Goal: Task Accomplishment & Management: Manage account settings

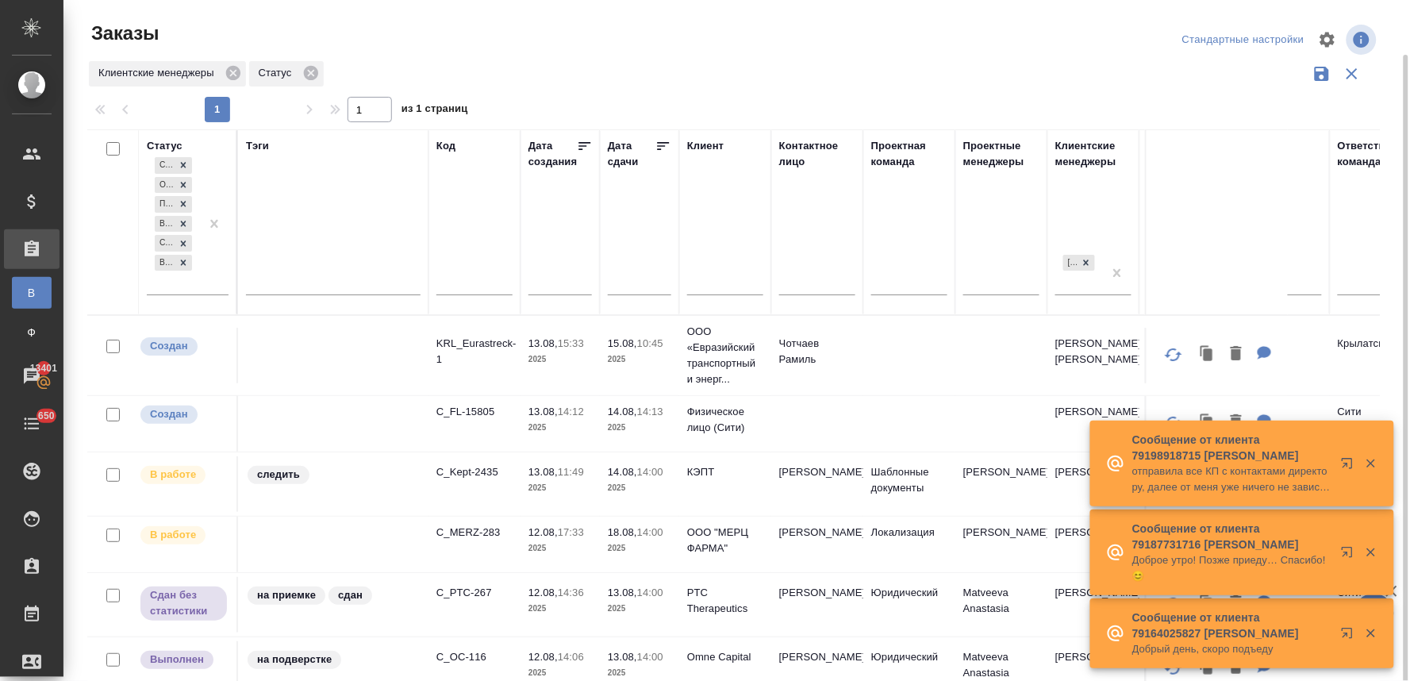
scroll to position [28, 0]
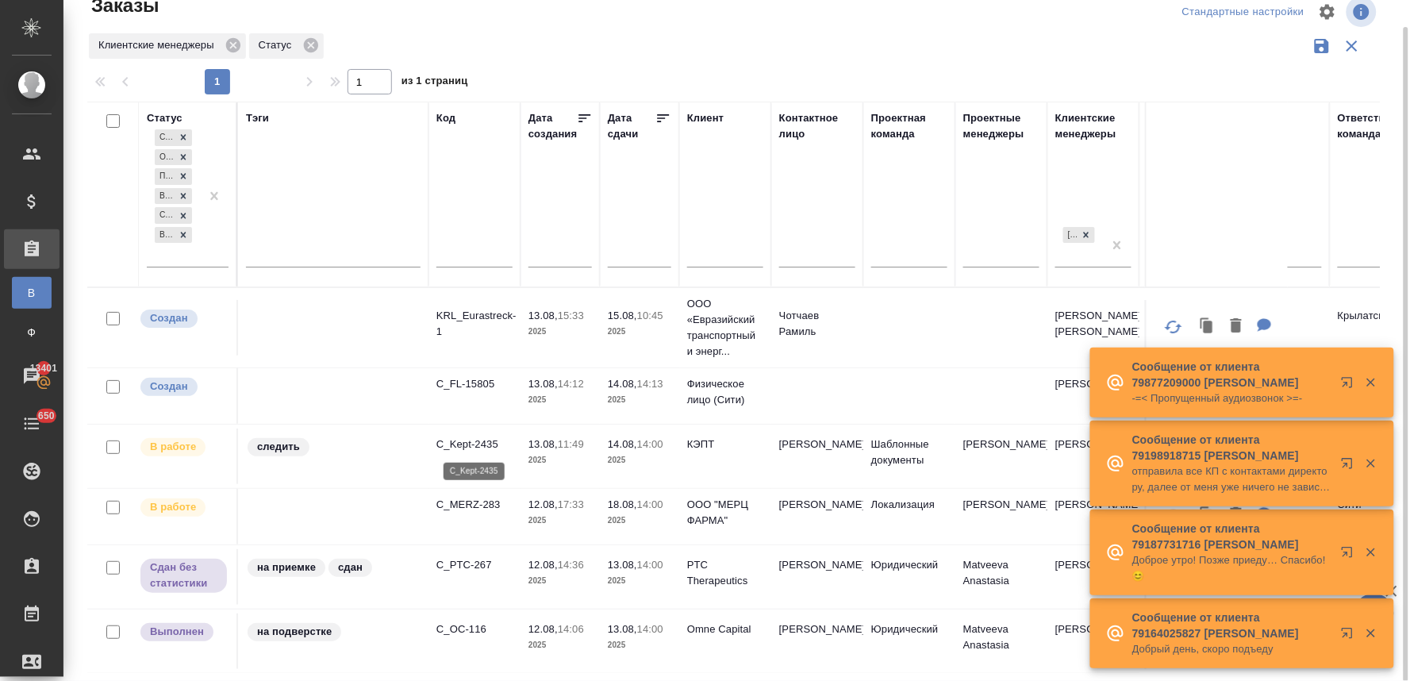
click at [490, 443] on p "C_Kept-2435" at bounding box center [475, 445] width 76 height 16
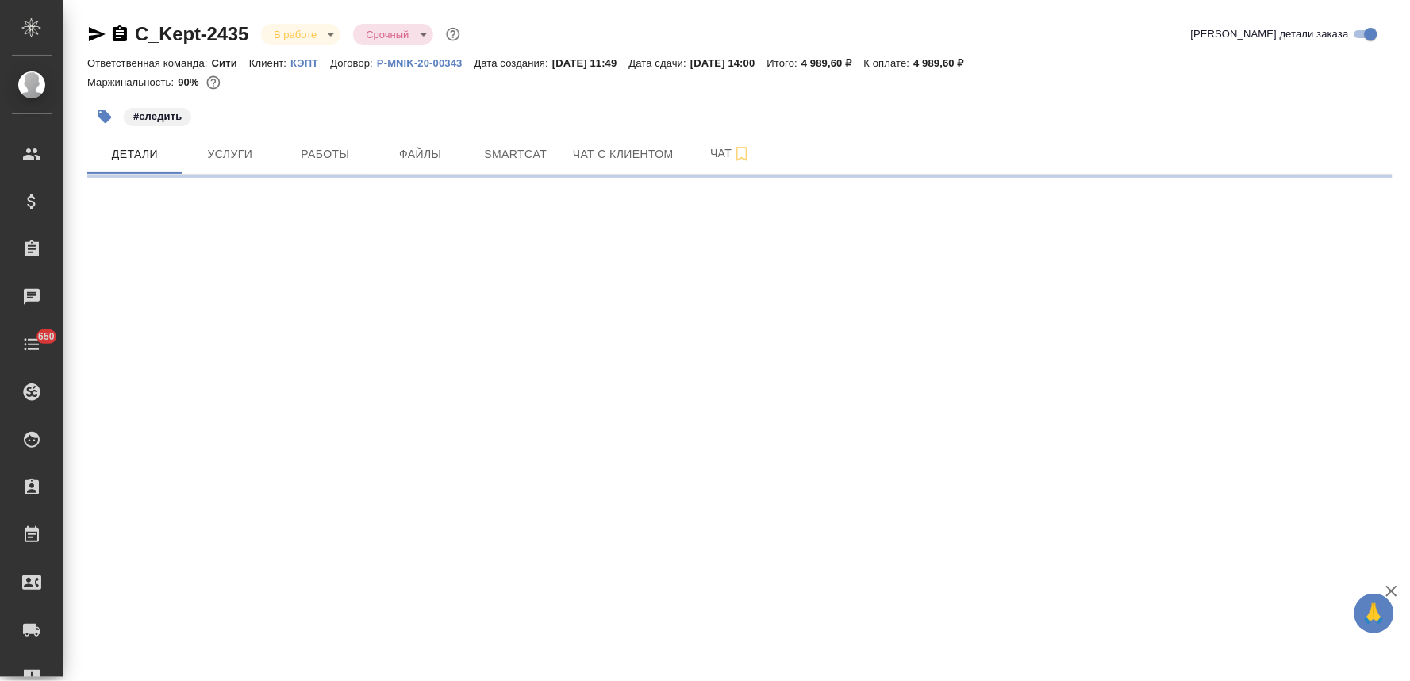
select select "RU"
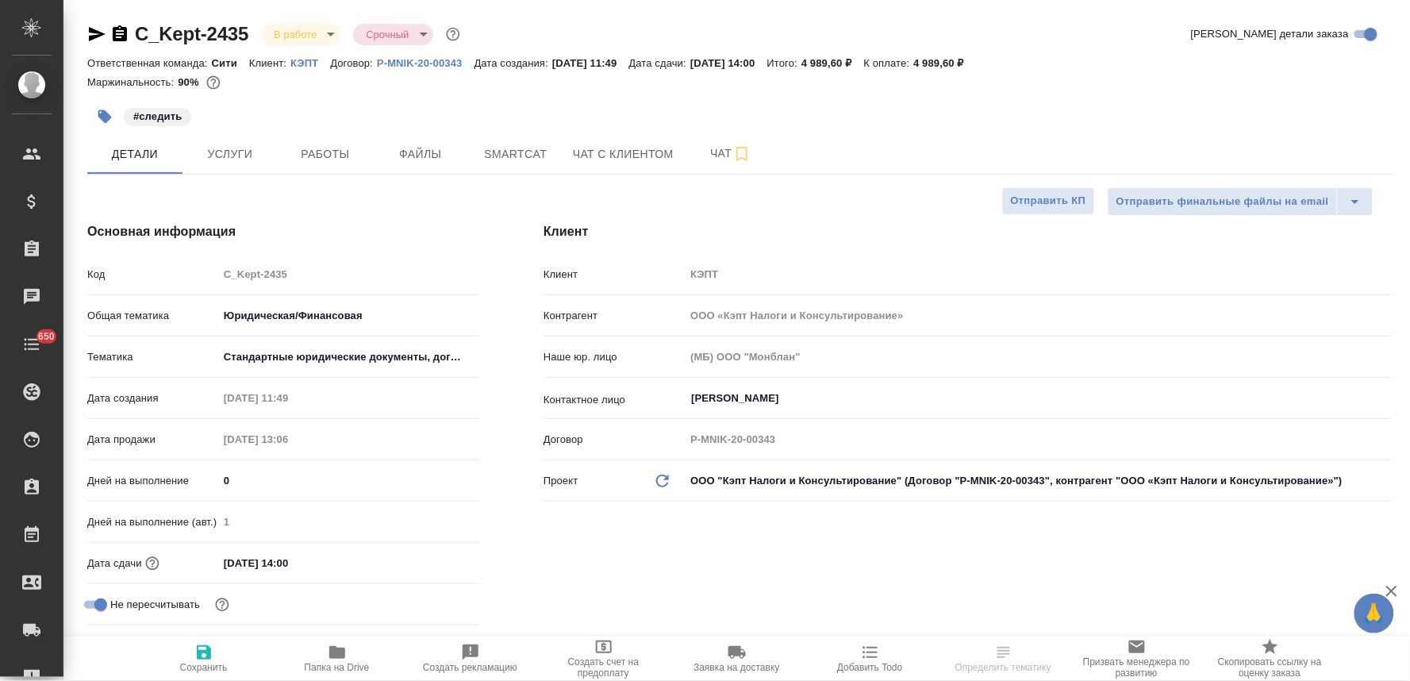
type textarea "x"
type input "[PERSON_NAME]"
click at [240, 159] on span "Услуги" at bounding box center [230, 154] width 76 height 20
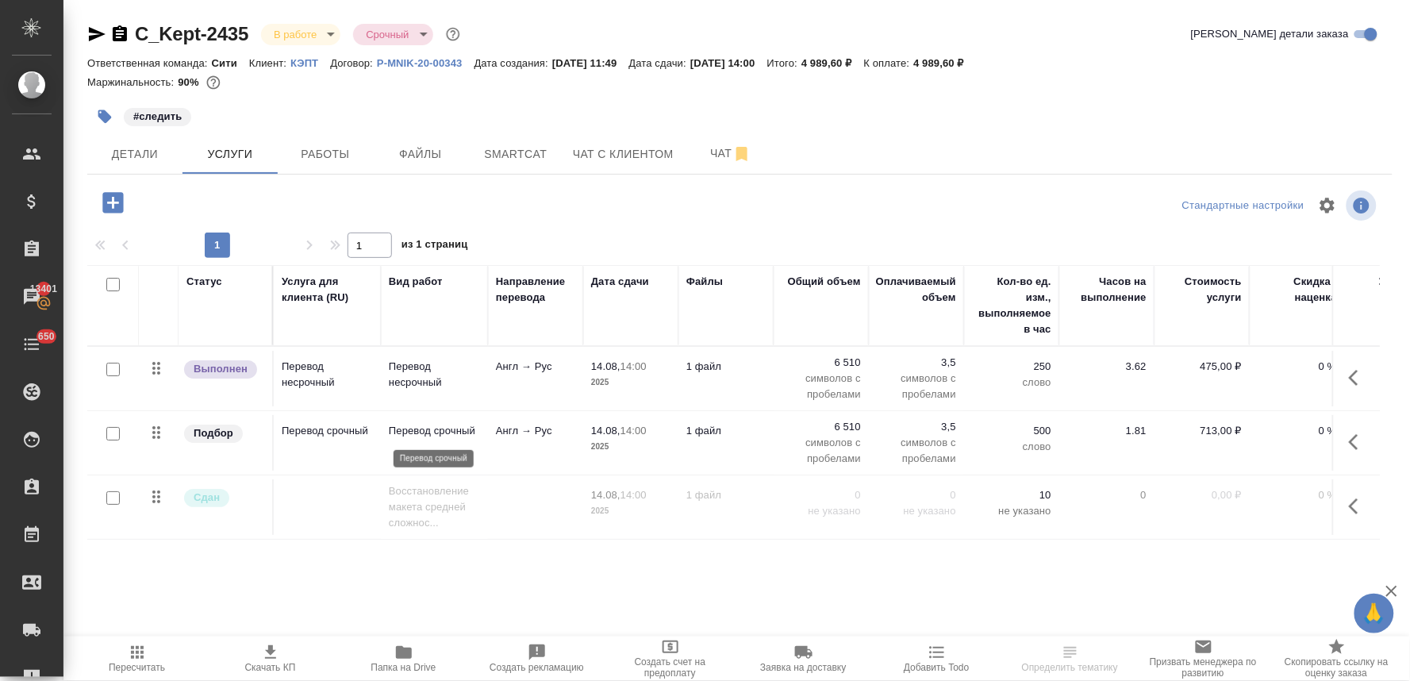
click at [433, 435] on p "Перевод срочный" at bounding box center [434, 431] width 91 height 16
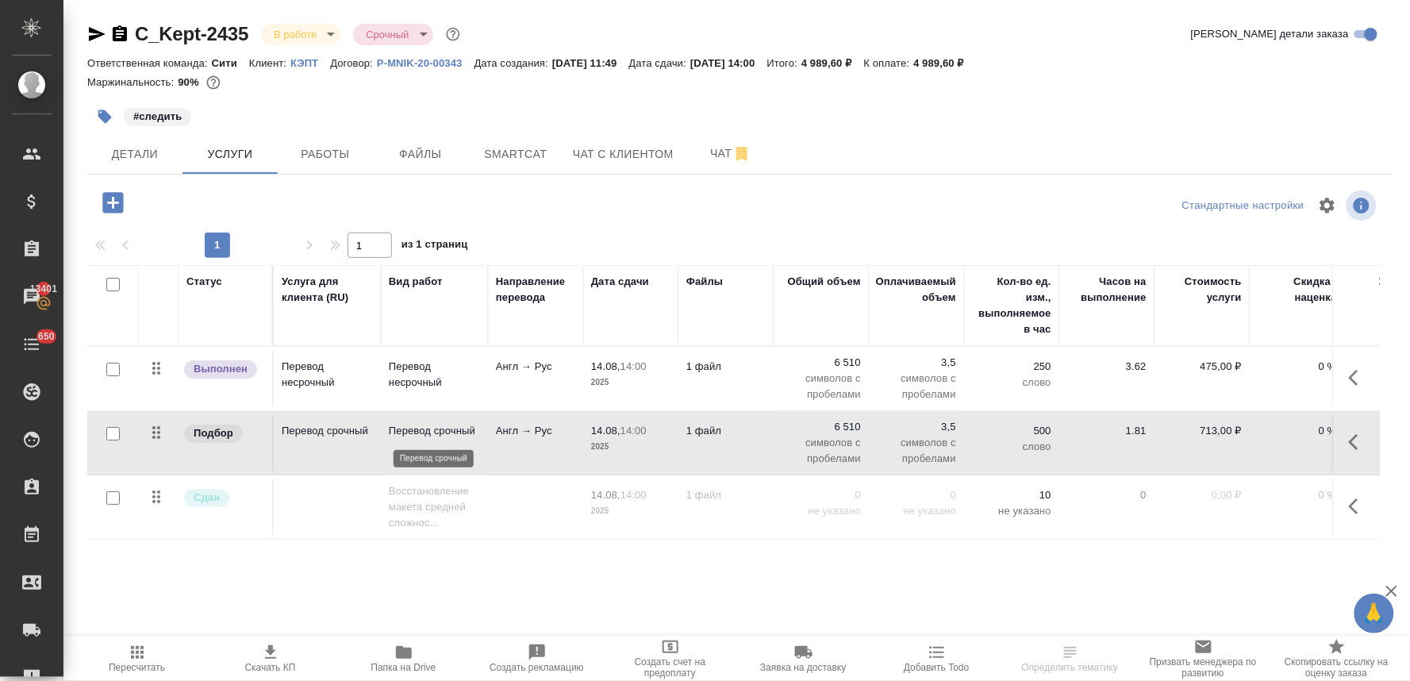
click at [433, 435] on p "Перевод срочный" at bounding box center [434, 431] width 91 height 16
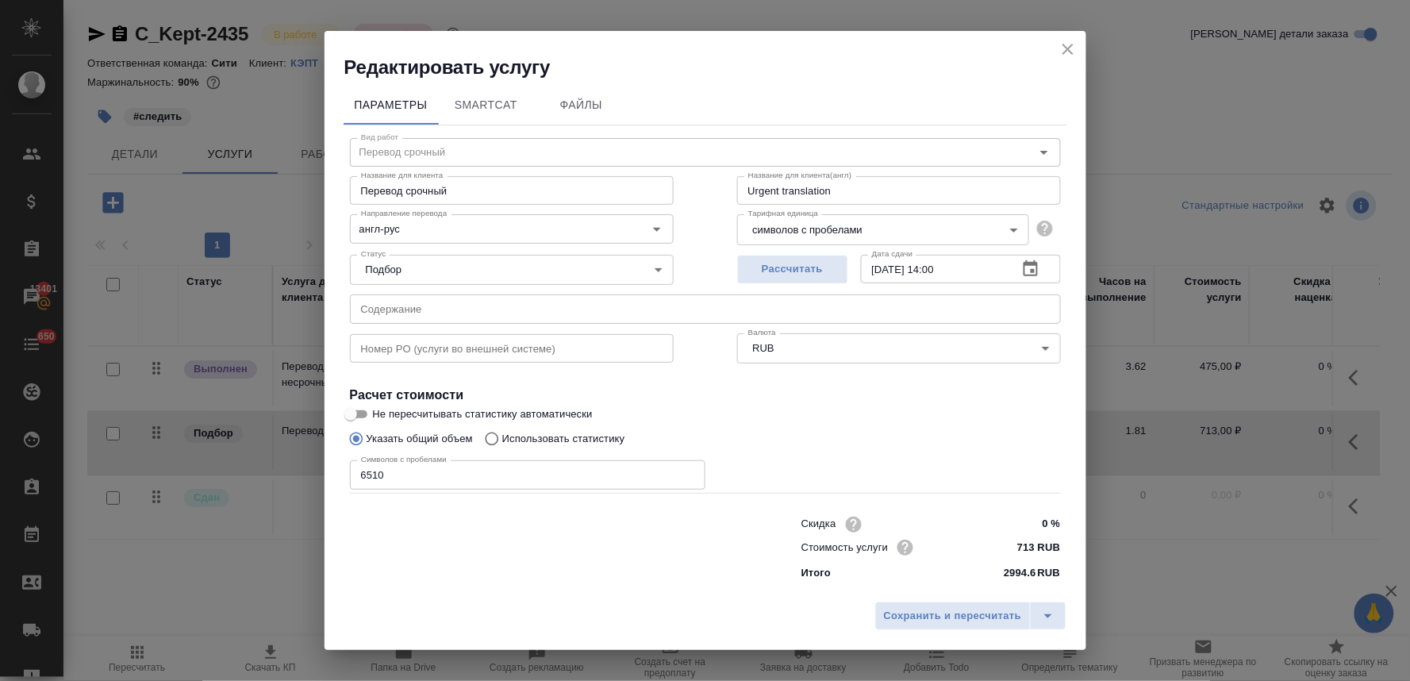
click at [1062, 50] on icon "close" at bounding box center [1068, 49] width 19 height 19
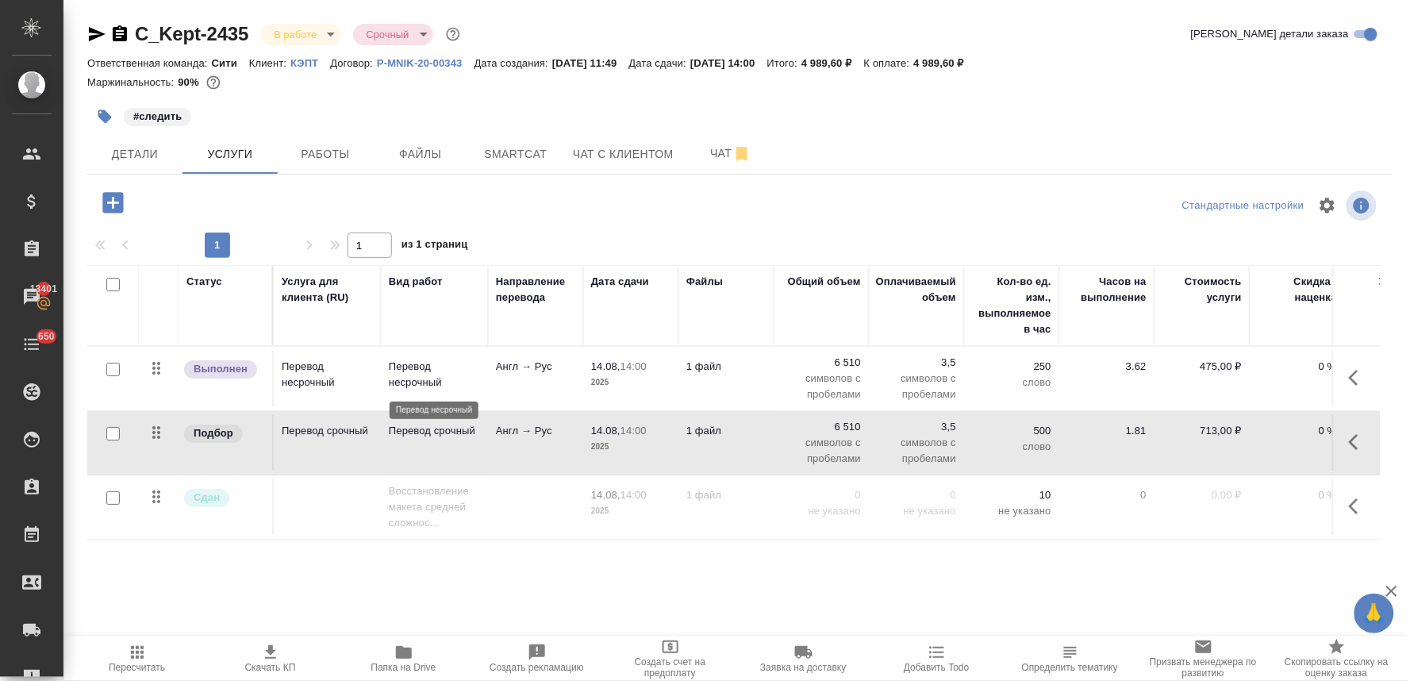
click at [414, 371] on p "Перевод несрочный" at bounding box center [434, 375] width 91 height 32
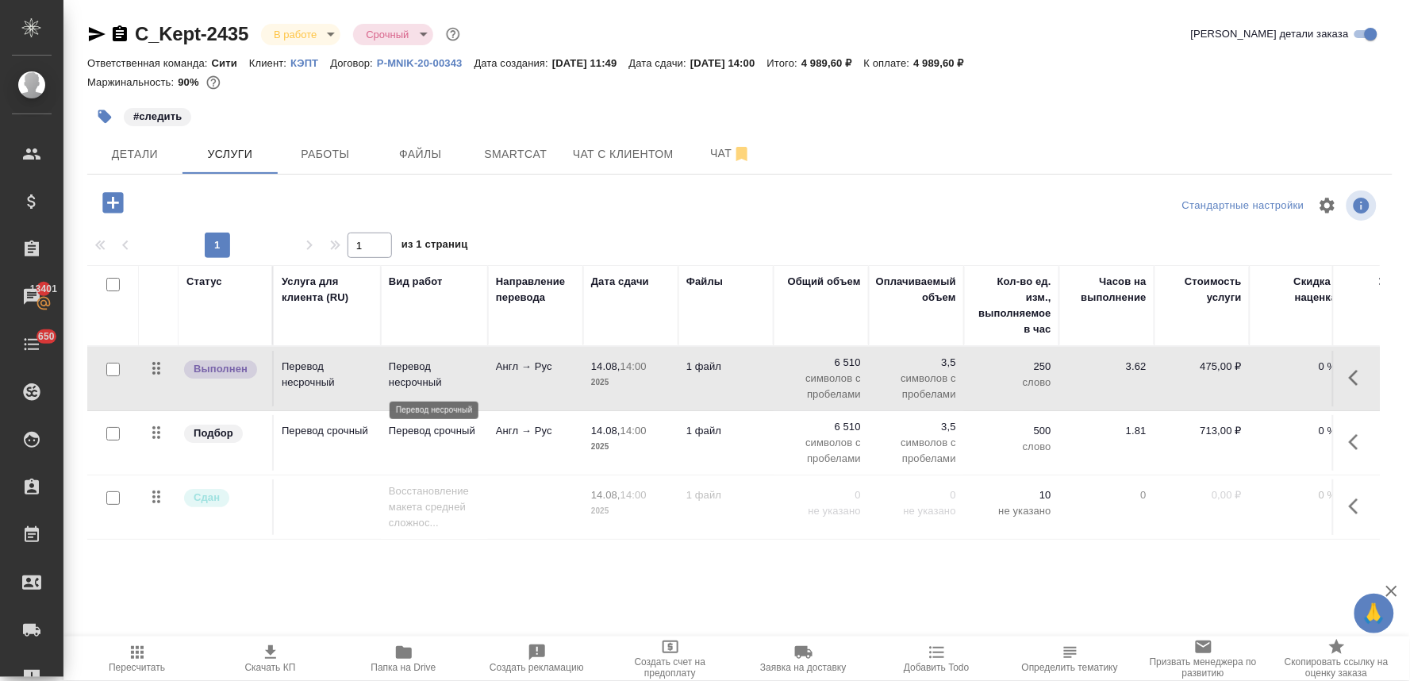
click at [414, 371] on p "Перевод несрочный" at bounding box center [434, 375] width 91 height 32
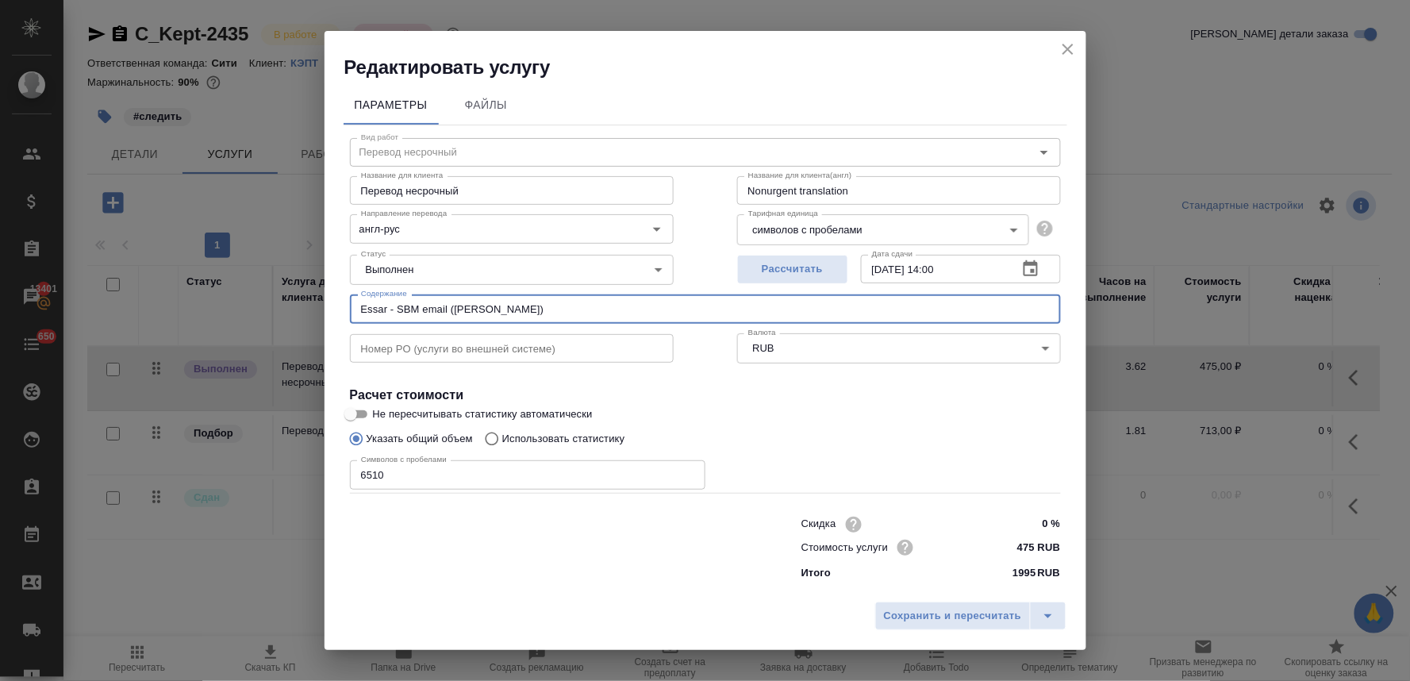
drag, startPoint x: 558, startPoint y: 306, endPoint x: 249, endPoint y: 318, distance: 309.0
click at [249, 318] on div "Редактировать услугу Параметры Файлы Вид работ Перевод несрочный Вид работ Назв…" at bounding box center [705, 340] width 1410 height 681
click at [1076, 45] on icon "close" at bounding box center [1068, 49] width 19 height 19
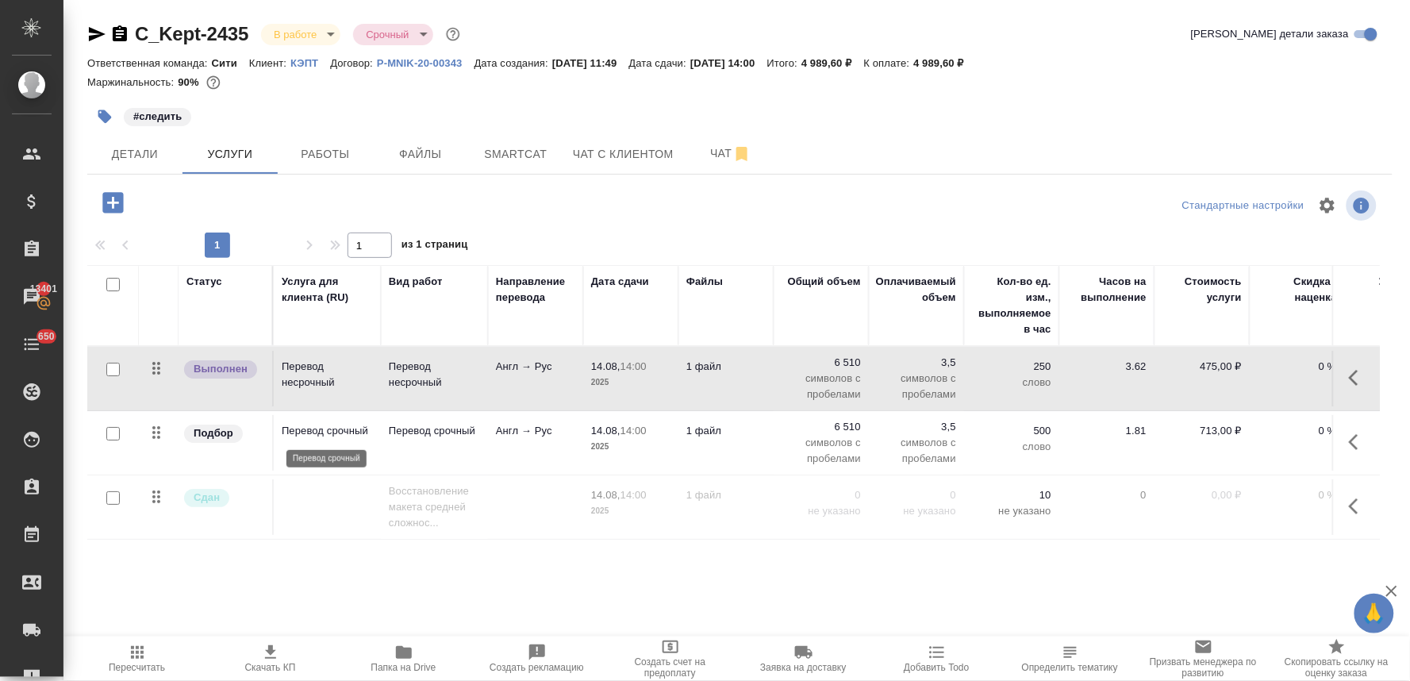
click at [313, 430] on p "Перевод срочный" at bounding box center [327, 431] width 91 height 16
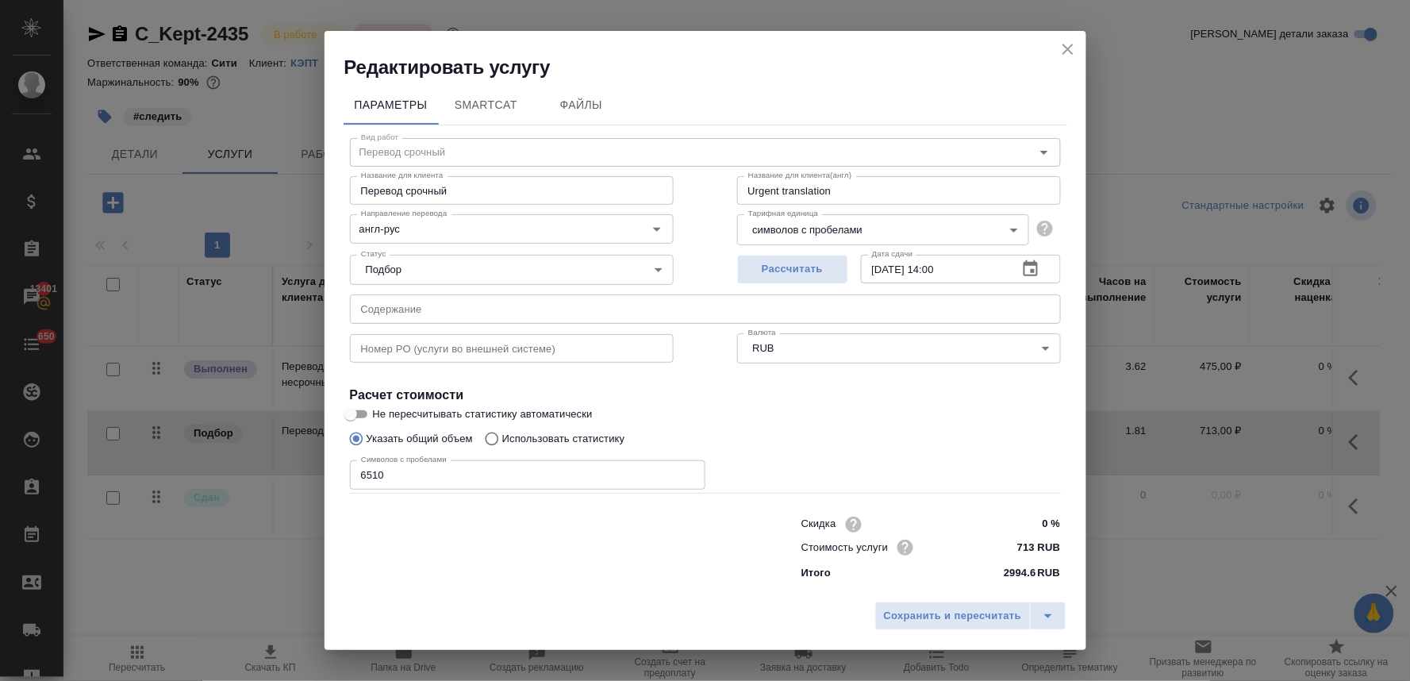
click at [414, 303] on input "text" at bounding box center [705, 308] width 711 height 29
paste input "Essar - SBM email (Искандарова Алина)"
type input "Essar - SBM email (Искандарова Алина)"
drag, startPoint x: 911, startPoint y: 614, endPoint x: 831, endPoint y: 501, distance: 139.0
click at [913, 614] on span "Сохранить и пересчитать" at bounding box center [953, 616] width 138 height 18
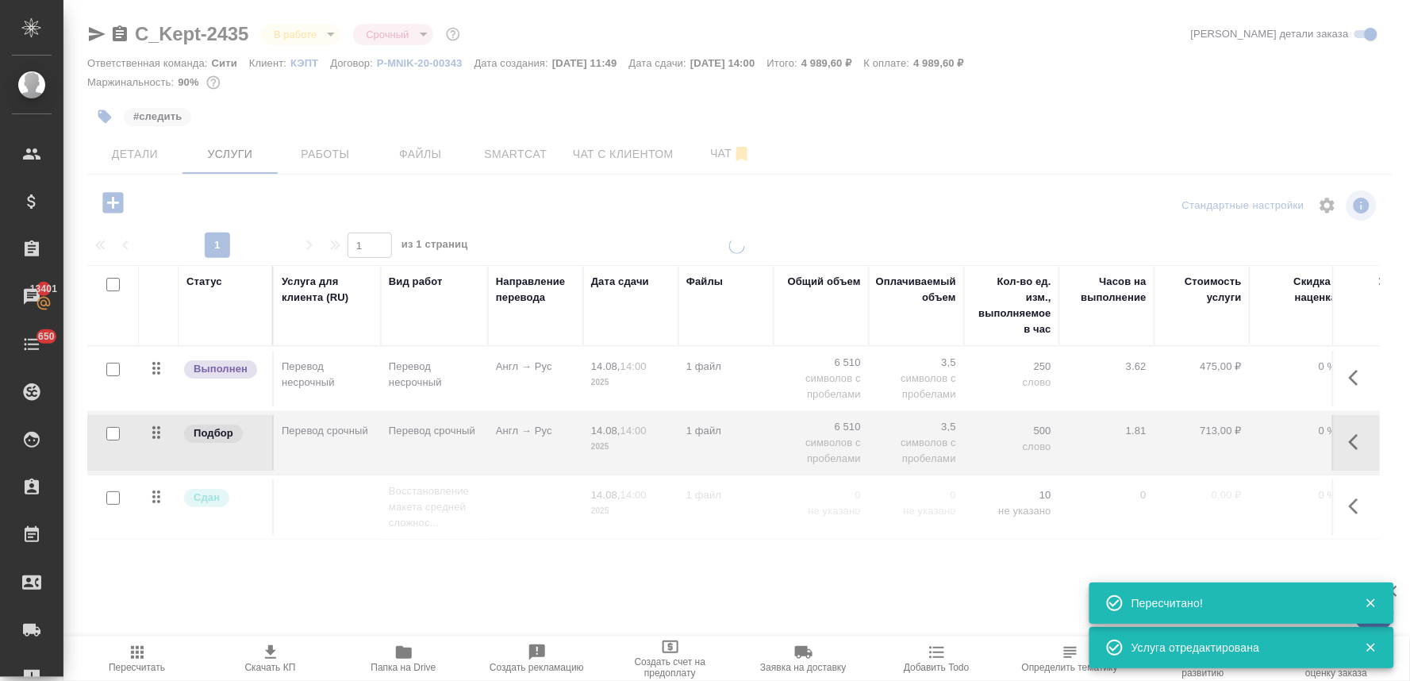
type input "normal"
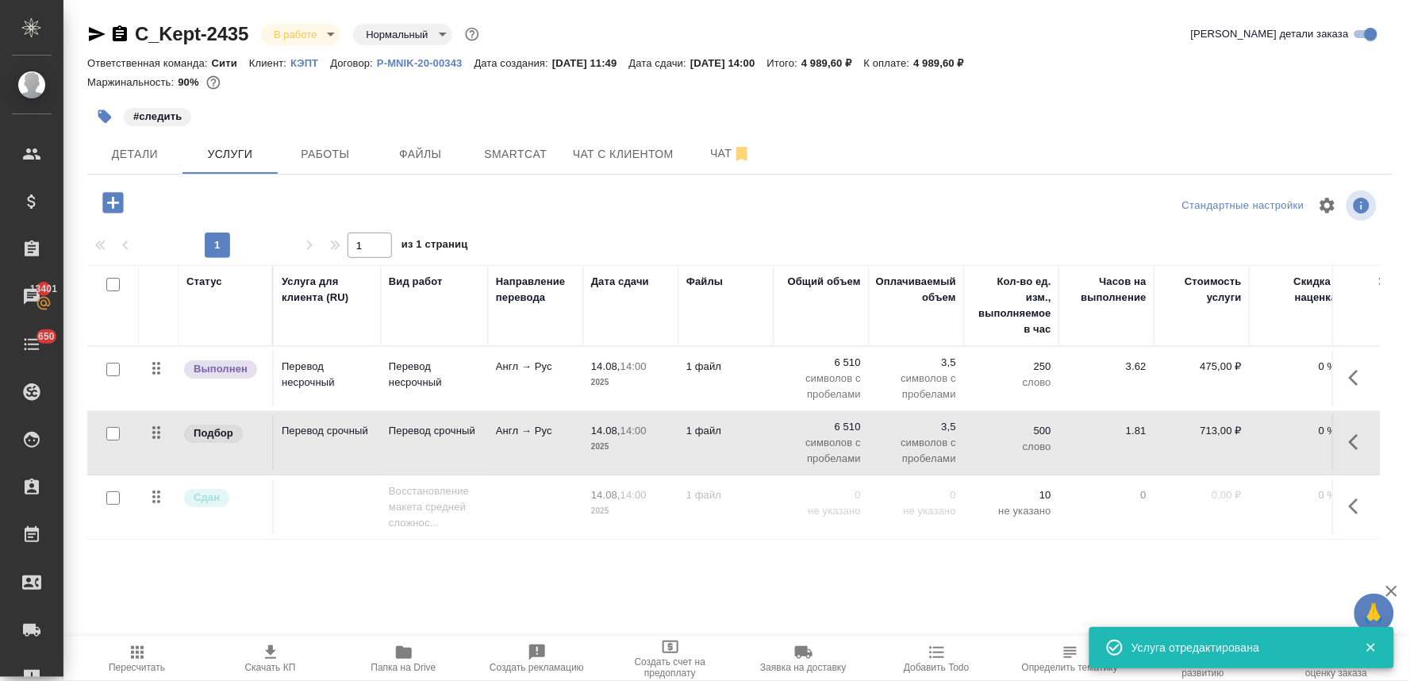
click at [100, 115] on icon "button" at bounding box center [104, 116] width 13 height 13
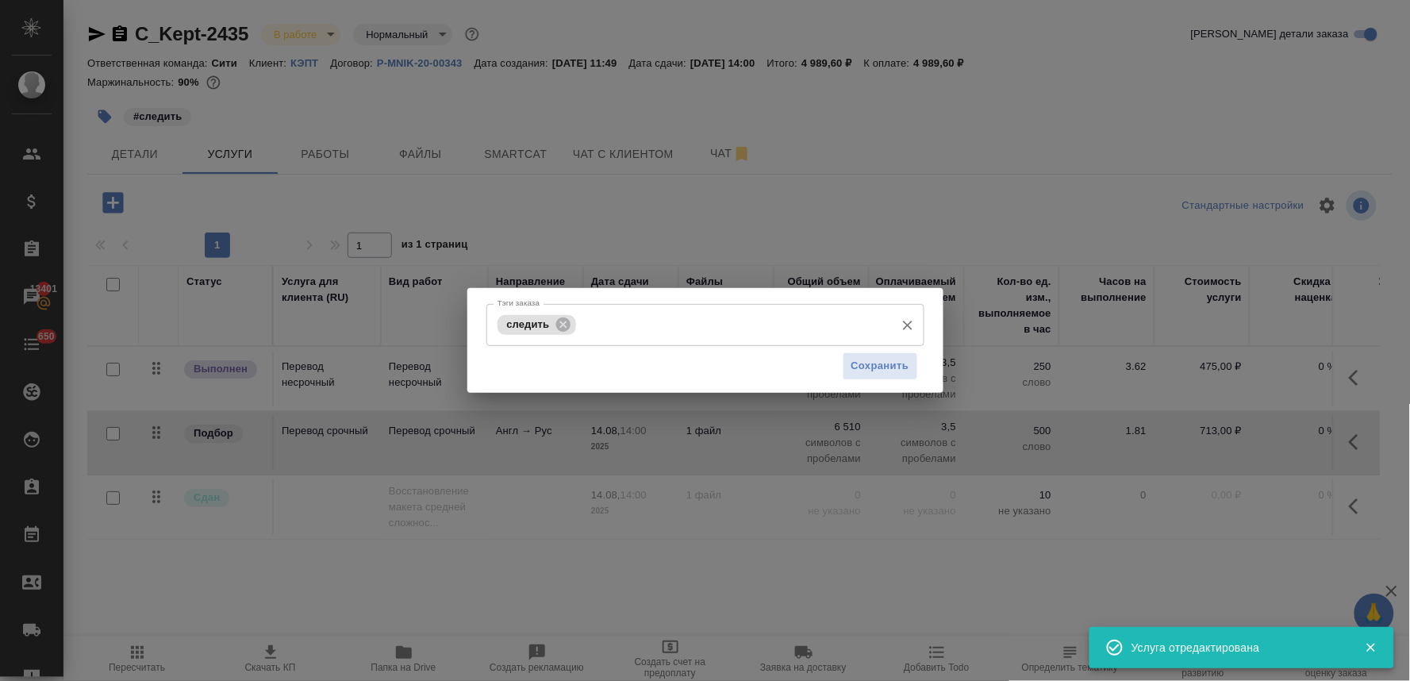
click at [635, 323] on input "Тэги заказа" at bounding box center [733, 324] width 307 height 27
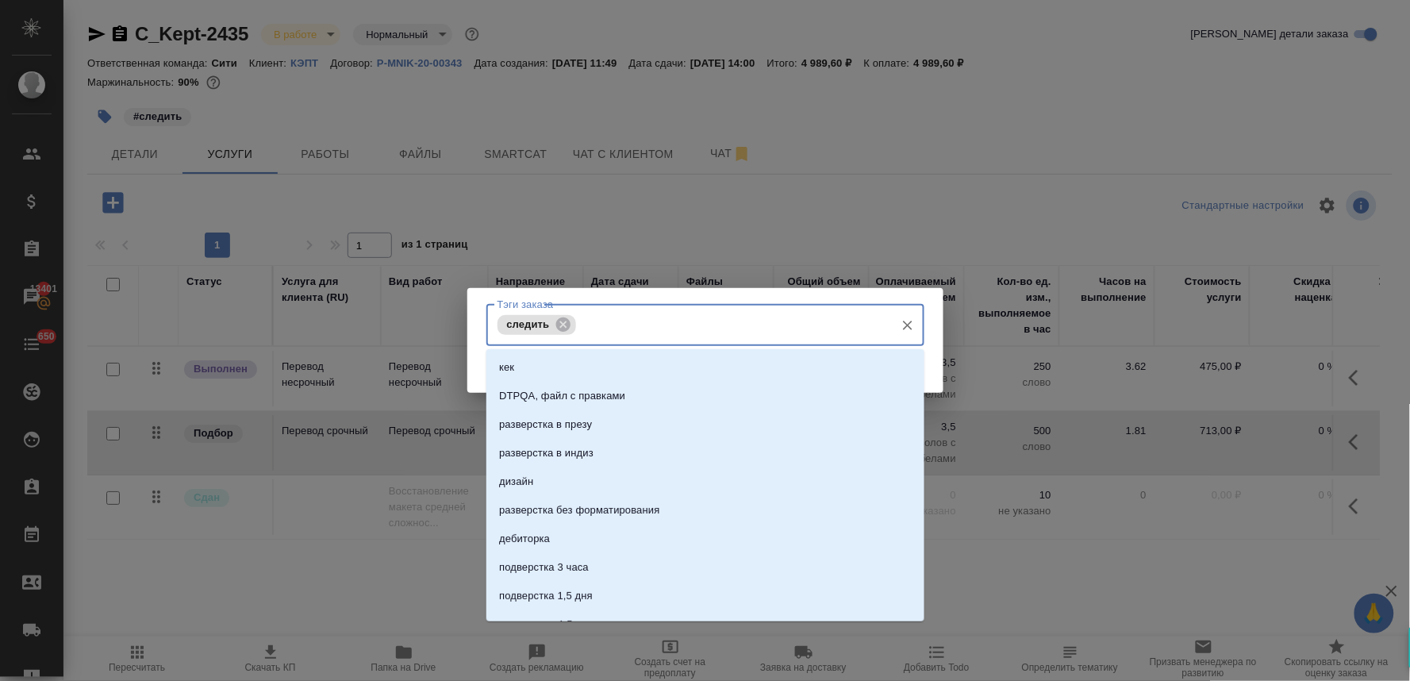
paste input "Essar - SBM email"
type input "Essar - SBM email"
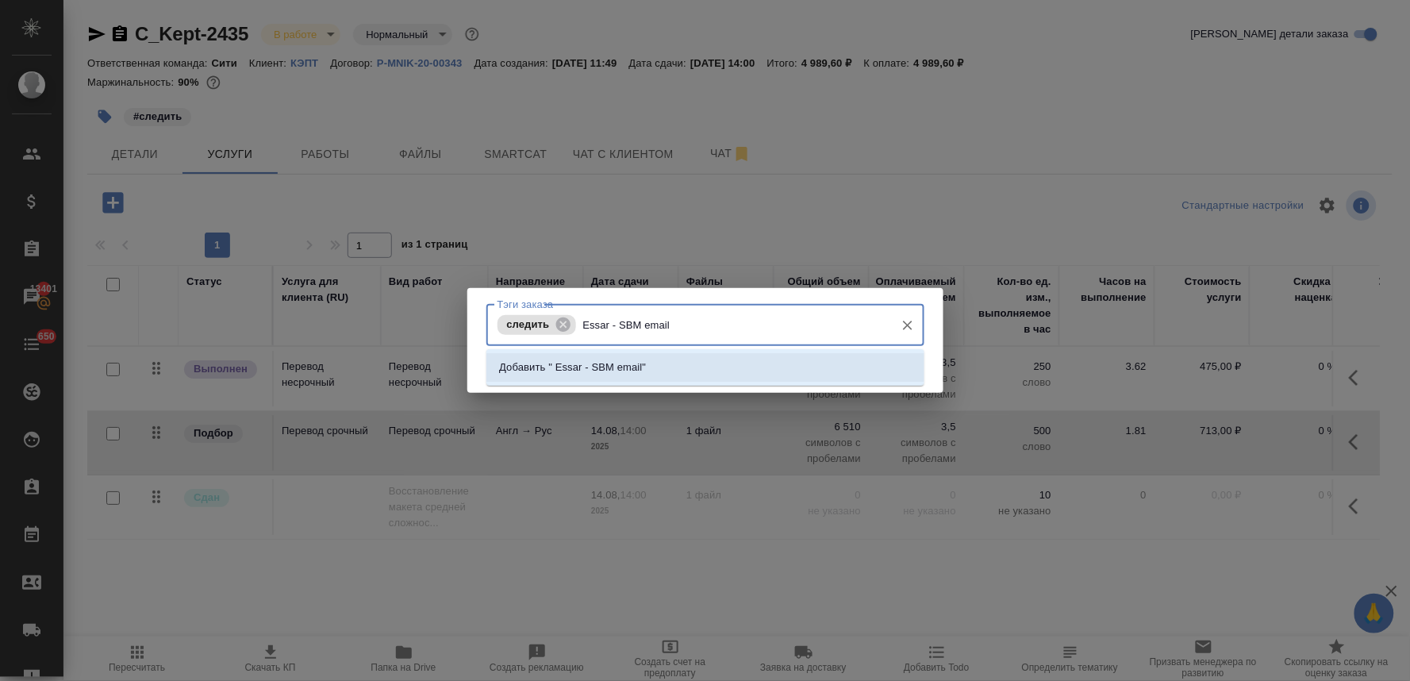
click at [732, 363] on li "Добавить " Essar - SBM email"" at bounding box center [706, 367] width 438 height 29
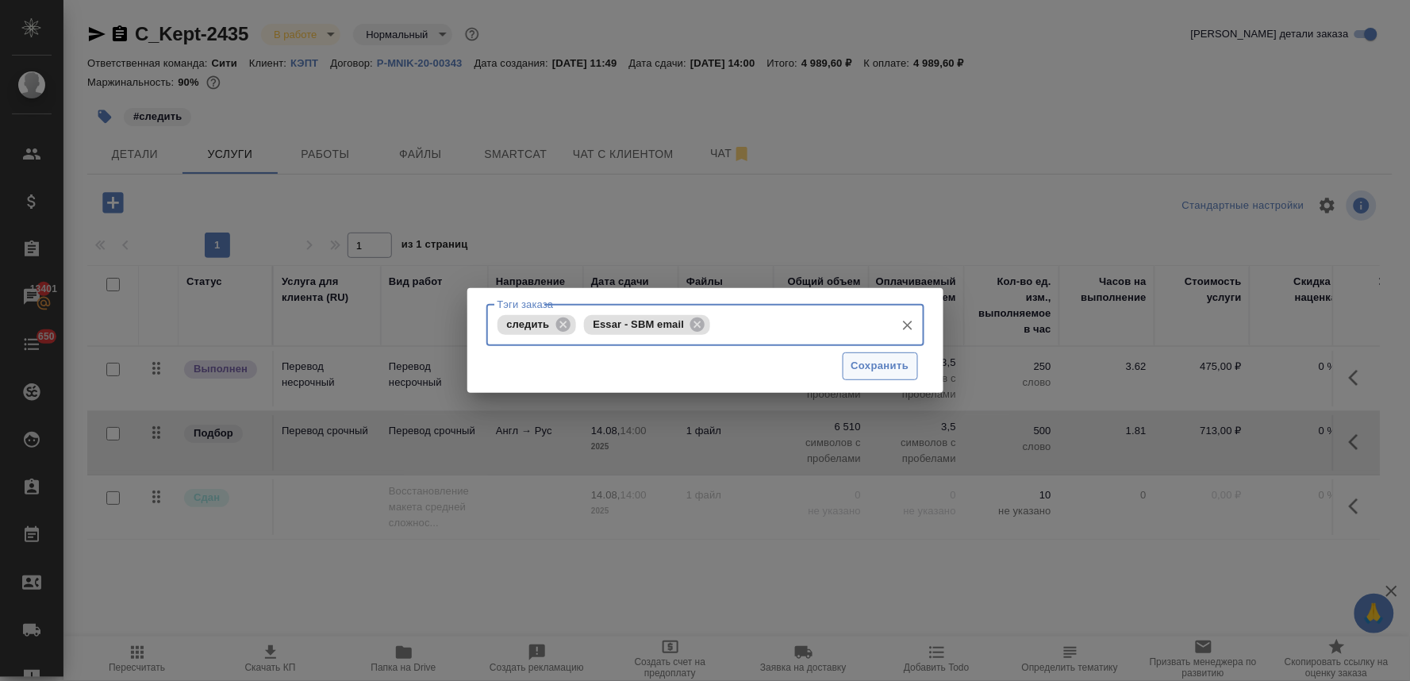
click at [869, 373] on span "Сохранить" at bounding box center [881, 366] width 58 height 18
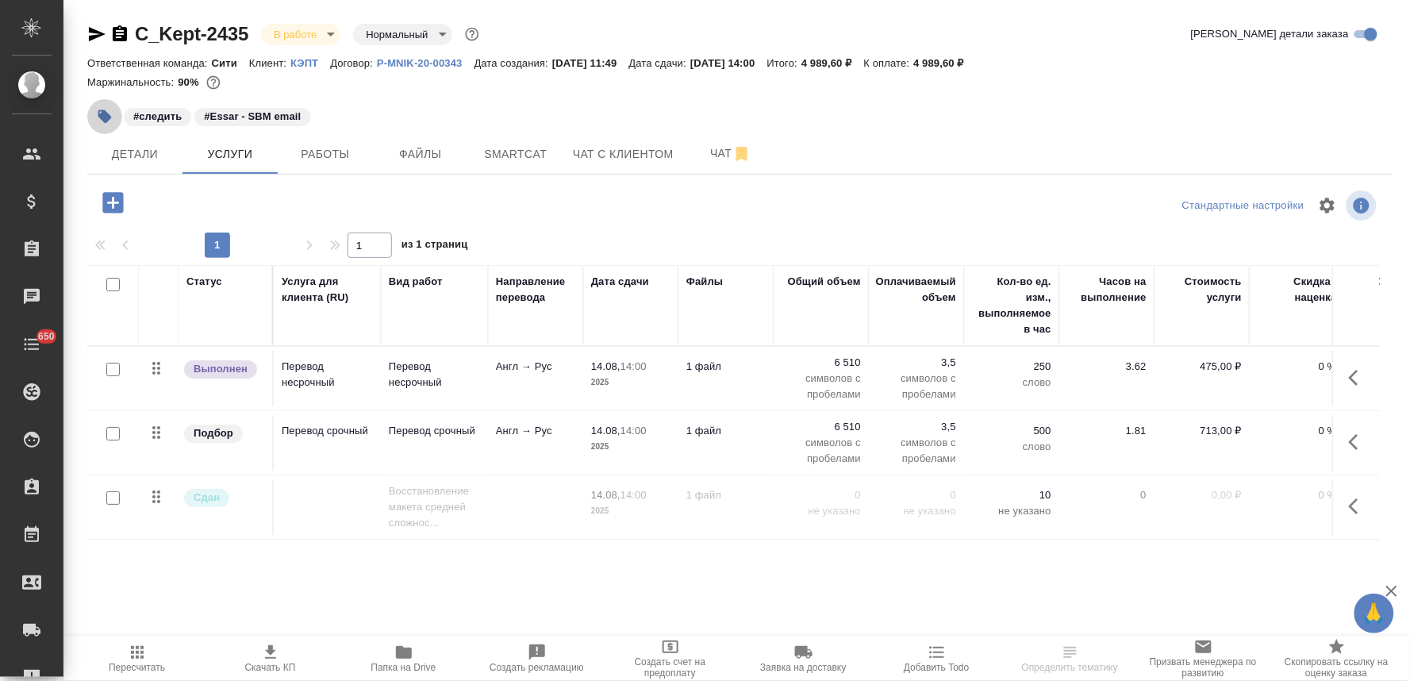
click at [107, 117] on icon "button" at bounding box center [104, 116] width 13 height 13
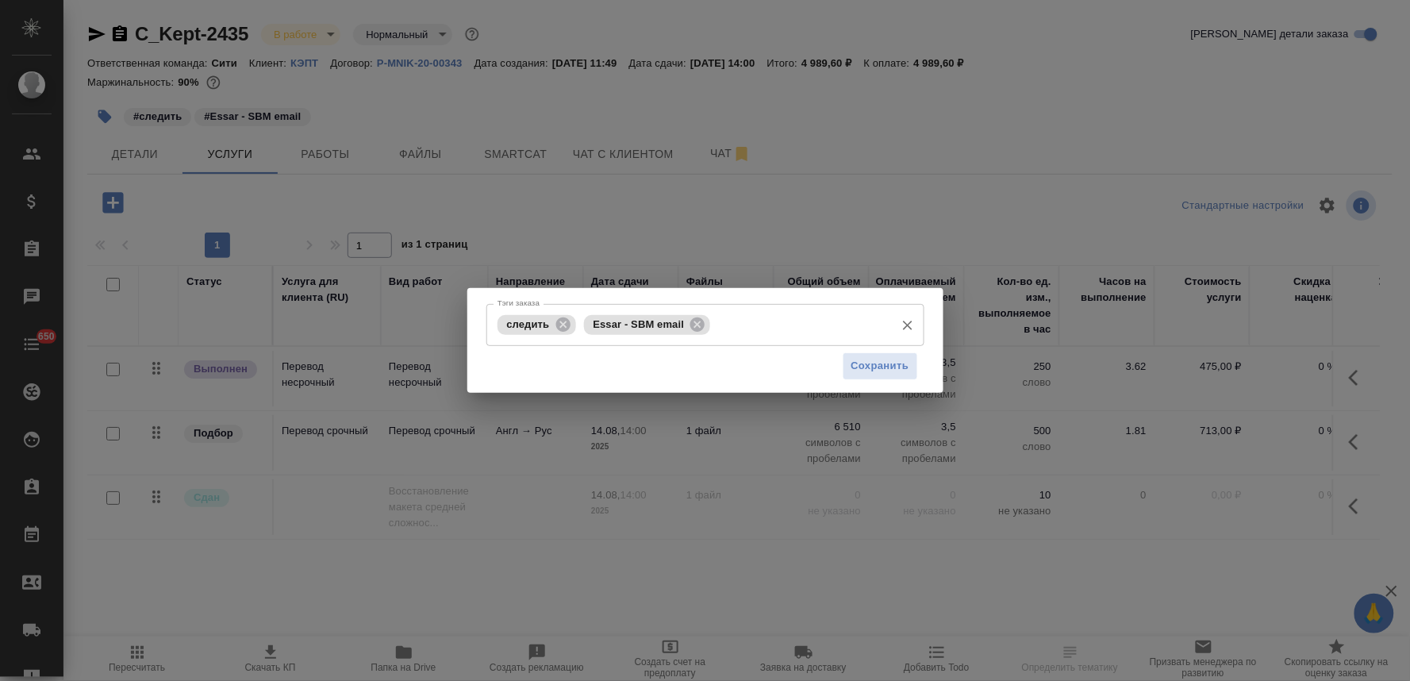
click at [821, 318] on input "Тэги заказа" at bounding box center [800, 324] width 172 height 27
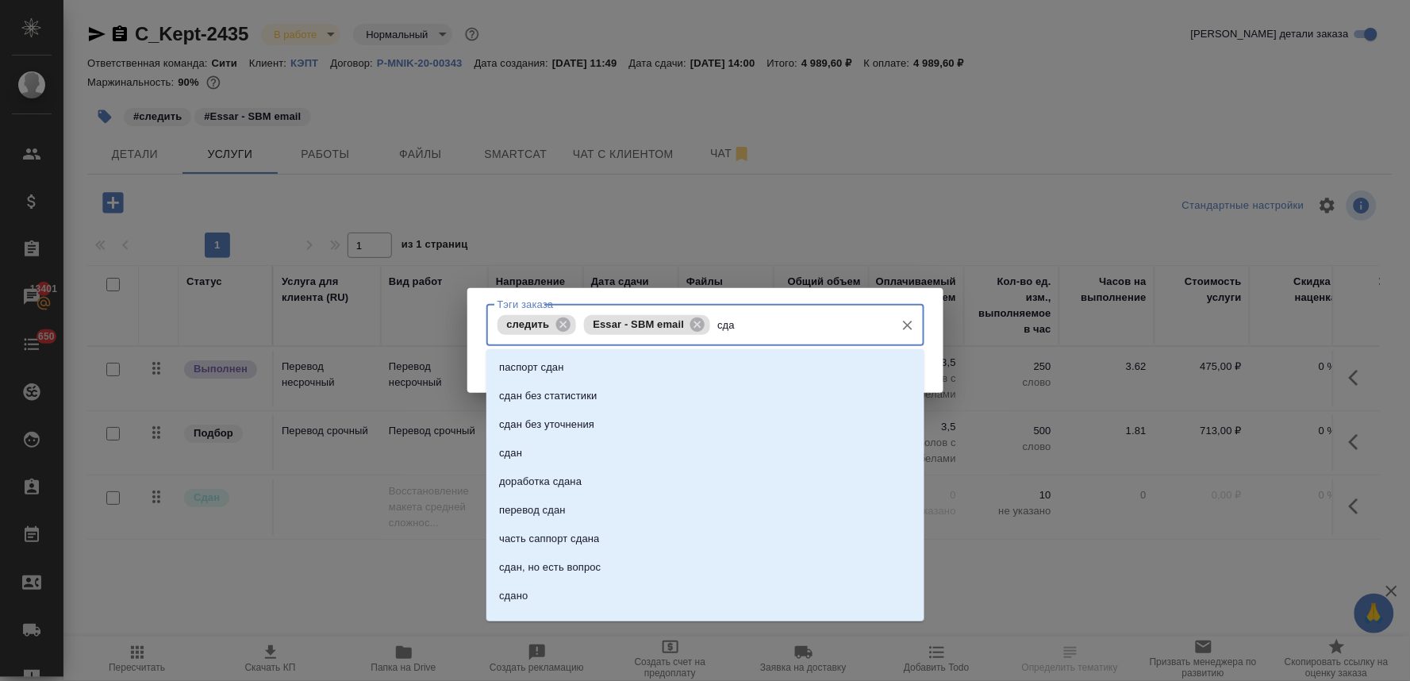
type input "сдан"
click at [568, 450] on li "сдан" at bounding box center [706, 453] width 438 height 29
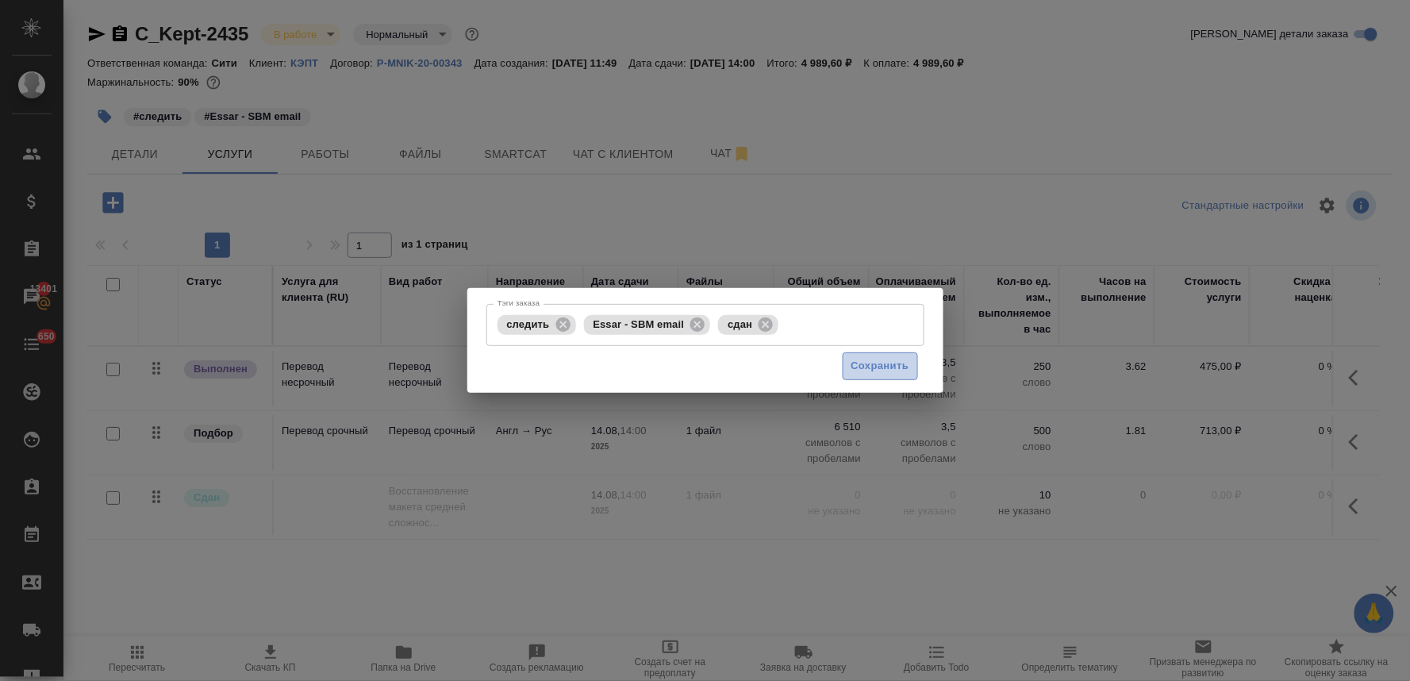
click at [898, 365] on span "Сохранить" at bounding box center [881, 366] width 58 height 18
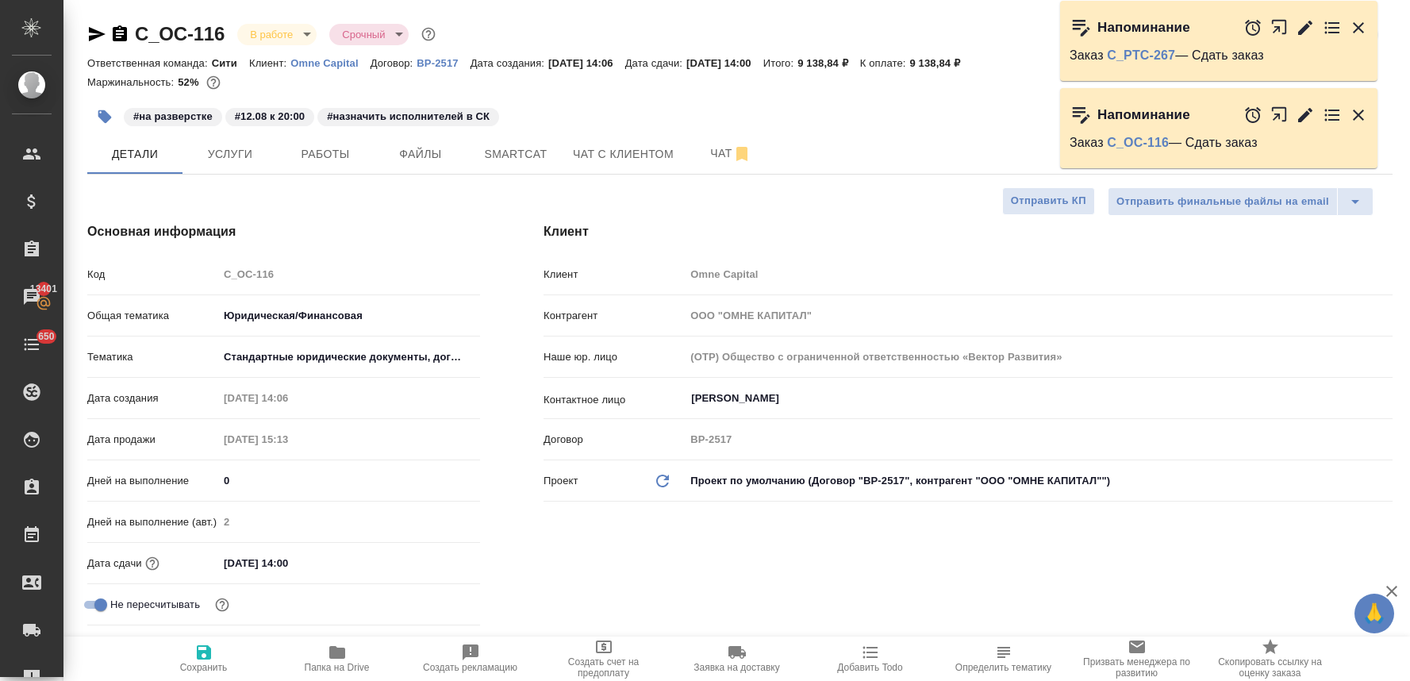
select select "RU"
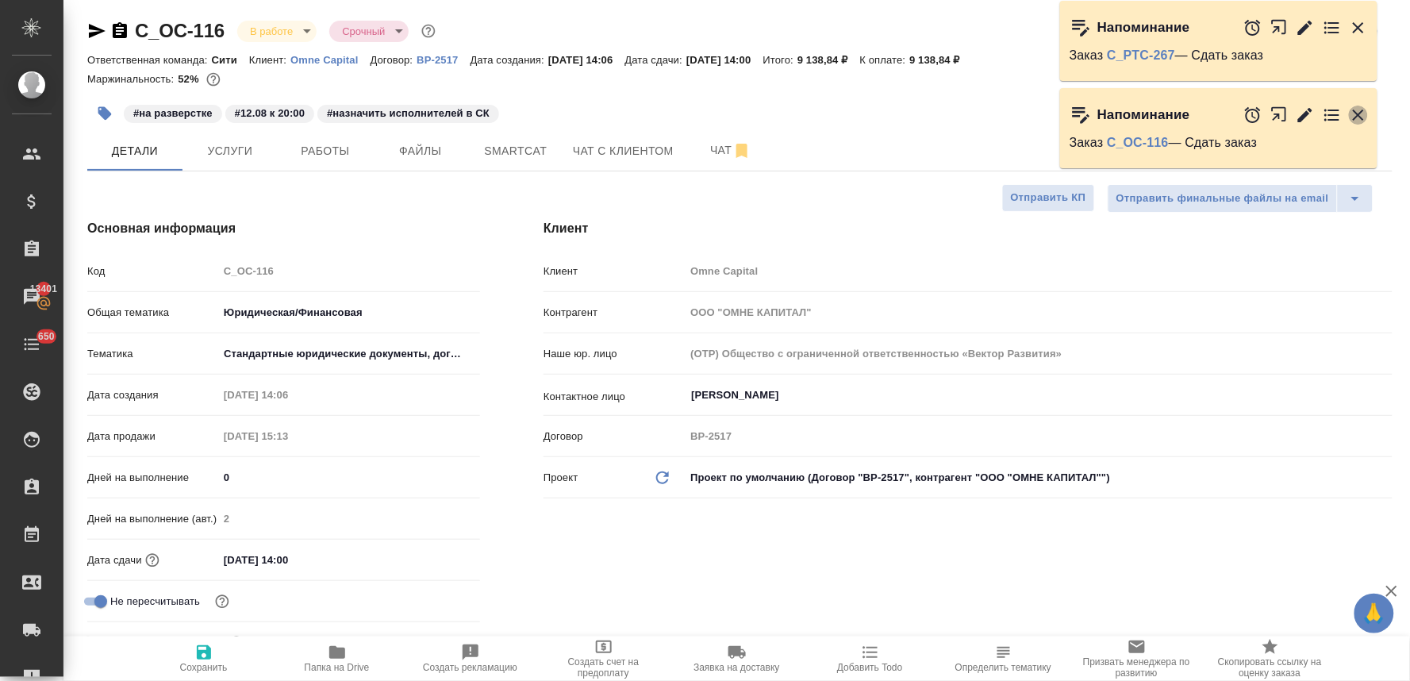
click at [1361, 106] on icon "button" at bounding box center [1358, 115] width 19 height 19
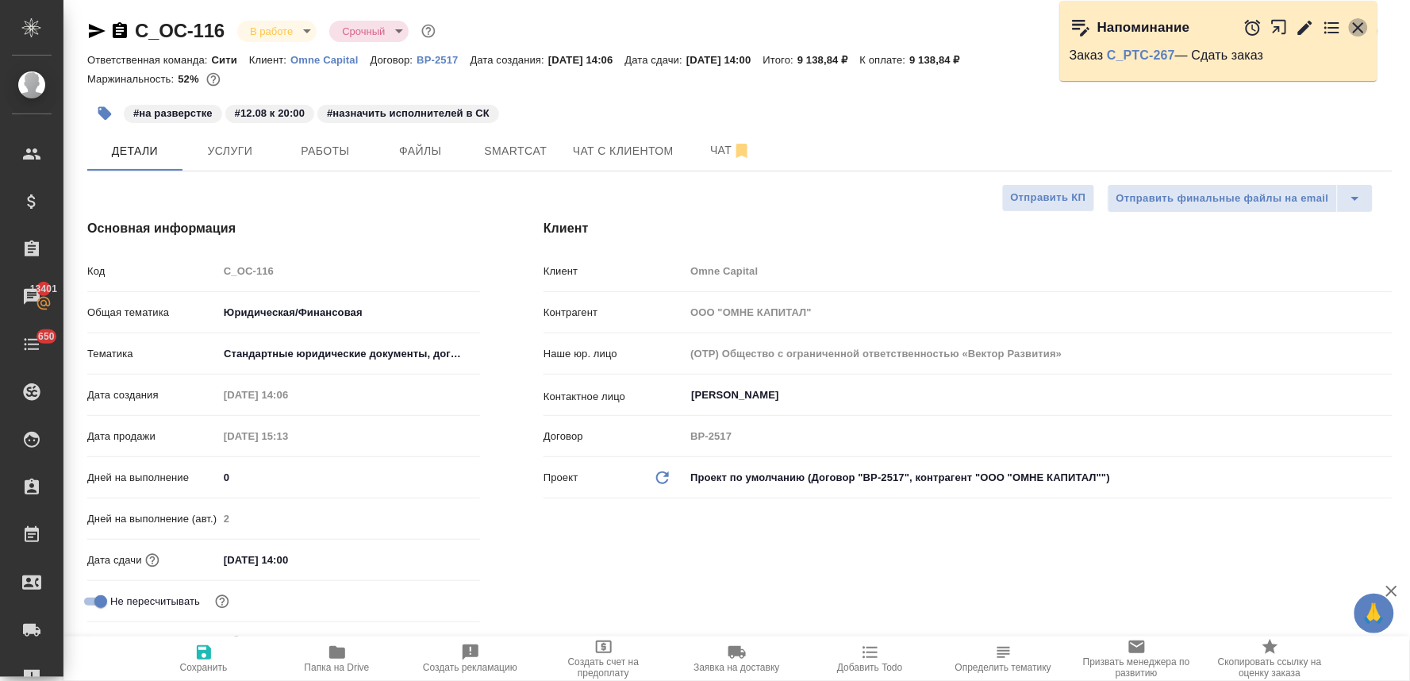
click at [1355, 29] on icon "button" at bounding box center [1358, 27] width 19 height 19
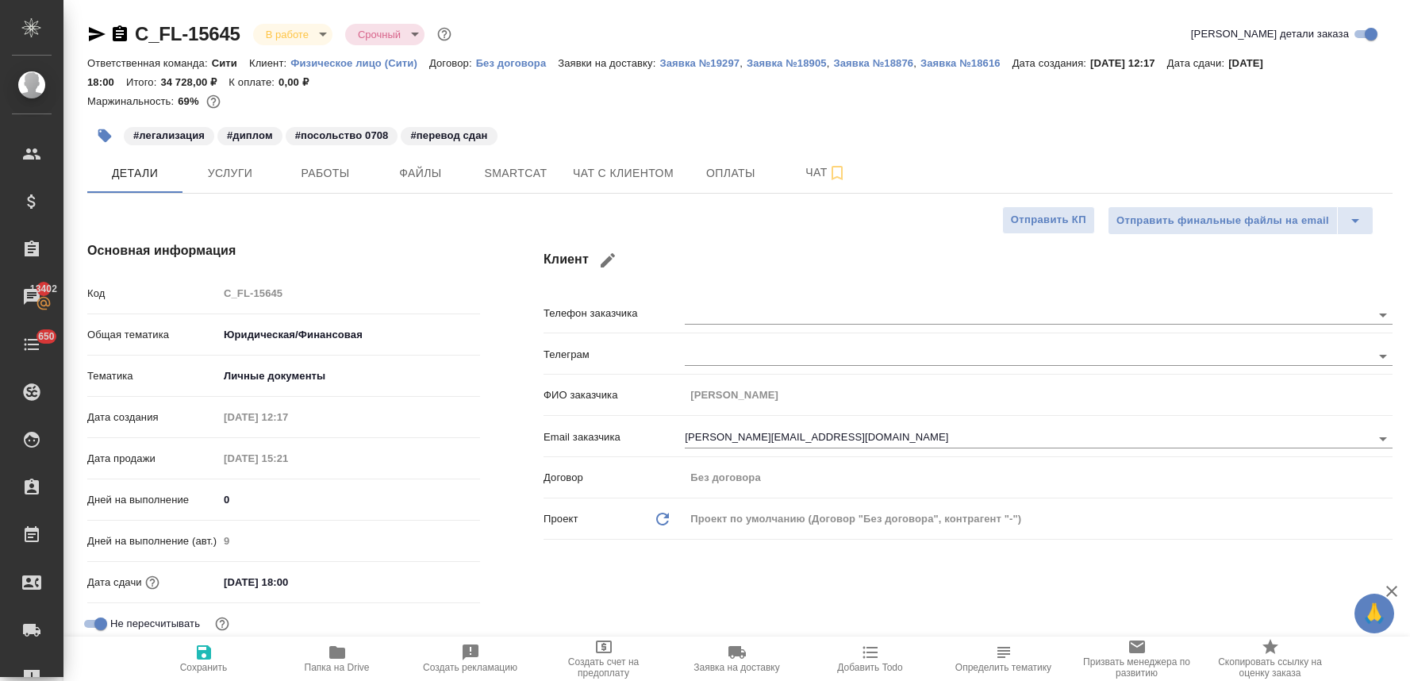
select select "RU"
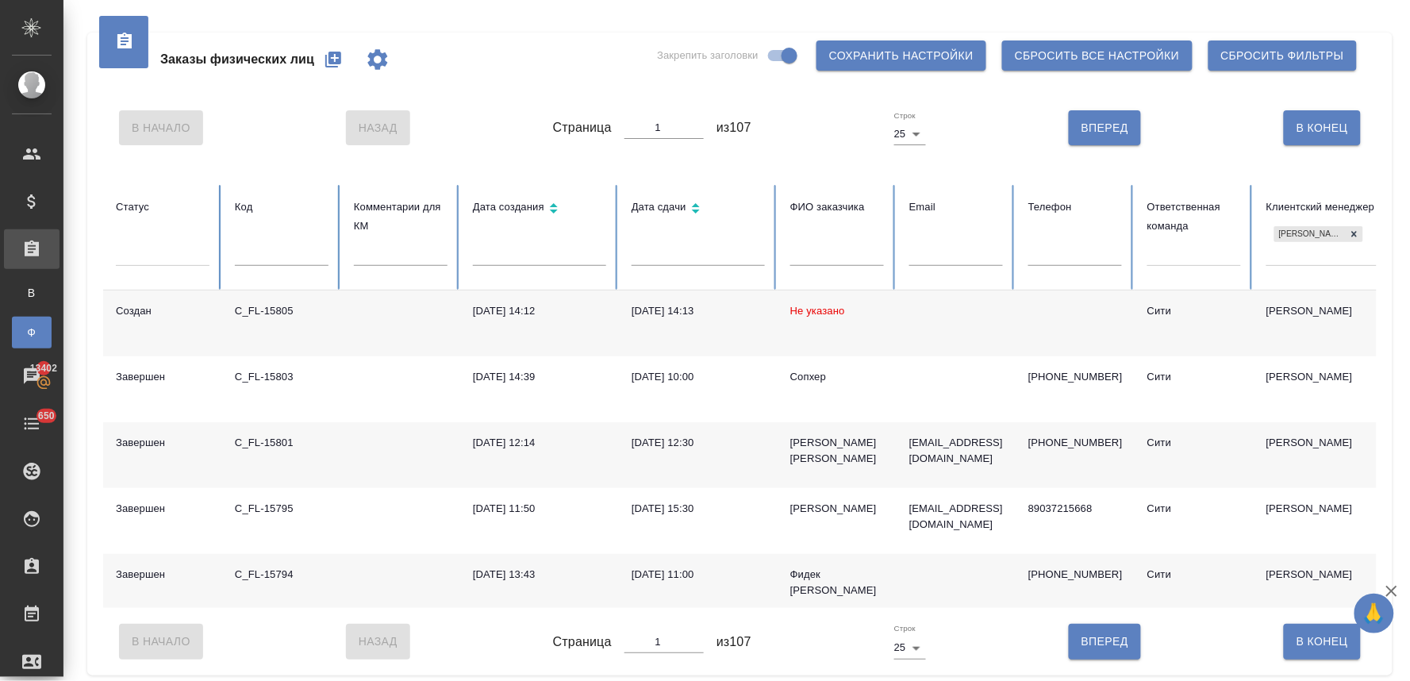
click at [830, 317] on td "Не указано" at bounding box center [837, 324] width 119 height 66
click at [1360, 226] on div at bounding box center [1354, 234] width 17 height 17
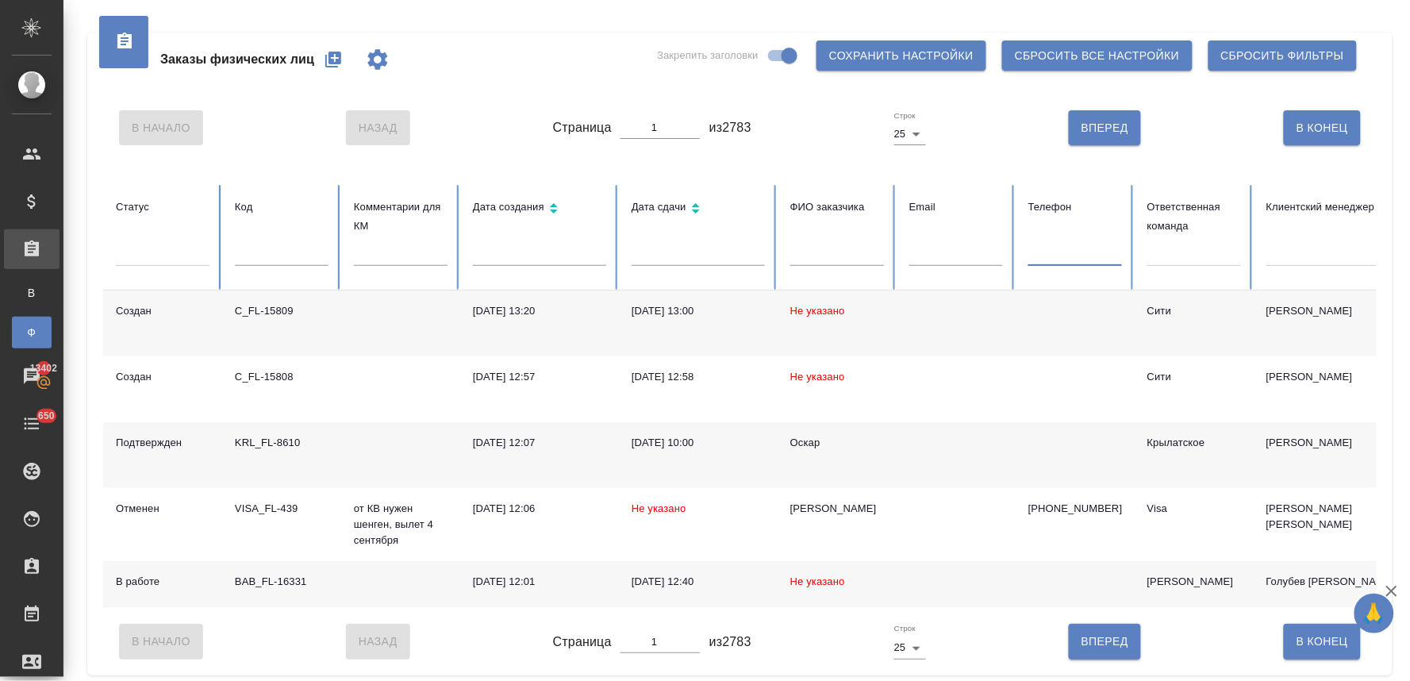
click at [1062, 254] on input "text" at bounding box center [1076, 255] width 94 height 22
paste input "+7 909 157 38 77"
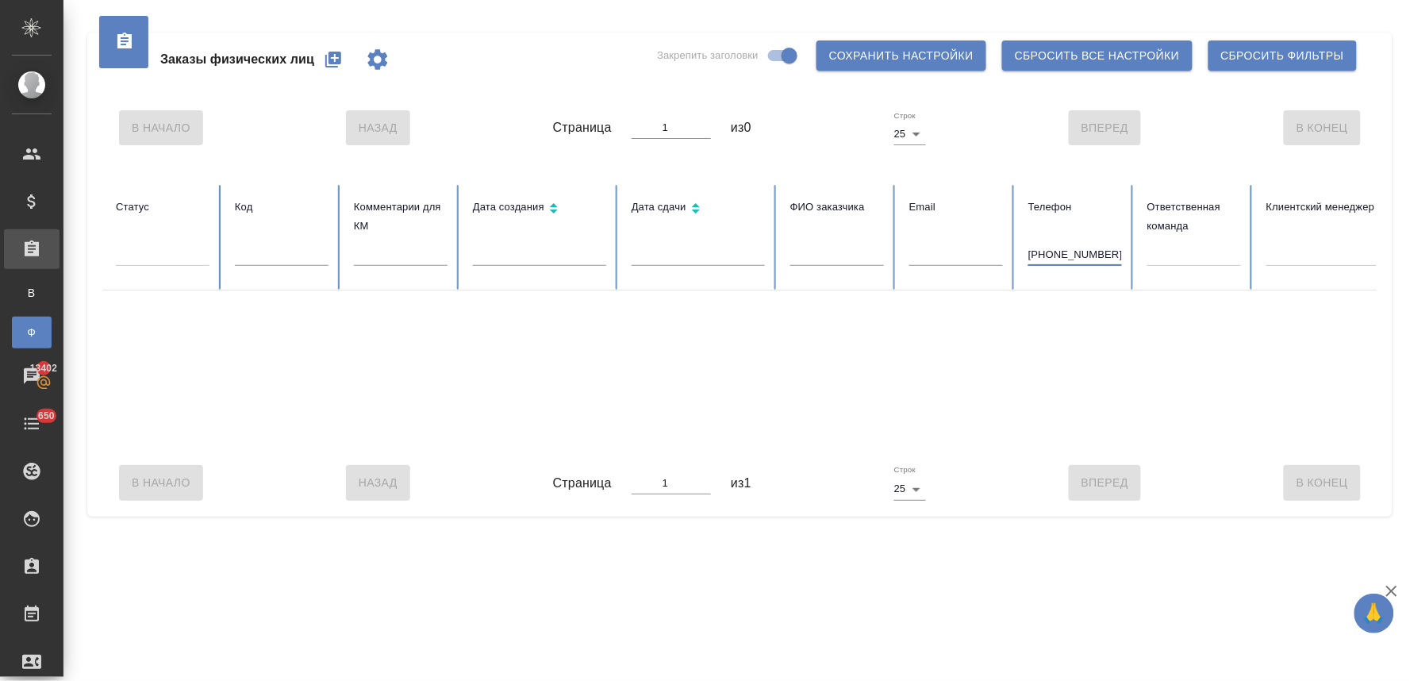
drag, startPoint x: 1041, startPoint y: 251, endPoint x: 1005, endPoint y: 252, distance: 36.5
click at [1006, 252] on tr "Статус Код Комментарии для КМ Дата создания Дата сдачи ФИО заказчика Email Теле…" at bounding box center [996, 238] width 1786 height 106
click at [1083, 256] on input "909 157 38 77" at bounding box center [1076, 255] width 94 height 22
click at [1027, 256] on th "Телефон 9091573877" at bounding box center [1075, 238] width 119 height 106
click at [1029, 252] on input "9091573877" at bounding box center [1076, 255] width 94 height 22
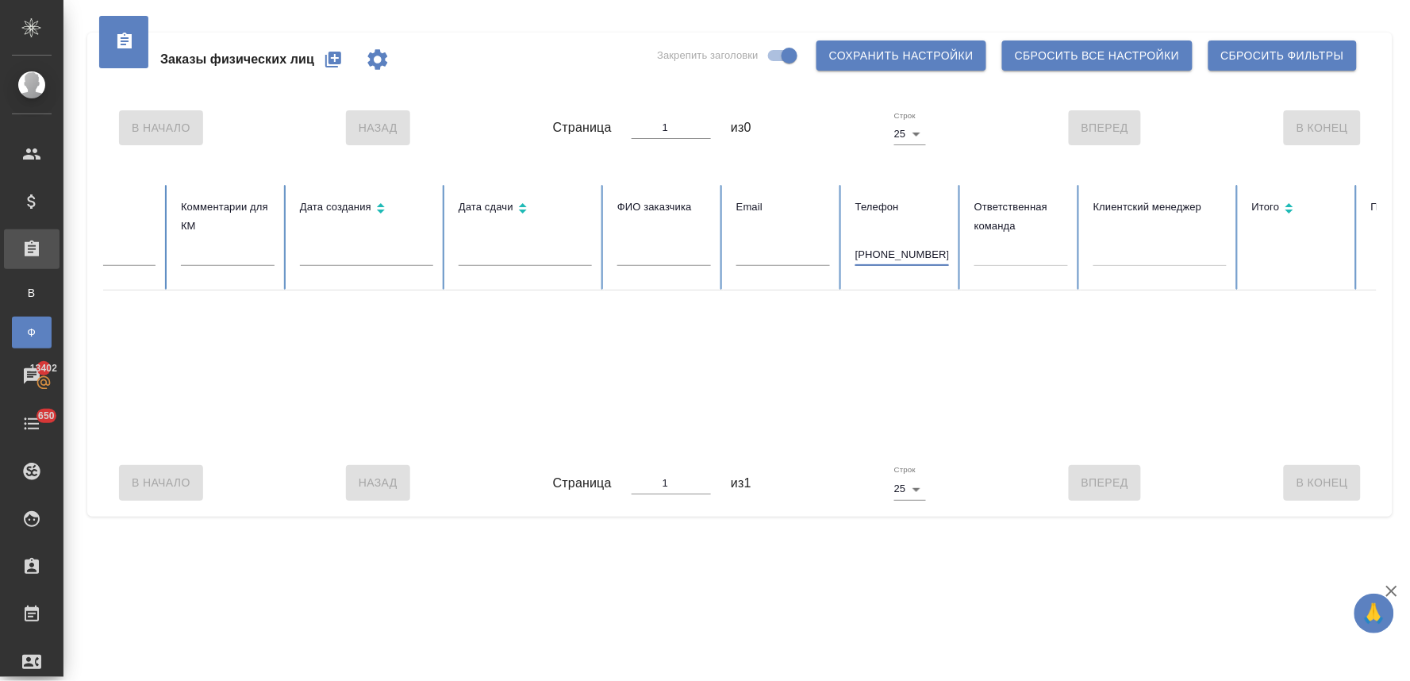
scroll to position [0, 140]
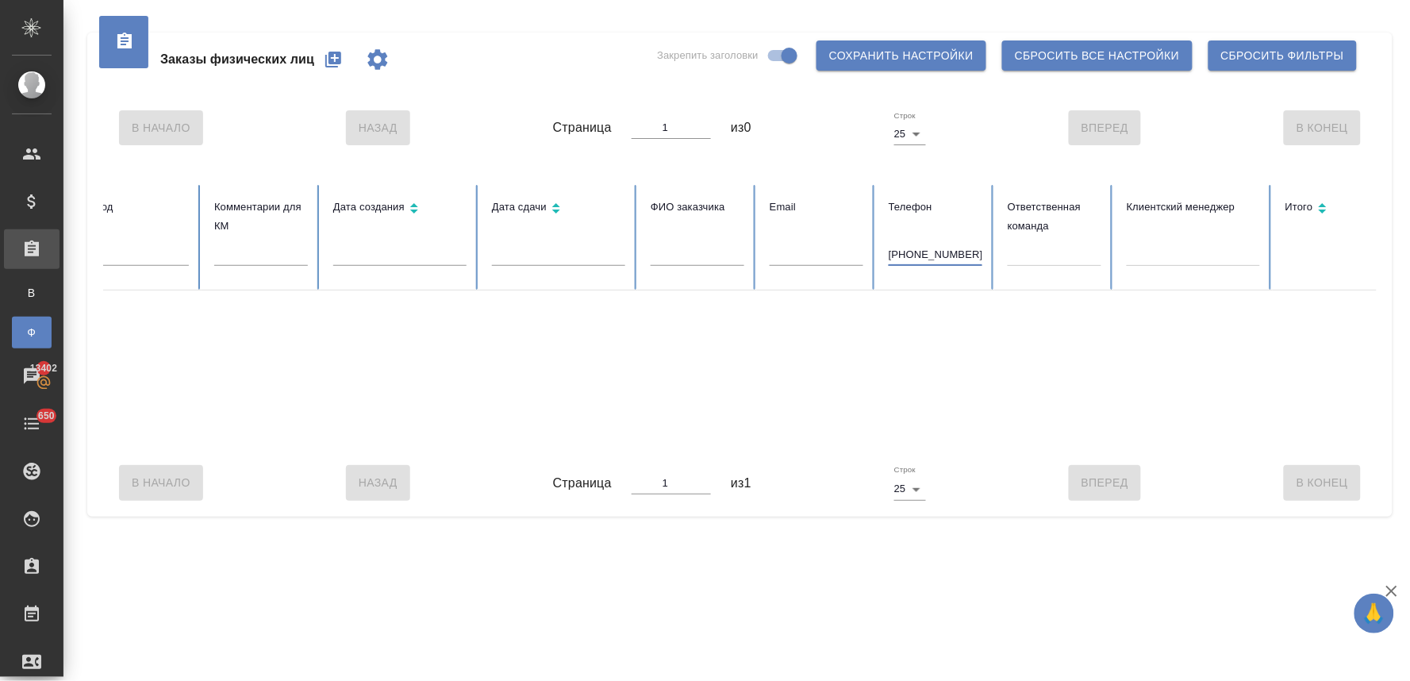
type input "+79091573877"
drag, startPoint x: 972, startPoint y: 252, endPoint x: 841, endPoint y: 254, distance: 131.0
click at [850, 254] on tr "Статус Код Комментарии для КМ Дата создания Дата сдачи ФИО заказчика Email Теле…" at bounding box center [856, 238] width 1786 height 106
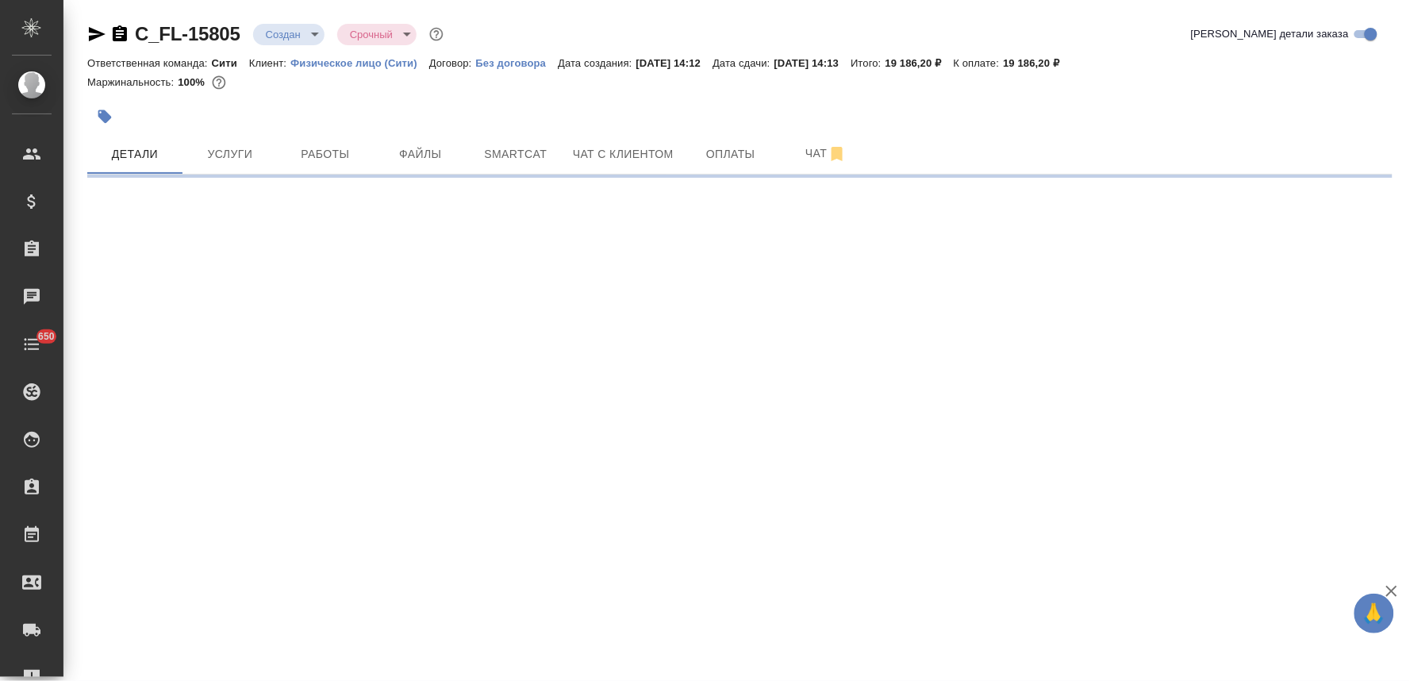
select select "RU"
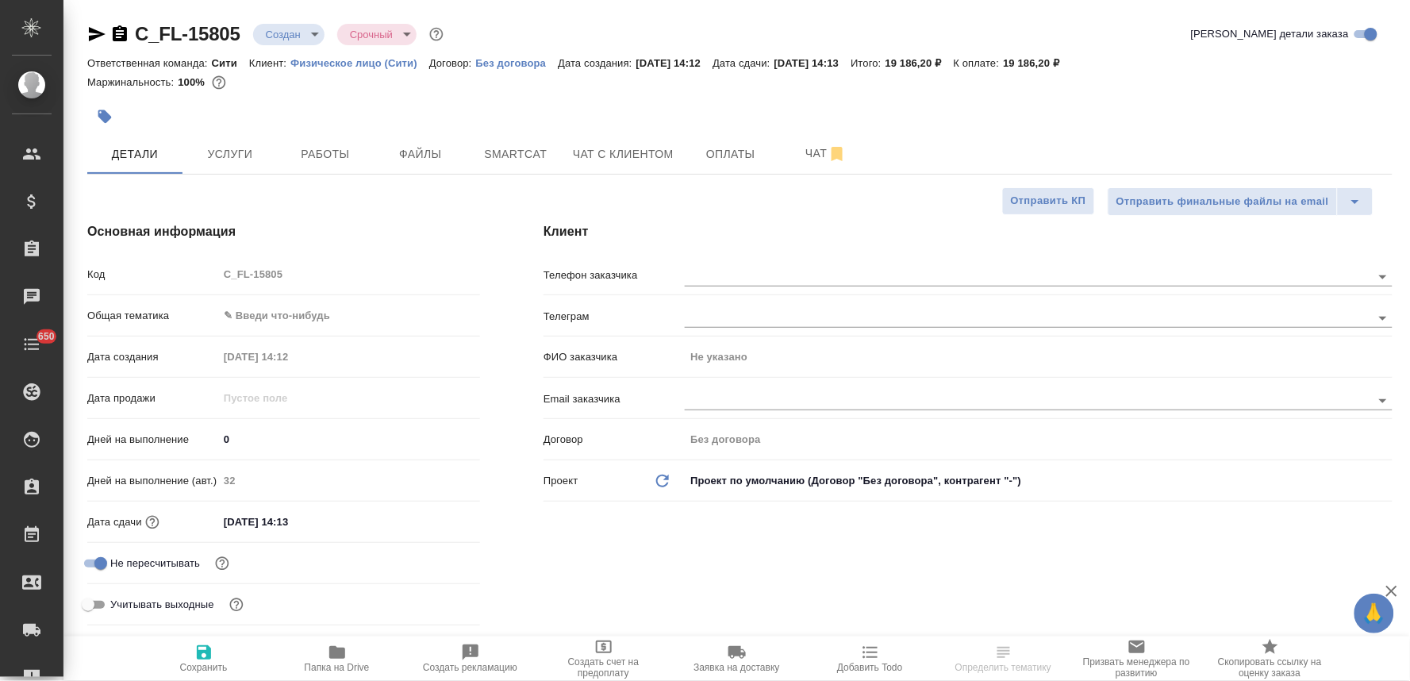
type textarea "x"
click at [228, 145] on span "Услуги" at bounding box center [230, 154] width 76 height 20
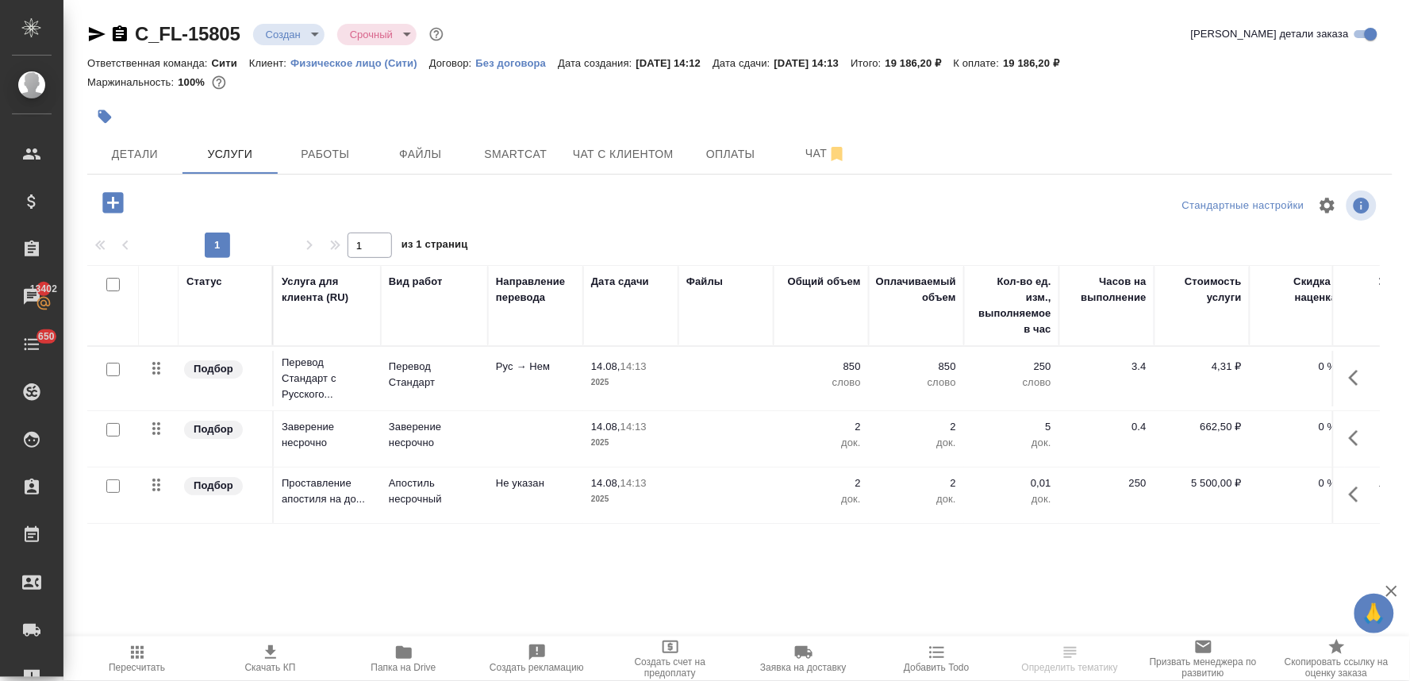
click at [111, 489] on input "checkbox" at bounding box center [112, 485] width 13 height 13
checkbox input "true"
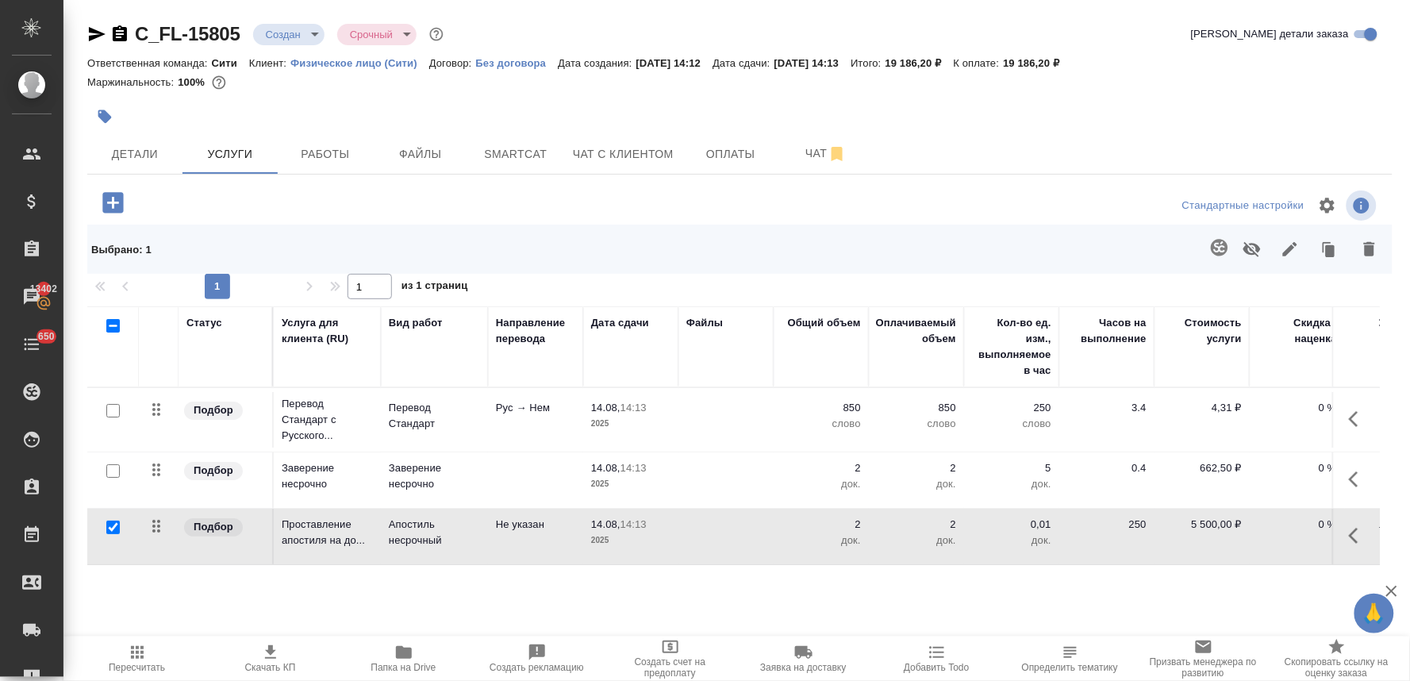
click at [1372, 251] on icon "button" at bounding box center [1369, 249] width 11 height 14
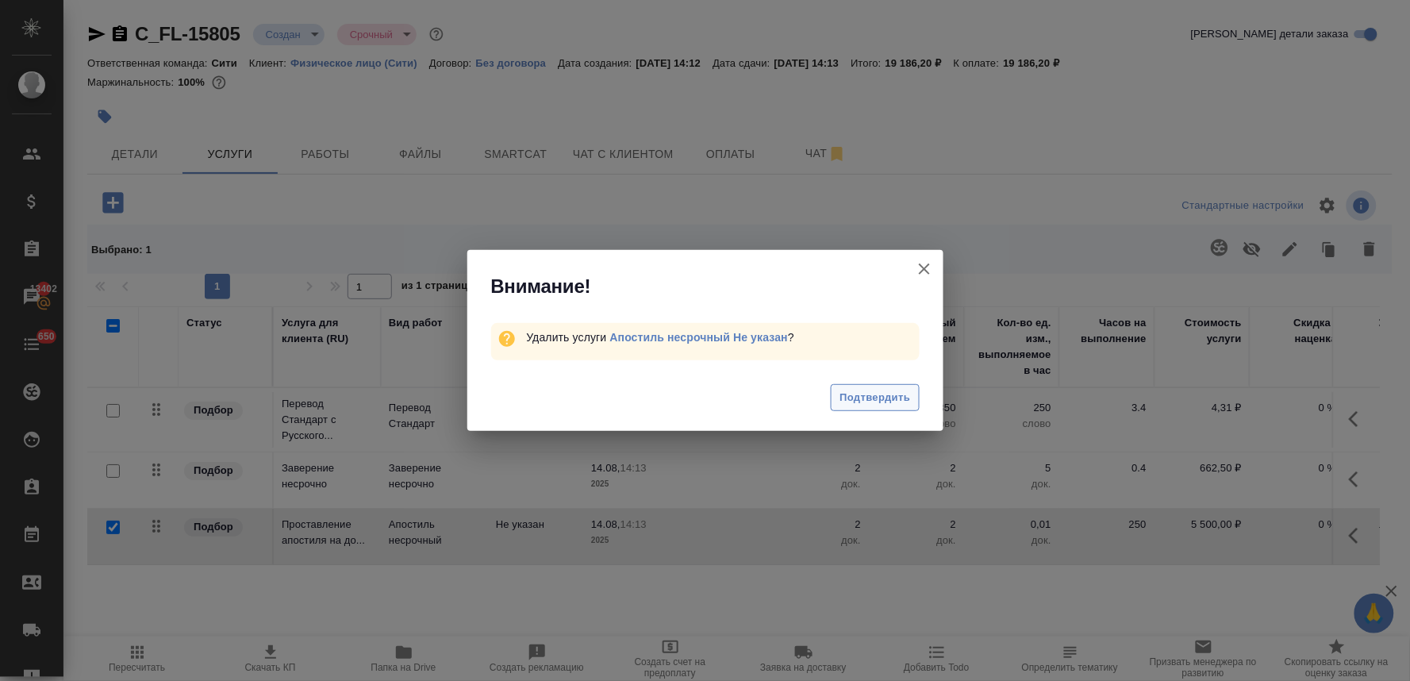
click at [895, 395] on span "Подтвердить" at bounding box center [875, 398] width 71 height 18
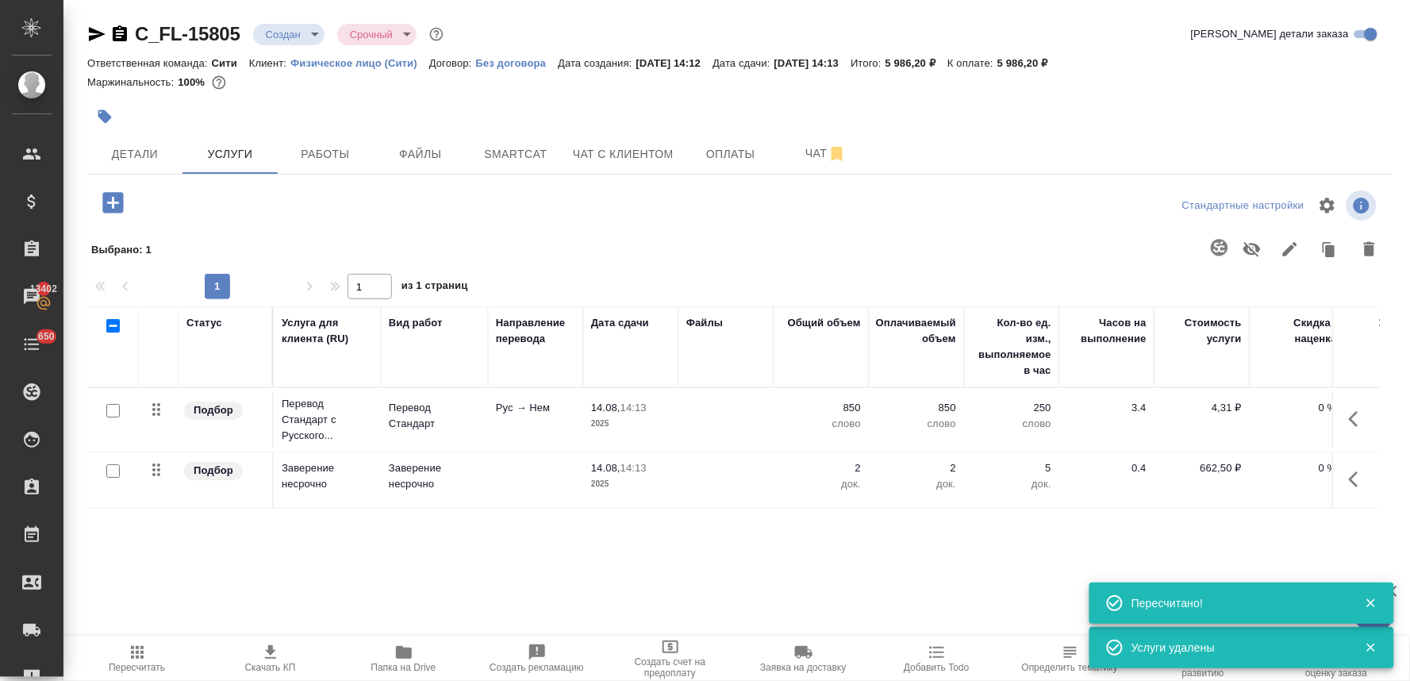
click at [847, 413] on p "850" at bounding box center [821, 408] width 79 height 16
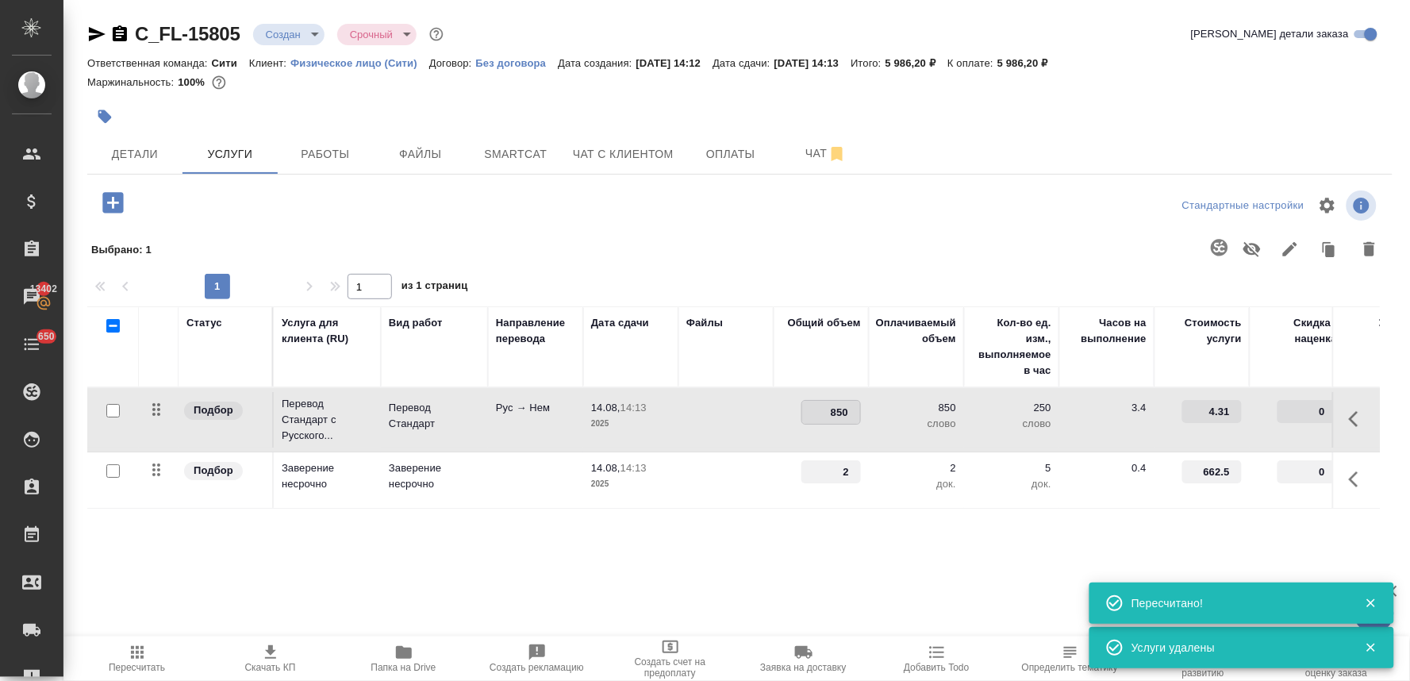
click at [837, 413] on input "850" at bounding box center [831, 412] width 58 height 23
type input "650"
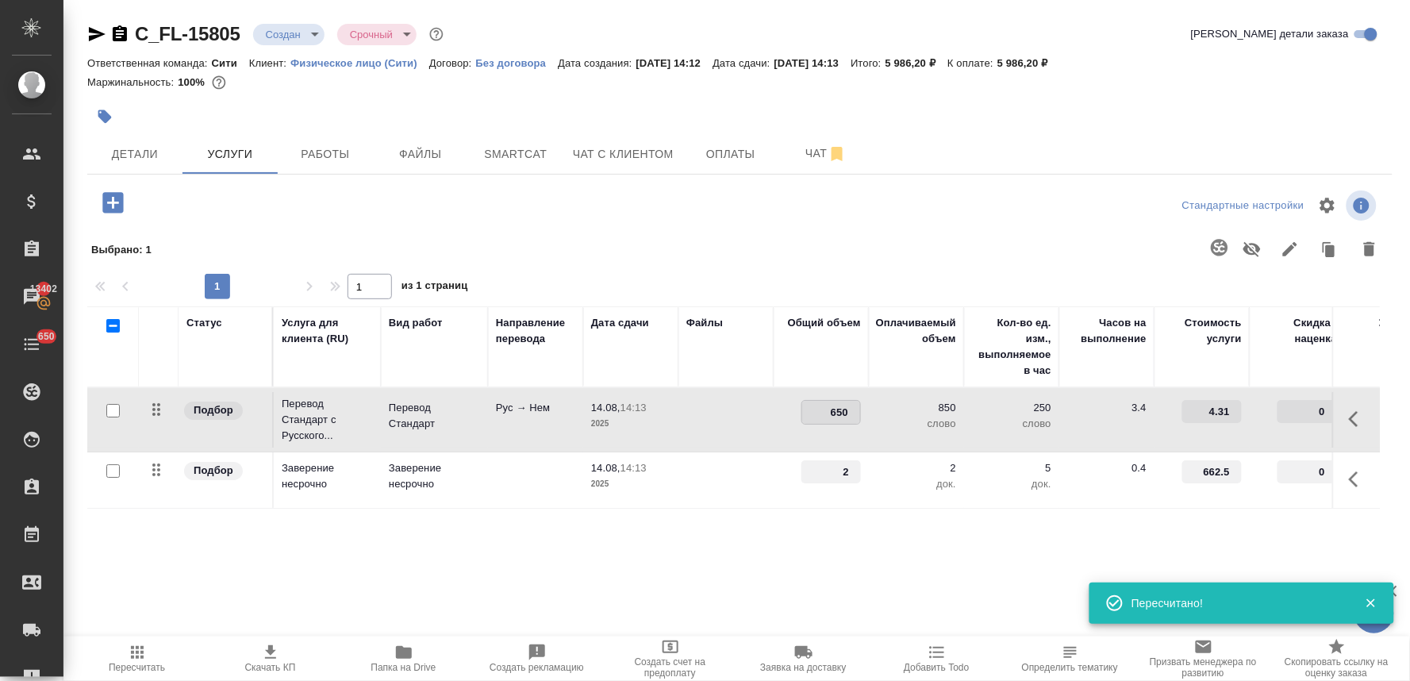
click at [593, 240] on div at bounding box center [870, 249] width 1038 height 41
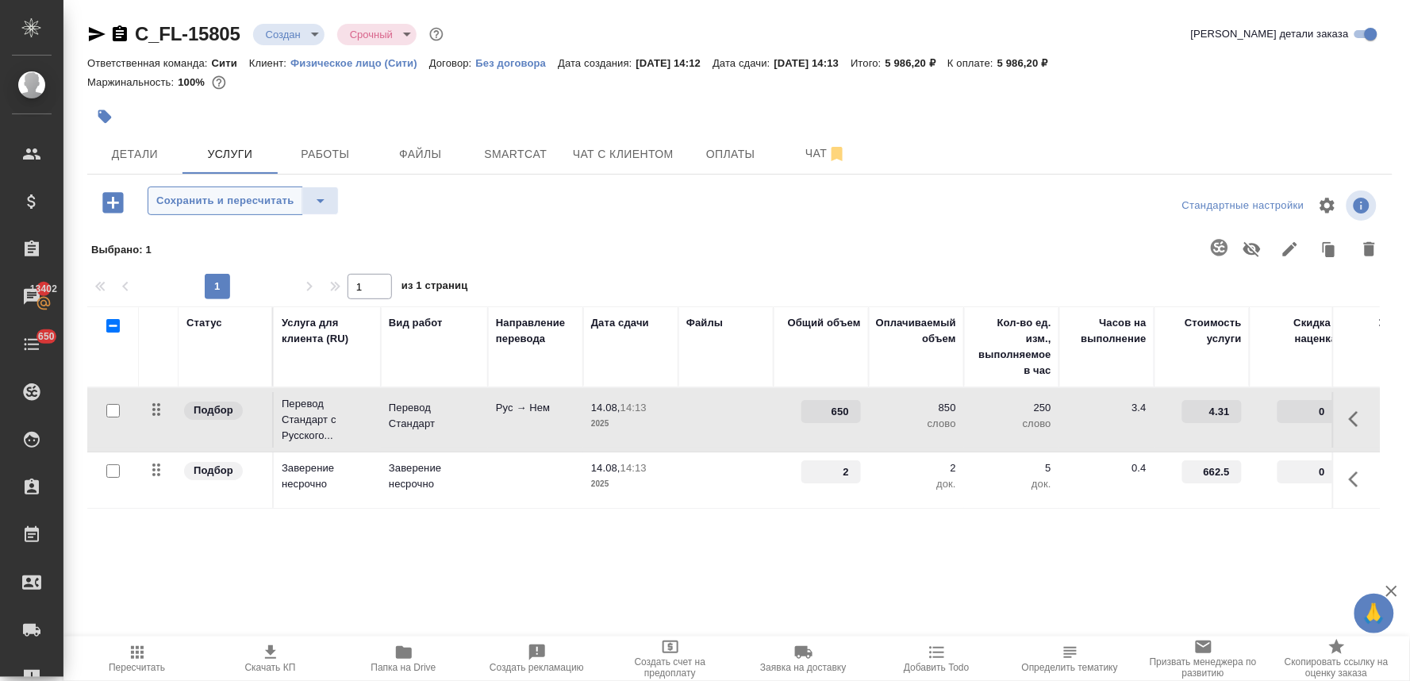
click at [170, 205] on span "Сохранить и пересчитать" at bounding box center [225, 201] width 138 height 18
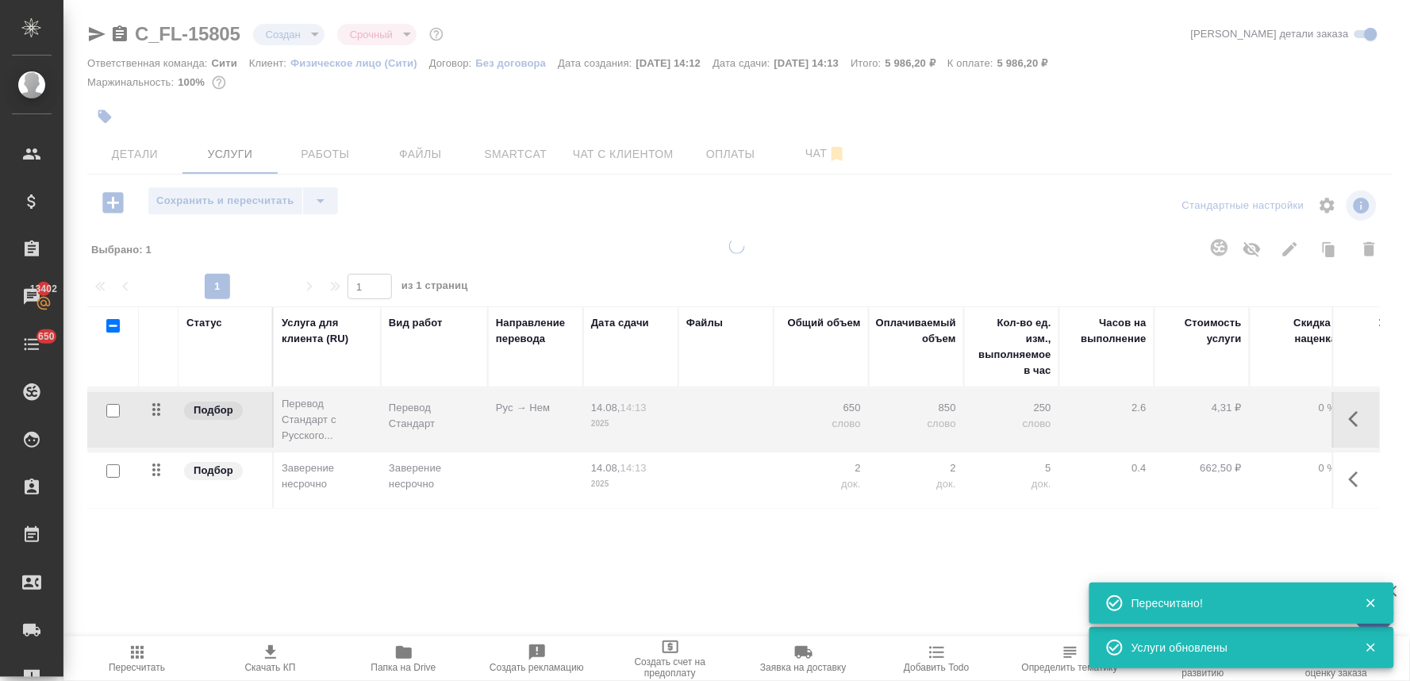
type input "normal"
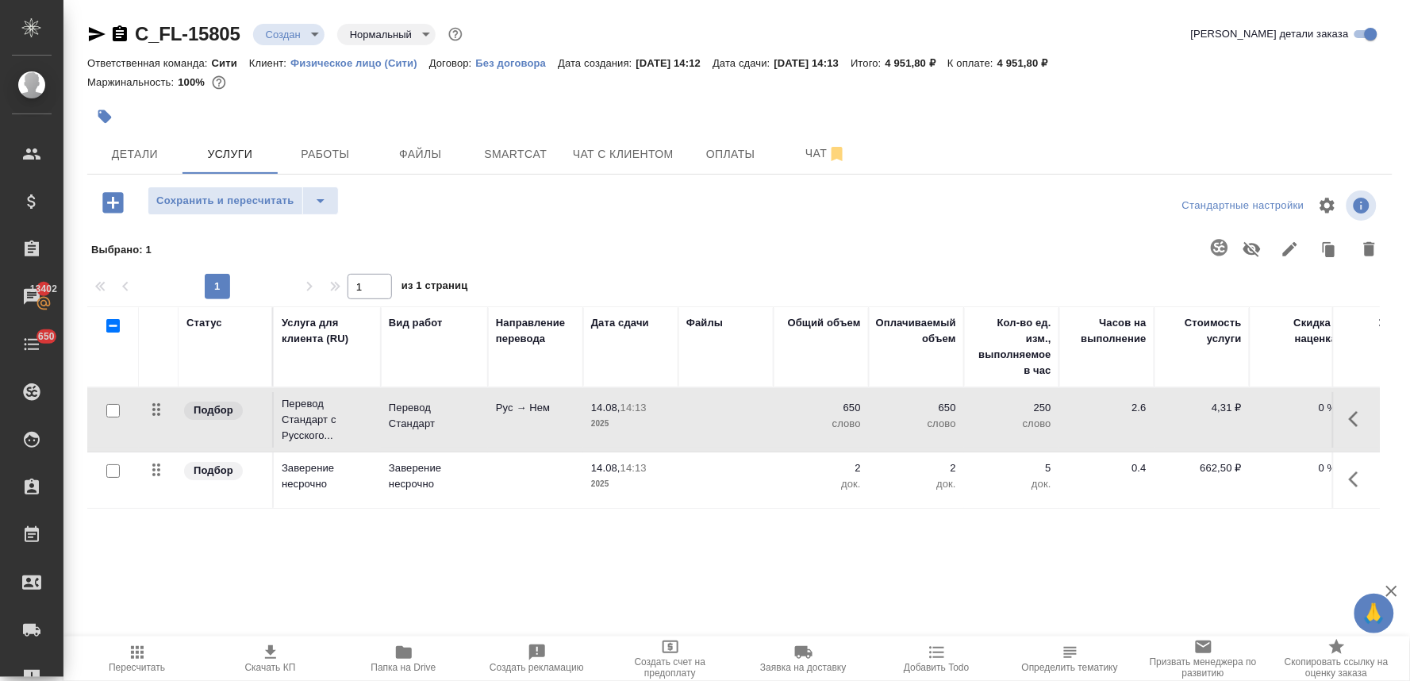
click at [145, 649] on icon "button" at bounding box center [137, 652] width 19 height 19
click at [722, 160] on span "Оплаты" at bounding box center [731, 154] width 76 height 20
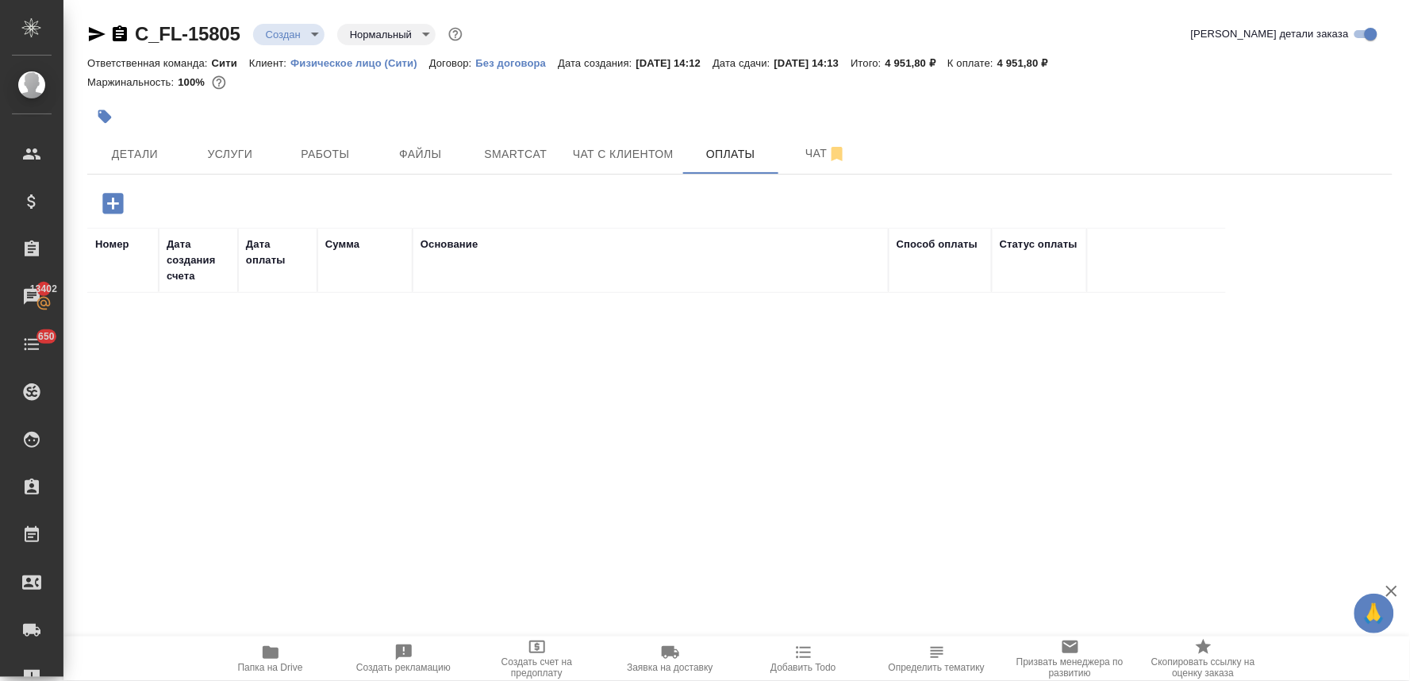
click at [120, 195] on icon "button" at bounding box center [112, 203] width 21 height 21
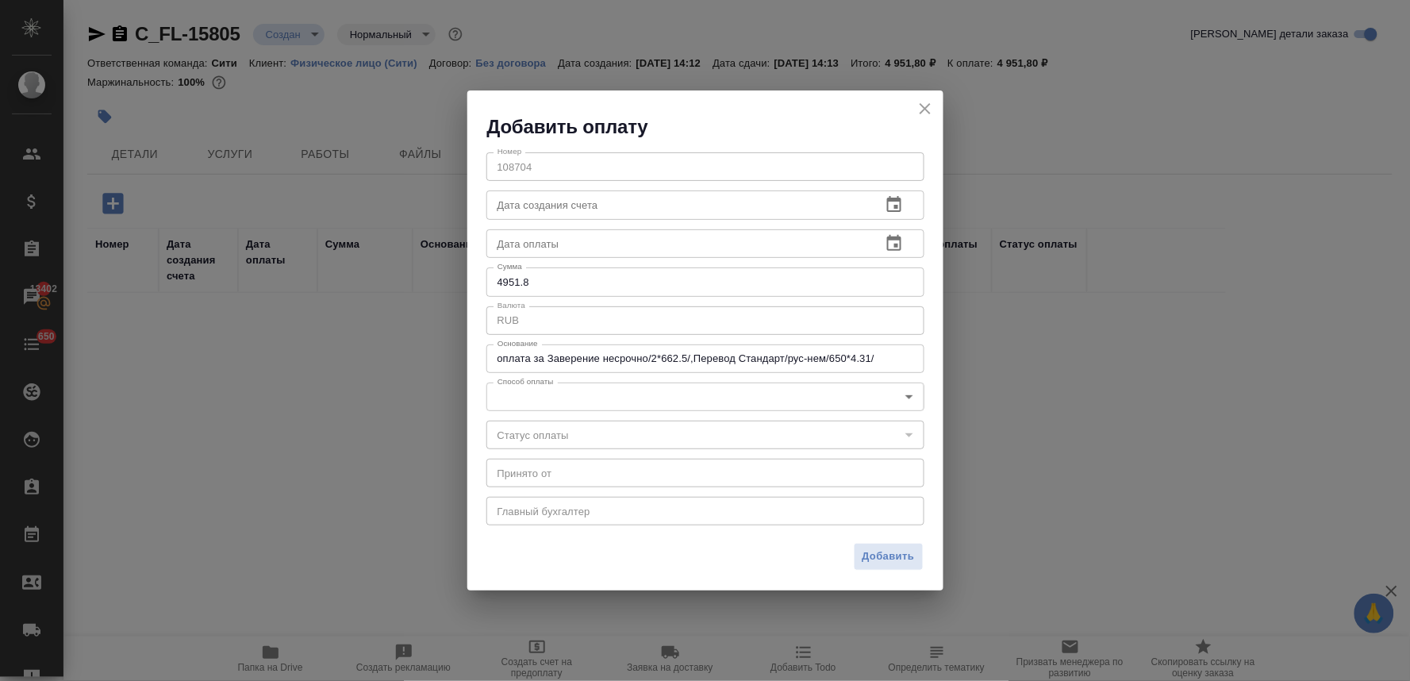
click at [571, 394] on body "🙏 .cls-1 fill:#fff; AWATERA Lyamina Nadezhda Клиенты Спецификации Заказы 13402 …" at bounding box center [705, 340] width 1410 height 681
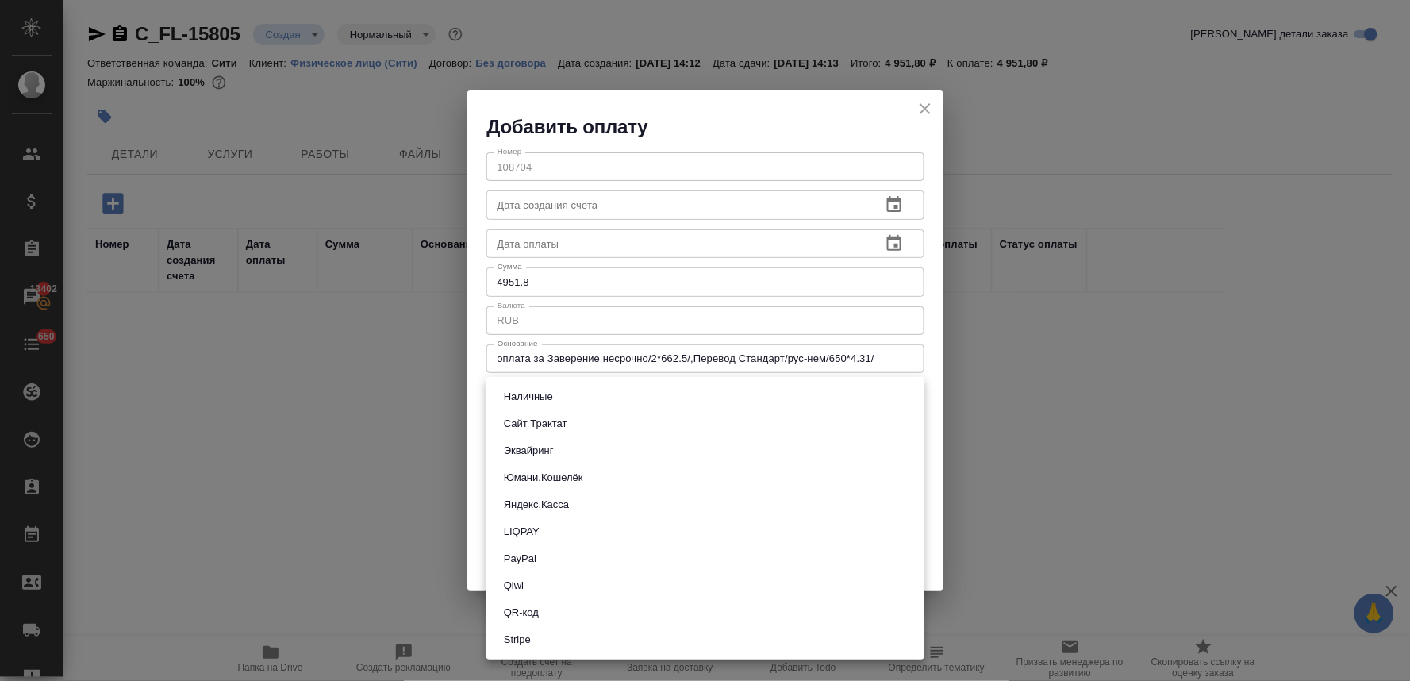
click at [556, 609] on li "QR-код" at bounding box center [706, 612] width 438 height 27
type input "60e5684acae83f185c96e013"
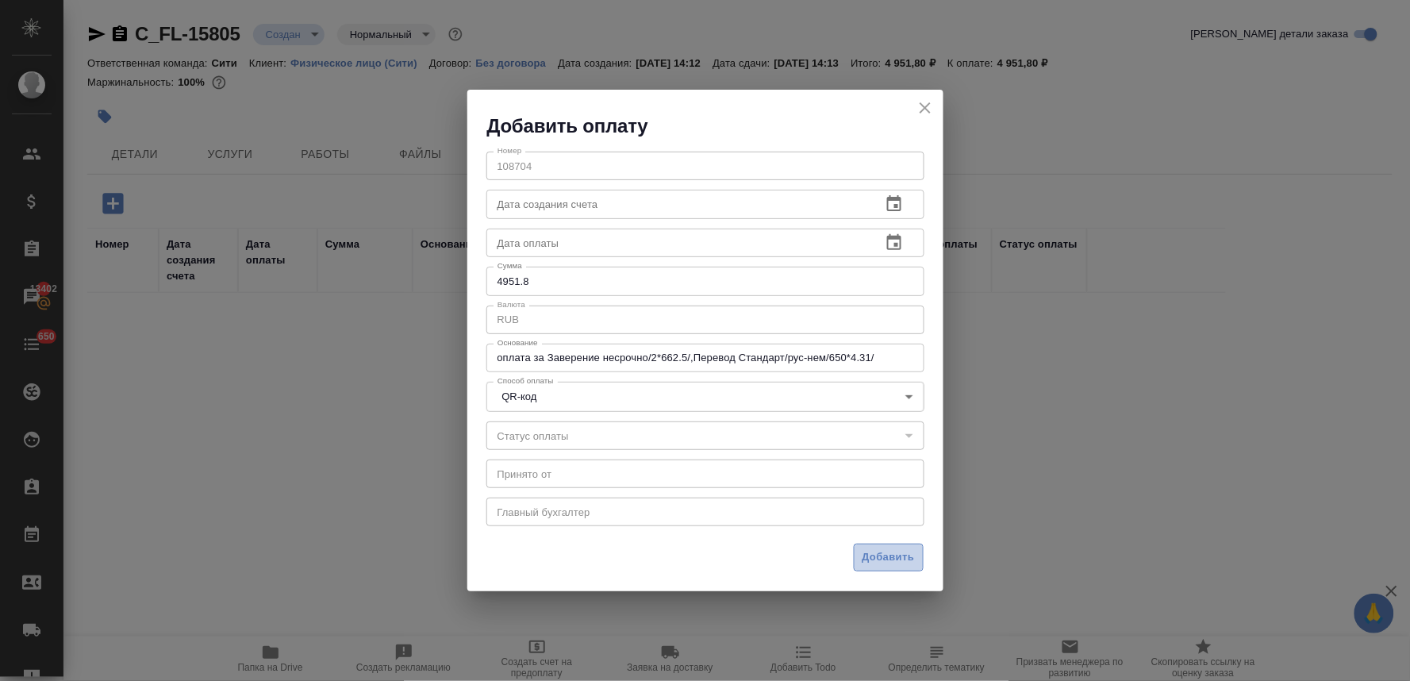
click at [884, 552] on span "Добавить" at bounding box center [889, 557] width 52 height 18
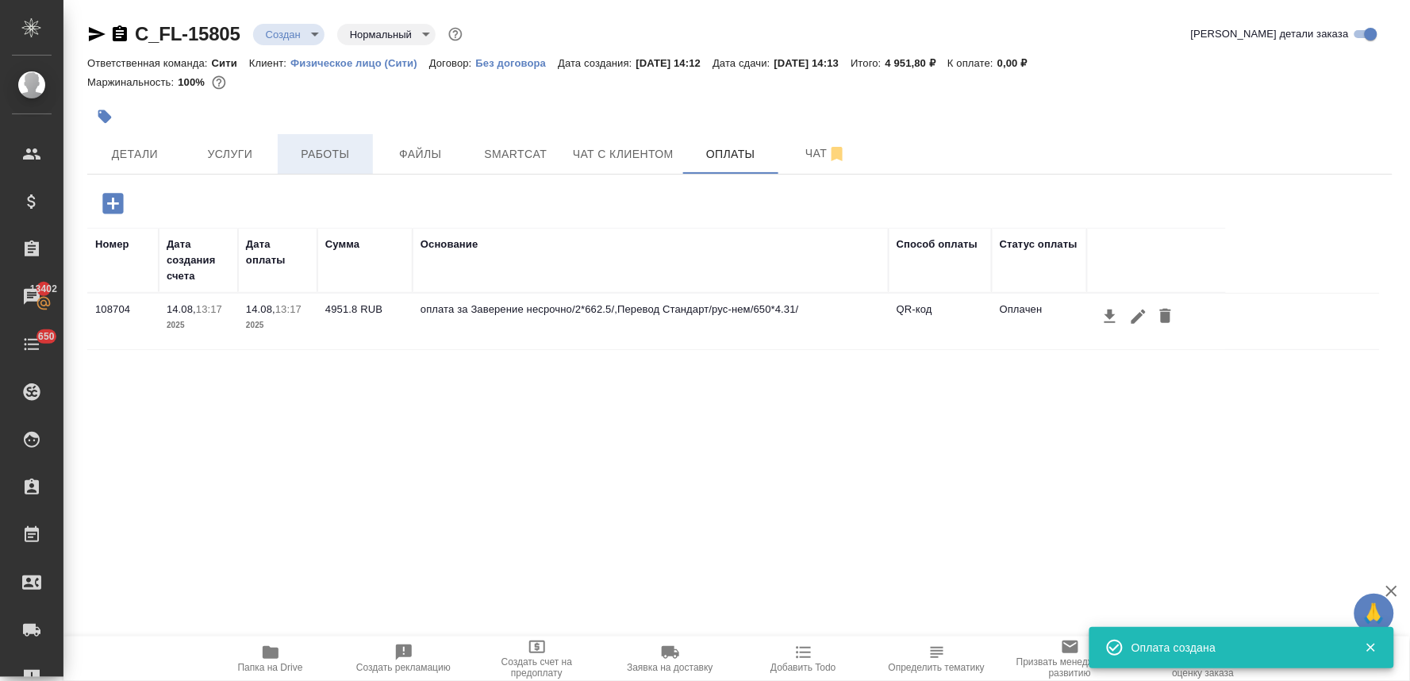
click at [326, 159] on span "Работы" at bounding box center [325, 154] width 76 height 20
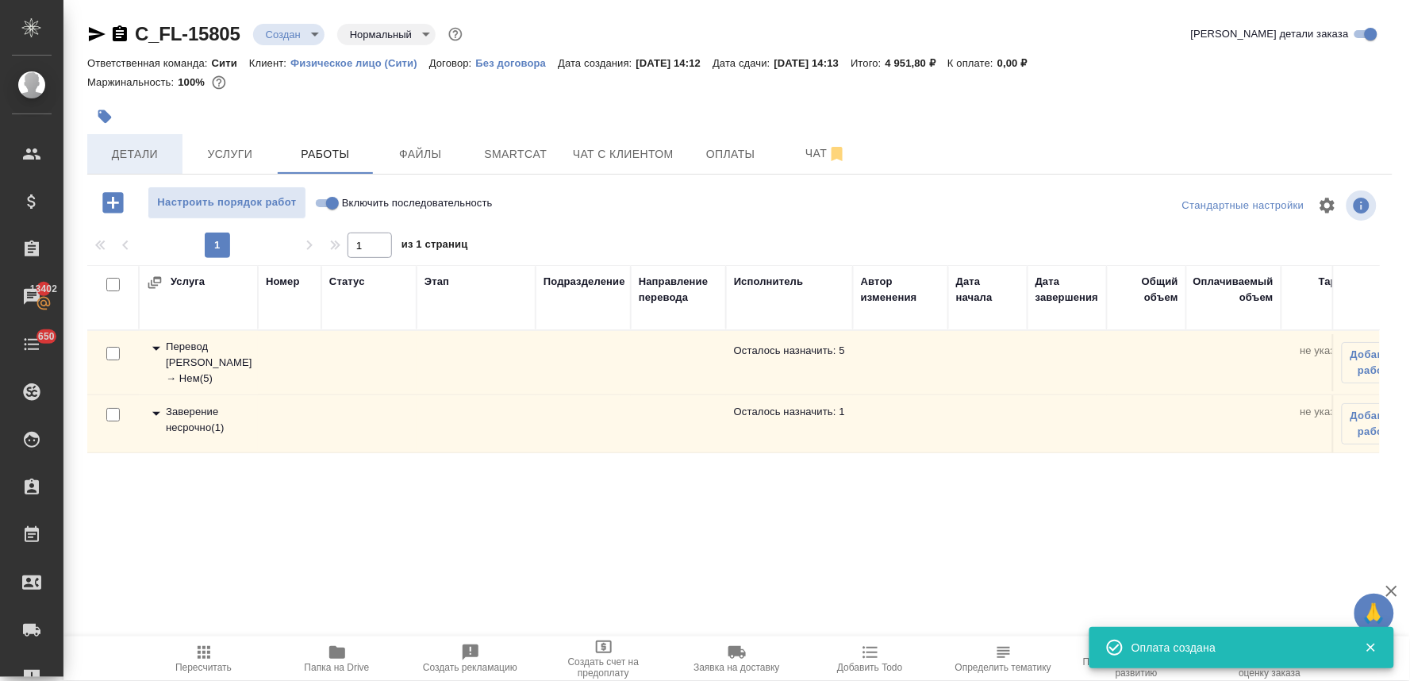
click at [123, 153] on span "Детали" at bounding box center [135, 154] width 76 height 20
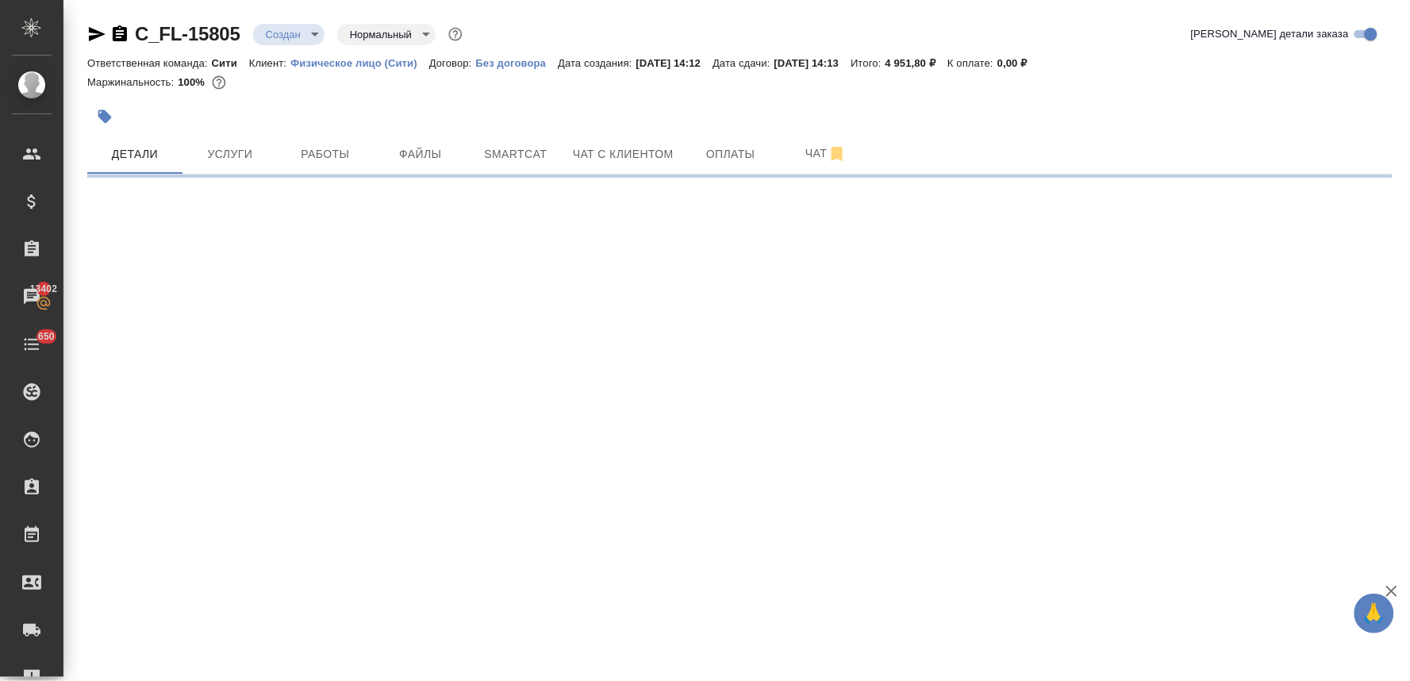
select select "RU"
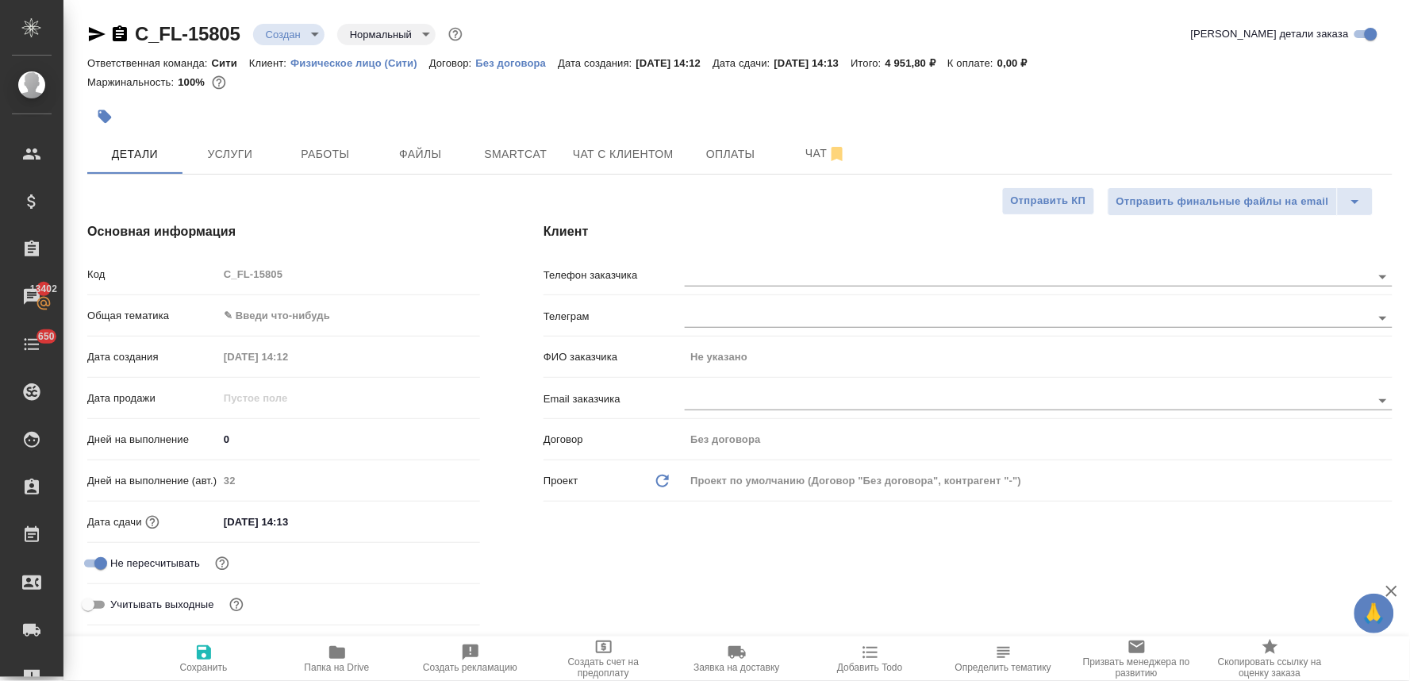
type textarea "x"
click at [189, 264] on div "Код C_FL-15805" at bounding box center [283, 274] width 393 height 28
type textarea "x"
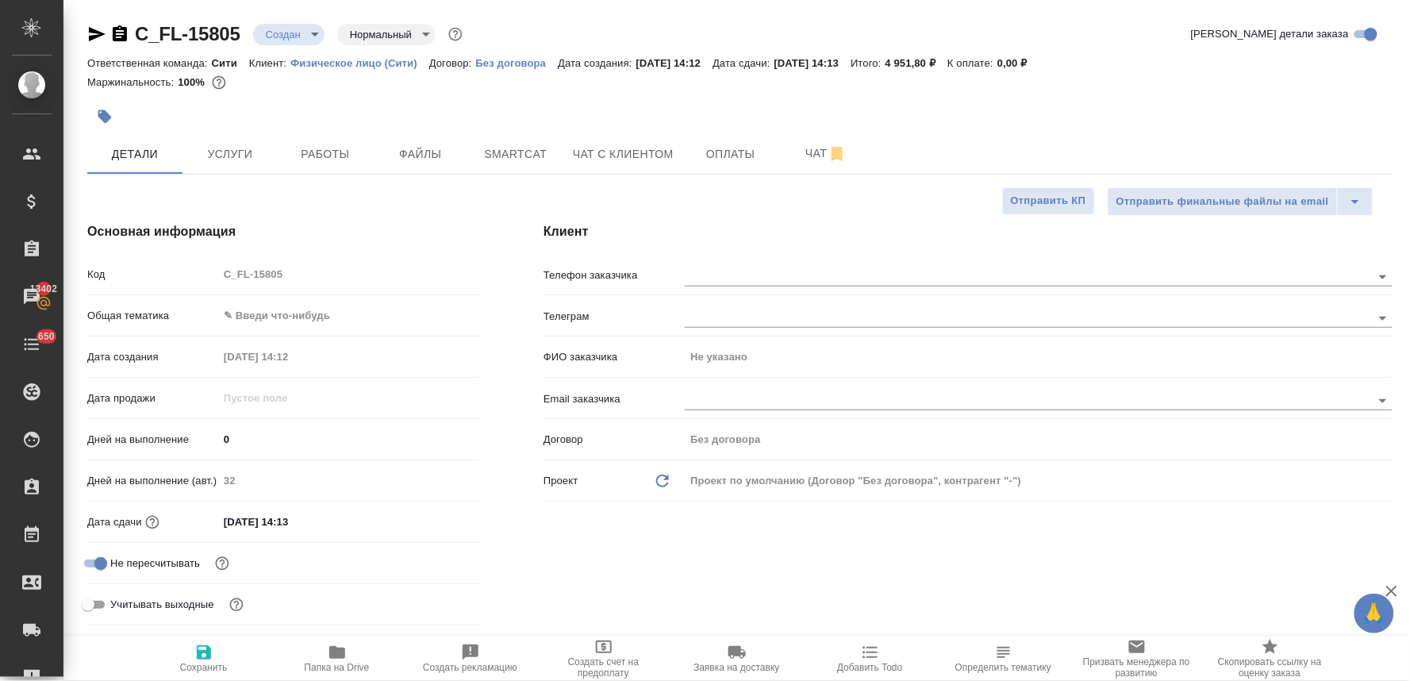
type textarea "x"
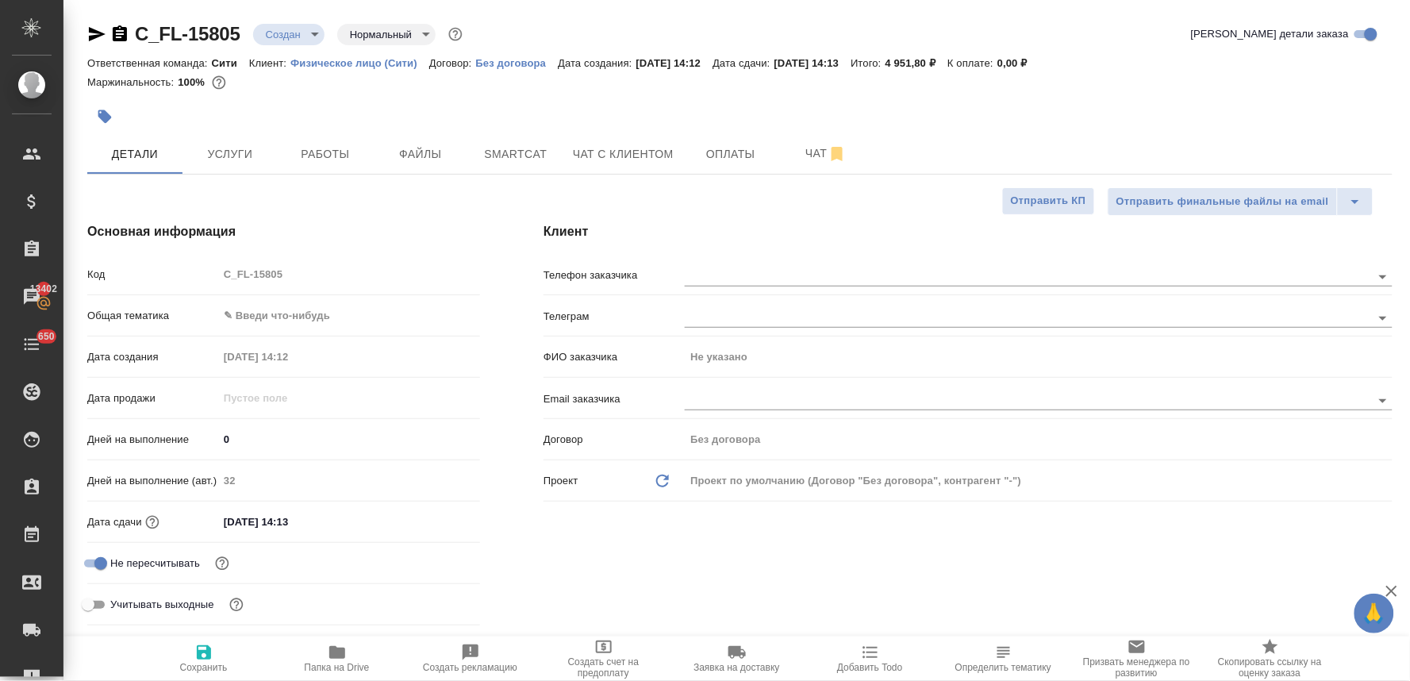
type textarea "x"
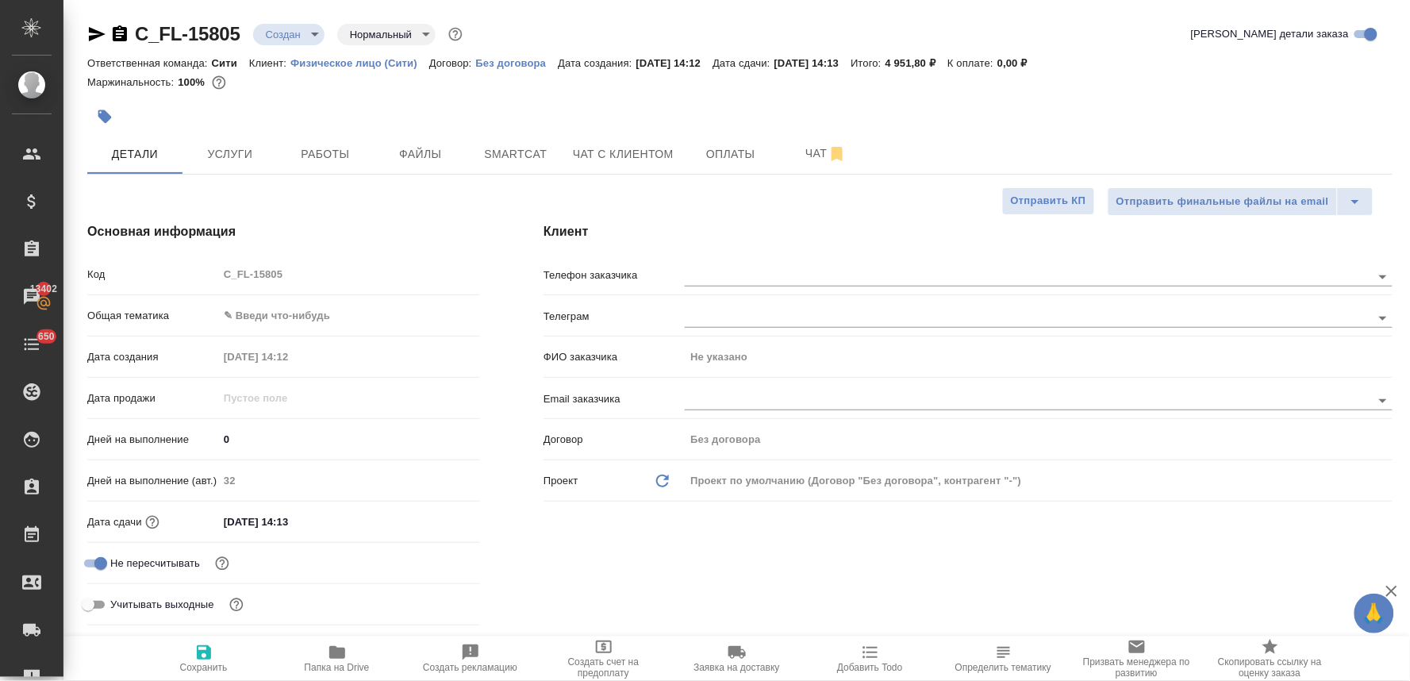
type textarea "x"
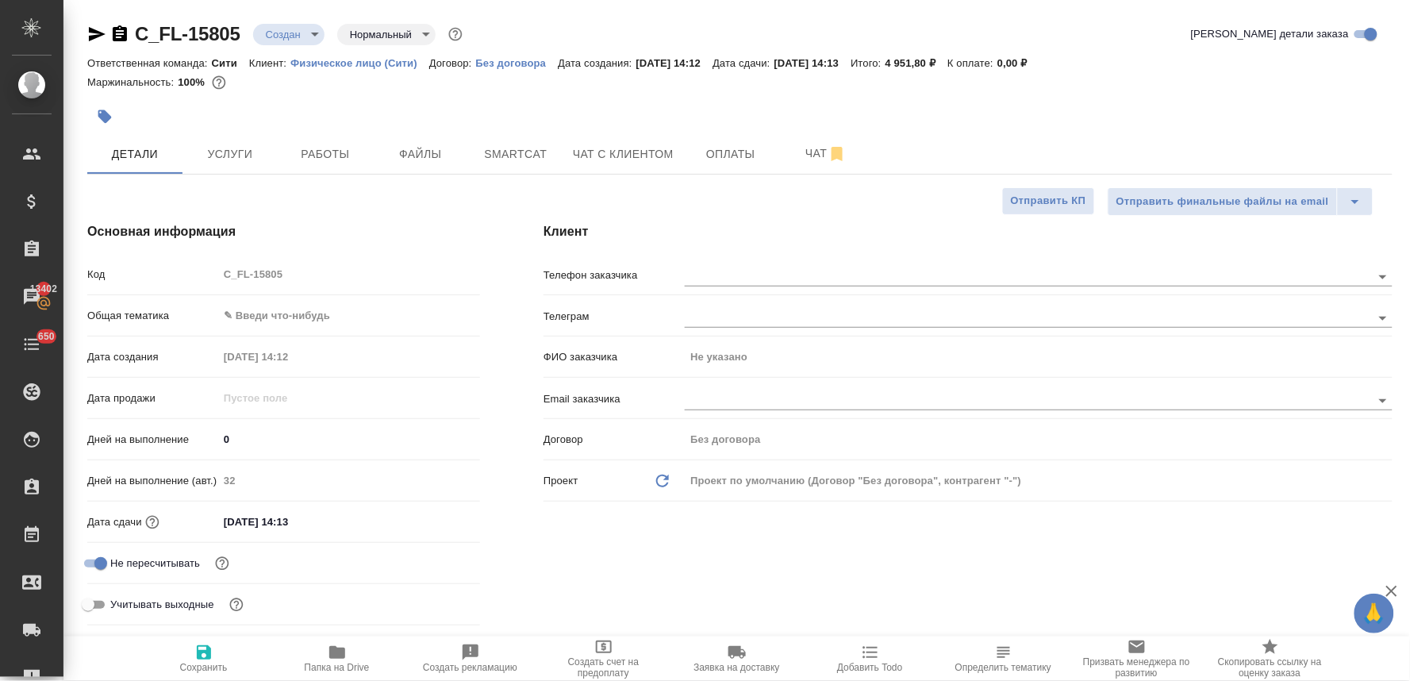
type textarea "x"
click at [424, 156] on span "Файлы" at bounding box center [421, 154] width 76 height 20
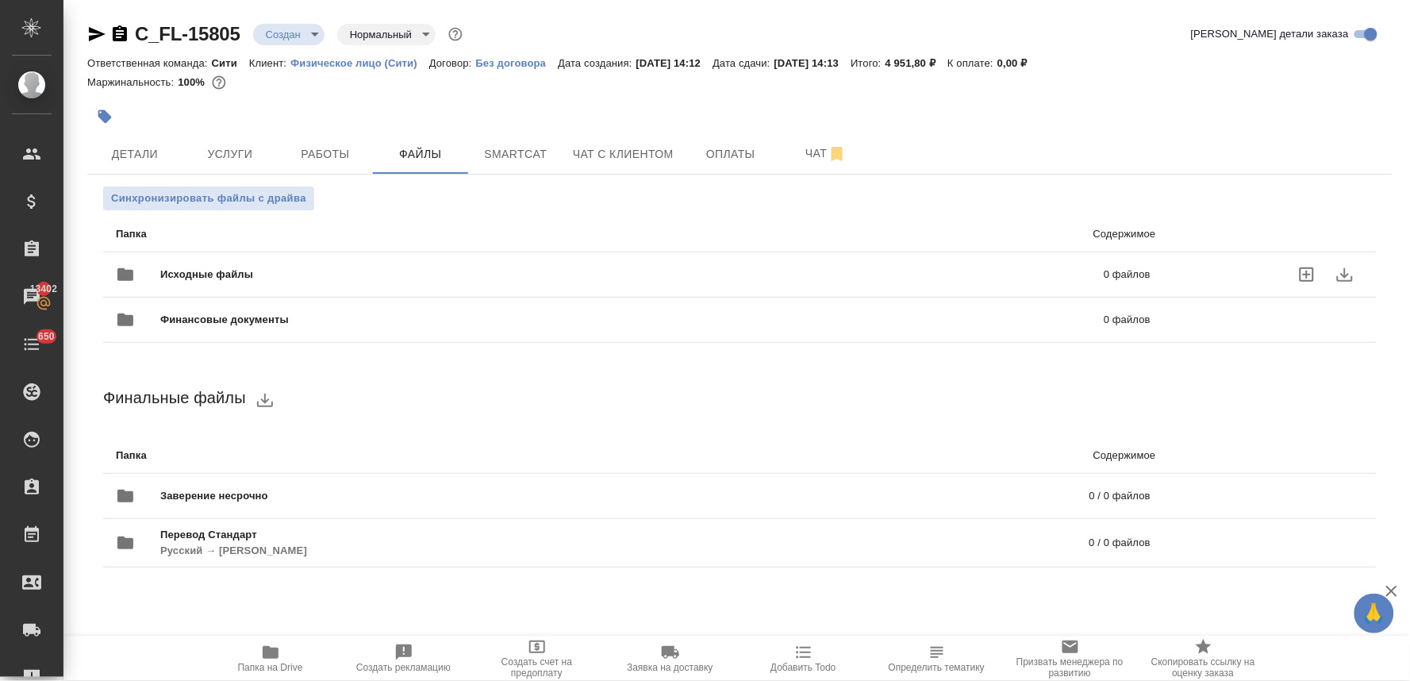
click at [1298, 271] on icon "uploadFiles" at bounding box center [1307, 274] width 19 height 19
click at [0, 0] on input "uploadFiles" at bounding box center [0, 0] width 0 height 0
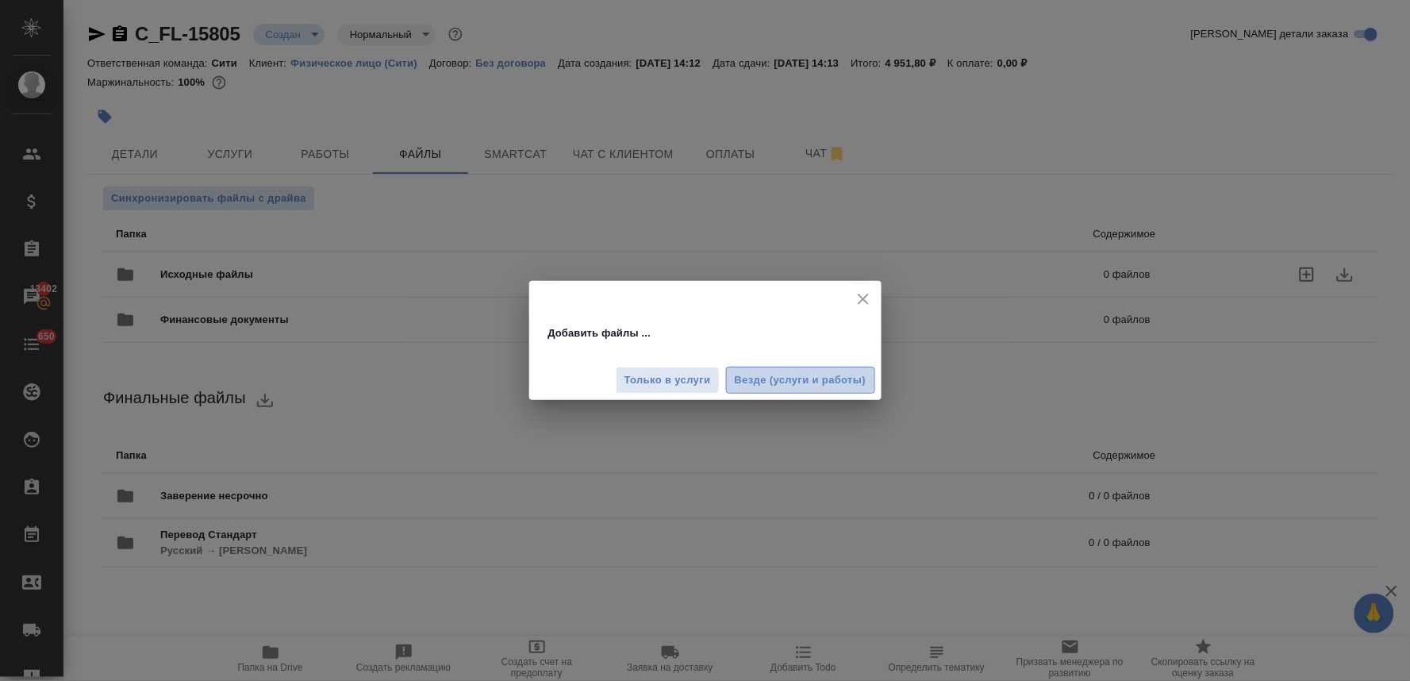
click at [846, 383] on span "Везде (услуги и работы)" at bounding box center [801, 380] width 132 height 18
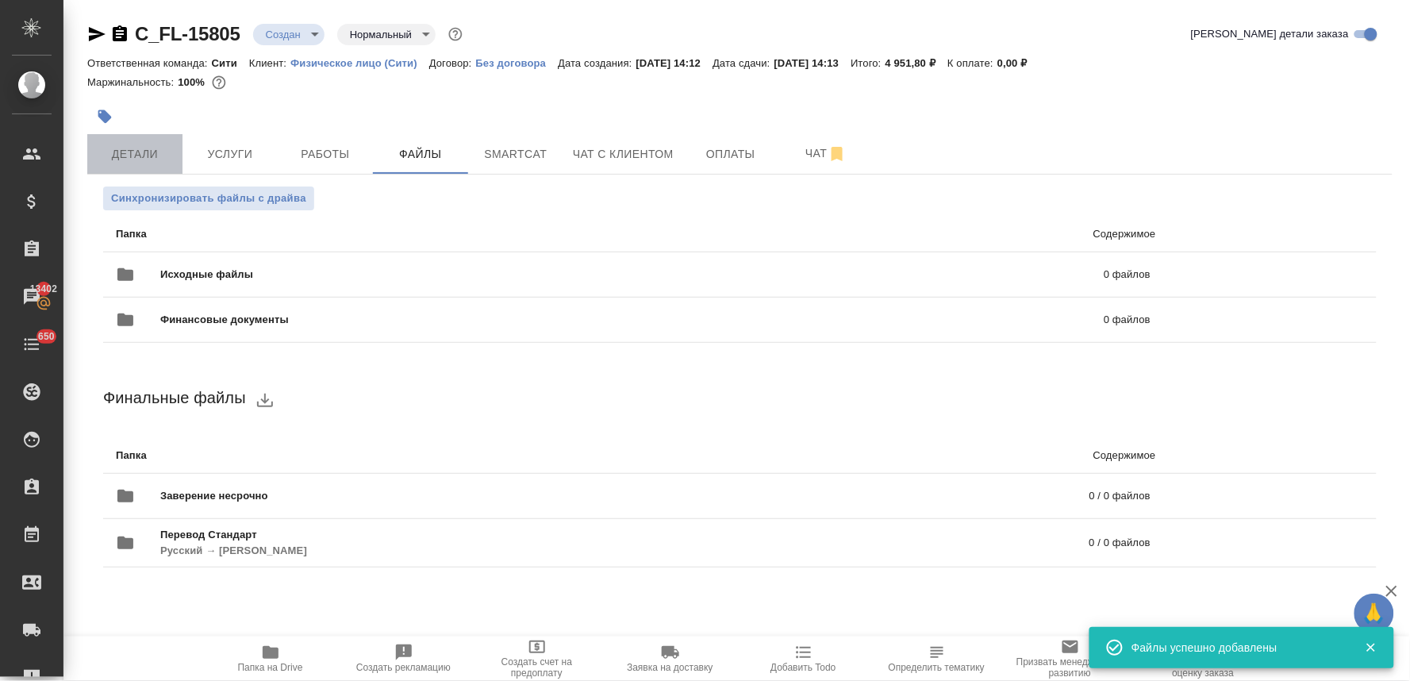
click at [155, 155] on span "Детали" at bounding box center [135, 154] width 76 height 20
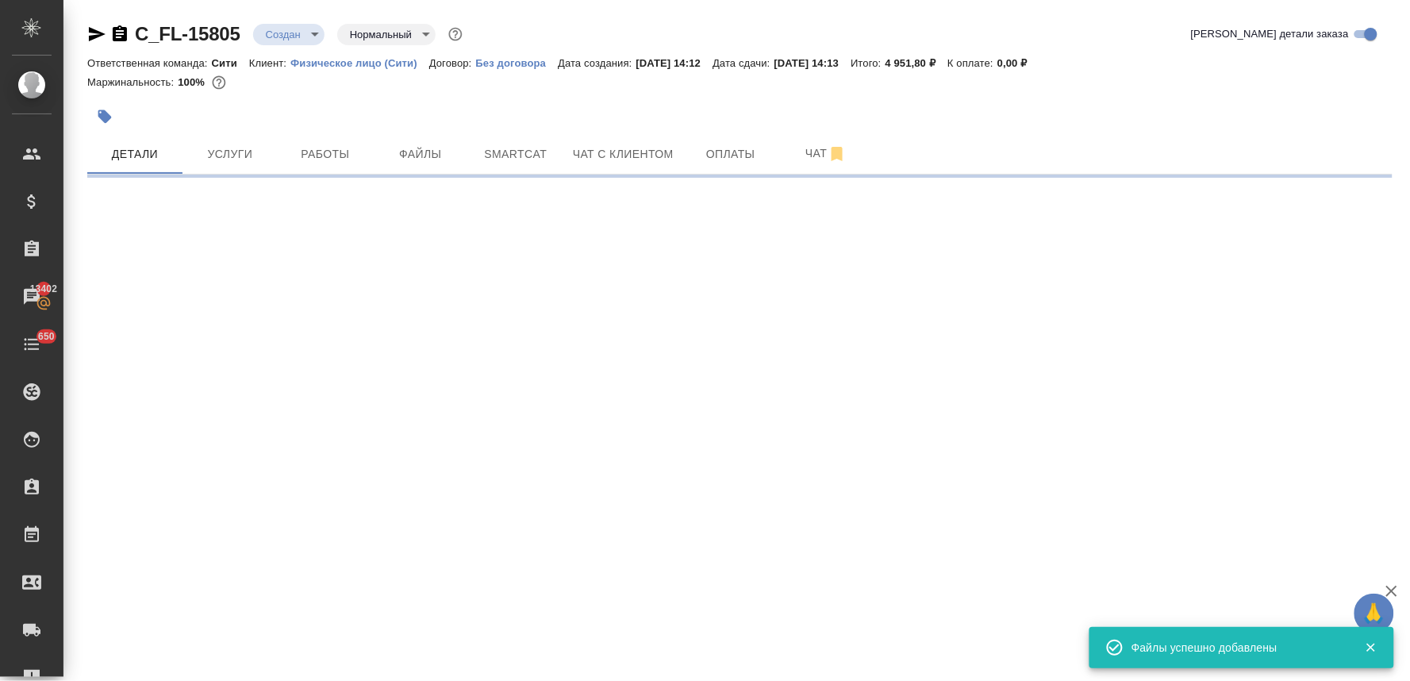
select select "RU"
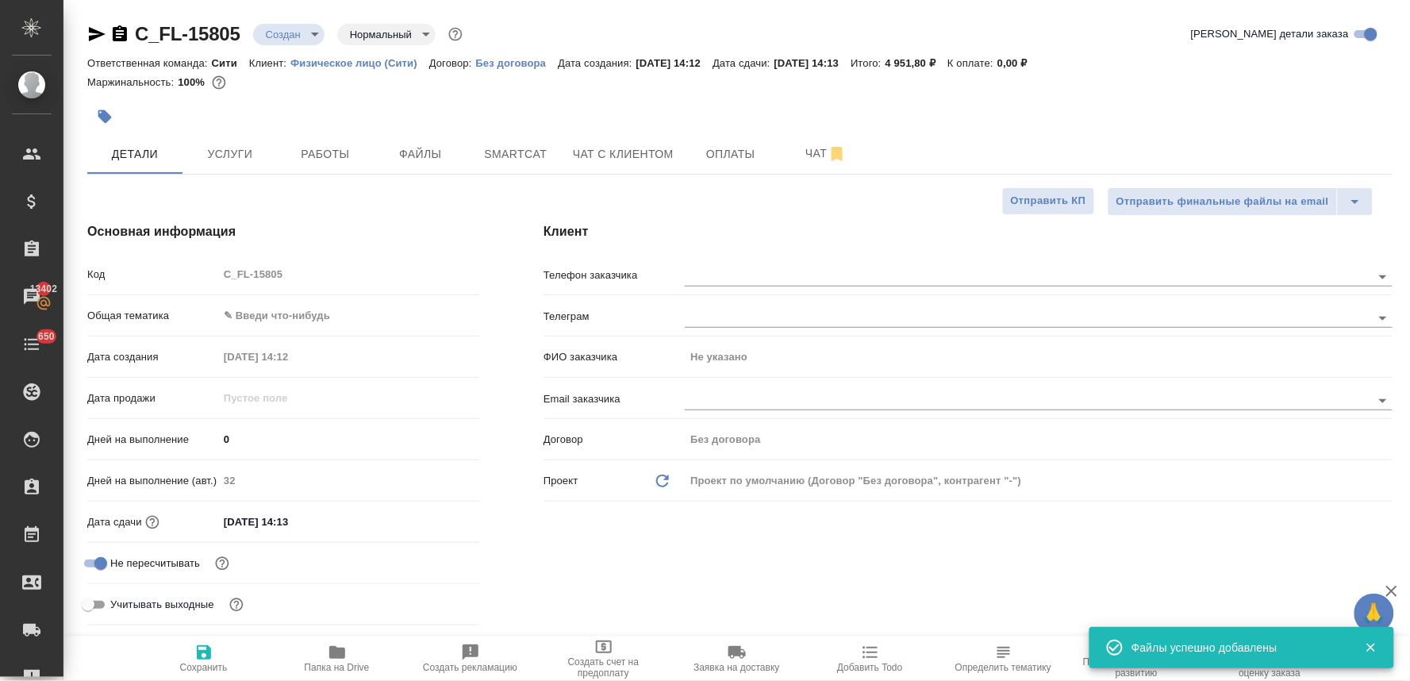
type textarea "x"
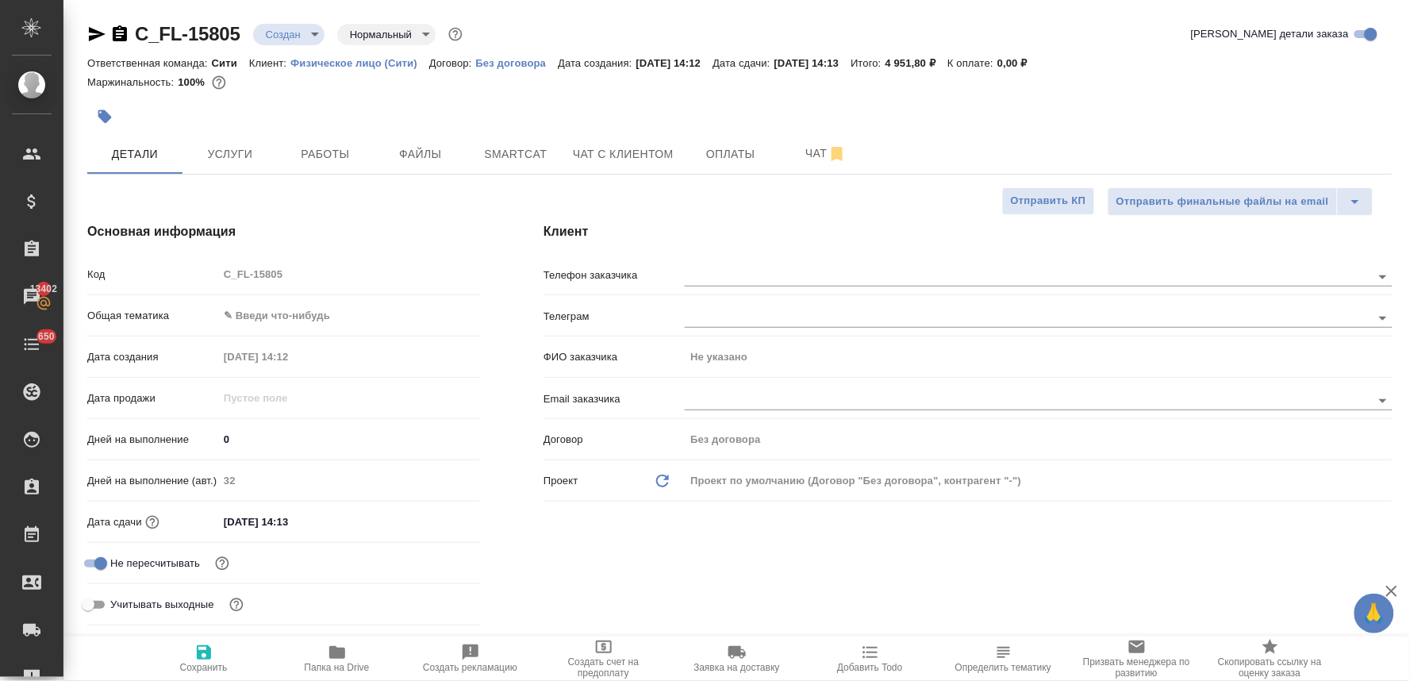
click at [287, 319] on body "🙏 .cls-1 fill:#fff; AWATERA Lyamina Nadezhda Клиенты Спецификации Заказы 13402 …" at bounding box center [705, 340] width 1410 height 681
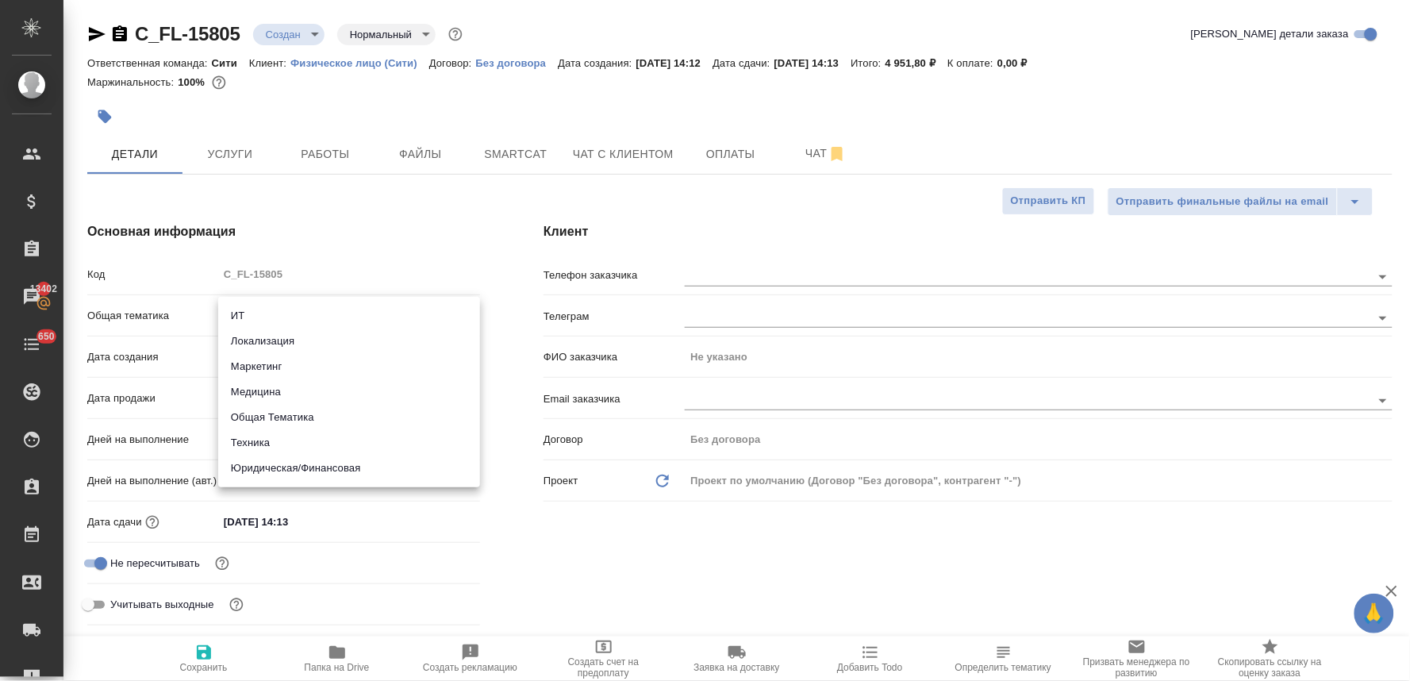
click at [303, 462] on li "Юридическая/Финансовая" at bounding box center [349, 468] width 262 height 25
type input "yr-fn"
type textarea "x"
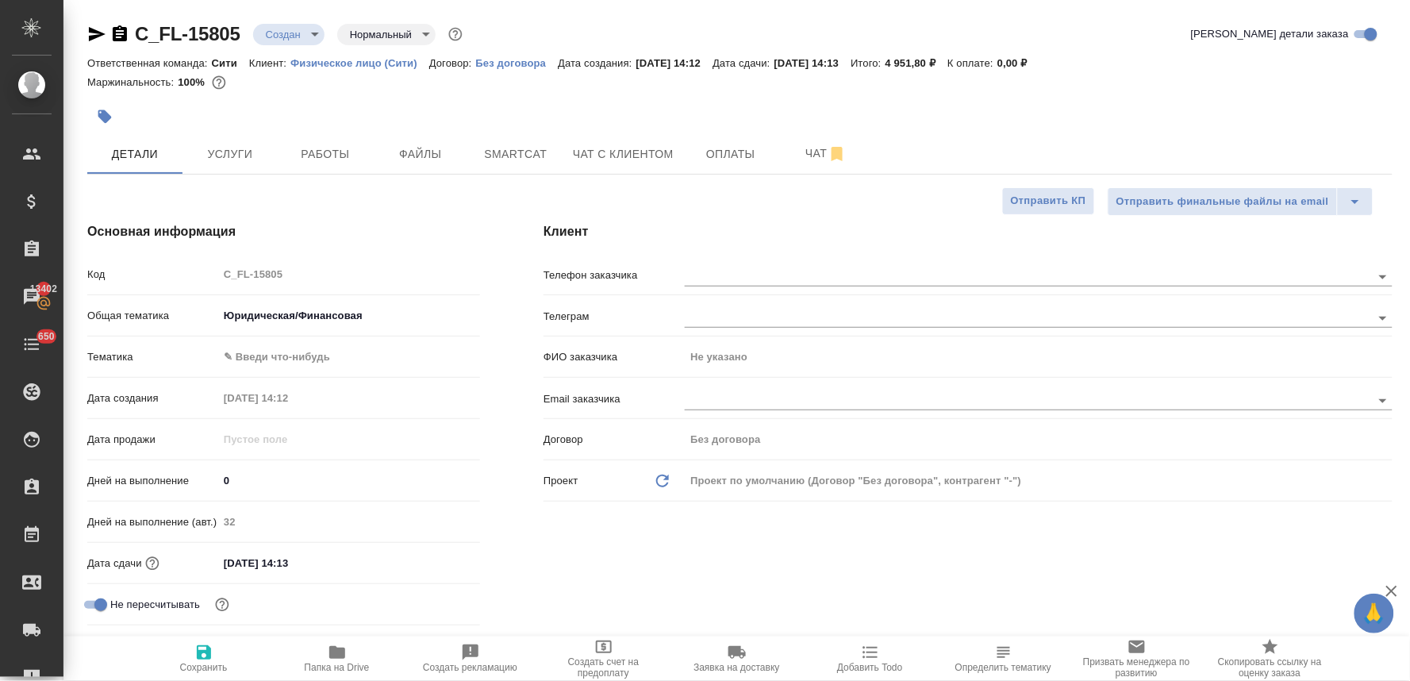
click at [281, 360] on body "🙏 .cls-1 fill:#fff; AWATERA Lyamina Nadezhda Клиенты Спецификации Заказы 13402 …" at bounding box center [705, 340] width 1410 height 681
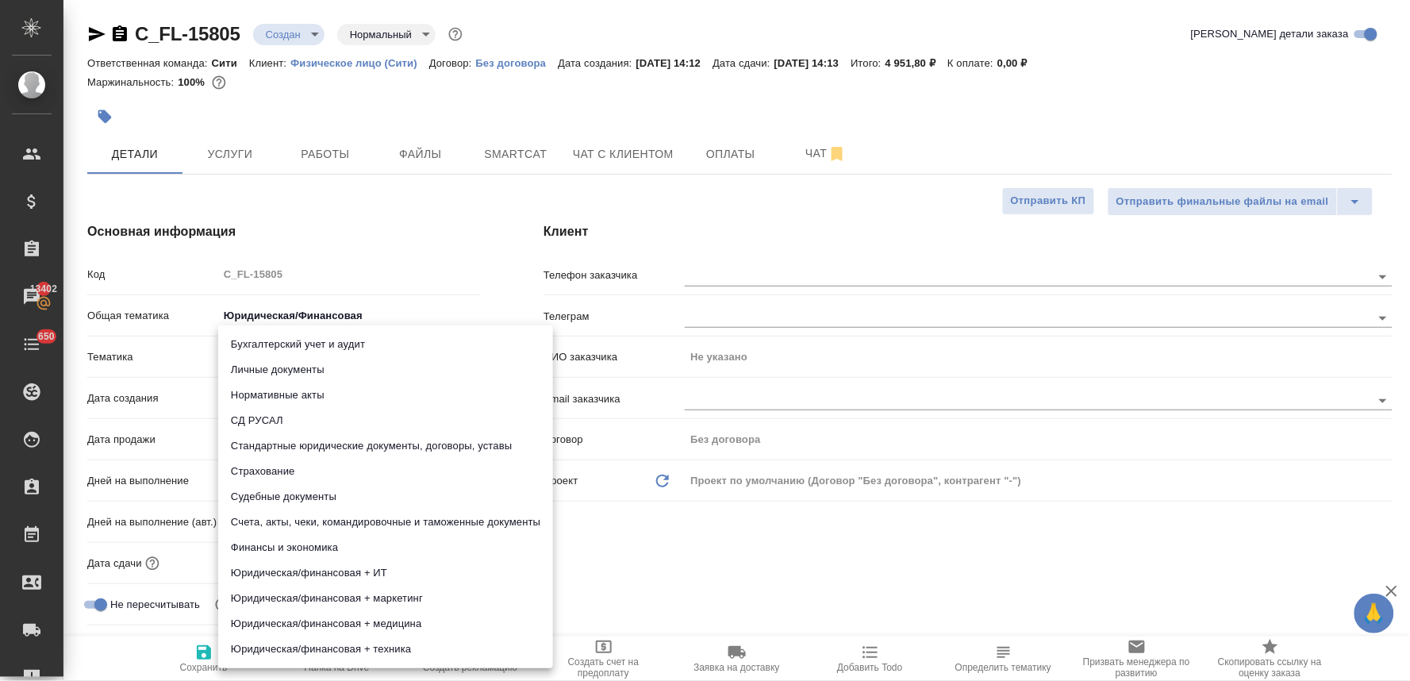
click at [280, 379] on li "Личные документы" at bounding box center [385, 369] width 335 height 25
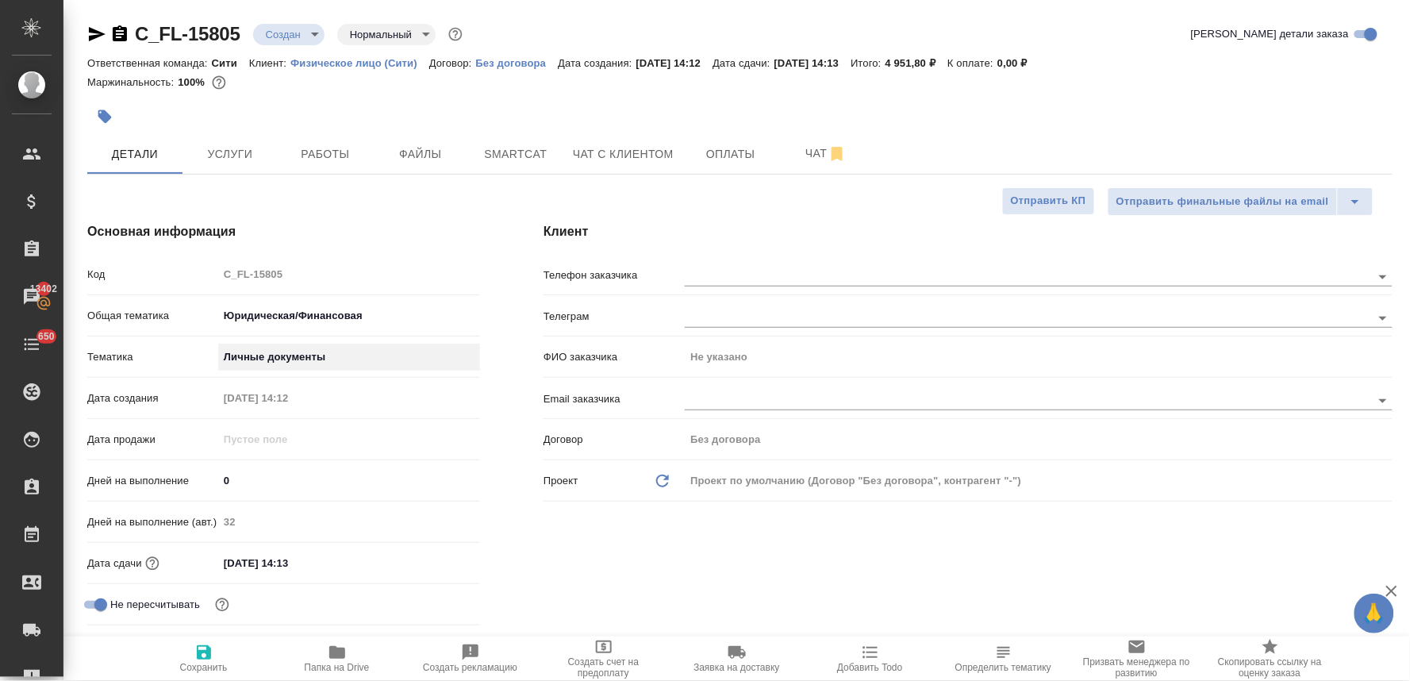
type textarea "x"
type input "5a8b8b956a9677013d343cfe"
click at [335, 562] on input "14.08.2025 14:13" at bounding box center [287, 563] width 139 height 23
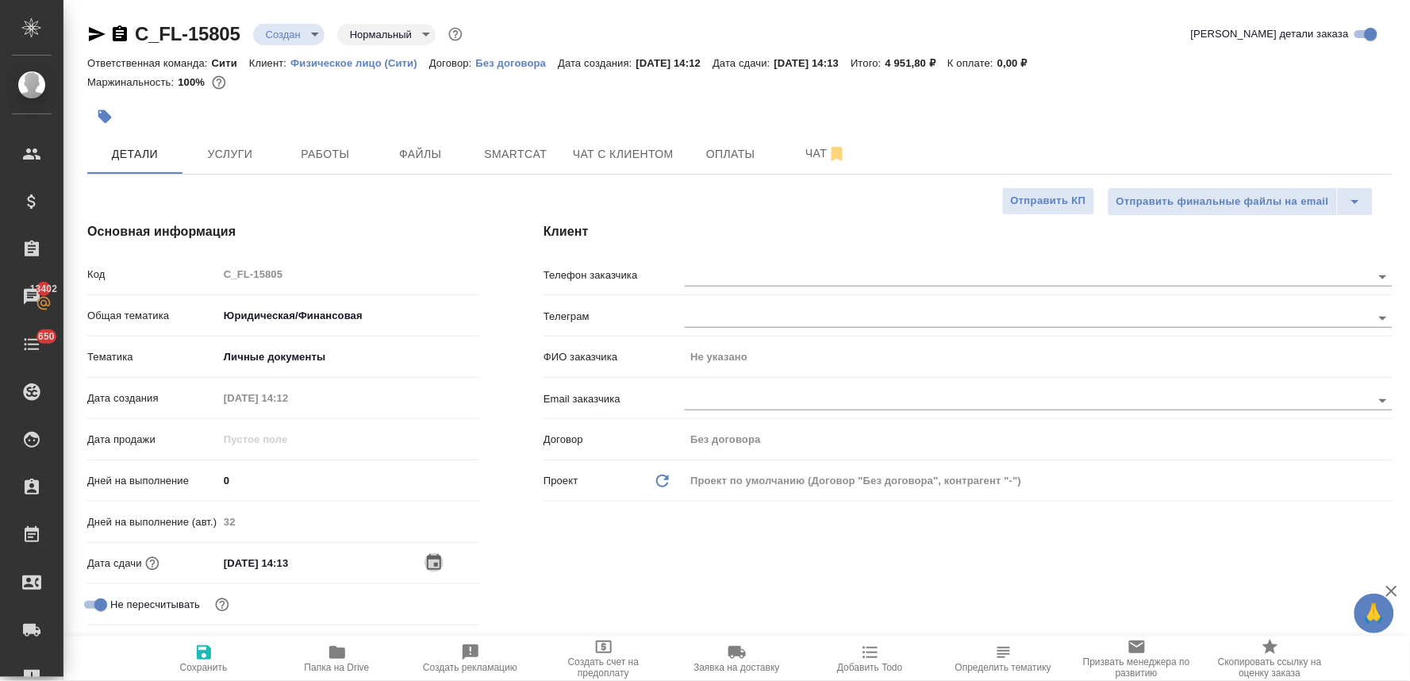
click at [434, 560] on icon "button" at bounding box center [434, 562] width 19 height 19
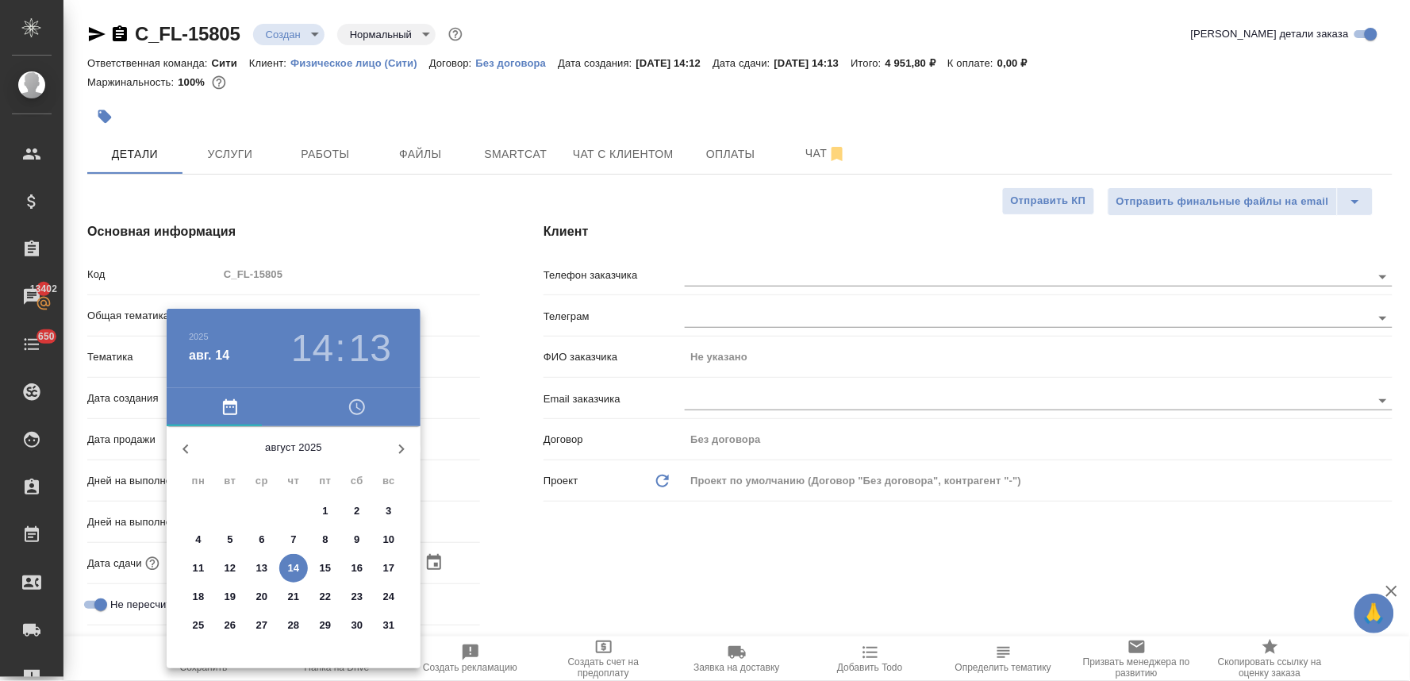
click at [321, 561] on p "15" at bounding box center [326, 568] width 12 height 16
type input "15.08.2025 14:13"
type textarea "x"
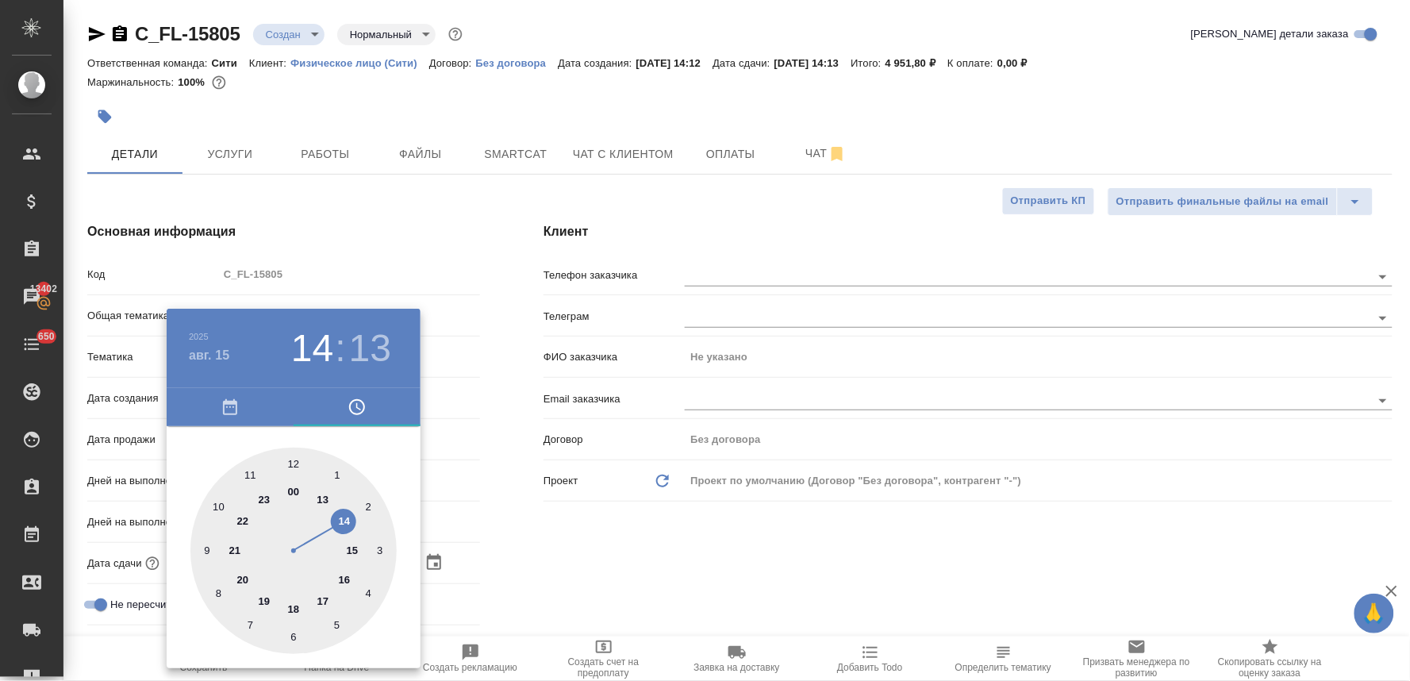
click at [344, 527] on div at bounding box center [293, 551] width 206 height 206
type textarea "x"
click at [288, 464] on div at bounding box center [293, 551] width 206 height 206
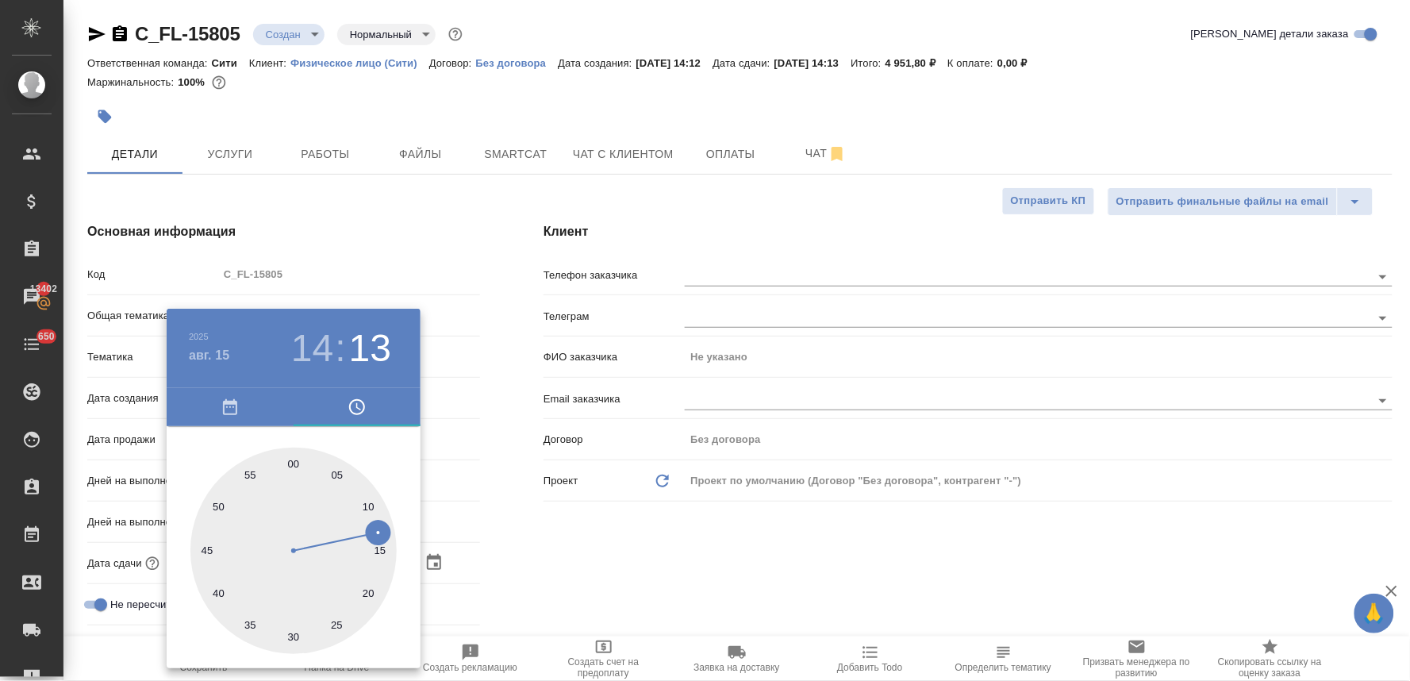
type input "15.08.2025 14:59"
type textarea "x"
click at [291, 464] on div at bounding box center [293, 551] width 206 height 206
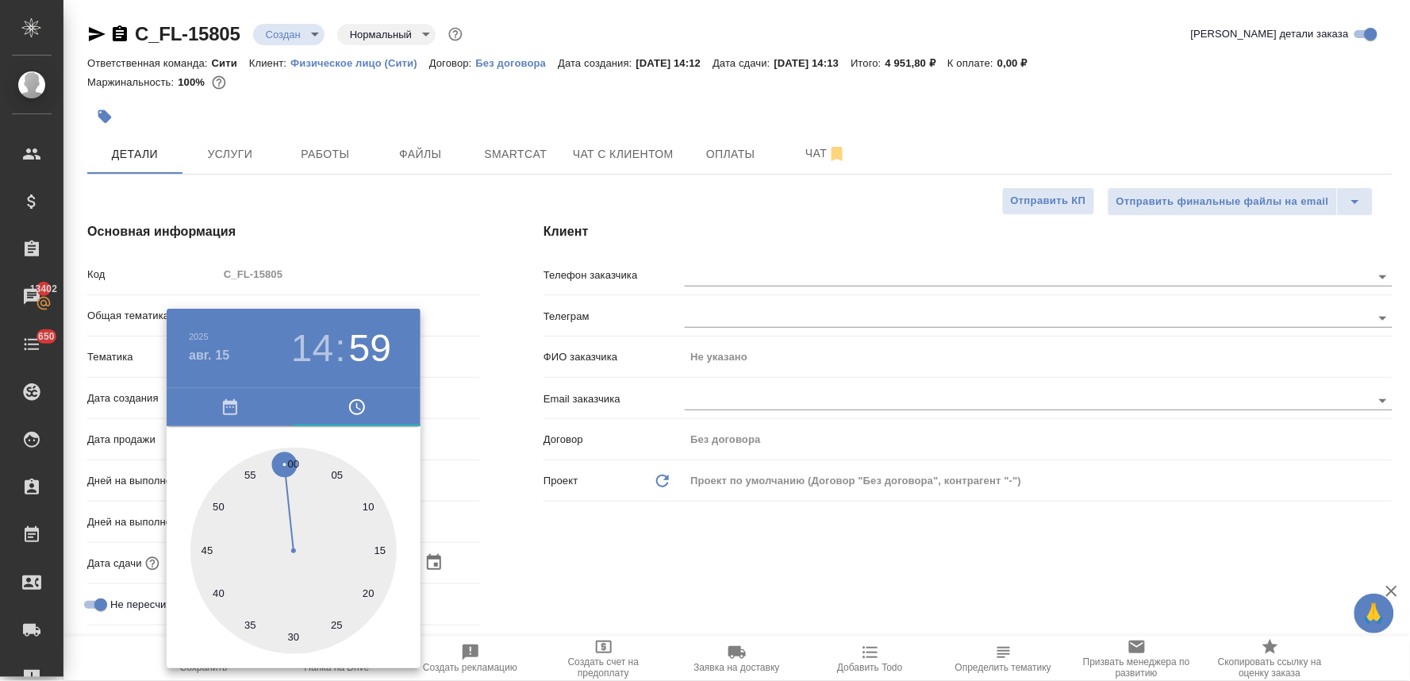
type input "15.08.2025 14:00"
type textarea "x"
click at [538, 508] on div at bounding box center [705, 340] width 1410 height 681
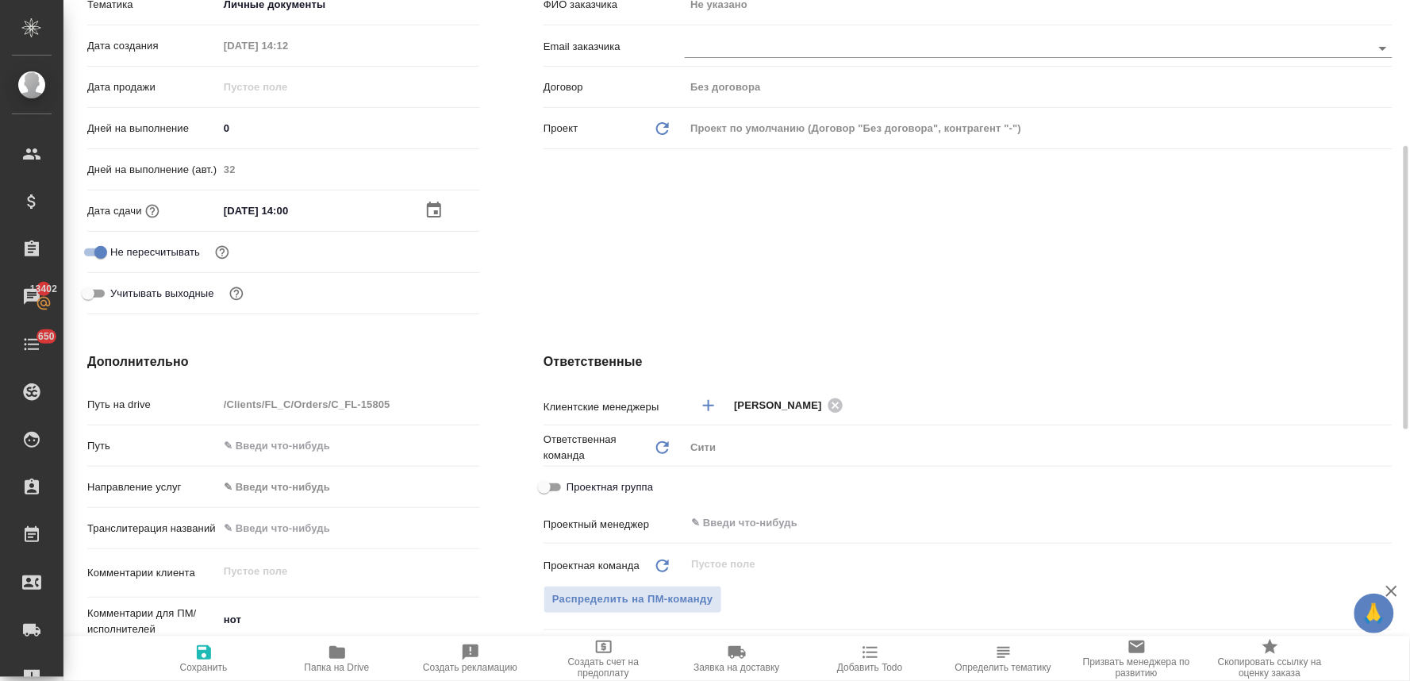
scroll to position [441, 0]
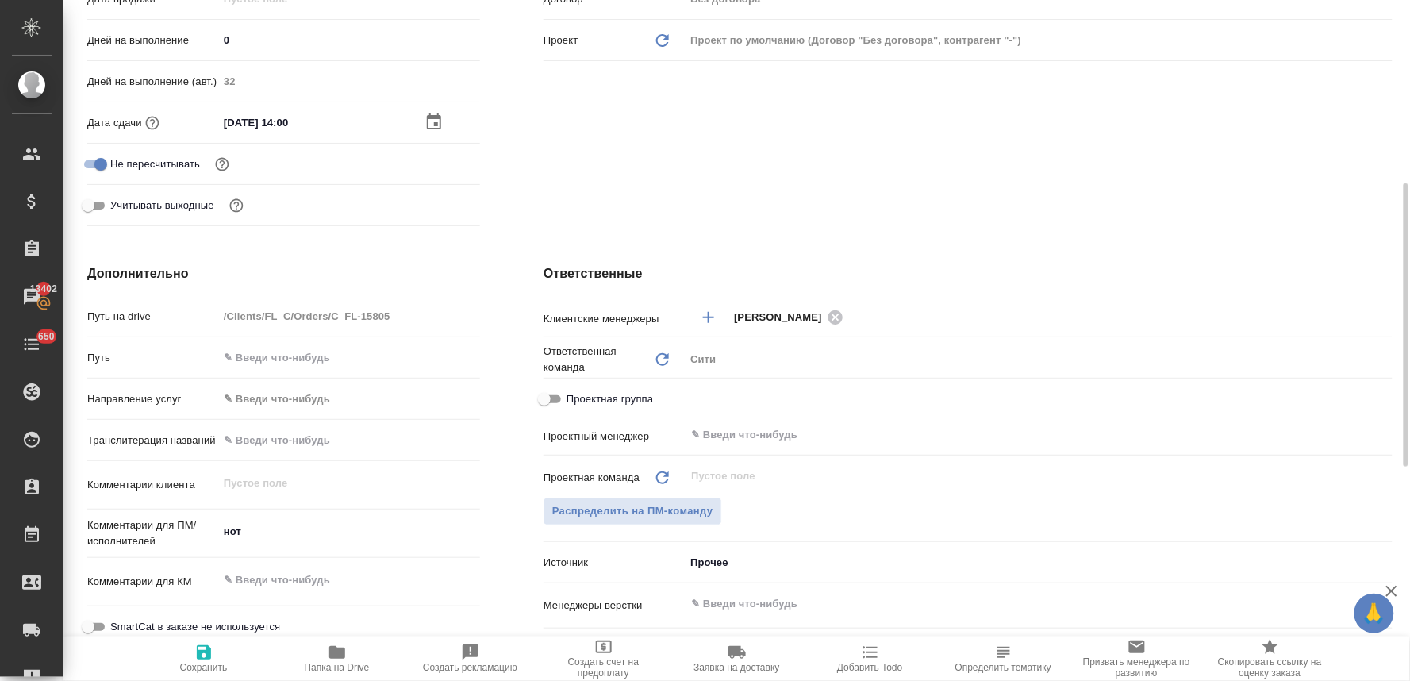
click at [286, 433] on input "text" at bounding box center [349, 440] width 262 height 23
type input "G"
type textarea "x"
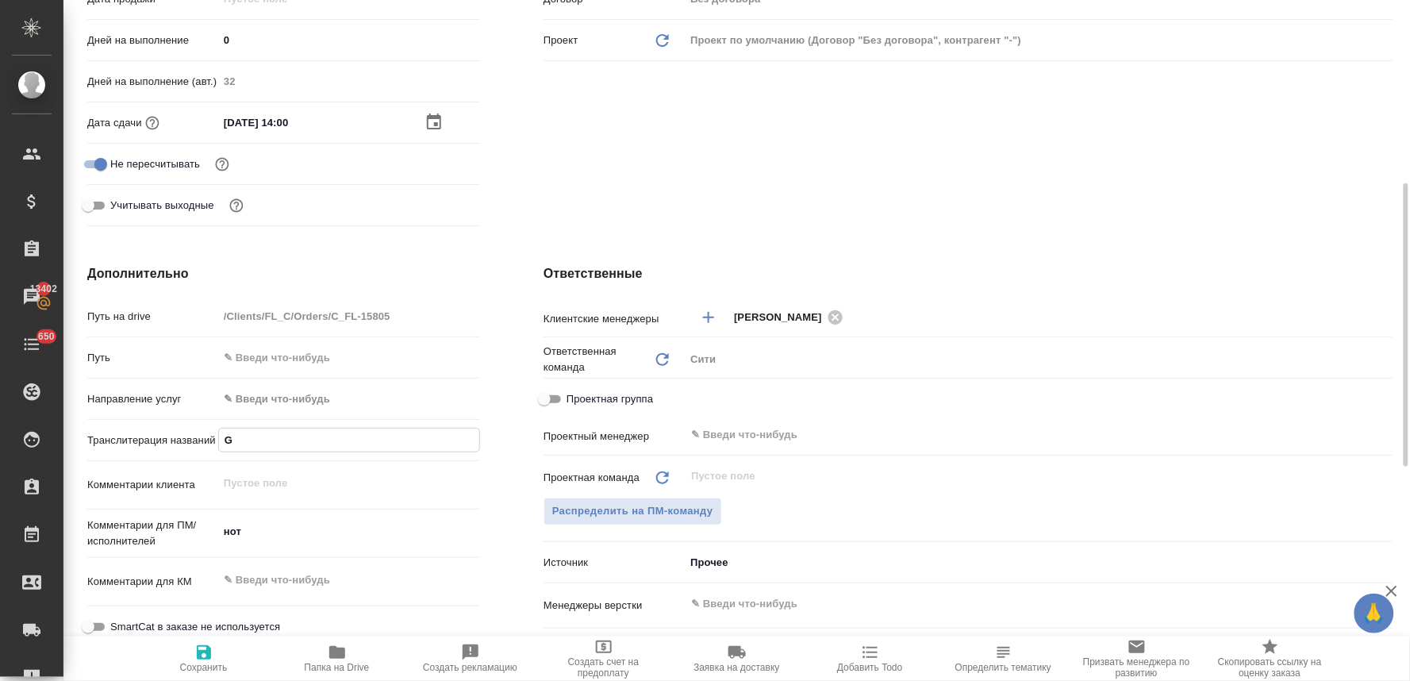
type input "Go"
type textarea "x"
type input "Gol"
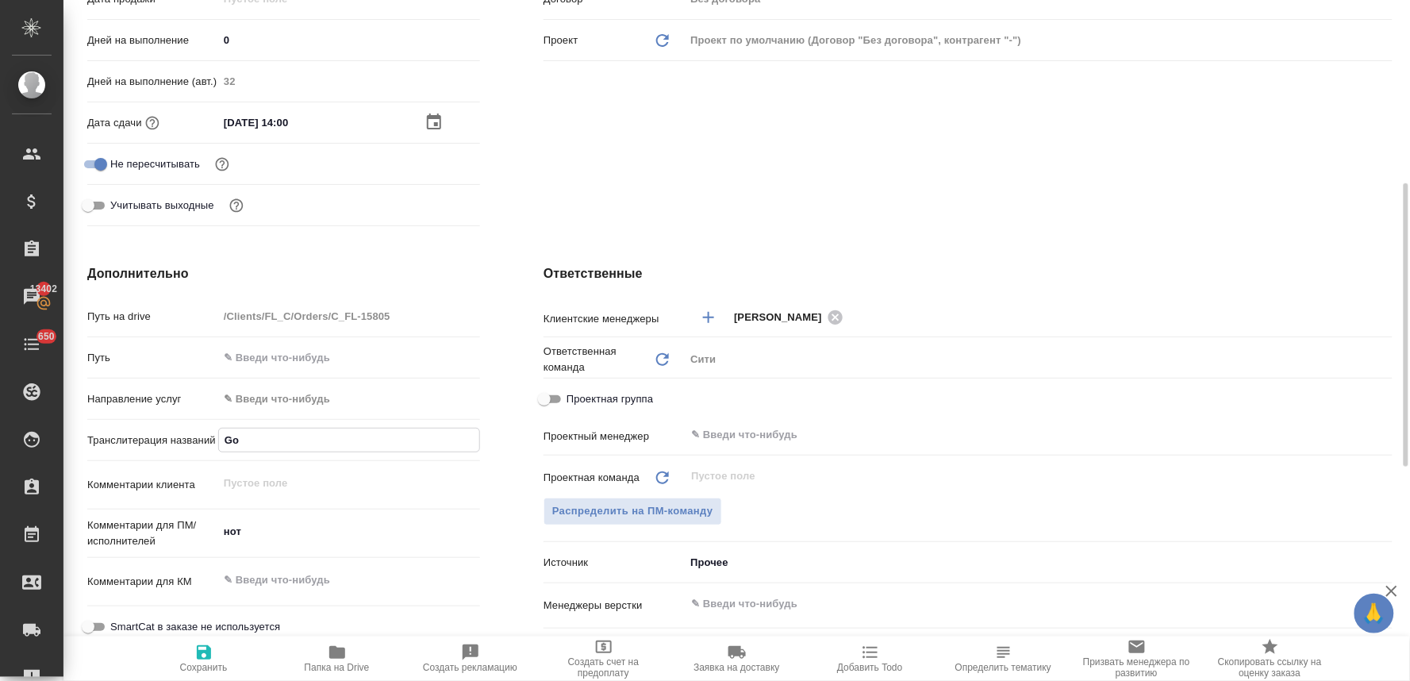
type textarea "x"
type input "Gole"
type textarea "x"
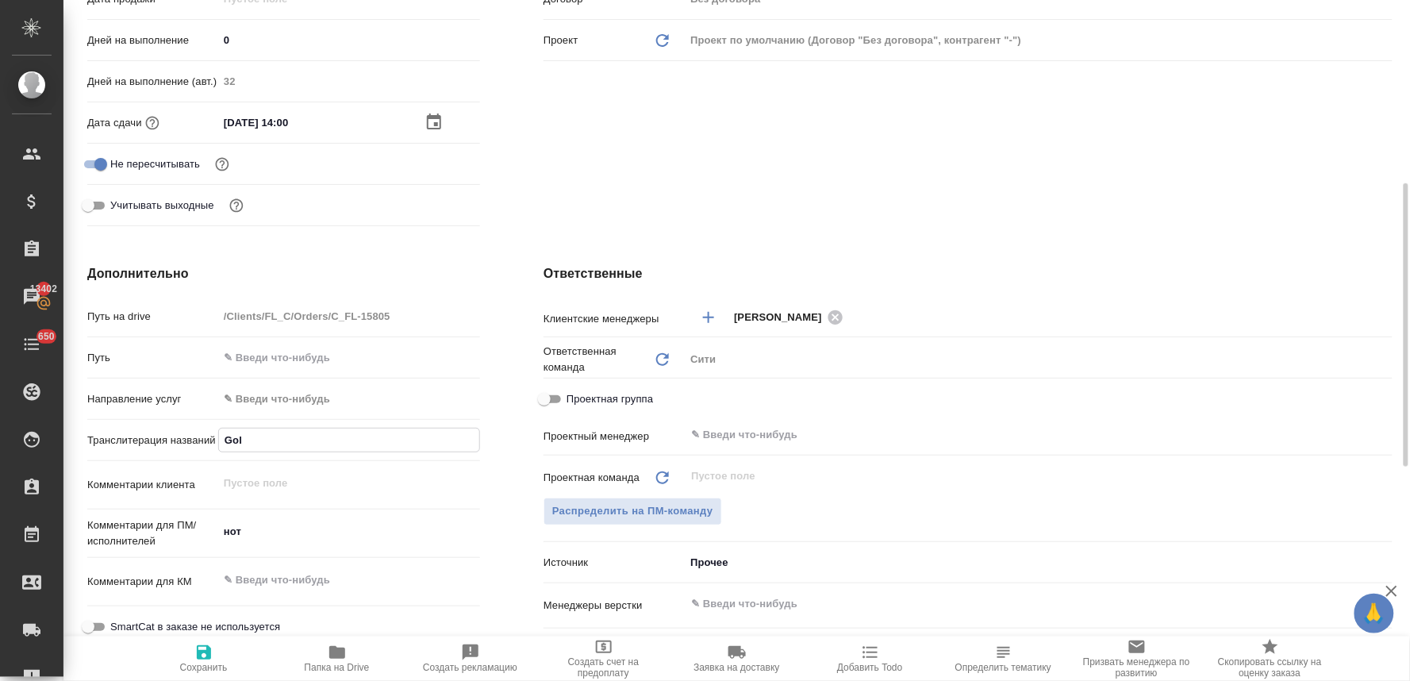
type textarea "x"
type input "Gol"
type textarea "x"
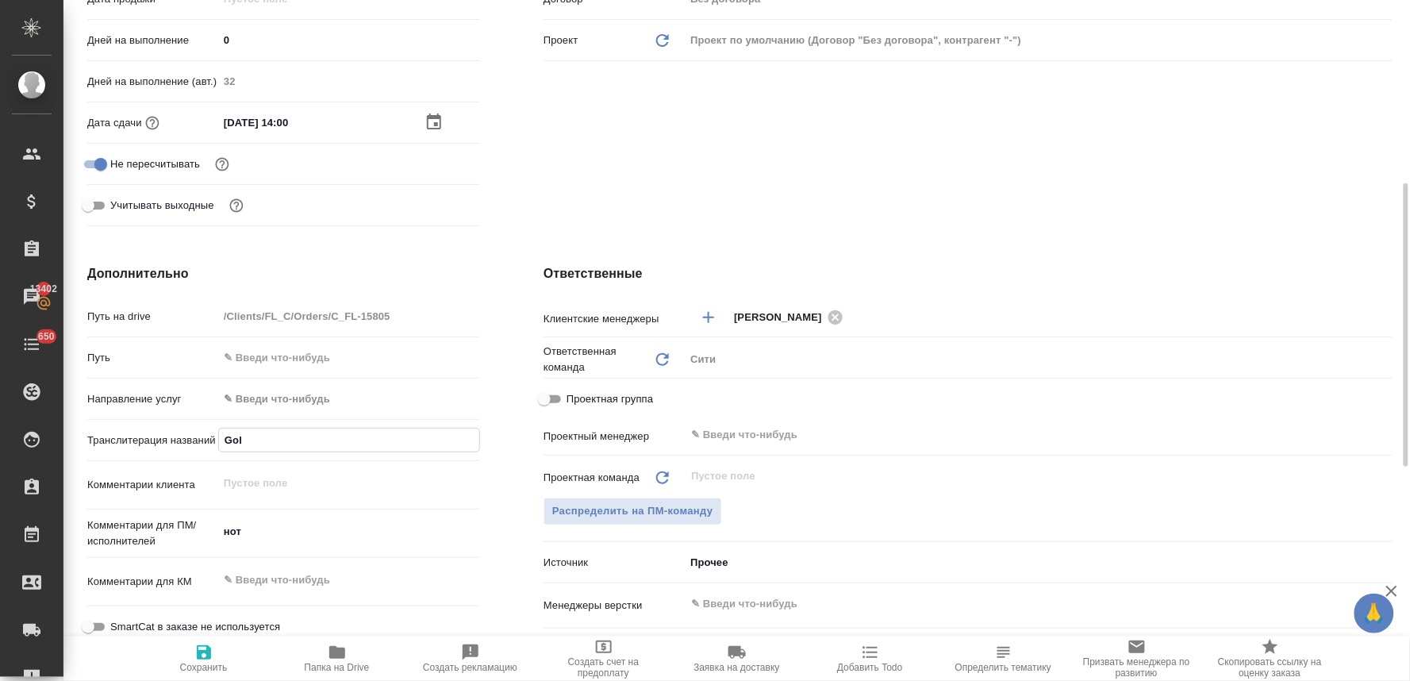
type textarea "x"
type input "Golu"
type textarea "x"
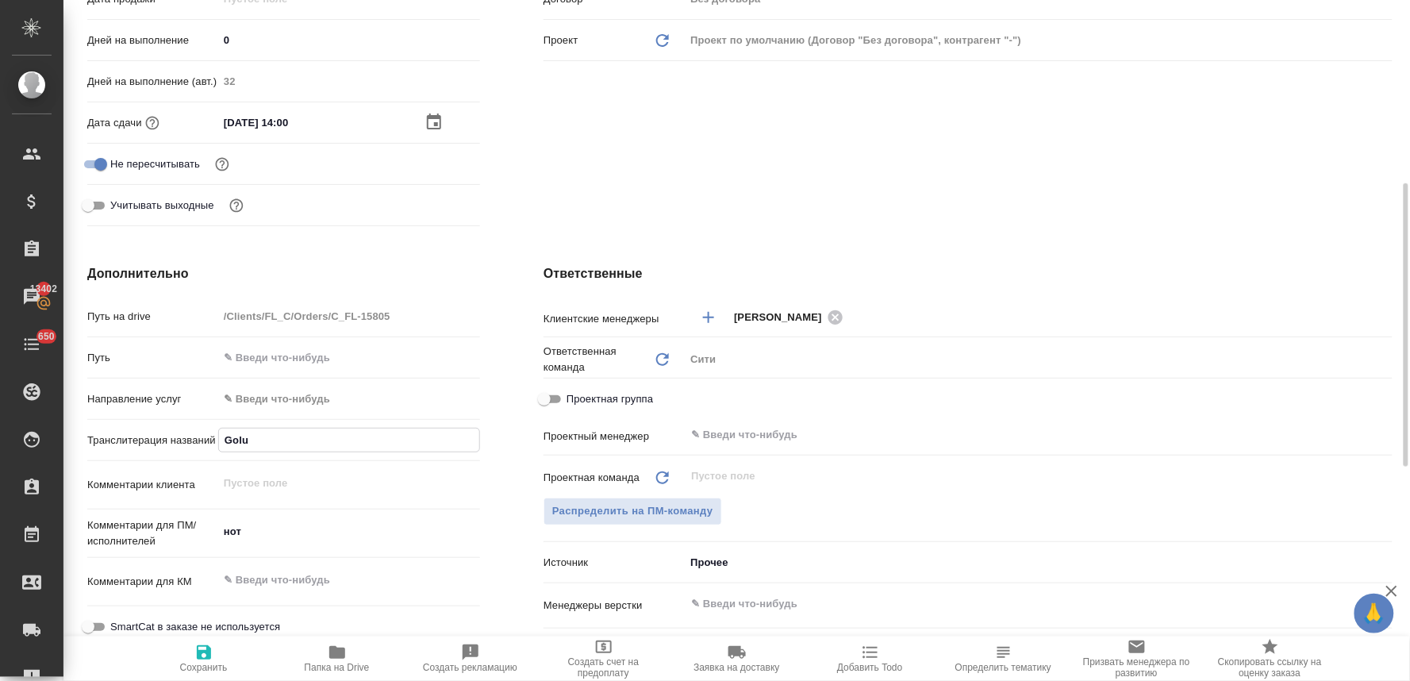
type input "Golub"
type textarea "x"
type input "Golube"
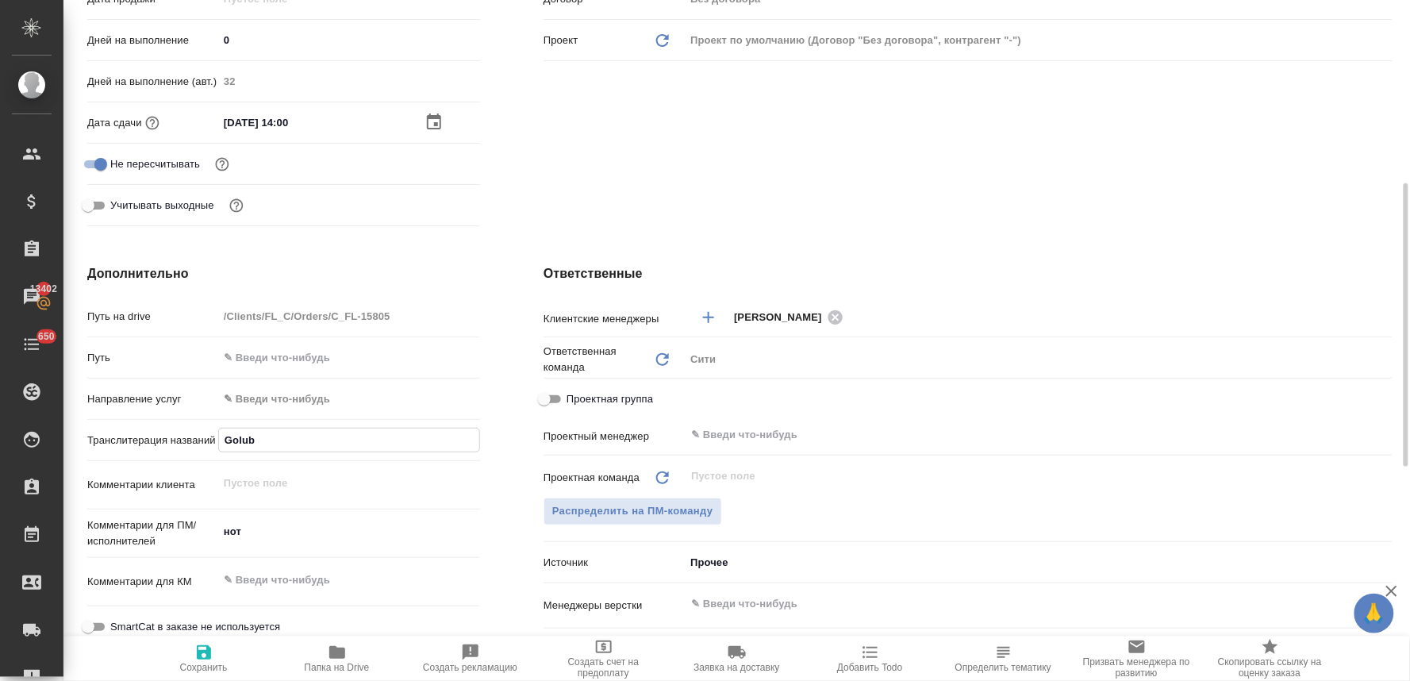
type textarea "x"
type input "Golubev"
type textarea "x"
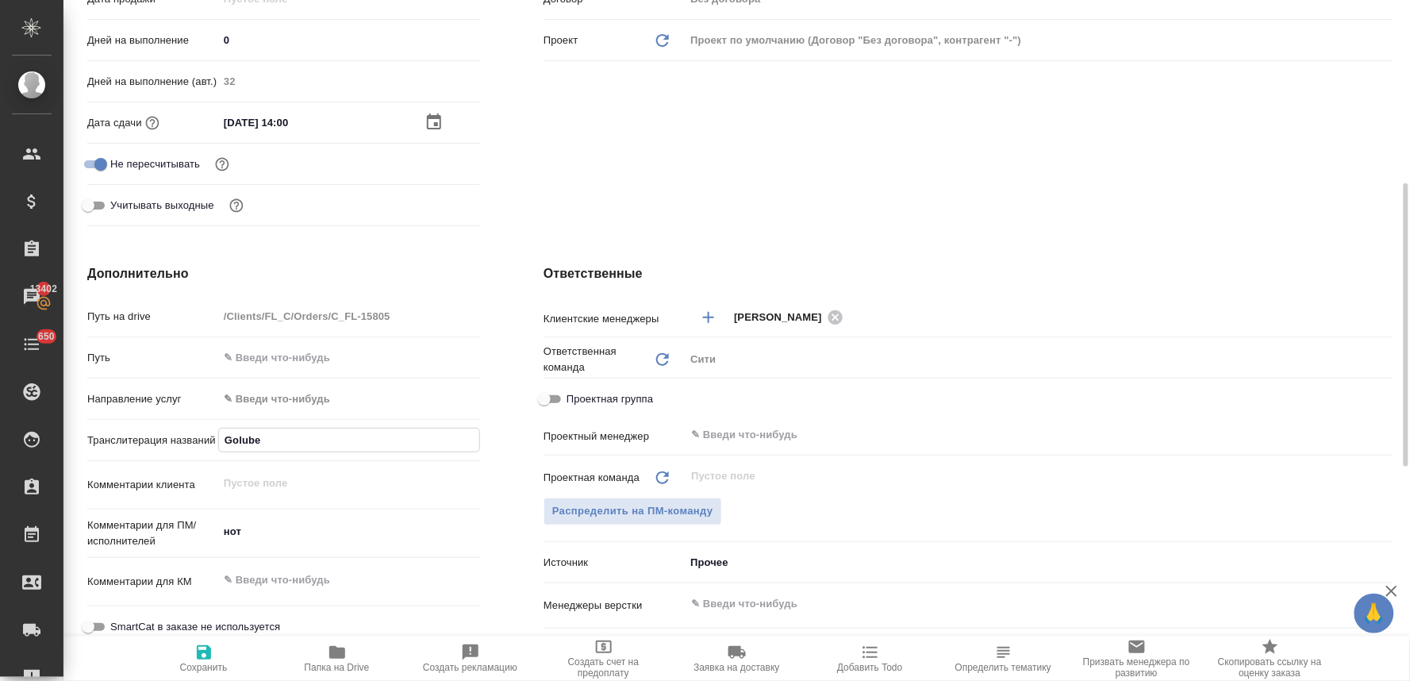
type textarea "x"
type input "Golubeva"
type textarea "x"
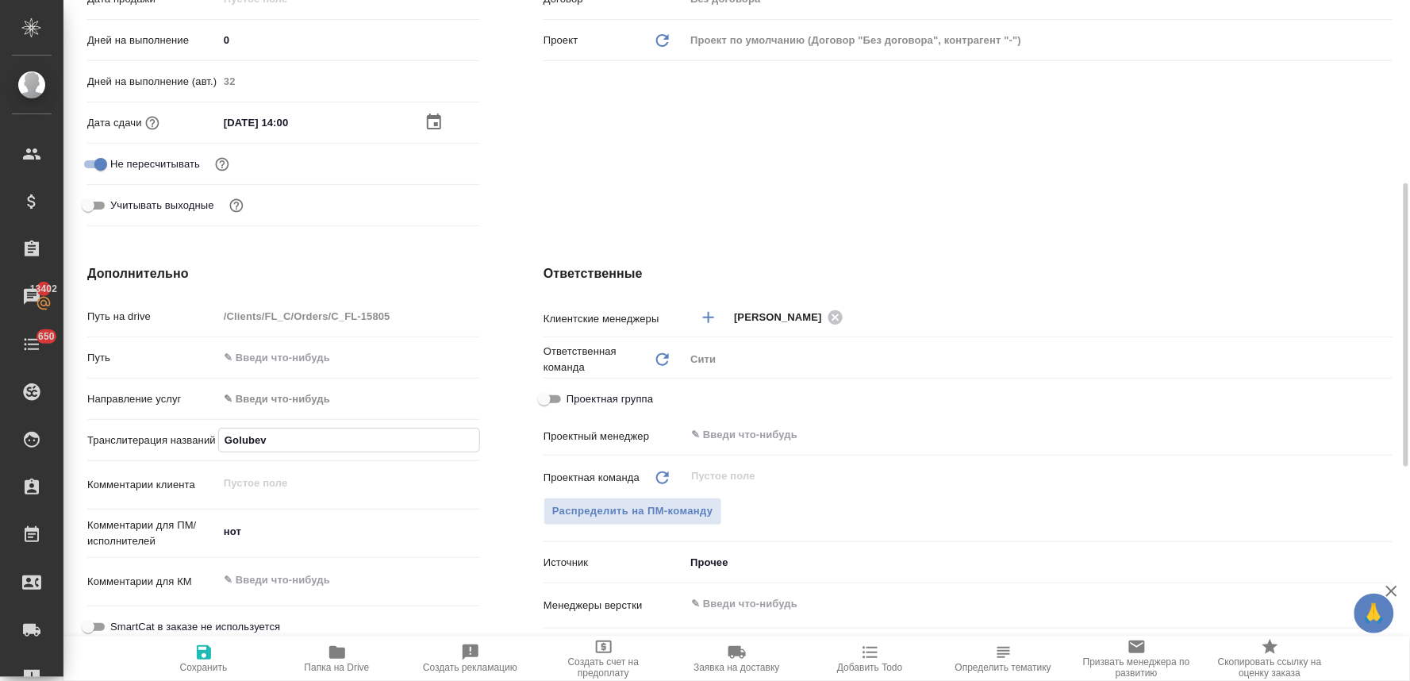
type textarea "x"
type input "Golubeva"
type textarea "x"
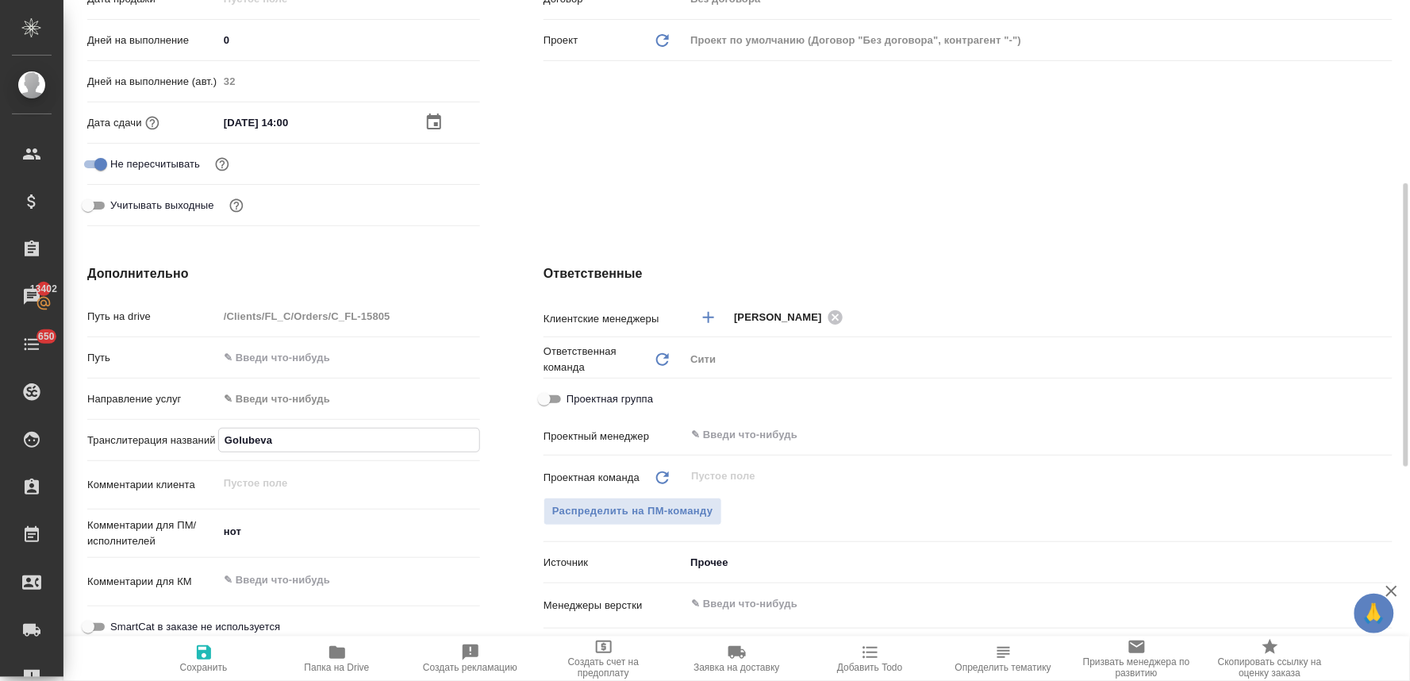
type input "Golubeva A"
type textarea "x"
type input "Golubeva An"
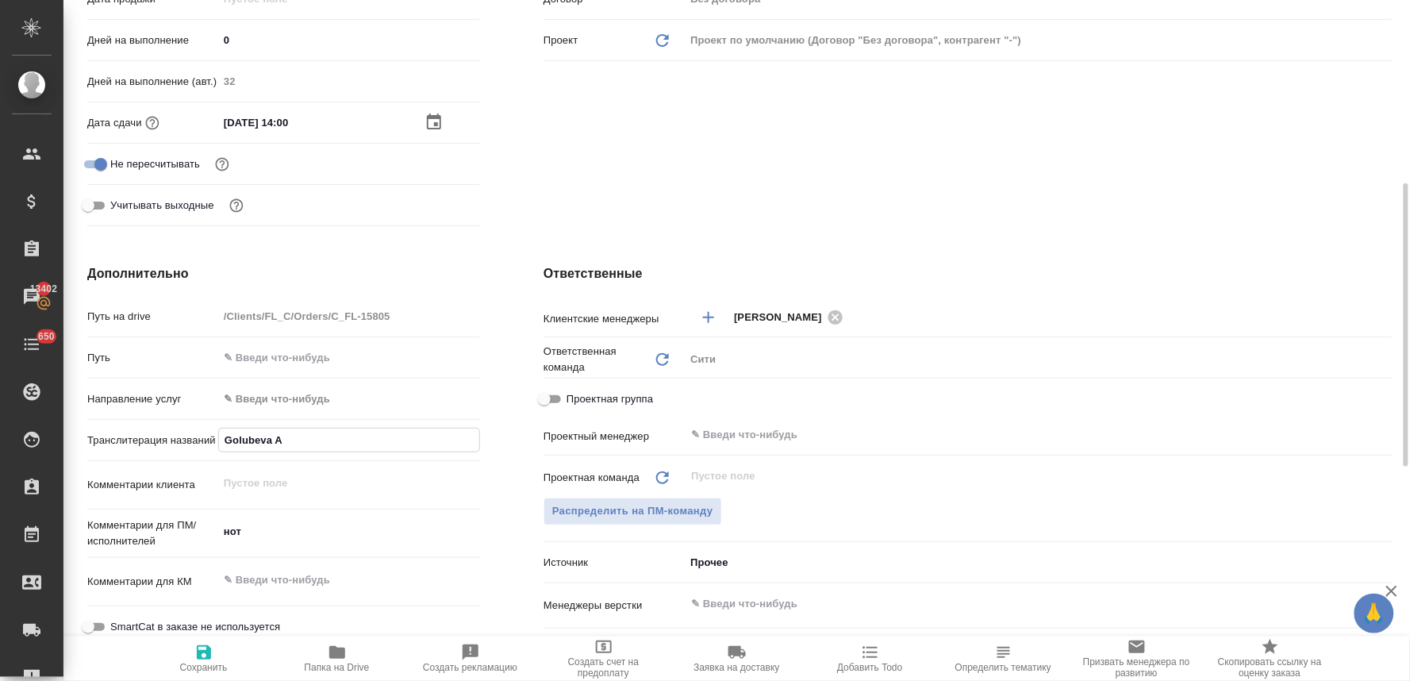
type textarea "x"
type input "Golubeva Ana"
type textarea "x"
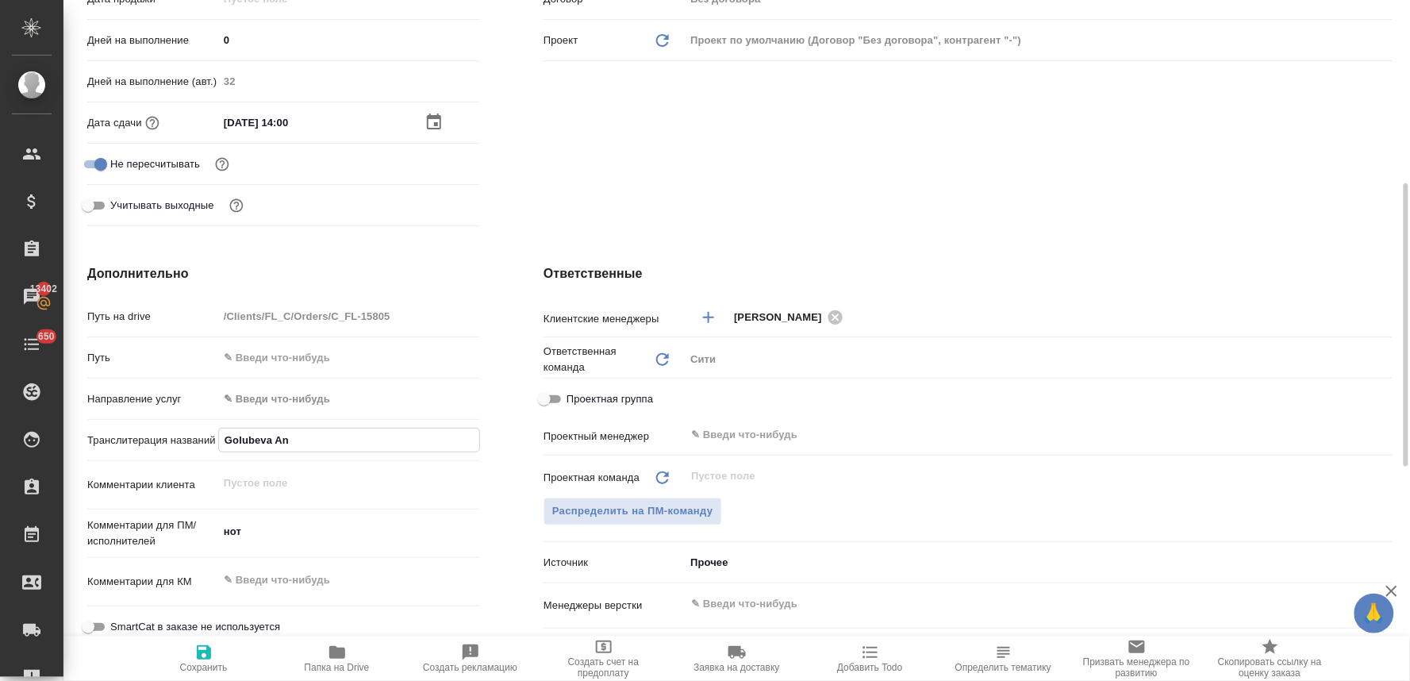
type textarea "x"
type input "Golubeva Anas"
type textarea "x"
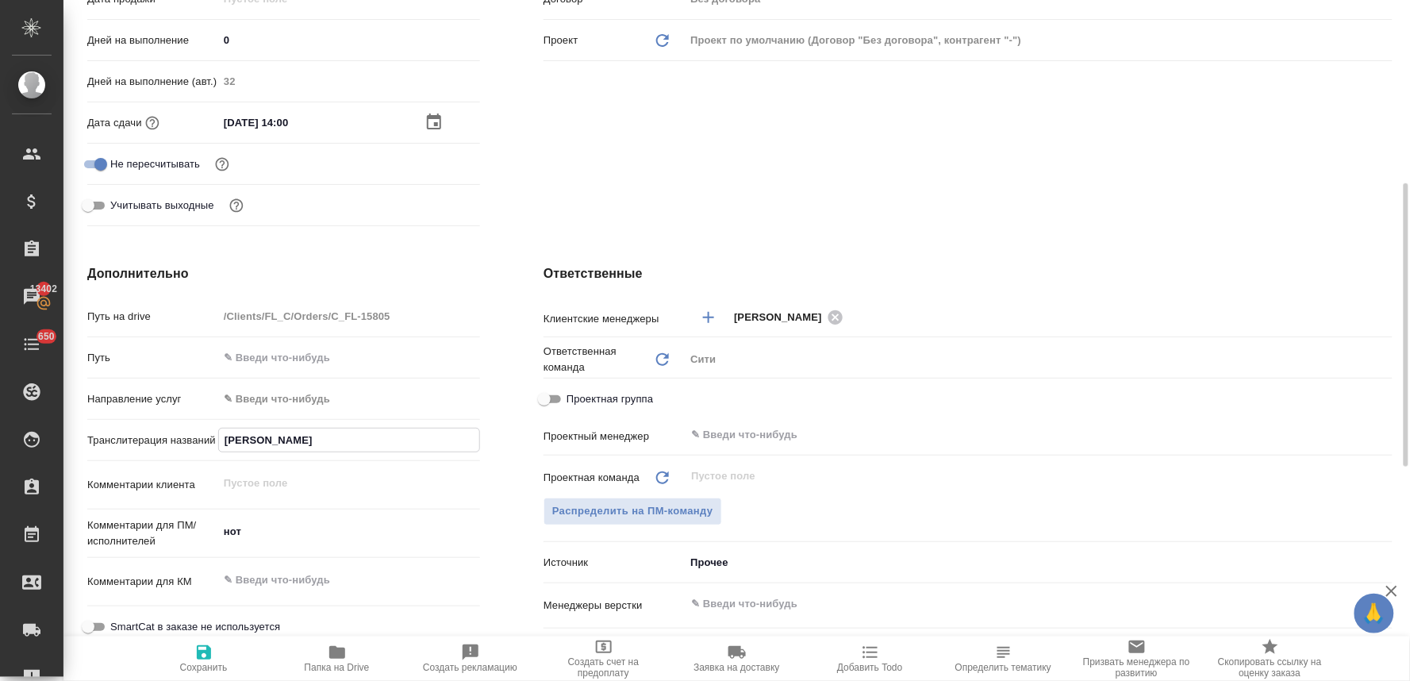
type textarea "x"
type input "Golubeva Anast"
type textarea "x"
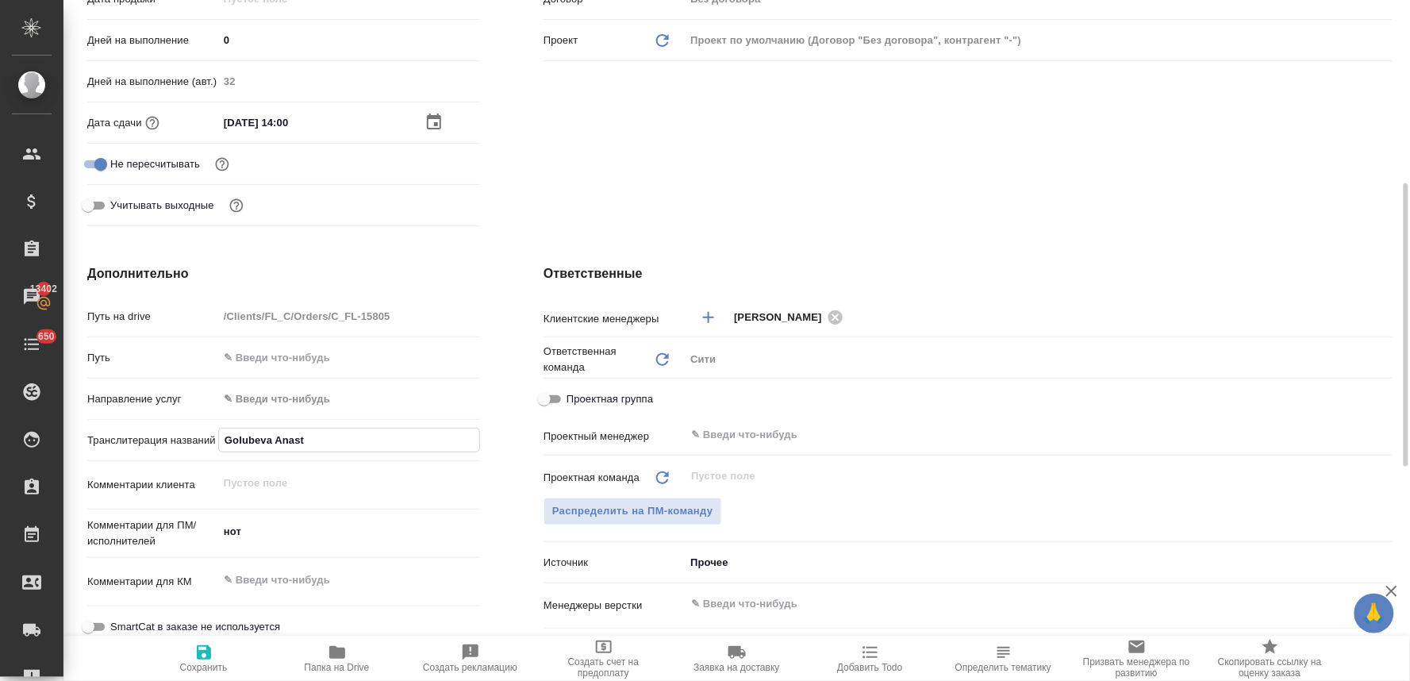
type input "Golubeva Anasta"
type textarea "x"
type input "Golubeva Anastas"
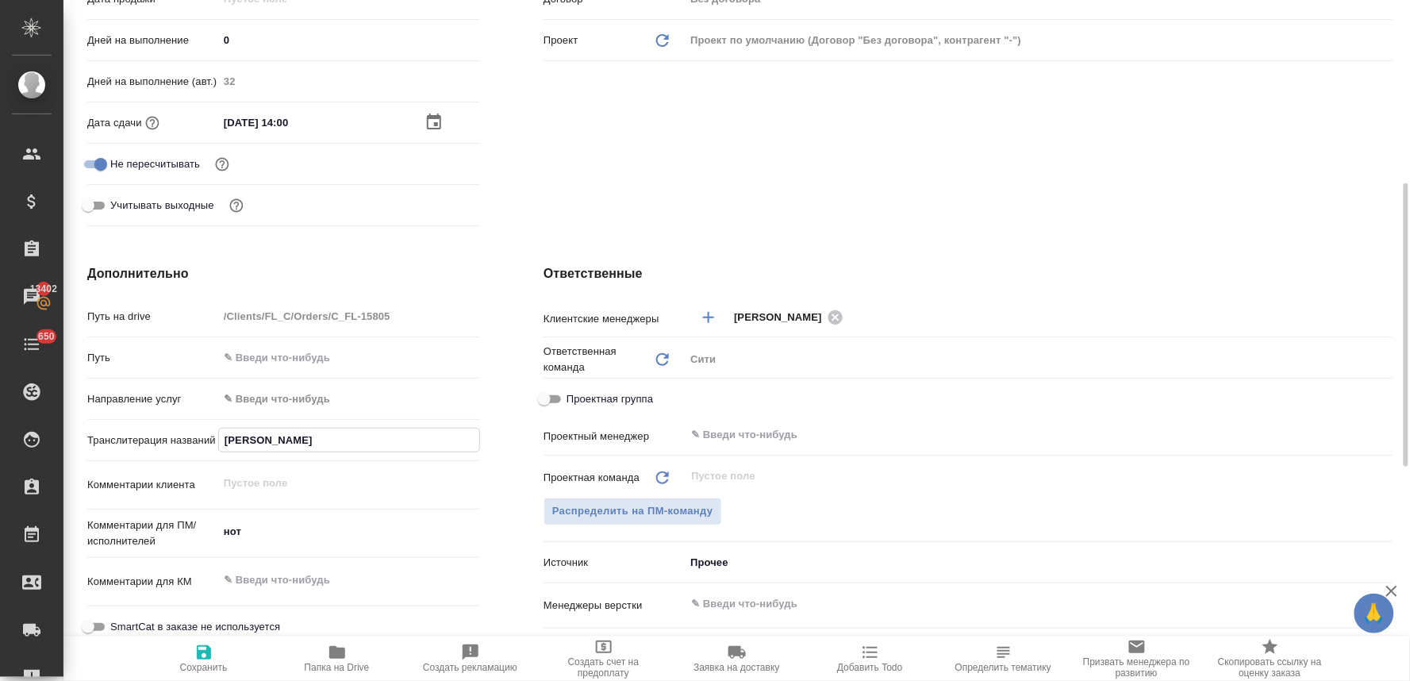
type textarea "x"
type input "Golubeva Anastasi"
type textarea "x"
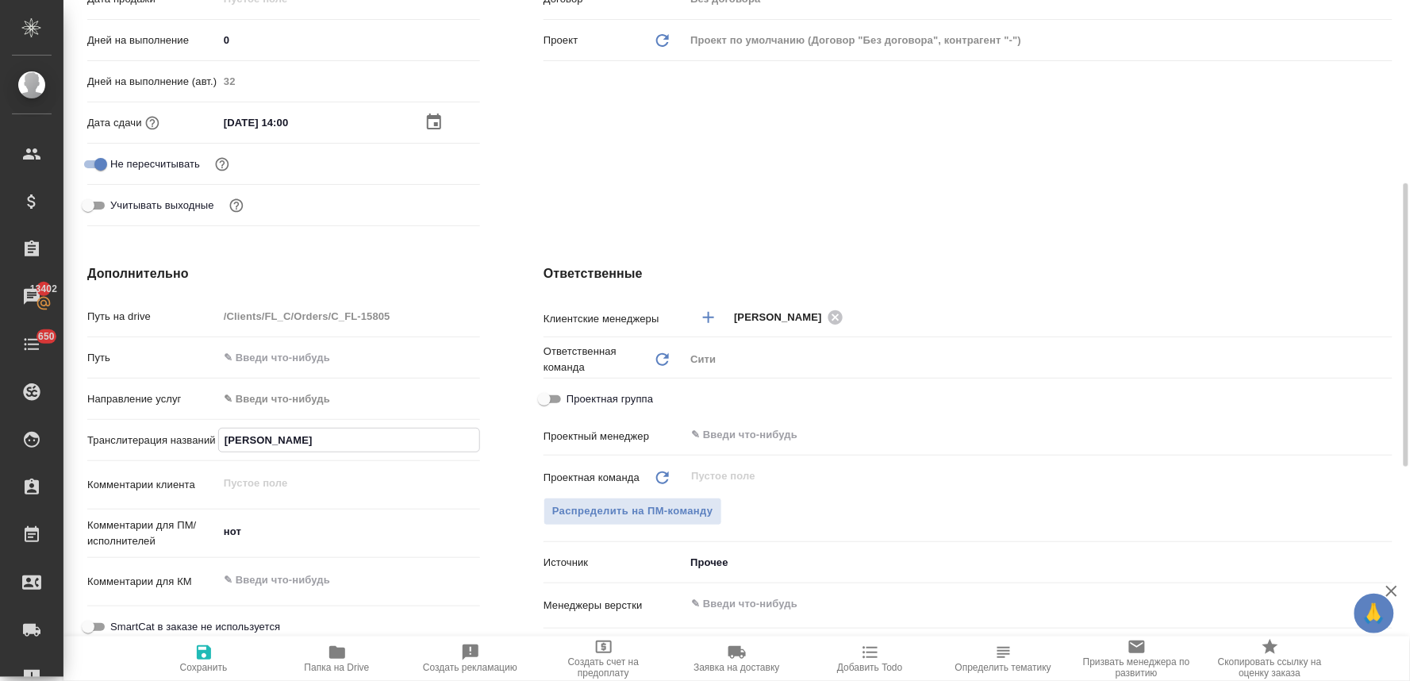
type textarea "x"
type input "Golubeva Anastasia"
type textarea "x"
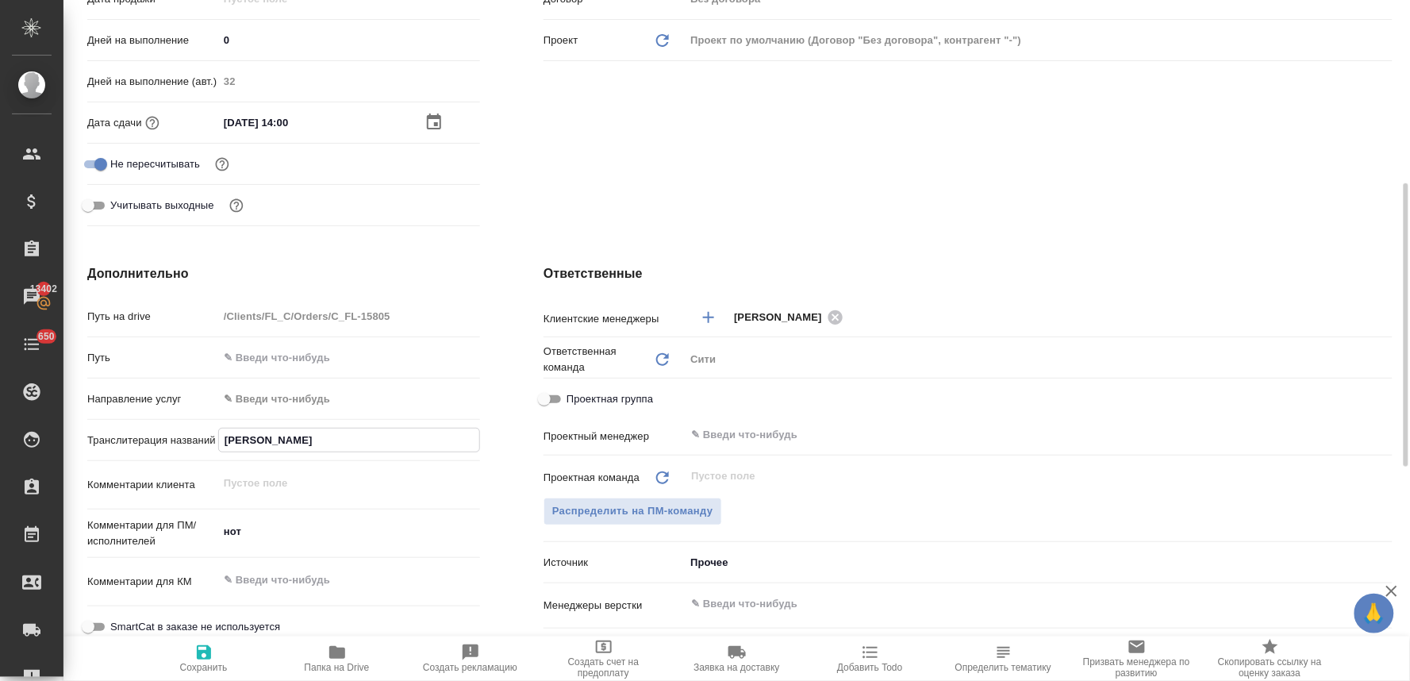
type textarea "x"
type input "Golubeva Anastasia,"
type textarea "x"
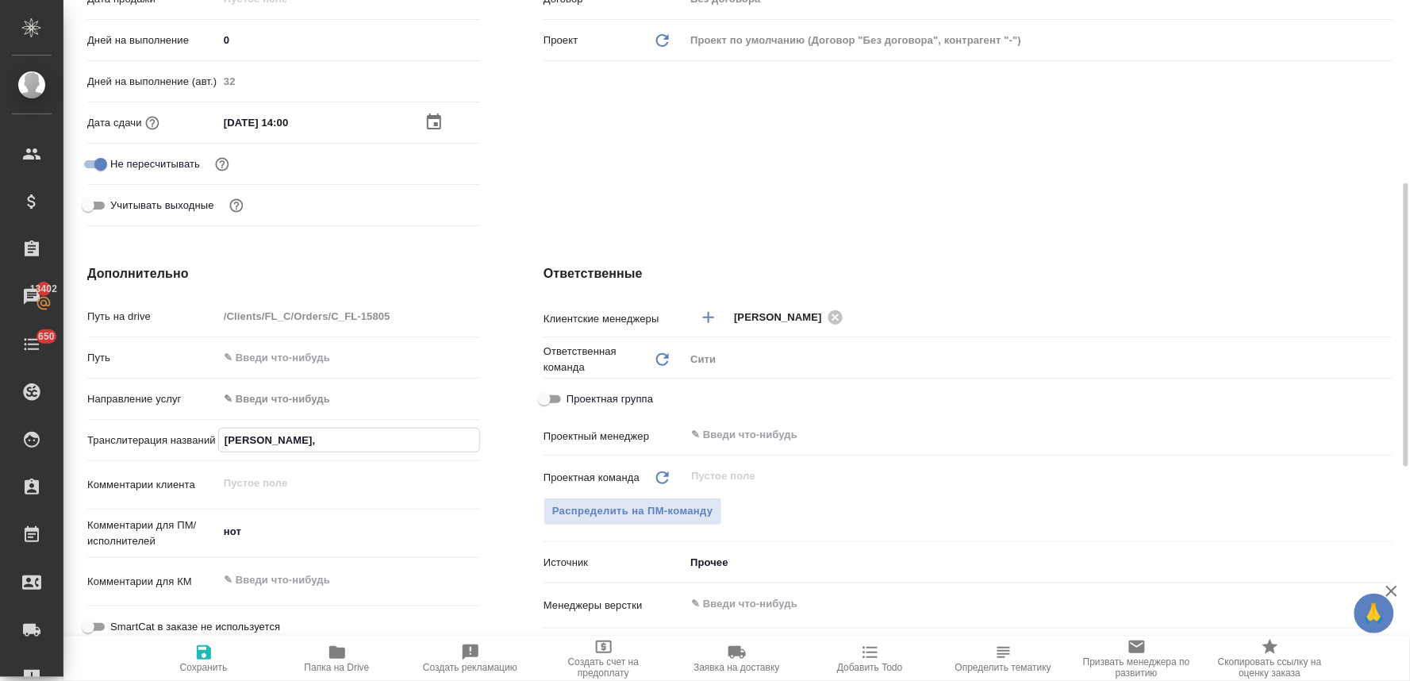
type input "Golubeva Anastasia,"
type textarea "x"
type input "Golubeva Anastasia, E"
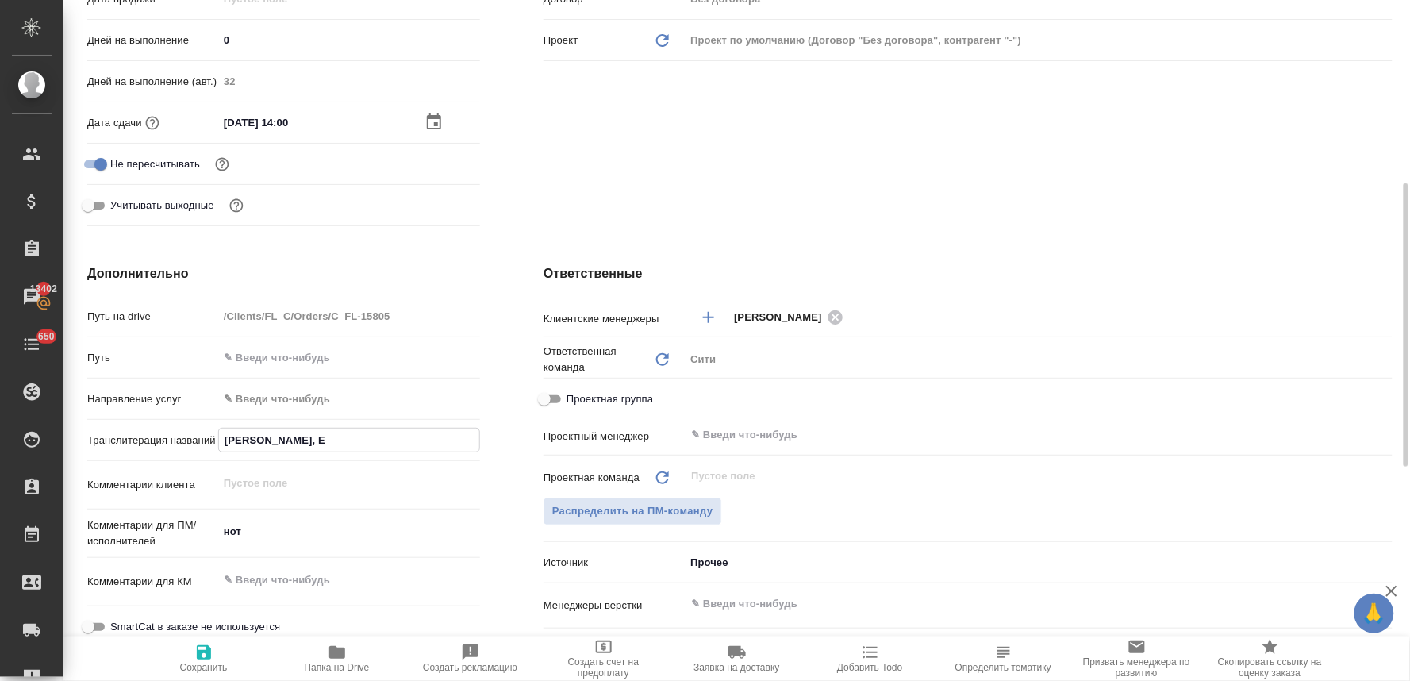
type textarea "x"
type input "Golubeva Anastasia, El"
type textarea "x"
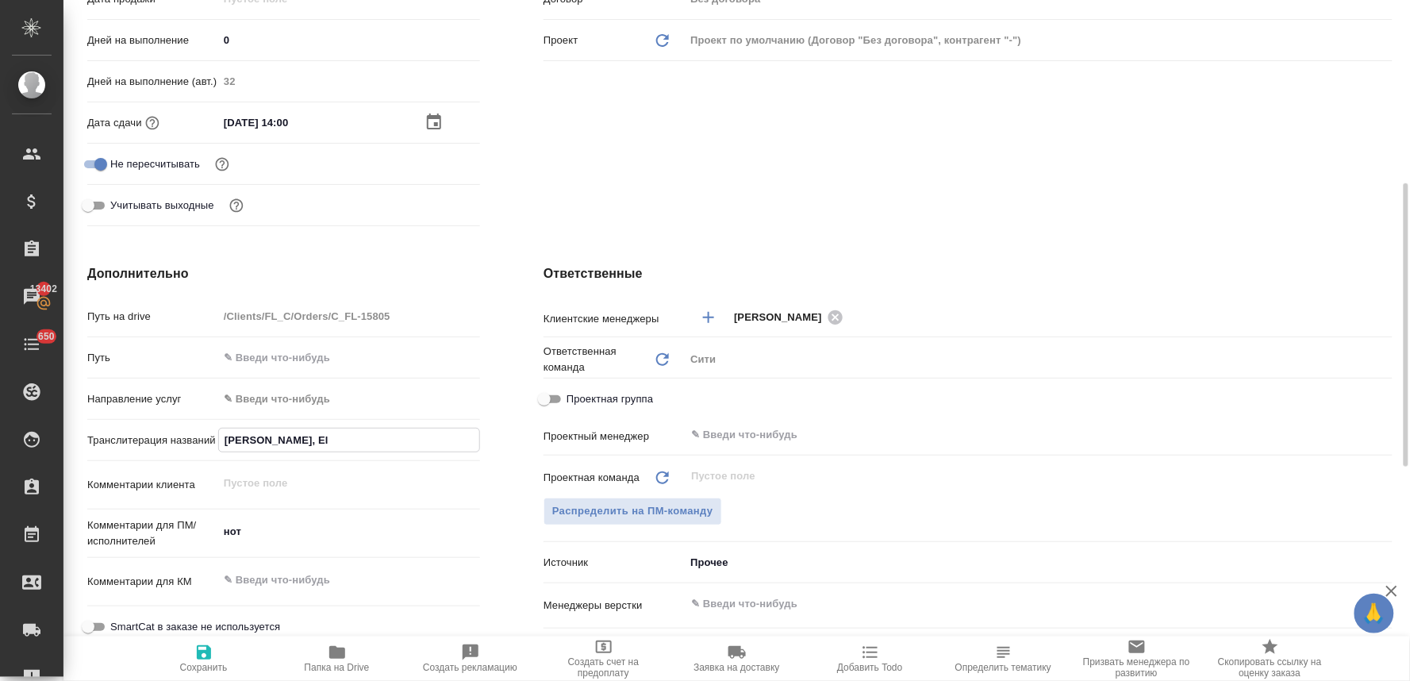
type textarea "x"
type input "Golubeva Anastasia, Eli"
type textarea "x"
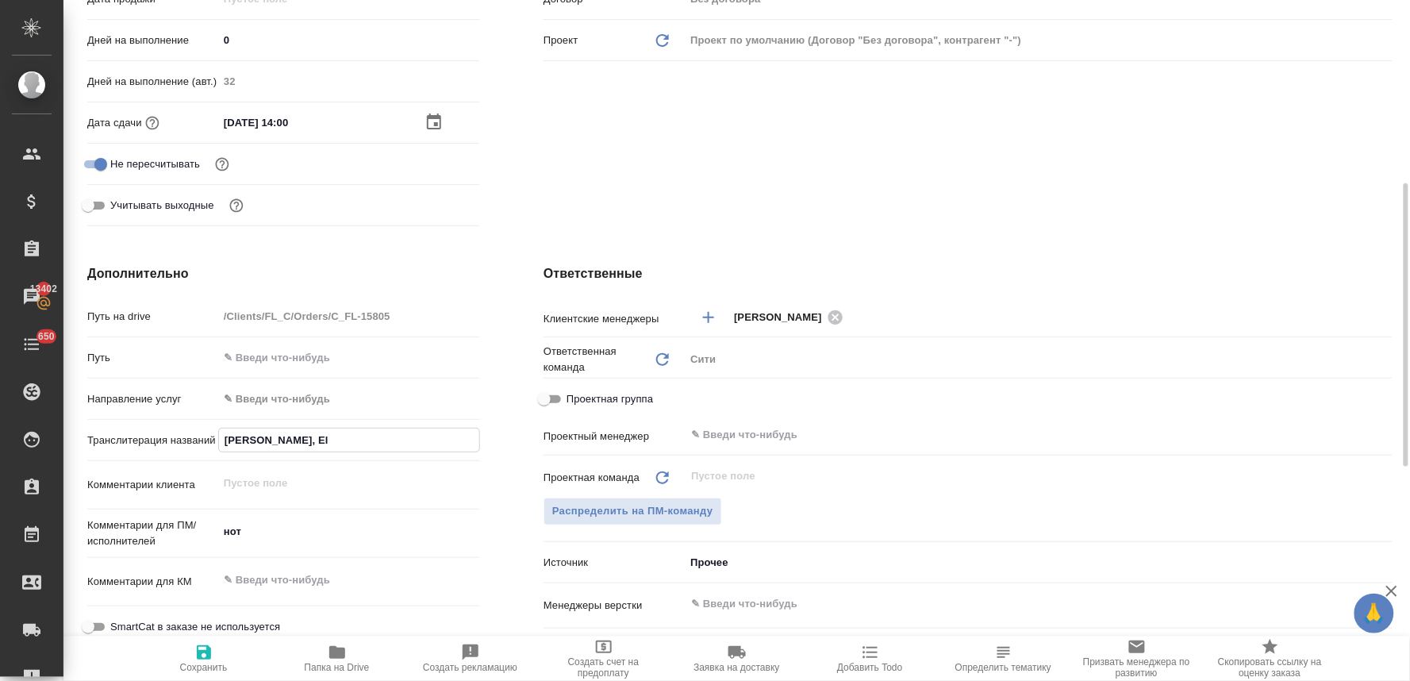
type textarea "x"
type input "Golubeva Anastasia, Eliz"
type textarea "x"
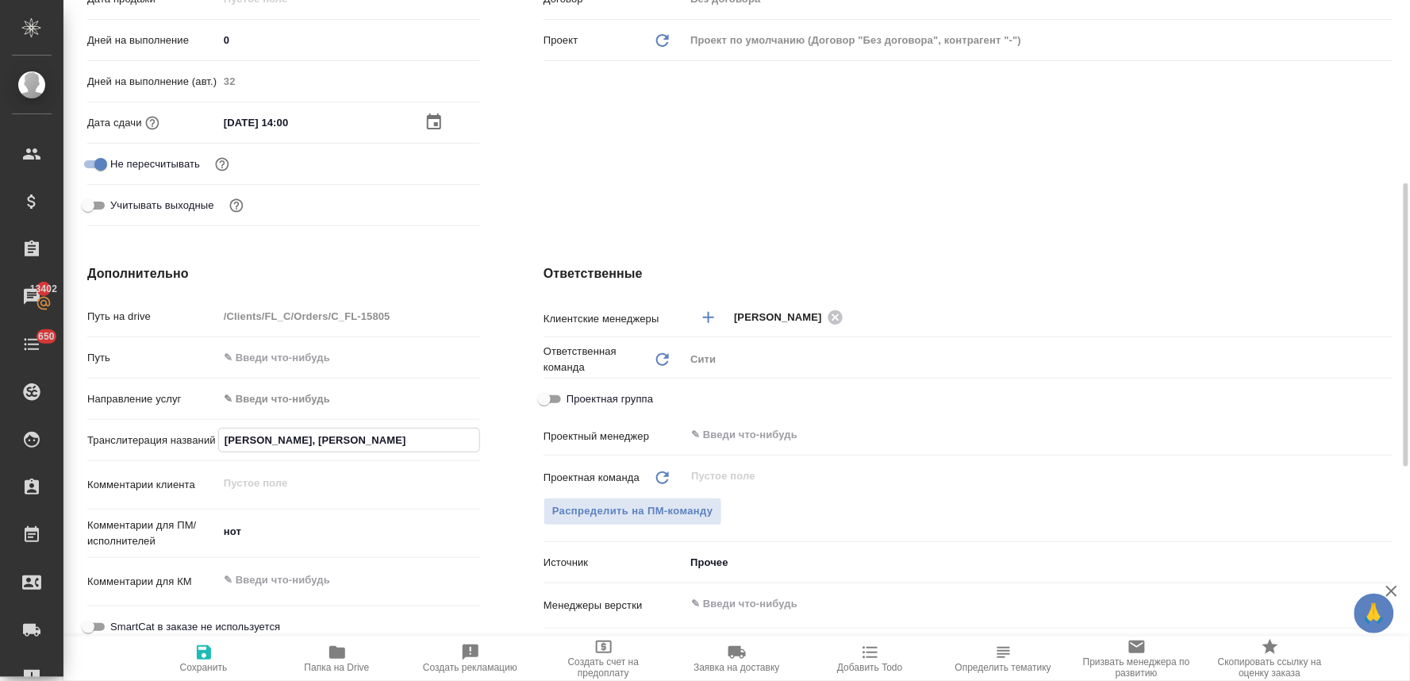
type input "Golubeva Anastasia, Eliza"
type textarea "x"
type input "Golubeva Anastasia, Elizav"
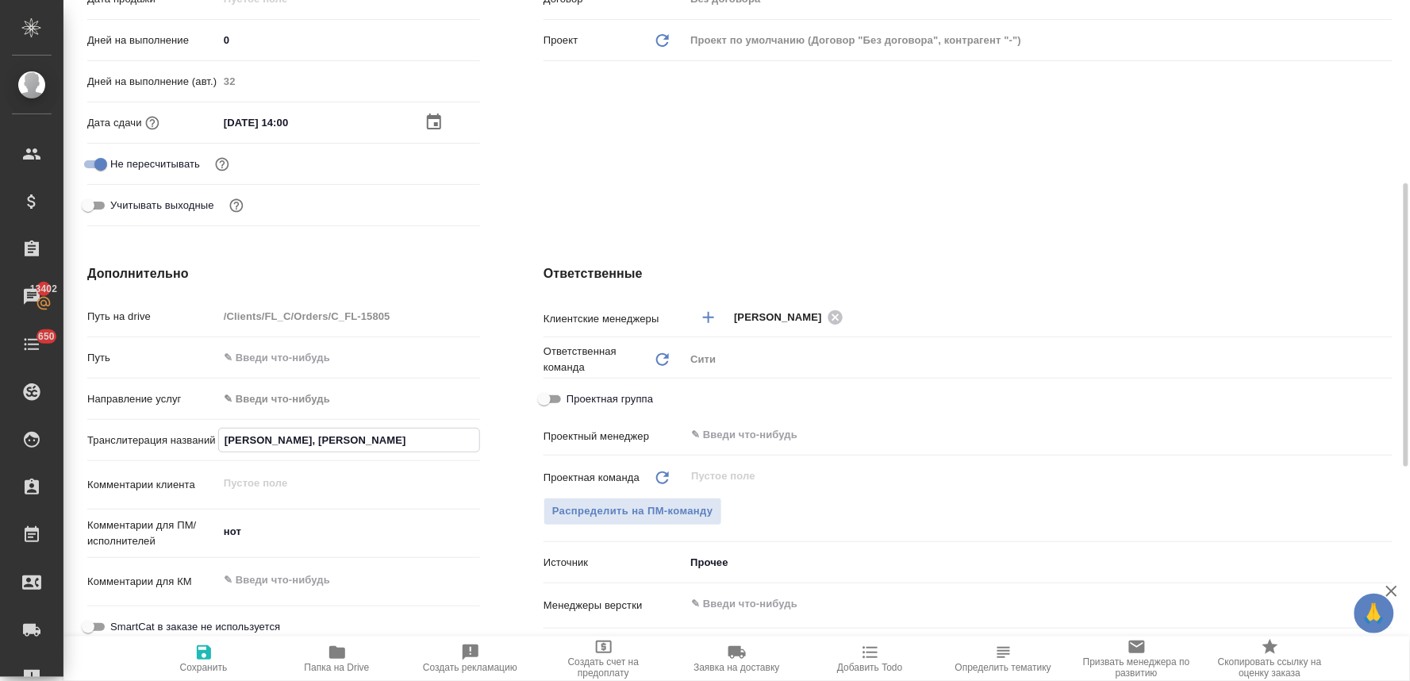
type textarea "x"
type input "Golubeva Anastasia, Elizave"
type textarea "x"
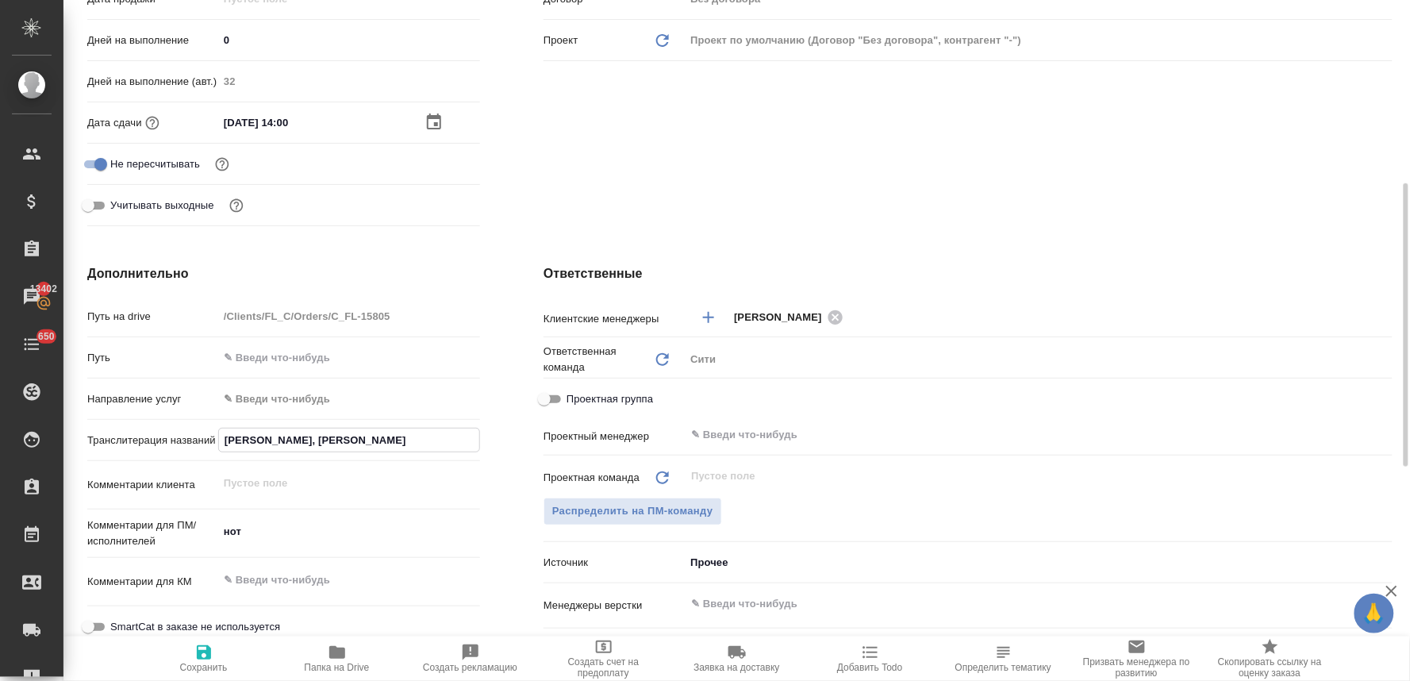
type textarea "x"
type input "Golubeva Anastasia, Elizavet"
type textarea "x"
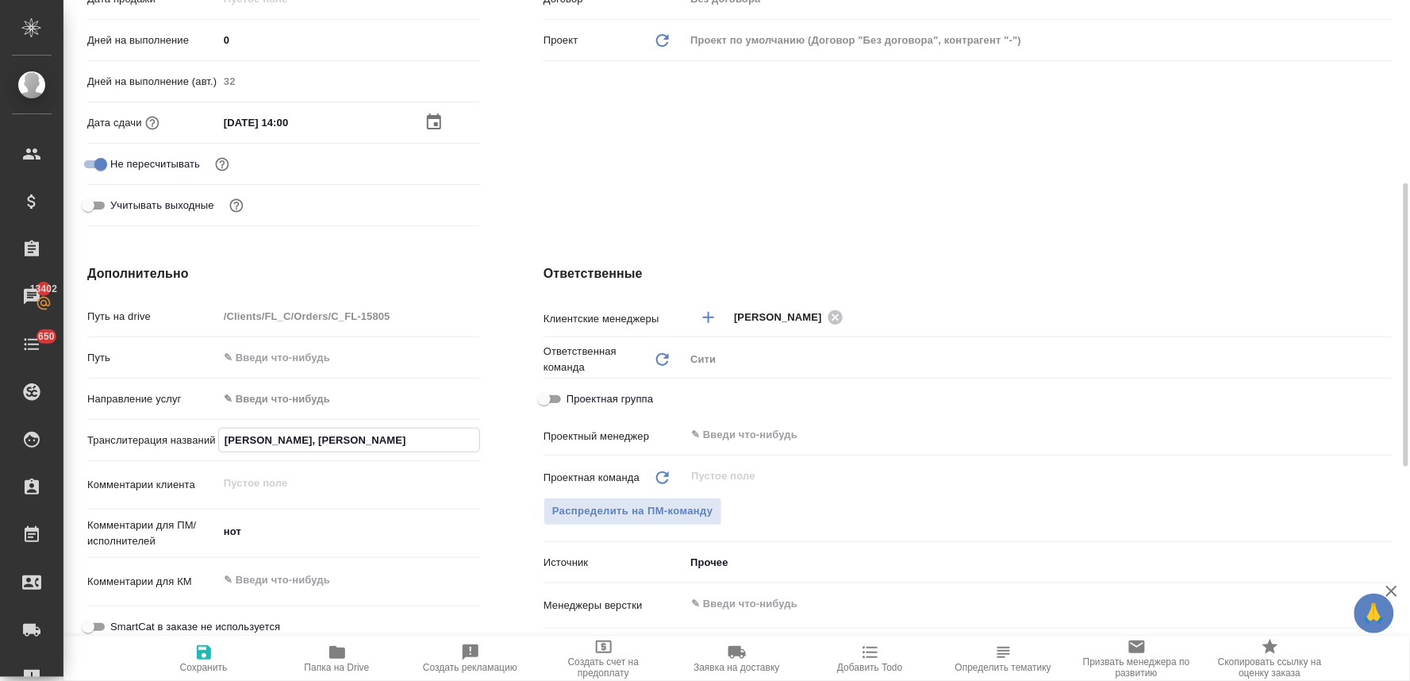
type textarea "x"
type input "Golubeva Anastasia, Elizaveta"
type textarea "x"
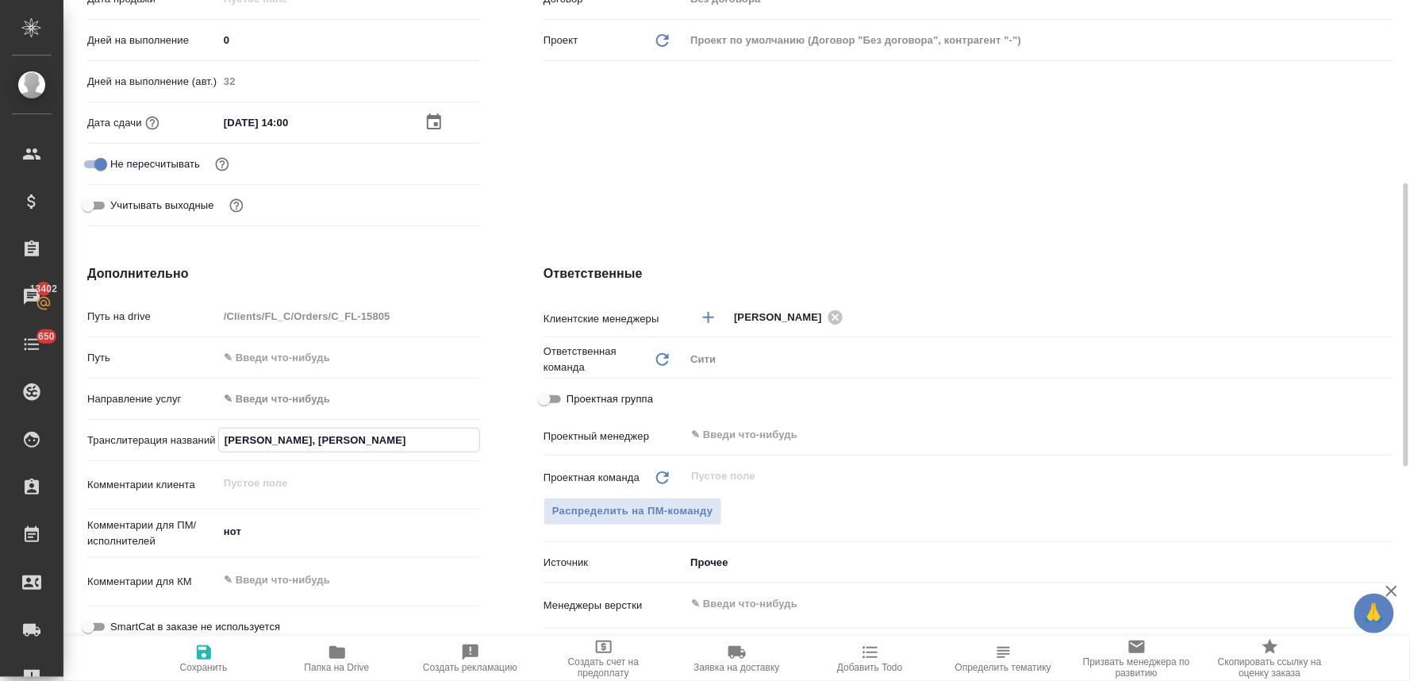
type input "Golubeva Anastasia, Elizaveta,"
type textarea "x"
type input "Golubeva Anastasia, Elizaveta,"
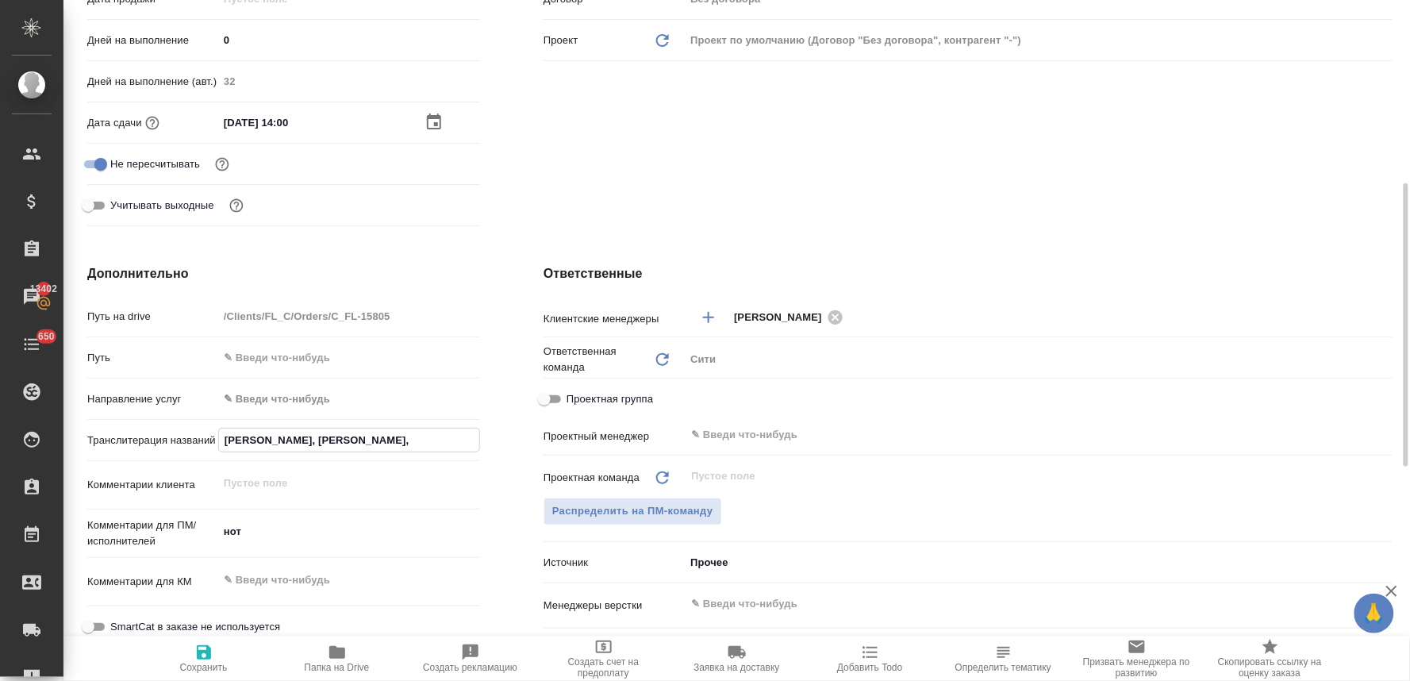
type textarea "x"
type input "Golubeva Anastasia, Elizaveta, S"
type textarea "x"
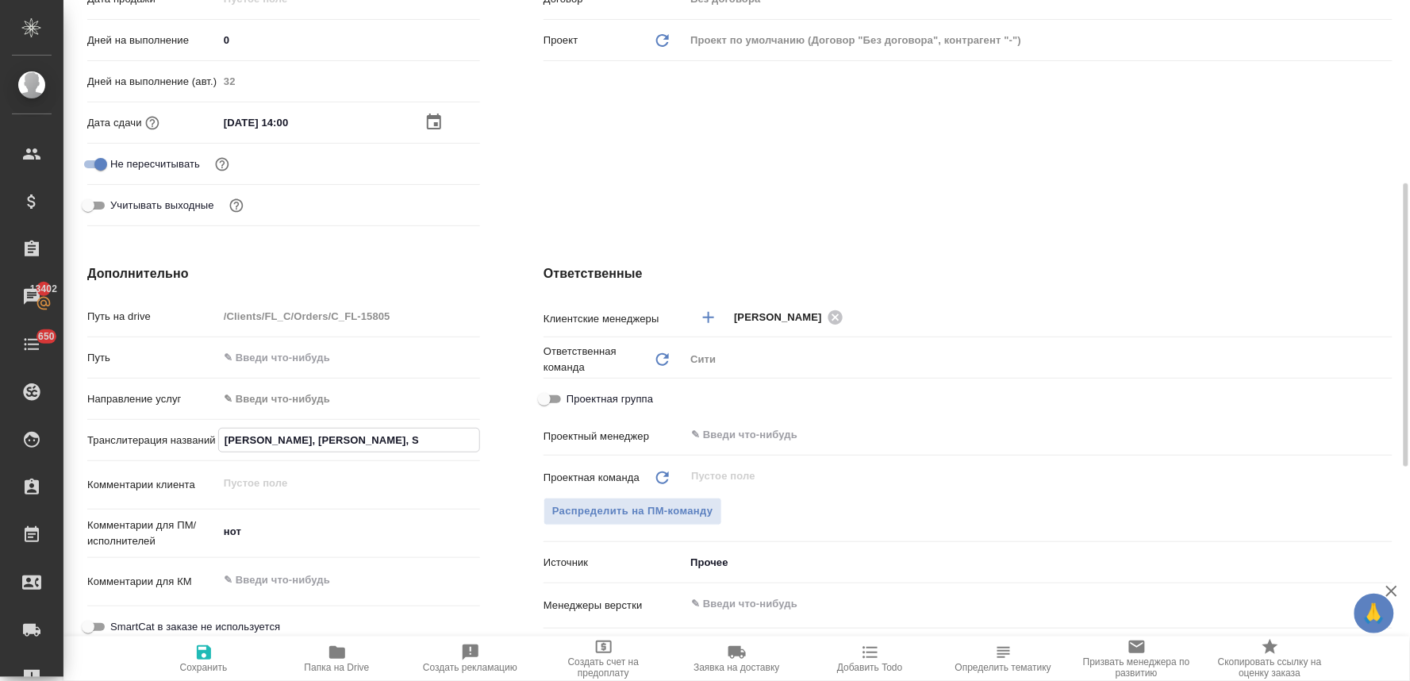
type textarea "x"
type input "Golubeva Anastasia, Elizaveta, Se"
type textarea "x"
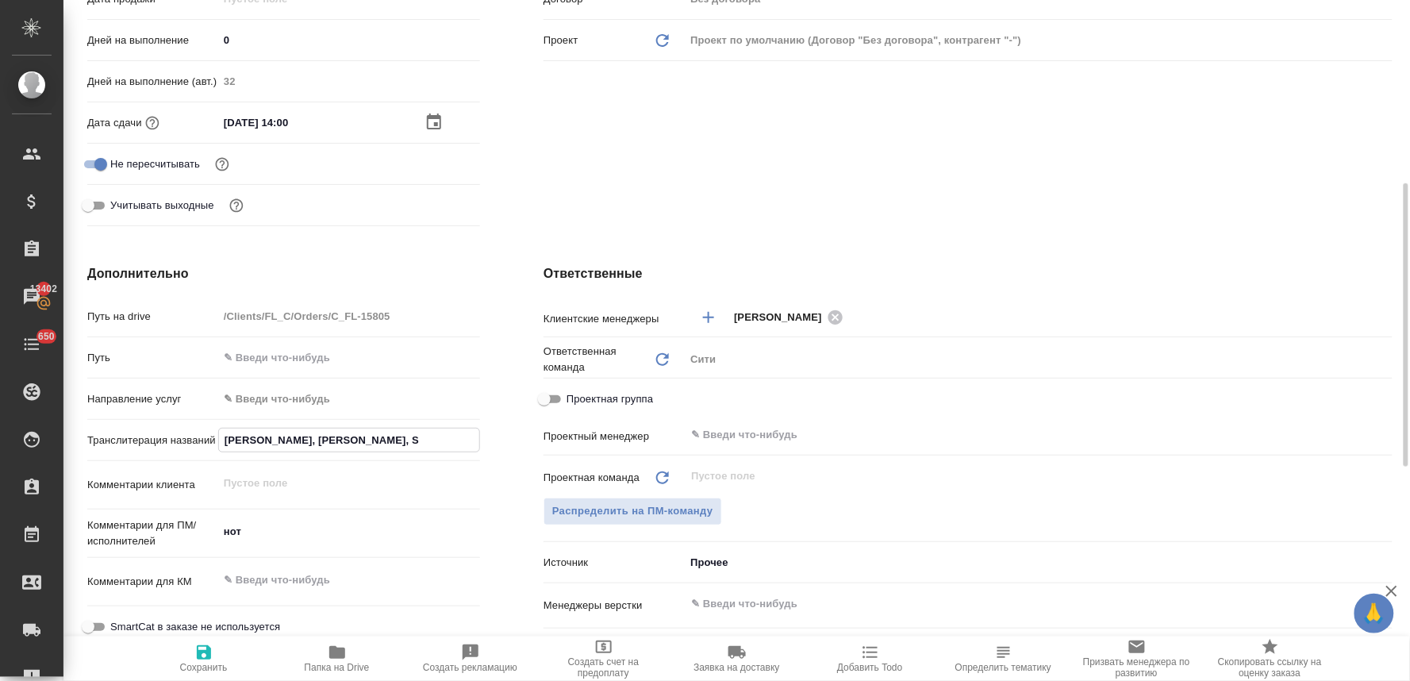
type textarea "x"
type input "Golubeva Anastasia, Elizaveta, Ser"
type textarea "x"
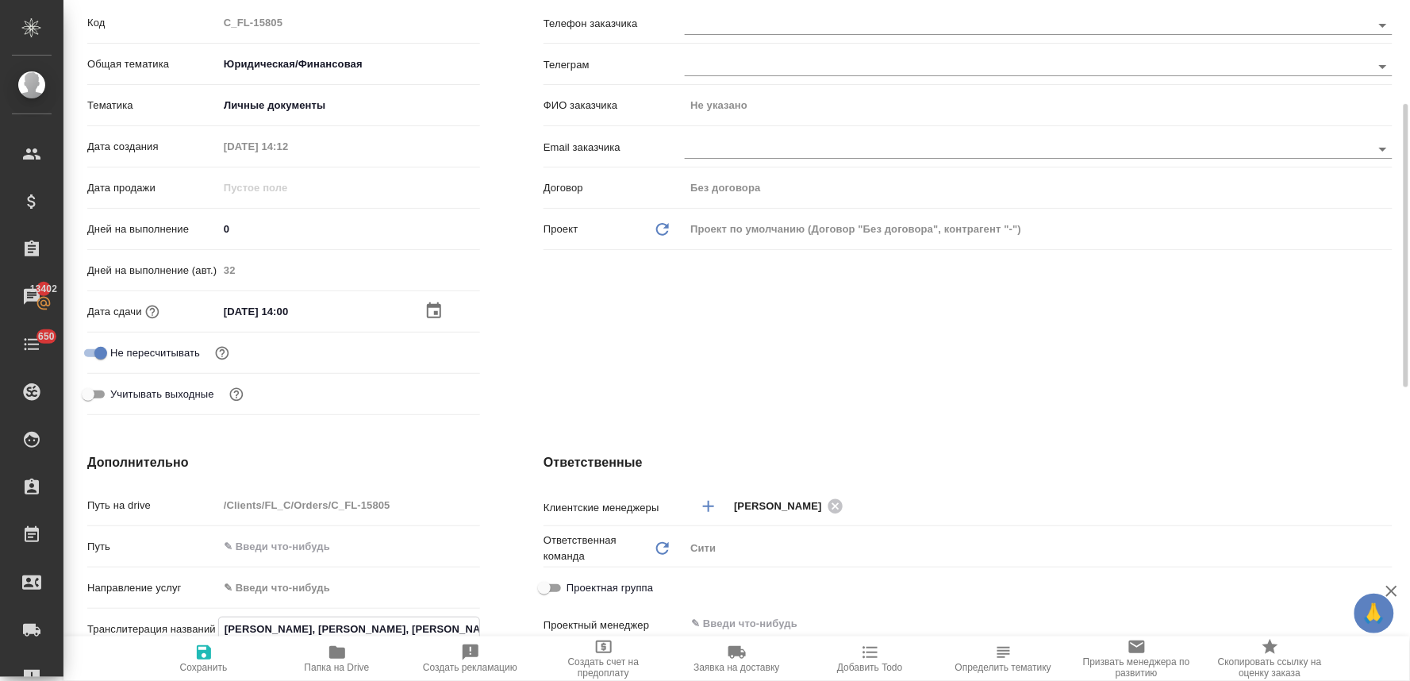
scroll to position [164, 0]
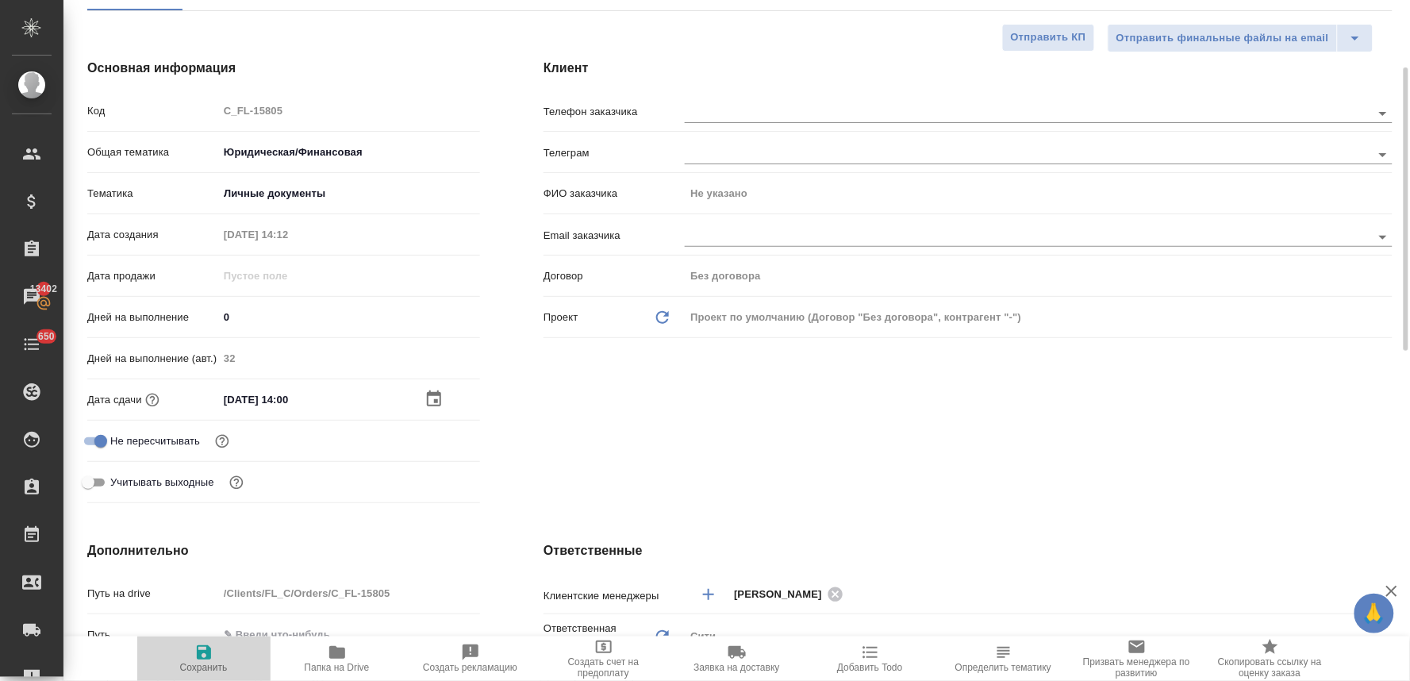
click at [199, 660] on icon "button" at bounding box center [204, 652] width 14 height 14
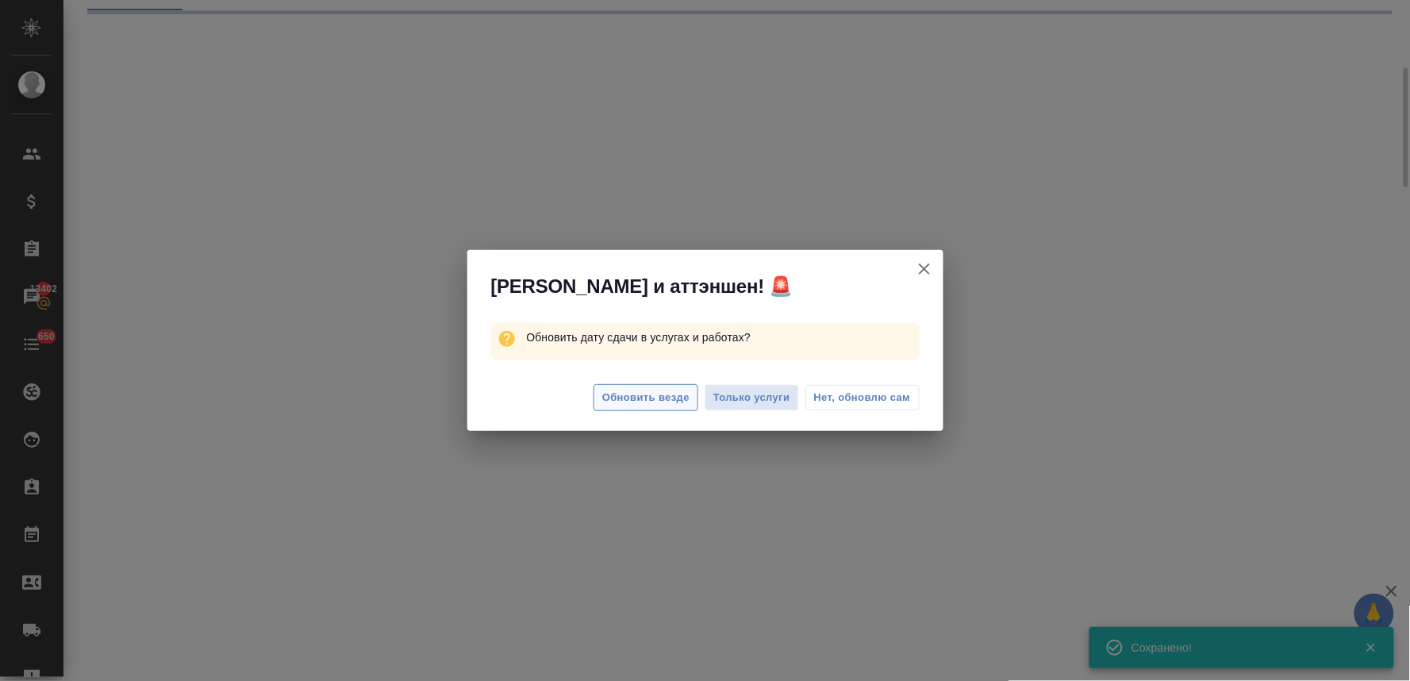
click at [671, 400] on span "Обновить везде" at bounding box center [645, 398] width 87 height 18
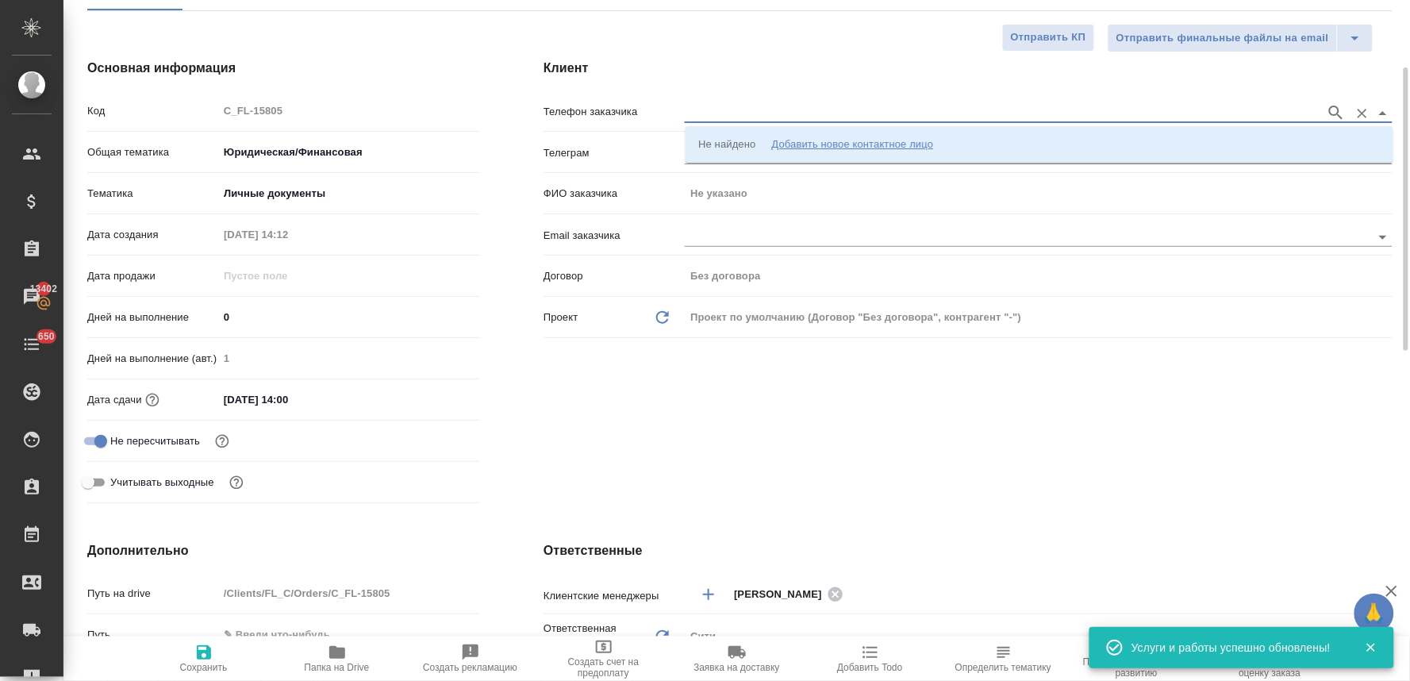
click at [765, 112] on input "text" at bounding box center [1001, 112] width 633 height 19
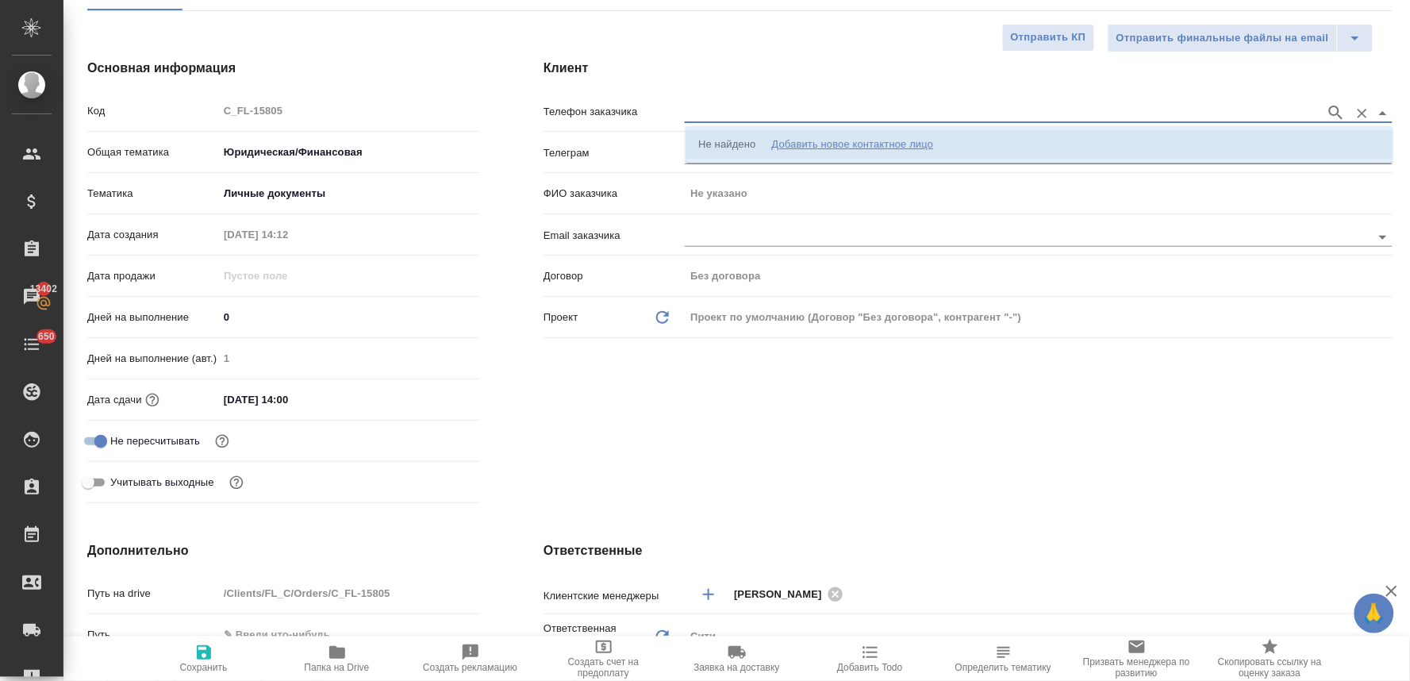
click at [790, 152] on div "Добавить новое контактное лицо" at bounding box center [853, 145] width 162 height 16
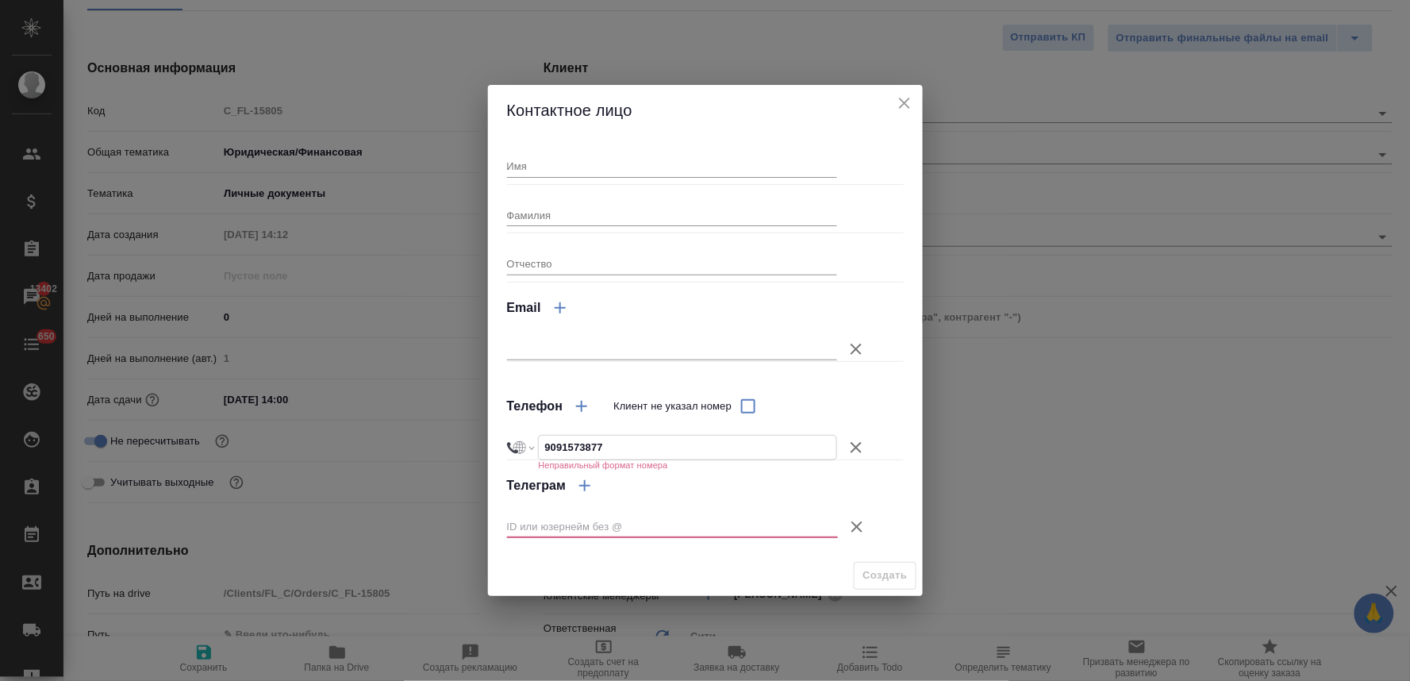
click at [543, 450] on input "9091573877" at bounding box center [688, 447] width 298 height 23
click at [552, 450] on input "+90 91573877" at bounding box center [688, 447] width 298 height 23
click at [855, 528] on icon "button" at bounding box center [857, 526] width 11 height 11
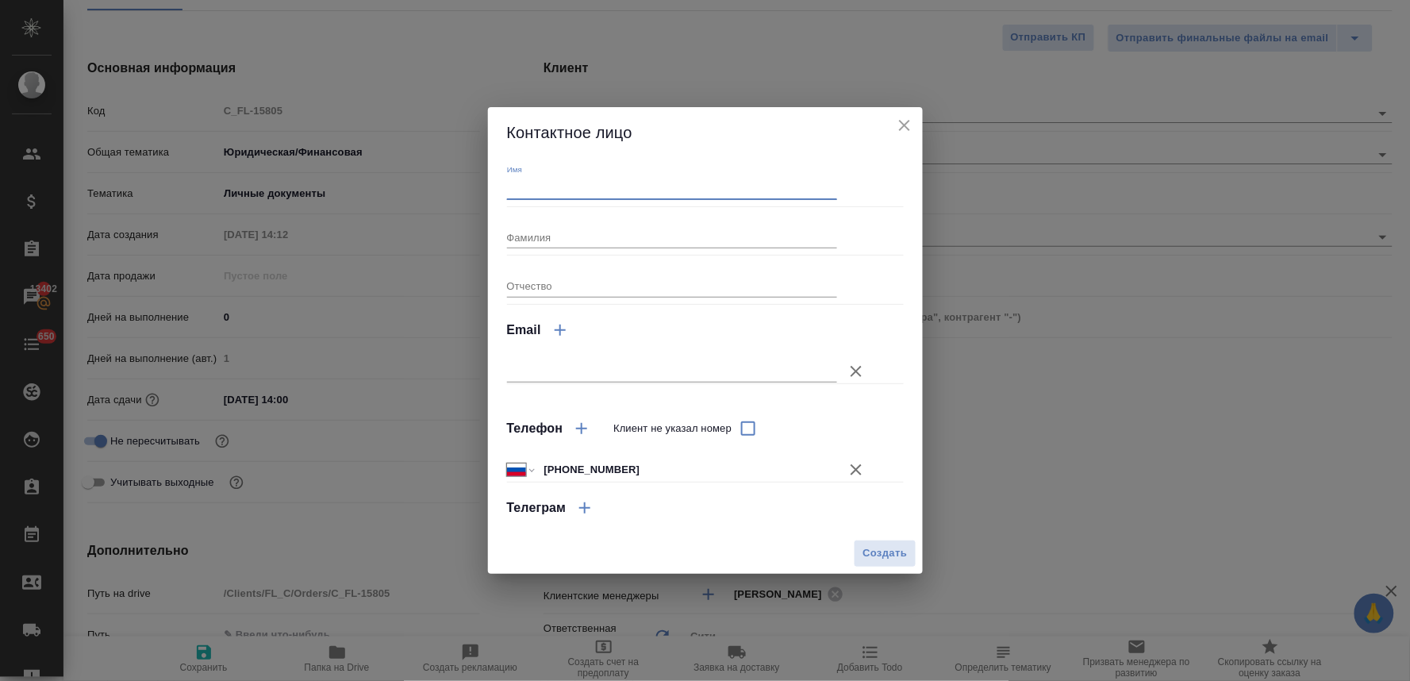
click at [637, 179] on input "Имя" at bounding box center [672, 188] width 331 height 22
click at [881, 541] on button "Создать" at bounding box center [885, 554] width 62 height 28
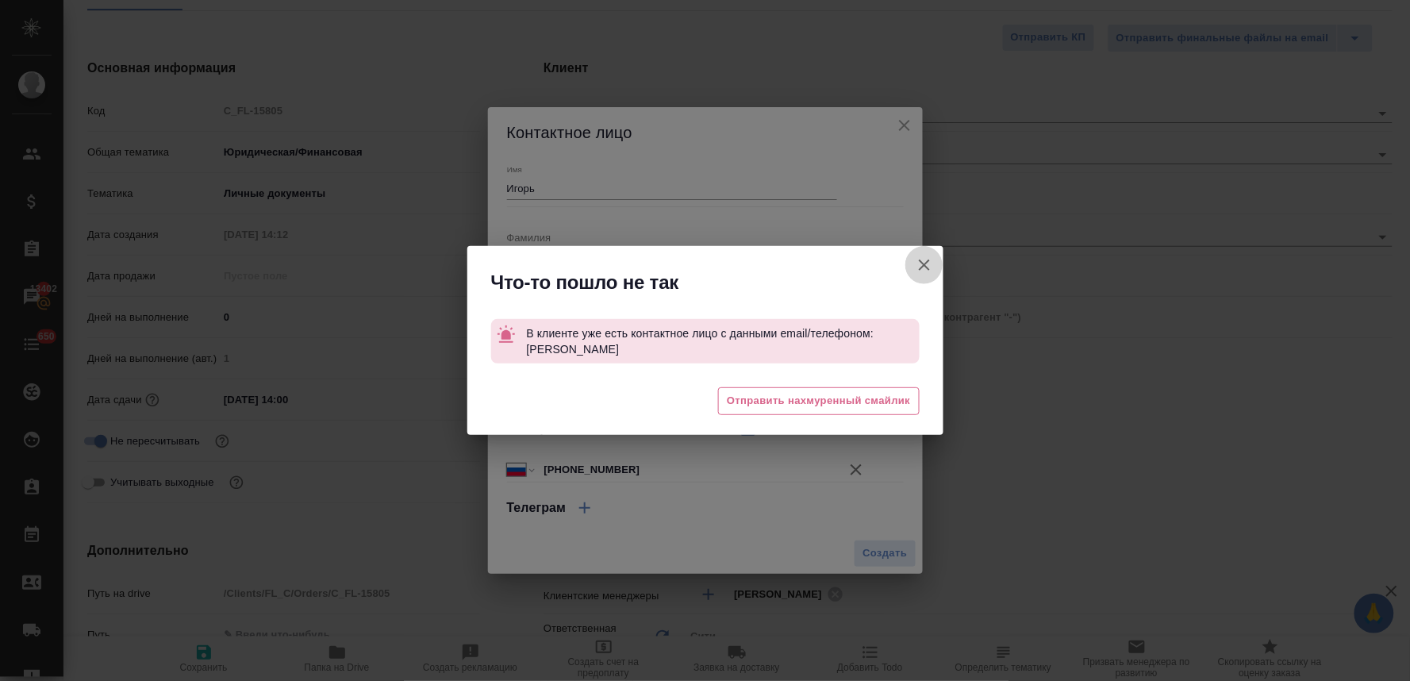
click at [926, 252] on button "Клиент не указал номер" at bounding box center [925, 265] width 38 height 38
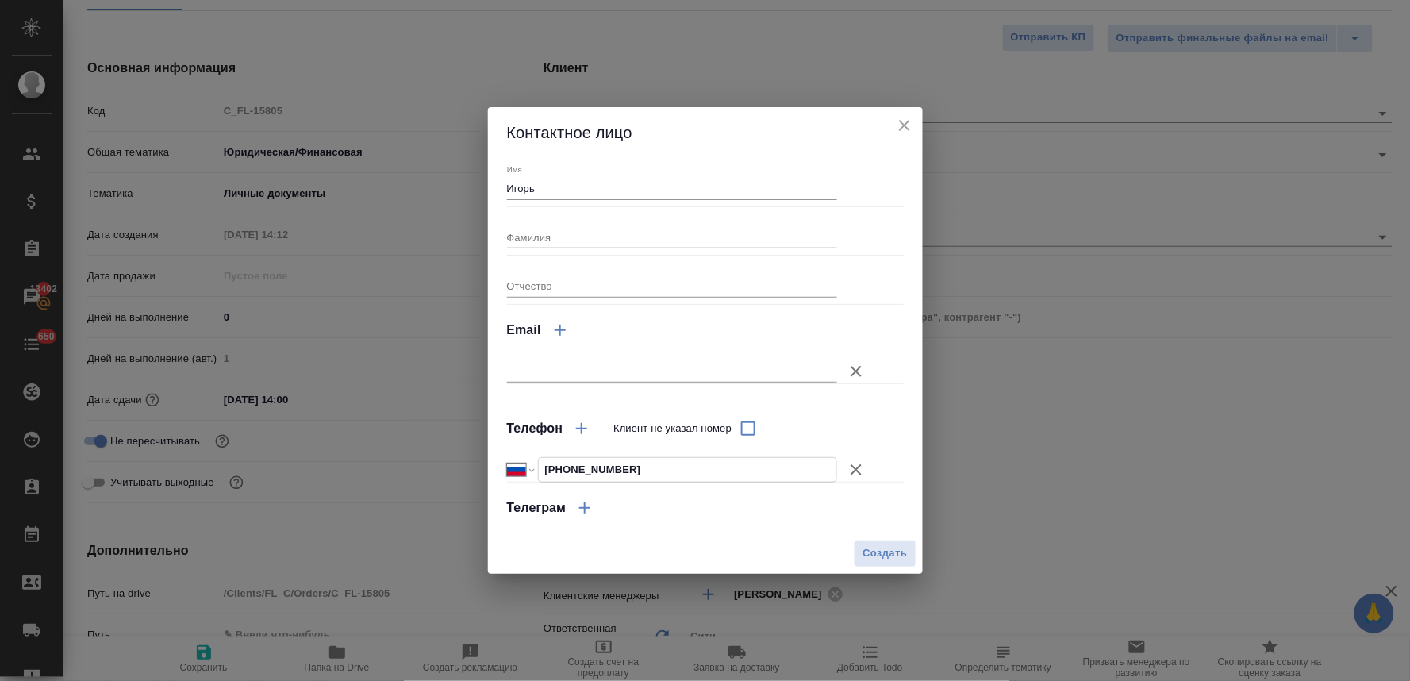
drag, startPoint x: 635, startPoint y: 459, endPoint x: 518, endPoint y: 457, distance: 117.5
click at [518, 457] on div "Международный Австралия Австрия Азербайджан Албания Алжир Американское Самоа Ан…" at bounding box center [672, 469] width 331 height 25
click at [716, 537] on div "Создать" at bounding box center [705, 553] width 435 height 40
click at [893, 554] on span "Создать" at bounding box center [885, 553] width 44 height 18
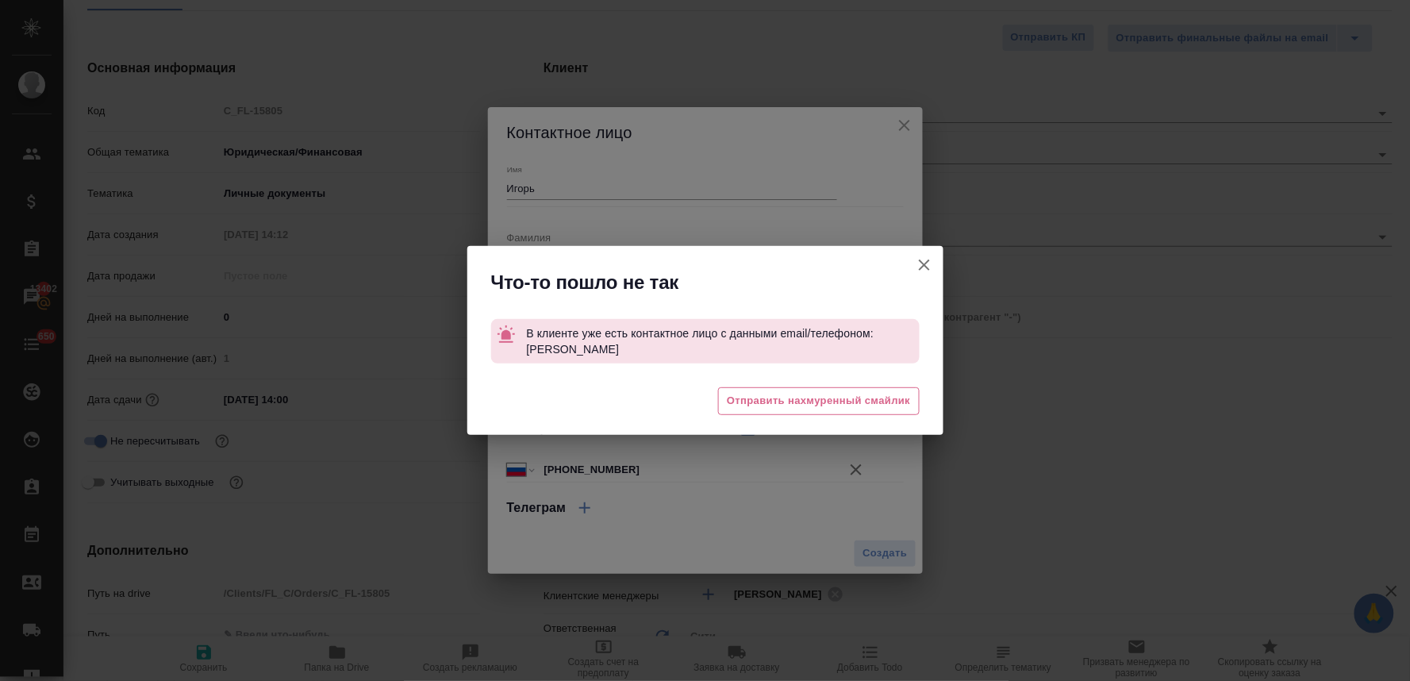
click at [923, 266] on icon "button" at bounding box center [924, 265] width 11 height 11
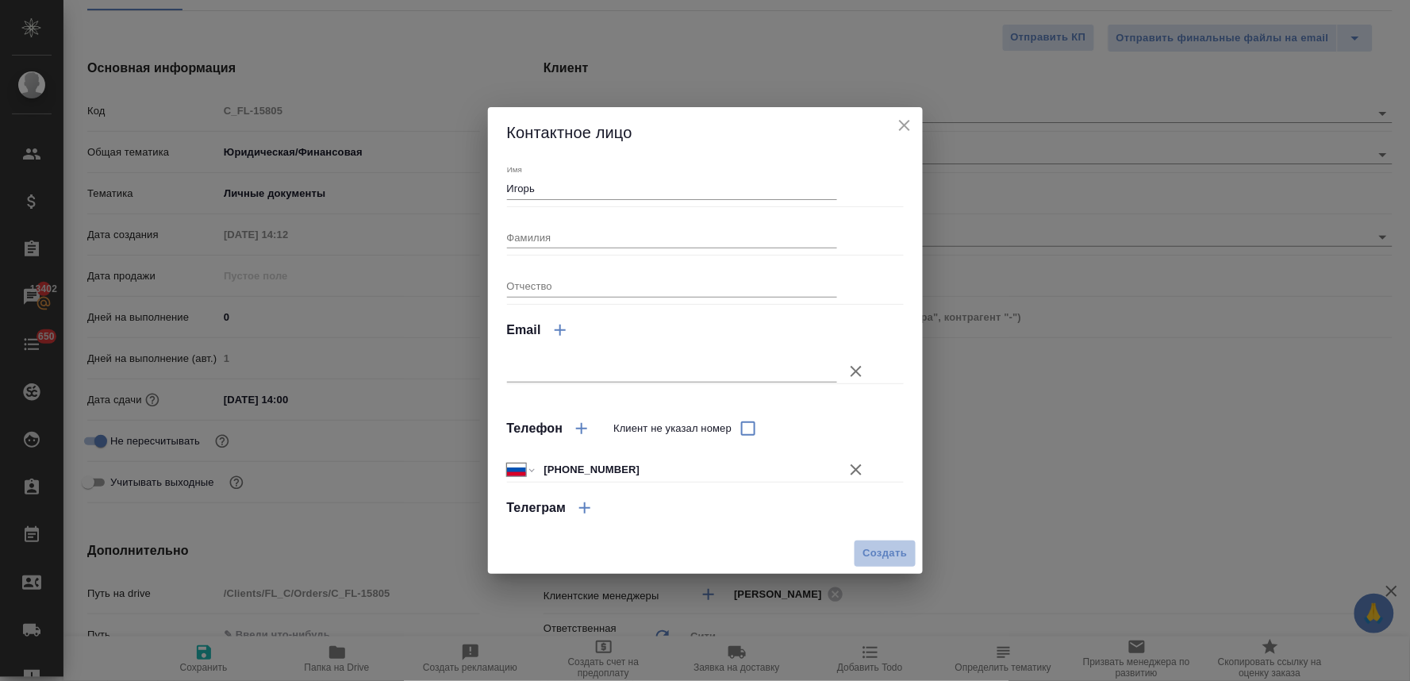
click at [889, 544] on span "Создать" at bounding box center [885, 553] width 44 height 18
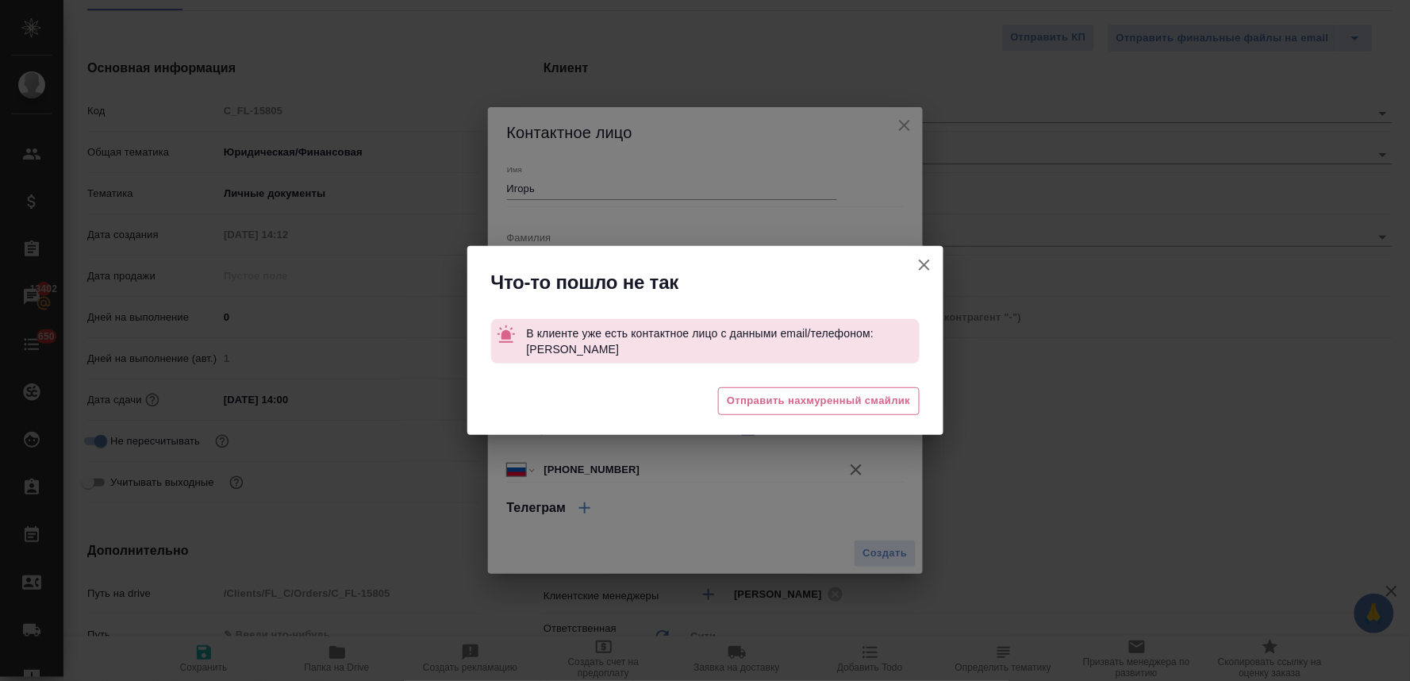
click at [932, 267] on icon "button" at bounding box center [924, 265] width 19 height 19
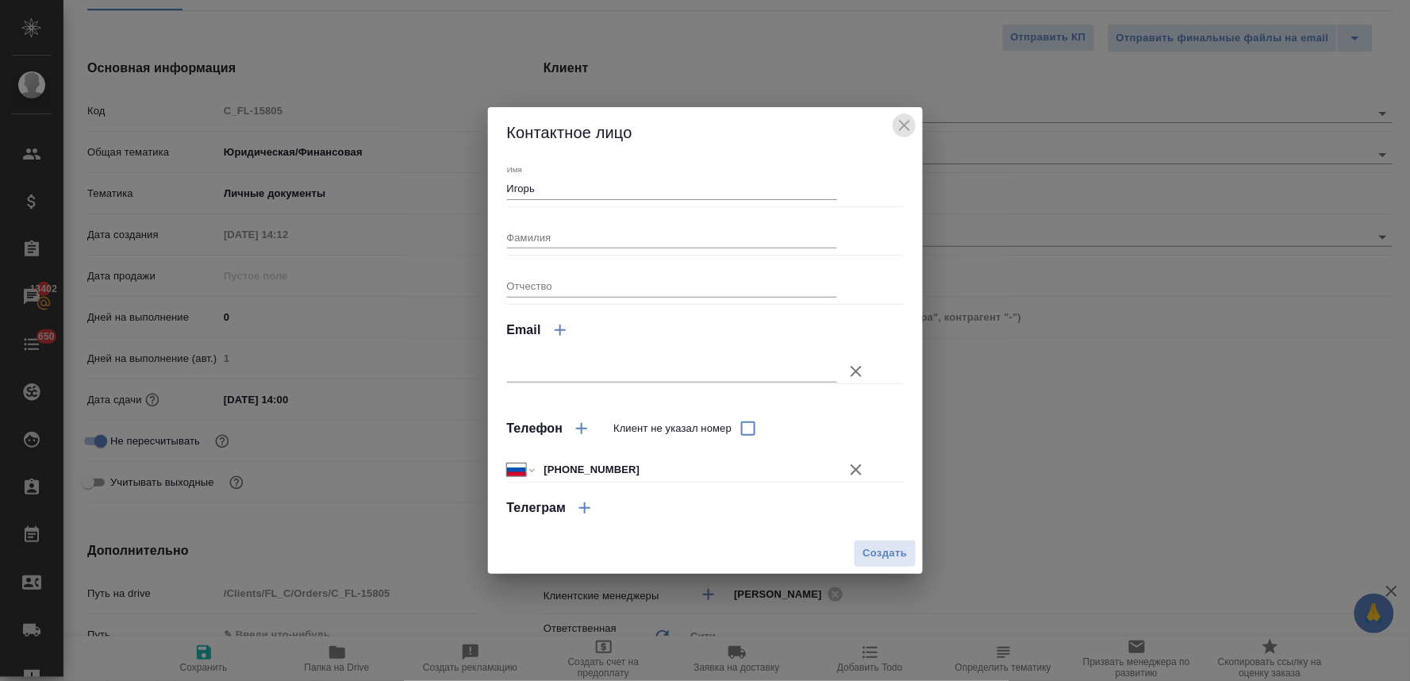
click at [906, 117] on icon "close" at bounding box center [904, 125] width 19 height 19
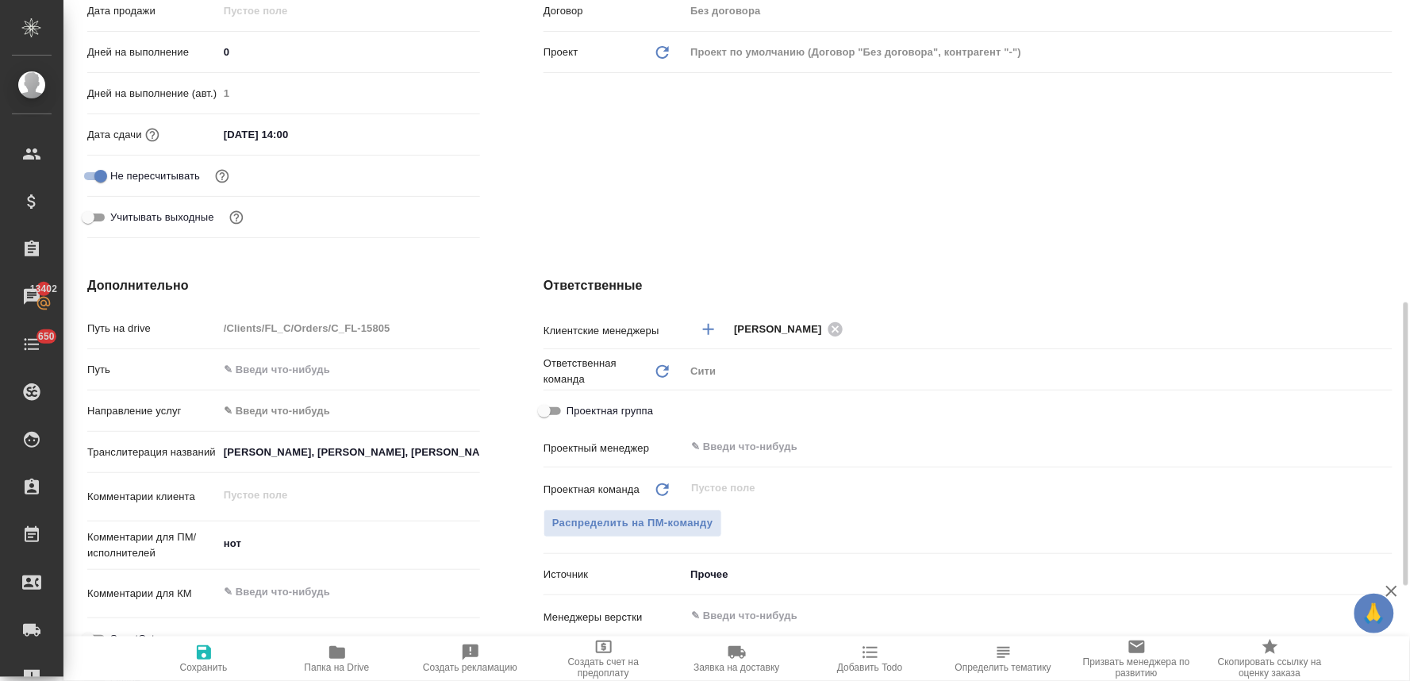
scroll to position [605, 0]
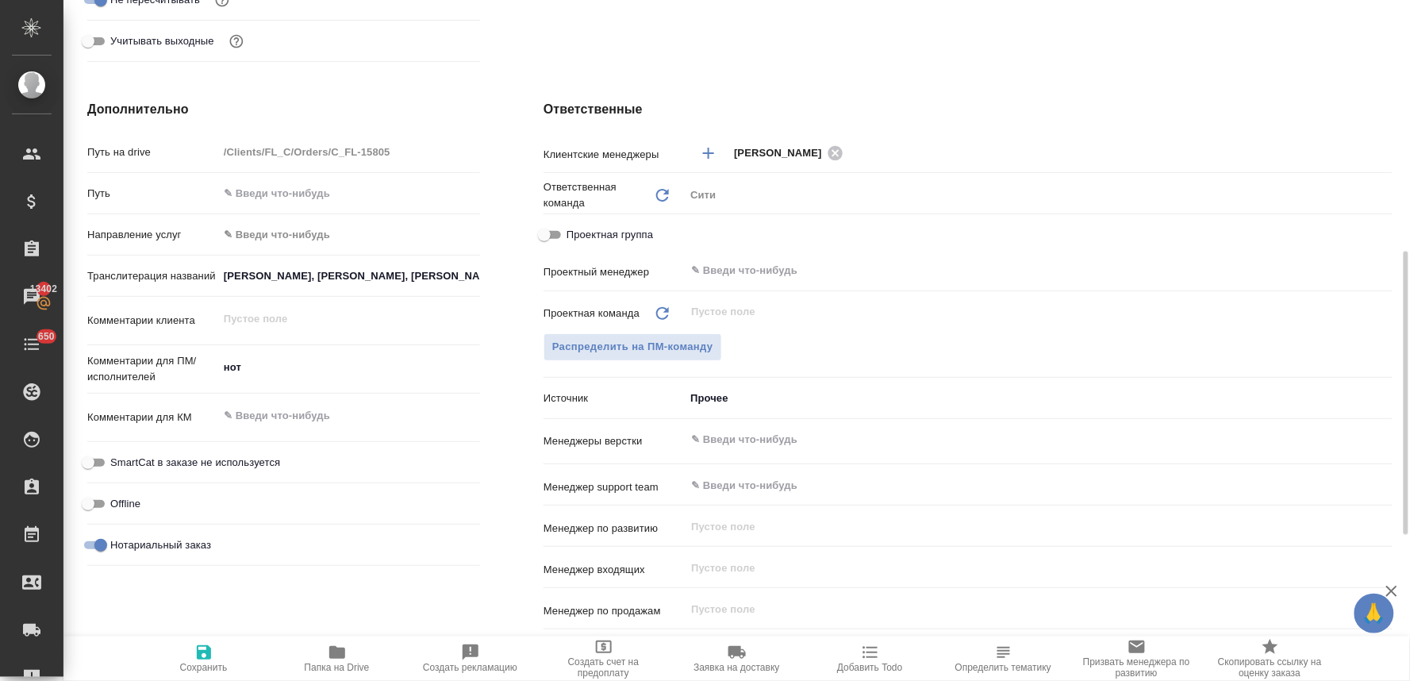
click at [268, 376] on textarea "нот" at bounding box center [349, 367] width 262 height 27
click at [271, 421] on textarea at bounding box center [349, 417] width 262 height 27
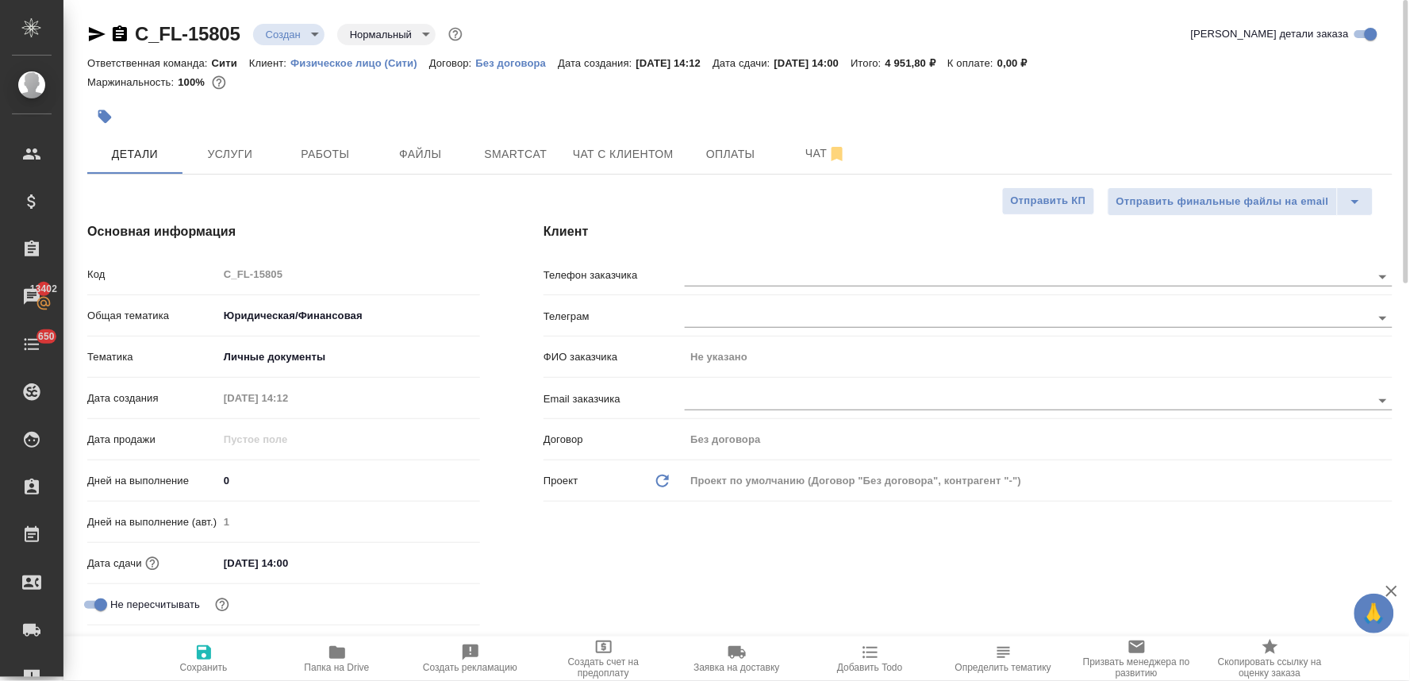
scroll to position [529, 0]
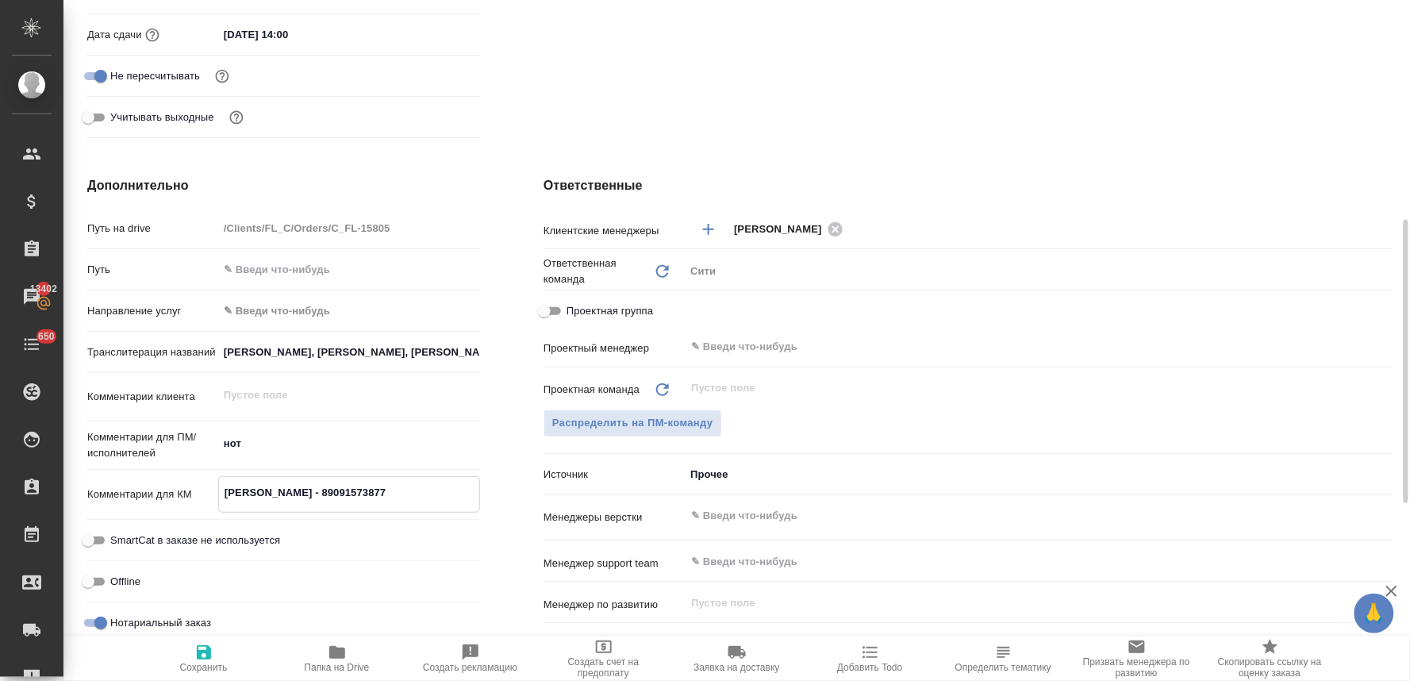
click at [191, 656] on span "Сохранить" at bounding box center [204, 658] width 114 height 30
click at [635, 429] on span "Распределить на ПМ-команду" at bounding box center [632, 423] width 161 height 18
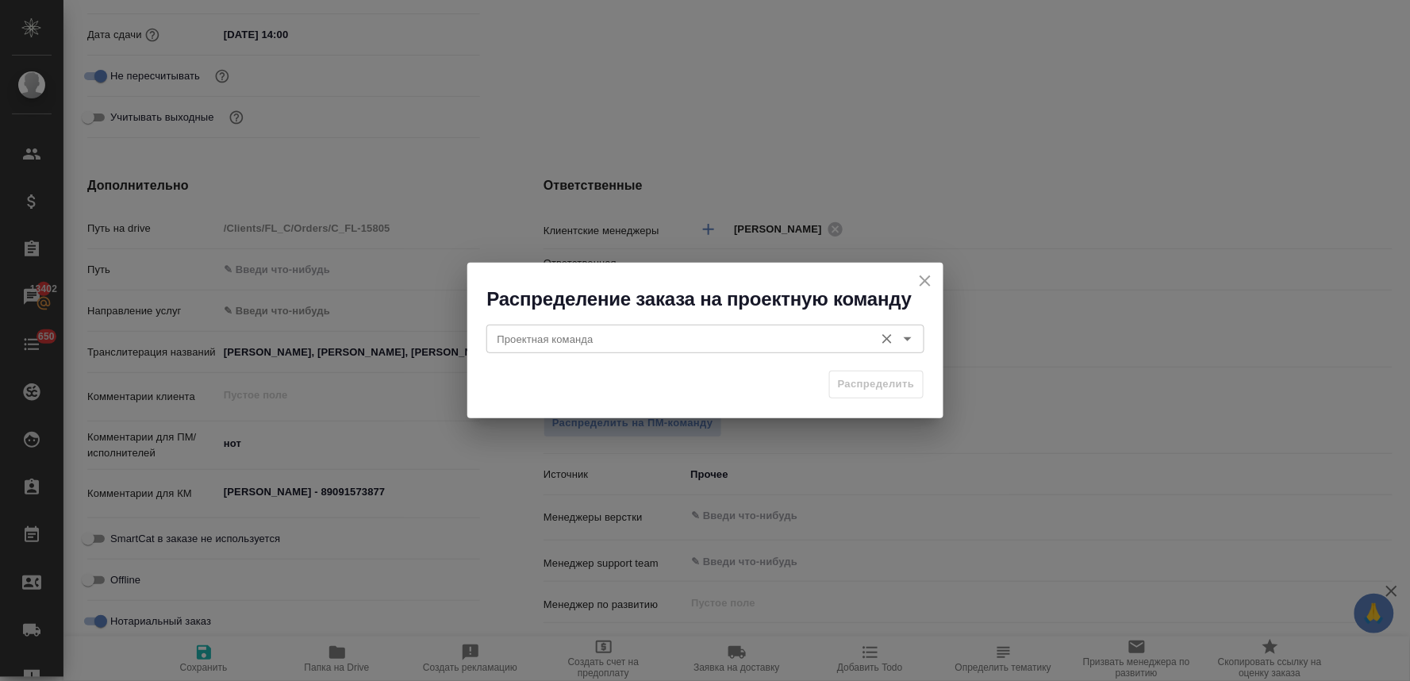
click at [624, 347] on input "Проектная команда" at bounding box center [678, 338] width 375 height 19
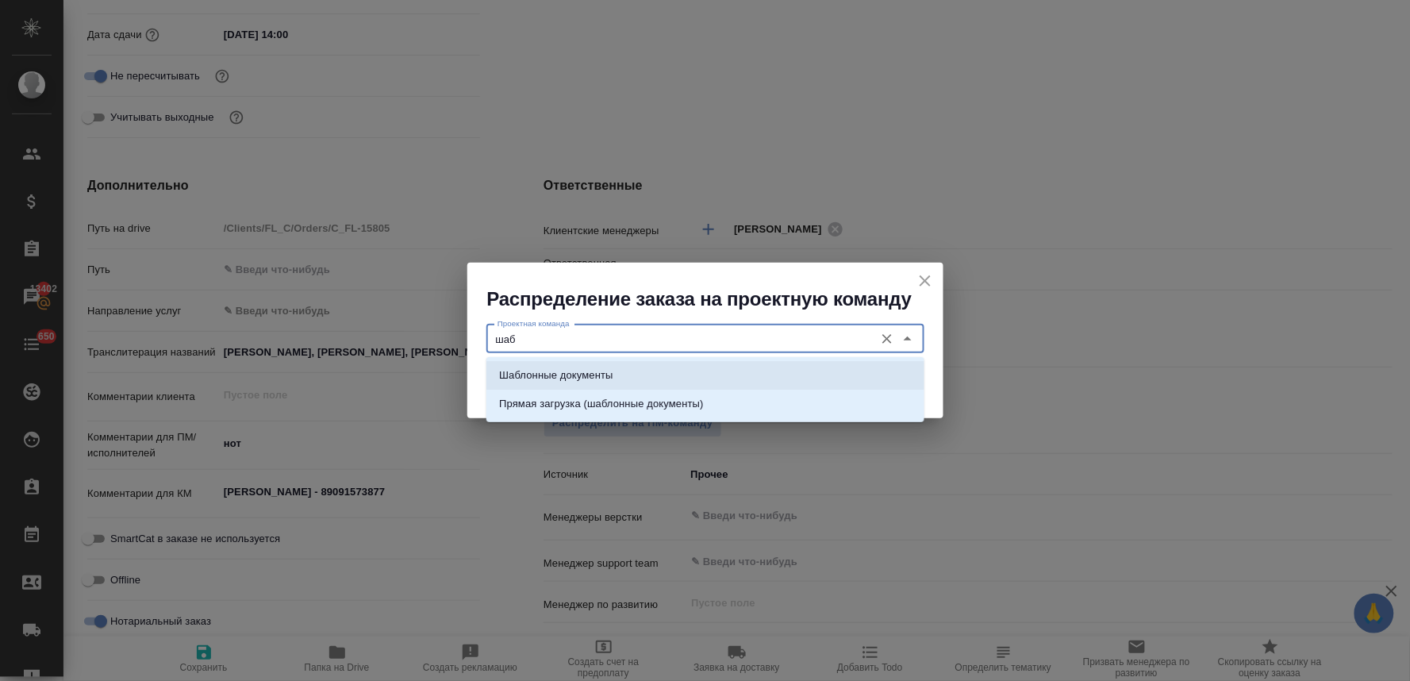
click at [622, 369] on li "Шаблонные документы" at bounding box center [706, 375] width 438 height 29
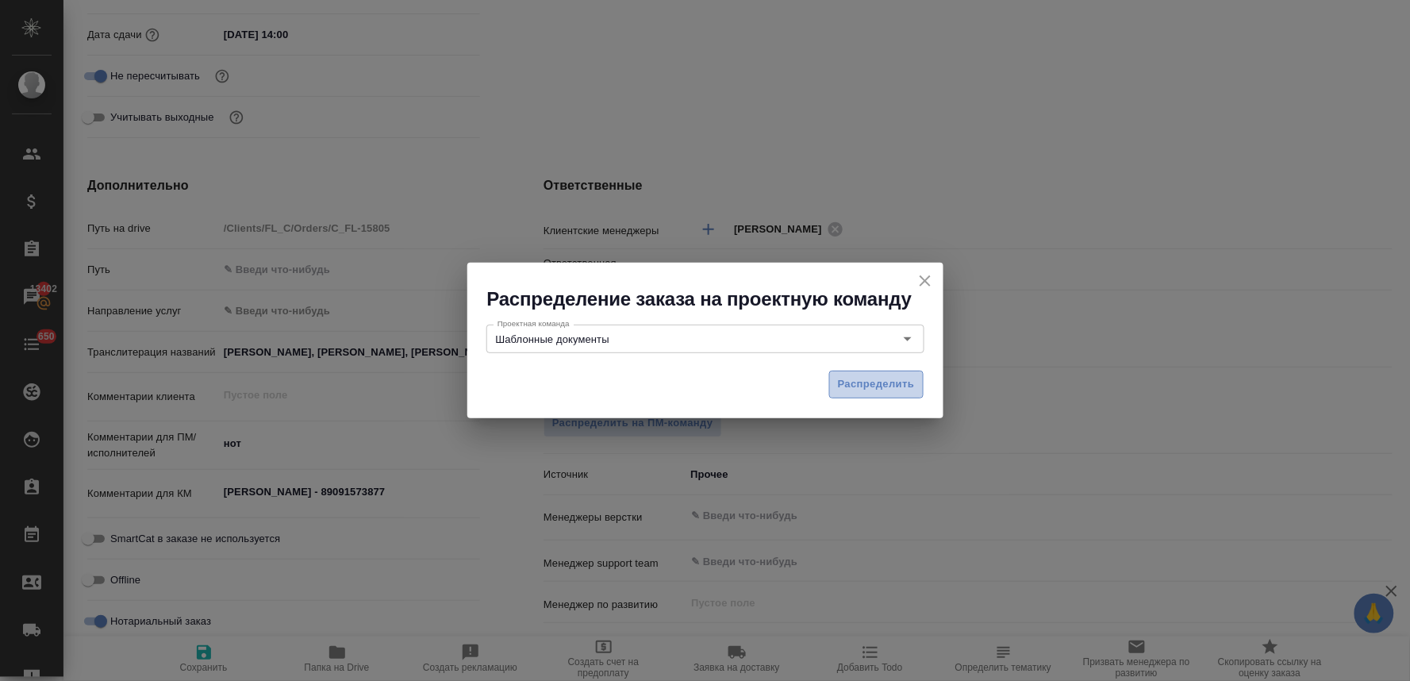
click at [869, 377] on span "Распределить" at bounding box center [876, 384] width 77 height 18
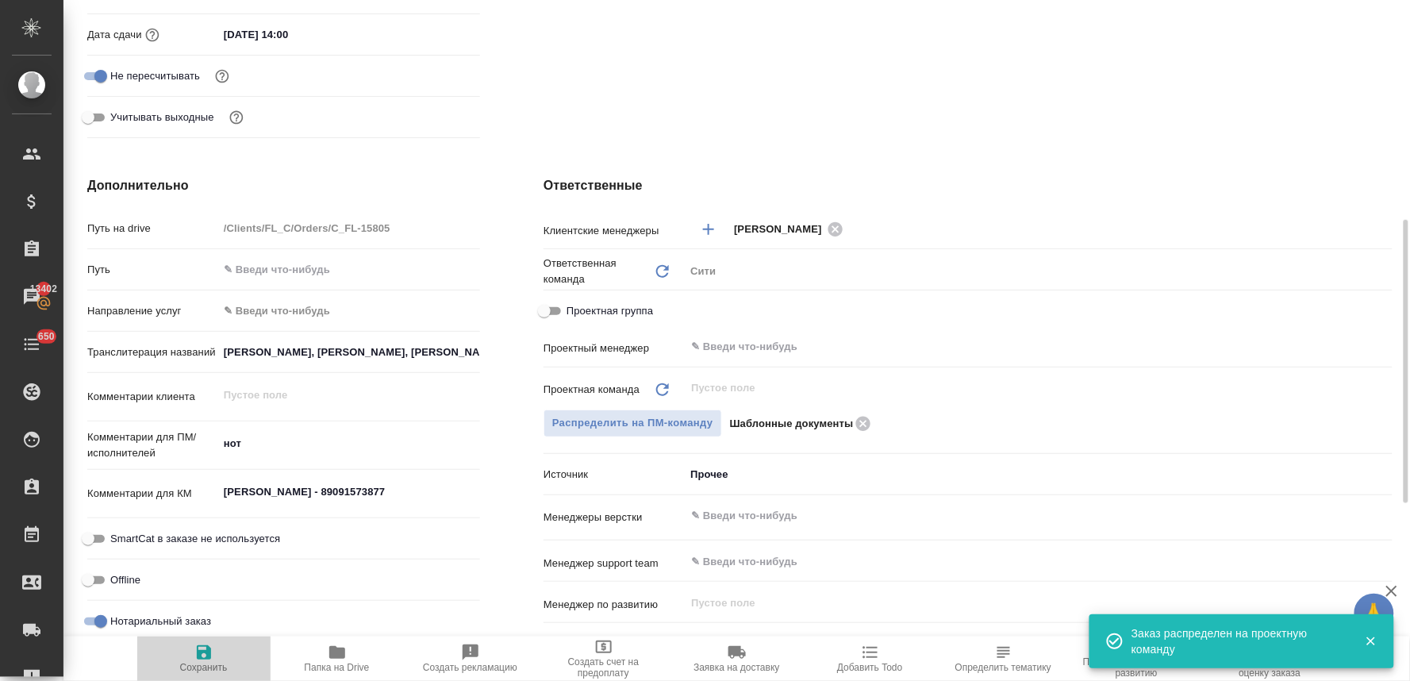
click at [195, 651] on icon "button" at bounding box center [203, 652] width 19 height 19
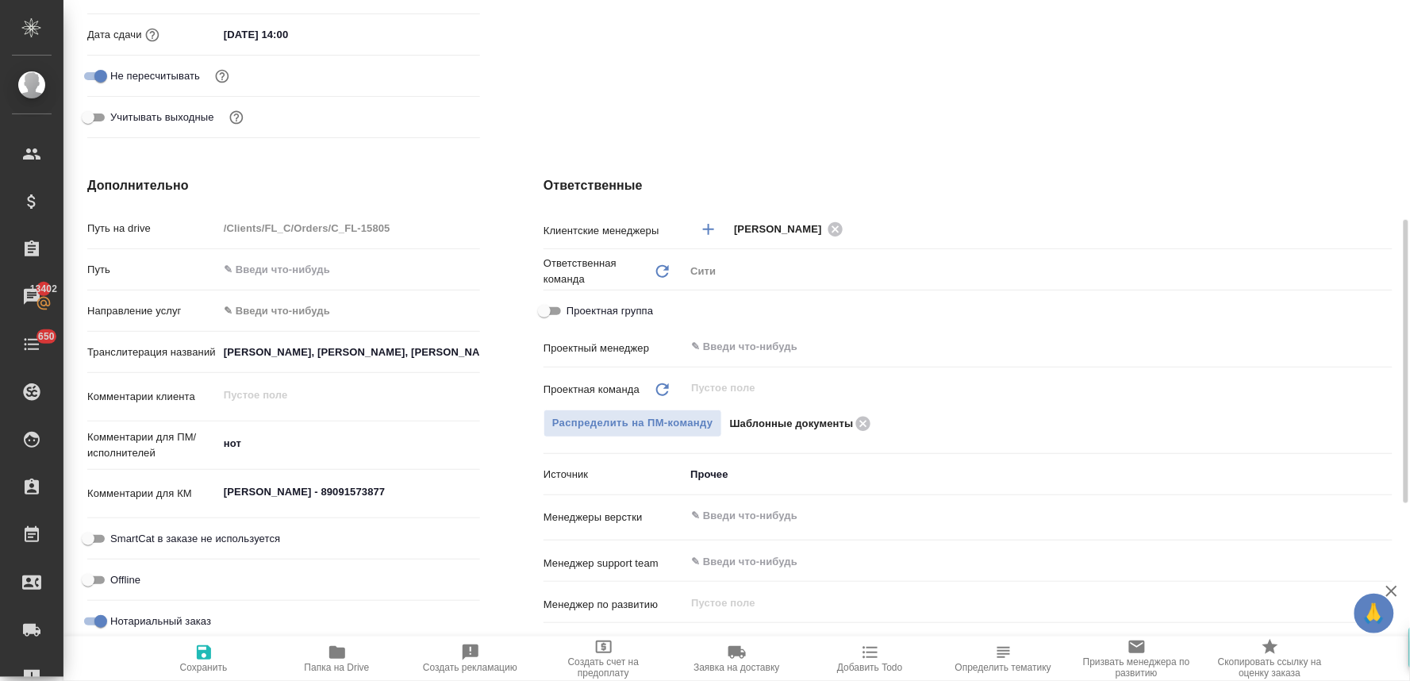
scroll to position [0, 0]
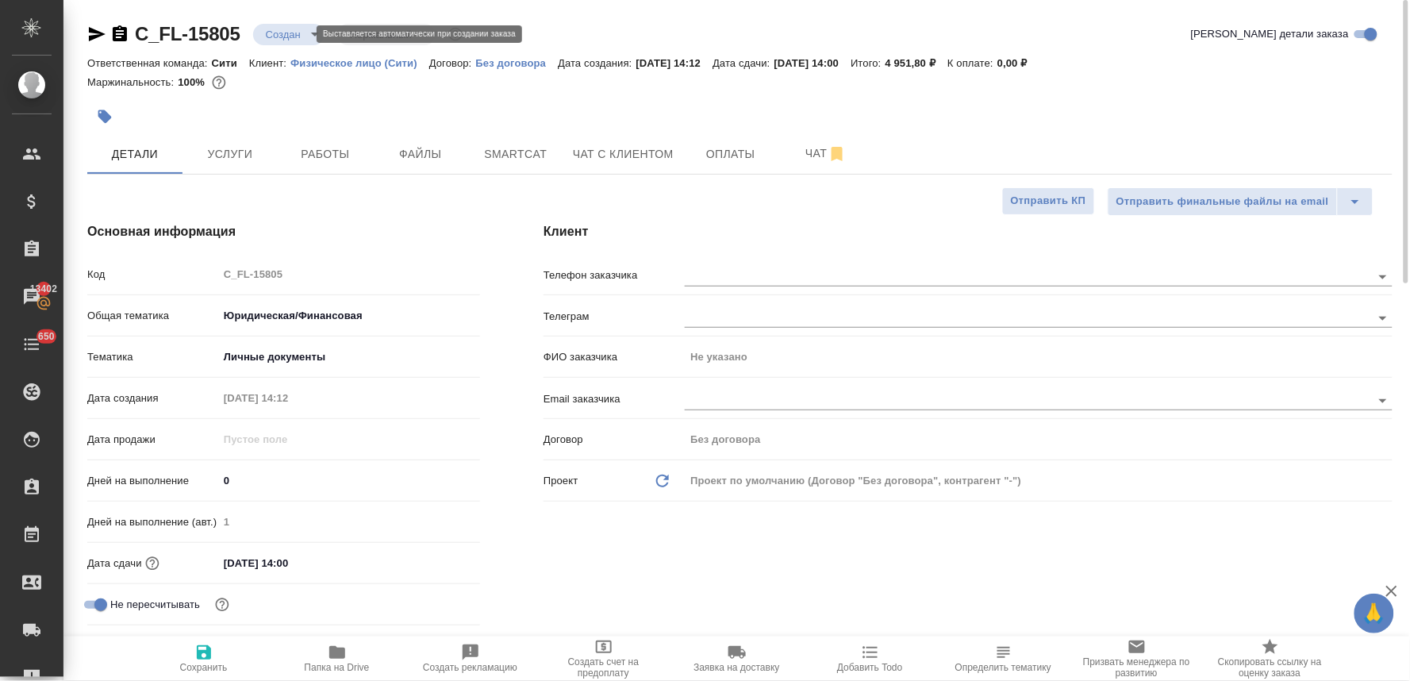
click at [283, 26] on body "🙏 .cls-1 fill:#fff; AWATERA Lyamina Nadezhda Клиенты Спецификации Заказы 13402 …" at bounding box center [705, 340] width 1410 height 681
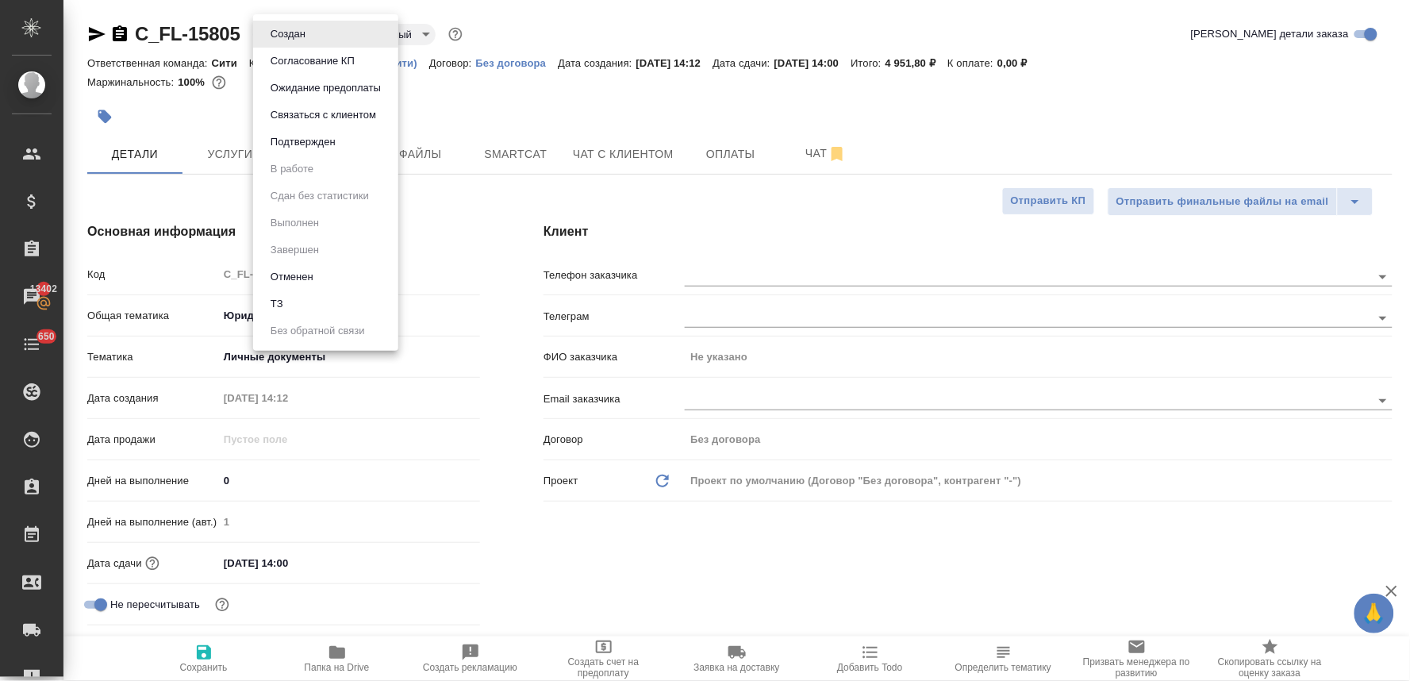
click at [308, 130] on li "Подтвержден" at bounding box center [325, 142] width 145 height 27
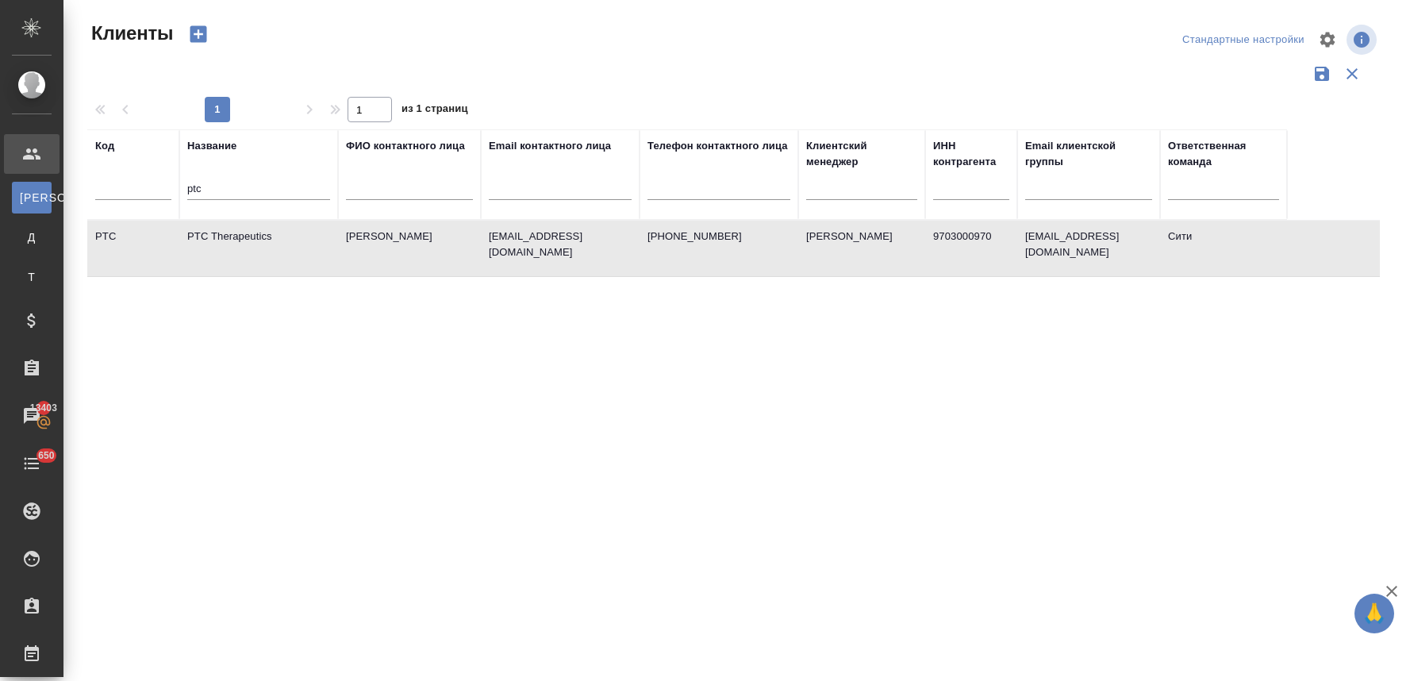
select select "RU"
drag, startPoint x: 218, startPoint y: 187, endPoint x: 137, endPoint y: 186, distance: 81.0
click at [144, 187] on tr "Код Название ptc ФИО контактного лица Email контактного лица Телефон контактног…" at bounding box center [687, 174] width 1200 height 90
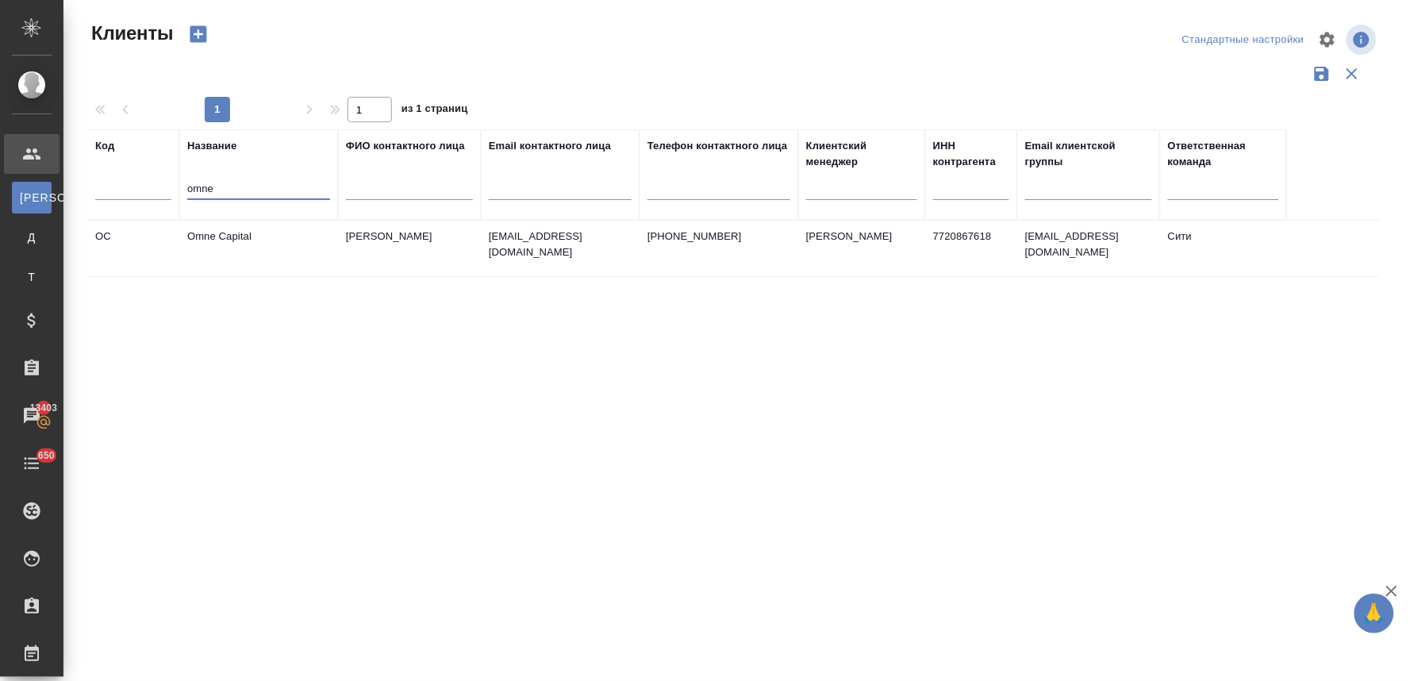
type input "omne"
click at [264, 222] on td "Omne Capital" at bounding box center [258, 249] width 159 height 56
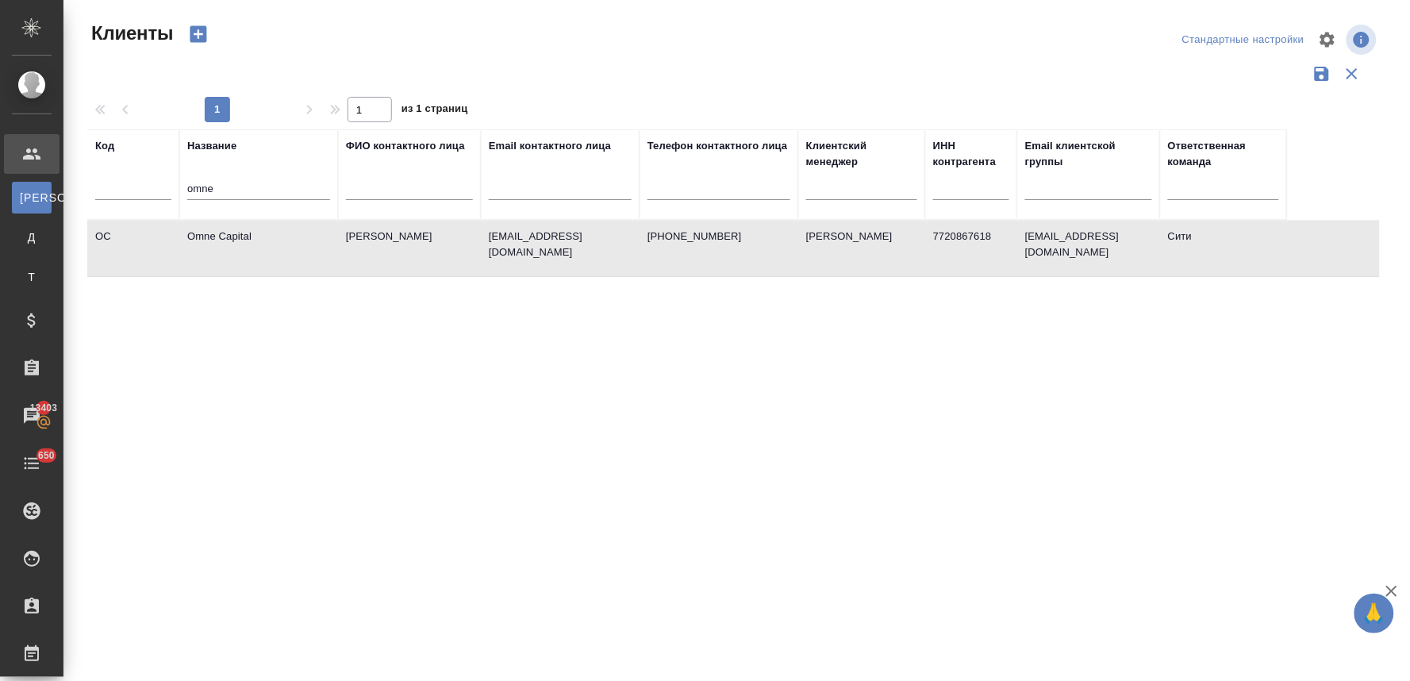
click at [264, 222] on td "Omne Capital" at bounding box center [258, 249] width 159 height 56
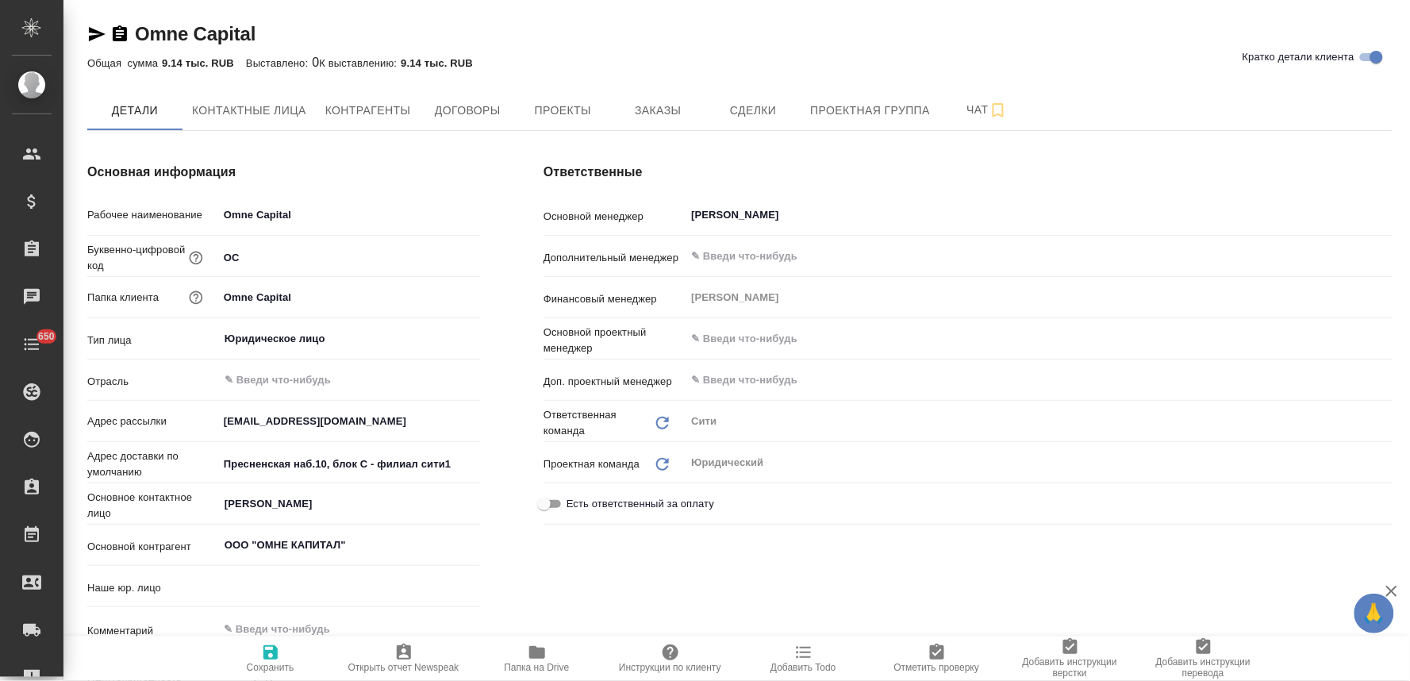
type input "(OTP) Общество с ограниченной ответственностью «Вектор Развития»"
type textarea "x"
click at [648, 111] on span "Заказы" at bounding box center [658, 111] width 76 height 20
type textarea "x"
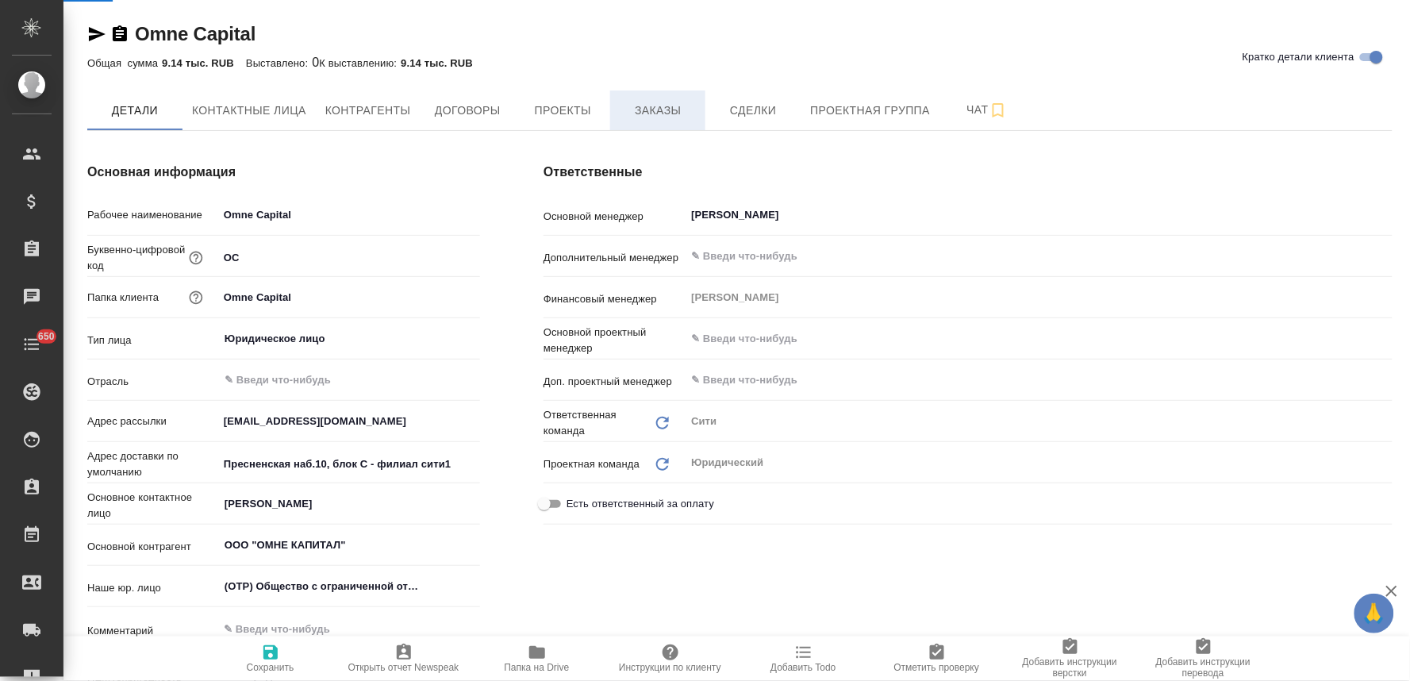
type textarea "x"
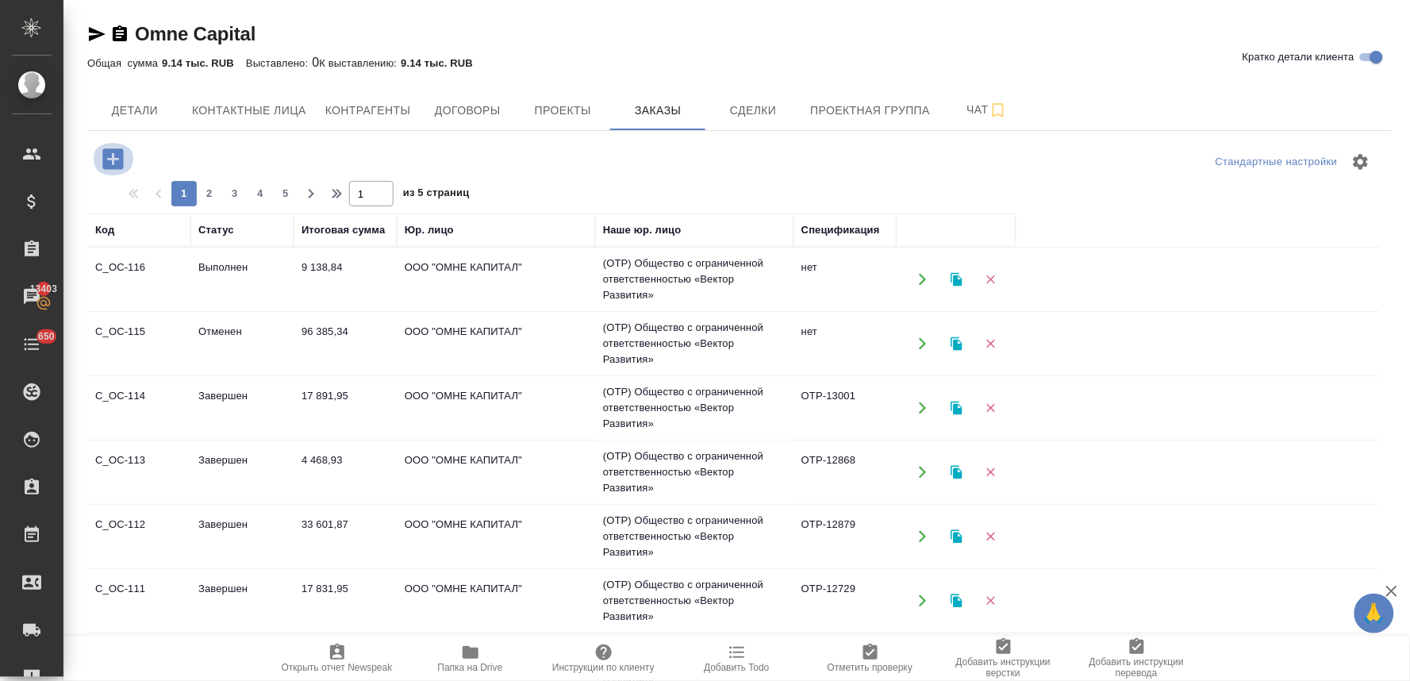
click at [106, 155] on icon "button" at bounding box center [112, 158] width 21 height 21
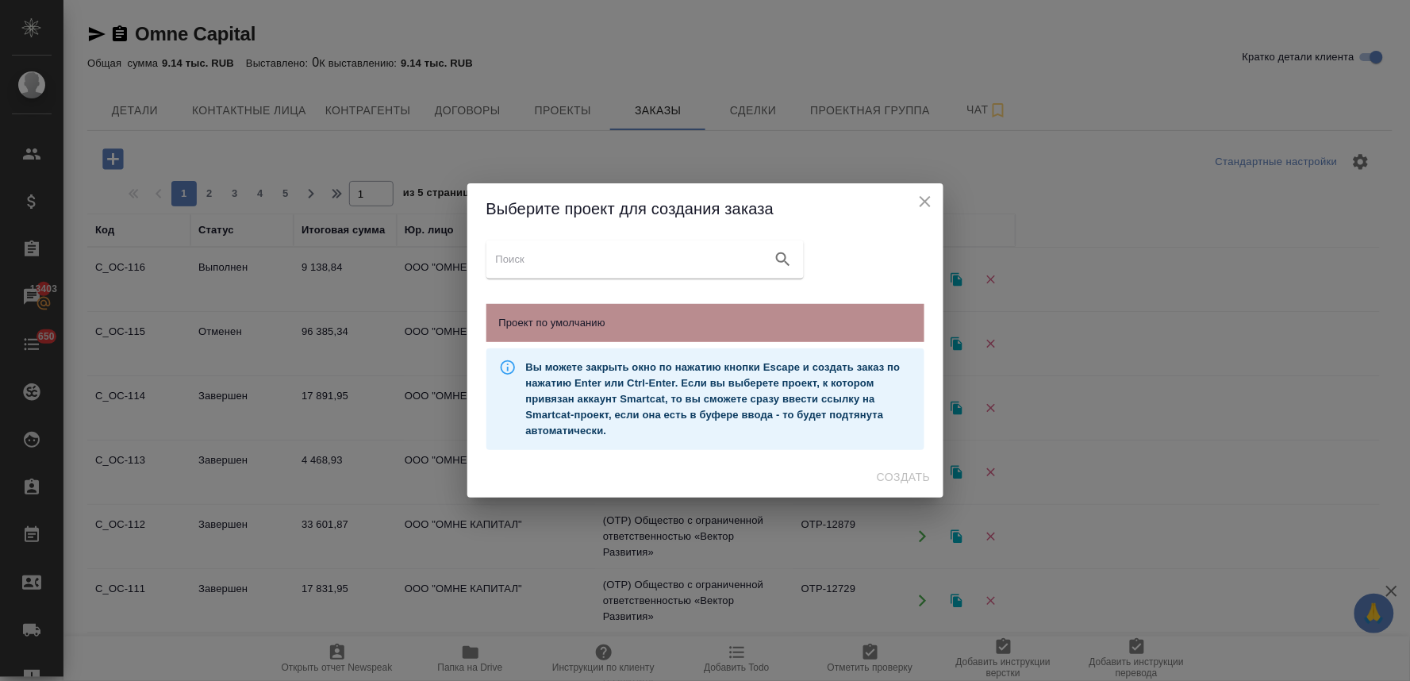
click at [667, 316] on span "Проект по умолчанию" at bounding box center [705, 323] width 413 height 16
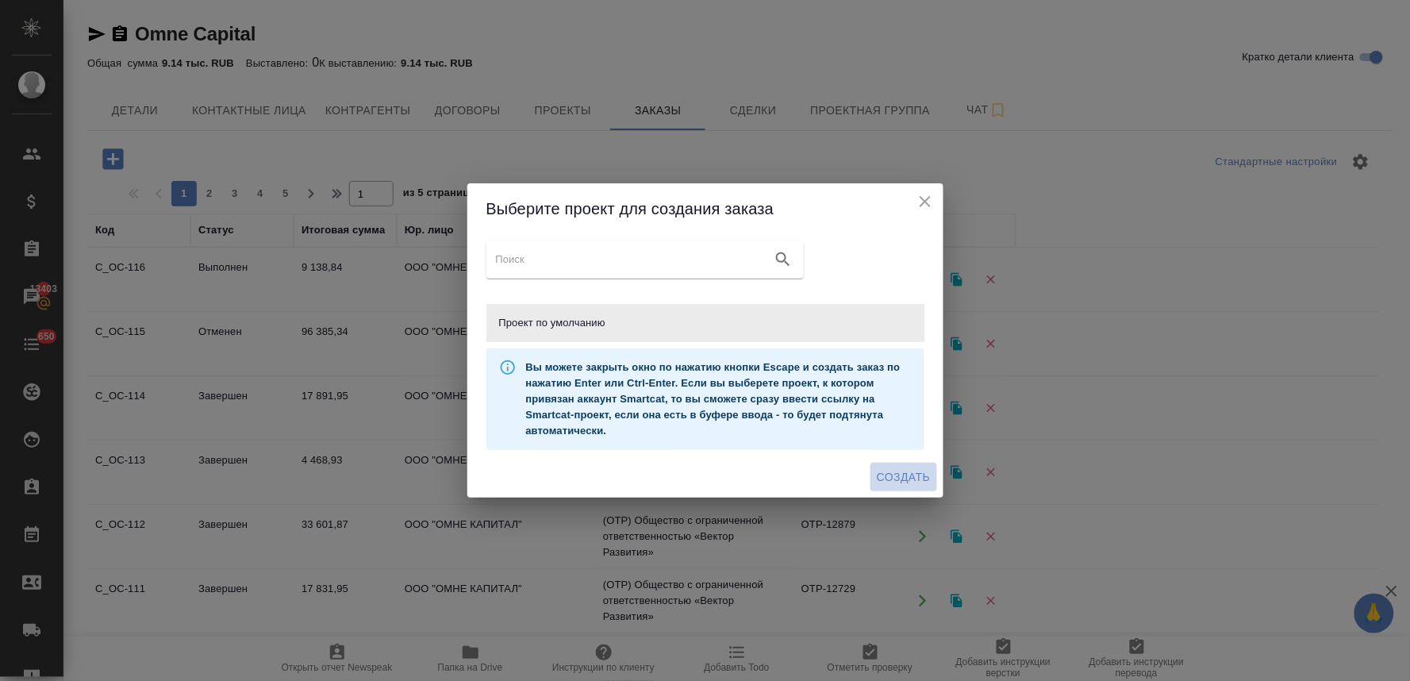
click at [916, 473] on span "Создать" at bounding box center [903, 478] width 53 height 20
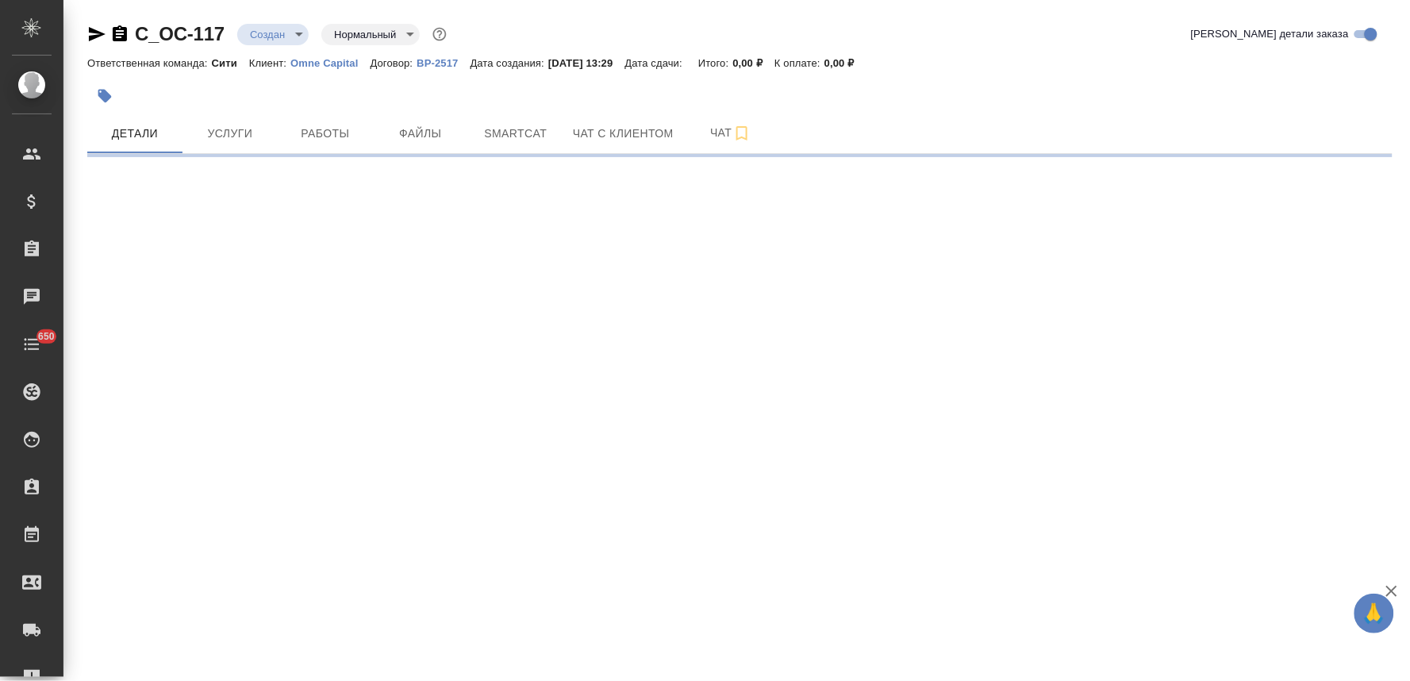
select select "RU"
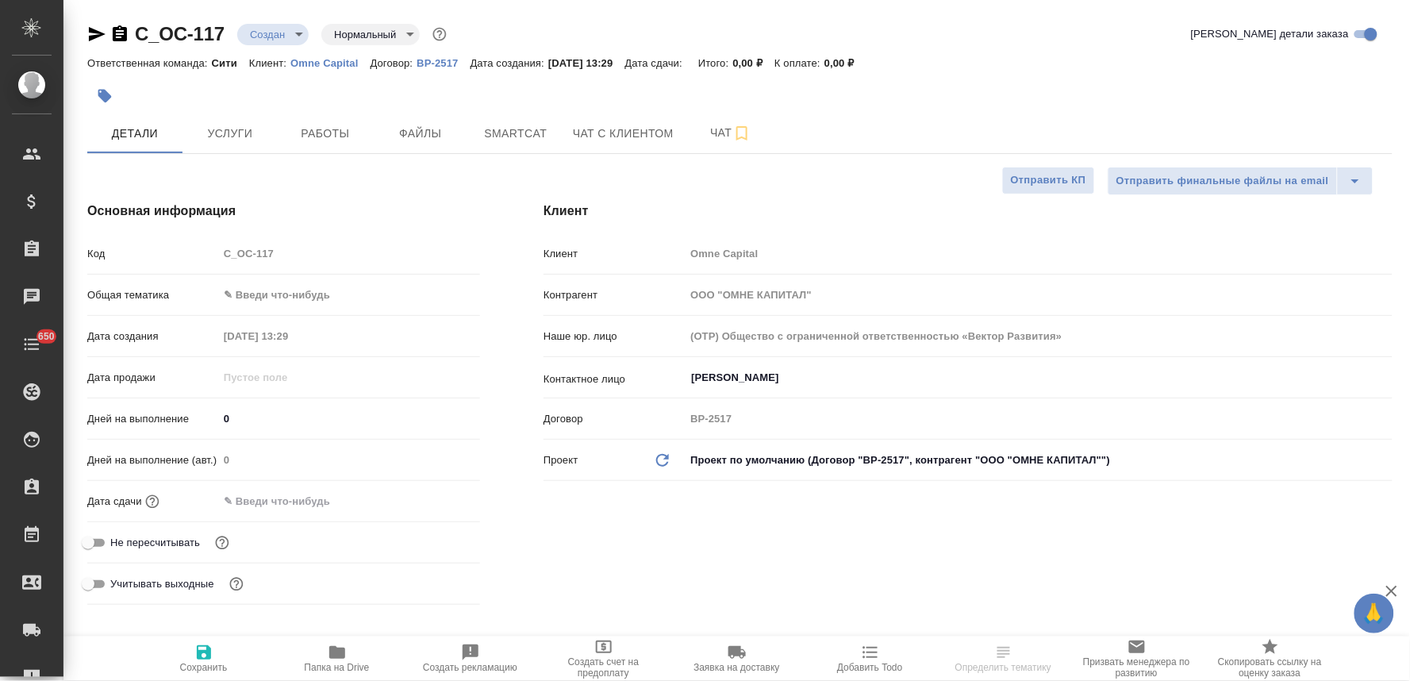
type textarea "x"
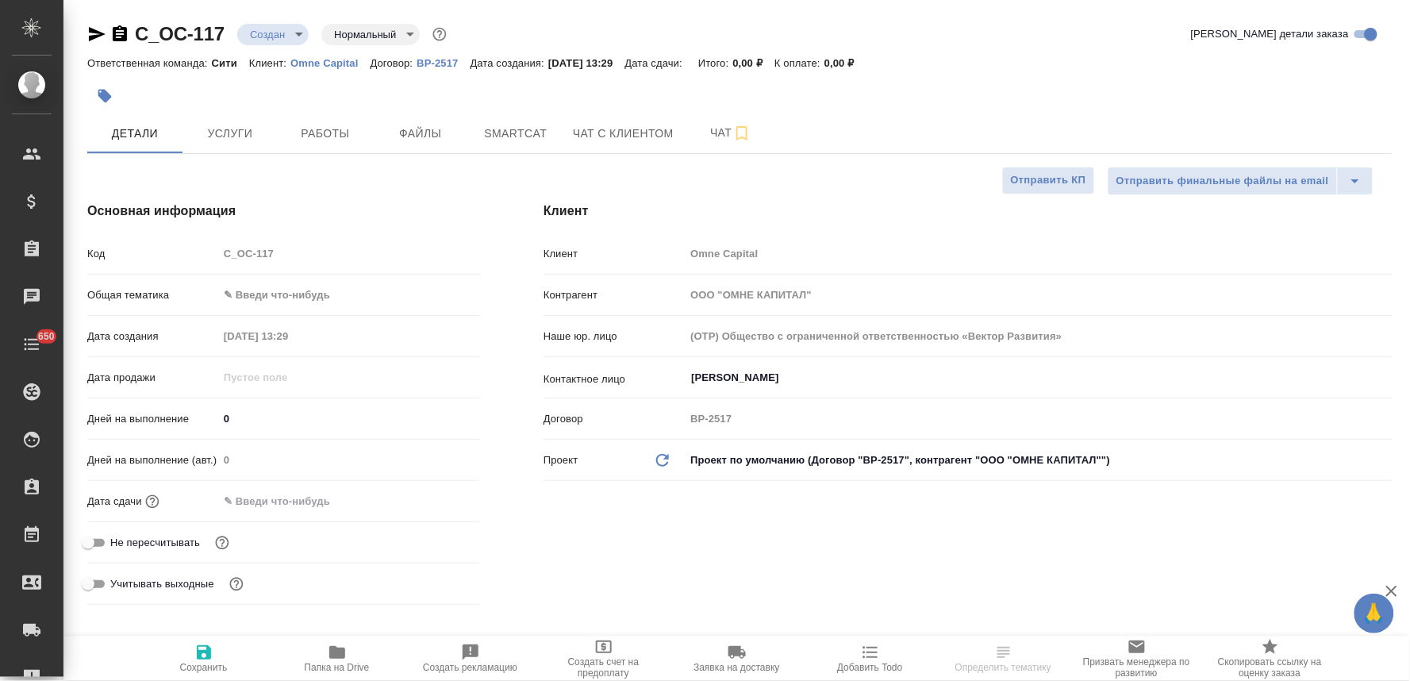
type textarea "x"
click at [187, 545] on span "Не пересчитывать" at bounding box center [155, 543] width 90 height 16
click at [117, 545] on input "Не пересчитывать" at bounding box center [88, 542] width 57 height 19
checkbox input "true"
type textarea "x"
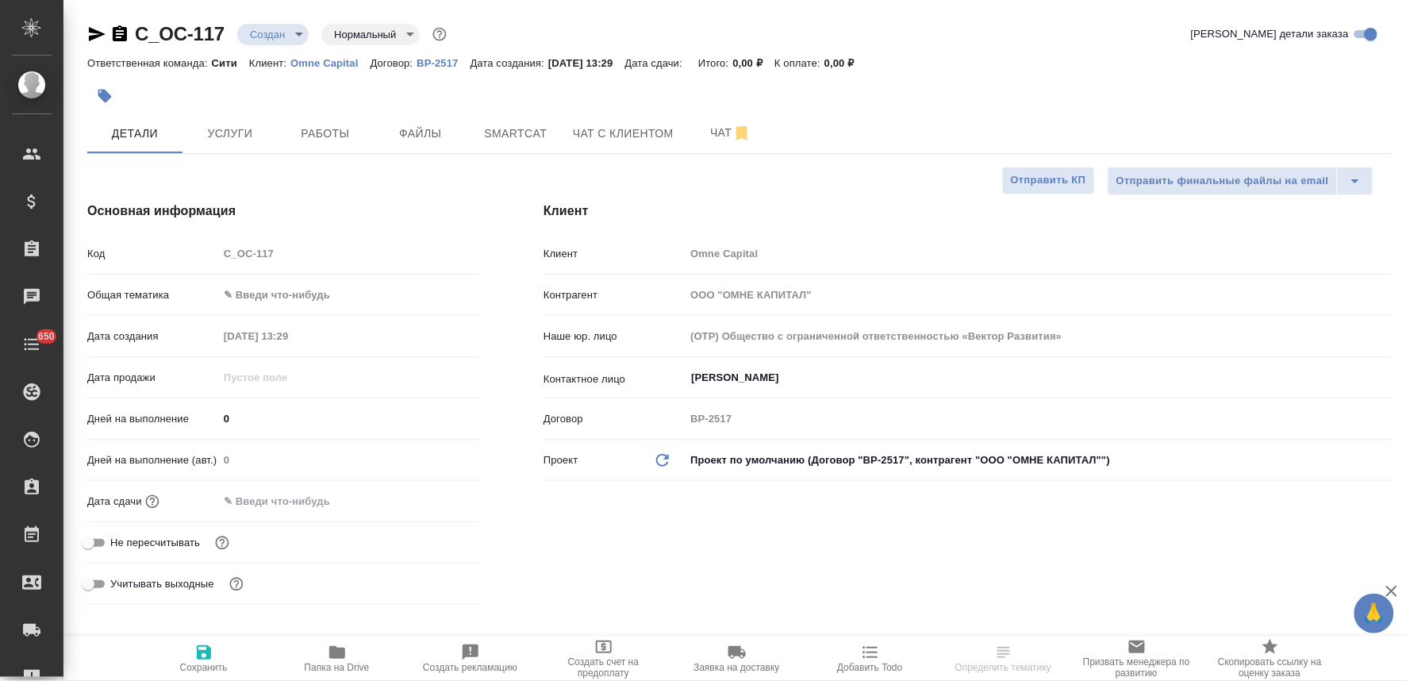
type textarea "x"
click at [267, 498] on input "text" at bounding box center [287, 501] width 139 height 23
click at [433, 504] on icon "button" at bounding box center [434, 500] width 19 height 19
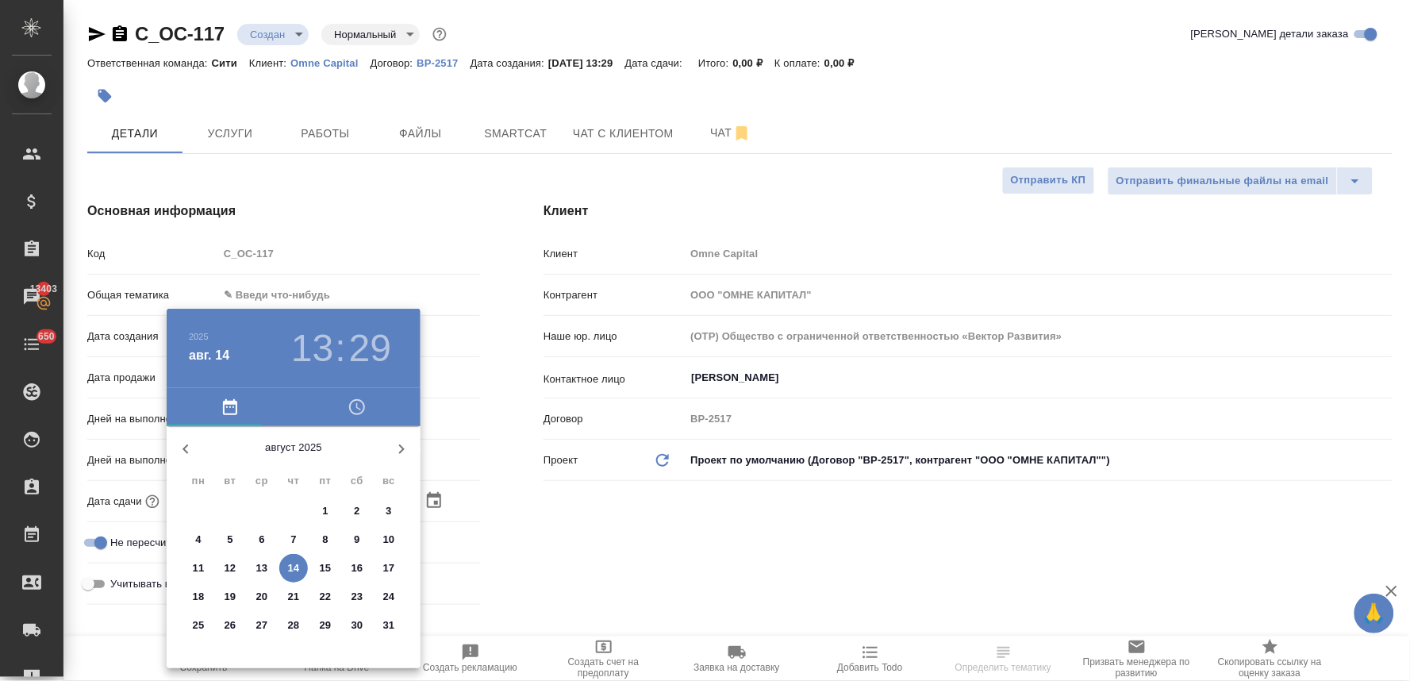
click at [329, 567] on p "15" at bounding box center [326, 568] width 12 height 16
type input "[DATE] 13:29"
type textarea "x"
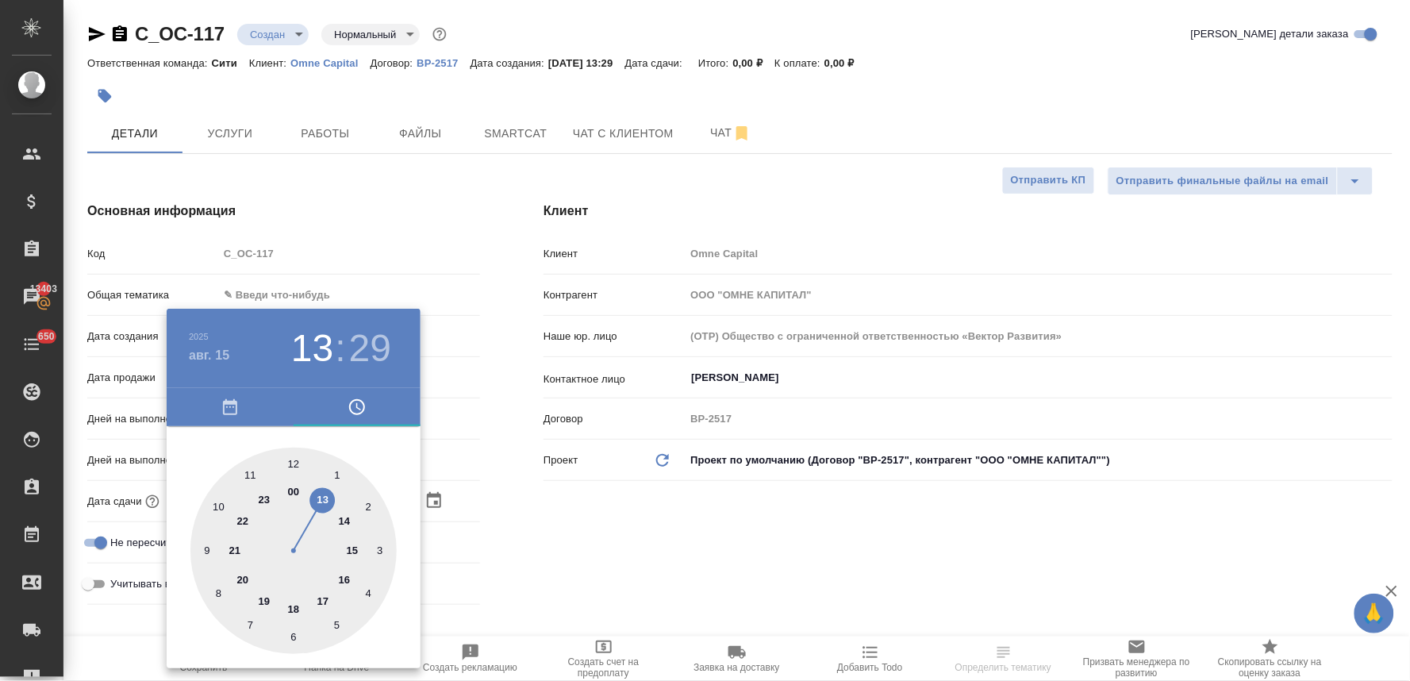
click at [534, 545] on div at bounding box center [705, 340] width 1410 height 681
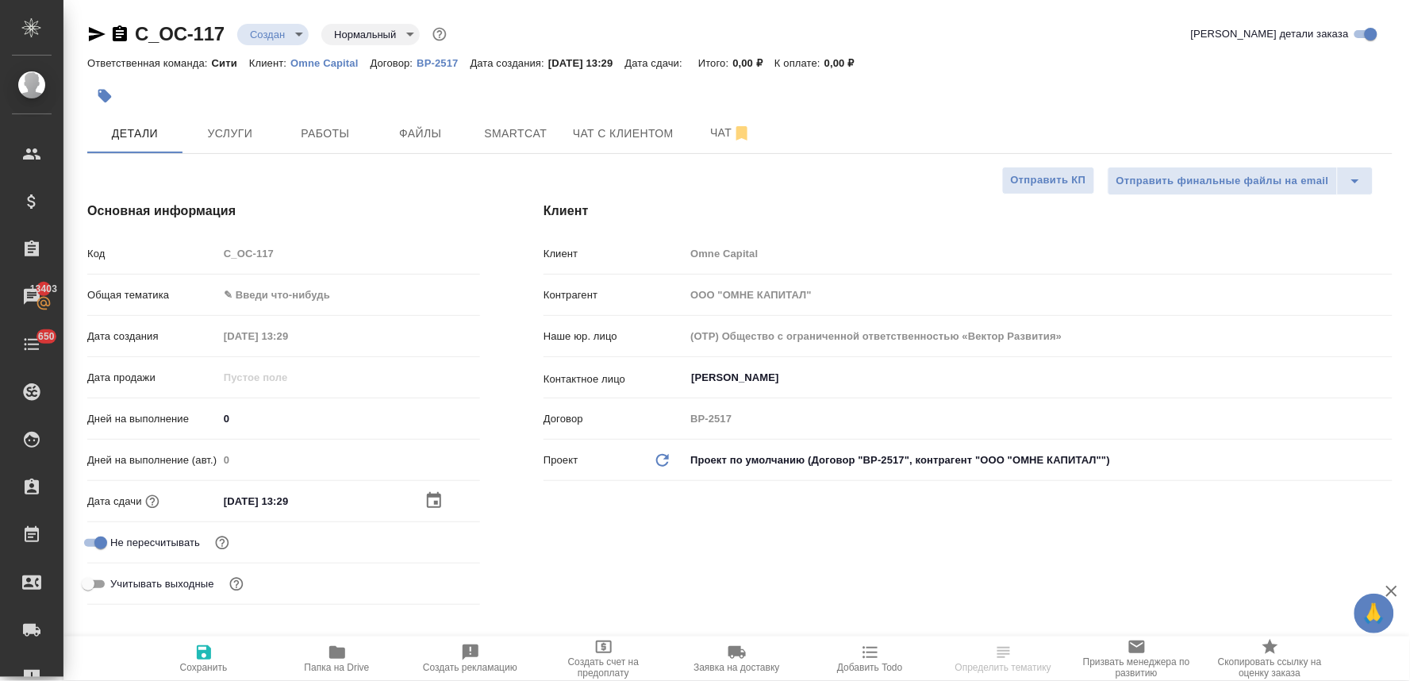
click at [212, 661] on icon "button" at bounding box center [203, 652] width 19 height 19
type textarea "x"
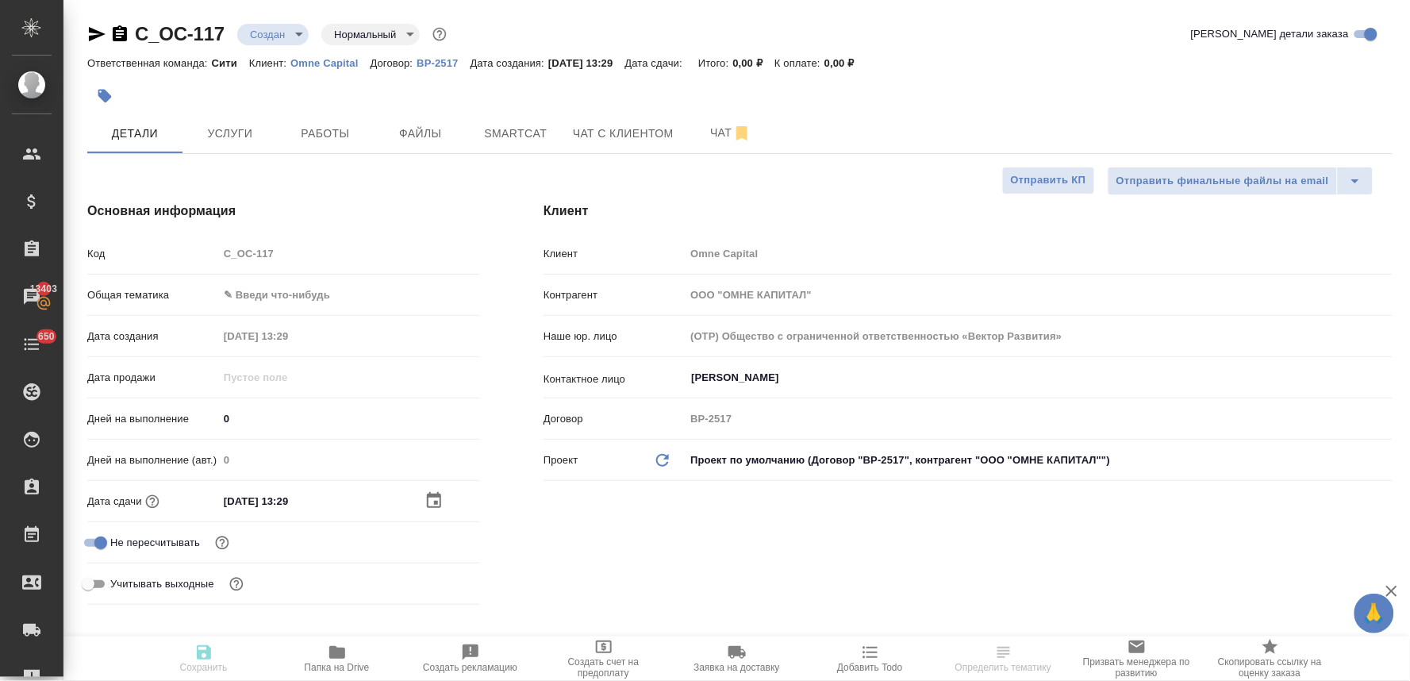
type textarea "x"
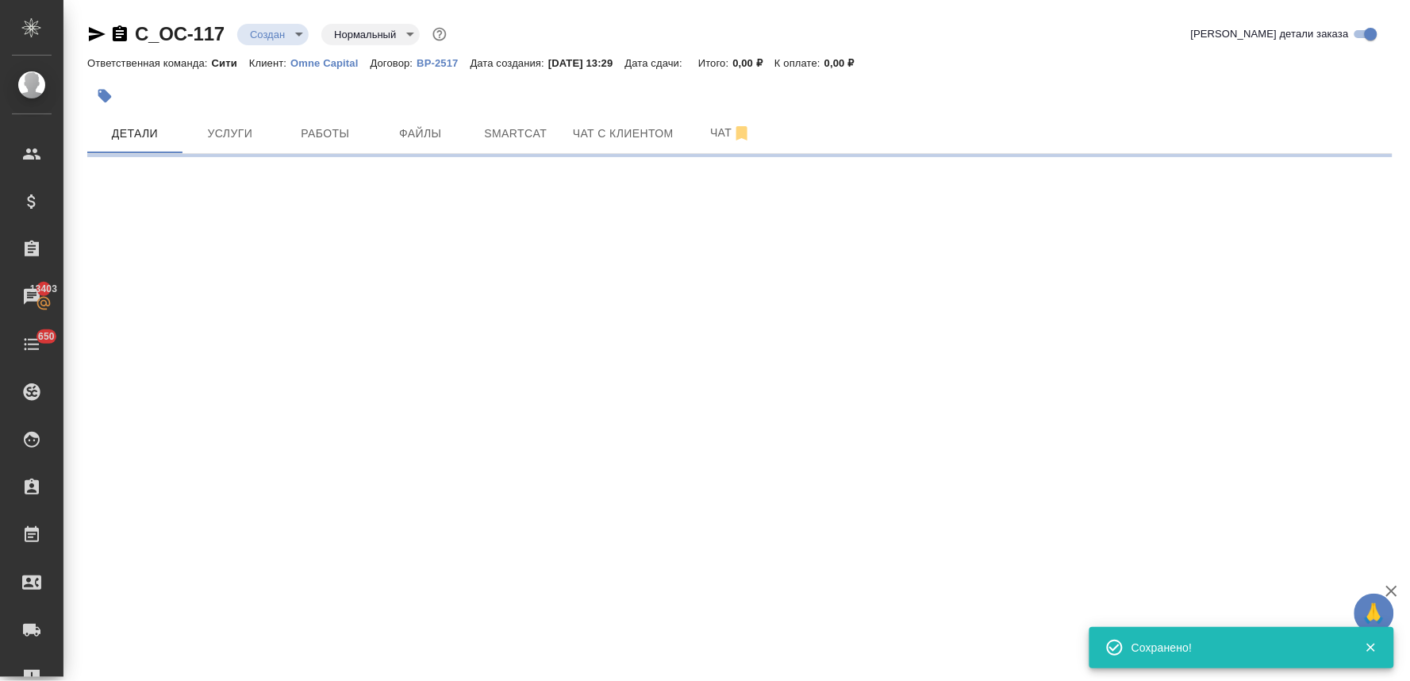
select select "RU"
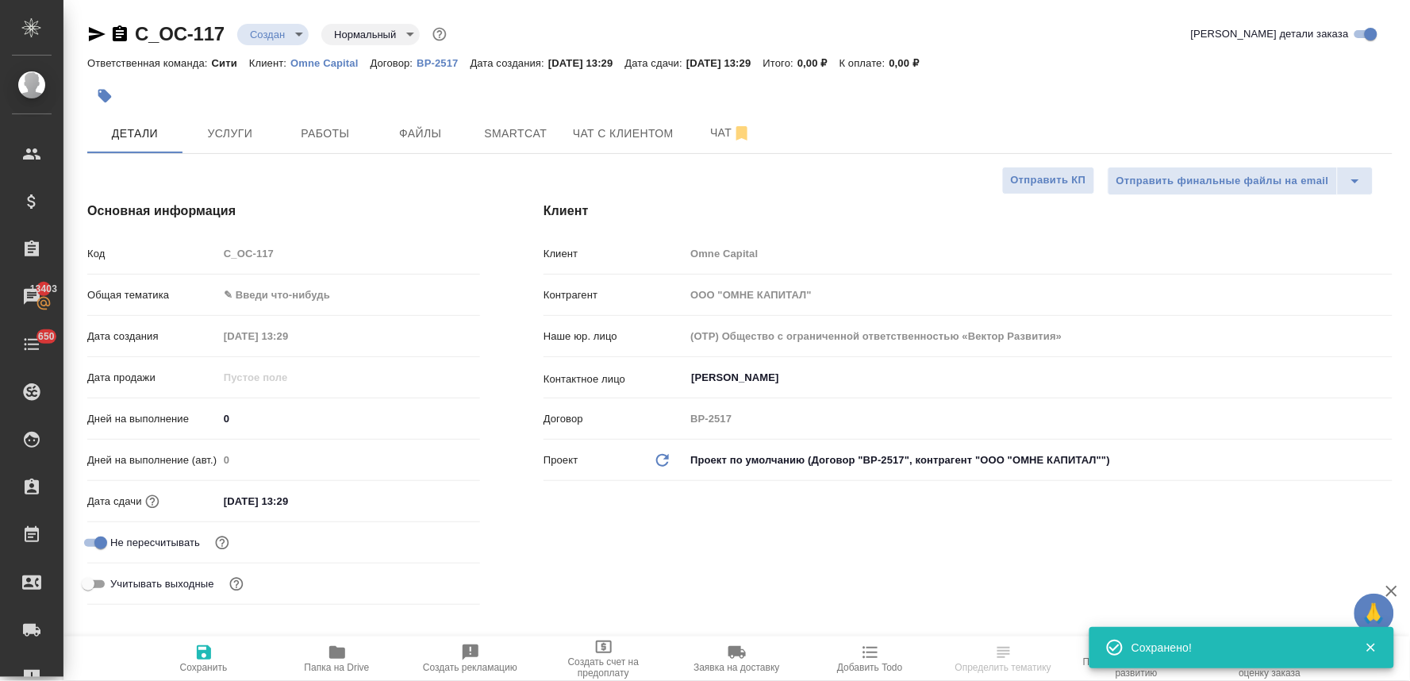
type textarea "x"
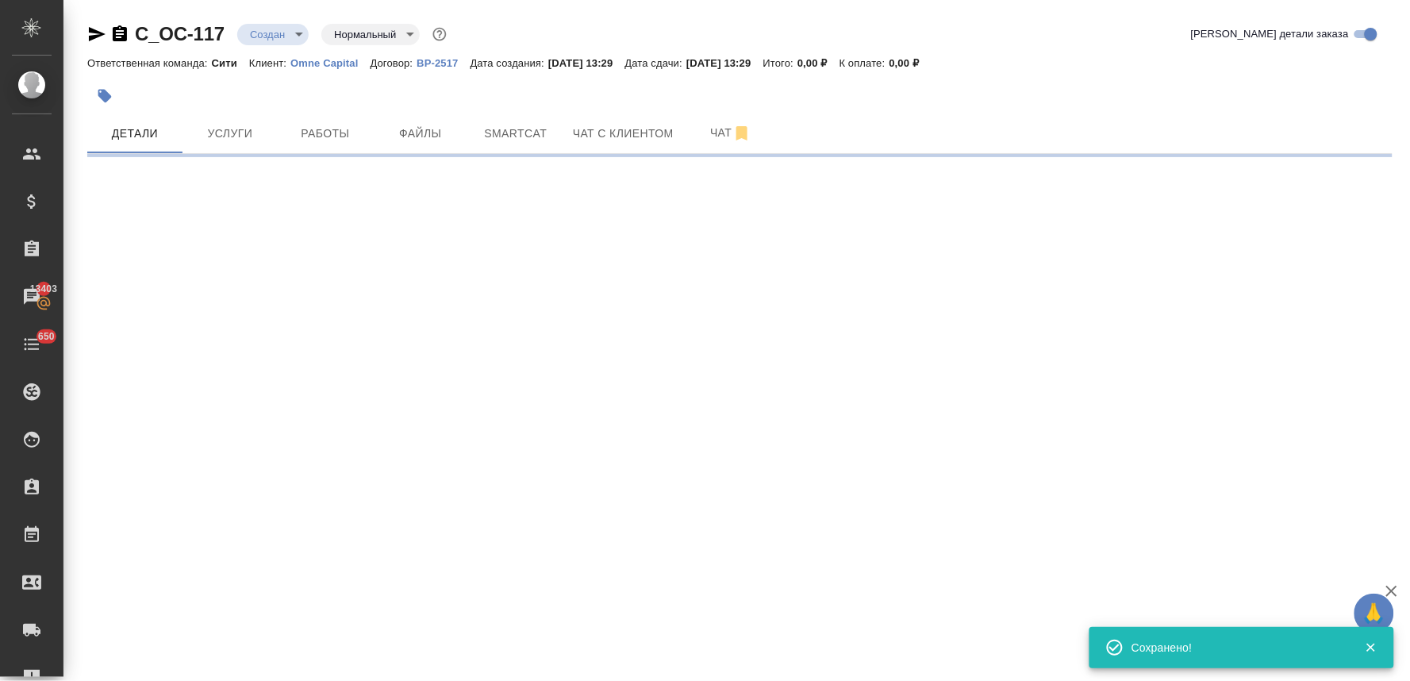
select select "RU"
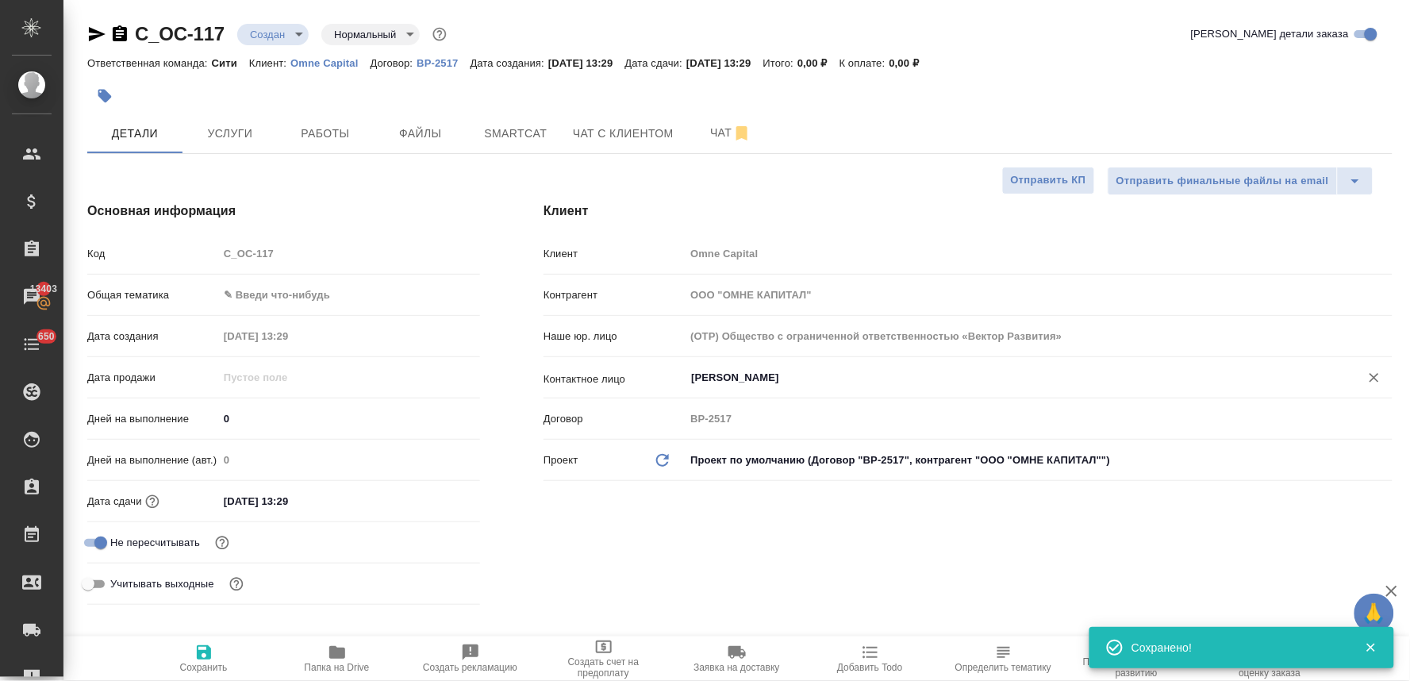
type textarea "x"
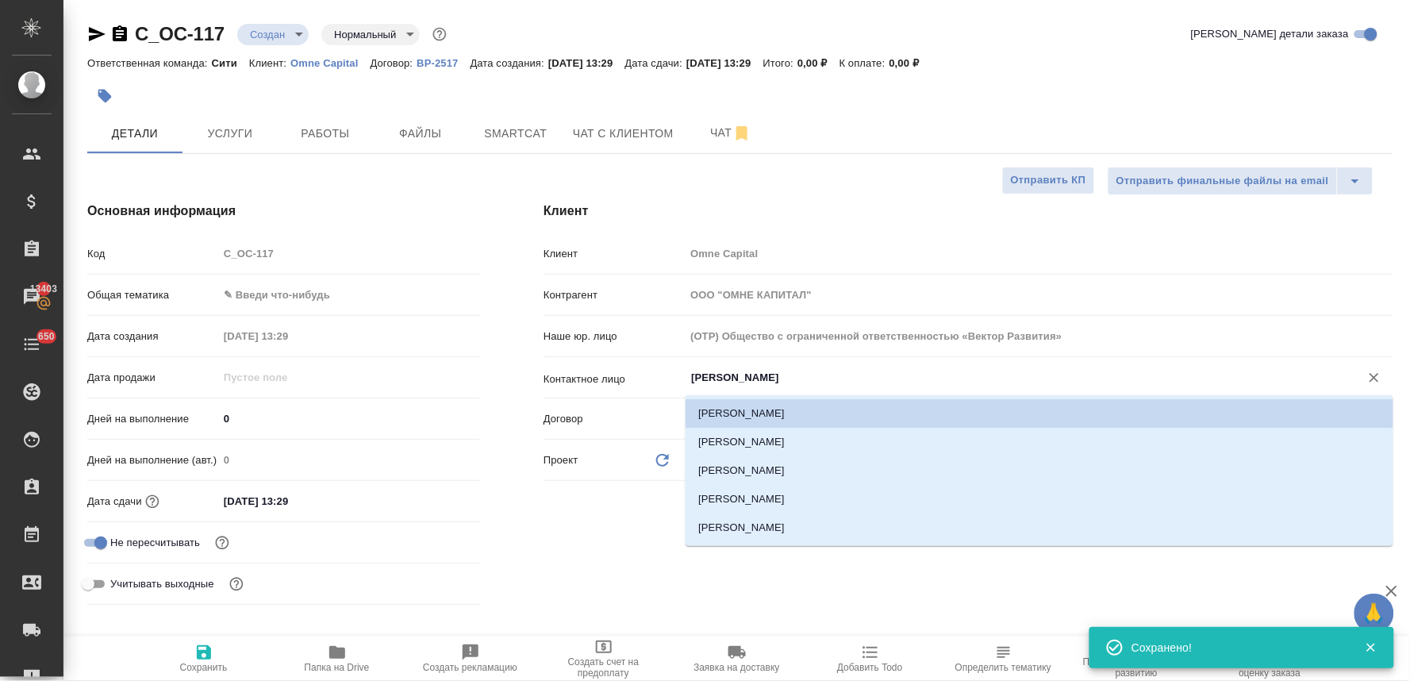
click at [741, 371] on input "Чудайкина Анастасия" at bounding box center [1012, 377] width 645 height 19
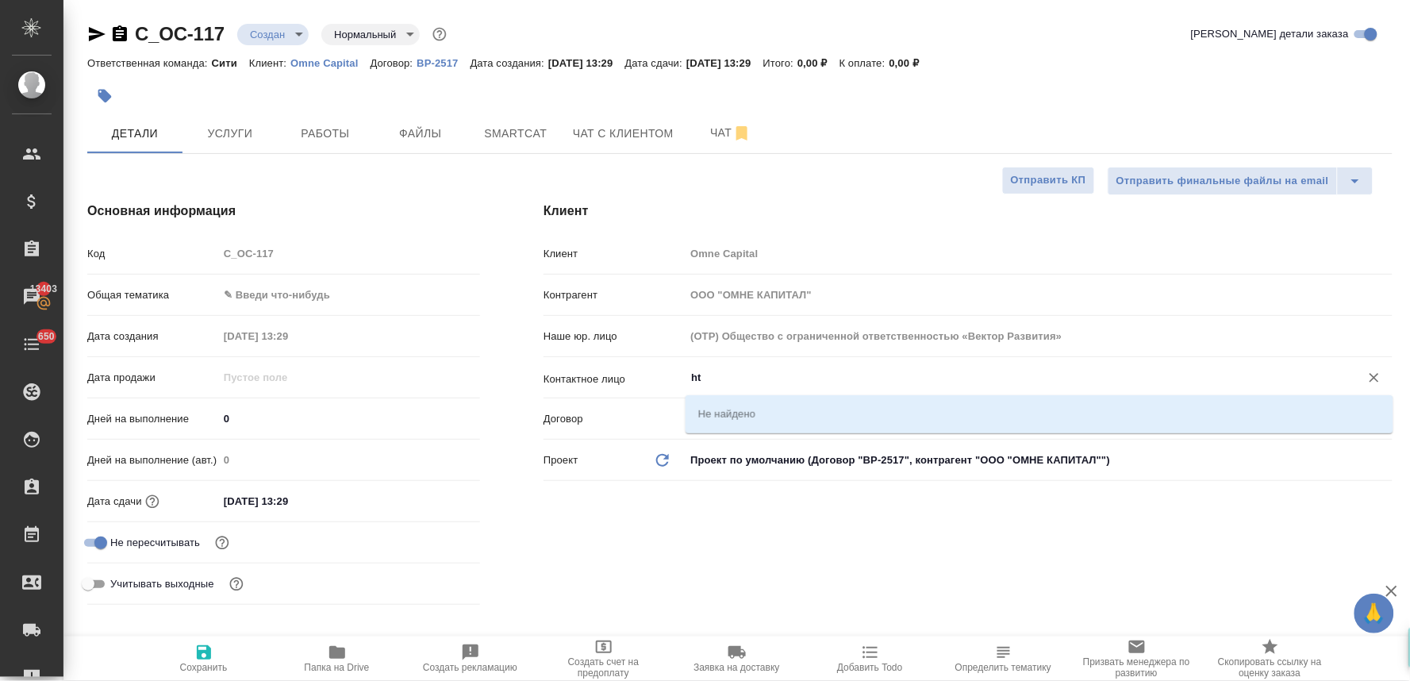
type input "h"
type textarea "x"
click at [737, 414] on li "Шакирова Рената" at bounding box center [1040, 413] width 708 height 29
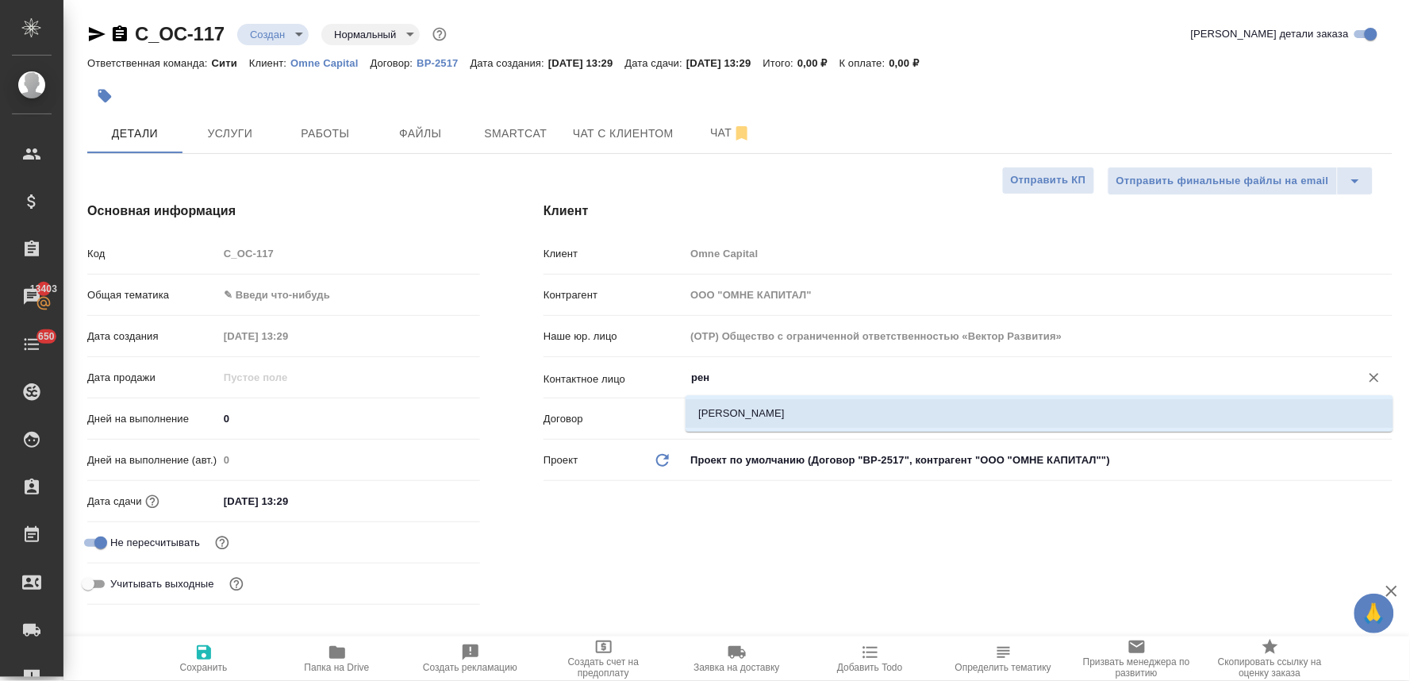
type input "Шакирова Рената"
type textarea "x"
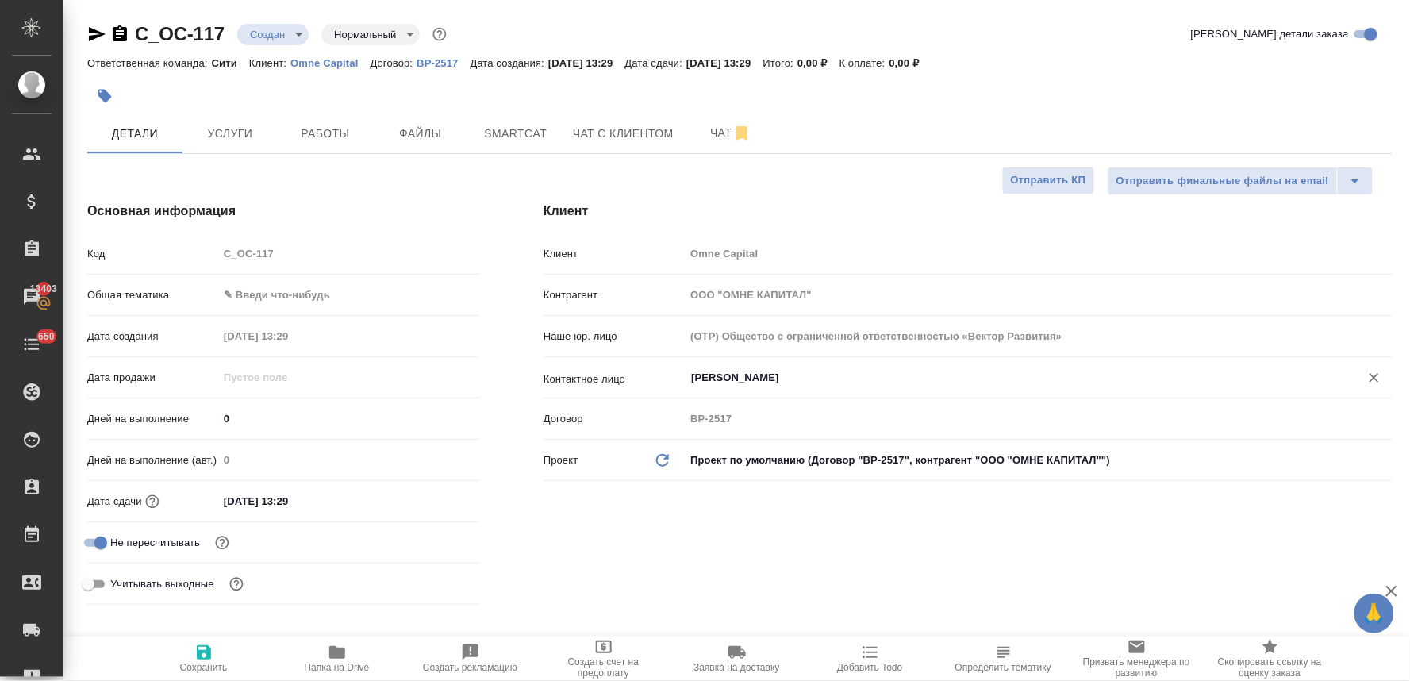
type input "Шакирова Рената"
click at [203, 660] on icon "button" at bounding box center [204, 652] width 14 height 14
type textarea "x"
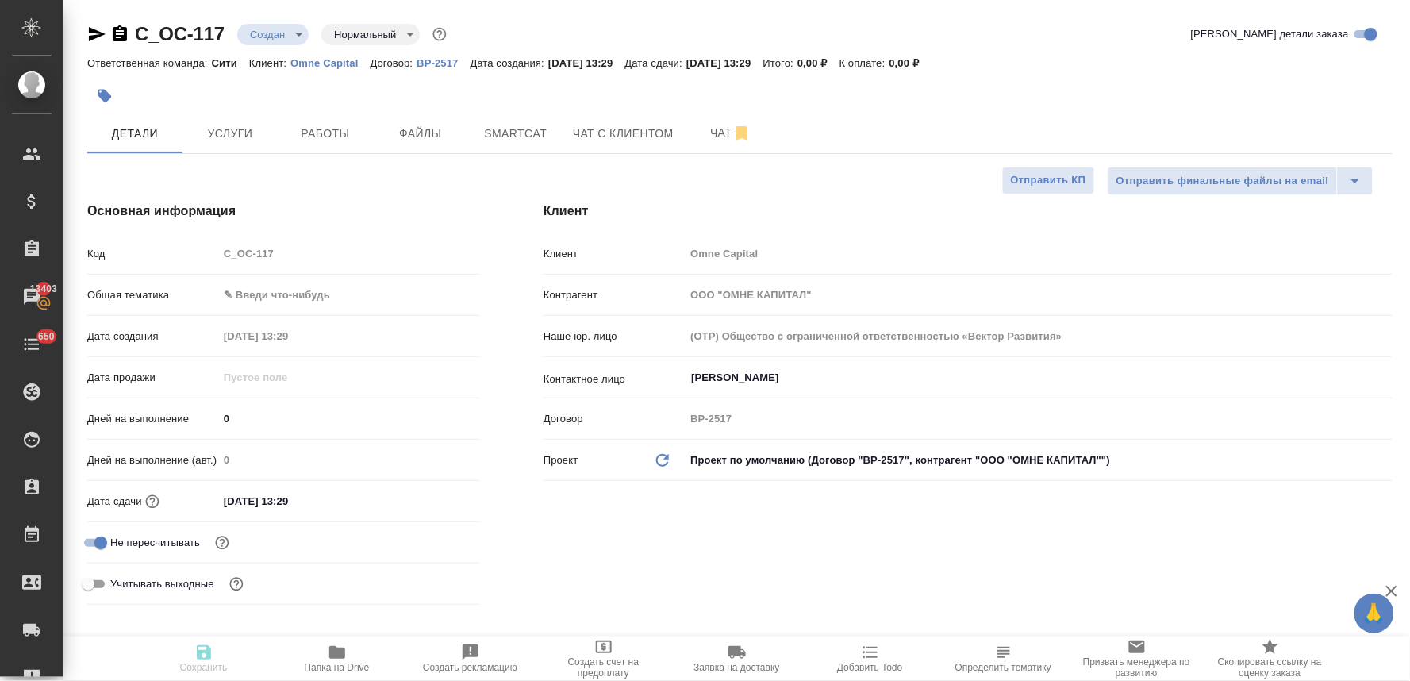
type textarea "x"
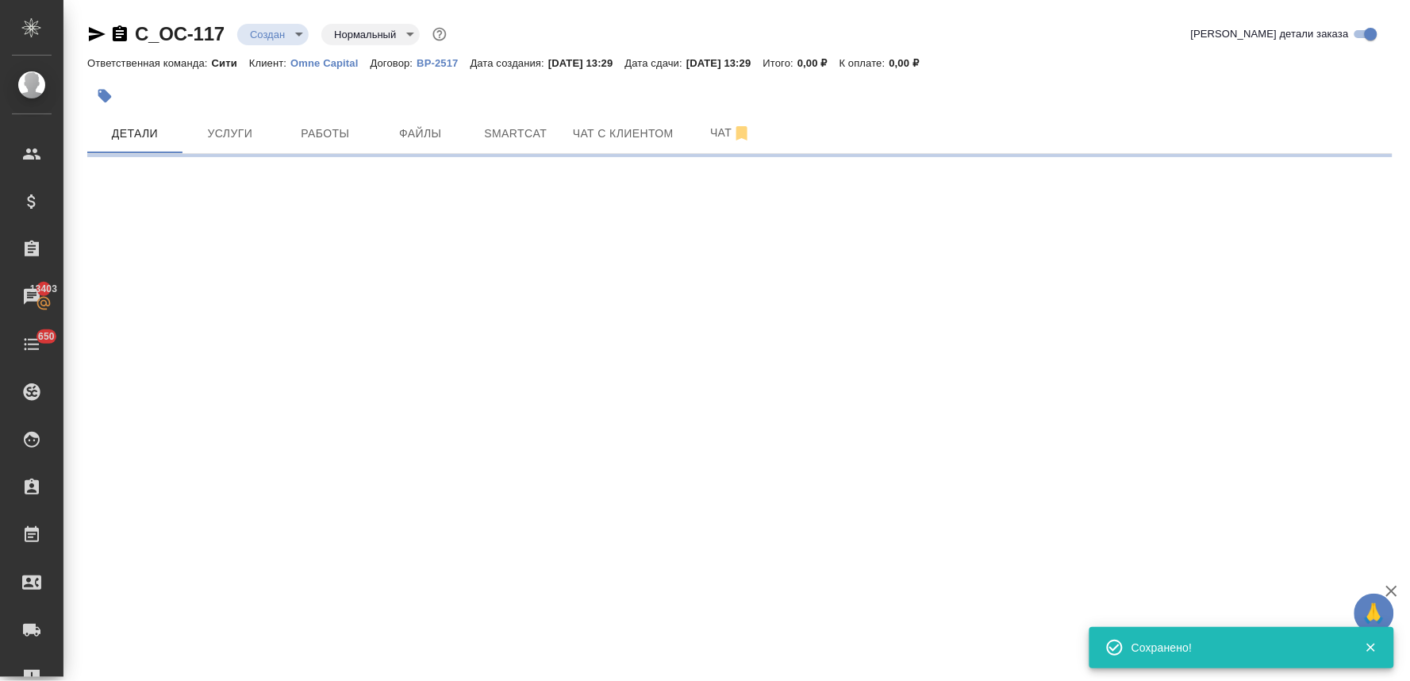
select select "RU"
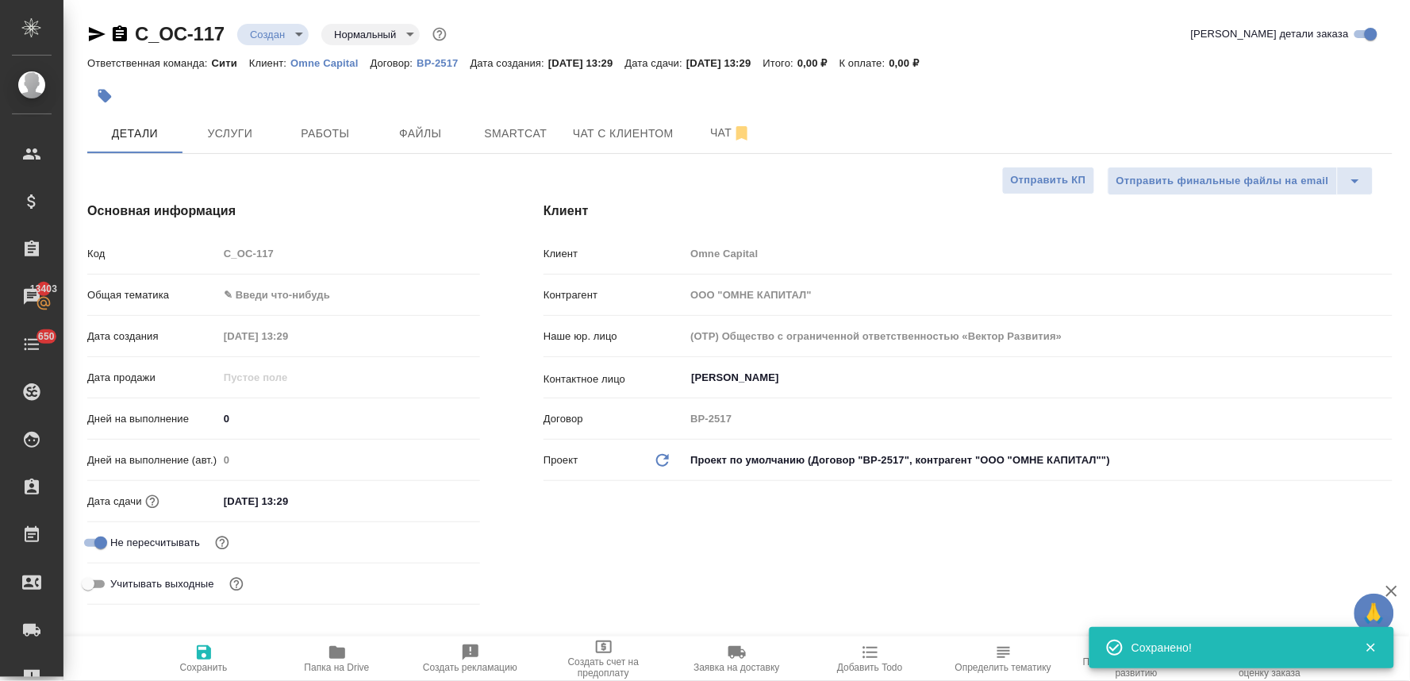
type textarea "x"
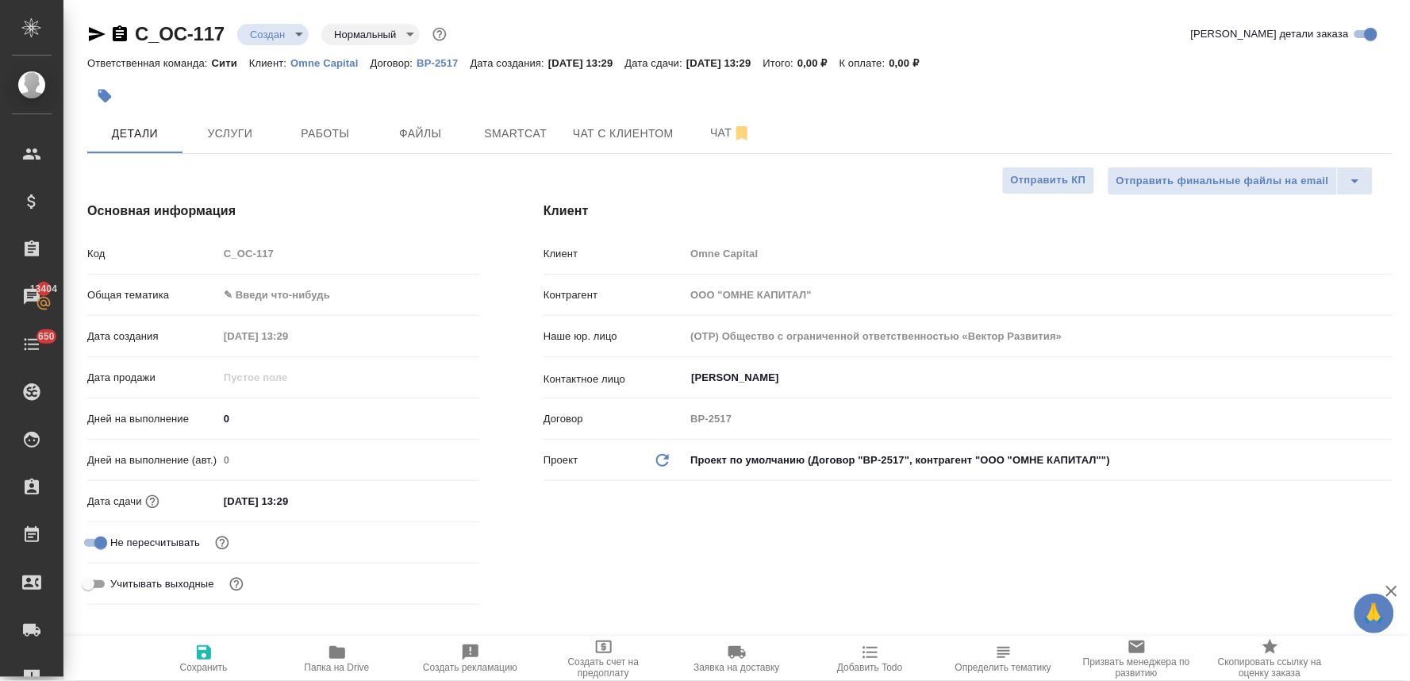
click at [208, 256] on div "Код C_OC-117" at bounding box center [283, 254] width 393 height 28
drag, startPoint x: 167, startPoint y: 193, endPoint x: 207, endPoint y: 171, distance: 46.2
click at [164, 193] on div "Основная информация Код C_OC-117 Общая тематика ✎ Введи что-нибудь Дата создани…" at bounding box center [284, 406] width 456 height 473
click at [427, 124] on span "Файлы" at bounding box center [421, 134] width 76 height 20
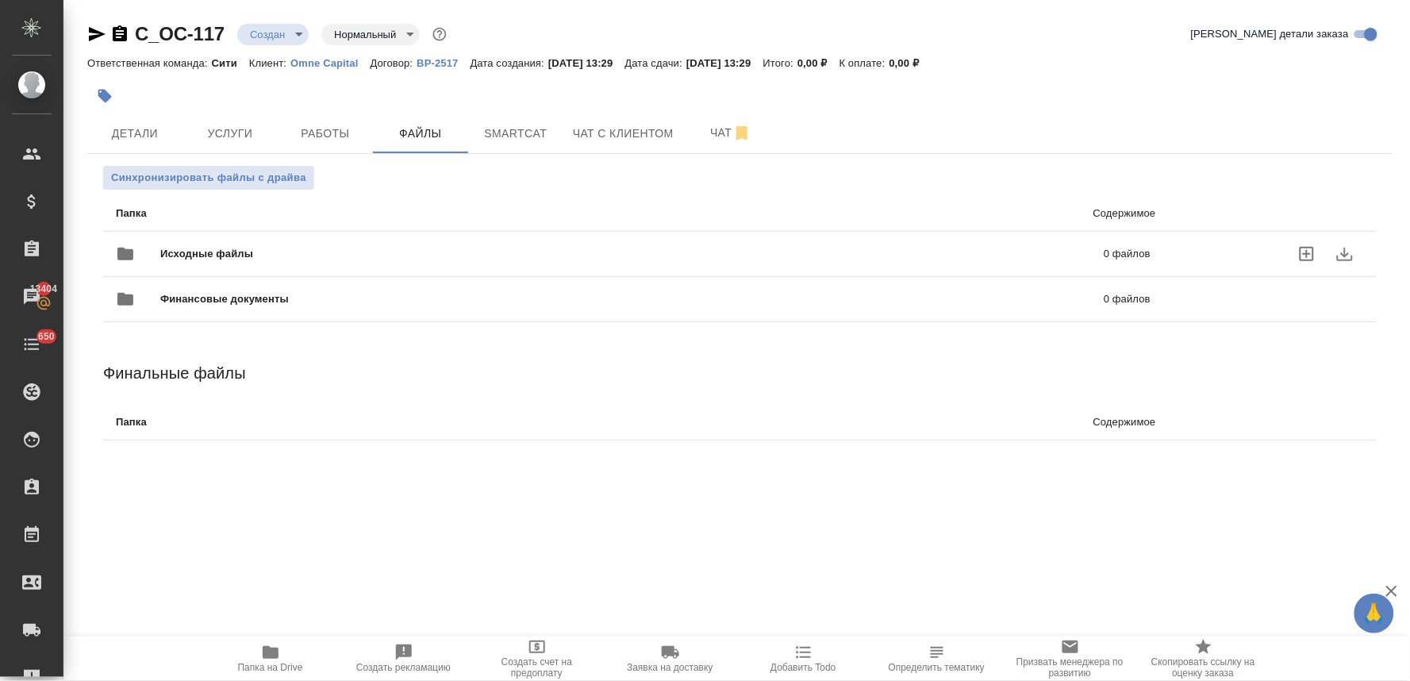
click at [1302, 256] on icon "uploadFiles" at bounding box center [1307, 254] width 14 height 14
click at [0, 0] on input "uploadFiles" at bounding box center [0, 0] width 0 height 0
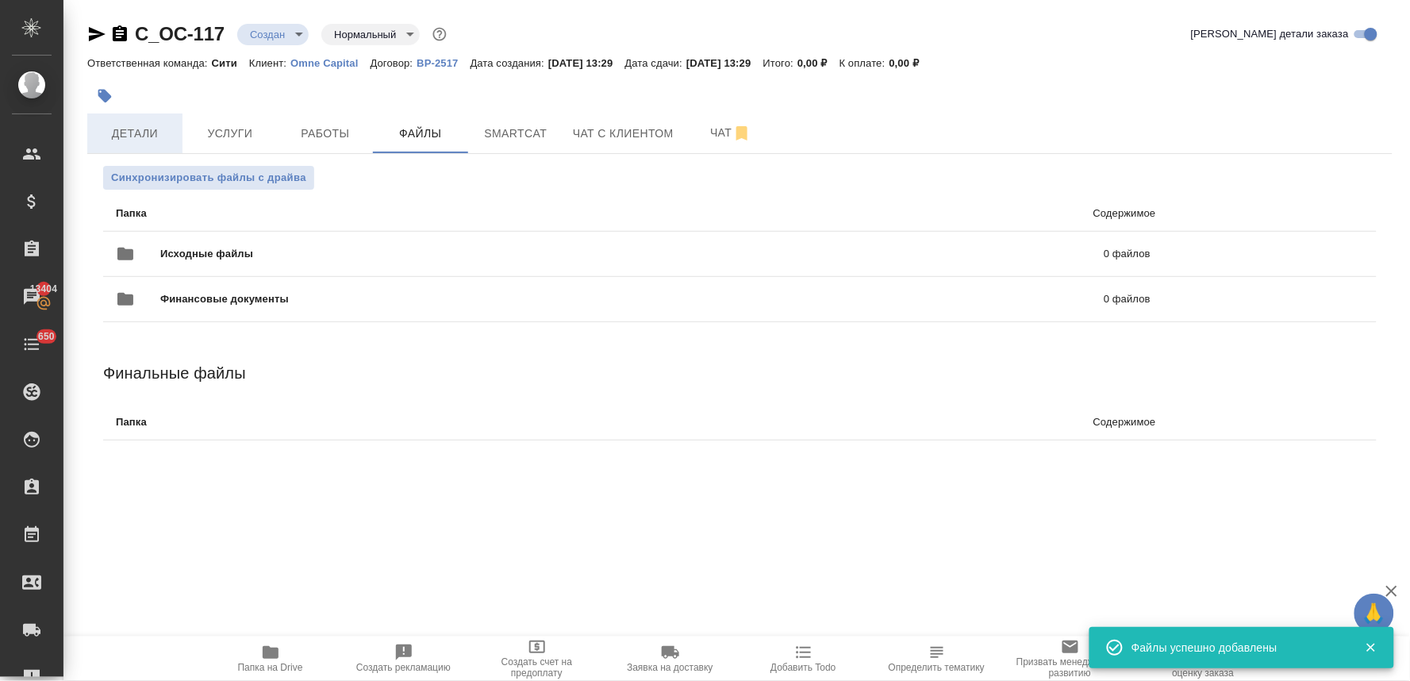
click at [107, 125] on span "Детали" at bounding box center [135, 134] width 76 height 20
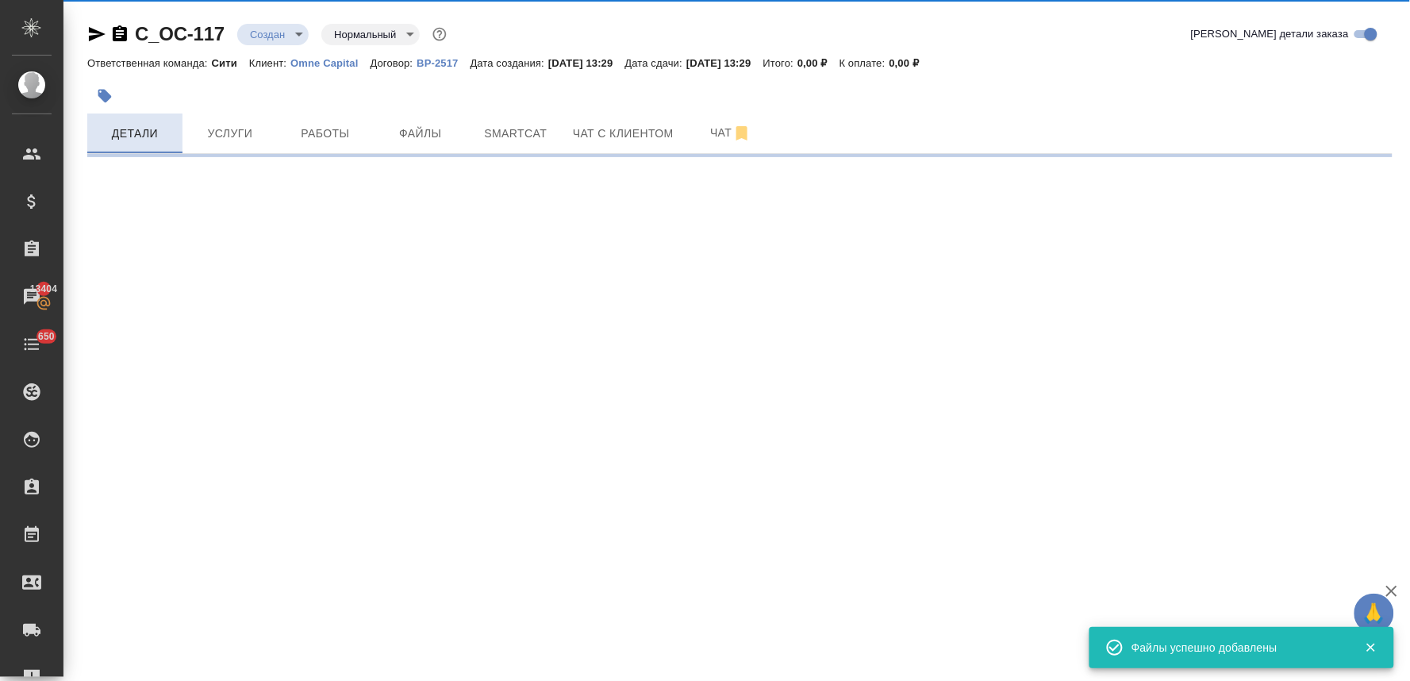
select select "RU"
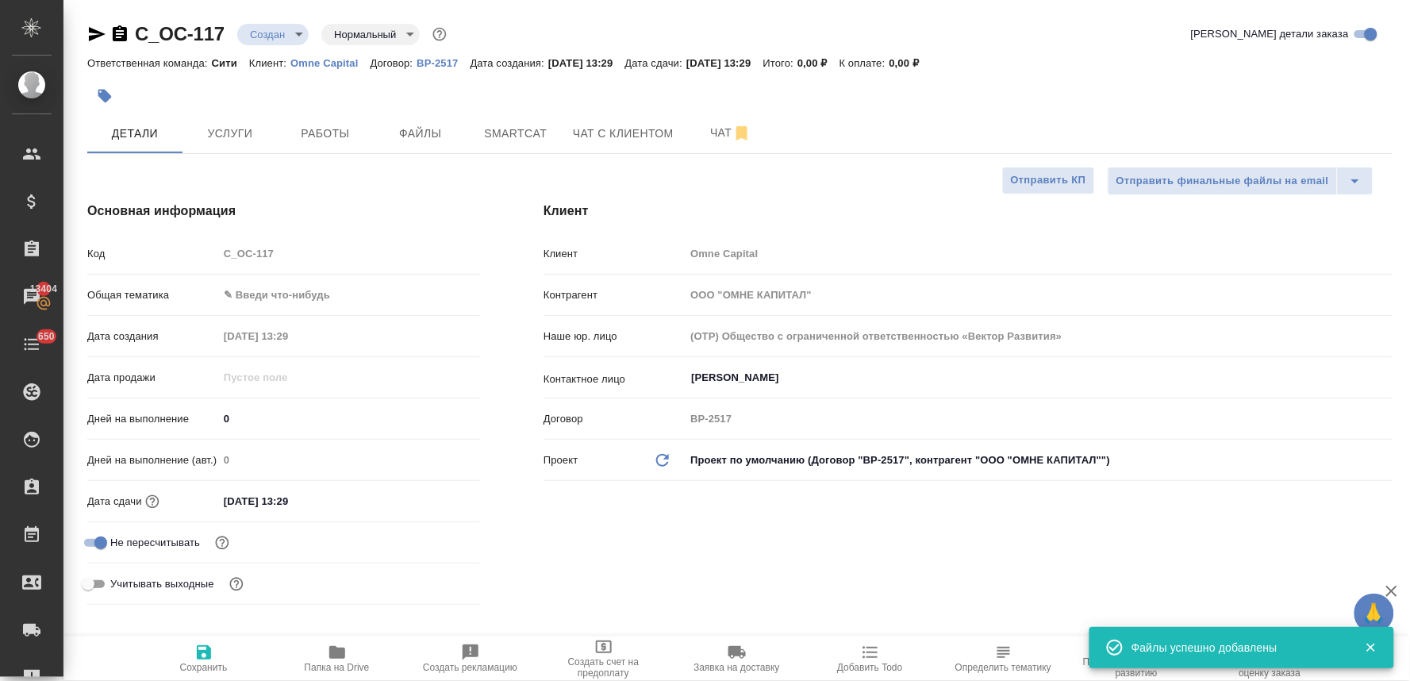
type textarea "x"
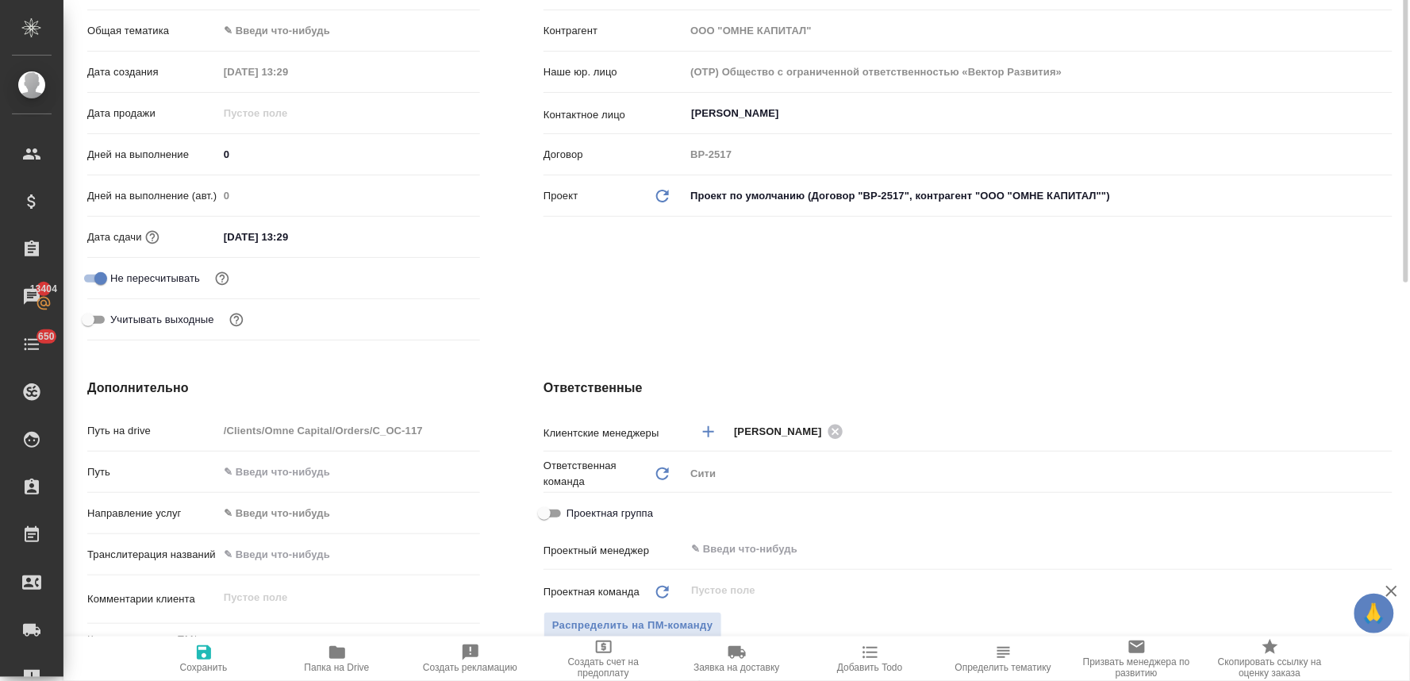
scroll to position [352, 0]
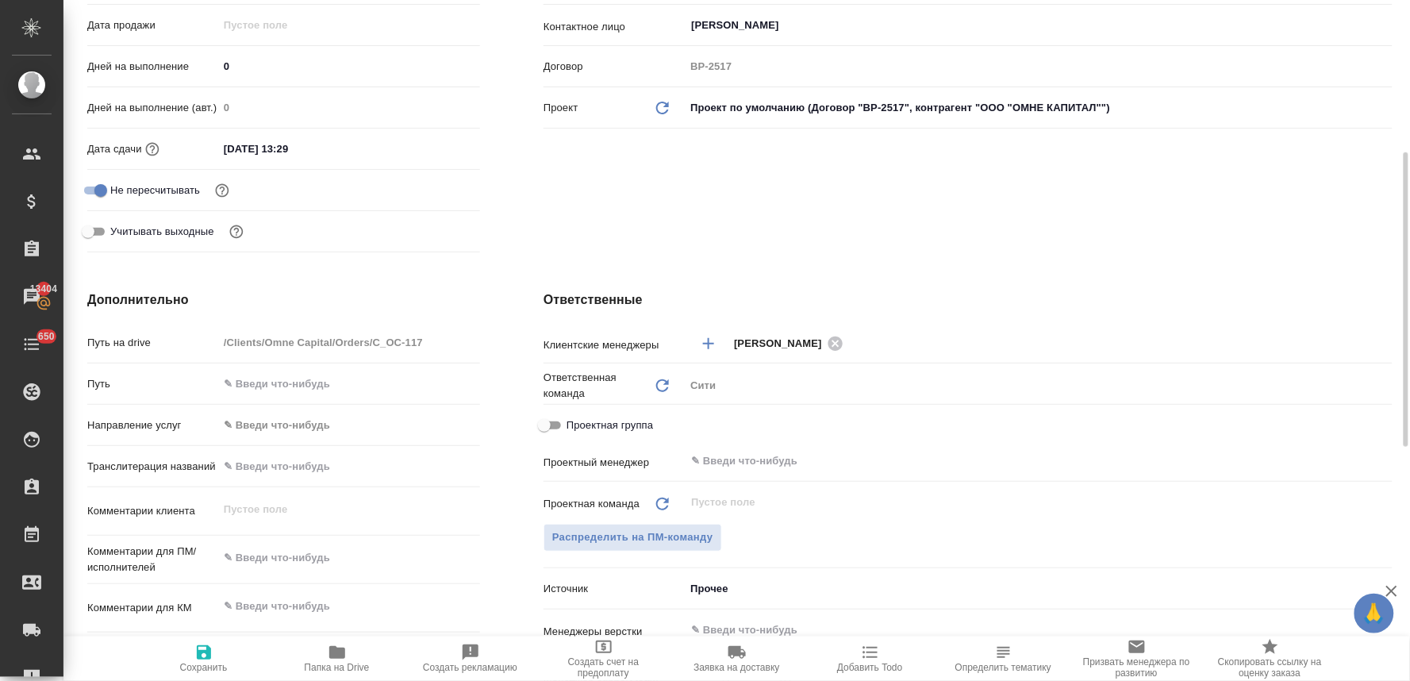
type textarea "x"
click at [303, 558] on textarea at bounding box center [349, 557] width 262 height 27
type textarea "н"
type textarea "x"
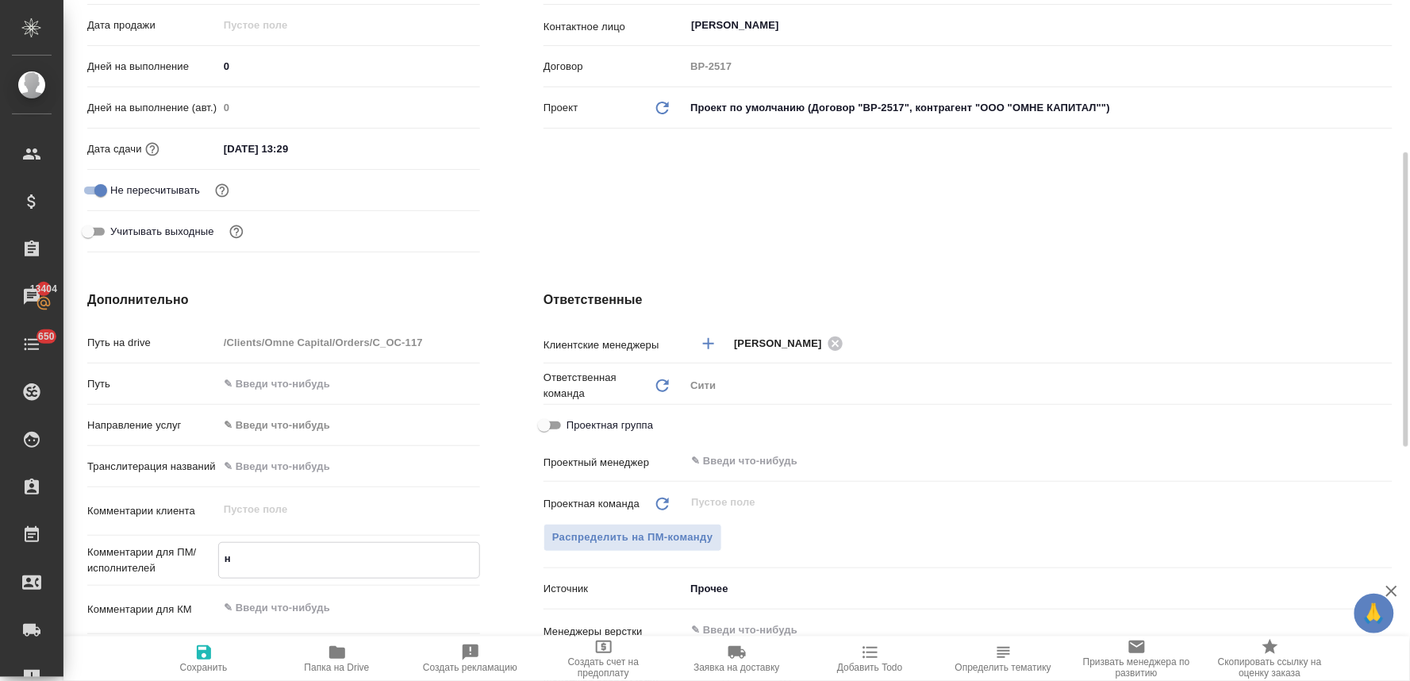
type textarea "x"
type textarea "но"
type textarea "x"
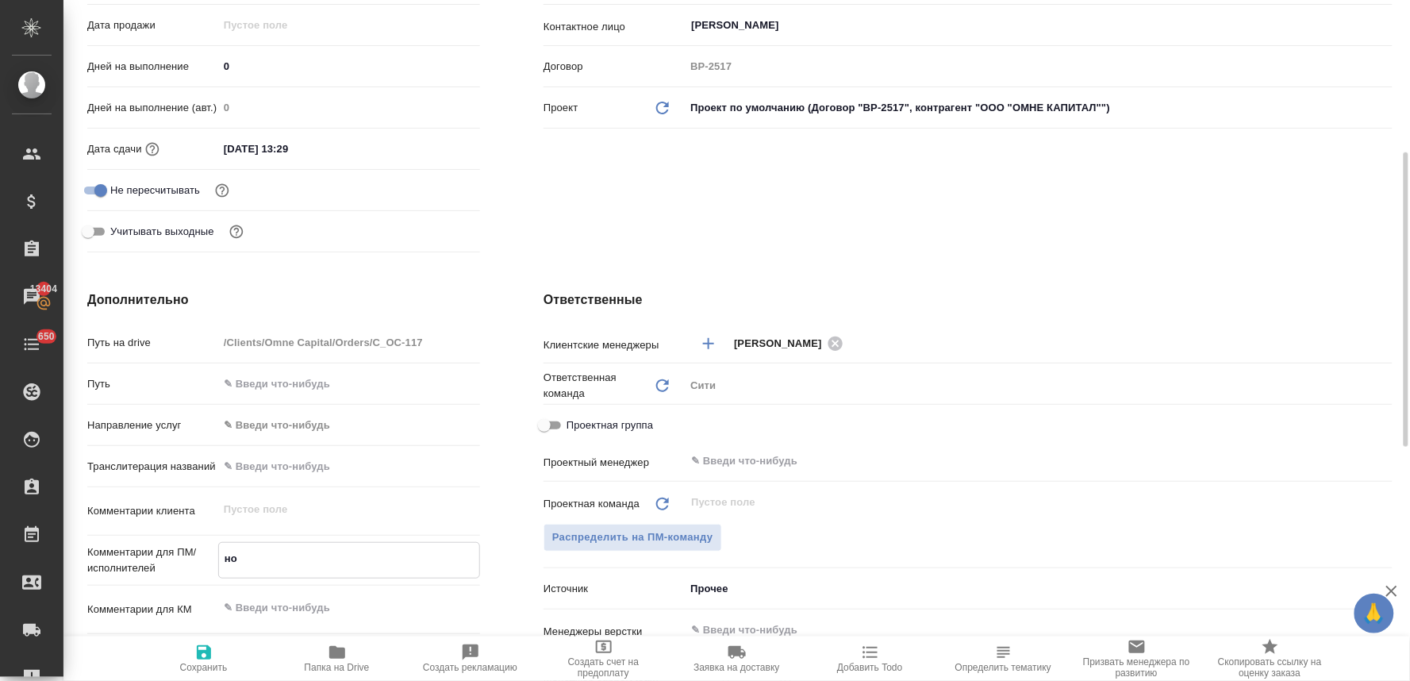
type textarea "нот"
type textarea "x"
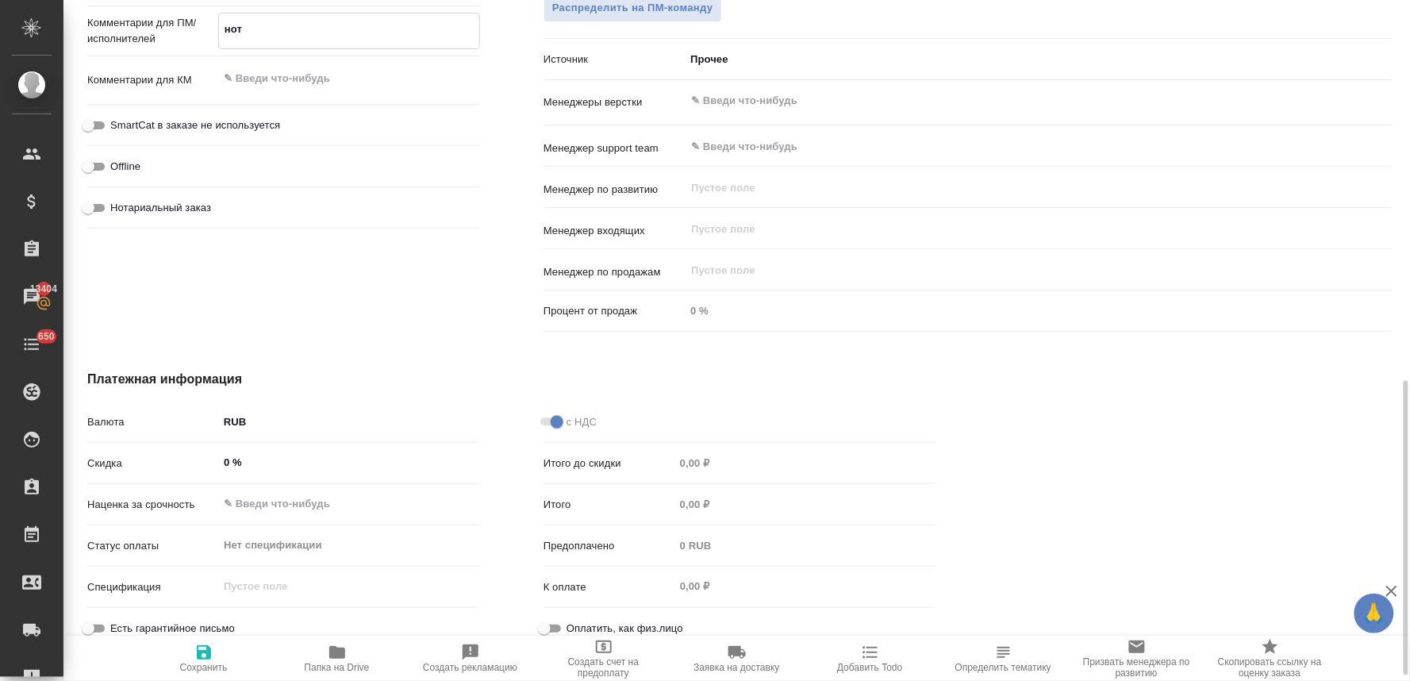
type textarea "нот"
type textarea "x"
click at [191, 202] on span "Нотариальный заказ" at bounding box center [160, 208] width 101 height 16
click at [117, 202] on input "Нотариальный заказ" at bounding box center [88, 207] width 57 height 19
checkbox input "true"
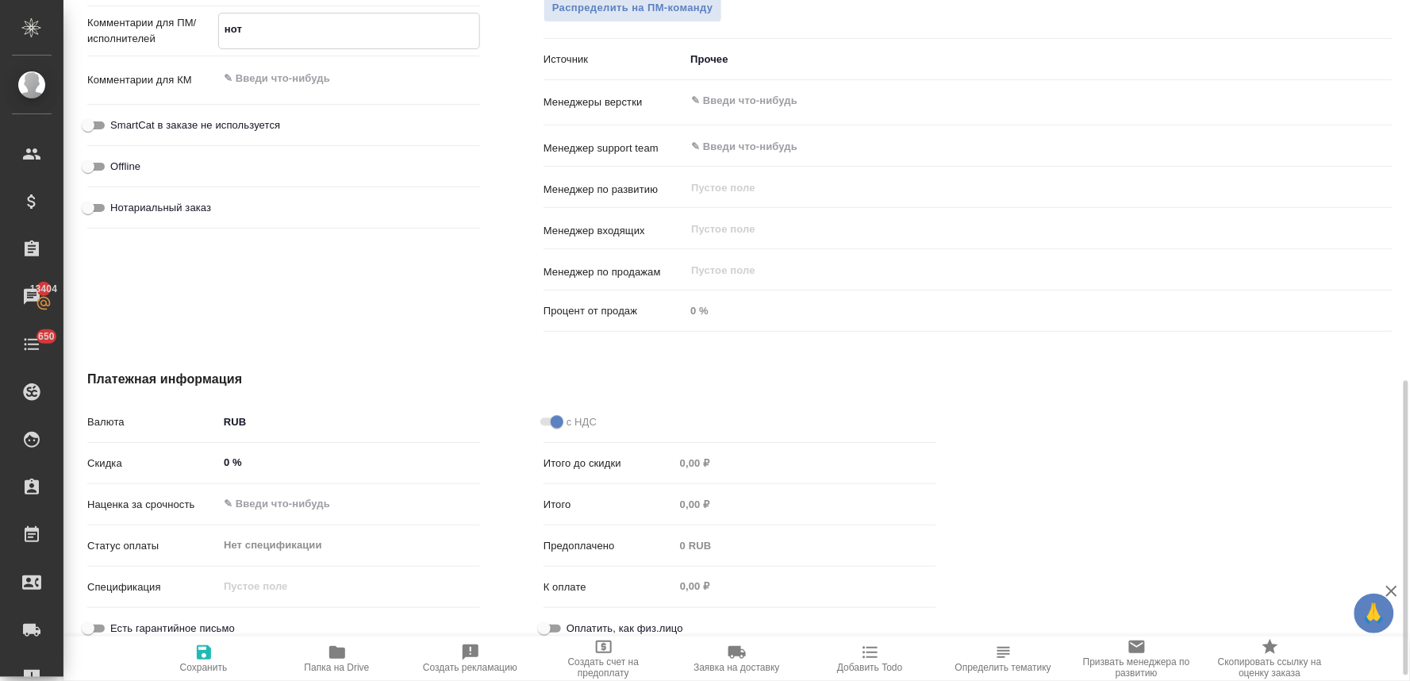
type textarea "x"
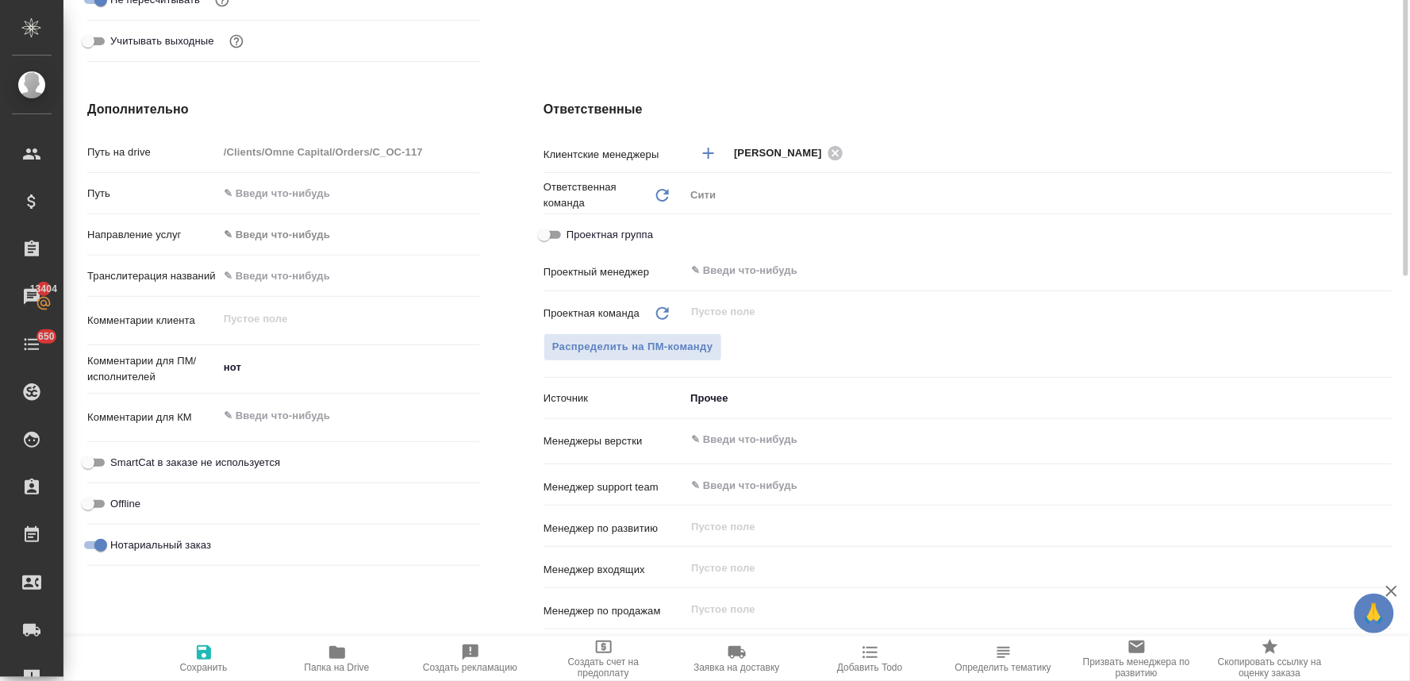
scroll to position [0, 0]
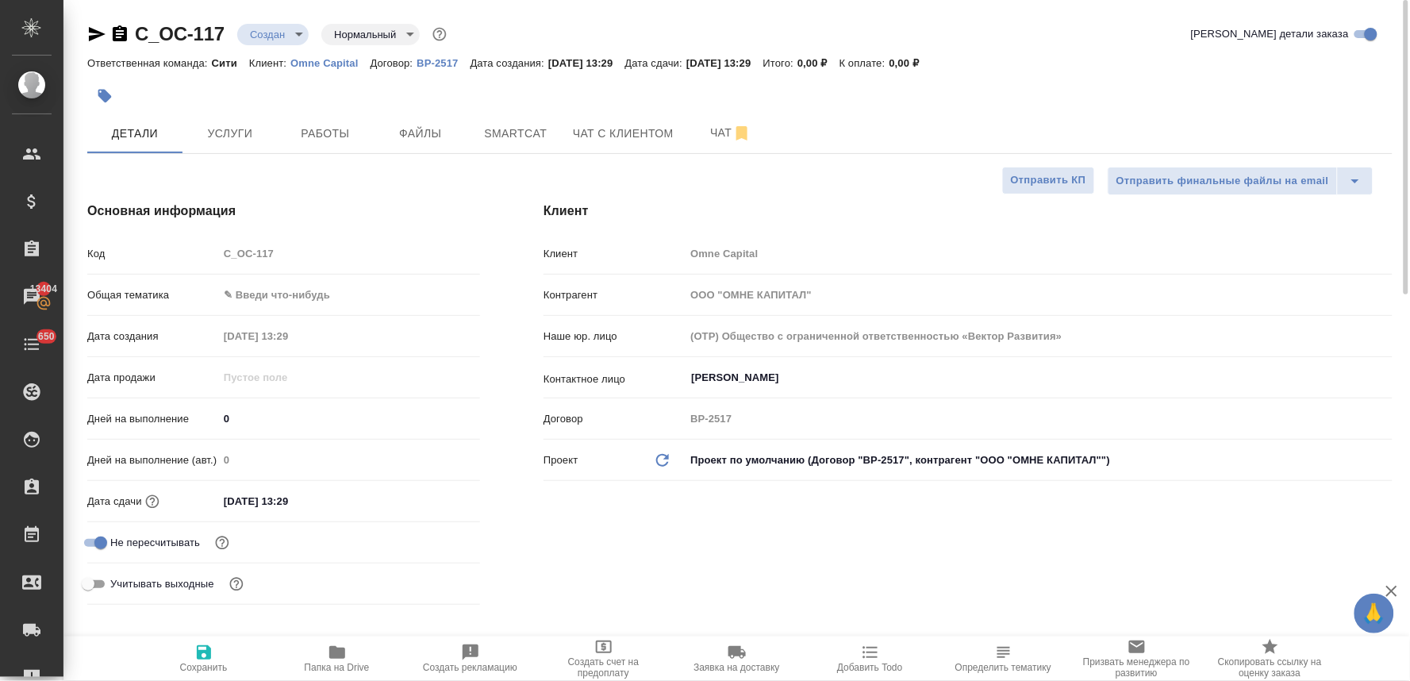
click at [205, 664] on span "Сохранить" at bounding box center [204, 667] width 48 height 11
type textarea "x"
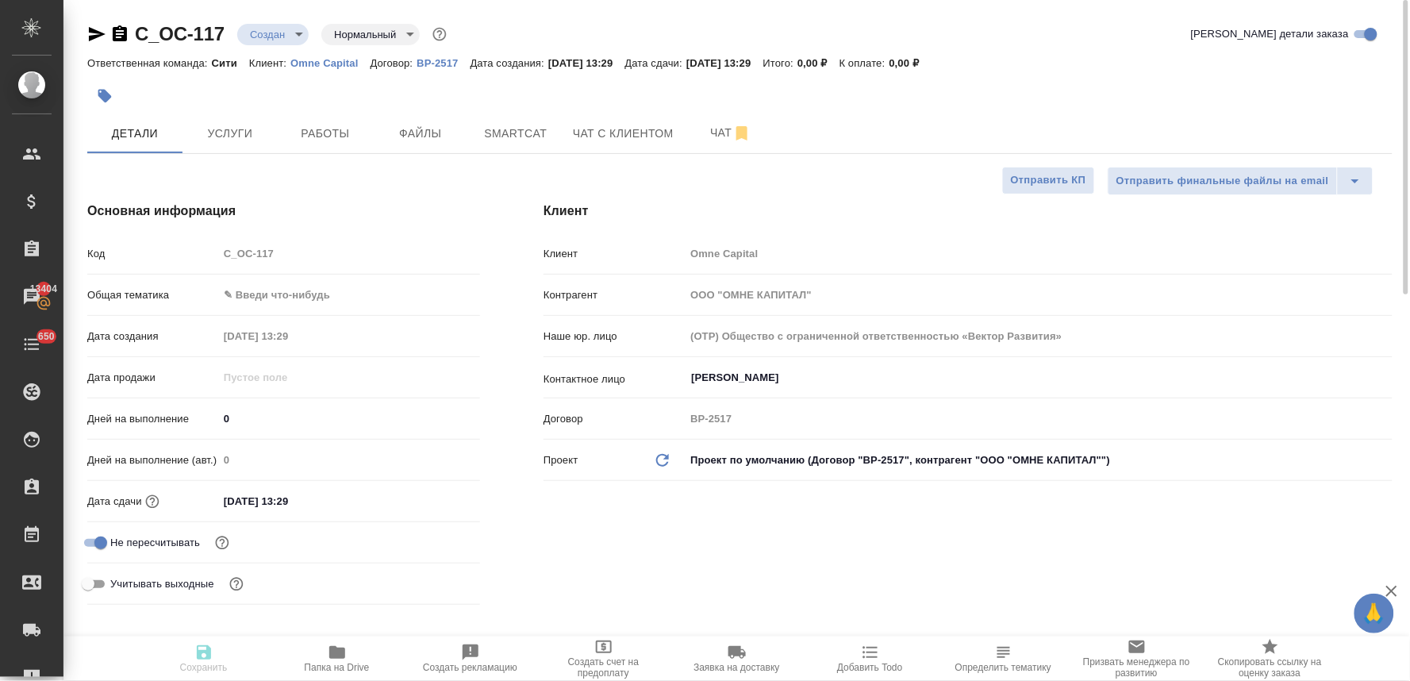
type textarea "x"
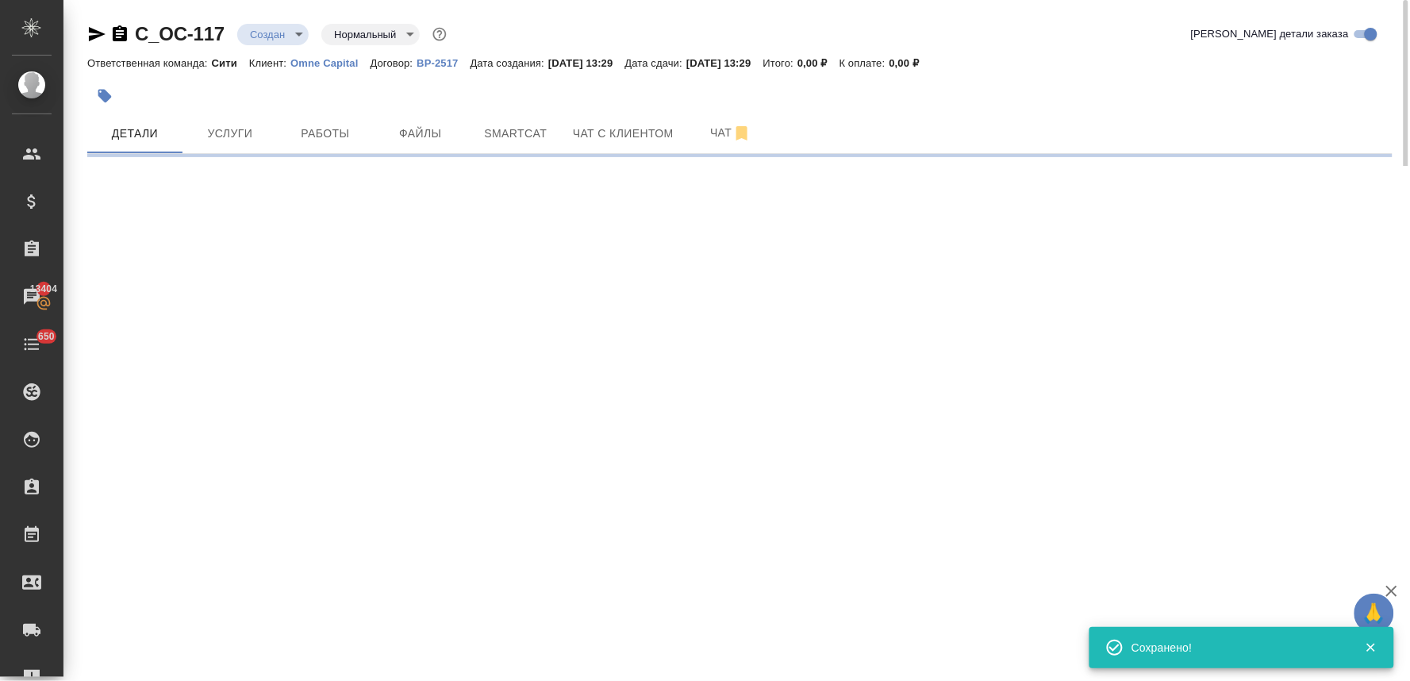
select select "RU"
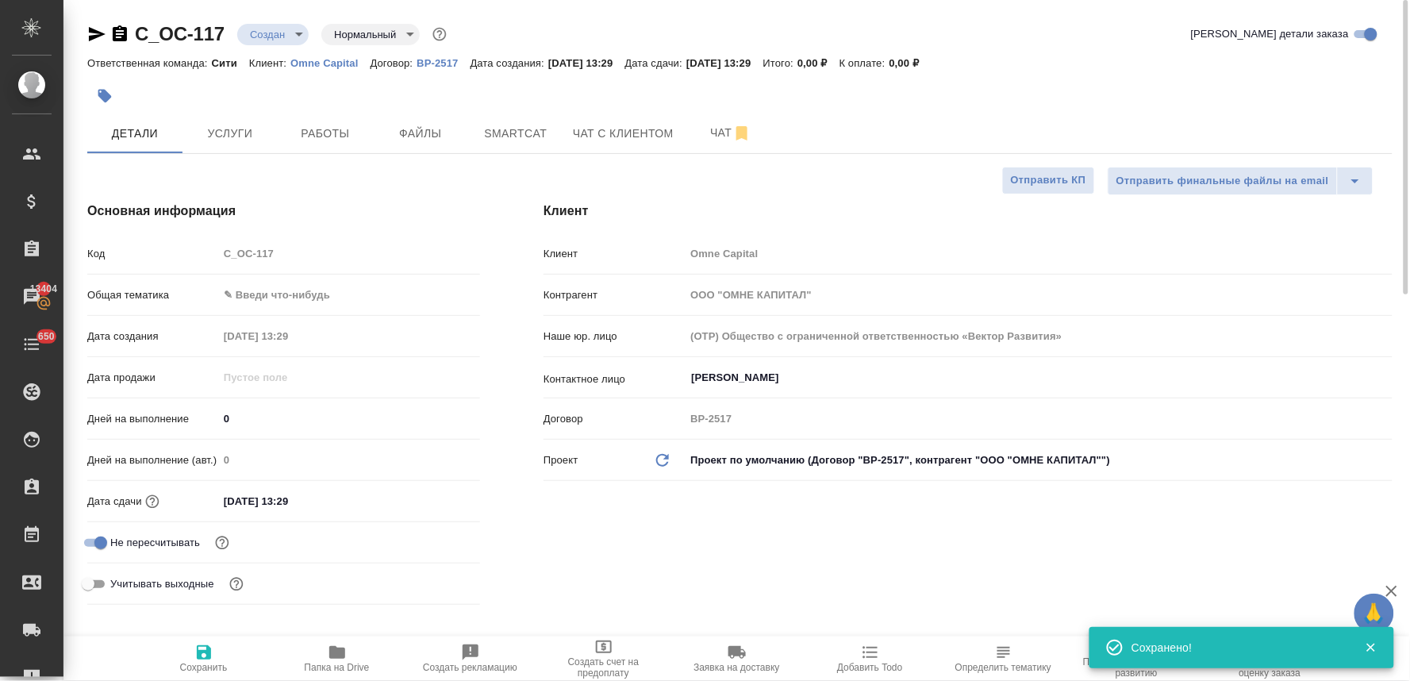
type textarea "x"
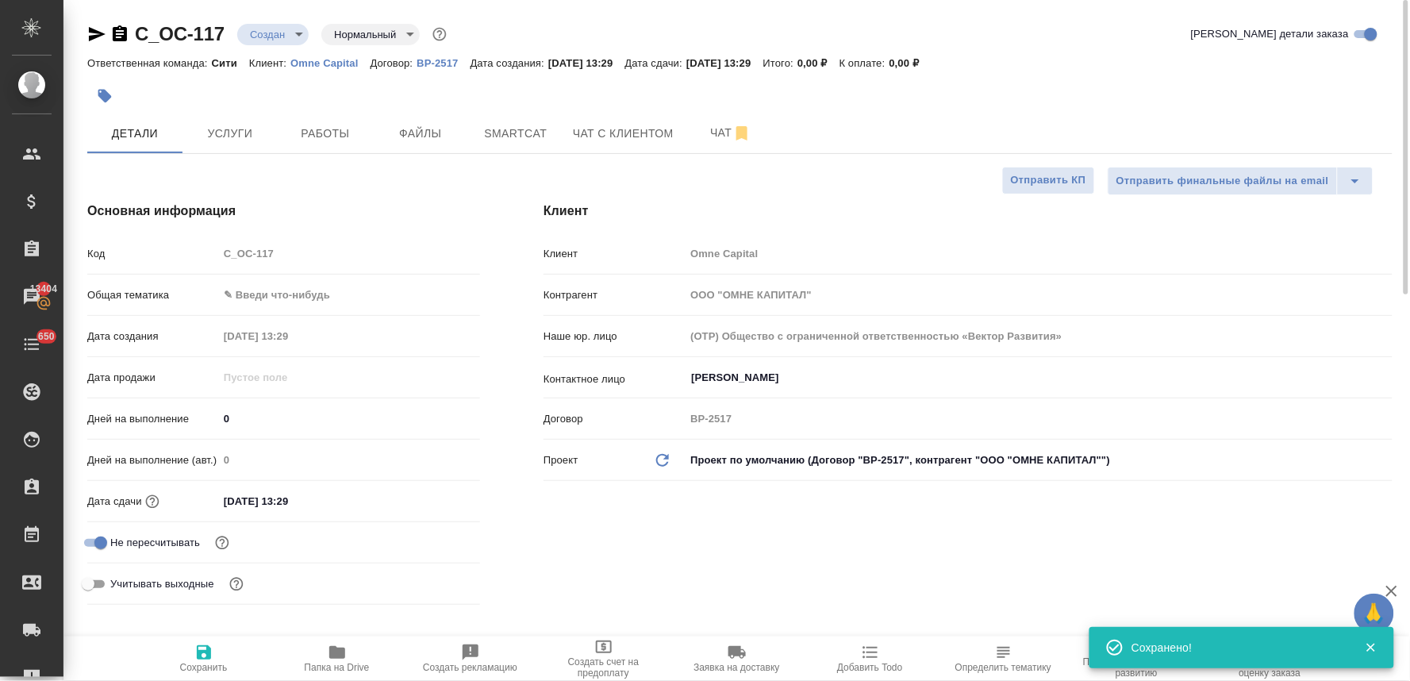
type textarea "x"
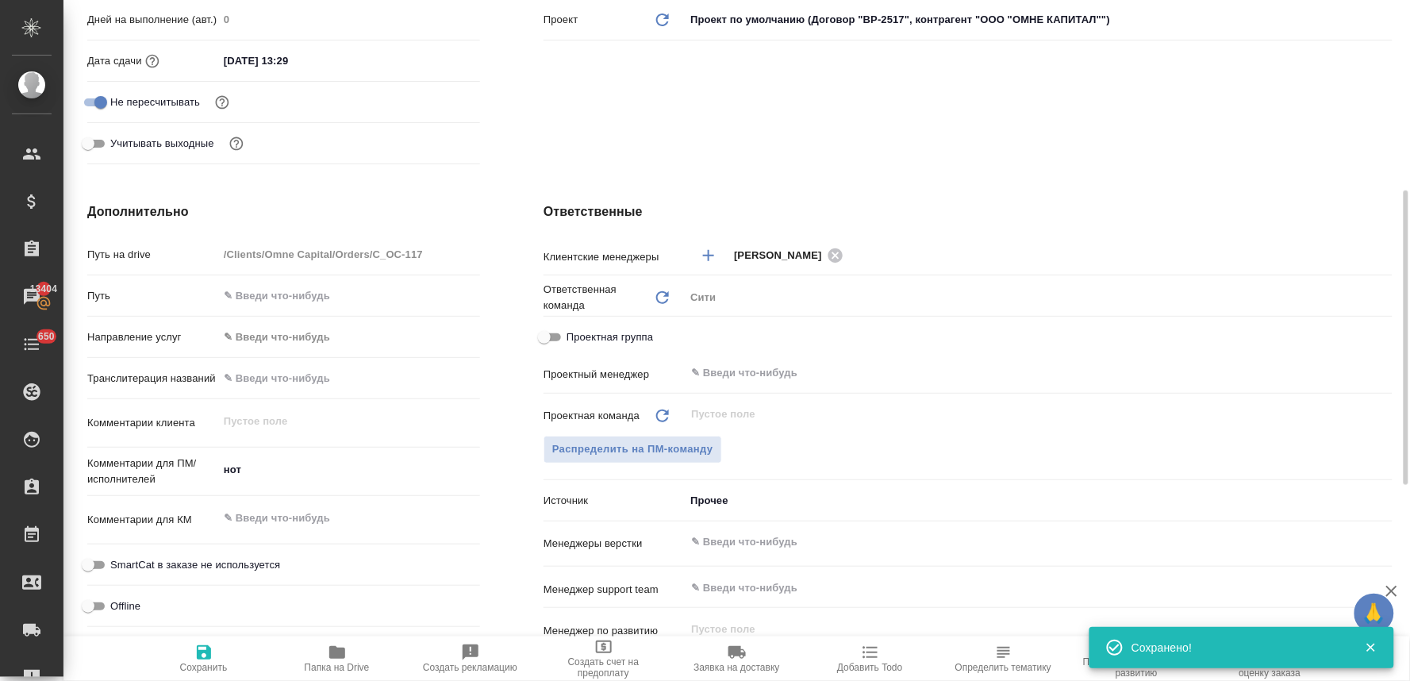
type textarea "x"
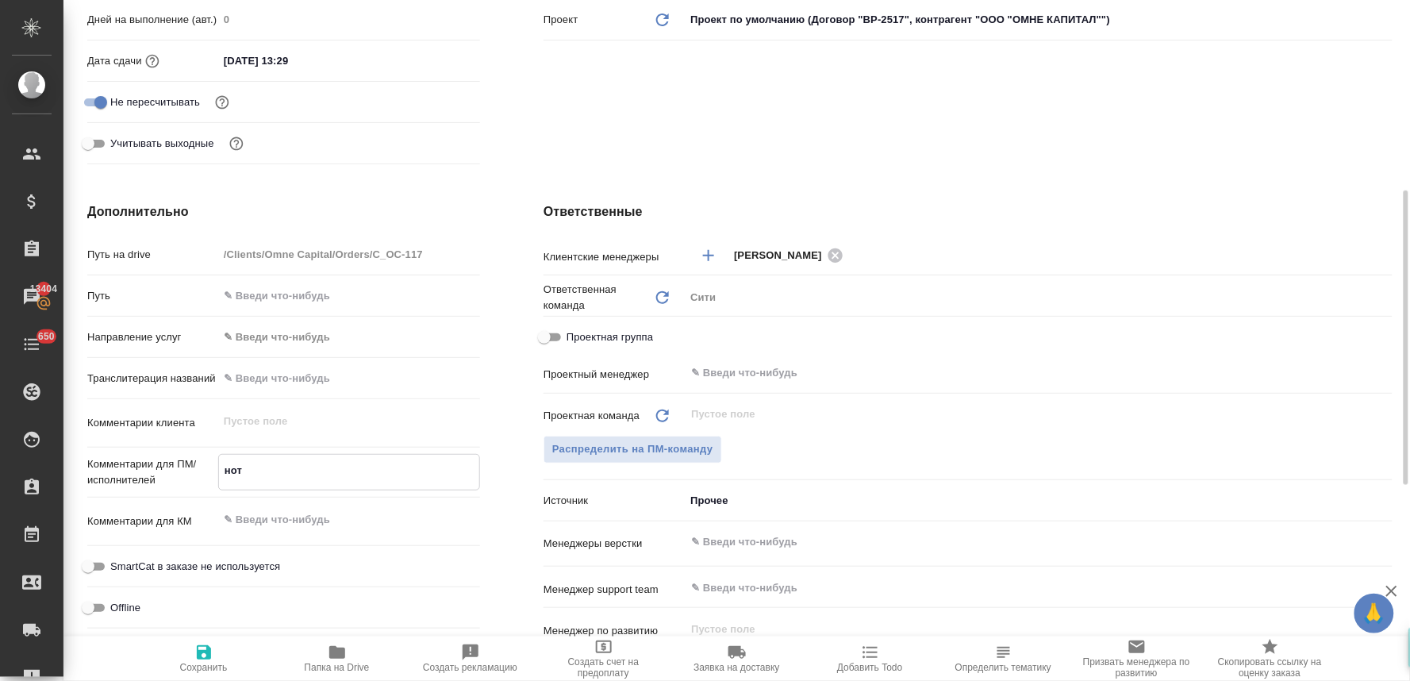
click at [223, 472] on textarea "нот" at bounding box center [349, 470] width 260 height 27
type textarea "x"
type textarea "нот"
type textarea "x"
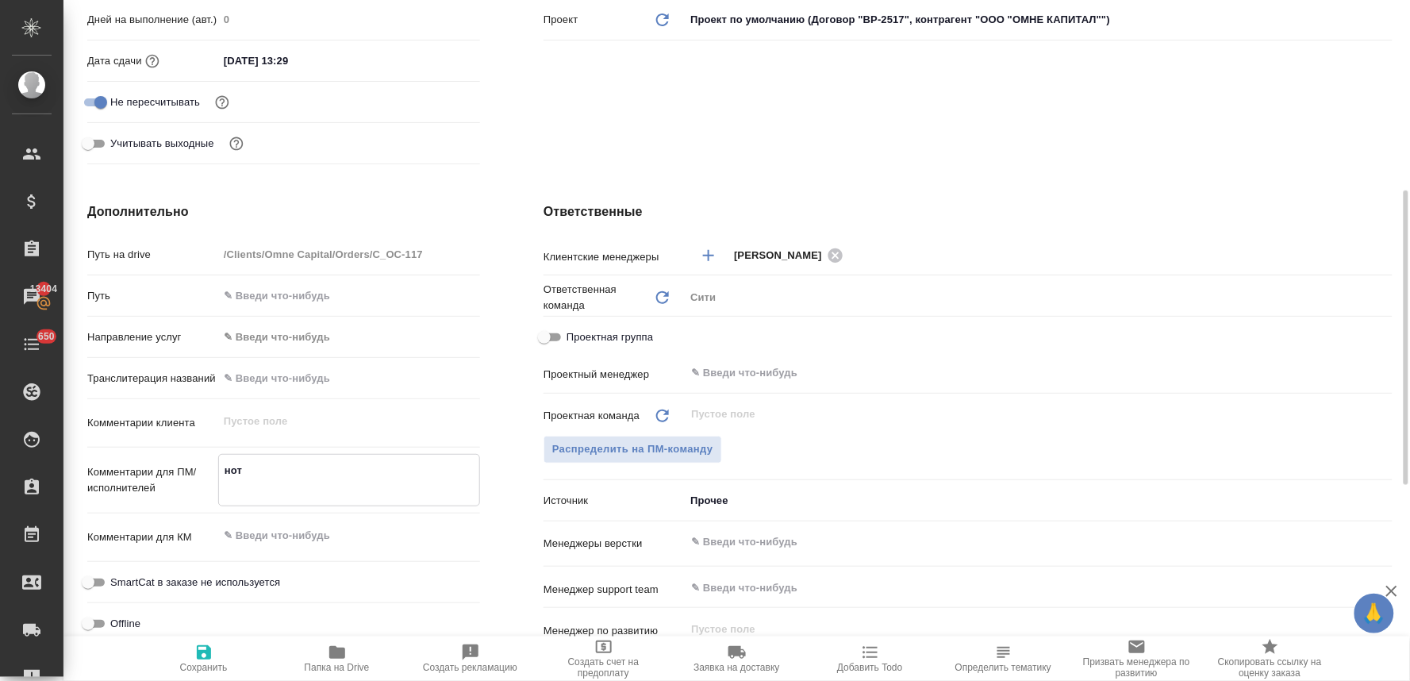
type textarea "x"
type textarea "нот"
type textarea "x"
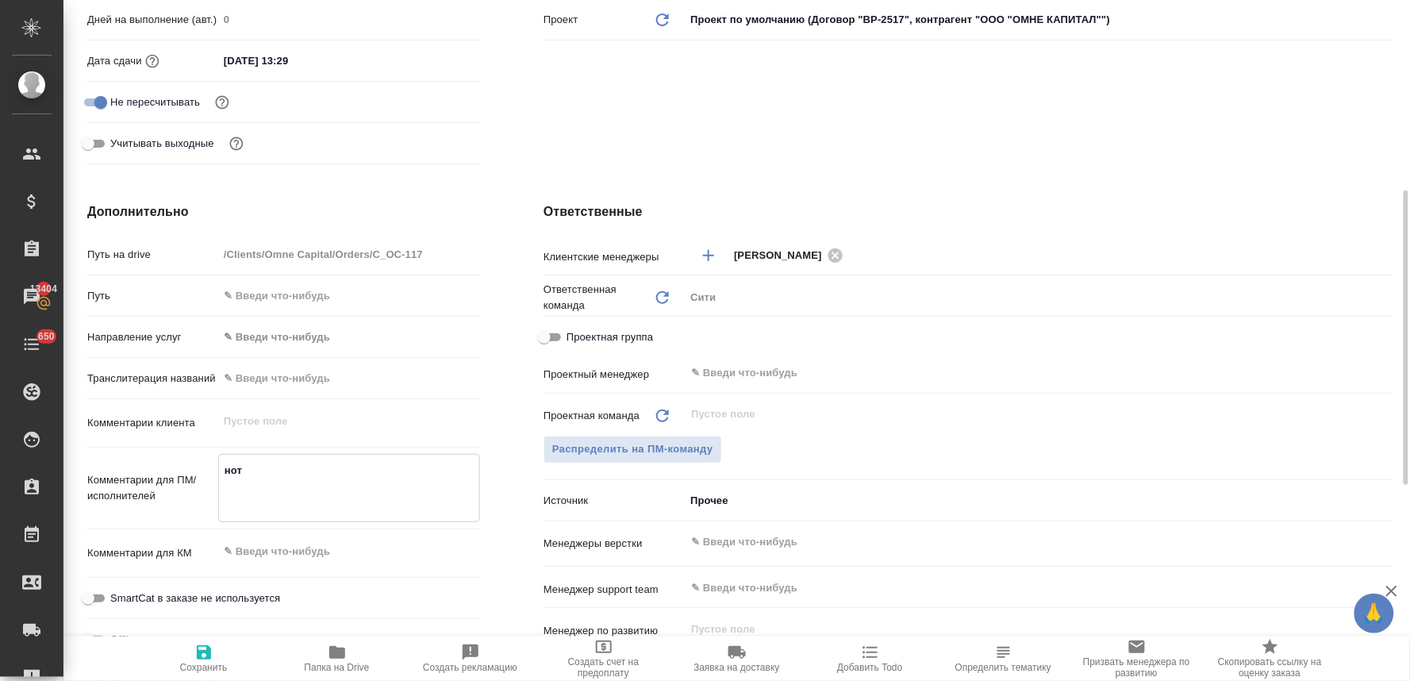
type textarea "x"
type textarea "п нот"
type textarea "x"
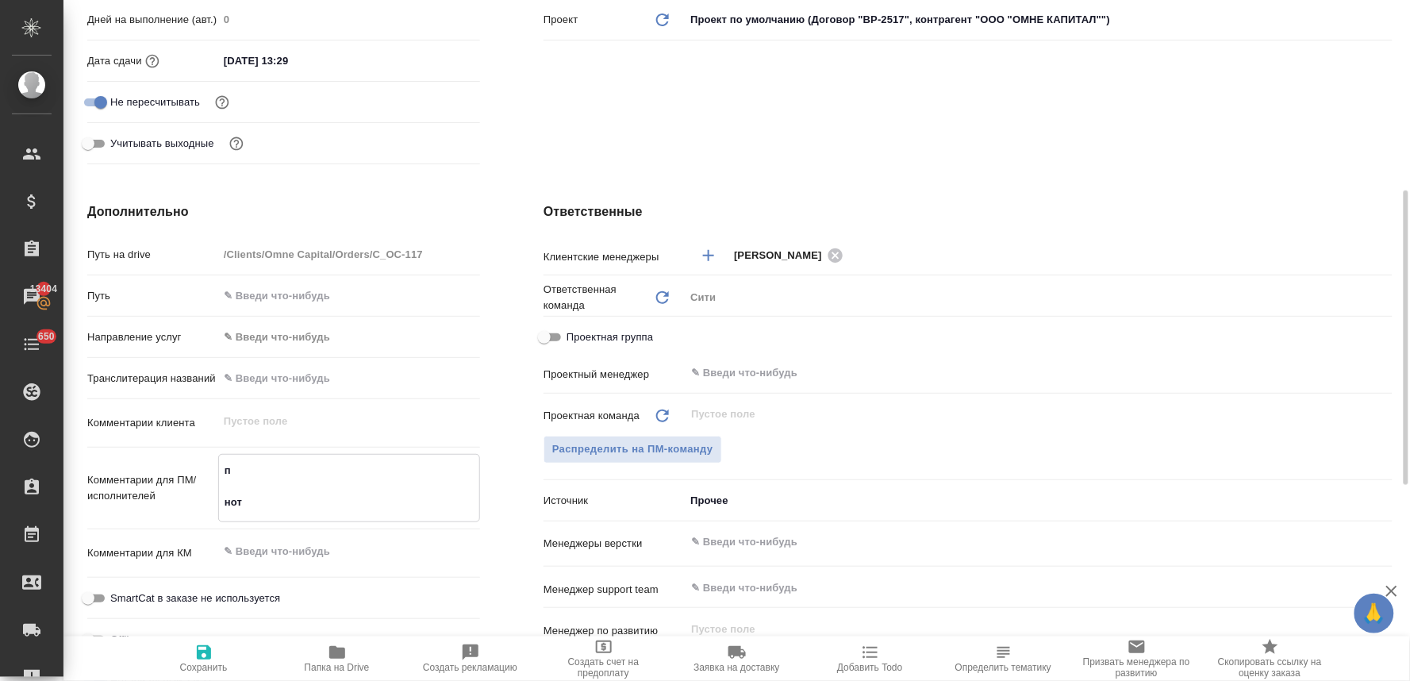
type textarea "по нот"
type textarea "x"
type textarea "пос нот"
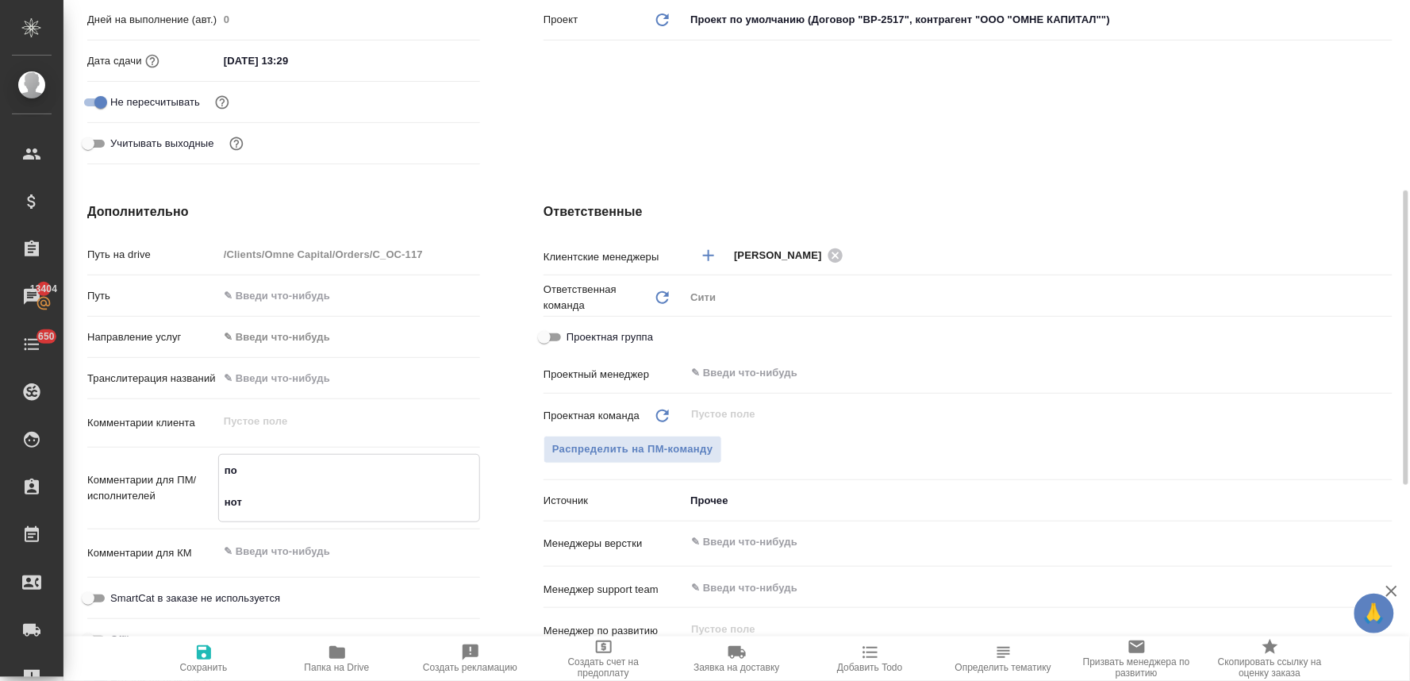
type textarea "x"
type textarea "посч нот"
type textarea "x"
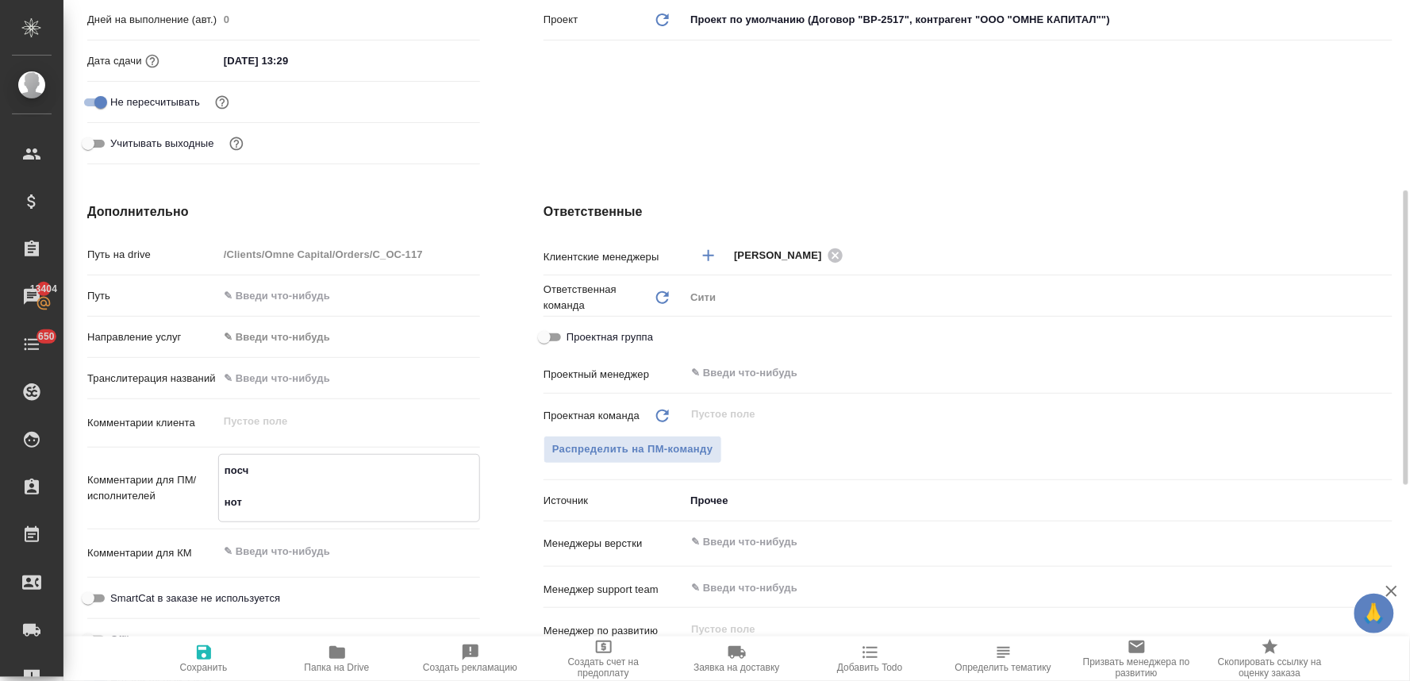
type textarea "x"
type textarea "посчи нот"
type textarea "x"
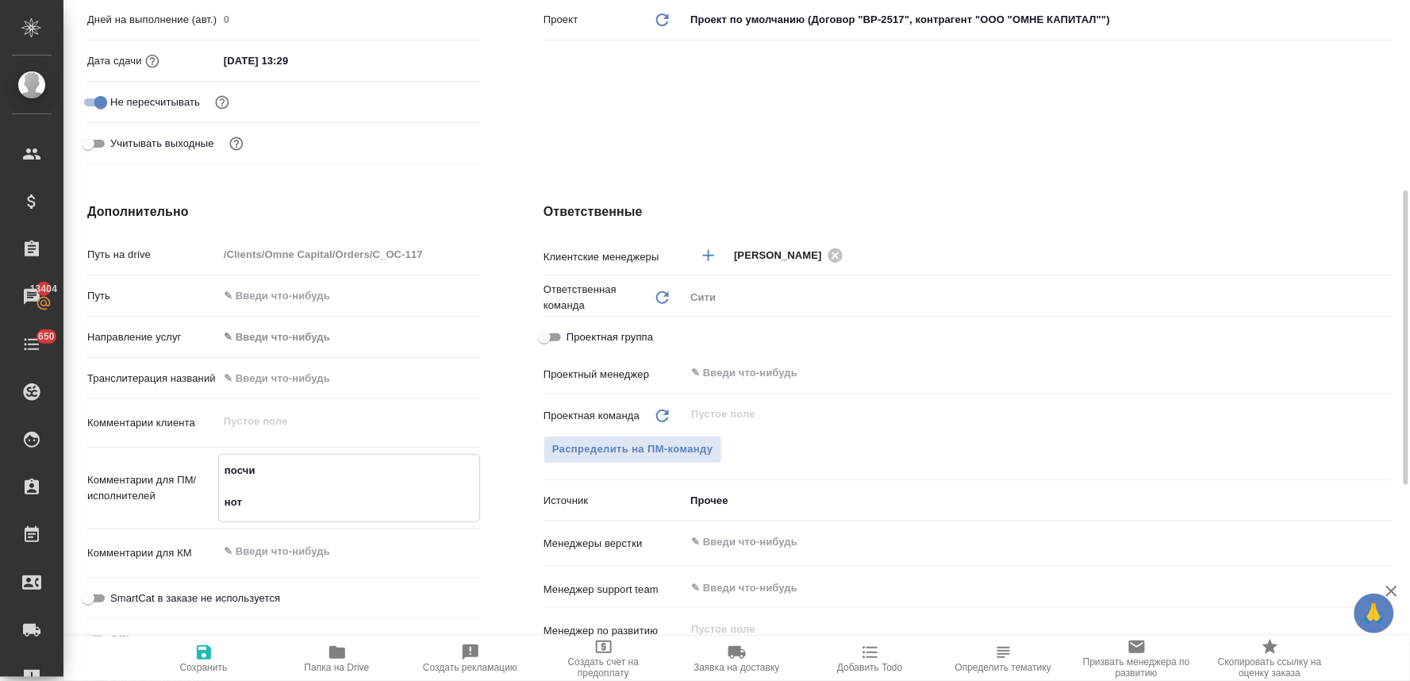
type textarea "x"
type textarea "посчит нот"
type textarea "x"
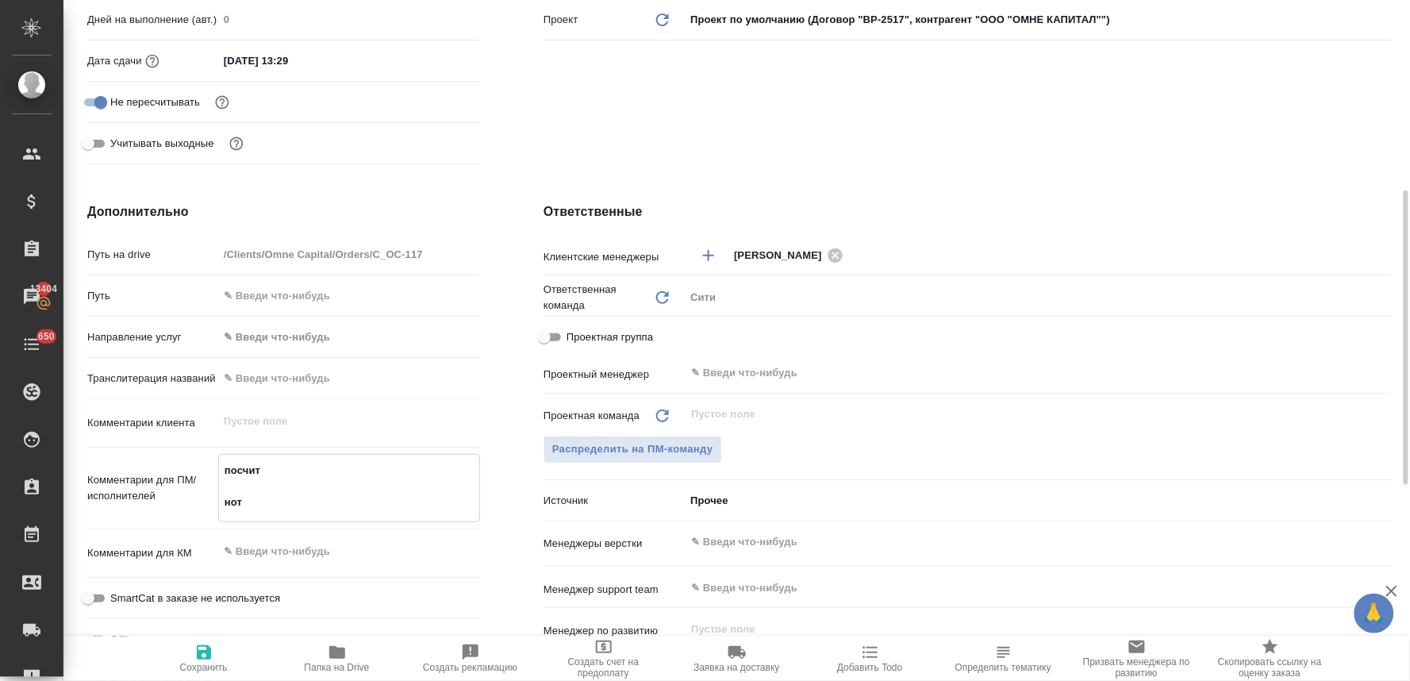
type textarea "посчита нот"
type textarea "x"
type textarea "посчитай нот"
type textarea "x"
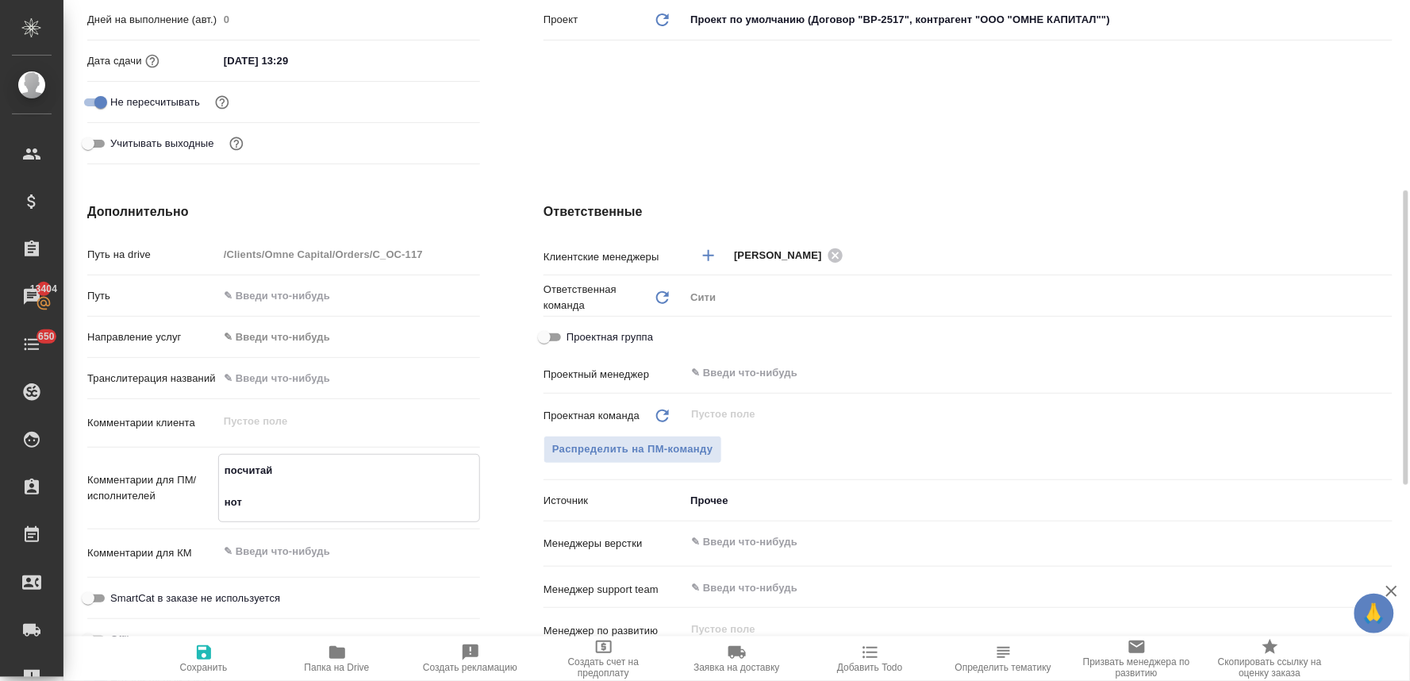
type textarea "x"
type textarea "посчитай нот"
type textarea "x"
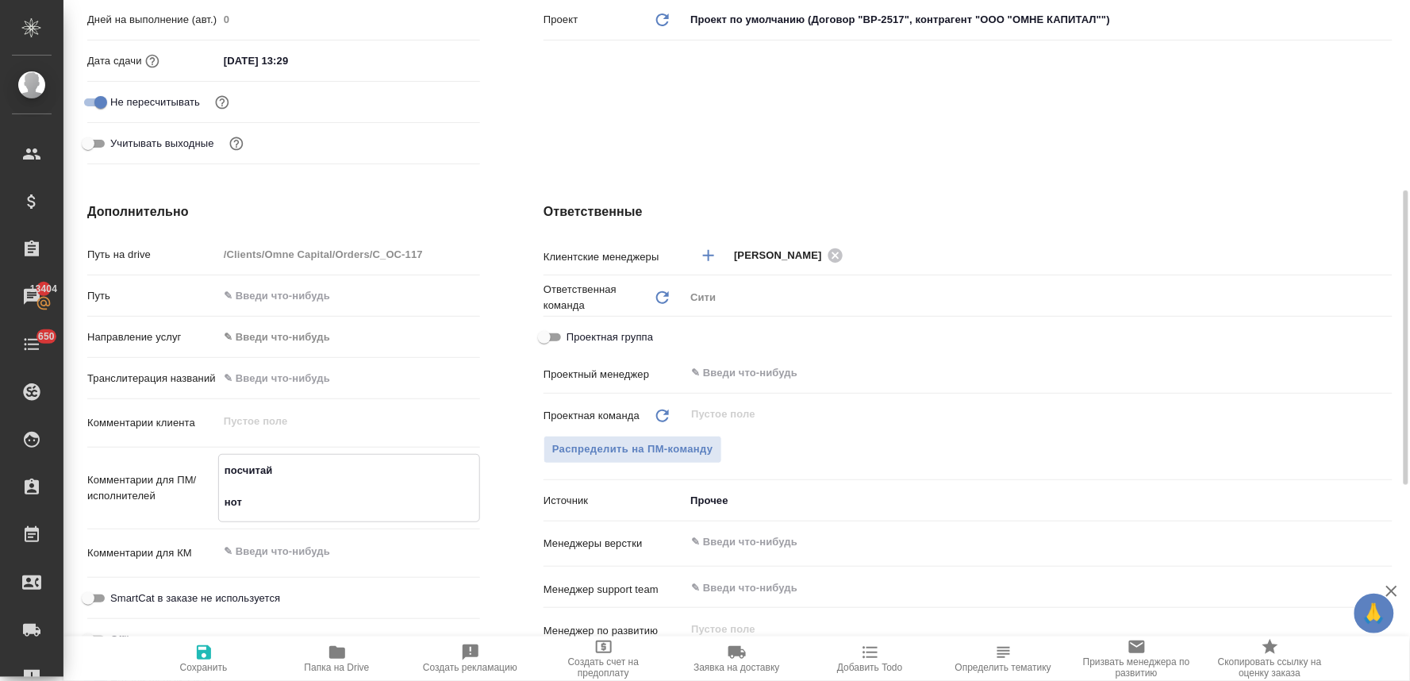
type textarea "x"
type textarea "посчитай в нот"
type textarea "x"
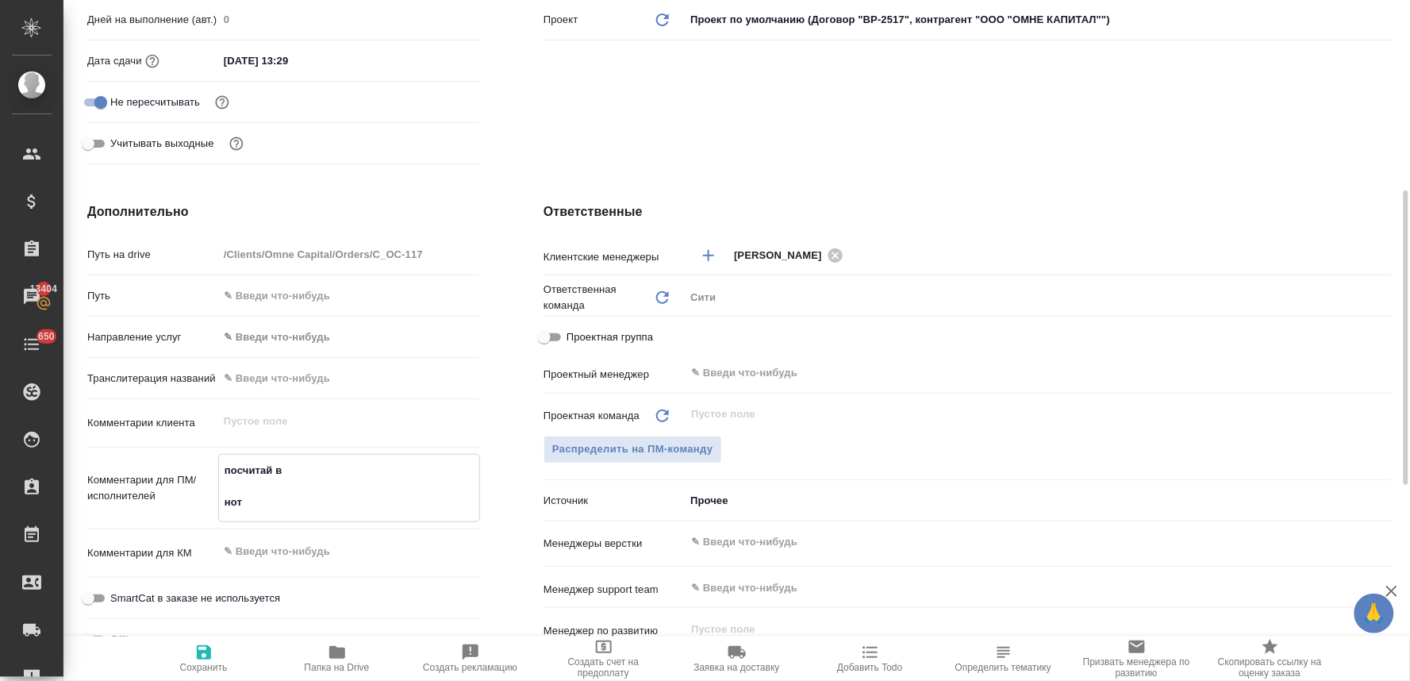
type textarea "x"
type textarea "посчитай ве нот"
type textarea "x"
type textarea "посчитай вечс нот"
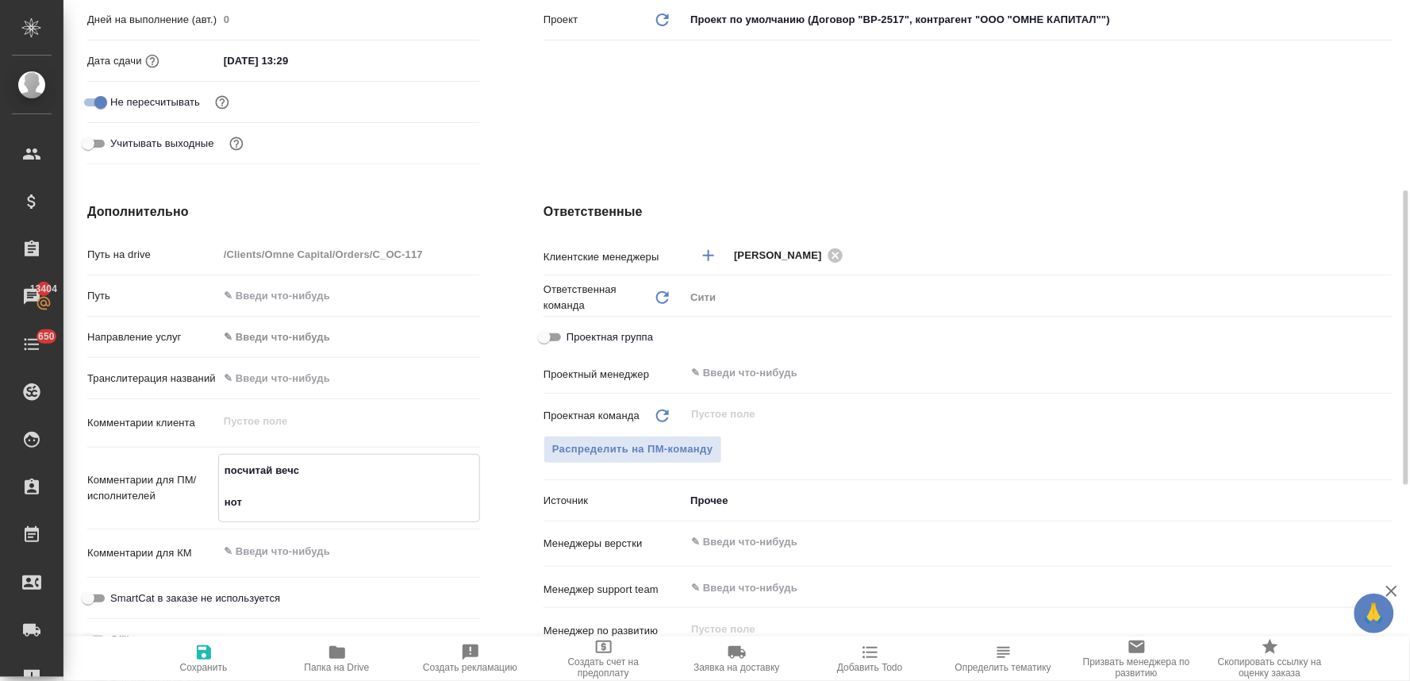
type textarea "x"
type textarea "посчитай веч нот"
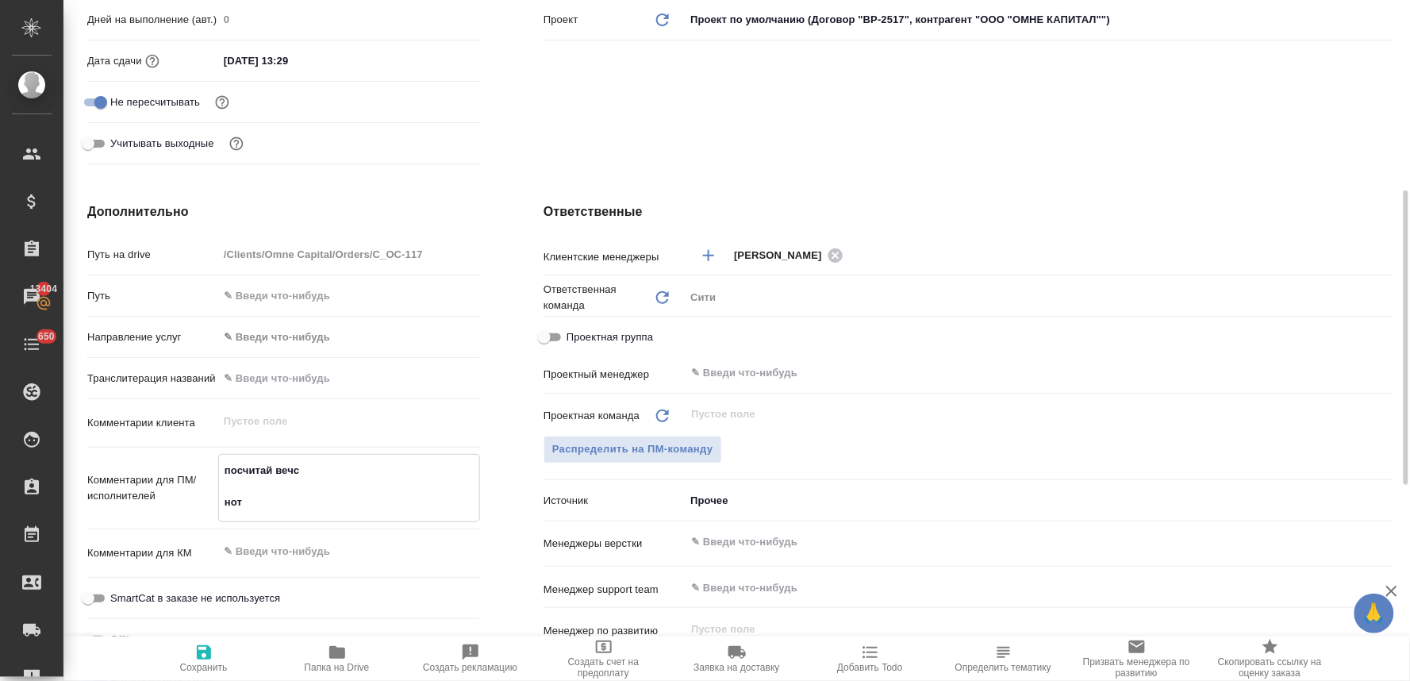
type textarea "x"
type textarea "посчитай ве нот"
type textarea "x"
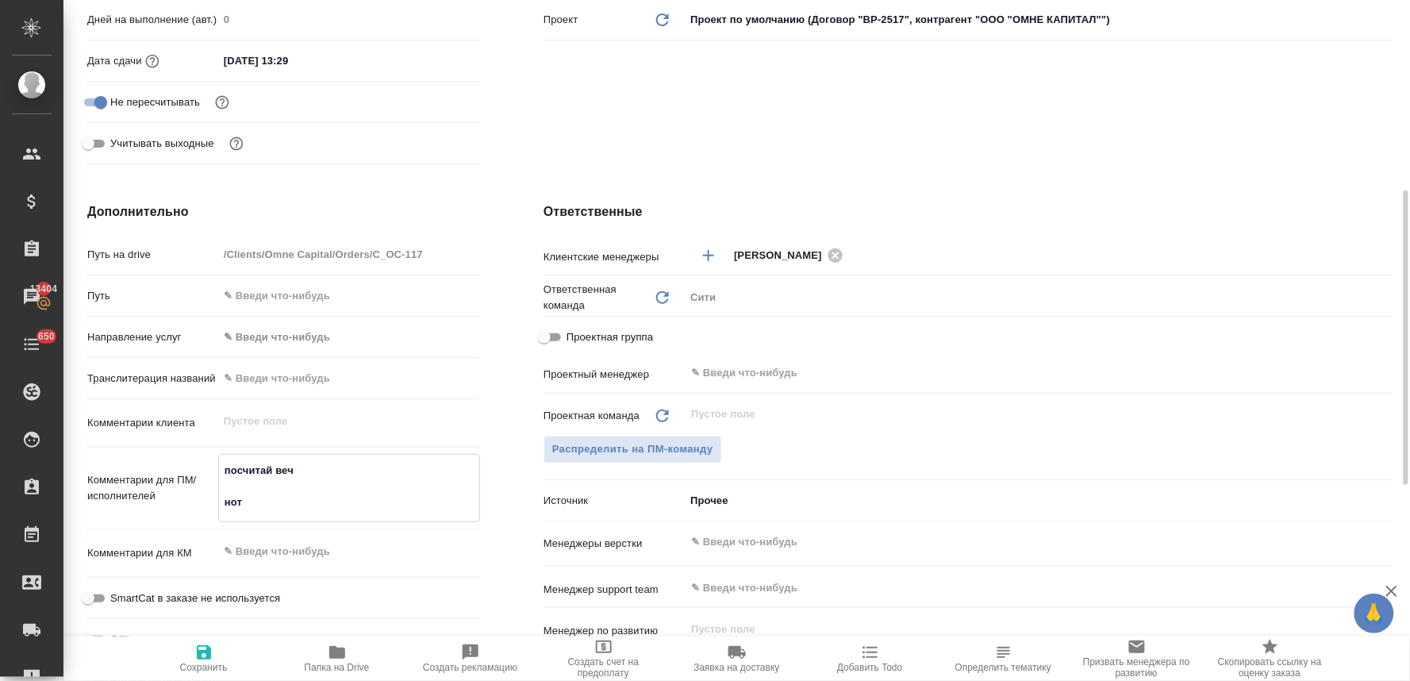
type textarea "x"
type textarea "посчитай вер нот"
type textarea "x"
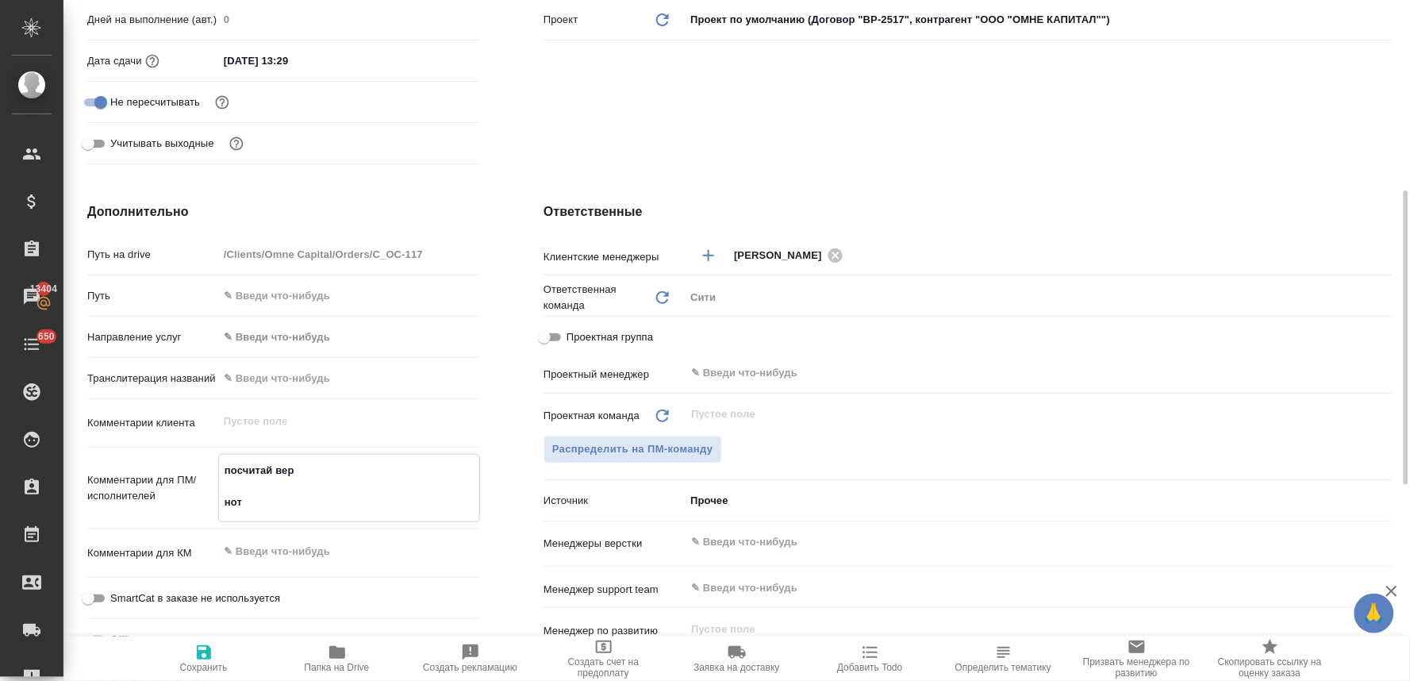
type textarea "x"
type textarea "посчитай верс нот"
type textarea "x"
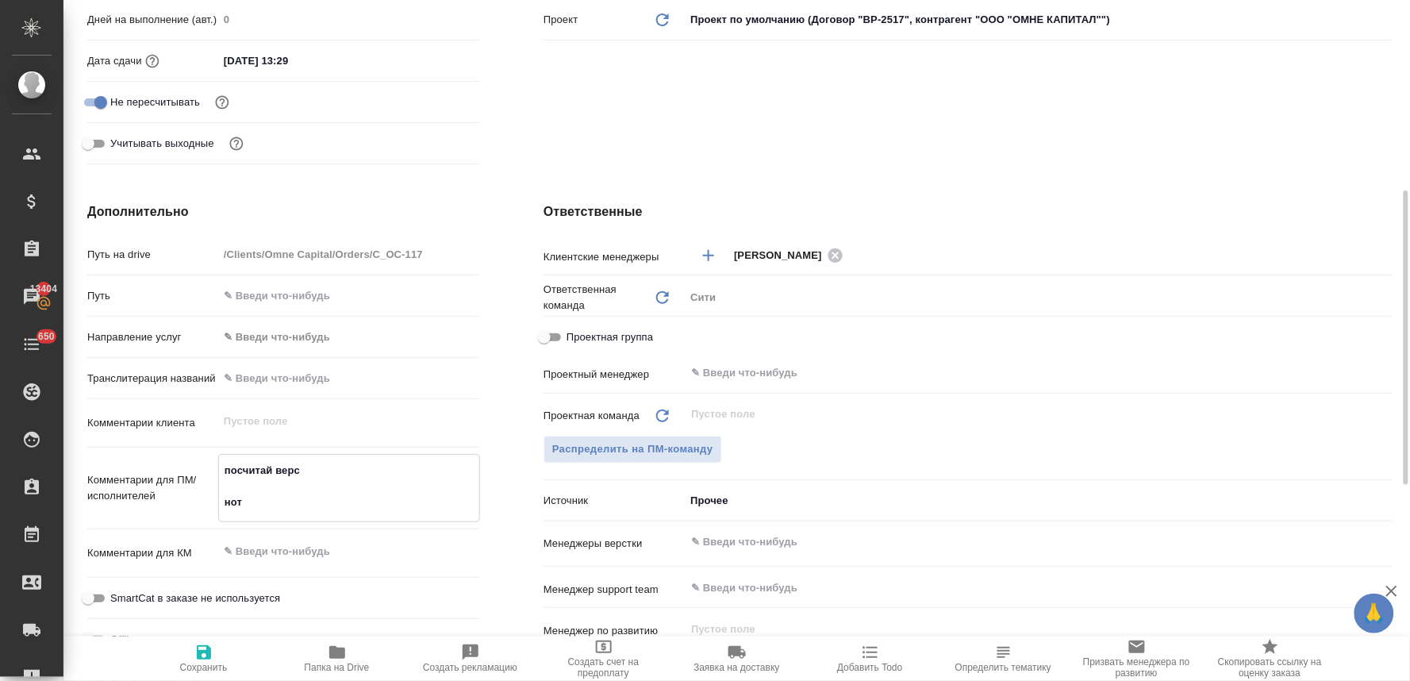
type textarea "посчитай верст нот"
type textarea "x"
type textarea "посчитай верстк нот"
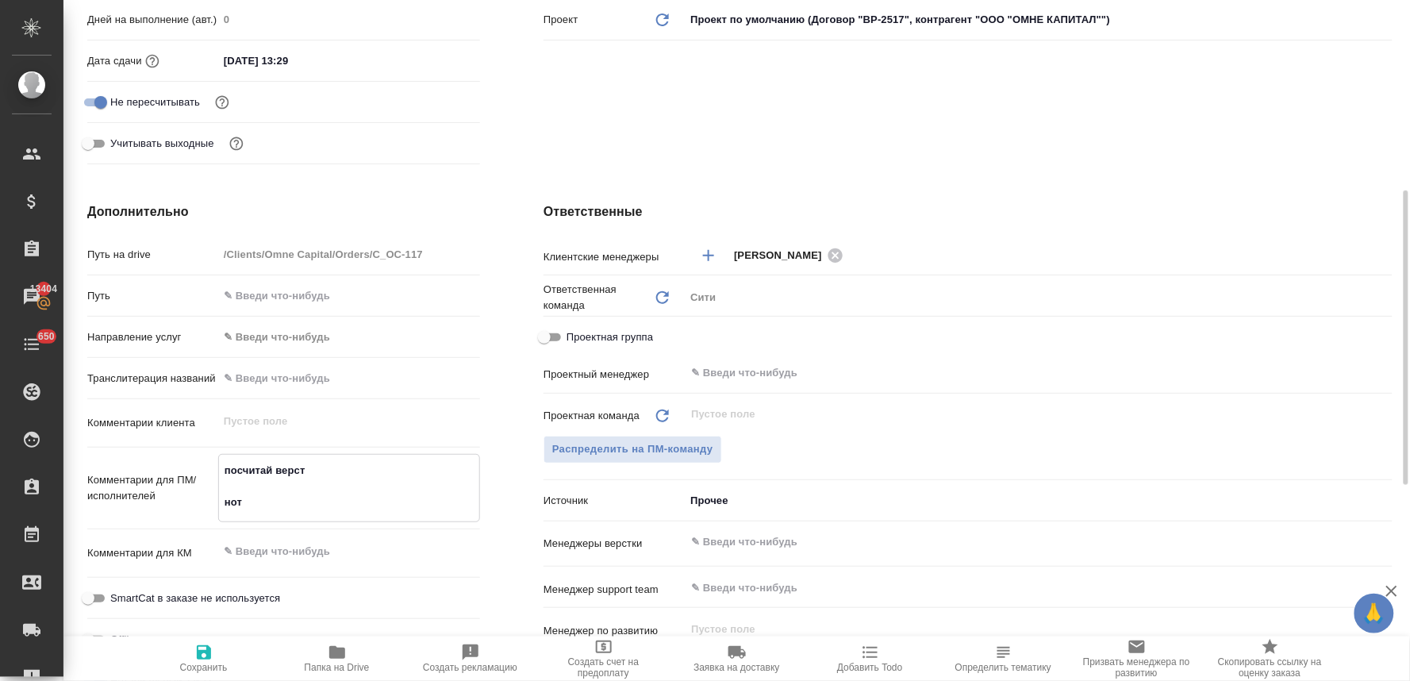
type textarea "x"
type textarea "посчитай верстку нот"
type textarea "x"
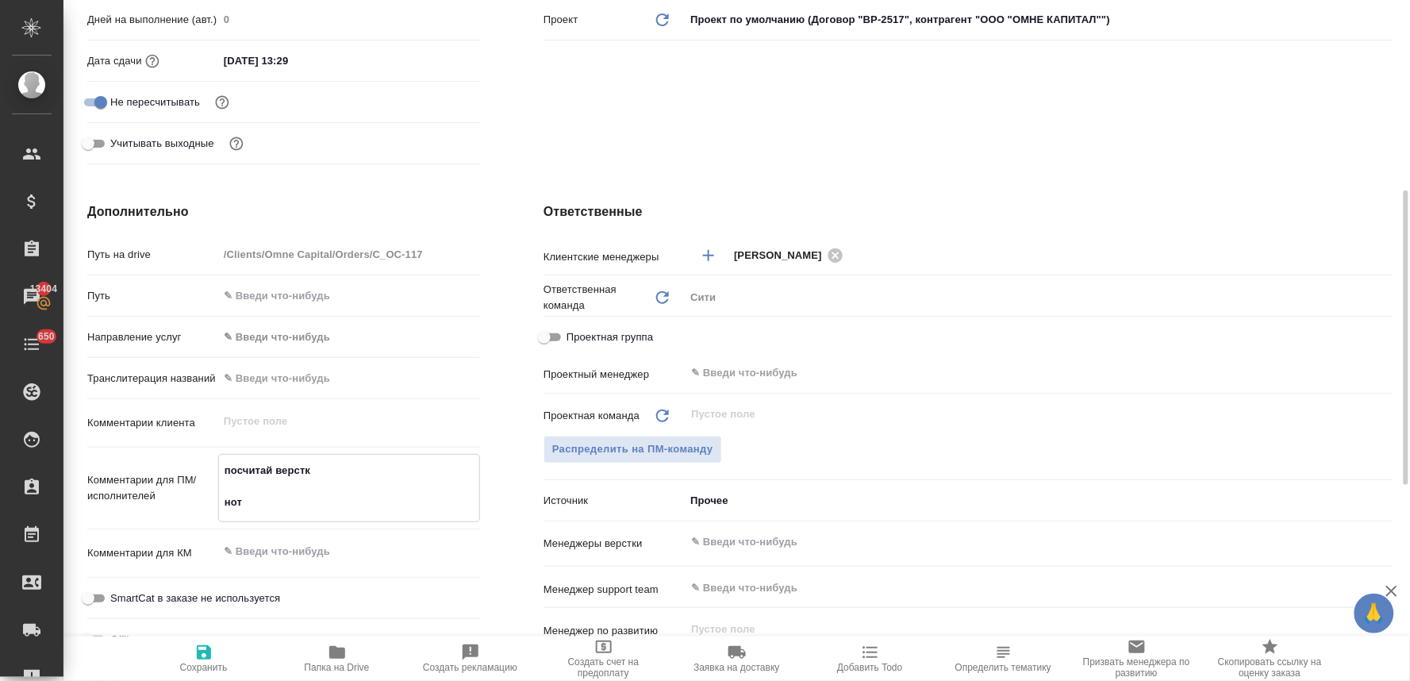
type textarea "x"
type textarea "посчитай верстку, нот"
type textarea "x"
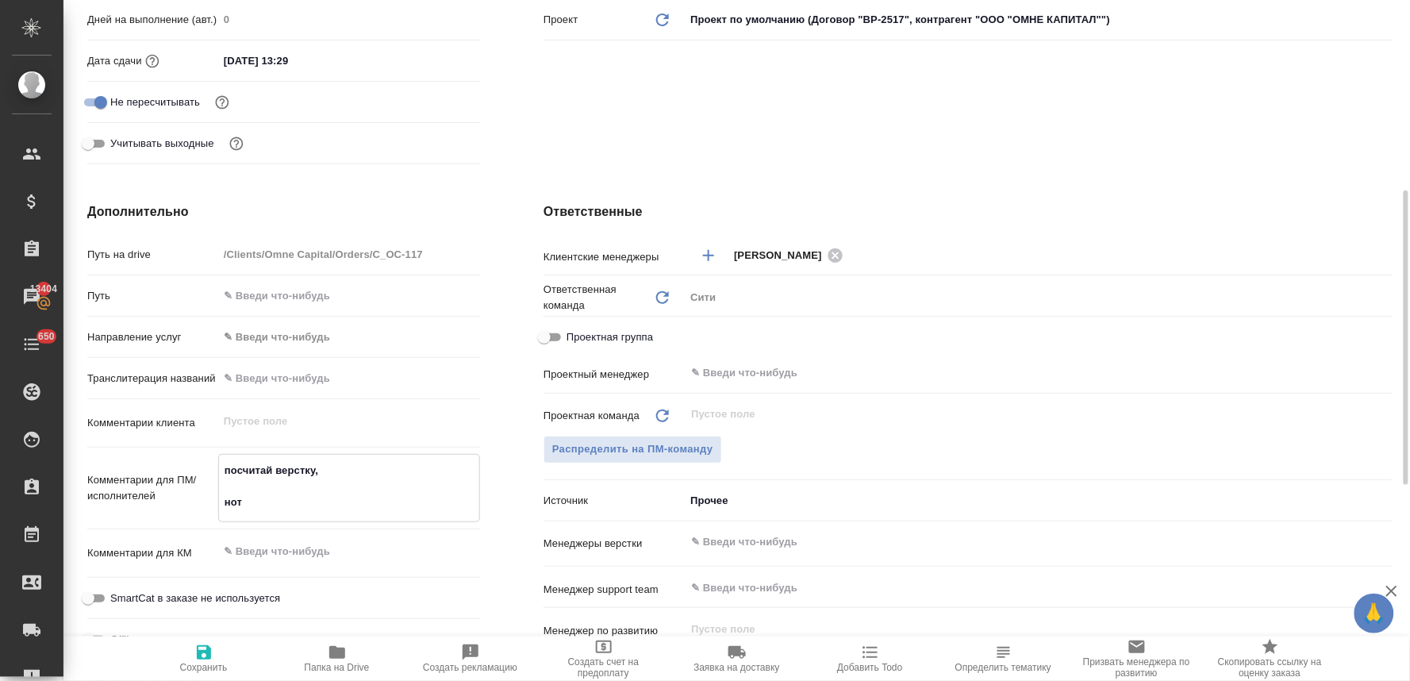
type textarea "посчитай верстку, нот"
type textarea "x"
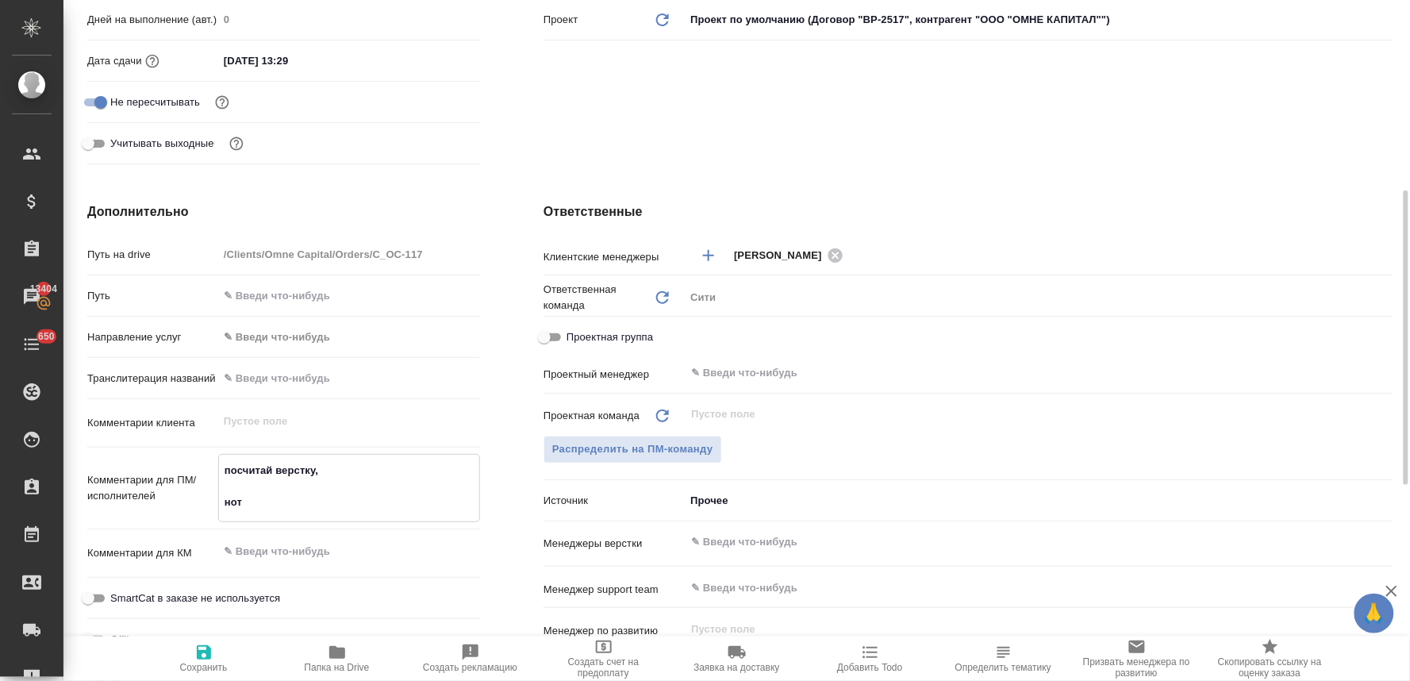
type textarea "посчитай верстку, п нот"
type textarea "x"
type textarea "посчитай верстку, по нот"
type textarea "x"
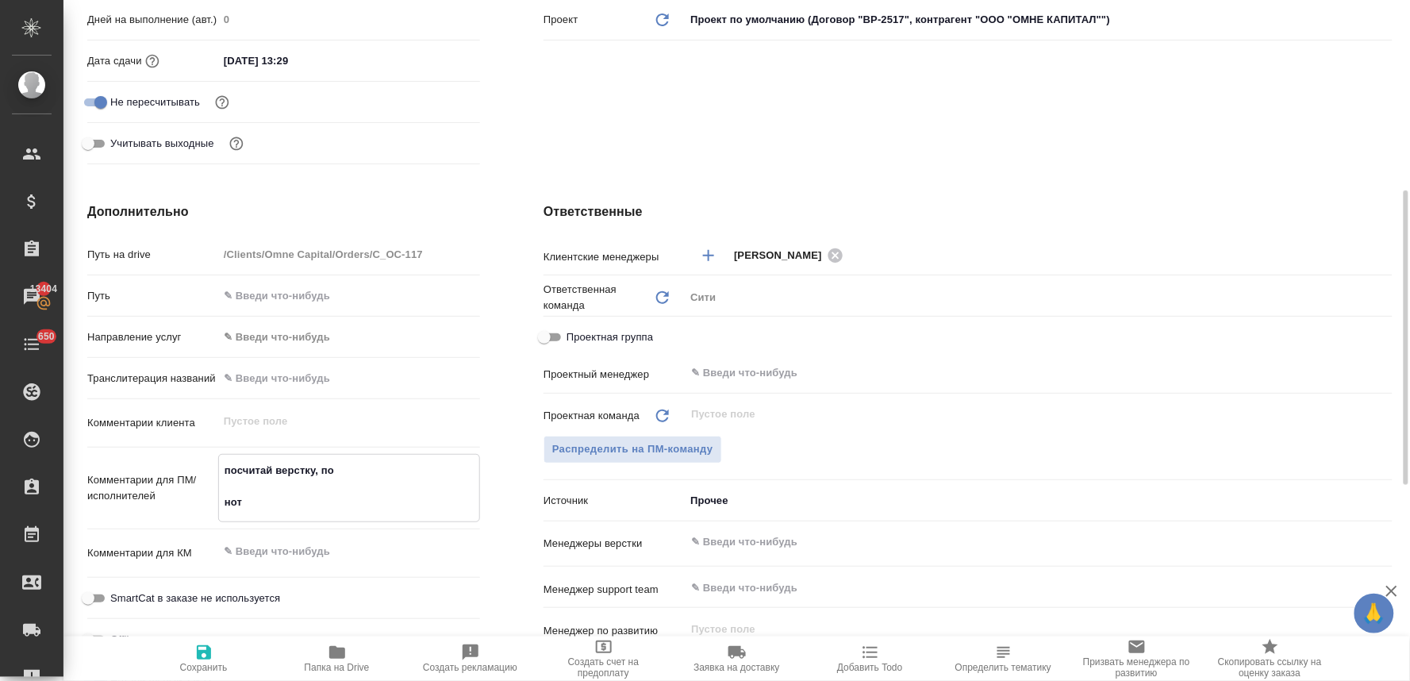
type textarea "x"
type textarea "посчитай верстку, пож нот"
type textarea "x"
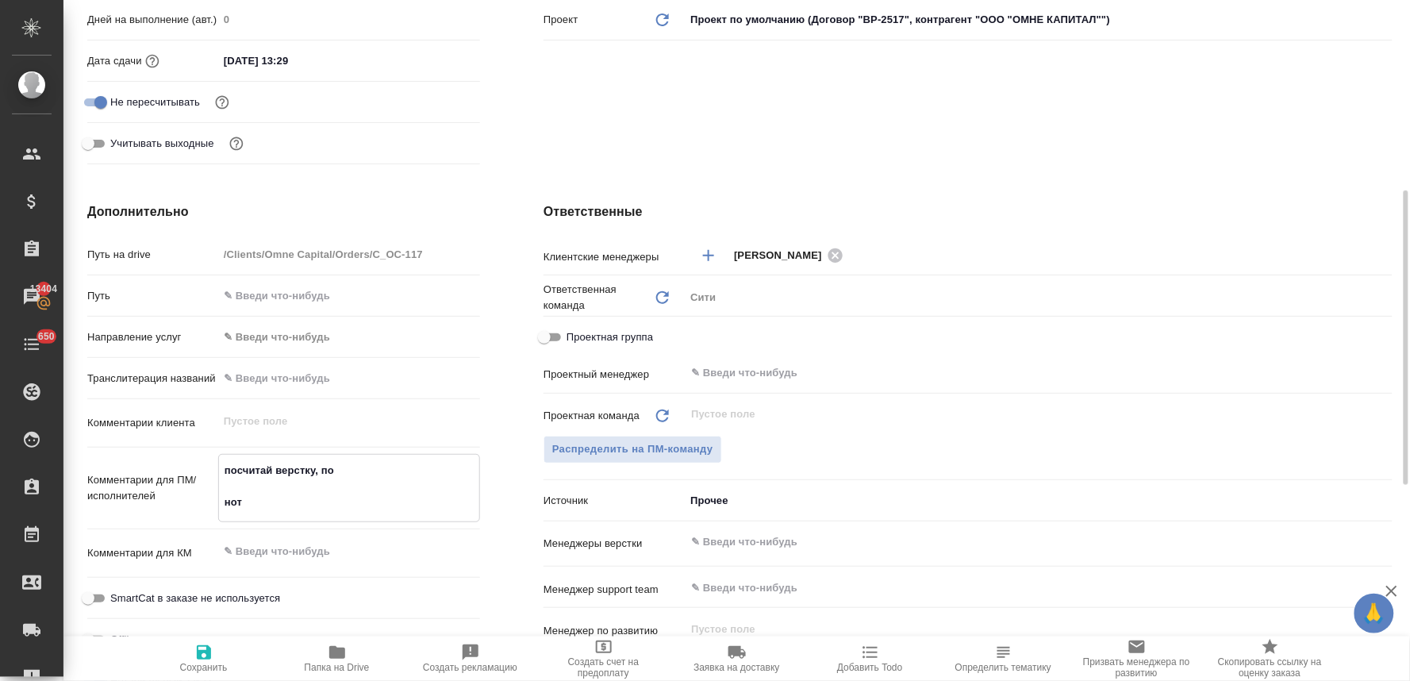
type textarea "x"
type textarea "посчитай верстку, пожа нот"
type textarea "x"
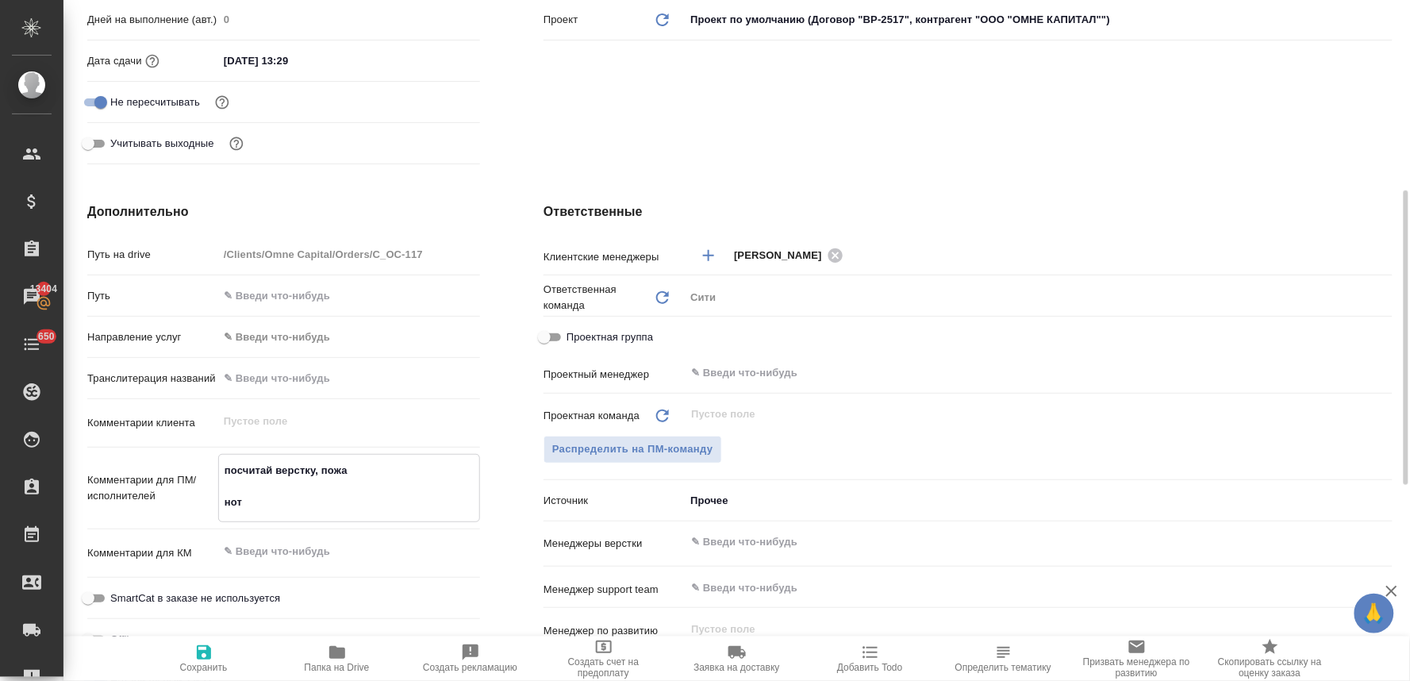
type textarea "посчитай верстку, пожал нот"
type textarea "x"
click at [712, 538] on input "text" at bounding box center [1012, 542] width 645 height 19
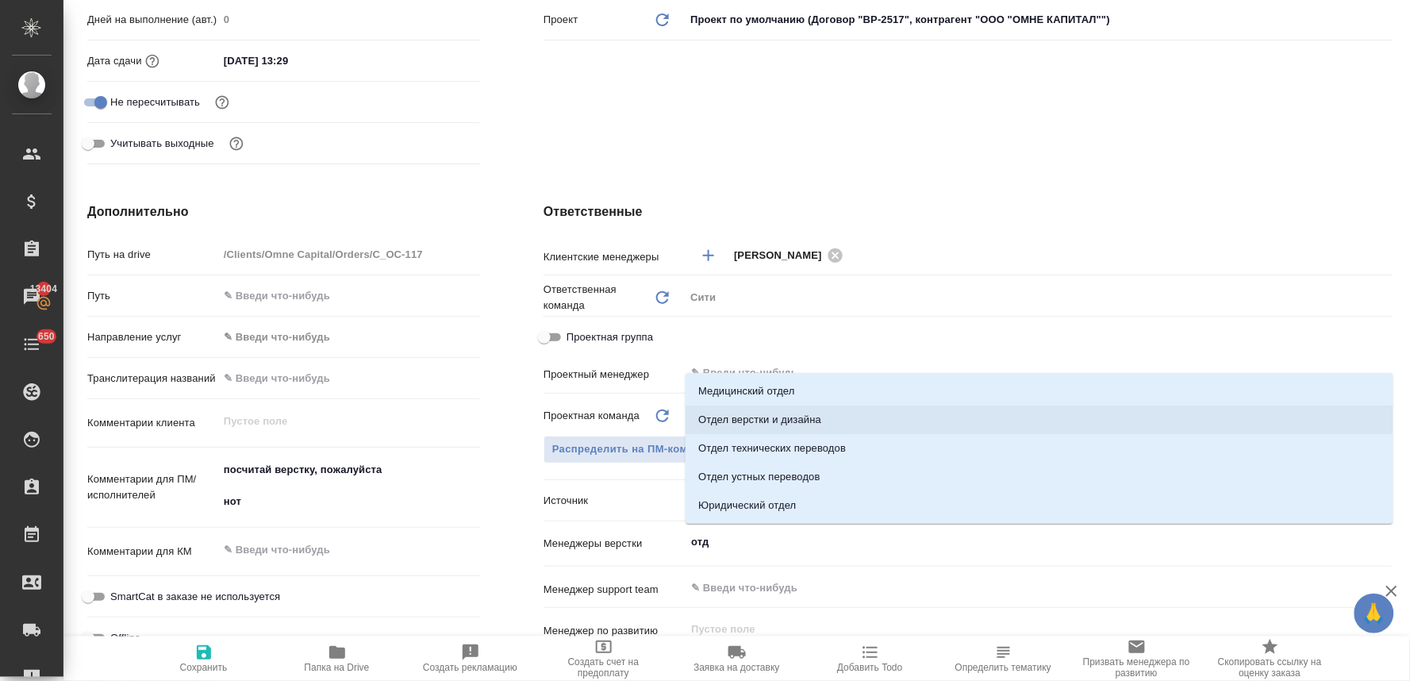
click at [758, 427] on li "Отдел верстки и дизайна" at bounding box center [1040, 420] width 708 height 29
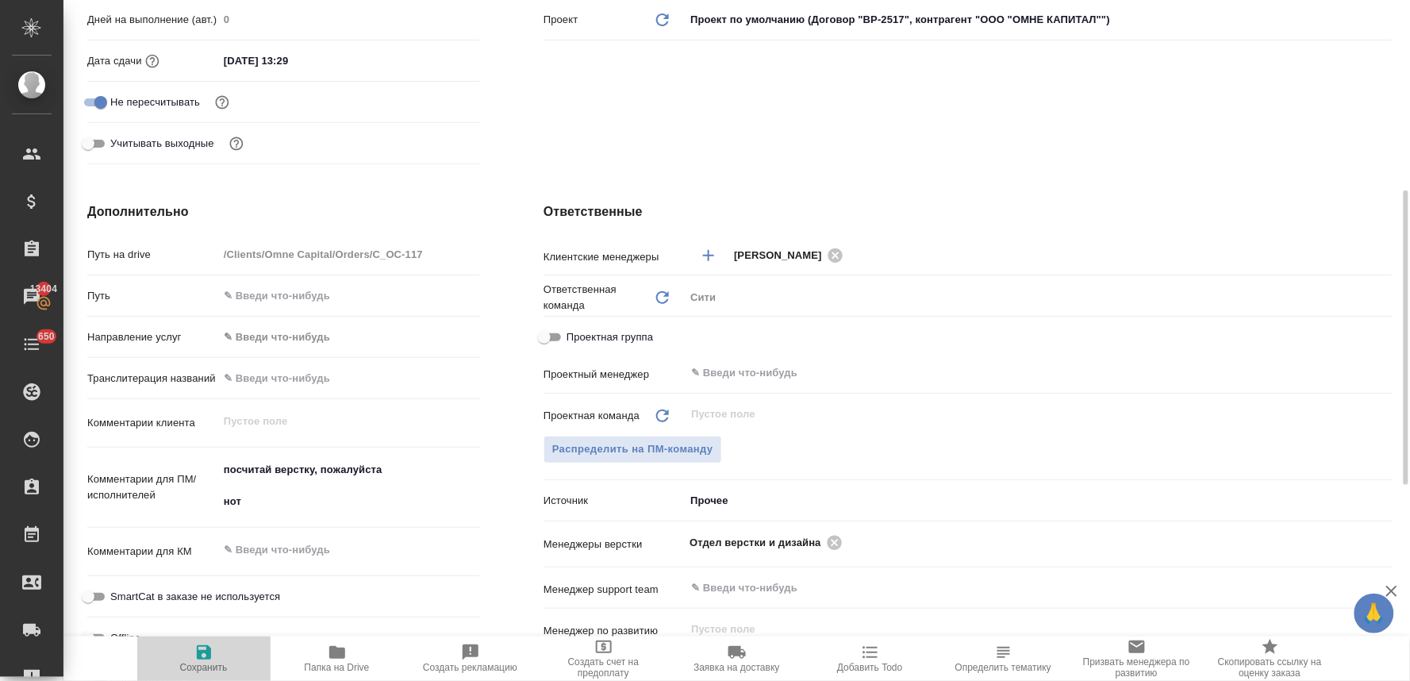
click at [204, 653] on icon "button" at bounding box center [204, 652] width 14 height 14
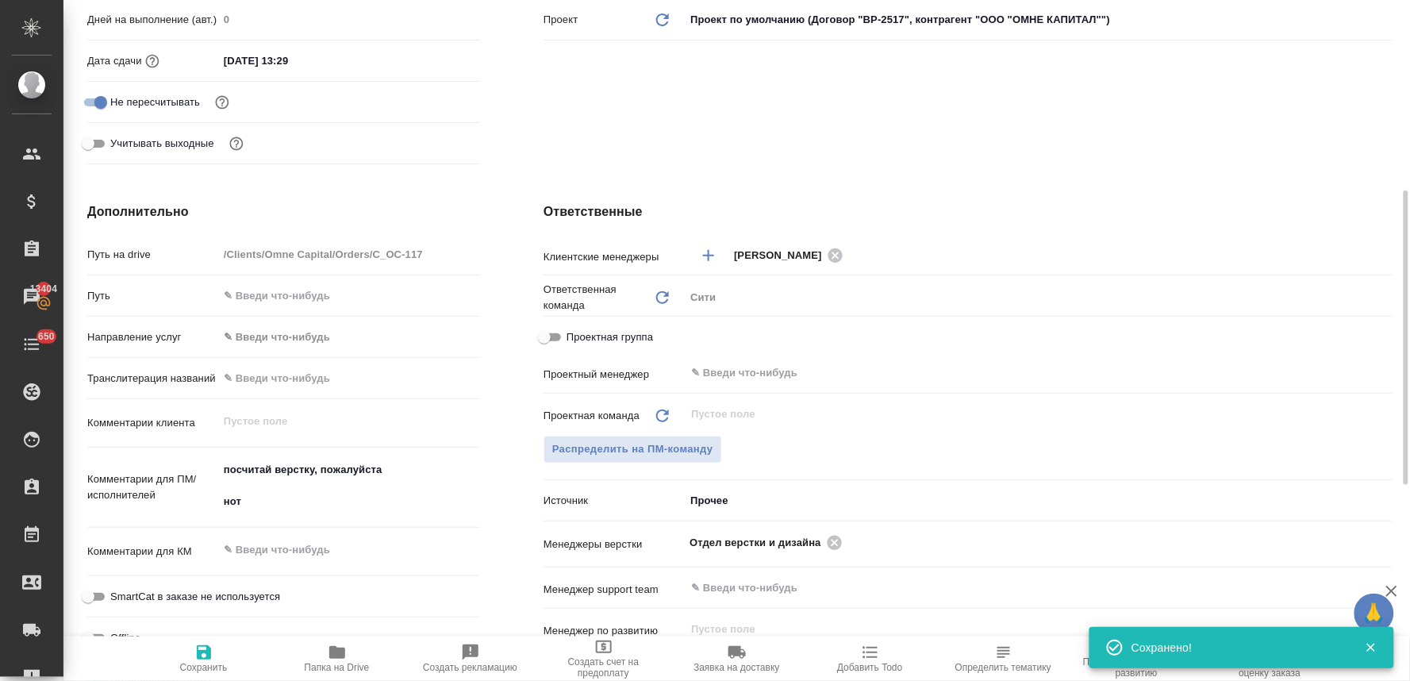
scroll to position [0, 0]
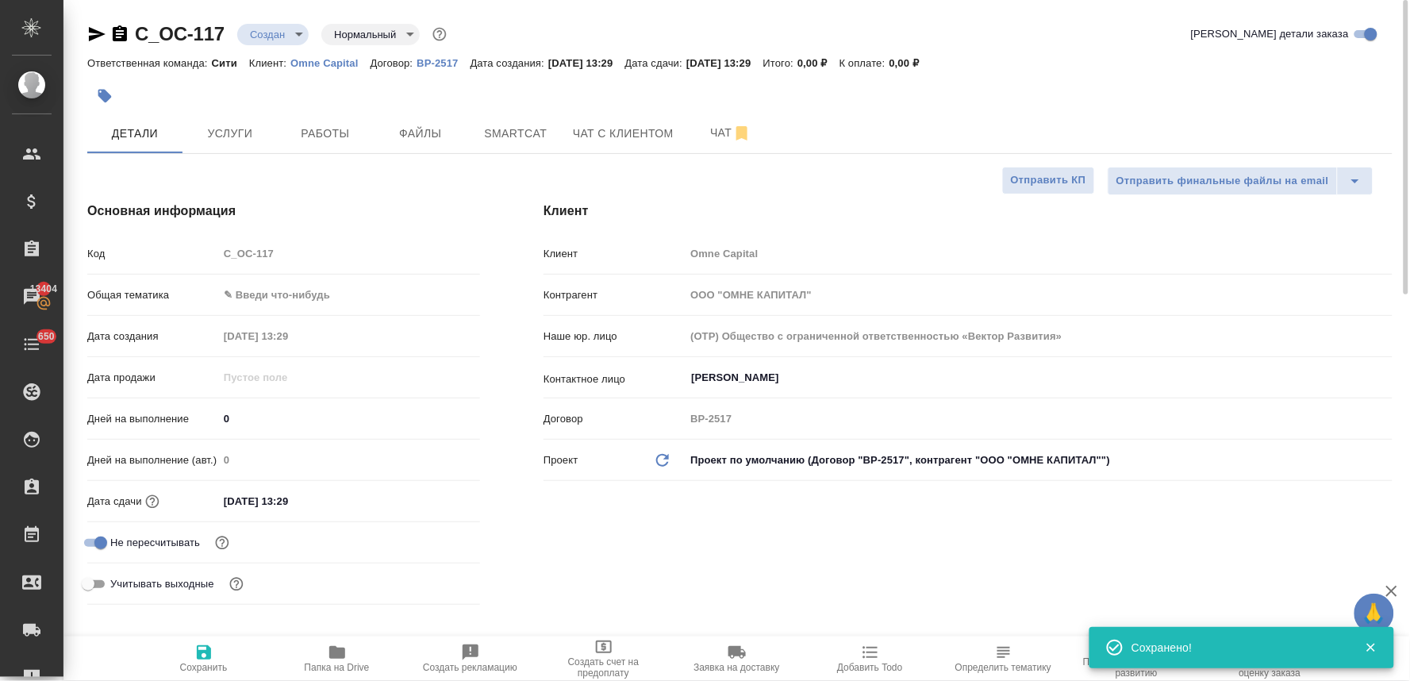
click at [271, 41] on body "🙏 .cls-1 fill:#fff; AWATERA Lyamina Nadezhda Клиенты Спецификации Заказы 13404 …" at bounding box center [705, 340] width 1410 height 681
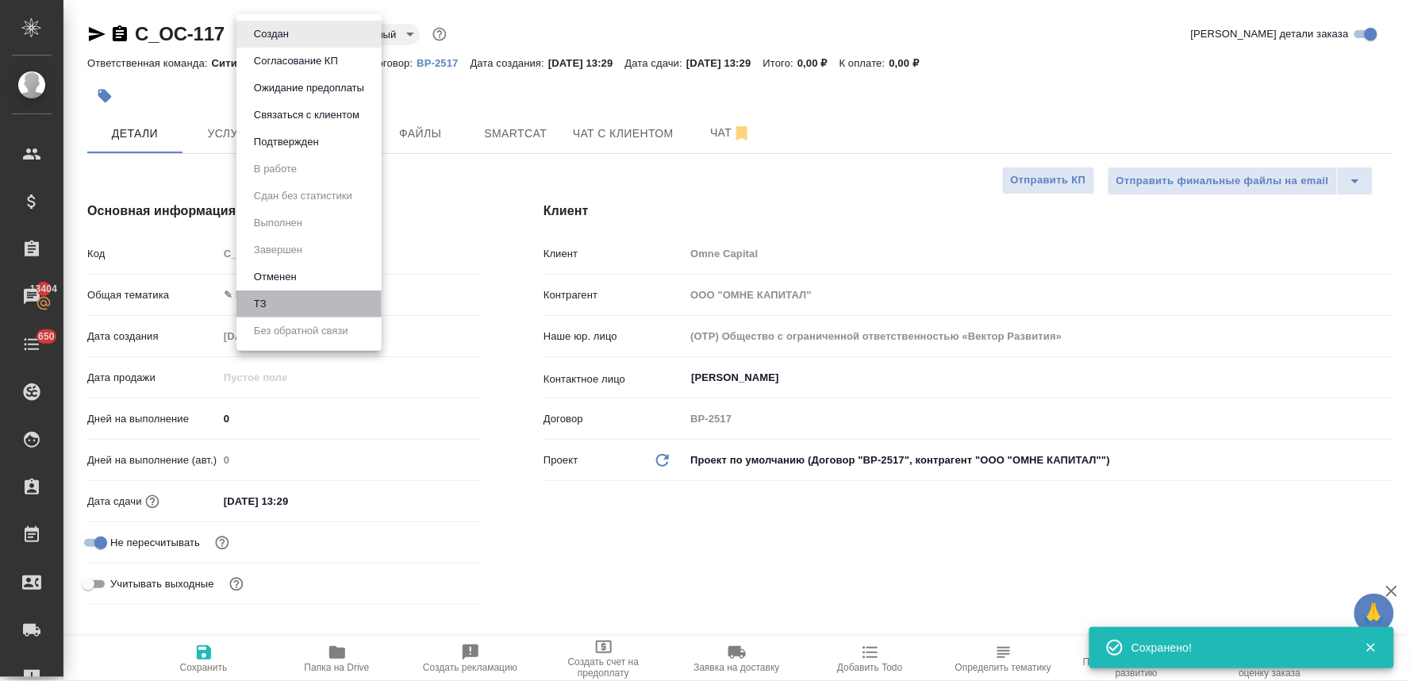
click at [287, 296] on li "ТЗ" at bounding box center [309, 304] width 145 height 27
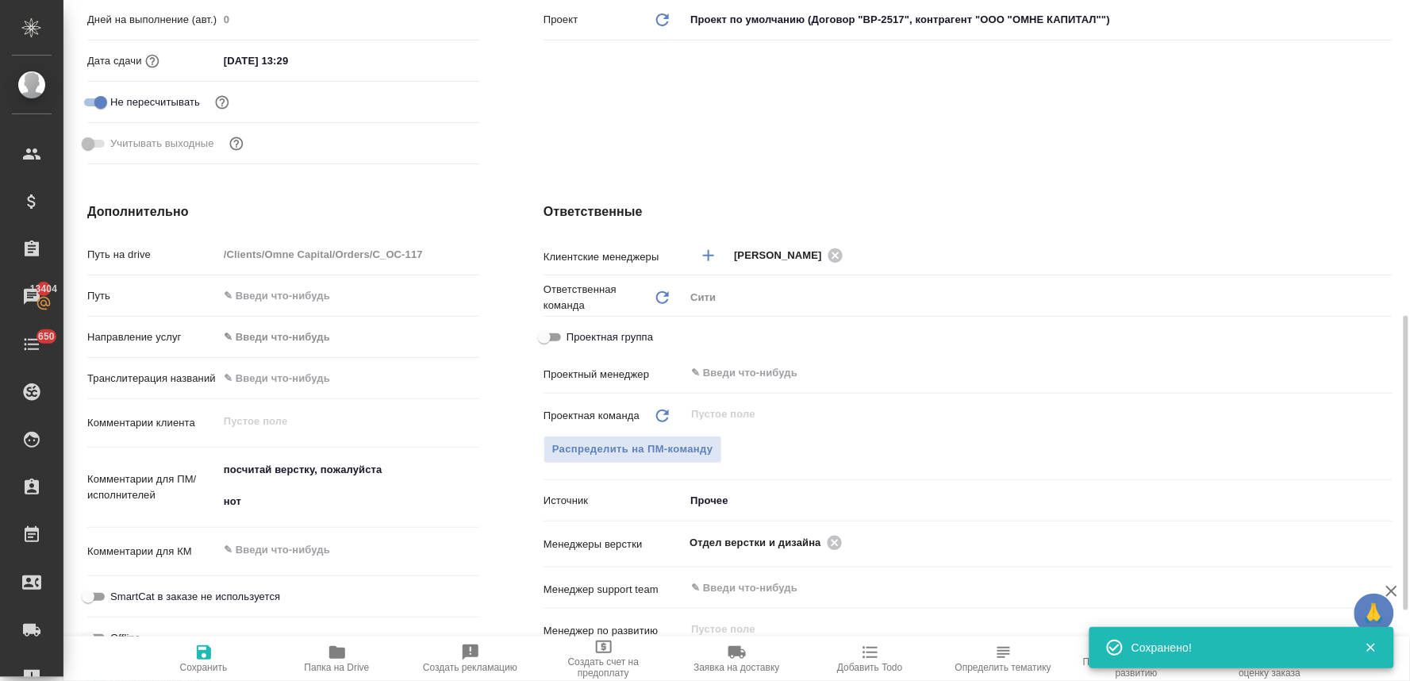
scroll to position [529, 0]
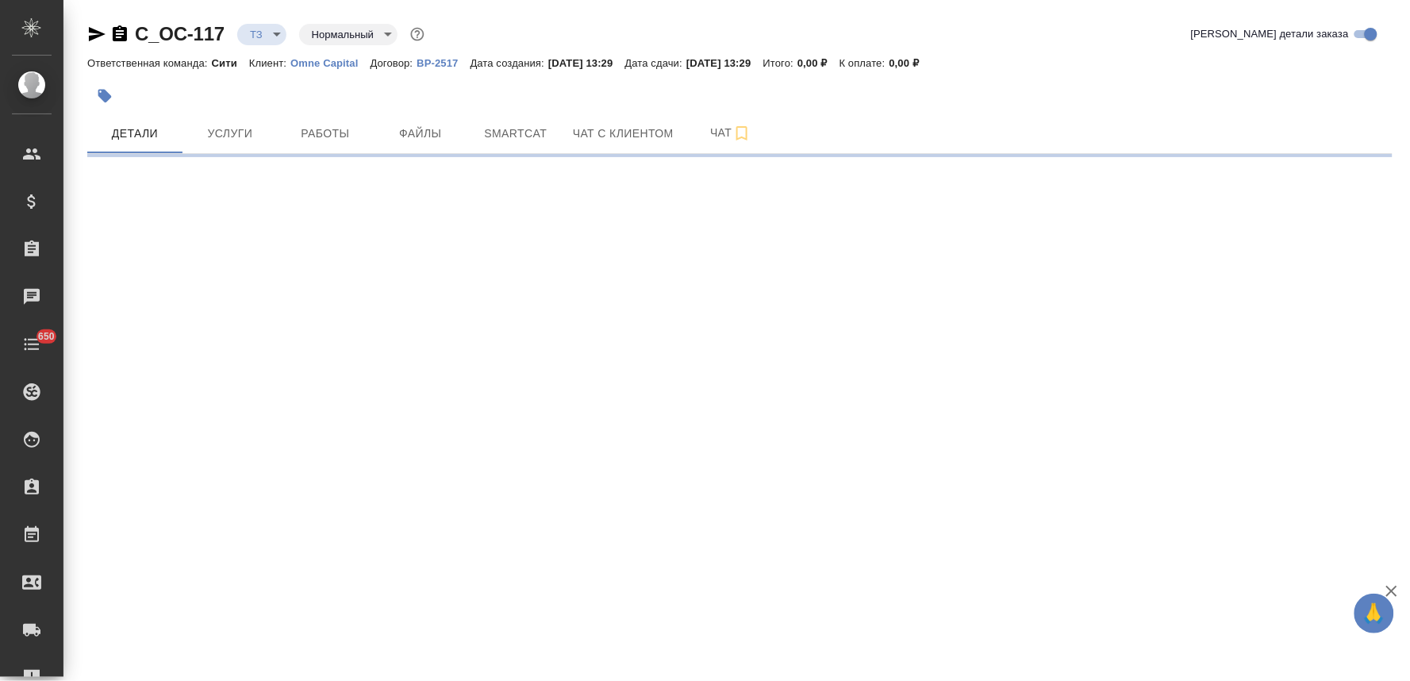
select select "RU"
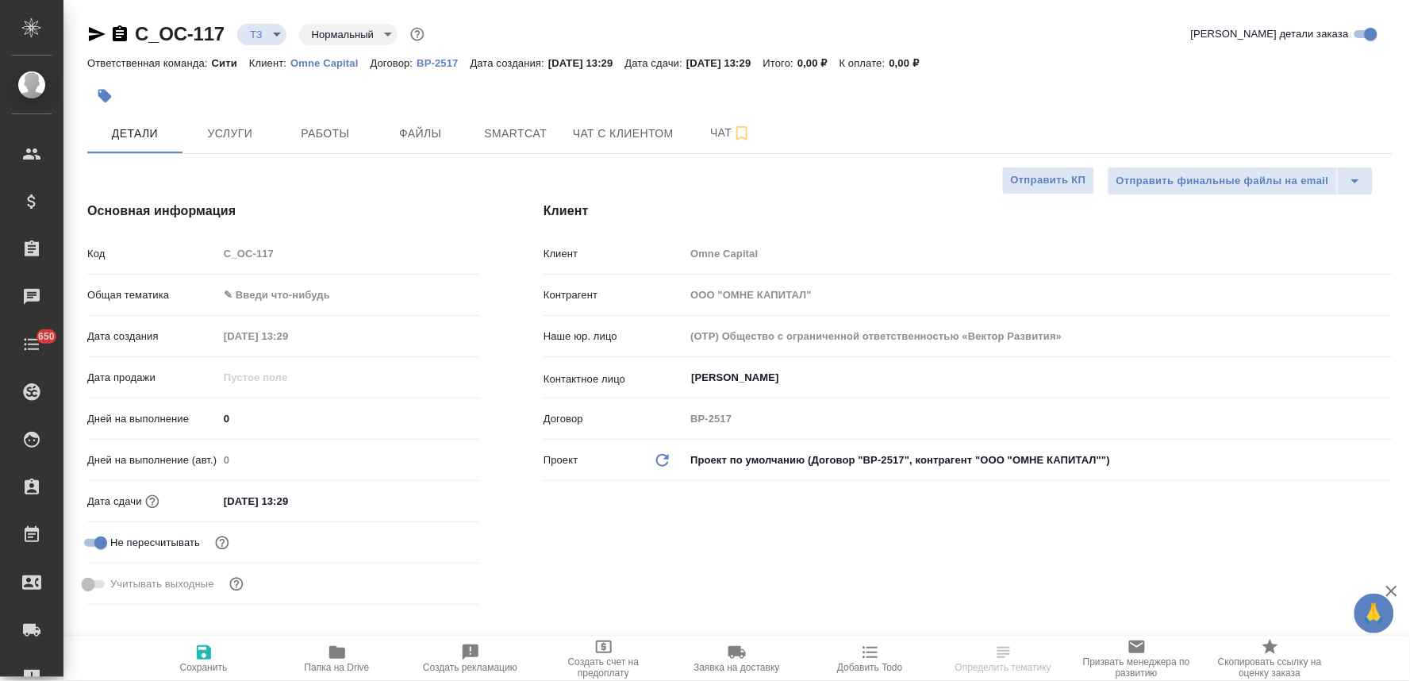
type textarea "x"
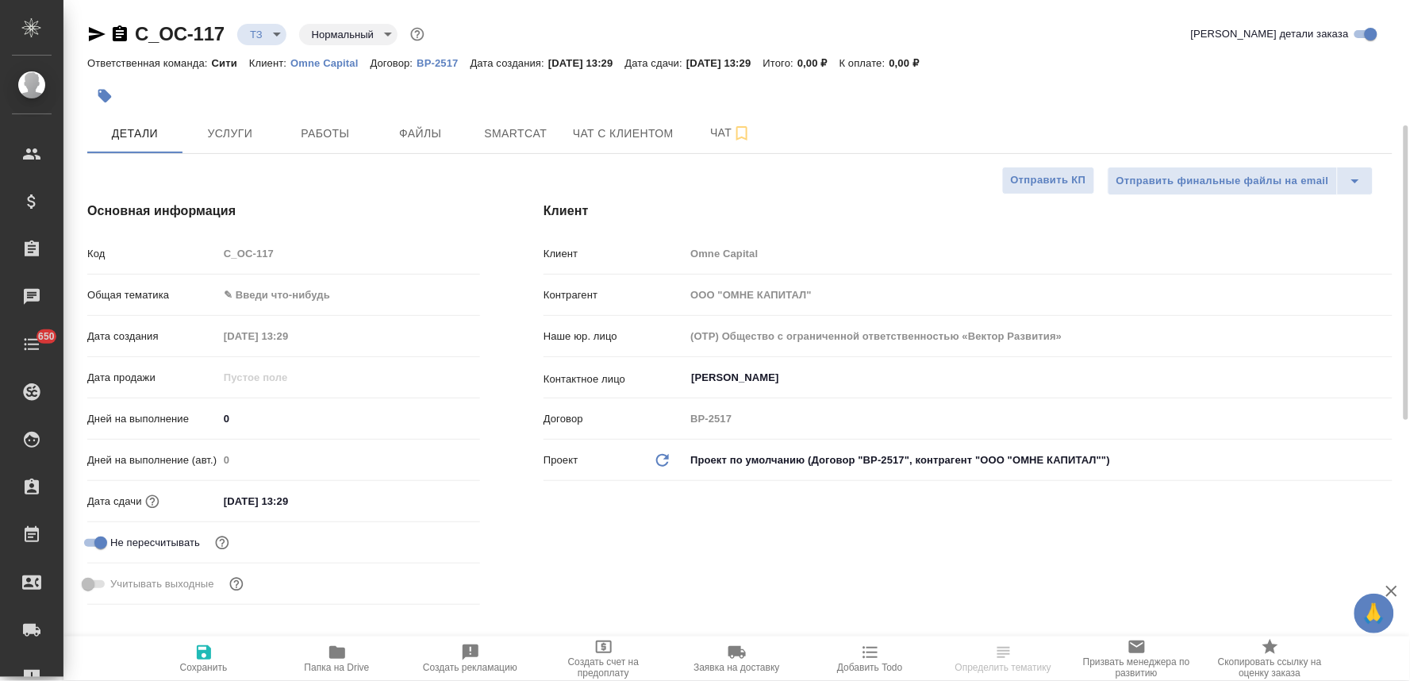
type textarea "x"
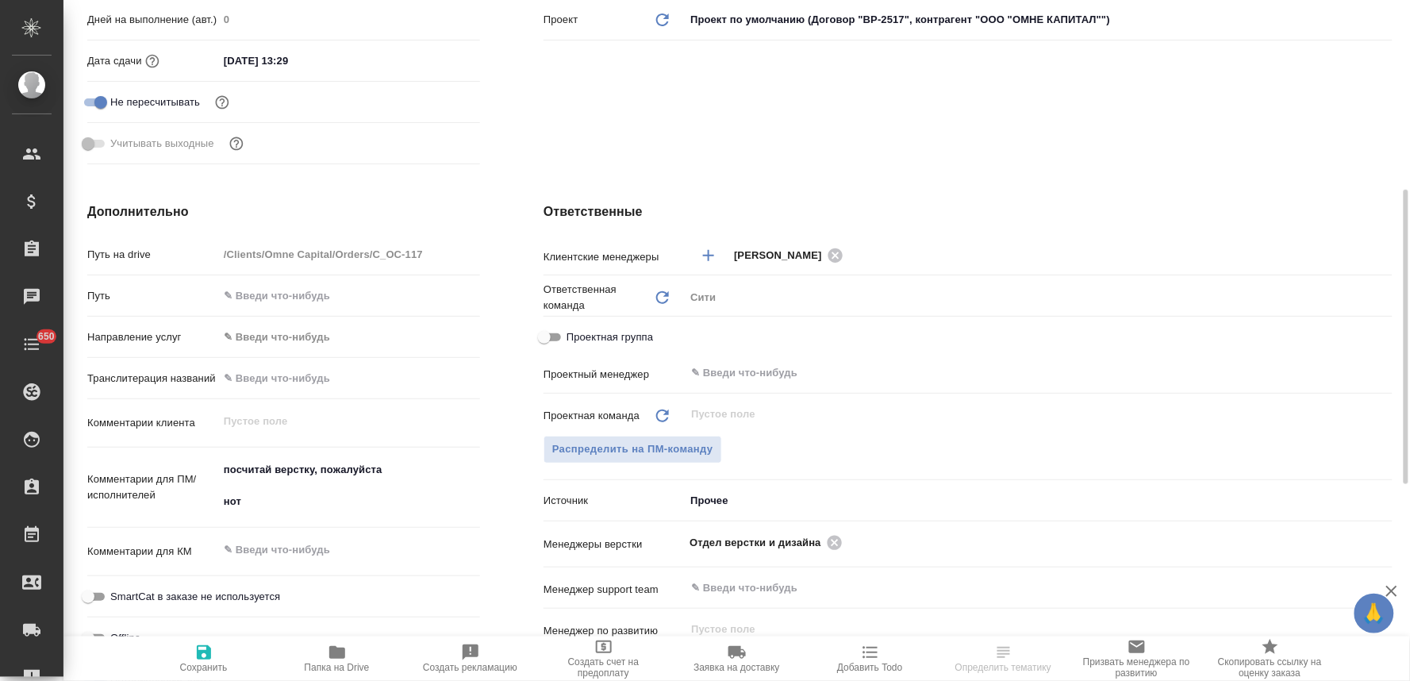
type textarea "x"
click at [272, 469] on textarea "посчитай верстку, пожалуйста нот" at bounding box center [349, 485] width 262 height 59
type textarea "посчитайт верстку, пожалуйста нот"
type textarea "x"
type textarea "посчитайте верстку, пожалуйста нот"
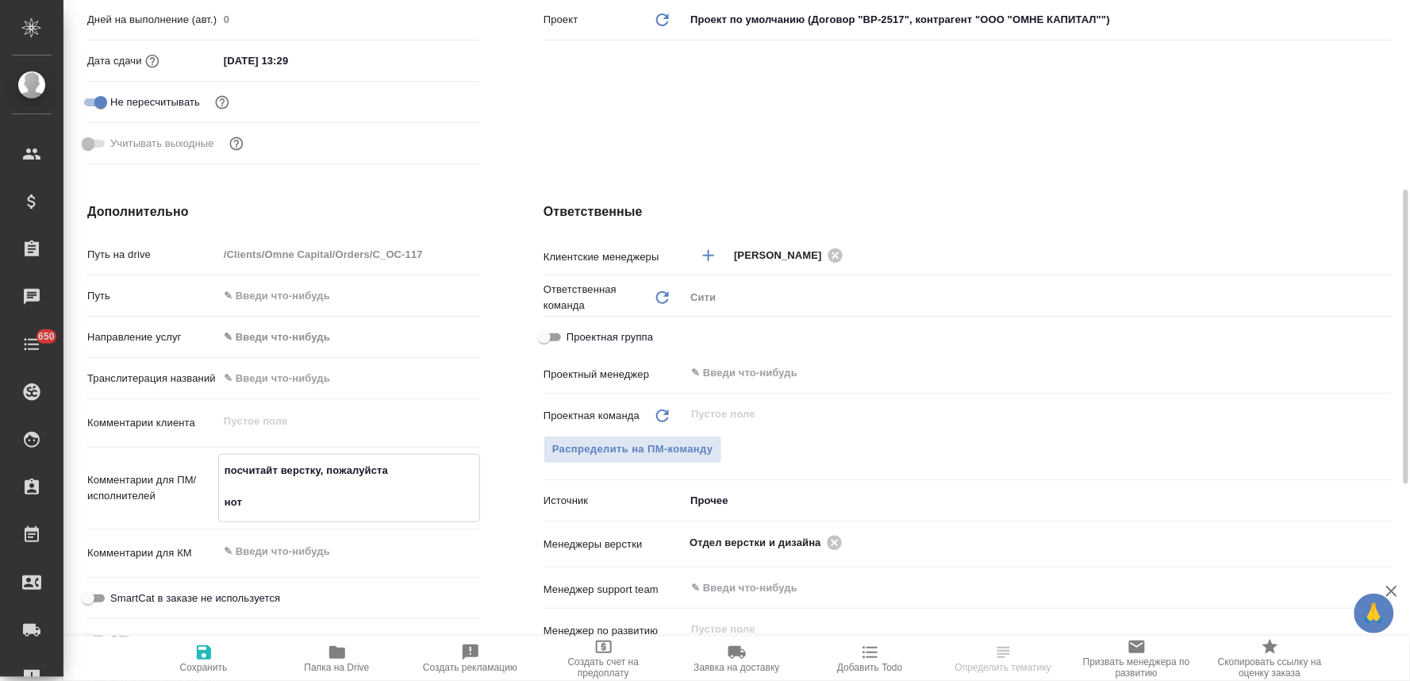
type textarea "x"
click at [406, 471] on textarea "посчитайте верстку, пожалуйста нот" at bounding box center [349, 486] width 260 height 59
type textarea "посчитайте верстку, пожалуйста нот"
type textarea "x"
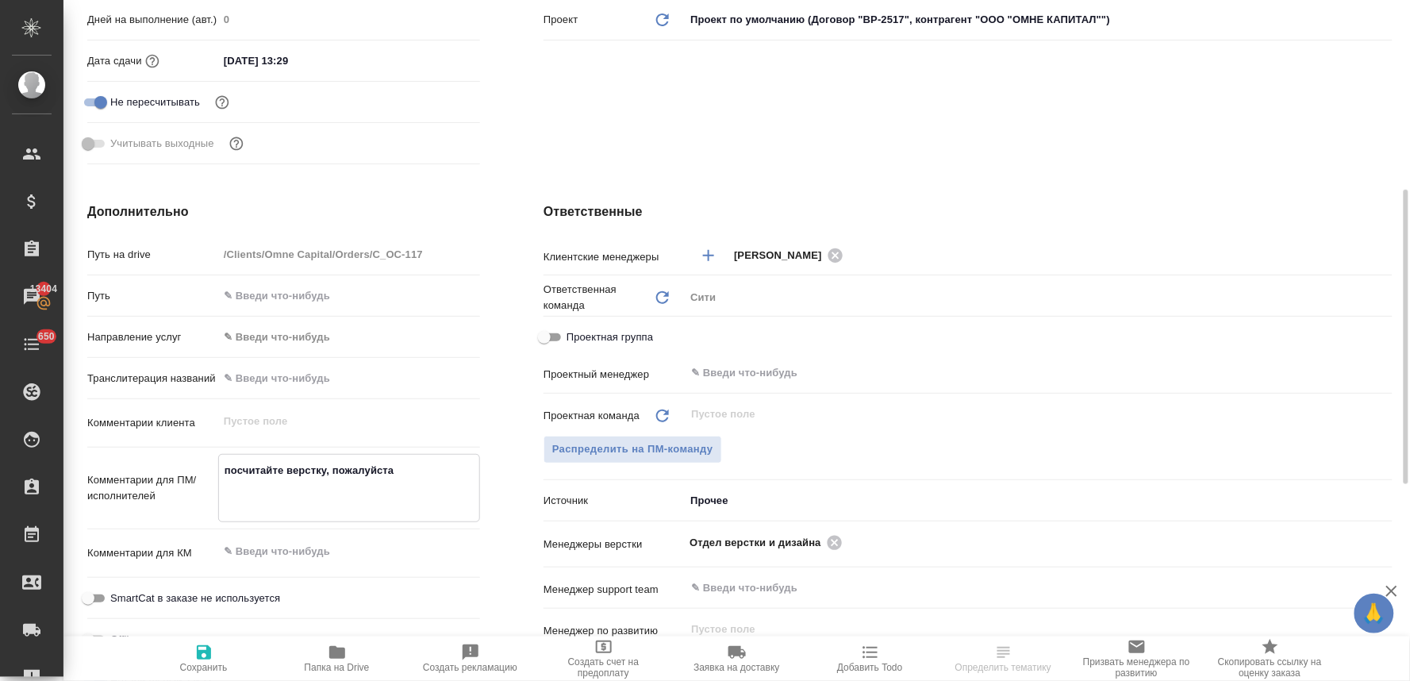
type textarea "x"
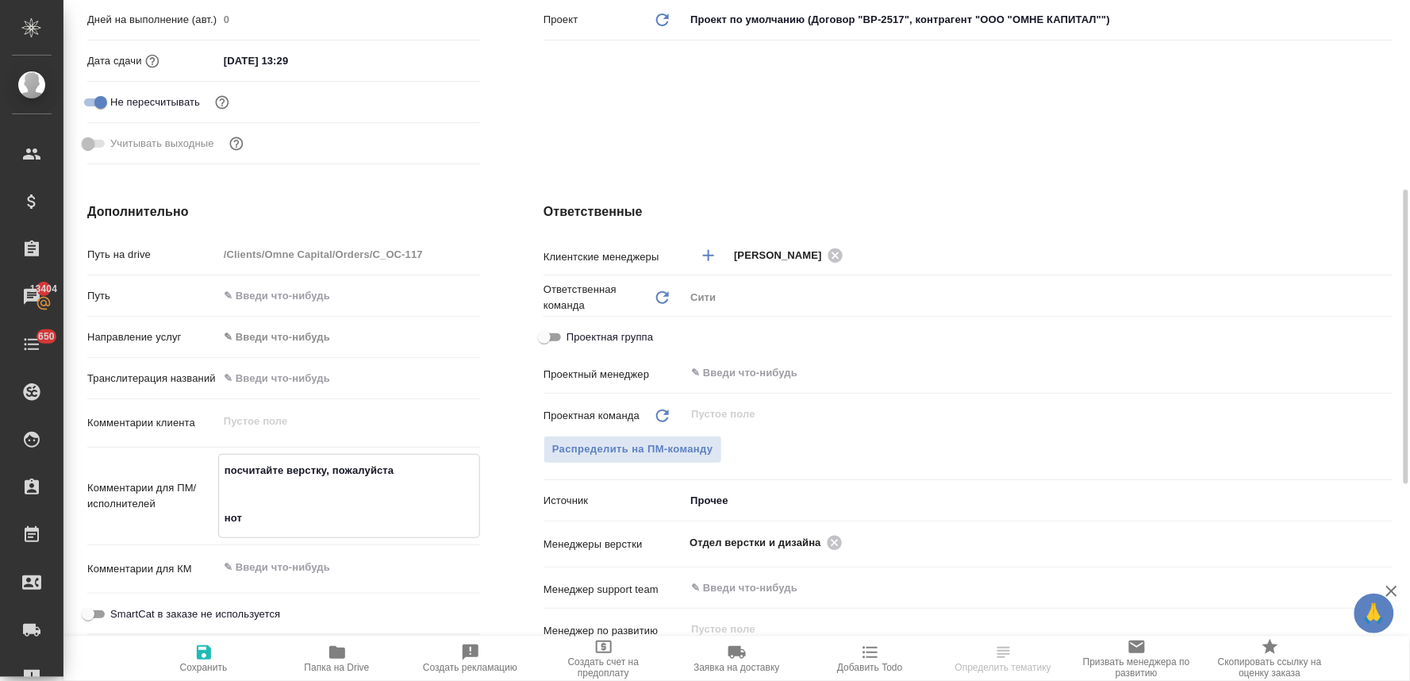
paste textarea "reyestr genome на перевод"
type textarea "x"
type textarea "посчитайте верстку, пожалуйста reyestr genome на перевод нот"
type textarea "x"
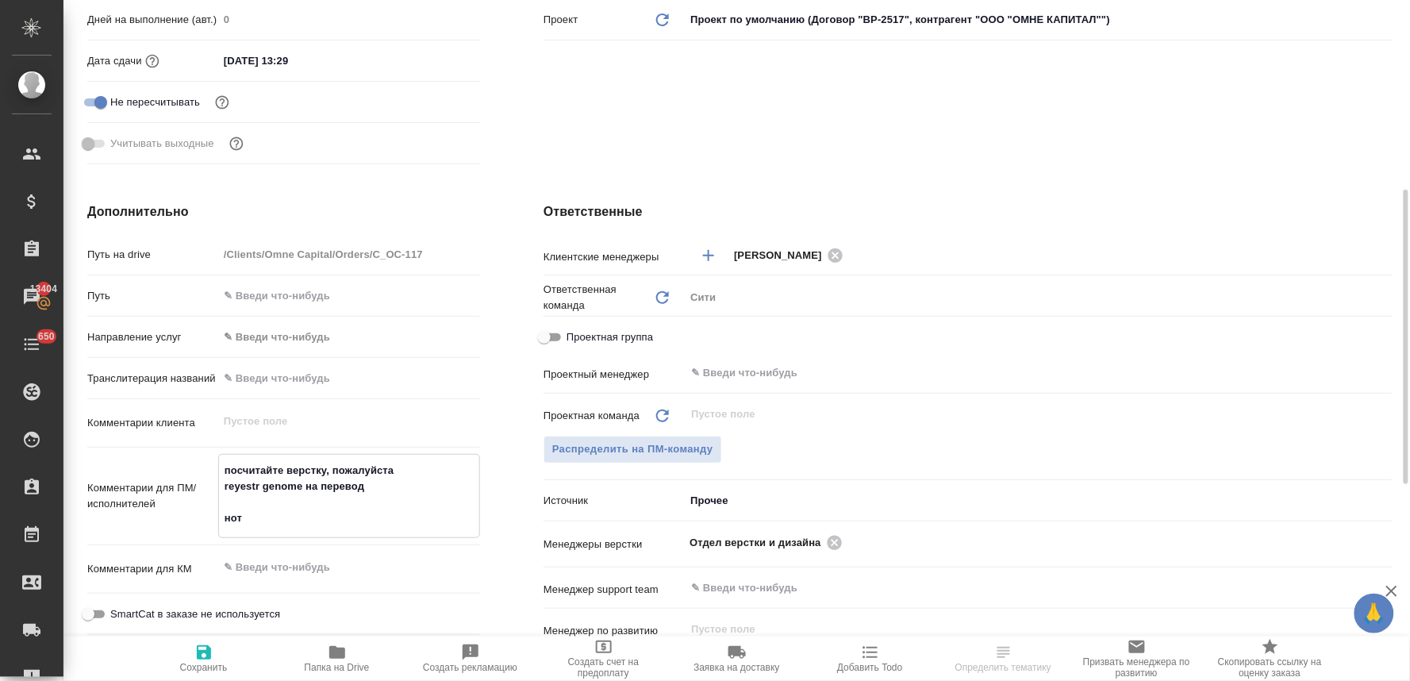
type textarea "x"
type textarea "посчитайте верстку, пожалуйста reyestr genome на перевод нот"
type textarea "x"
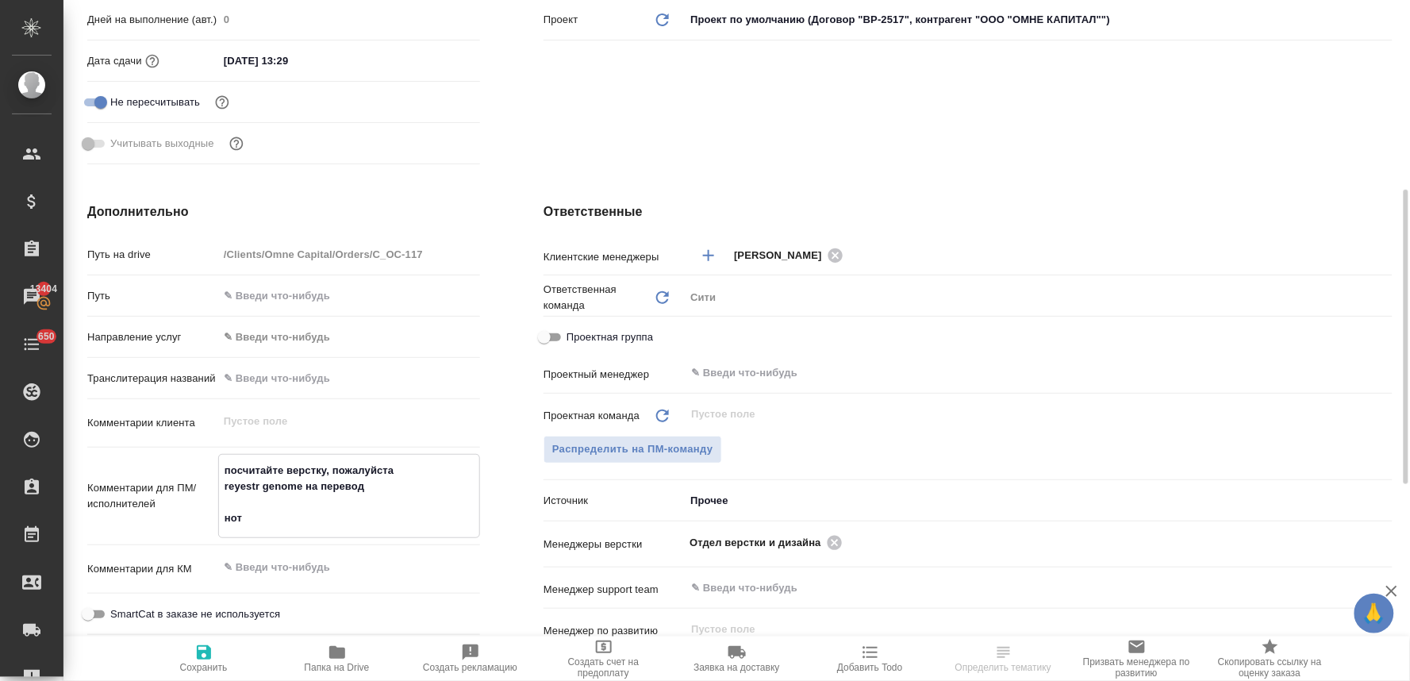
type textarea "посчитайте верстку, пожалуйста reyestr genome на перевод - нот"
type textarea "x"
type textarea "посчитайте верстку, пожалуйста reyestr genome на перевод - нот"
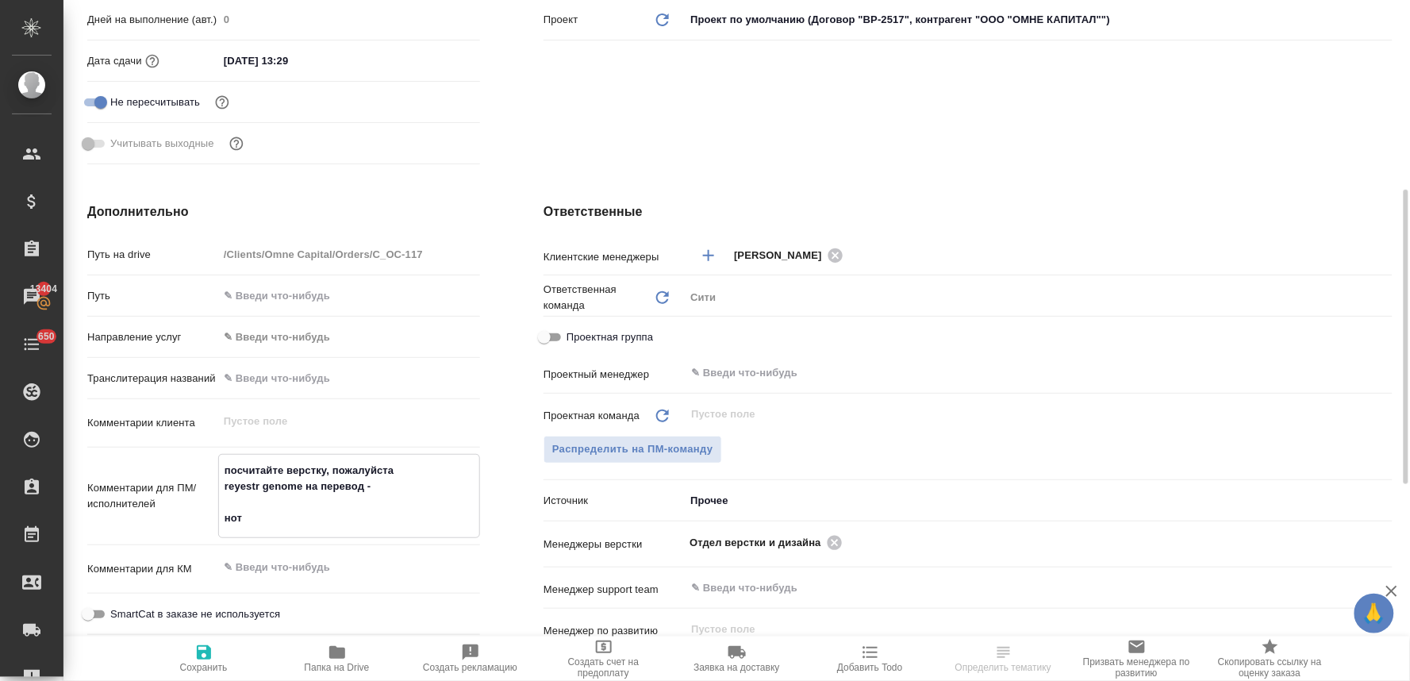
type textarea "x"
type textarea "посчитайте верстку, пожалуйста reyestr genome на перевод - н нот"
type textarea "x"
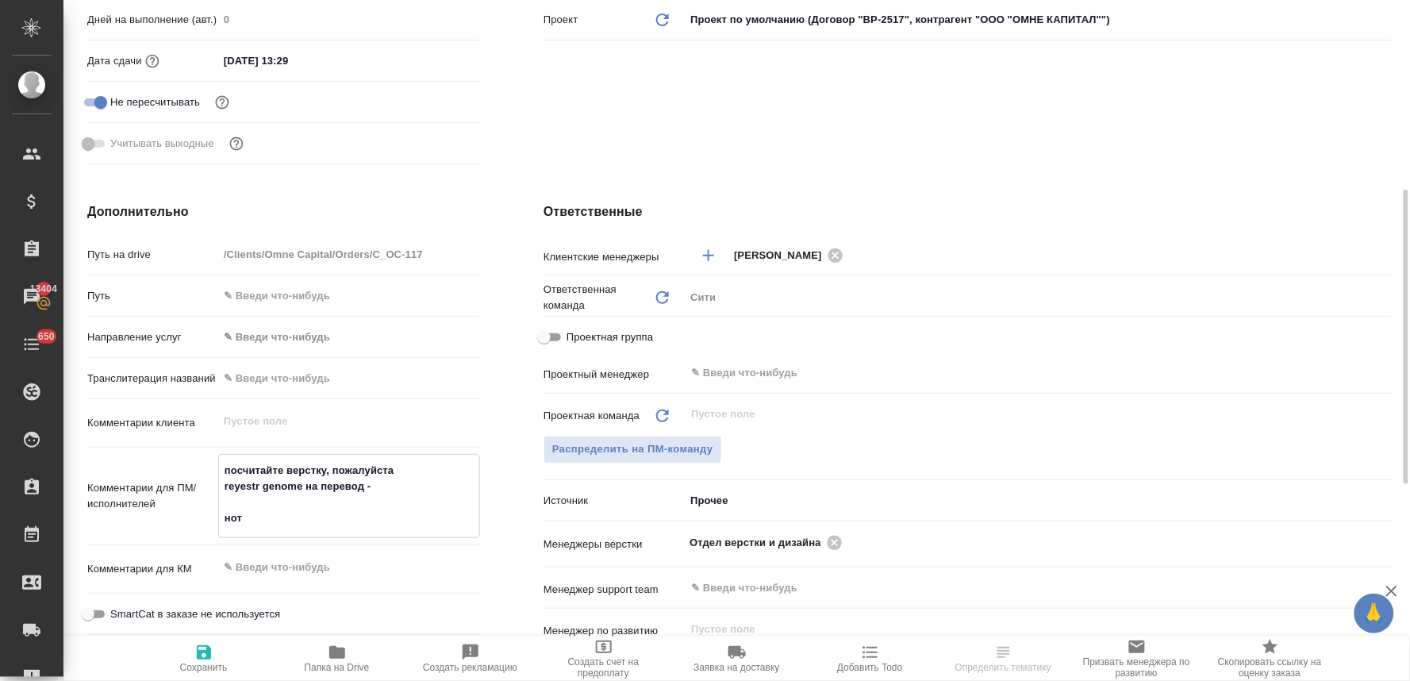
type textarea "x"
type textarea "посчитайте верстку, пожалуйста reyestr genome на перевод - на нот"
type textarea "x"
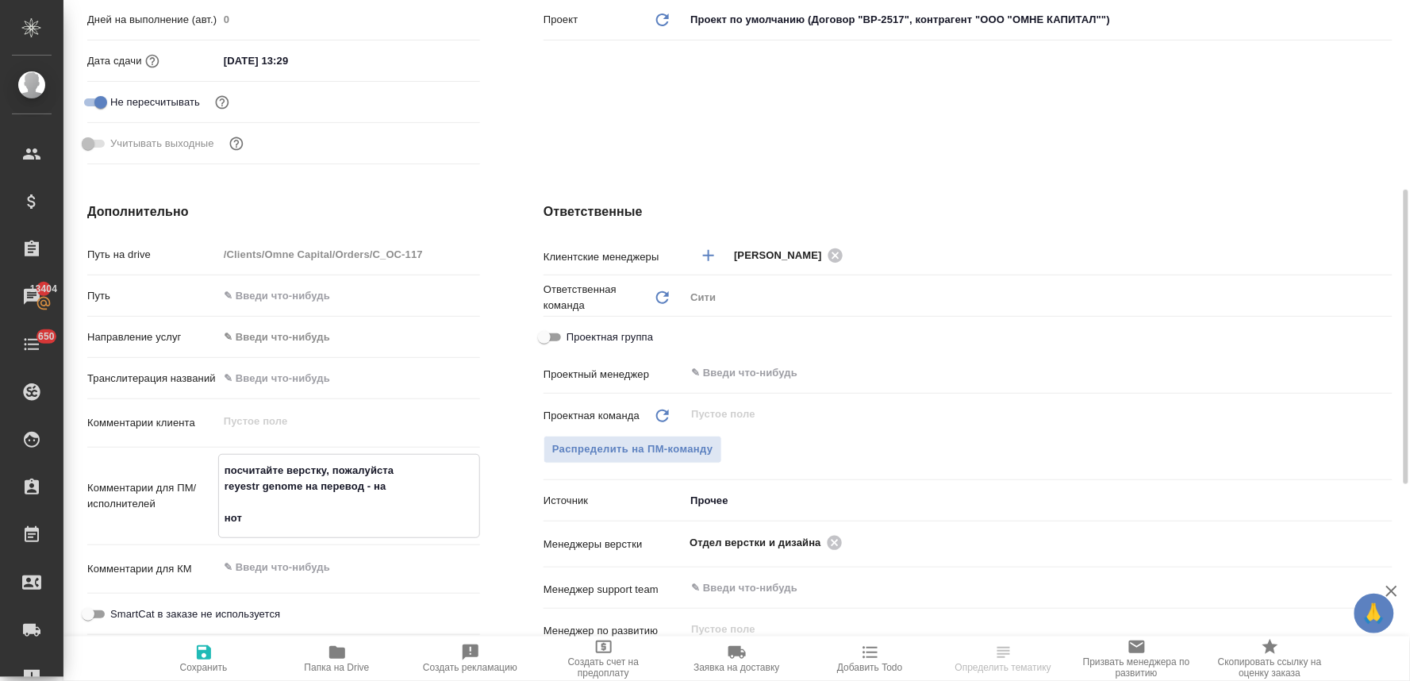
type textarea "x"
type textarea "посчитайте верстку, пожалуйста reyestr genome на перевод - на нот"
type textarea "x"
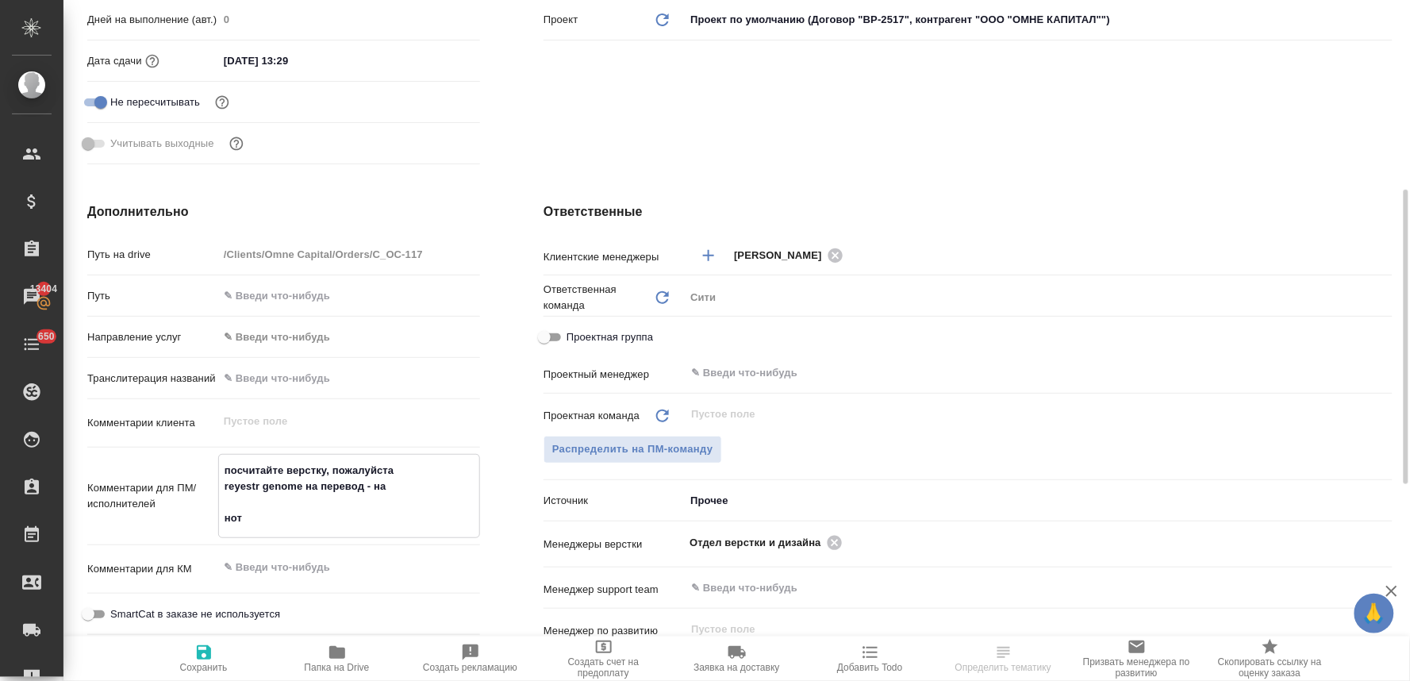
type textarea "посчитайте верстку, пожалуйста reyestr genome на перевод - на п нот"
type textarea "x"
type textarea "посчитайте верстку, пожалуйста reyestr genome на перевод - на пе нот"
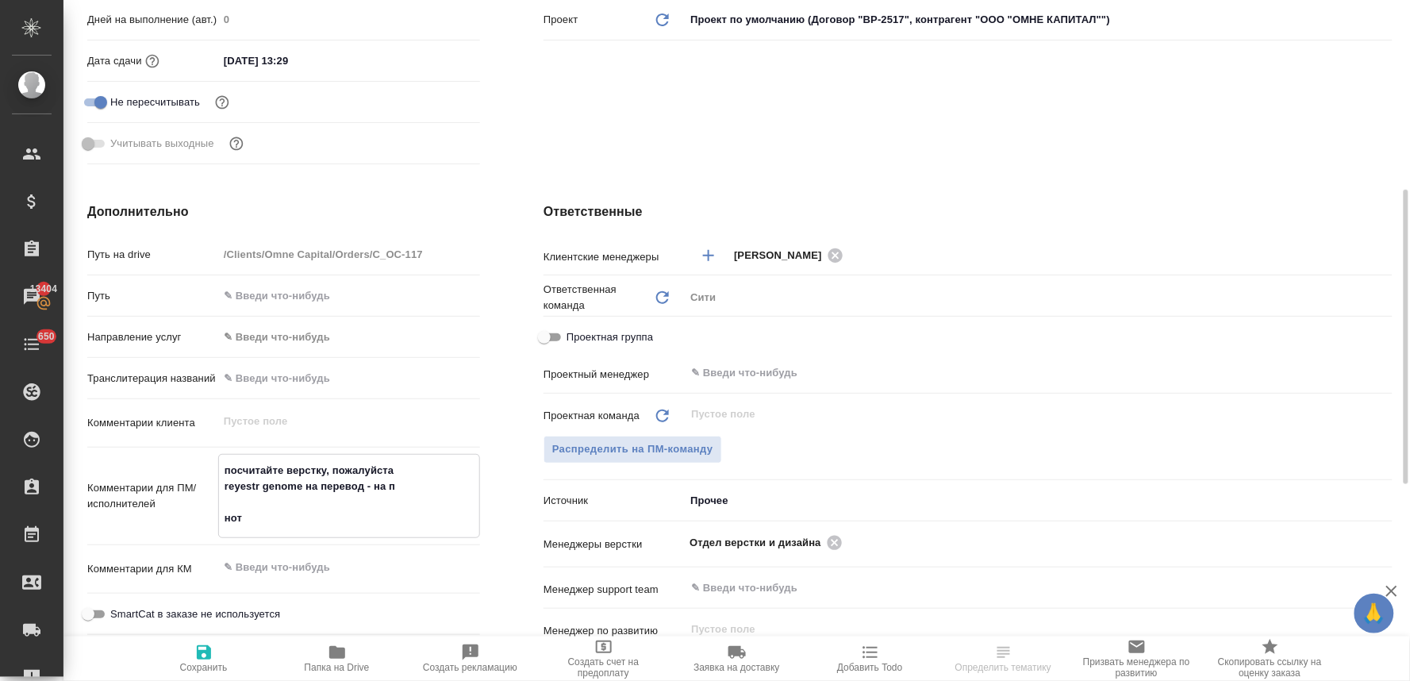
type textarea "x"
type textarea "посчитайте верстку, пожалуйста reyestr genome на перевод - на пере нот"
type textarea "x"
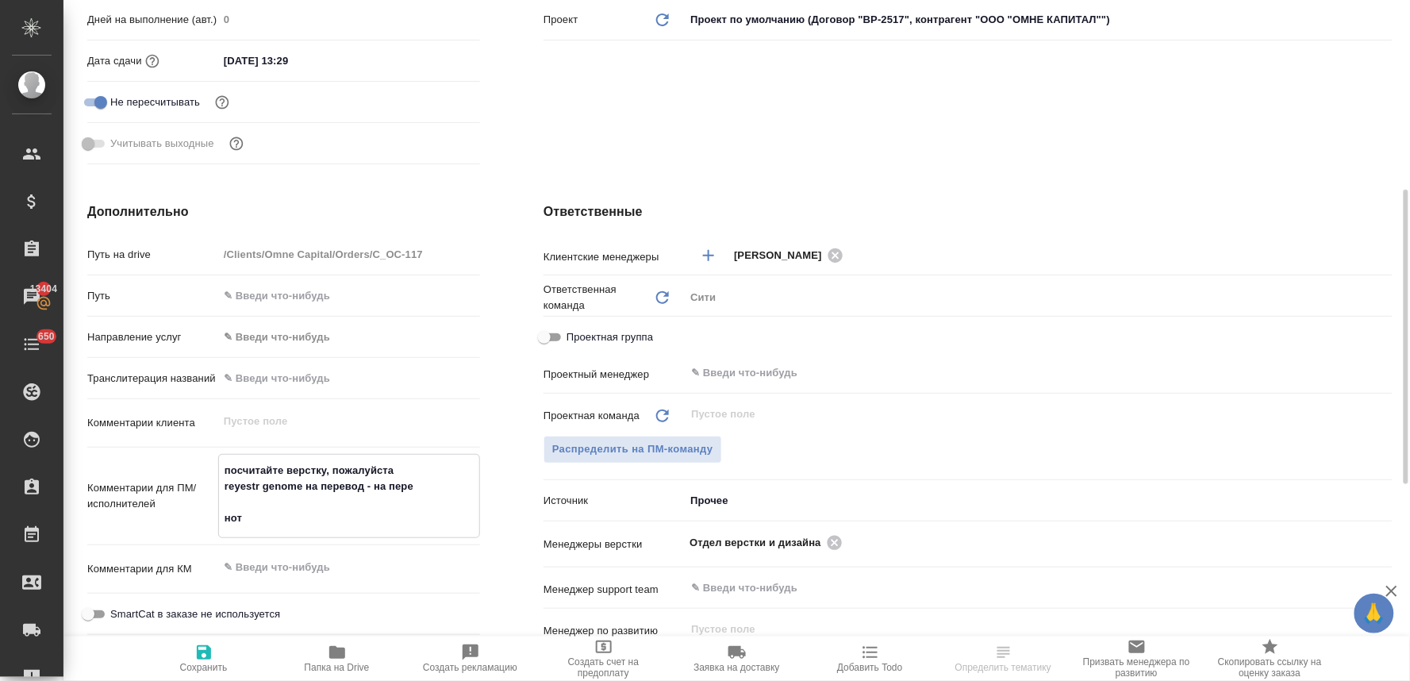
type textarea "x"
type textarea "посчитайте верстку, пожалуйста reyestr genome на перевод - на перев нот"
type textarea "x"
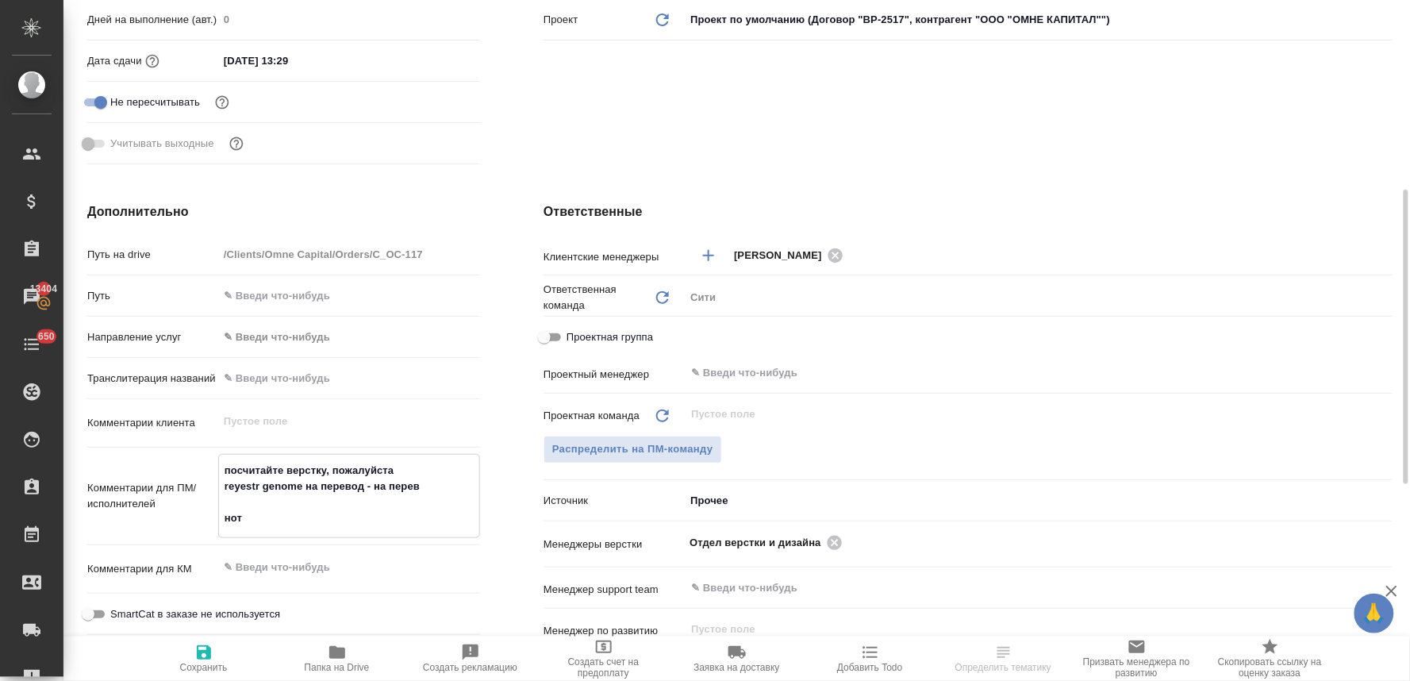
type textarea "посчитайте верстку, пожалуйста reyestr genome на перевод - на перево нот"
type textarea "x"
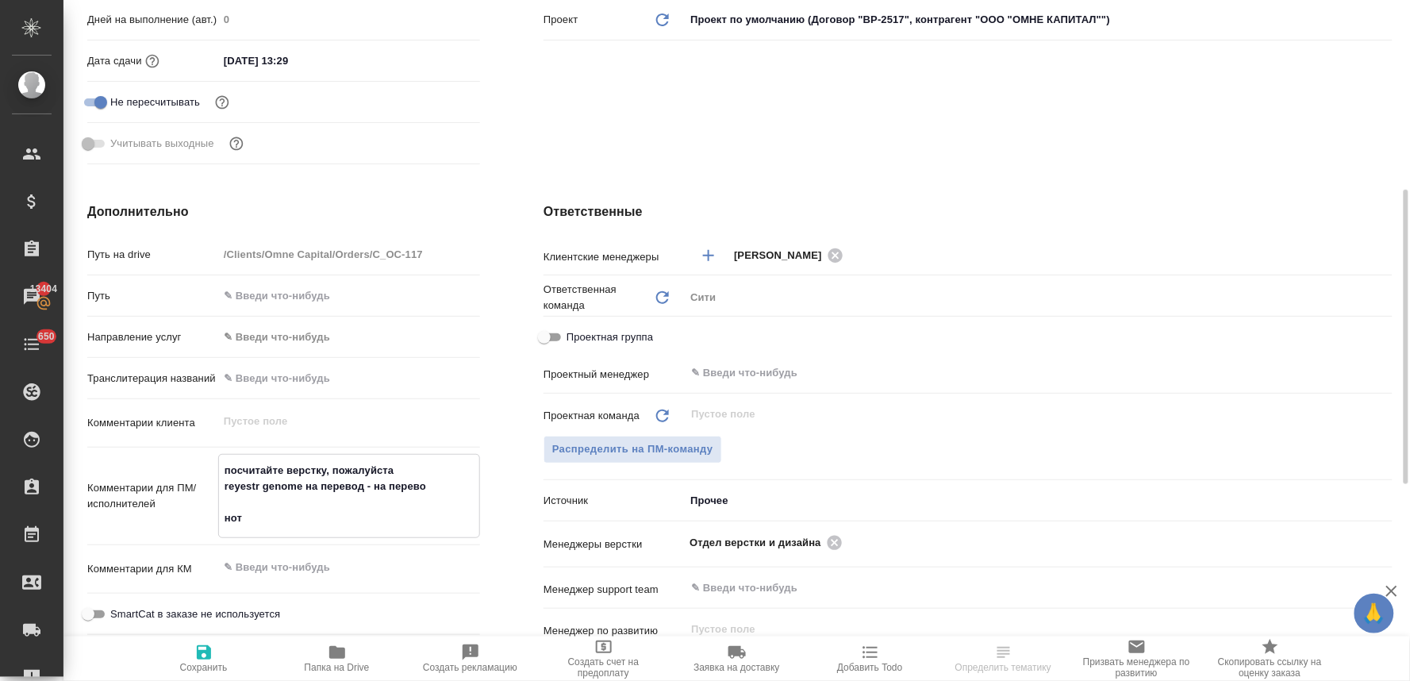
type textarea "посчитайте верстку, пожалуйста reyestr genome на перевод - на перевод нот"
type textarea "x"
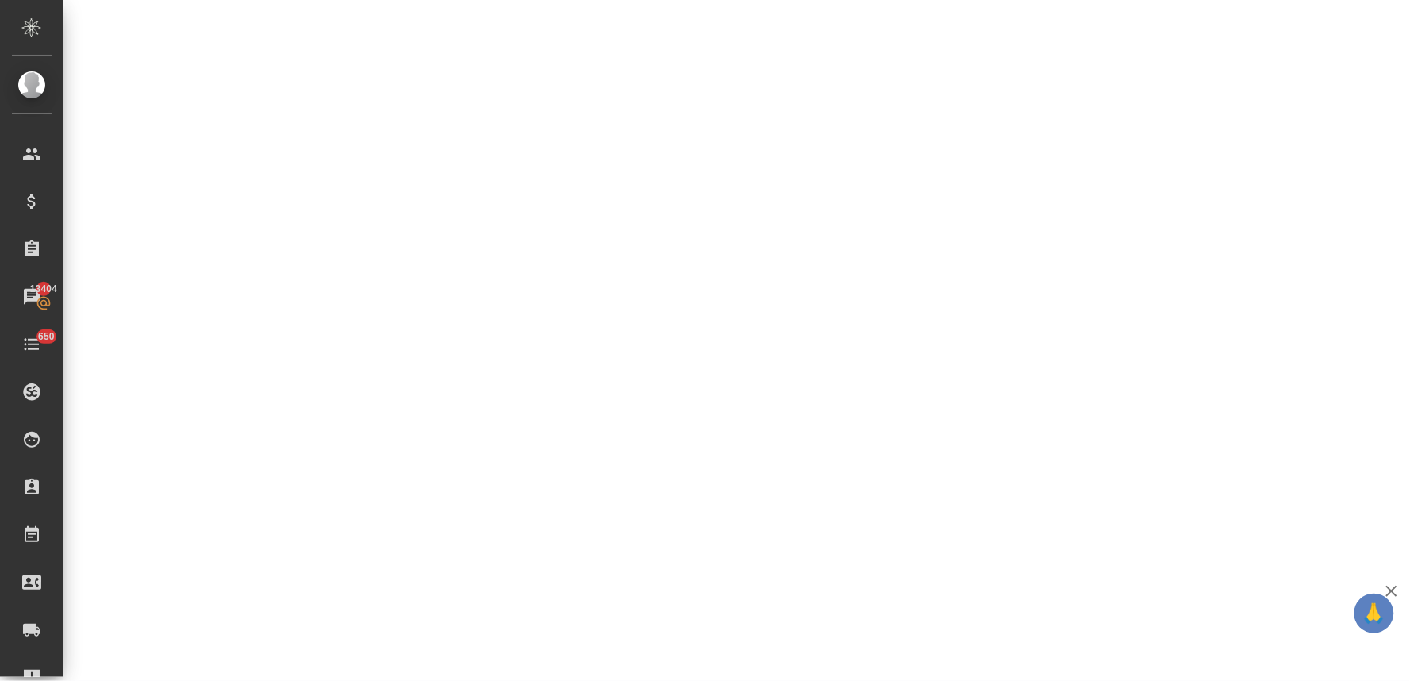
select select "RU"
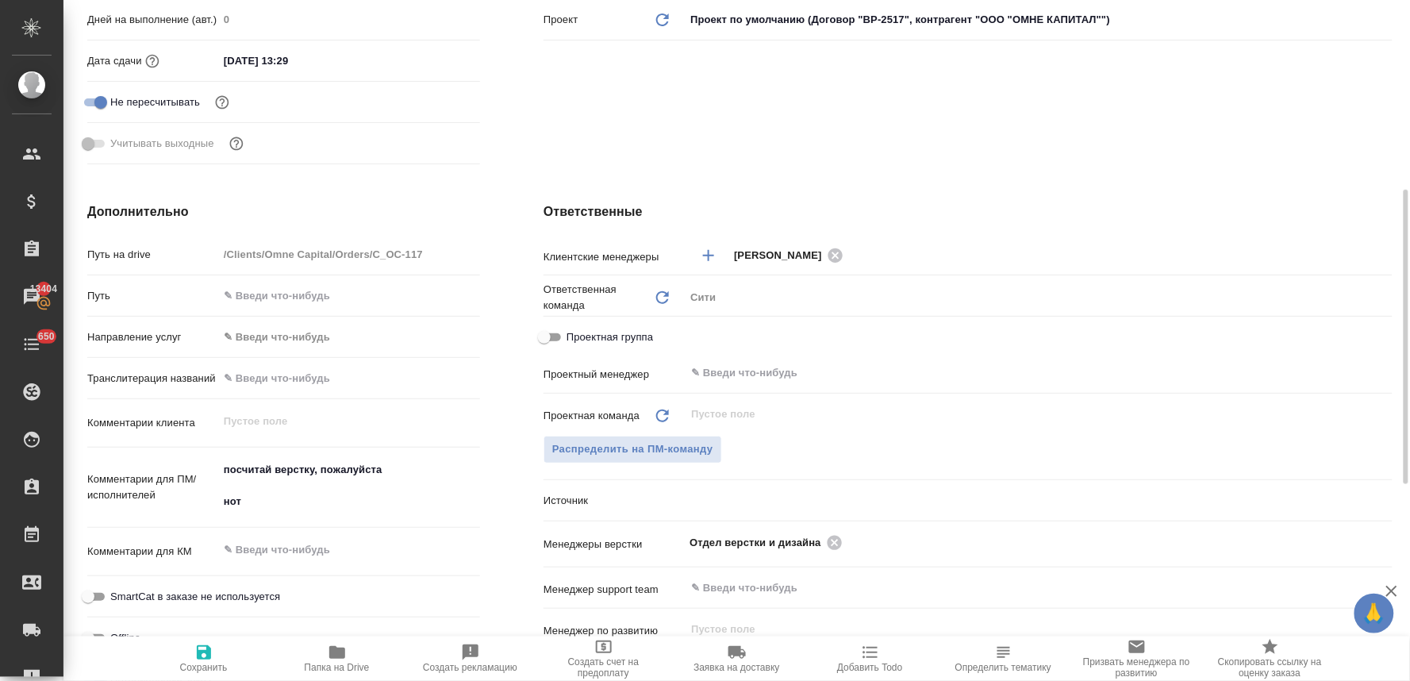
type textarea "x"
click at [406, 471] on textarea "посчитай верстку, пожалуйста нот" at bounding box center [349, 485] width 262 height 59
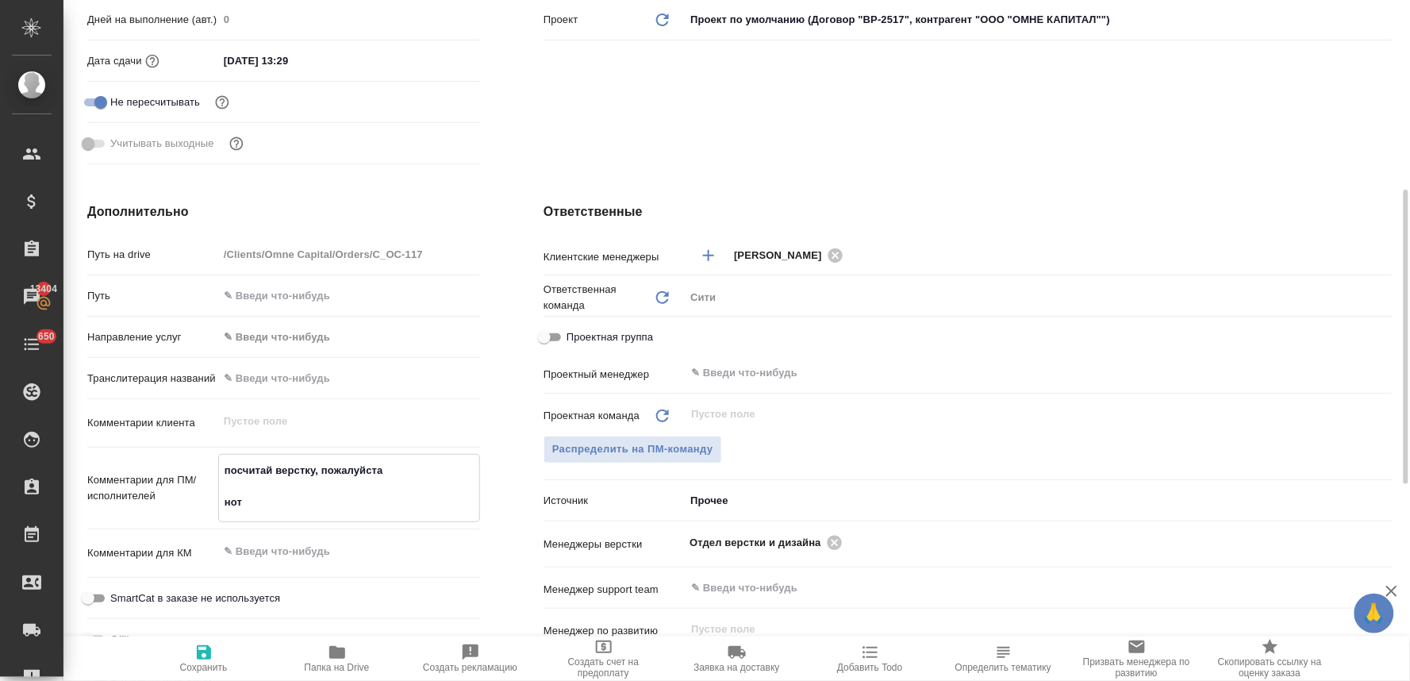
type textarea "посчитай верстку, пожалуйста нот"
type textarea "x"
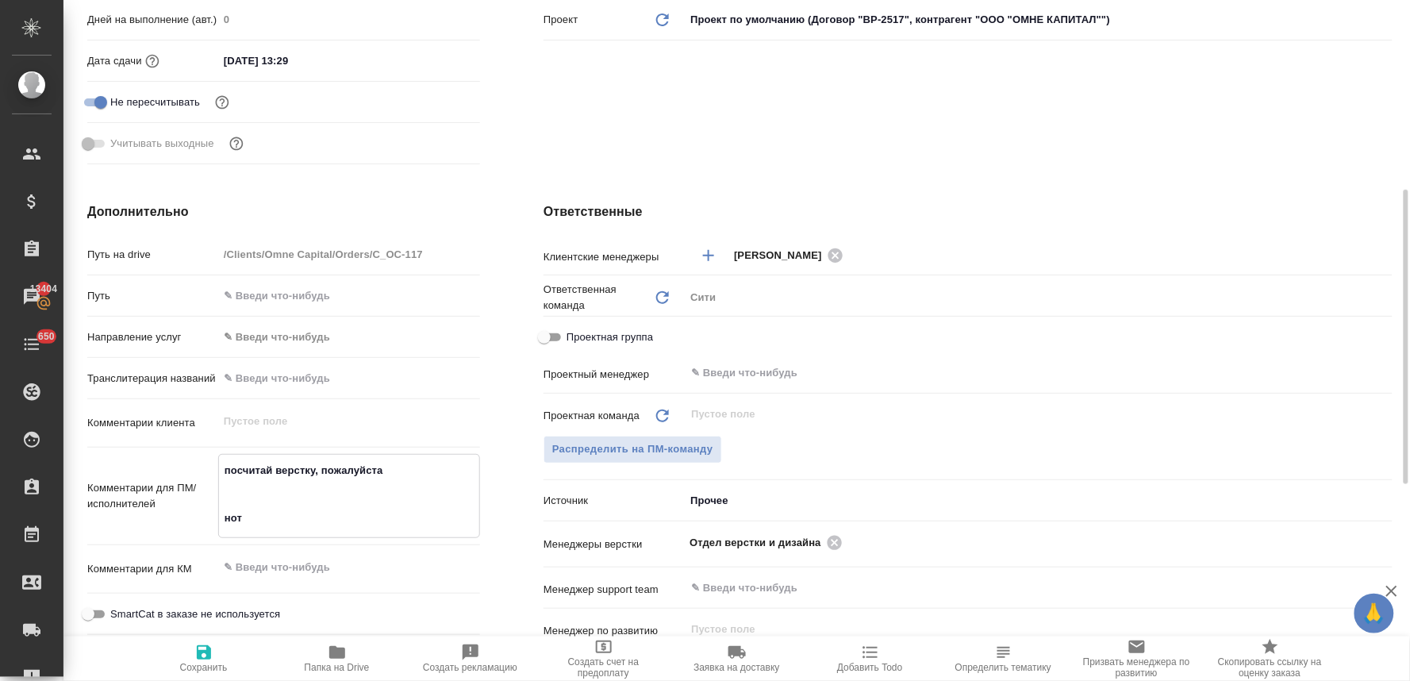
paste textarea "reyestr genome на перевод"
type textarea "посчитай верстку, пожалуйста reyestr genome на перевод нот"
type textarea "x"
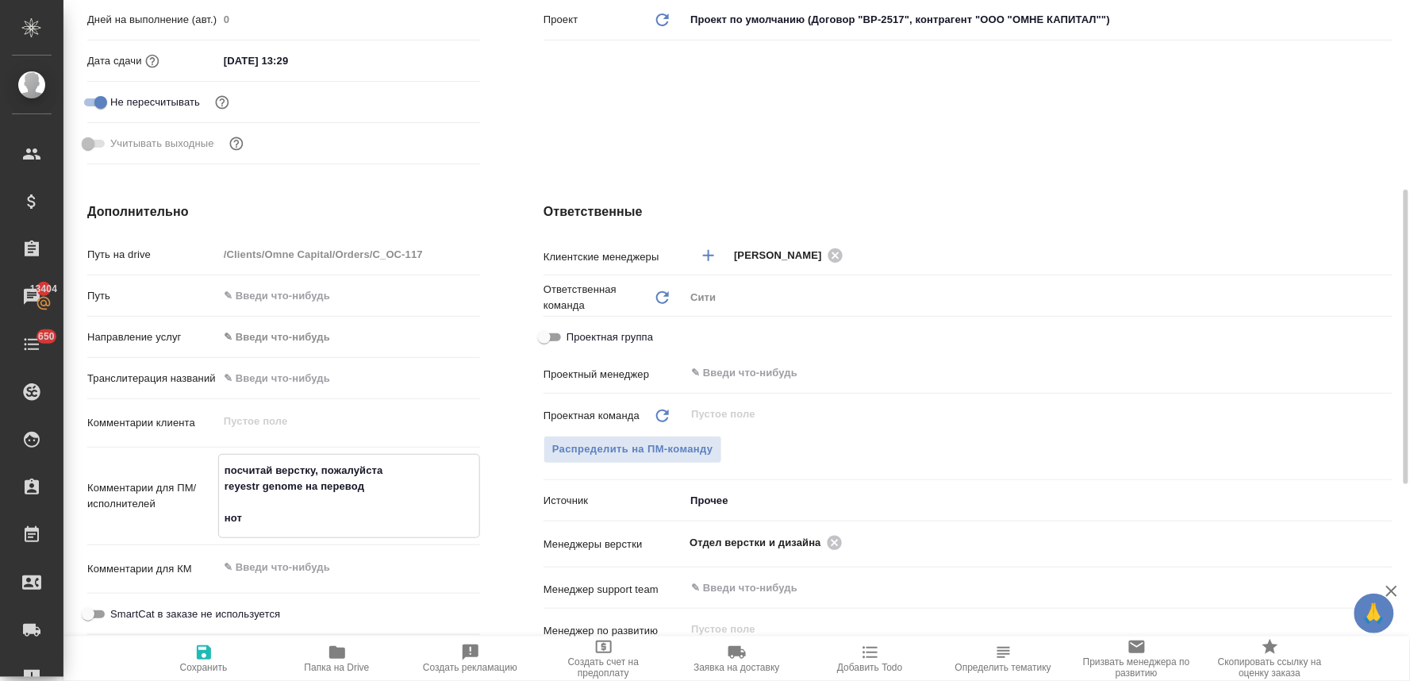
type textarea "x"
type textarea "посчитай верстку, пожалуйста reyestr genome на перевод нот"
type textarea "x"
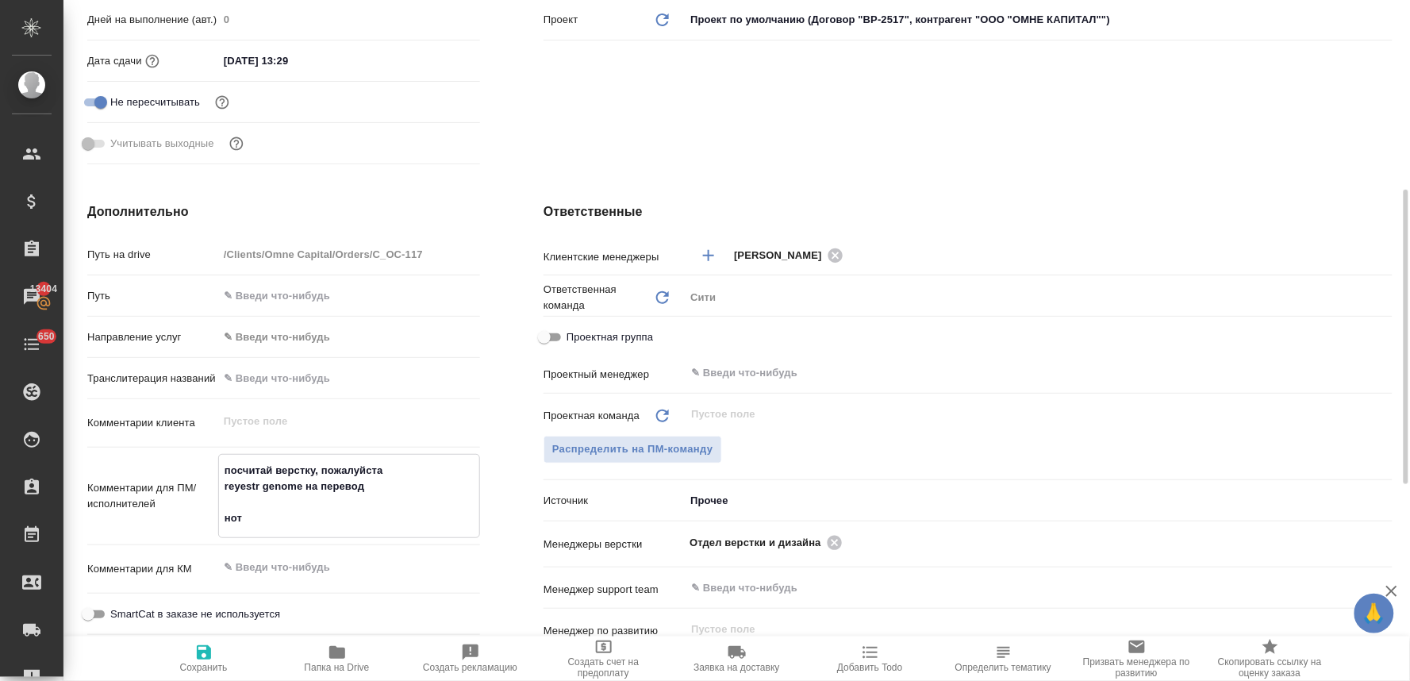
type textarea "посчитай верстку, пожалуйста reyestr genome на перевод - нот"
type textarea "x"
type textarea "посчитай верстку, пожалуйста reyestr genome на перевод - нот"
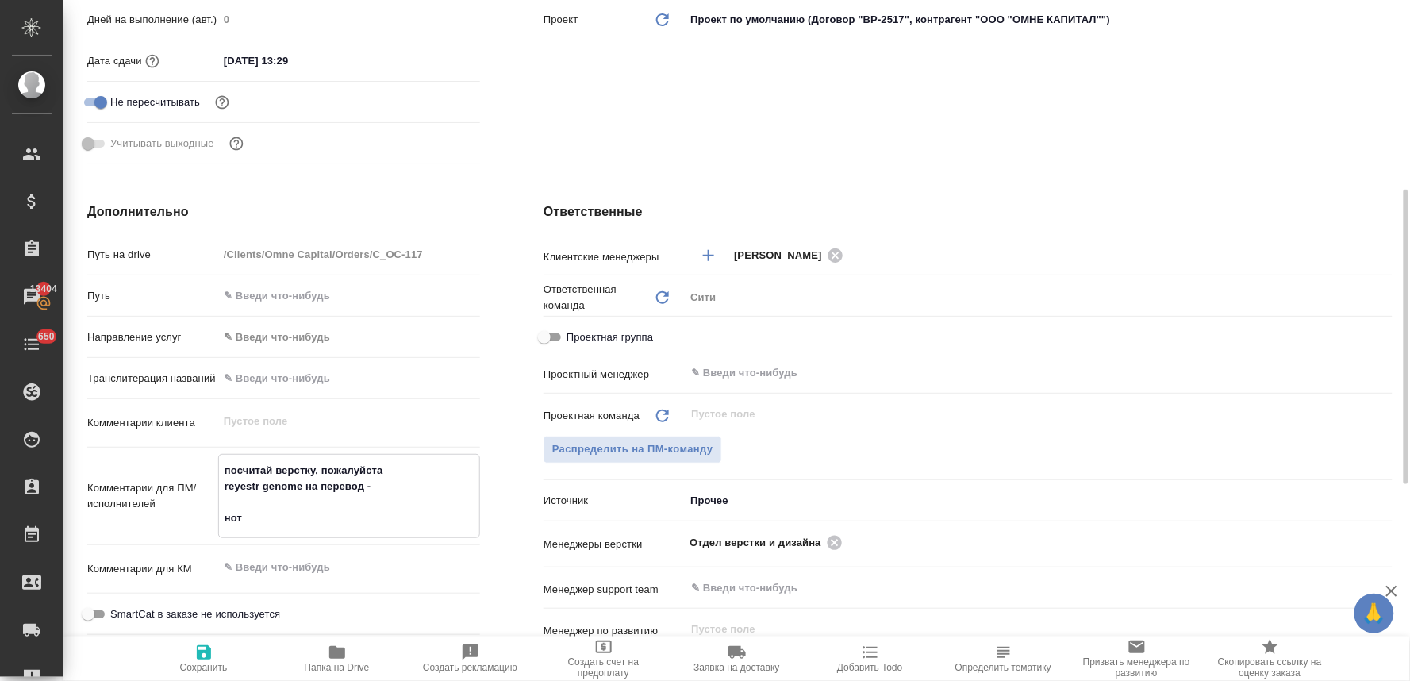
type textarea "x"
type textarea "посчитай верстку, пожалуйста reyestr genome на перевод - н нот"
type textarea "x"
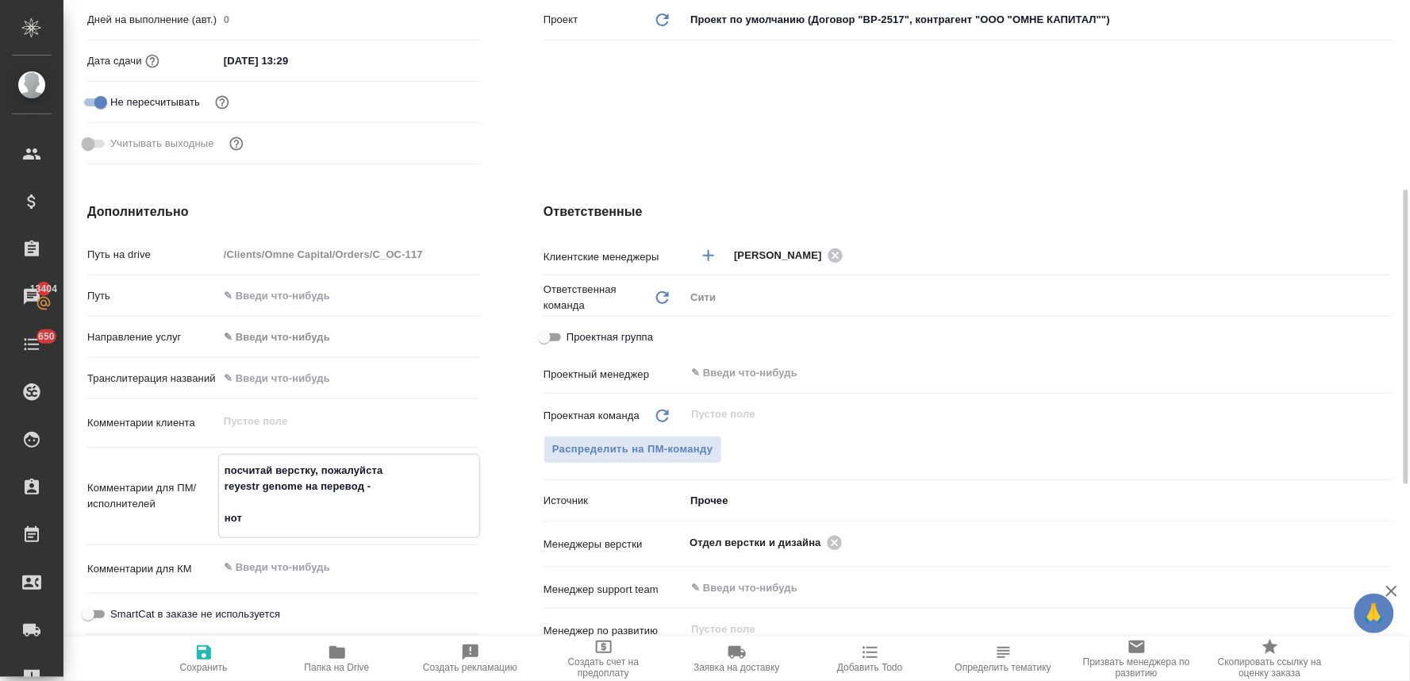
type textarea "x"
type textarea "посчитай верстку, пожалуйста reyestr genome на перевод - не нот"
type textarea "x"
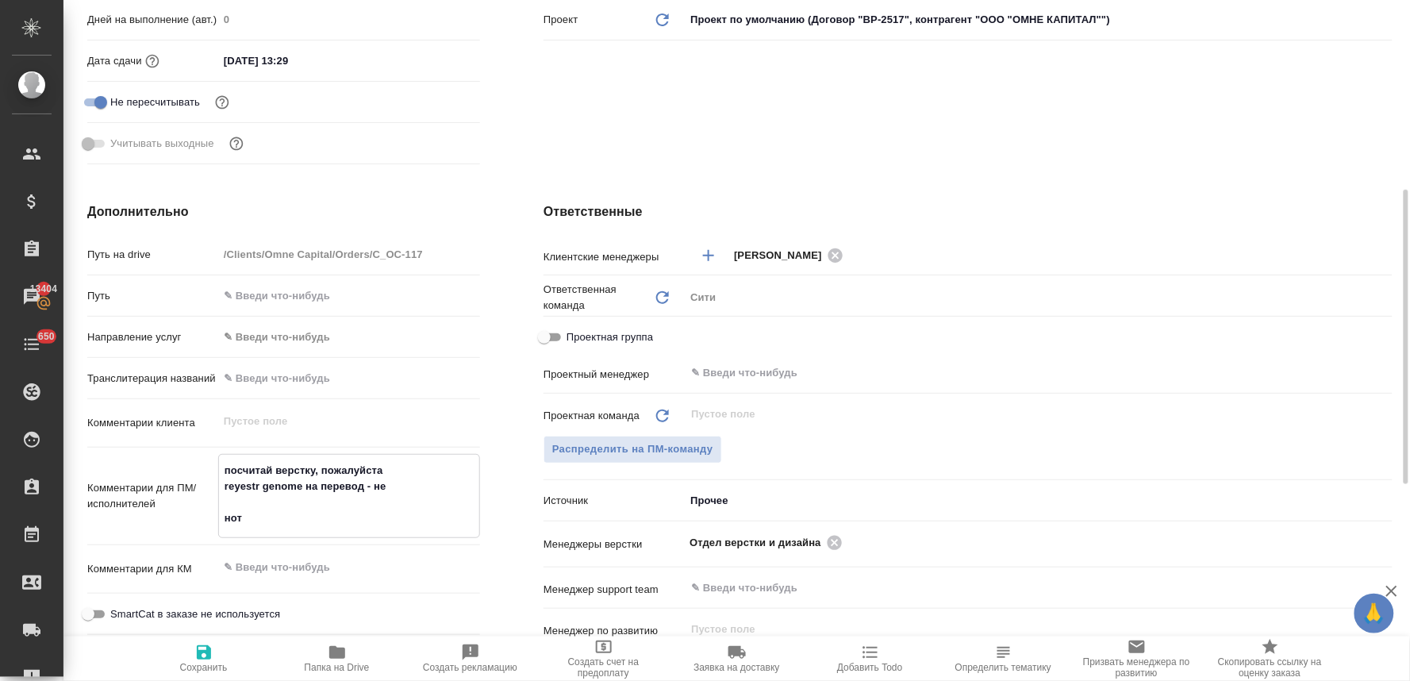
type textarea "x"
type textarea "посчитай верстку, пожалуйста reyestr genome на перевод - н нот"
type textarea "x"
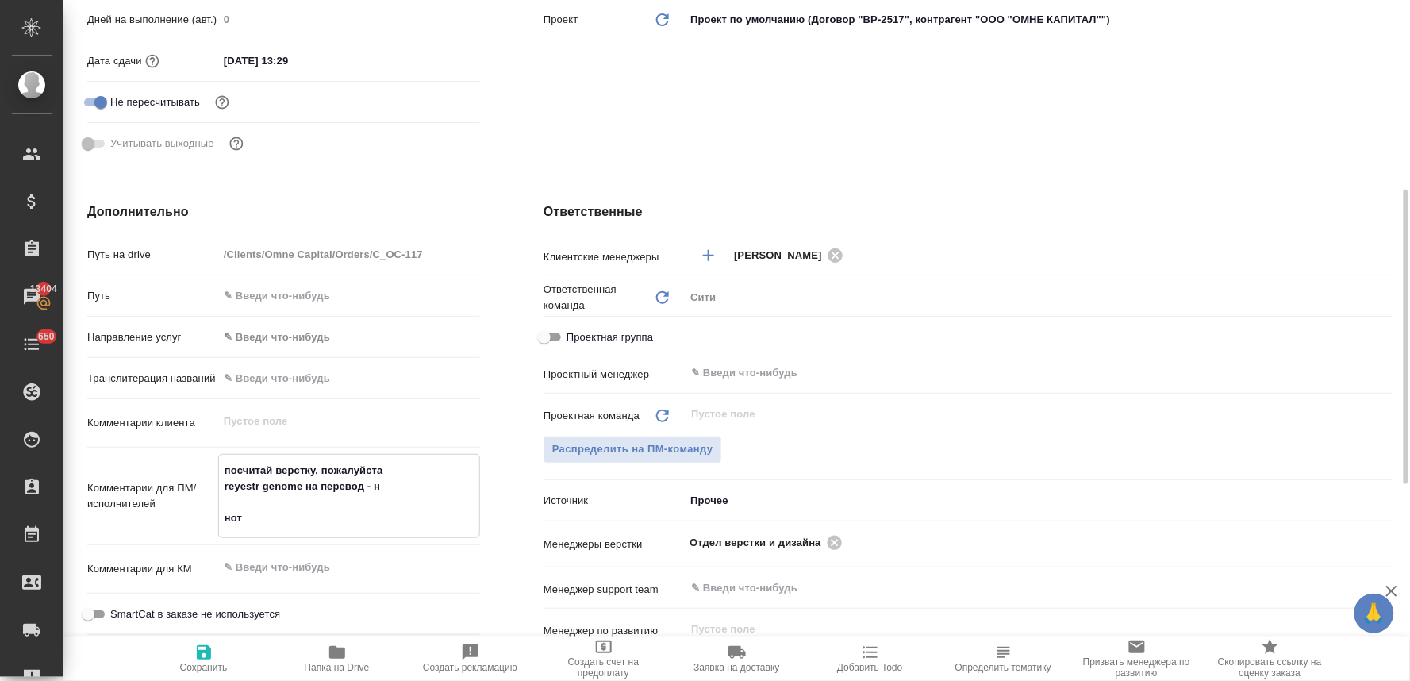
type textarea "посчитай верстку, пожалуйста reyestr genome на перевод - на нот"
type textarea "x"
type textarea "посчитай верстку, пожалуйста reyestr genome на перевод - на нот"
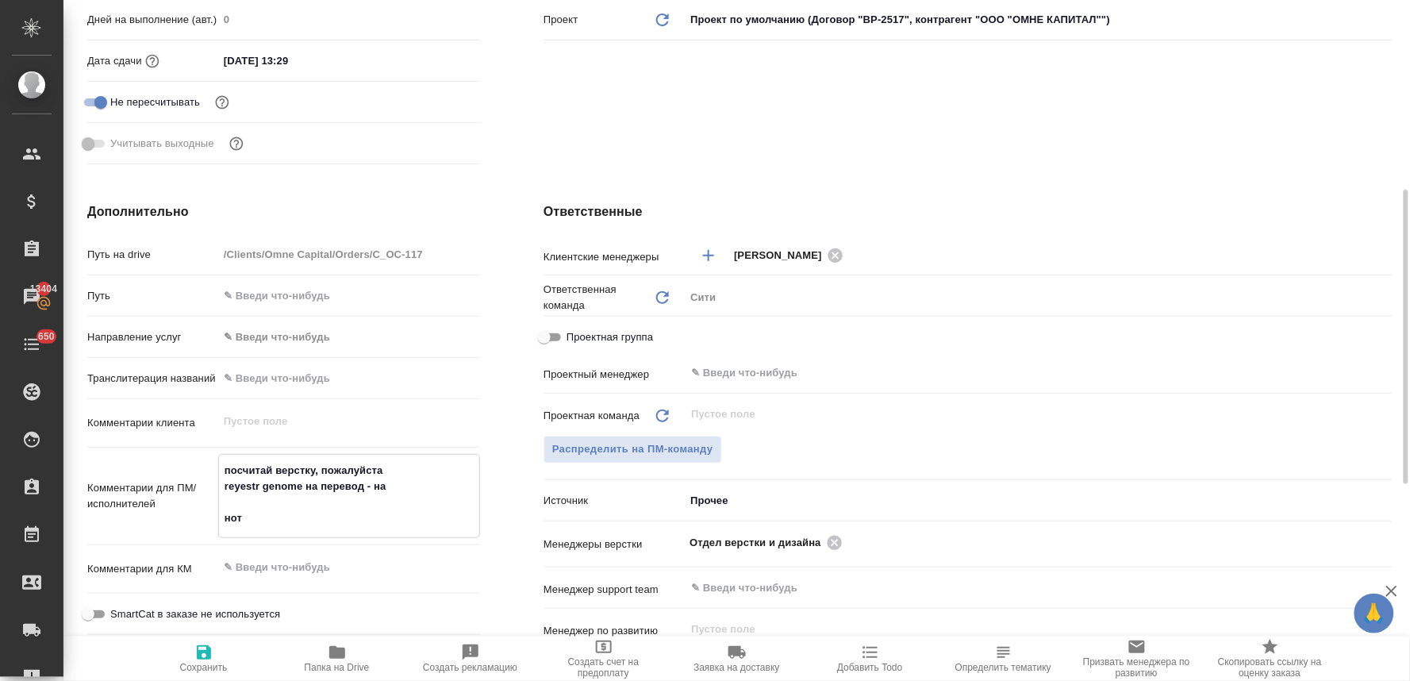
type textarea "x"
type textarea "посчитай верстку, пожалуйста reyestr genome на перевод - на п нот"
type textarea "x"
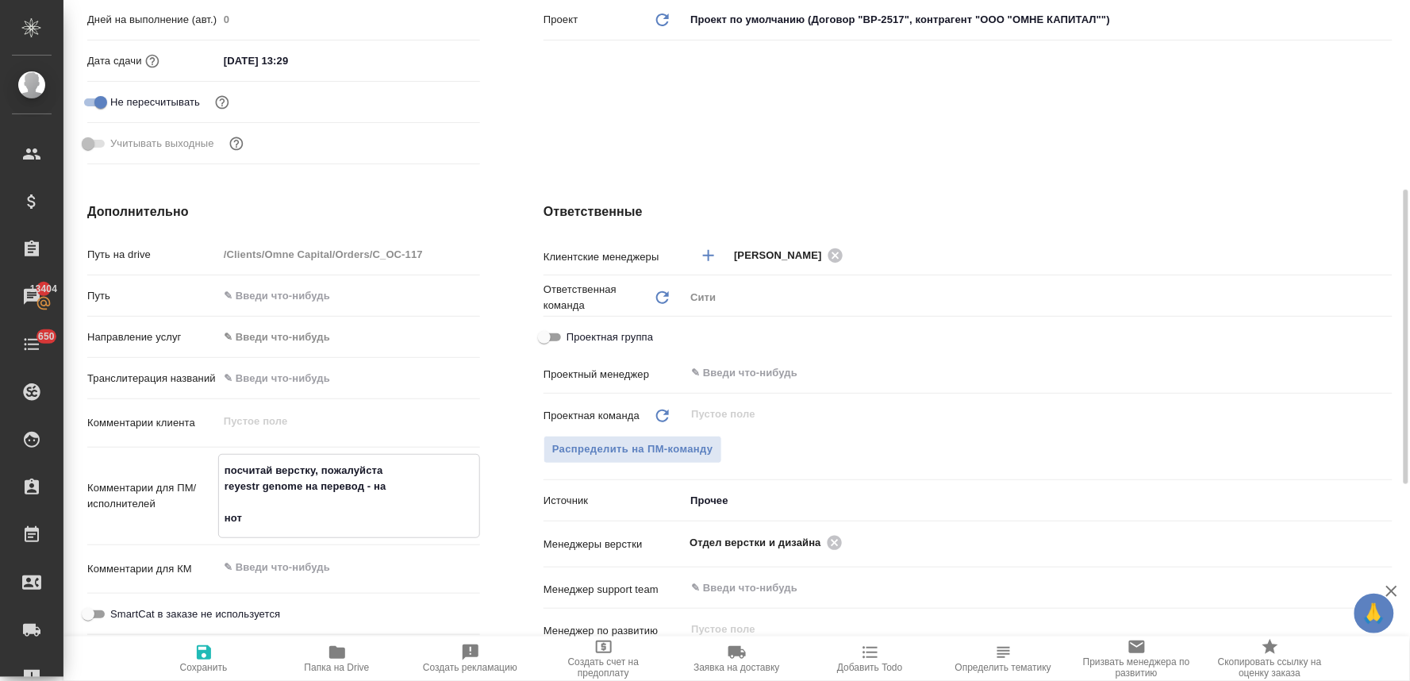
type textarea "x"
type textarea "посчитай верстку, пожалуйста reyestr genome на перевод - на пе нот"
type textarea "x"
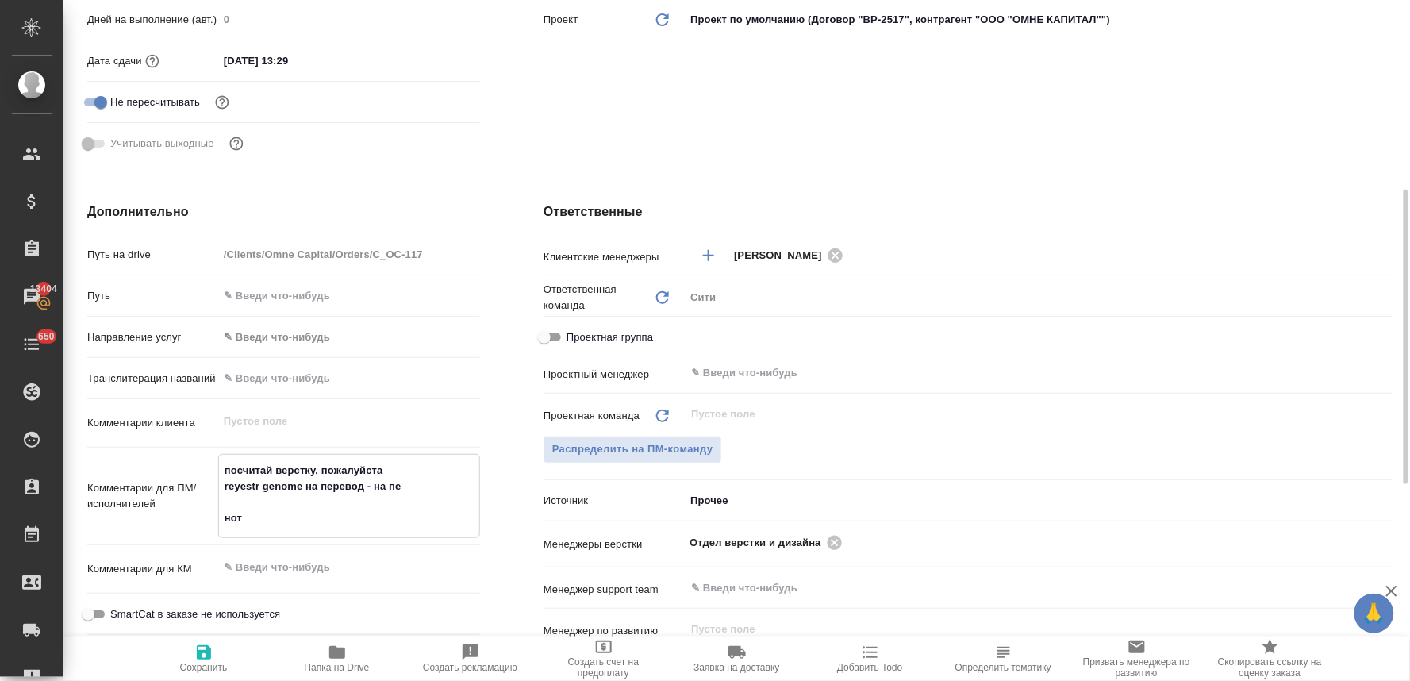
type textarea "x"
type textarea "посчитай верстку, пожалуйста reyestr genome на перевод - на пер нот"
type textarea "x"
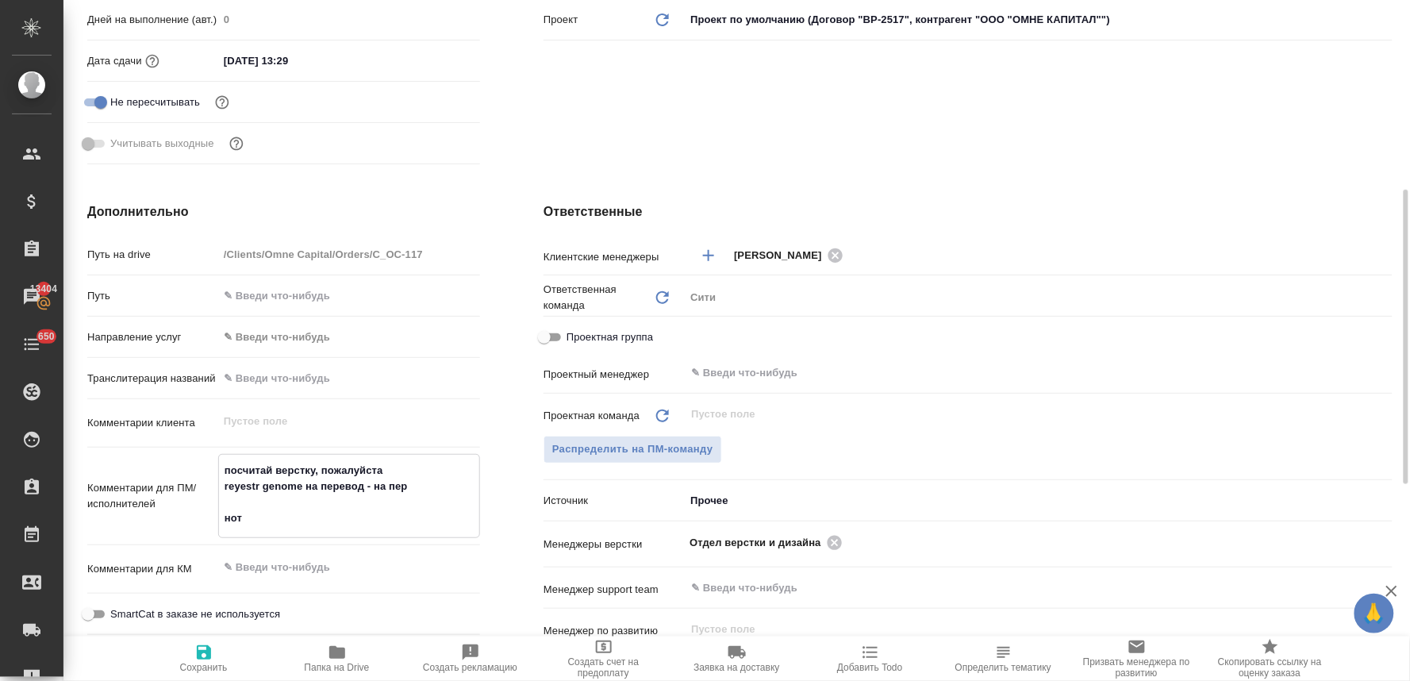
type textarea "посчитай верстку, пожалуйста reyestr genome на перевод - на пере нот"
type textarea "x"
type textarea "посчитай верстку, пожалуйста reyestr genome на перевод - на перев нот"
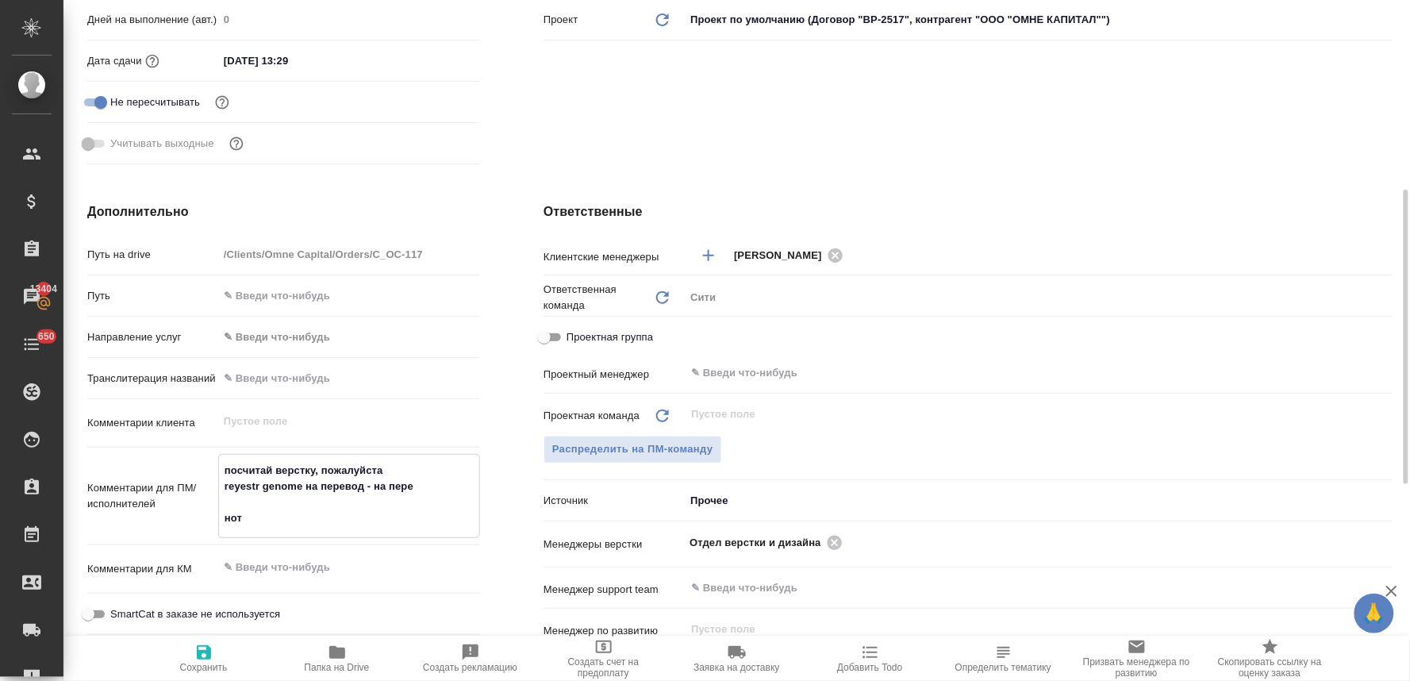
type textarea "x"
type textarea "посчитай верстку, пожалуйста reyestr genome на перевод - на перево нот"
type textarea "x"
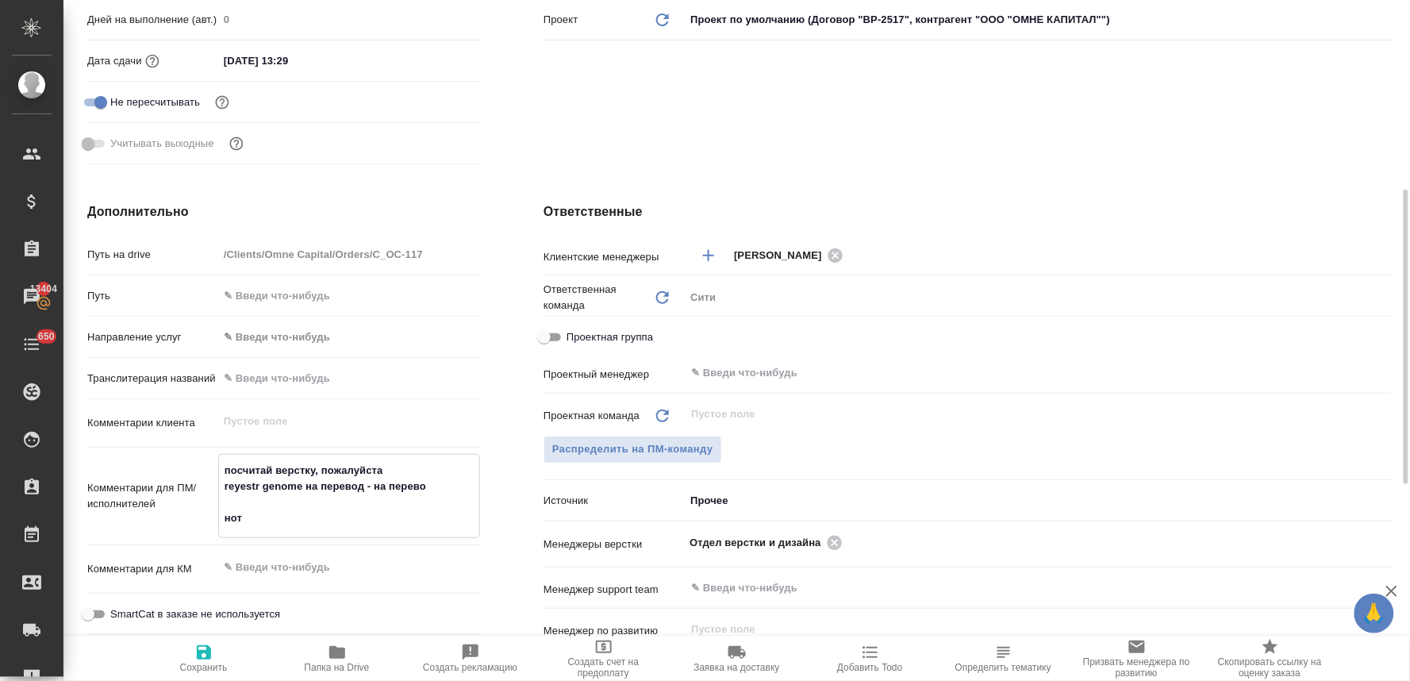
type textarea "x"
type textarea "посчитай верстку, пожалуйста reyestr genome на перевод - на перевод нот"
type textarea "x"
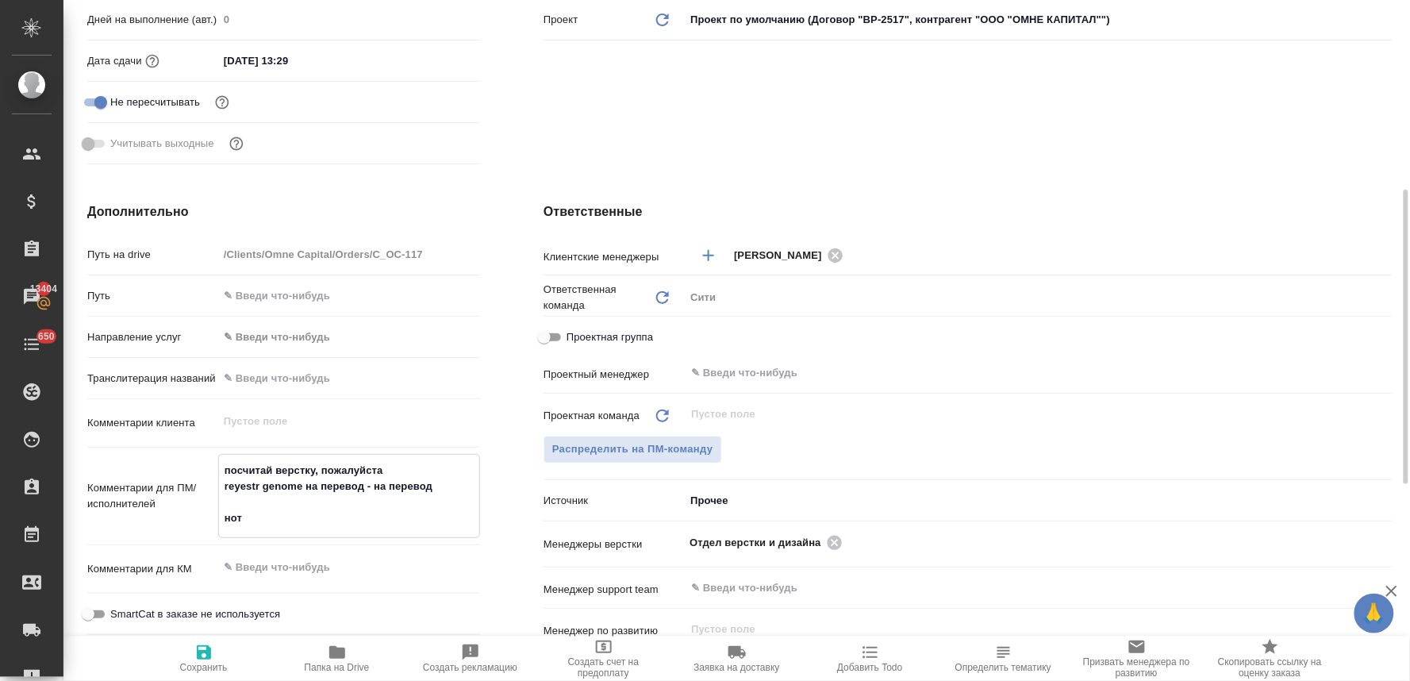
type textarea "x"
type textarea "посчитай верстку, пожалуйста reyestr genome на перевод - на перевод нот"
type textarea "x"
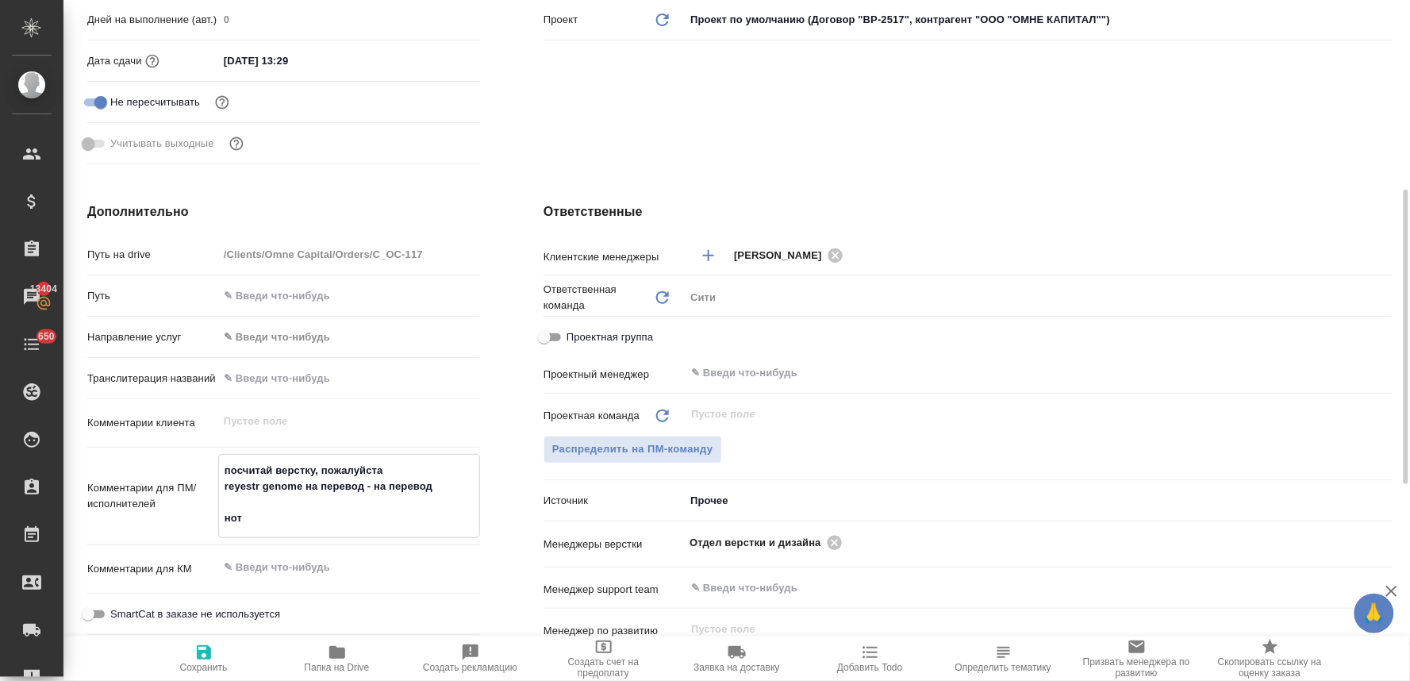
type textarea "посчитай верстку, пожалуйста reyestr genome на перевод - на перевод т нот"
type textarea "x"
type textarea "посчитай верстку, пожалуйста reyestr genome на перевод - на перевод то нот"
type textarea "x"
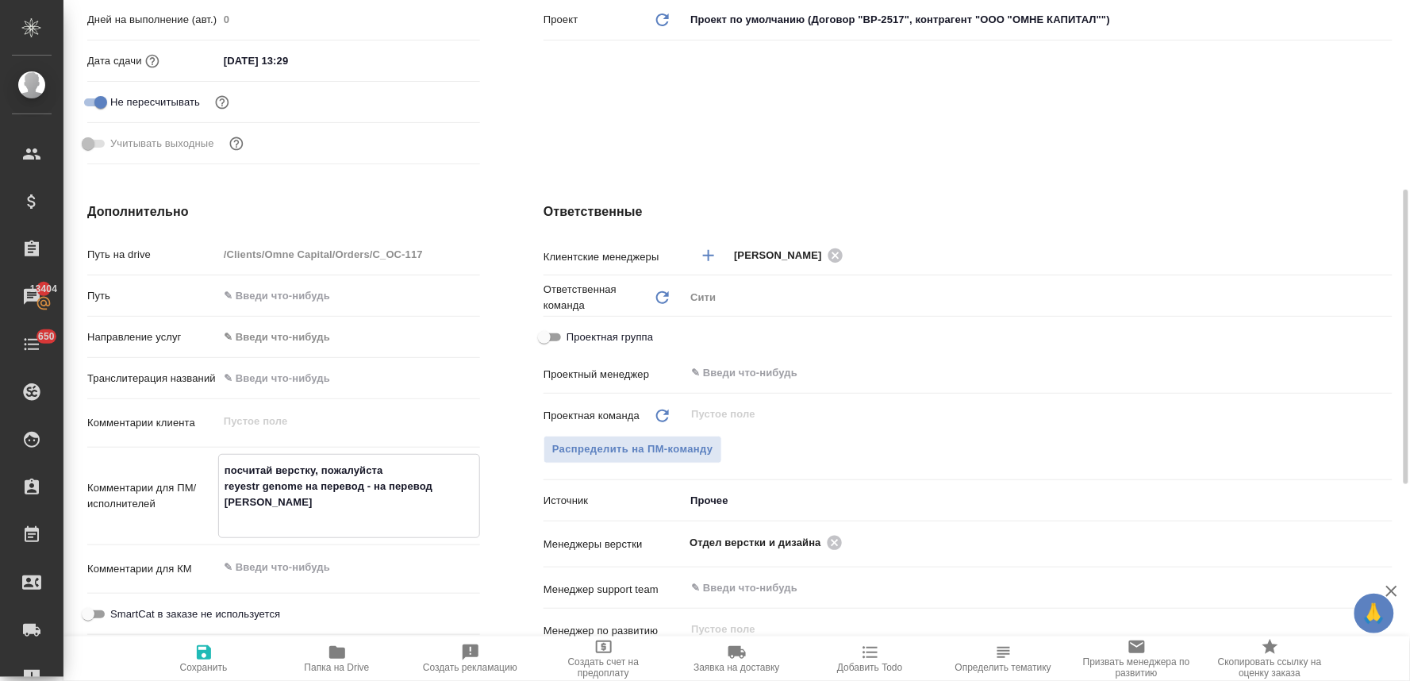
type textarea "x"
type textarea "посчитай верстку, пожалуйста reyestr genome на перевод - на перевод тол нот"
type textarea "x"
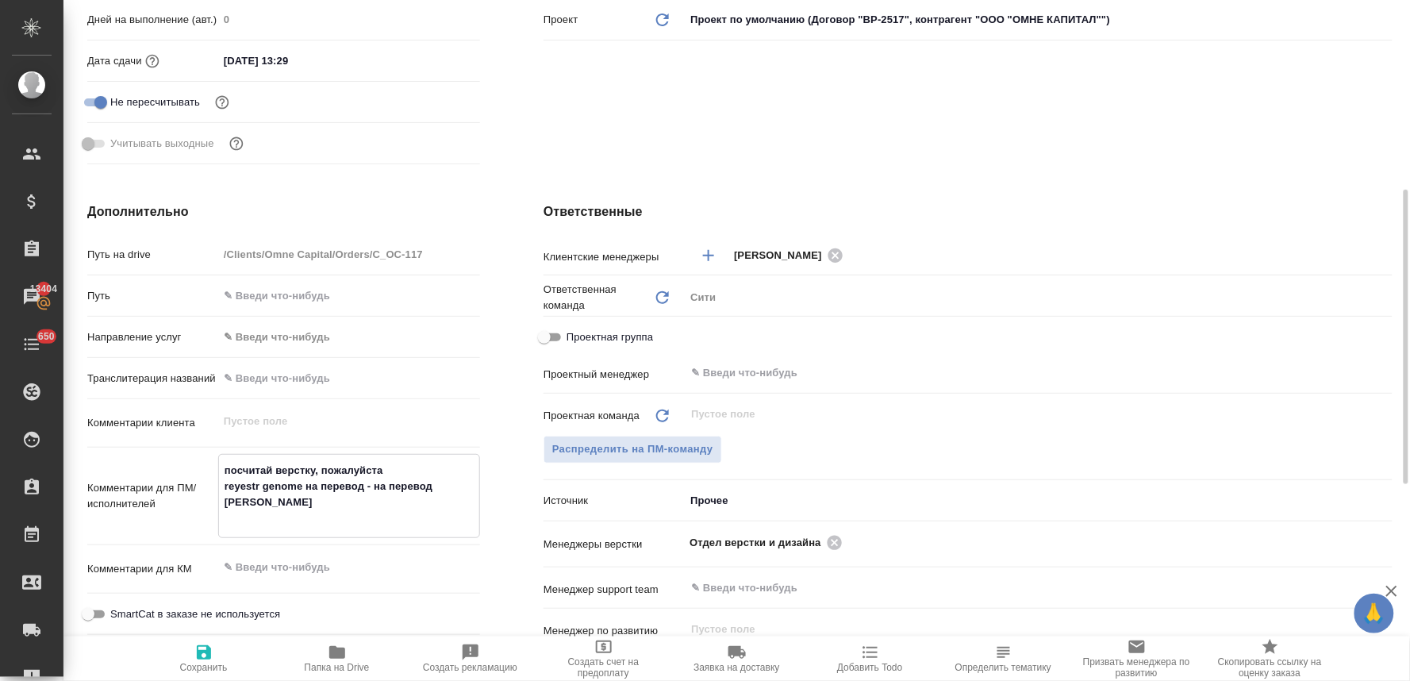
type textarea "x"
type textarea "посчитай верстку, пожалуйста reyestr genome на перевод - на перевод толь нот"
type textarea "x"
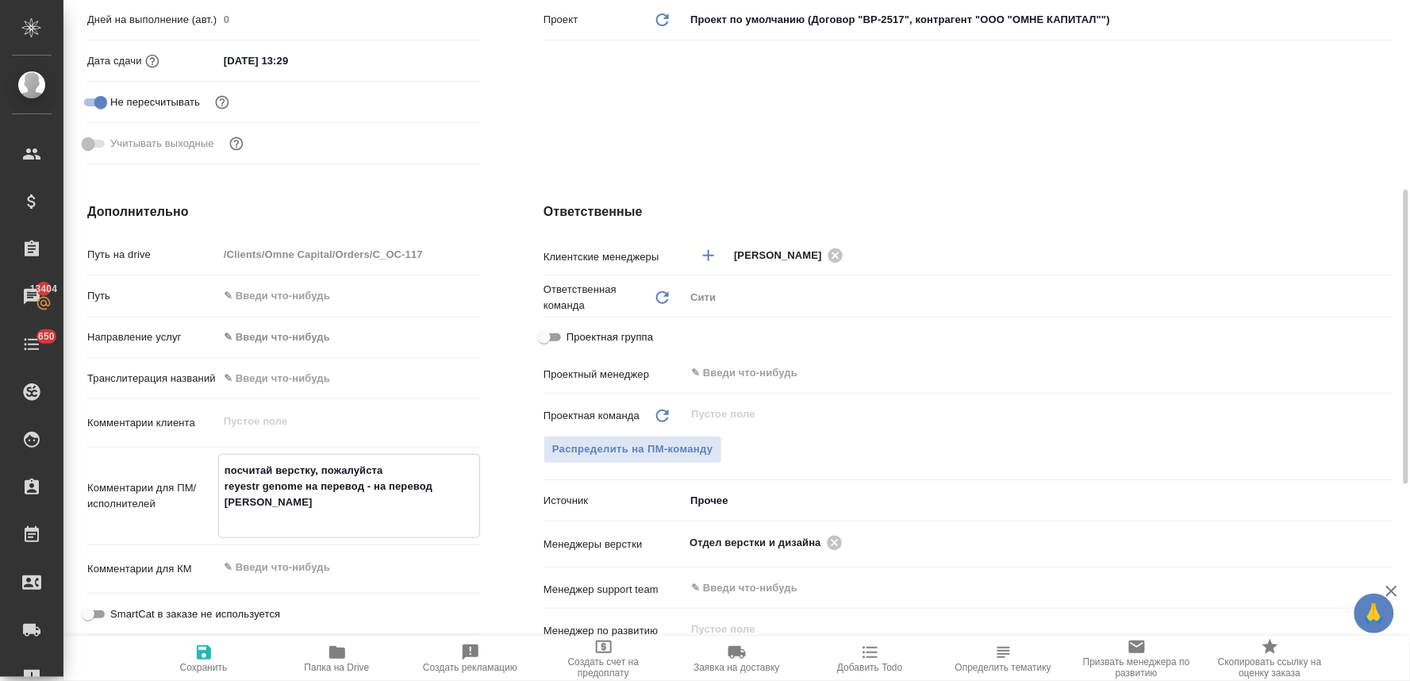
type textarea "посчитай верстку, пожалуйста reyestr genome на перевод - на перевод тольк нот"
type textarea "x"
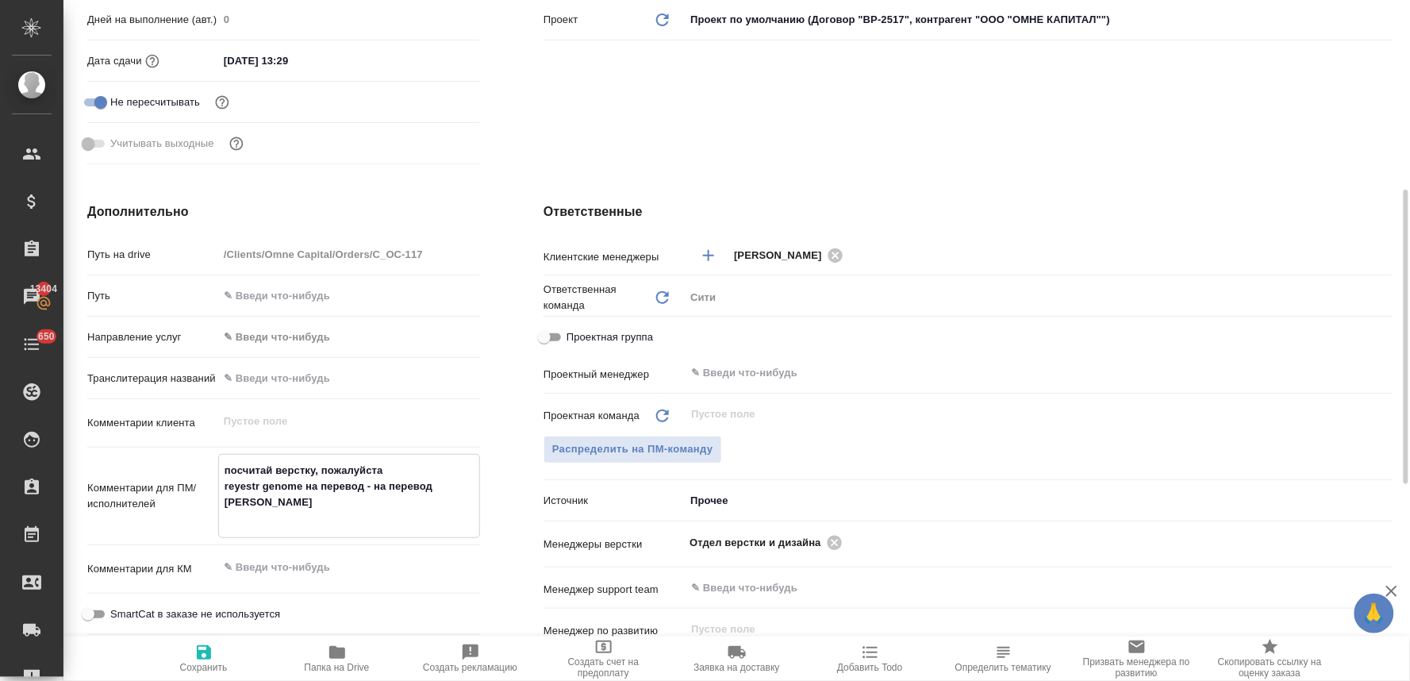
type textarea "посчитай верстку, пожалуйста reyestr genome на перевод - на перевод только нот"
type textarea "x"
type textarea "посчитай верстку, пожалуйста reyestr genome на перевод - на перевод только нот"
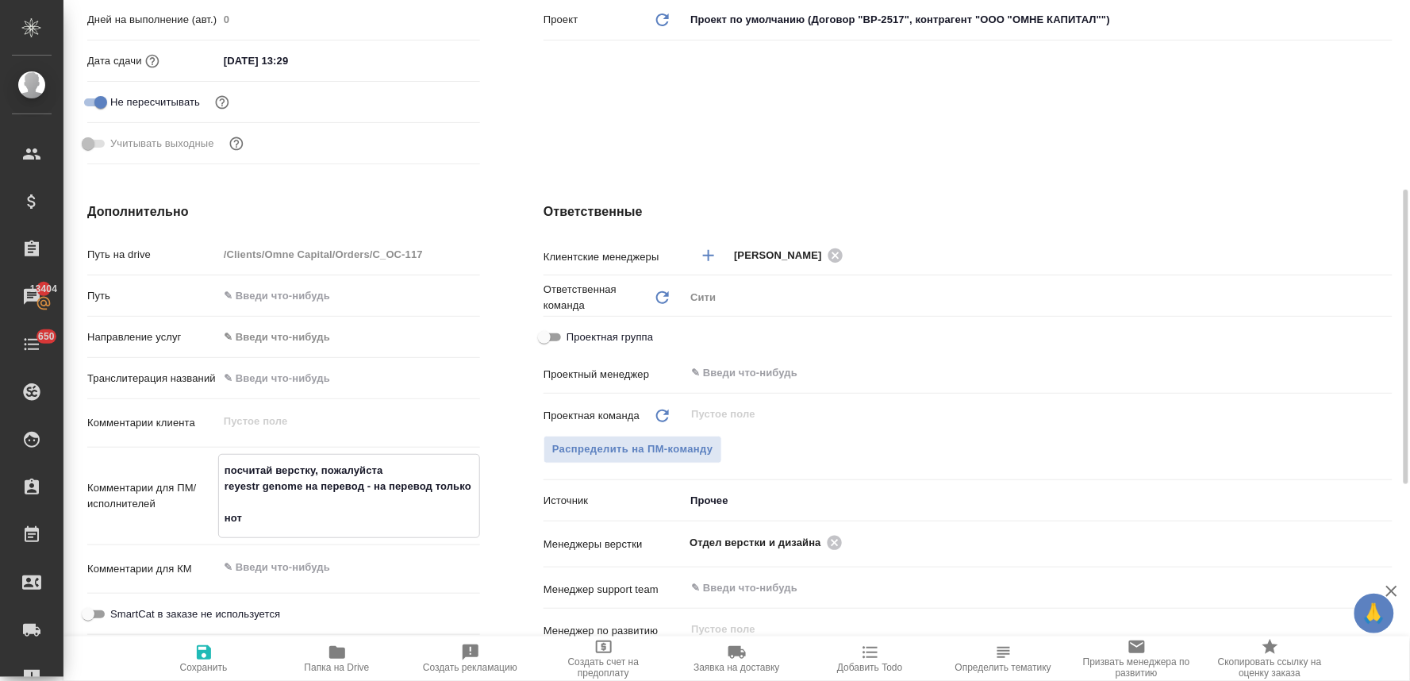
type textarea "x"
type textarea "посчитай верстку, пожалуйста reyestr genome на перевод - на перевод только с нот"
type textarea "x"
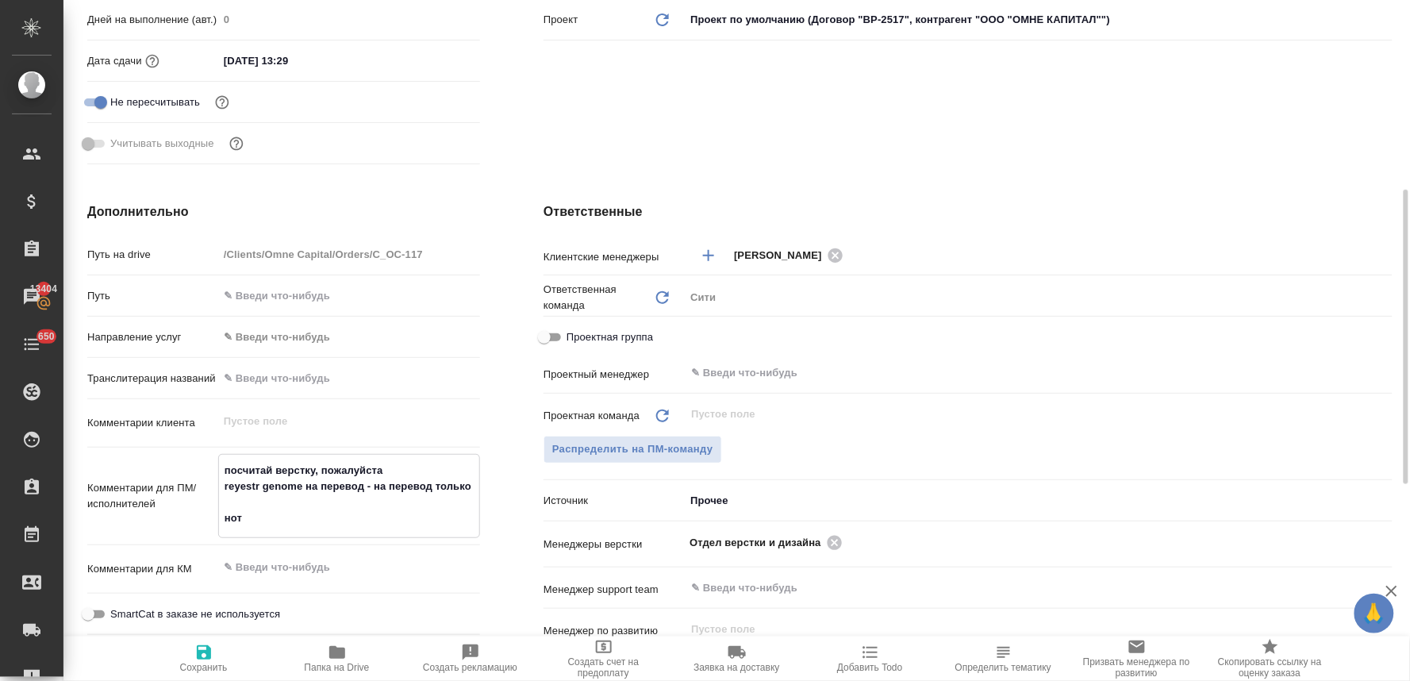
type textarea "x"
type textarea "посчитай верстку, пожалуйста reyestr genome на перевод - на перевод только ст н…"
type textarea "x"
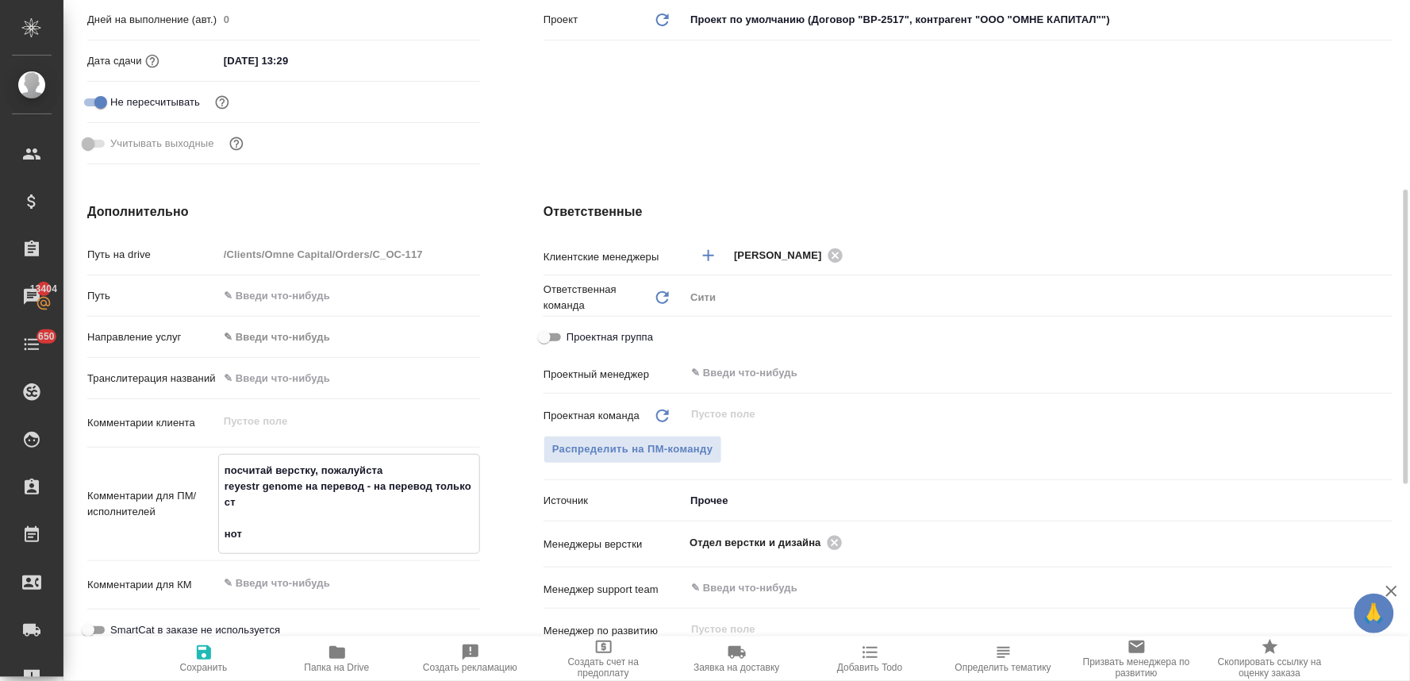
type textarea "посчитай верстку, пожалуйста reyestr genome на перевод - на перевод только стр …"
type textarea "x"
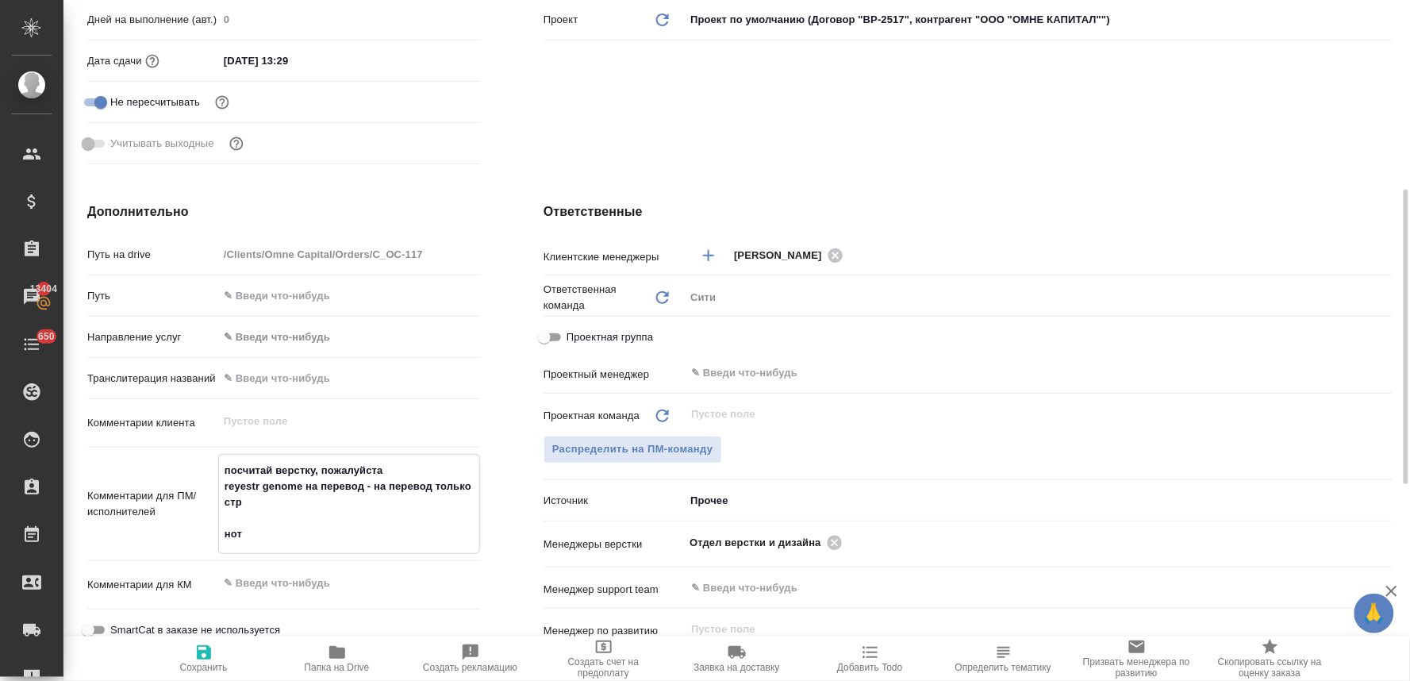
type textarea "посчитай верстку, пожалуйста reyestr genome на перевод - на перевод только стр …"
type textarea "x"
type textarea "посчитай верстку, пожалуйста reyestr genome на перевод - на перевод только стр …"
click at [881, 190] on div "Ответственные Клиентские менеджеры Лямина Надежда ​ Ответственная команда Обнов…" at bounding box center [968, 491] width 913 height 641
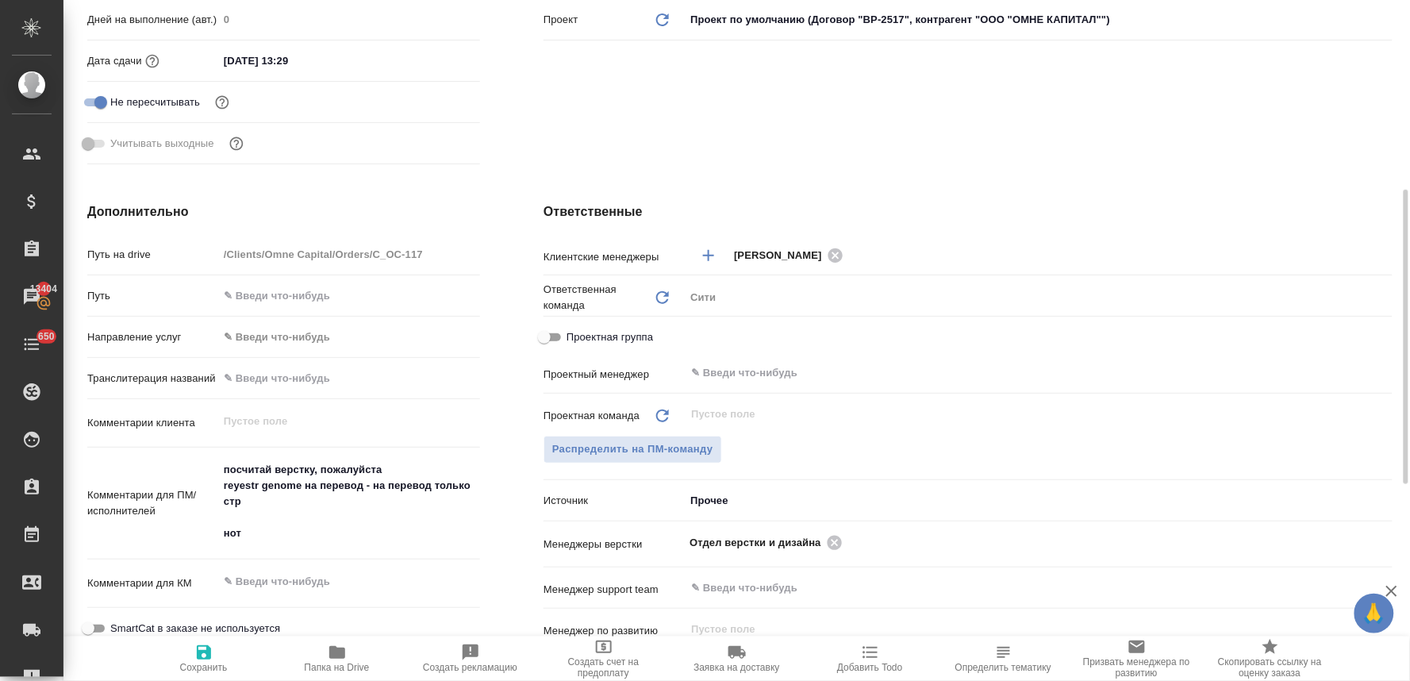
type textarea "x"
click at [300, 498] on textarea "посчитай верстку, пожалуйста reyestr genome на перевод - на перевод только стр …" at bounding box center [349, 502] width 260 height 90
type textarea "x"
type textarea "посчитай верстку, пожалуйста reyestr genome на перевод - на перевод только стр …"
type textarea "x"
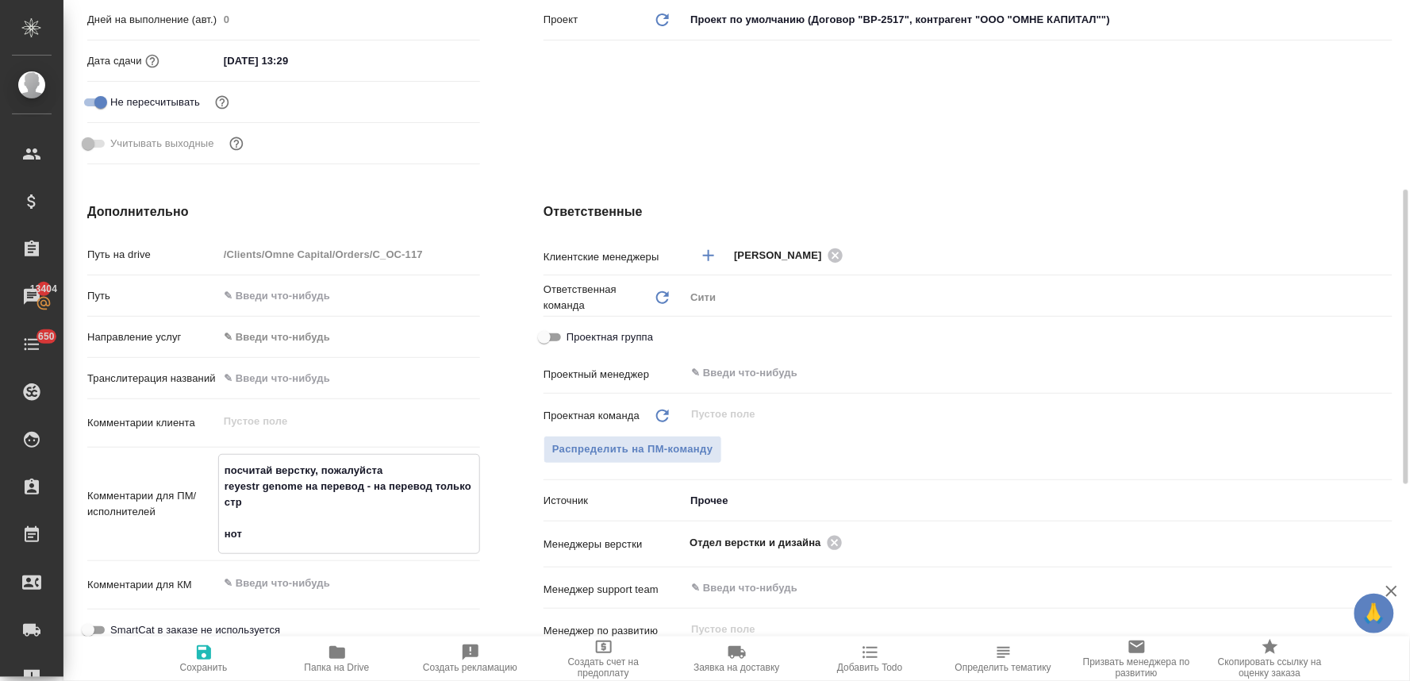
type textarea "x"
type textarea "посчитай верстку, пожалуйста reyestr genome на перевод - на перевод только стр …"
type textarea "x"
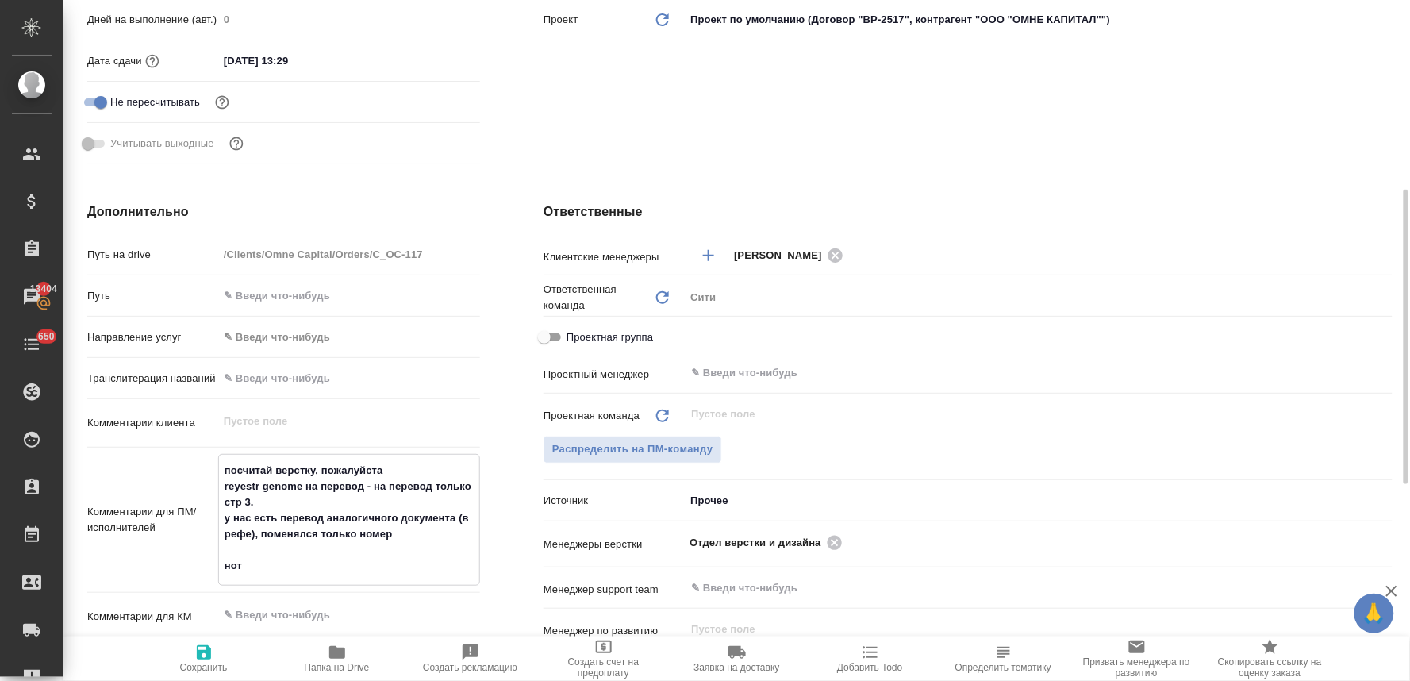
click at [260, 536] on textarea "посчитай верстку, пожалуйста reyestr genome на перевод - на перевод только стр …" at bounding box center [349, 518] width 260 height 122
click at [195, 662] on span "Сохранить" at bounding box center [204, 667] width 48 height 11
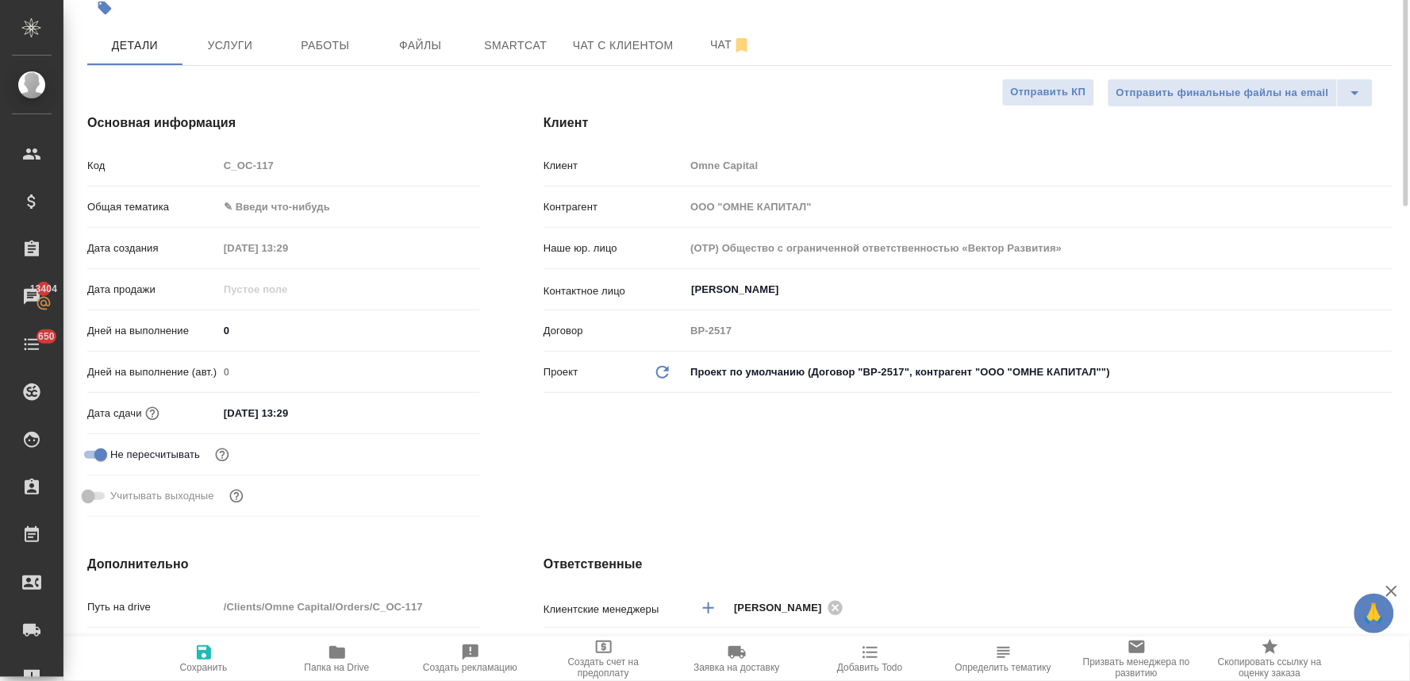
scroll to position [0, 0]
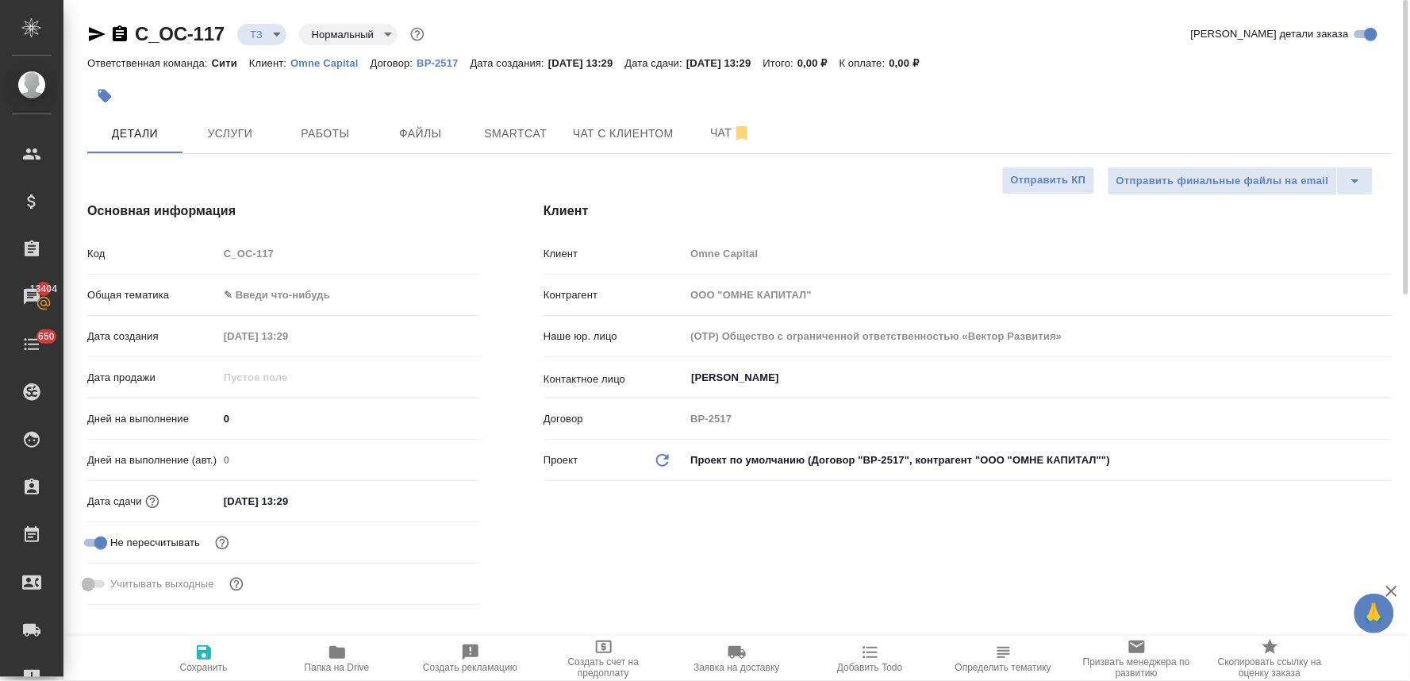
click at [267, 291] on body "🙏 .cls-1 fill:#fff; AWATERA Lyamina Nadezhda Клиенты Спецификации Заказы 13404 …" at bounding box center [705, 340] width 1410 height 681
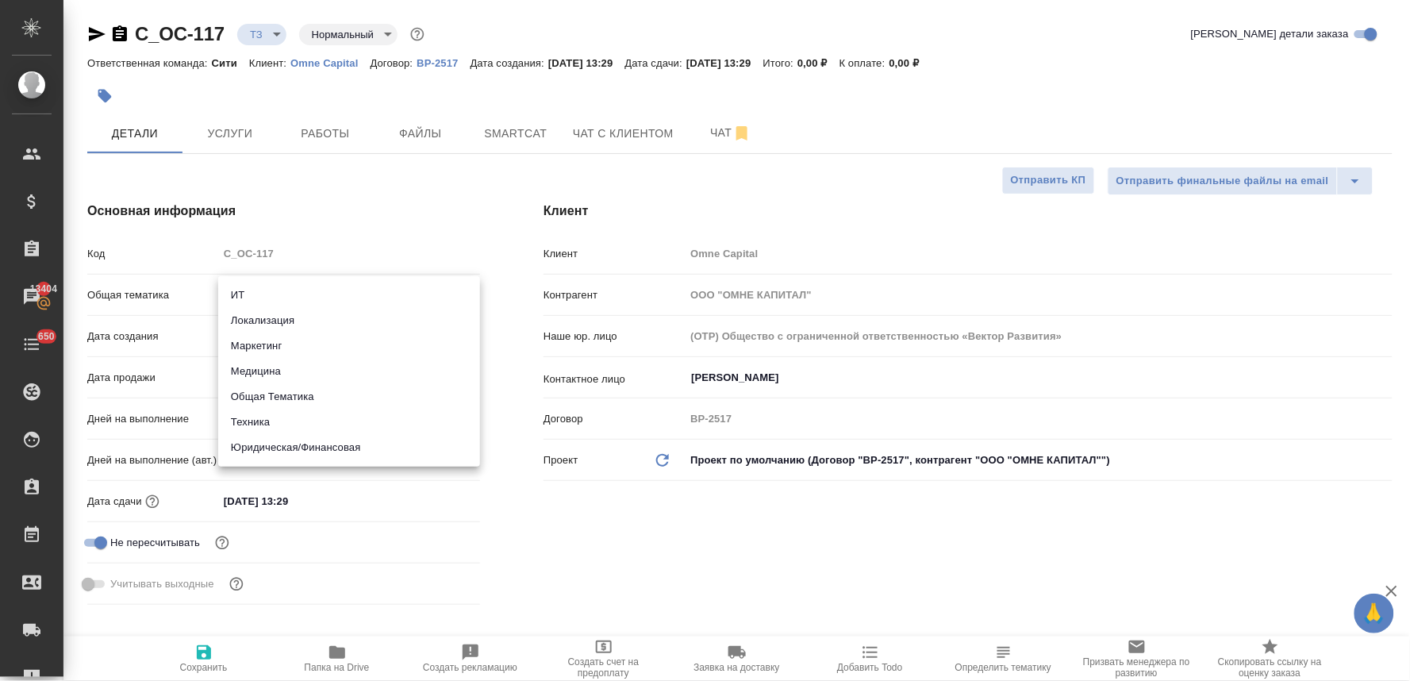
click at [568, 525] on div at bounding box center [705, 340] width 1410 height 681
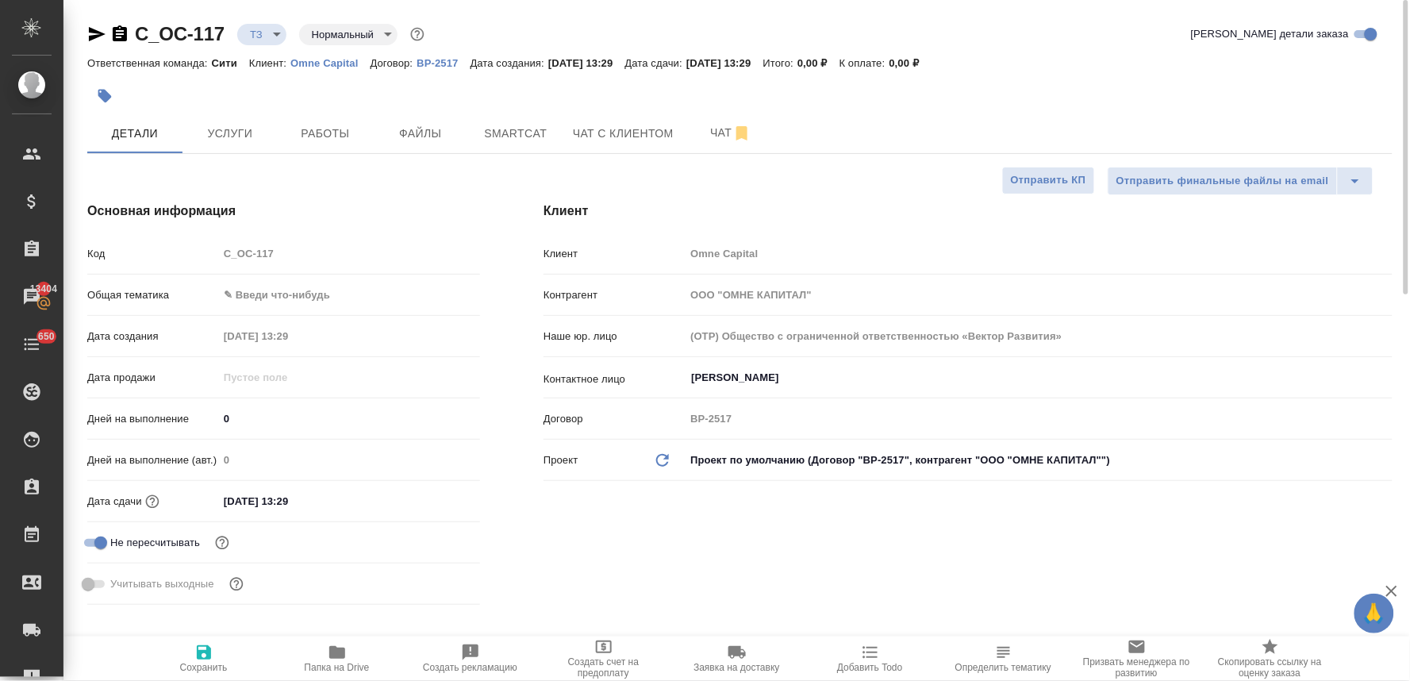
click at [332, 663] on span "Папка на Drive" at bounding box center [337, 667] width 65 height 11
click at [229, 140] on span "Услуги" at bounding box center [230, 134] width 76 height 20
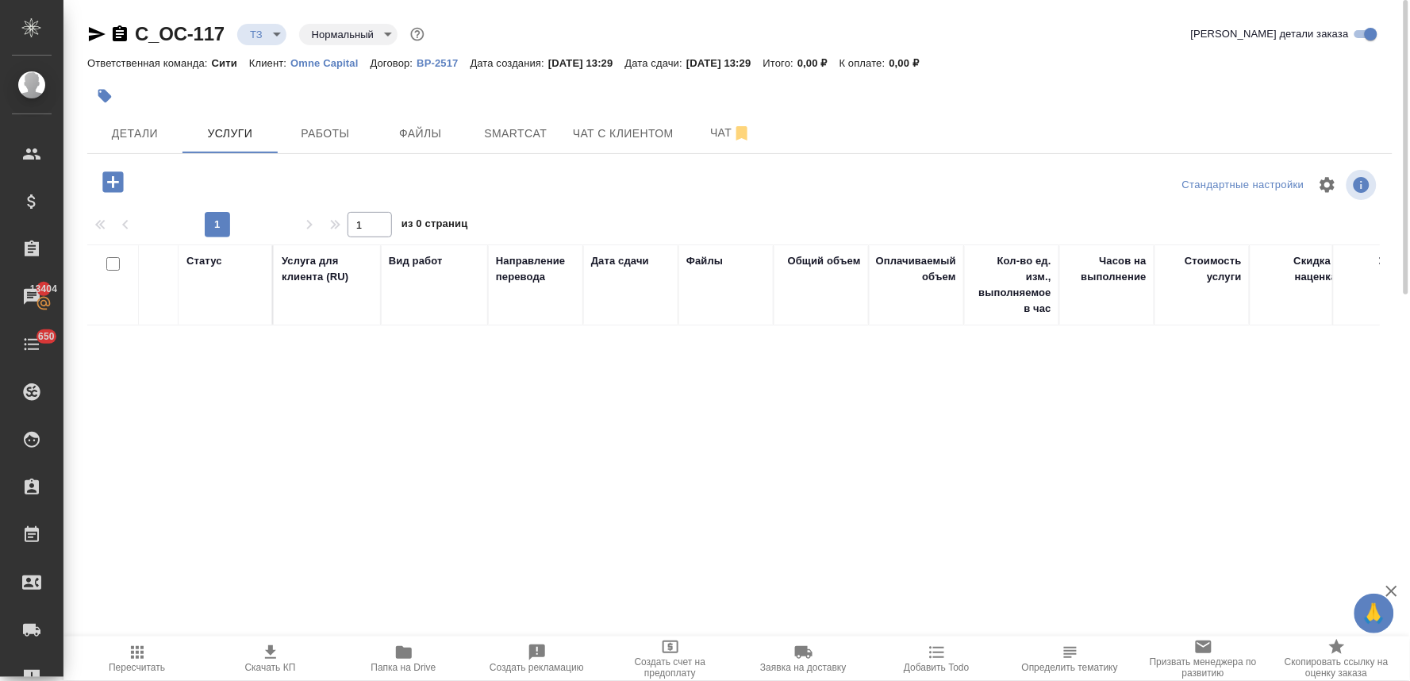
drag, startPoint x: 990, startPoint y: 129, endPoint x: 964, endPoint y: 125, distance: 26.5
click at [989, 129] on div "Детали Услуги Работы Файлы Smartcat Чат с клиентом Чат" at bounding box center [740, 134] width 1306 height 40
click at [129, 132] on span "Детали" at bounding box center [135, 134] width 76 height 20
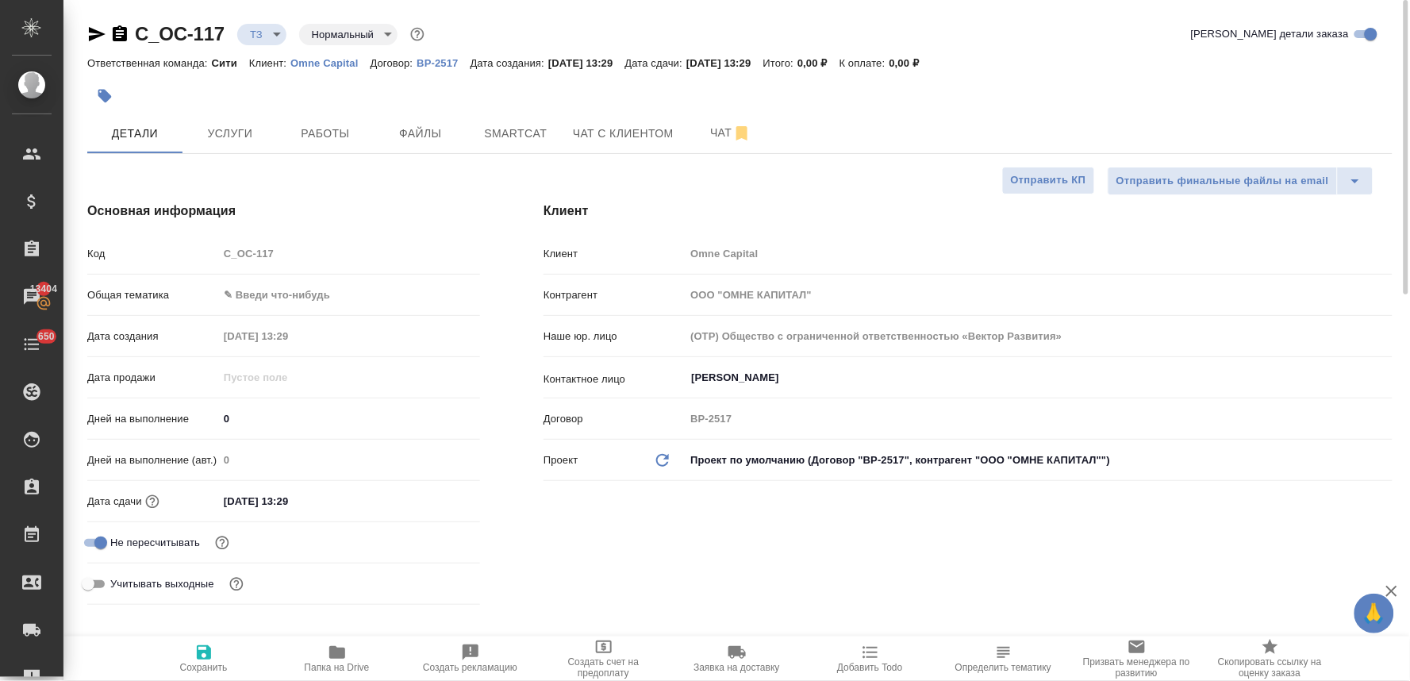
click at [211, 252] on div "Код C_OC-117" at bounding box center [283, 254] width 393 height 28
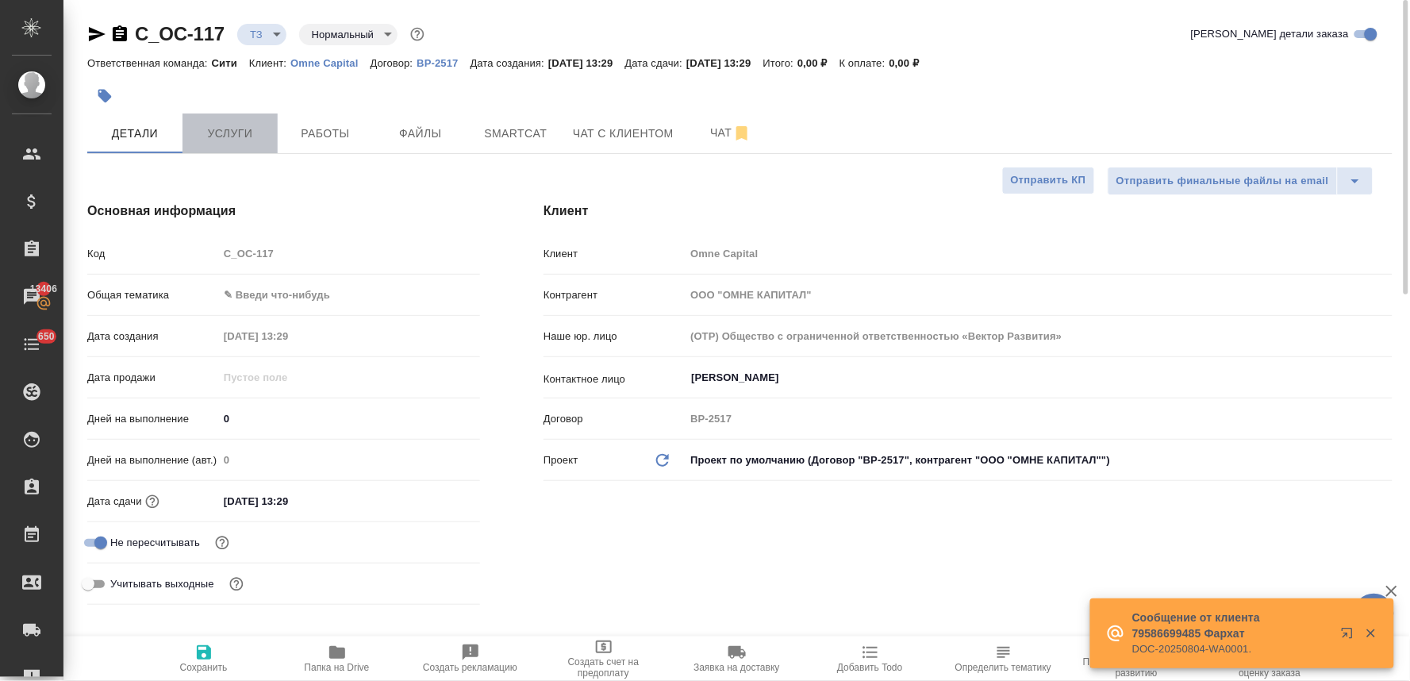
click at [215, 136] on span "Услуги" at bounding box center [230, 134] width 76 height 20
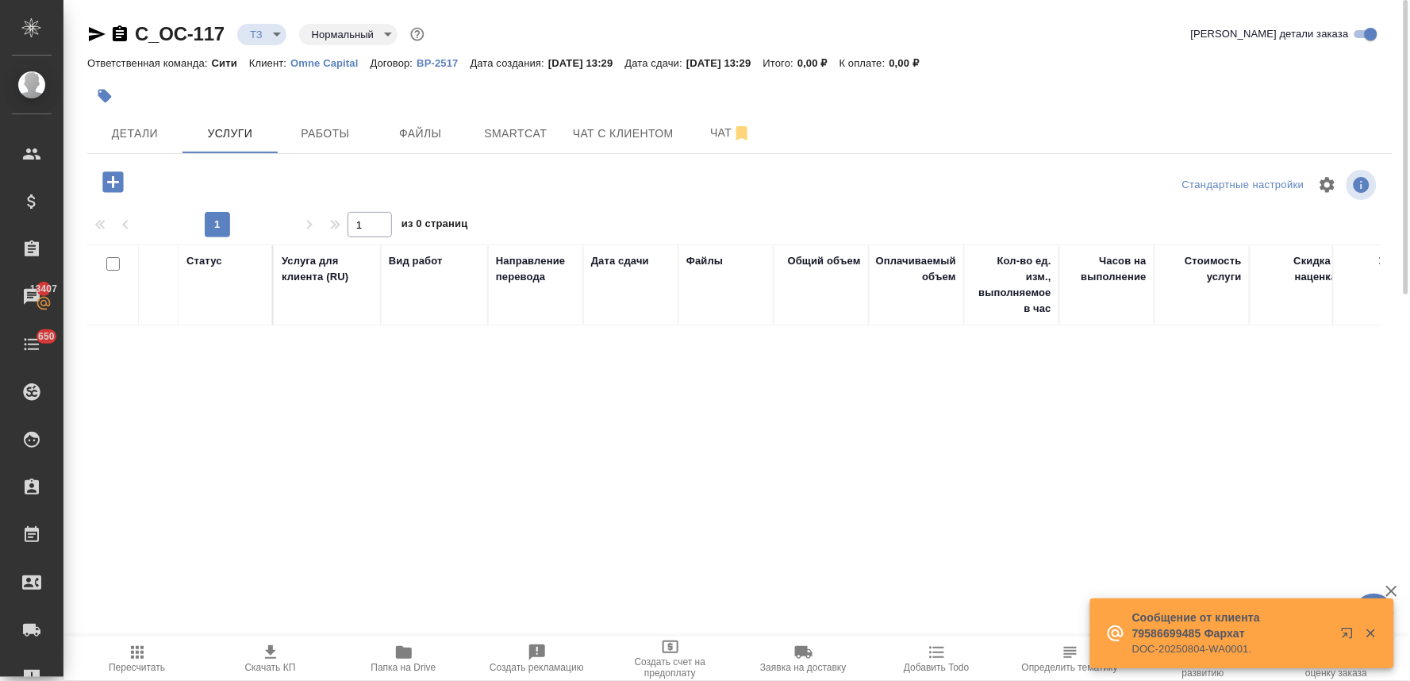
click at [102, 168] on icon "button" at bounding box center [113, 182] width 28 height 28
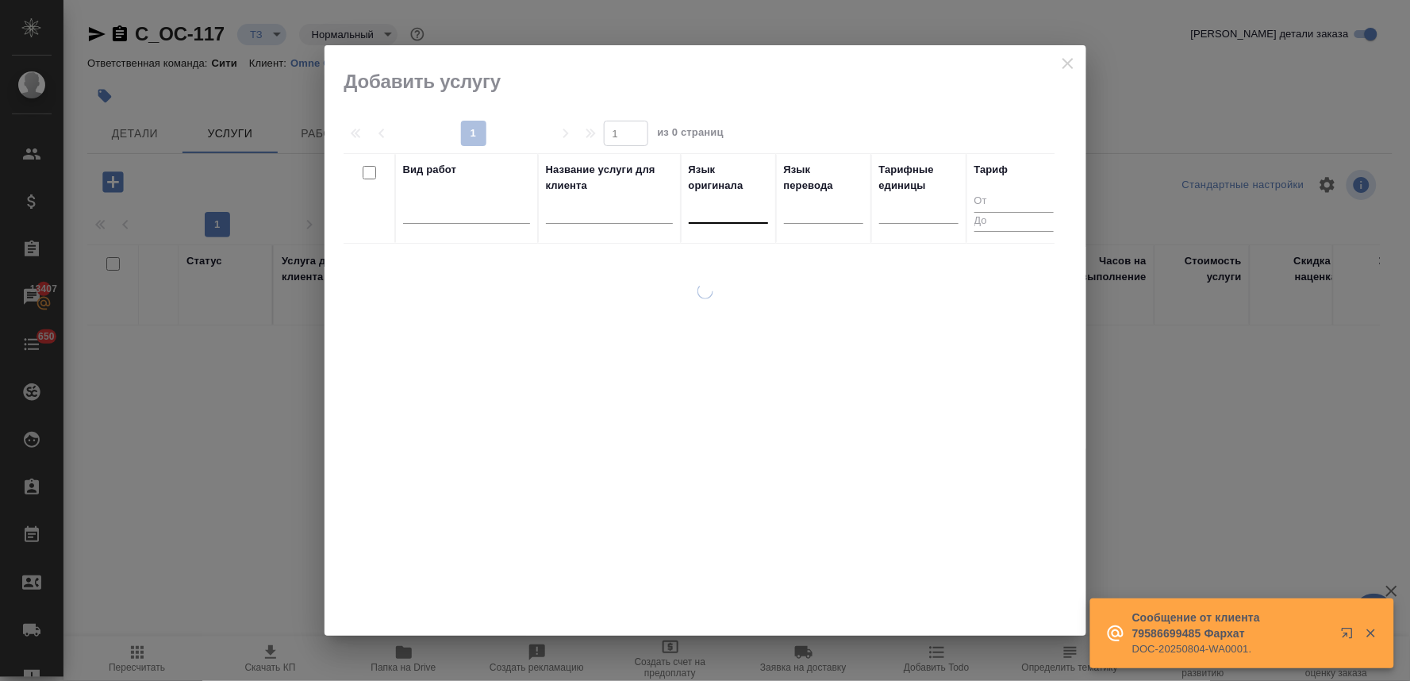
click at [723, 212] on div at bounding box center [728, 207] width 79 height 23
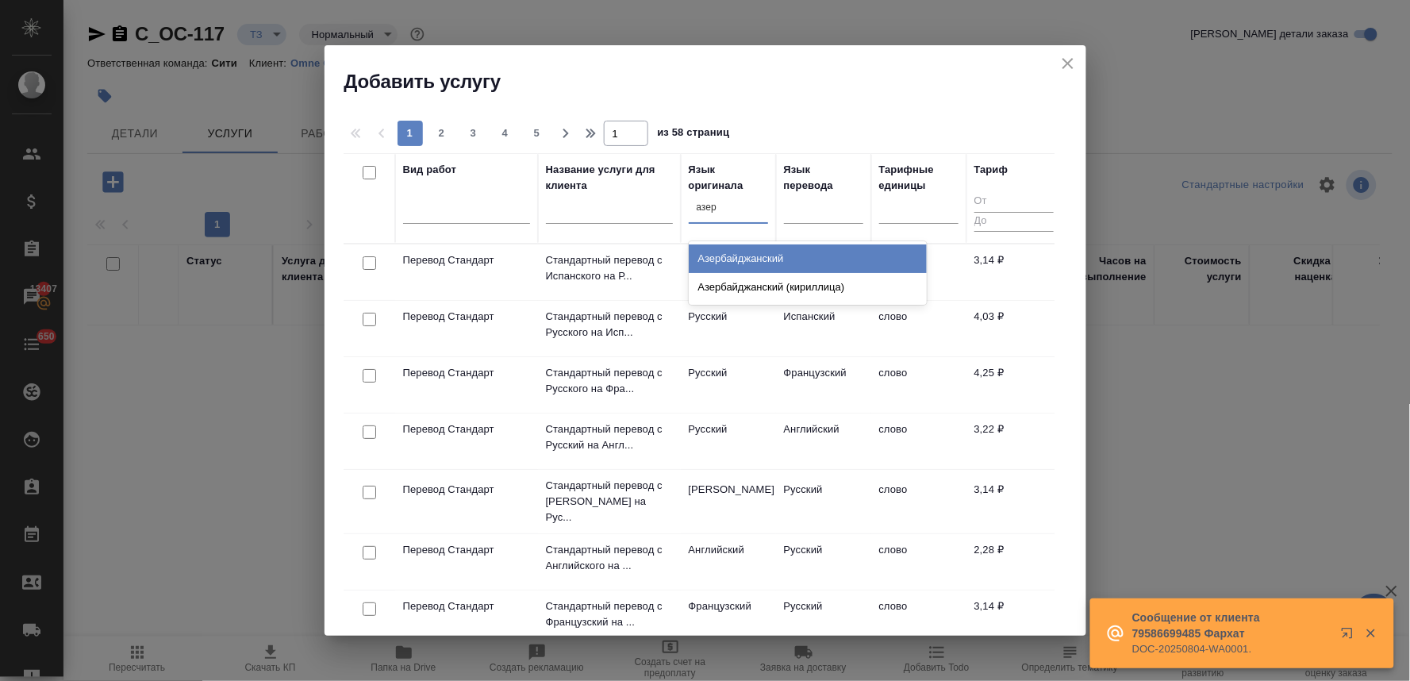
click at [740, 257] on div "Азербайджанский" at bounding box center [808, 258] width 238 height 29
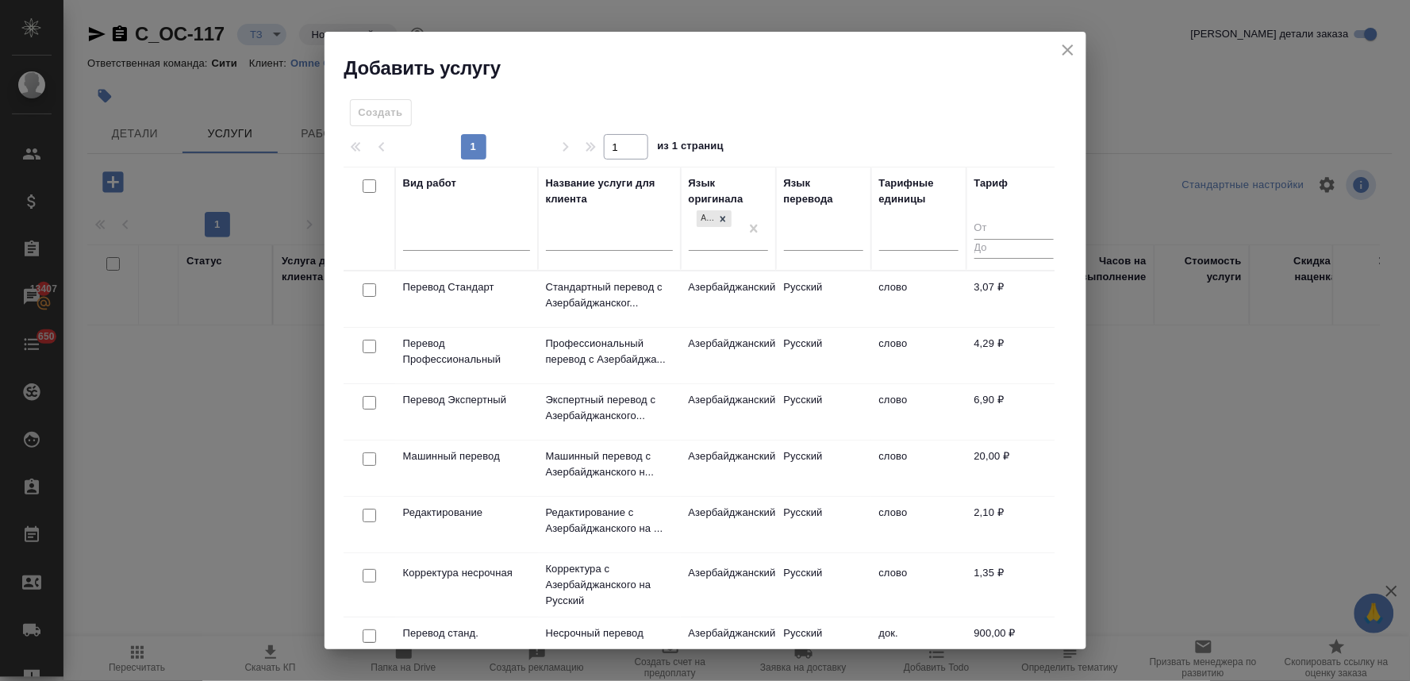
click at [367, 295] on input "checkbox" at bounding box center [369, 289] width 13 height 13
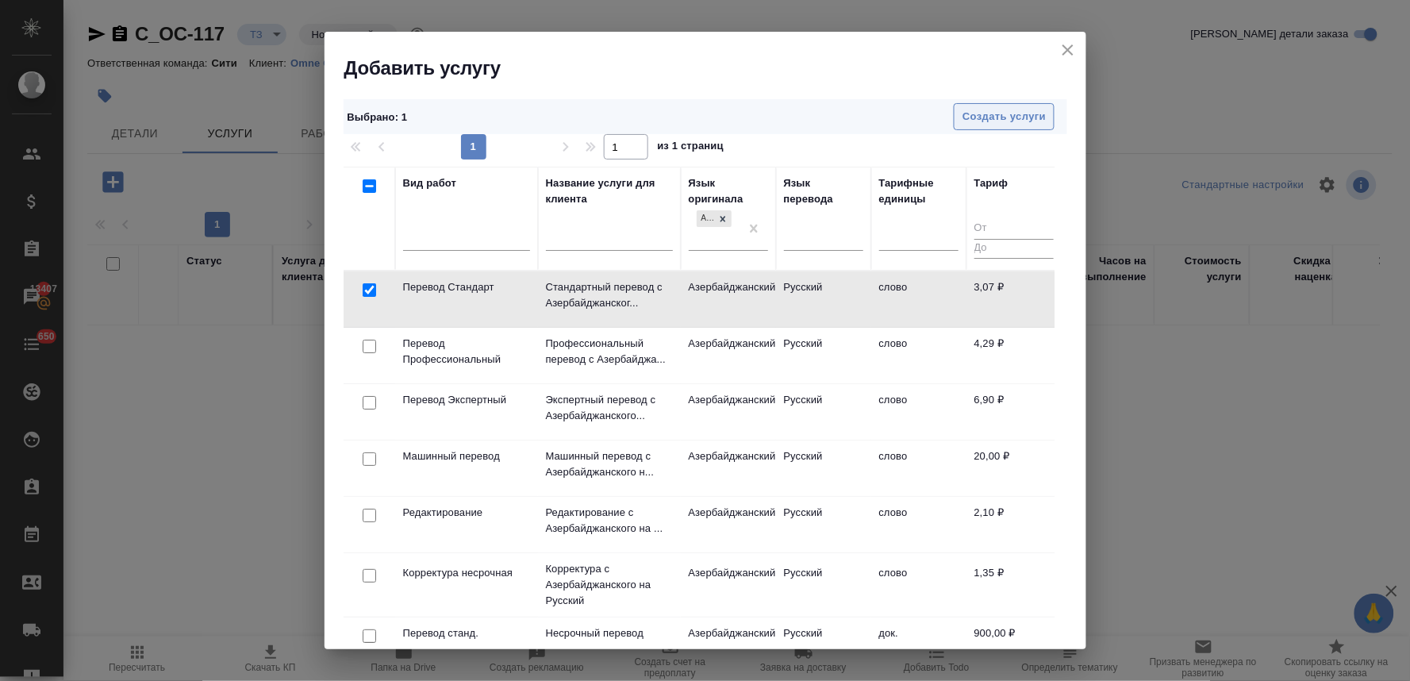
click at [983, 117] on span "Создать услуги" at bounding box center [1004, 117] width 83 height 18
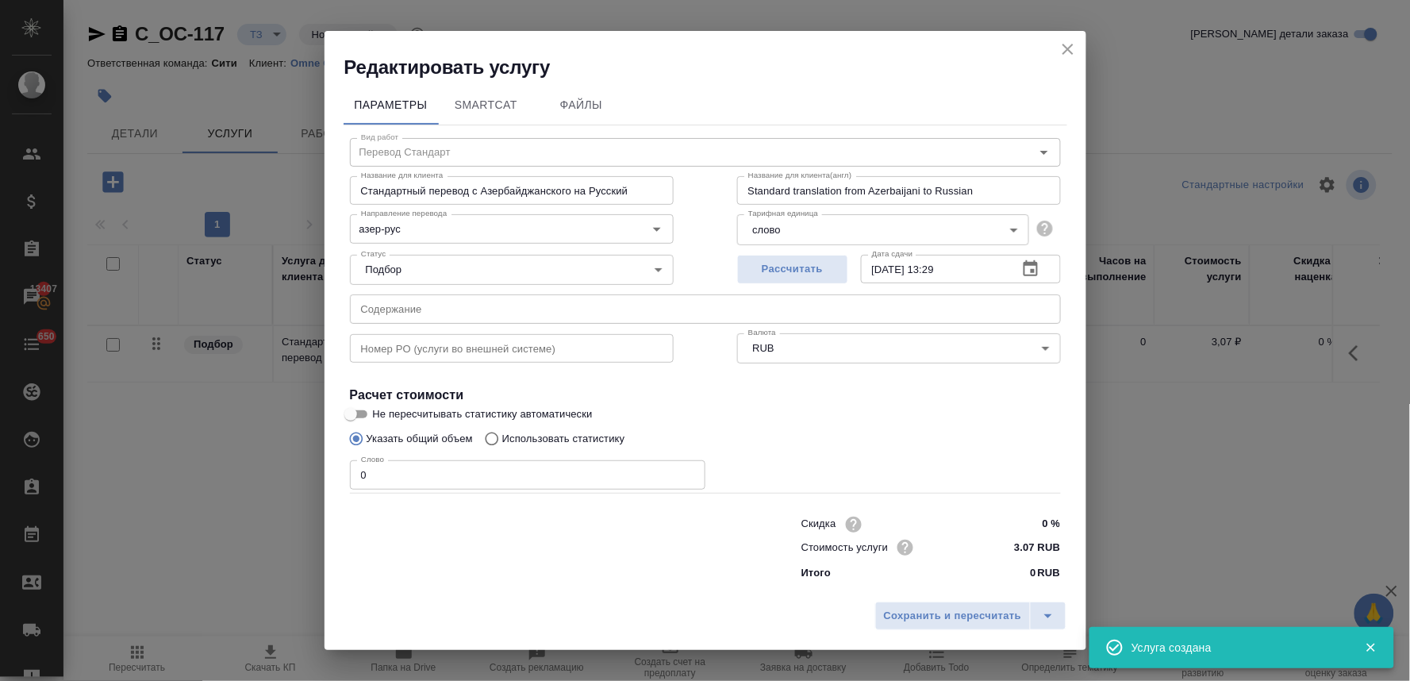
click at [509, 628] on div "Сохранить и пересчитать" at bounding box center [706, 622] width 762 height 56
click at [460, 310] on input "text" at bounding box center [705, 308] width 711 height 29
paste input "arayış на перевод"
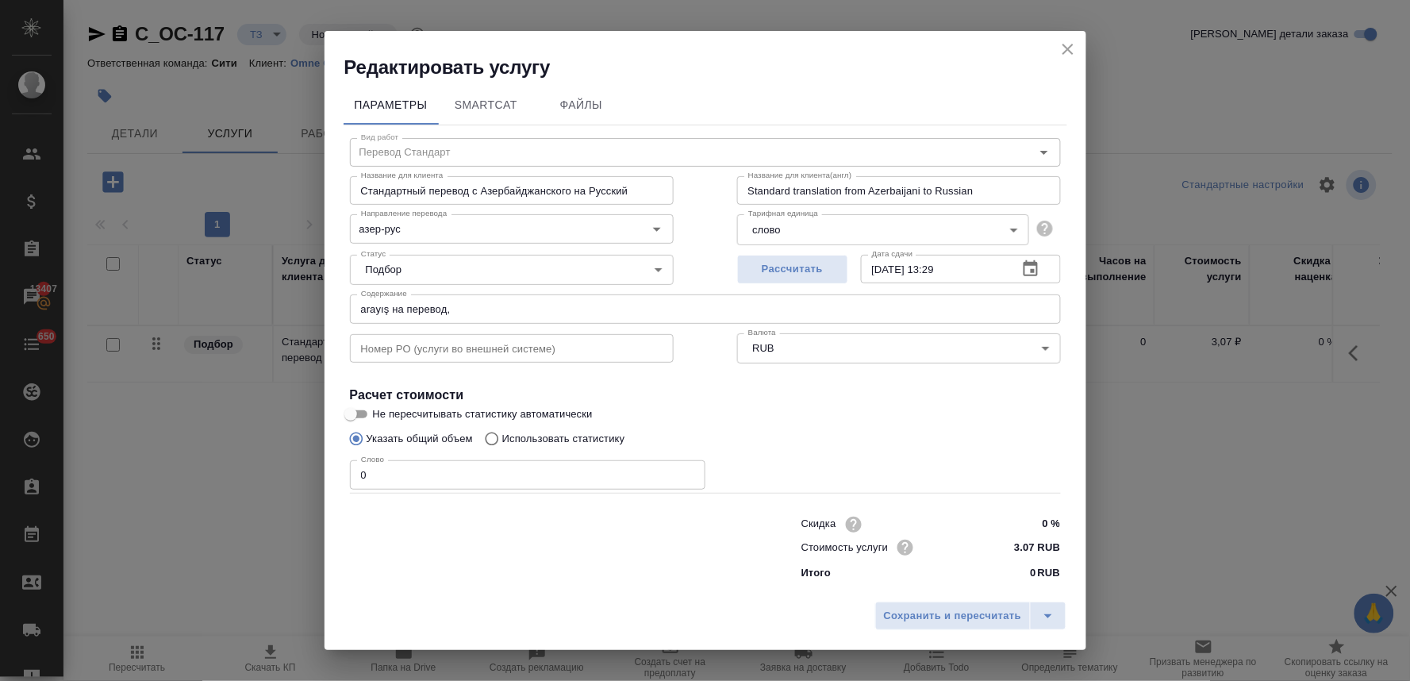
drag, startPoint x: 551, startPoint y: 588, endPoint x: 656, endPoint y: 383, distance: 231.1
click at [551, 588] on div "Параметры SmartCat Файлы Вид работ Перевод Стандарт Вид работ Название для клие…" at bounding box center [706, 337] width 762 height 514
click at [677, 305] on input "arayış на перевод," at bounding box center [705, 308] width 711 height 29
paste input "reyestr genome на перевод"
click at [513, 433] on p "Использовать статистику" at bounding box center [563, 439] width 123 height 16
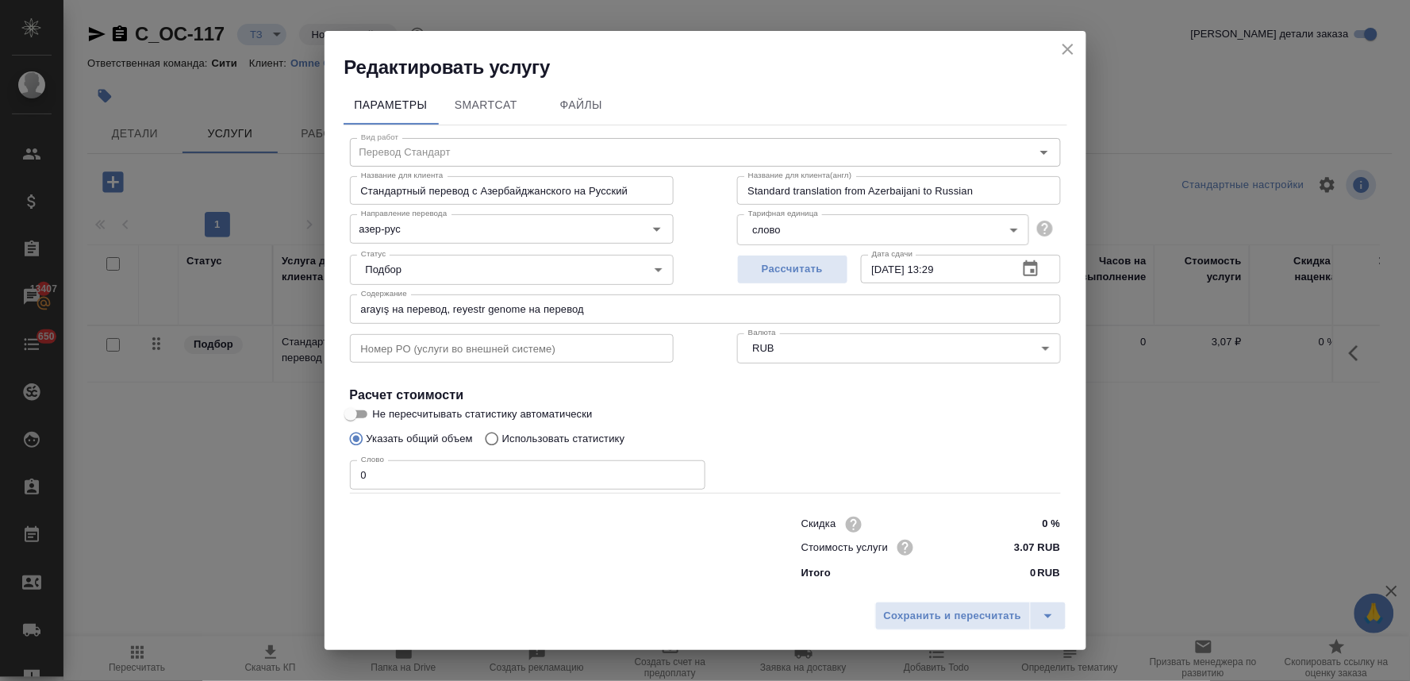
click at [502, 433] on input "Использовать статистику" at bounding box center [489, 439] width 25 height 30
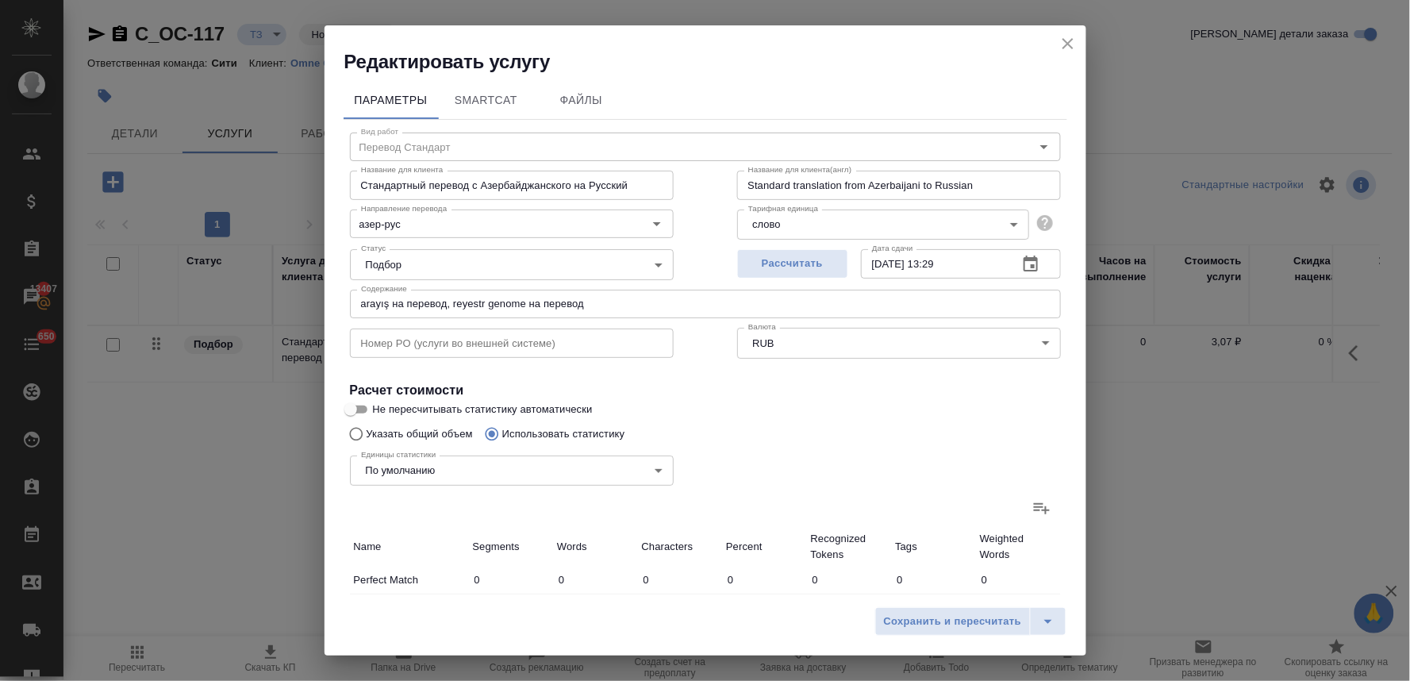
click at [1035, 498] on icon at bounding box center [1042, 507] width 19 height 19
click at [0, 0] on input "file" at bounding box center [0, 0] width 0 height 0
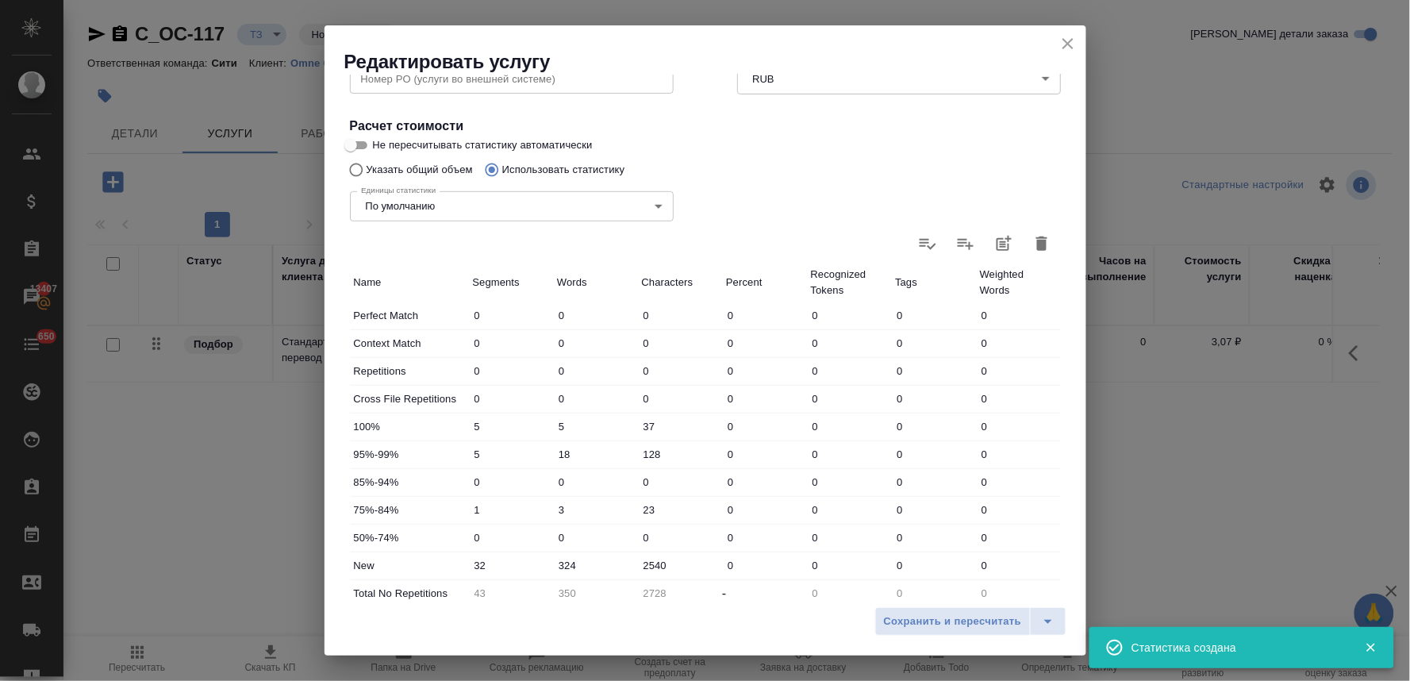
scroll to position [352, 0]
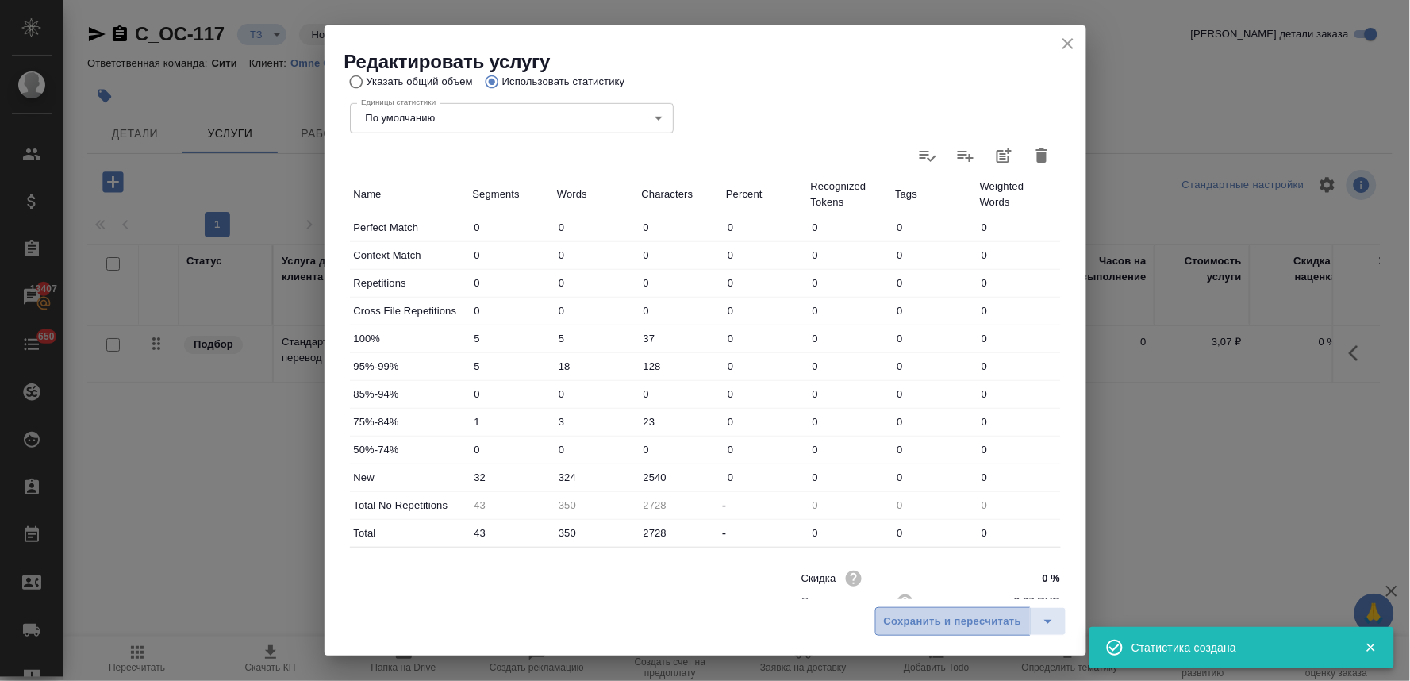
click at [941, 629] on span "Сохранить и пересчитать" at bounding box center [953, 622] width 138 height 18
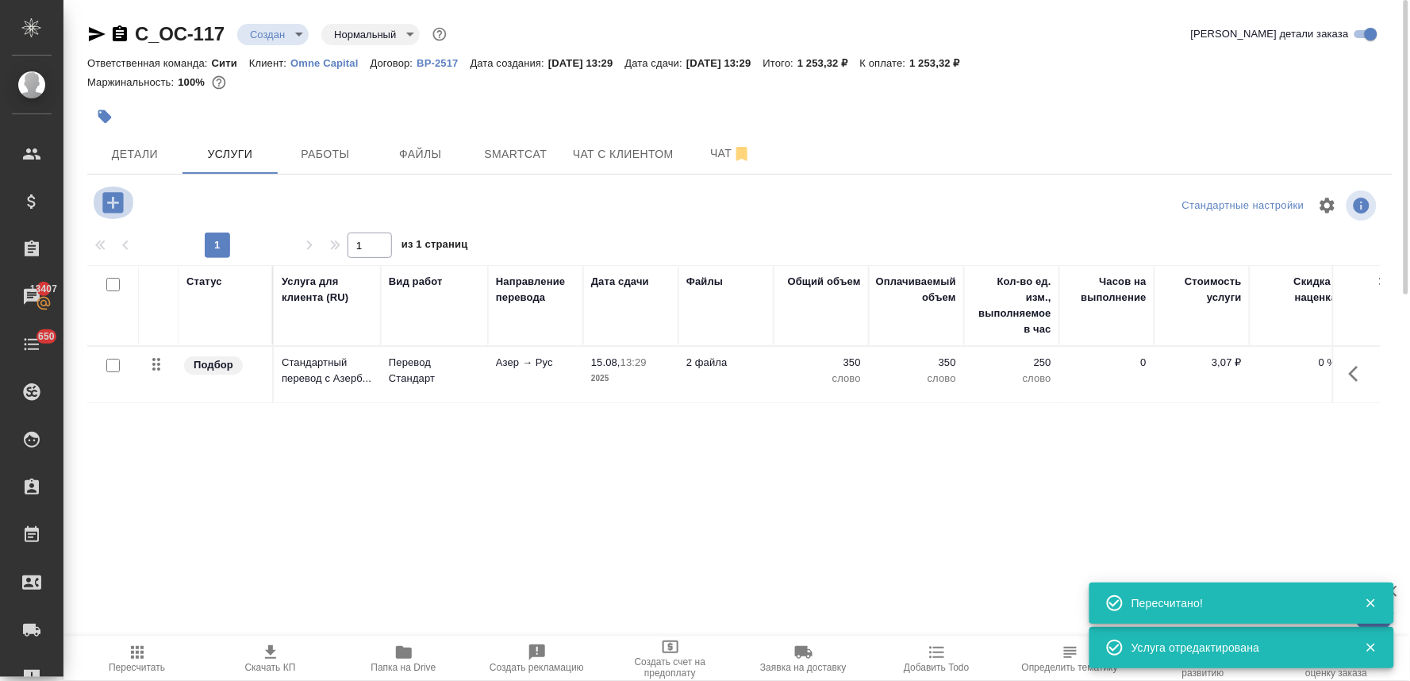
click at [112, 205] on icon "button" at bounding box center [113, 203] width 28 height 28
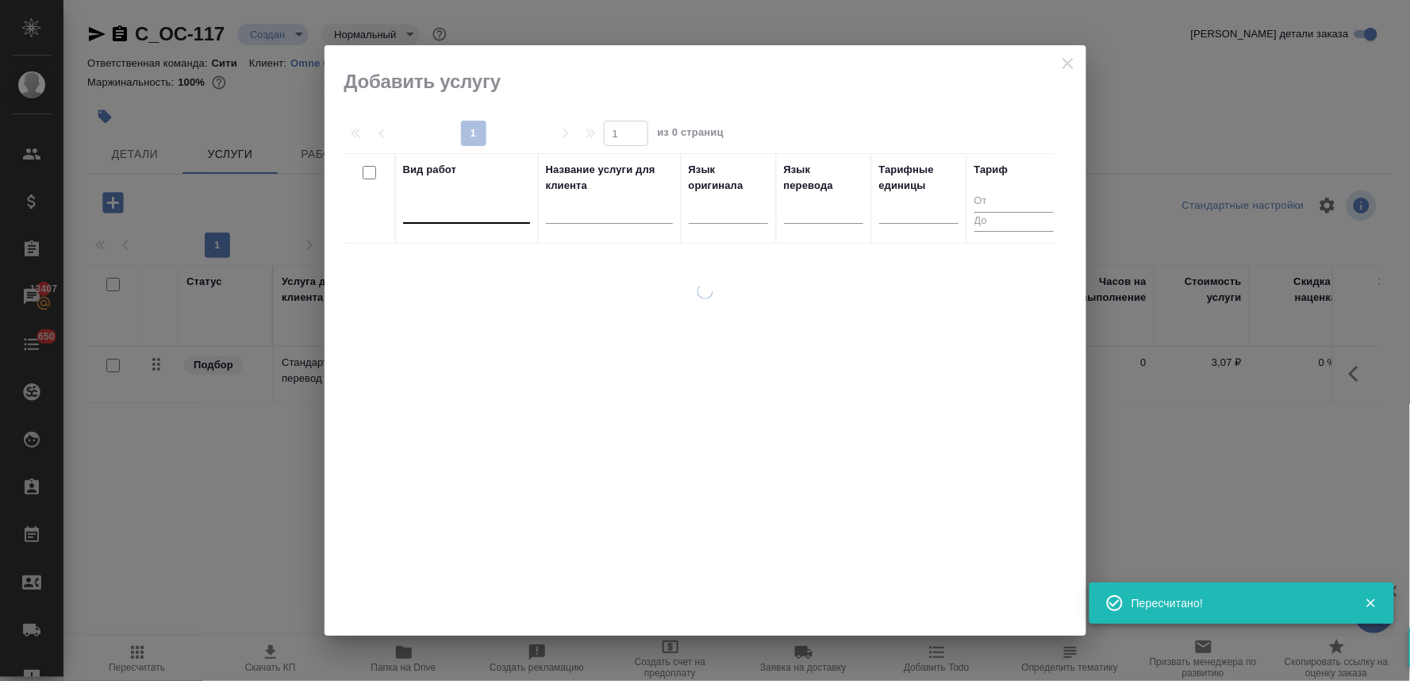
click at [494, 204] on div at bounding box center [466, 207] width 127 height 23
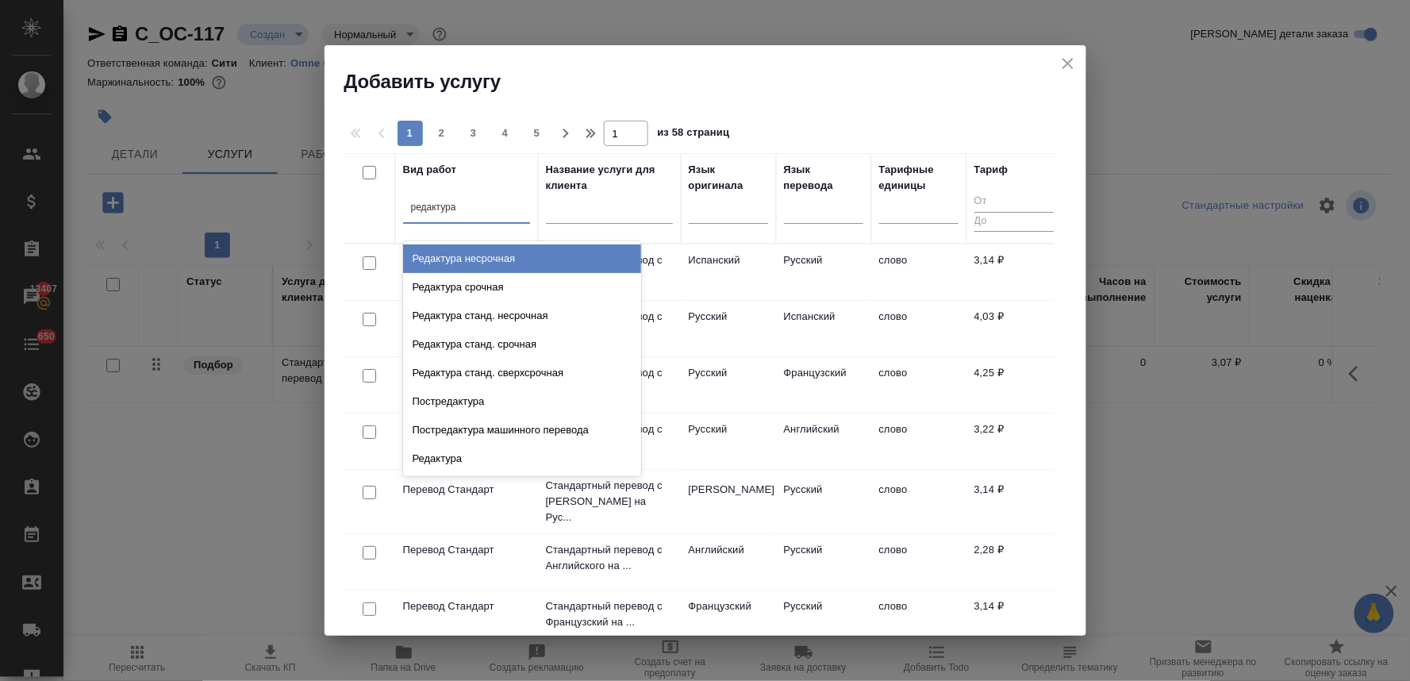
click at [497, 259] on div "Редактура несрочная" at bounding box center [522, 258] width 238 height 29
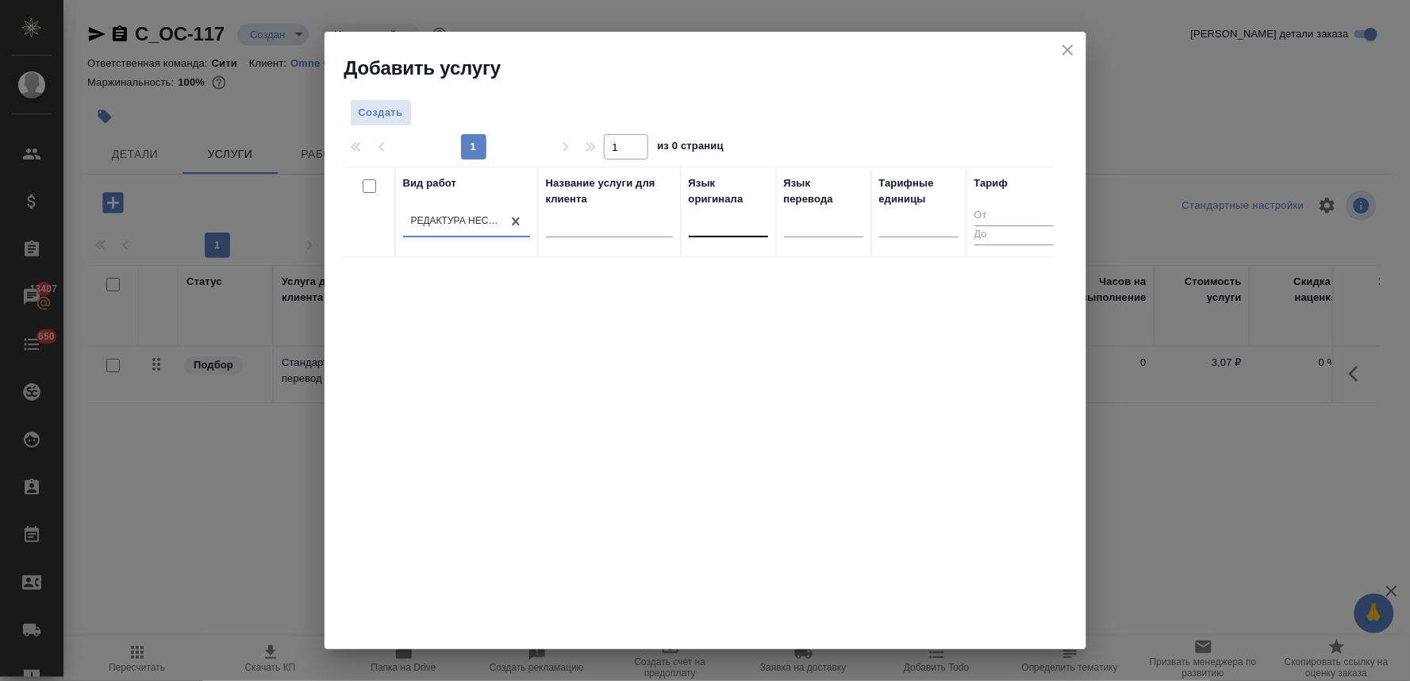
click at [715, 228] on div at bounding box center [728, 221] width 79 height 23
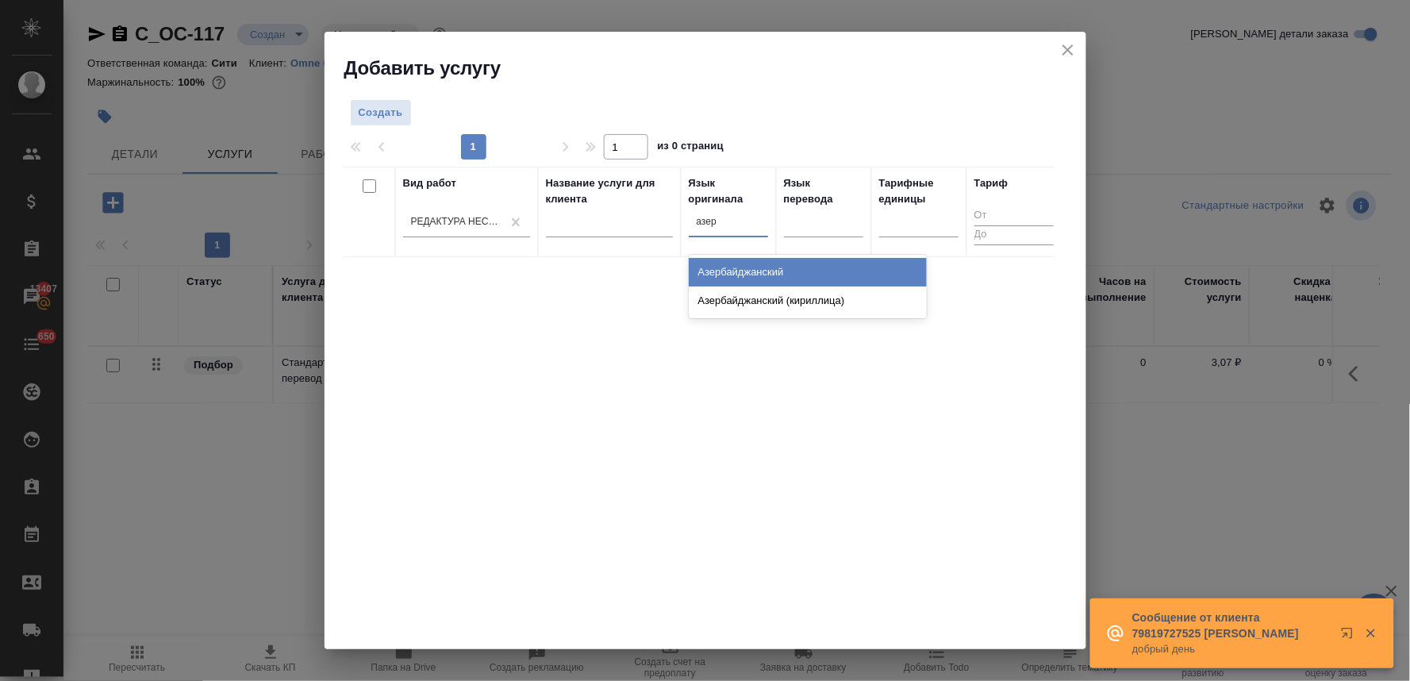
click at [733, 268] on div "Азербайджанский" at bounding box center [808, 272] width 238 height 29
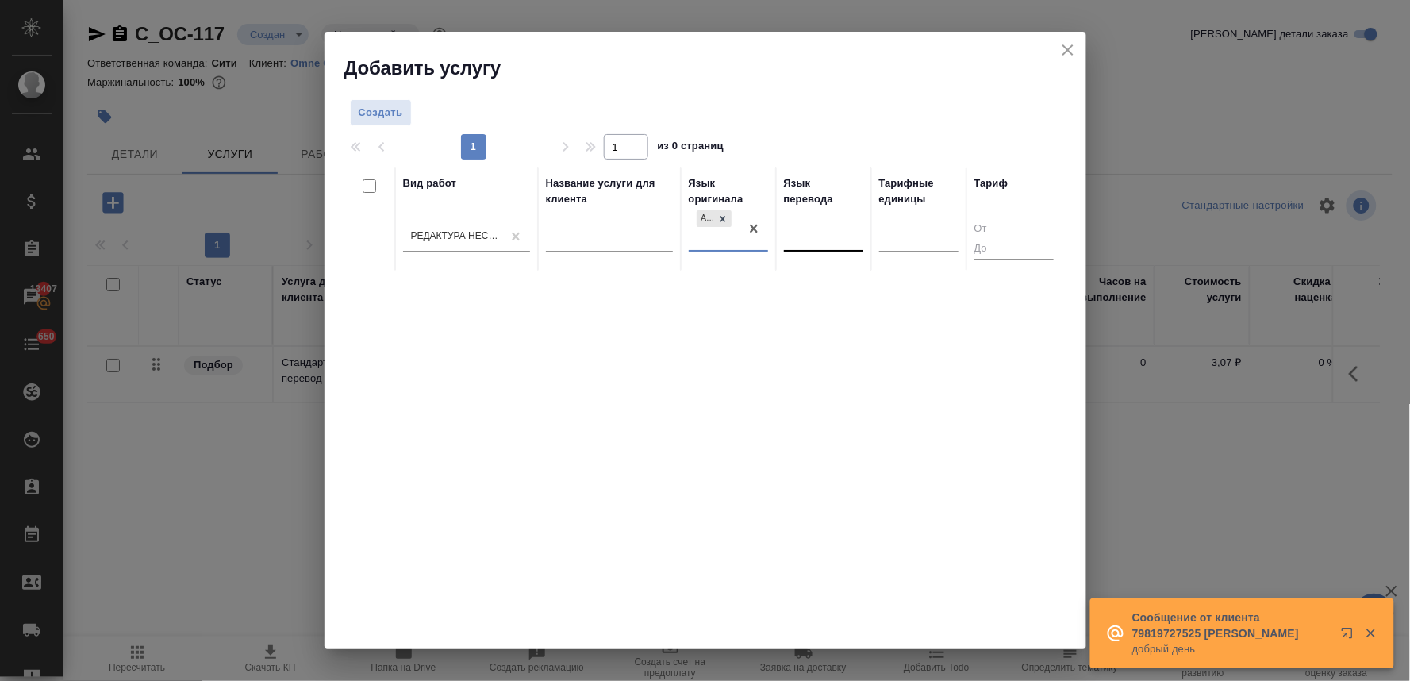
click at [827, 240] on div at bounding box center [823, 236] width 79 height 23
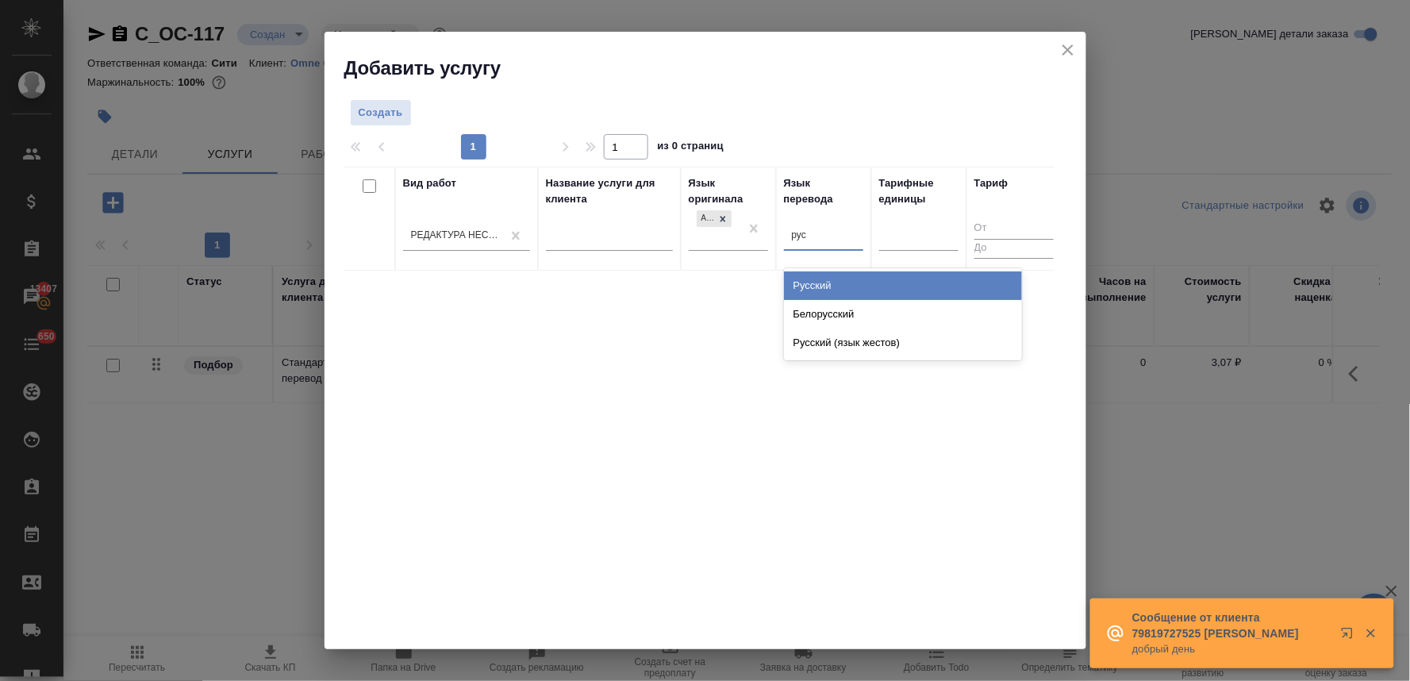
click at [825, 289] on div "Русский" at bounding box center [903, 285] width 238 height 29
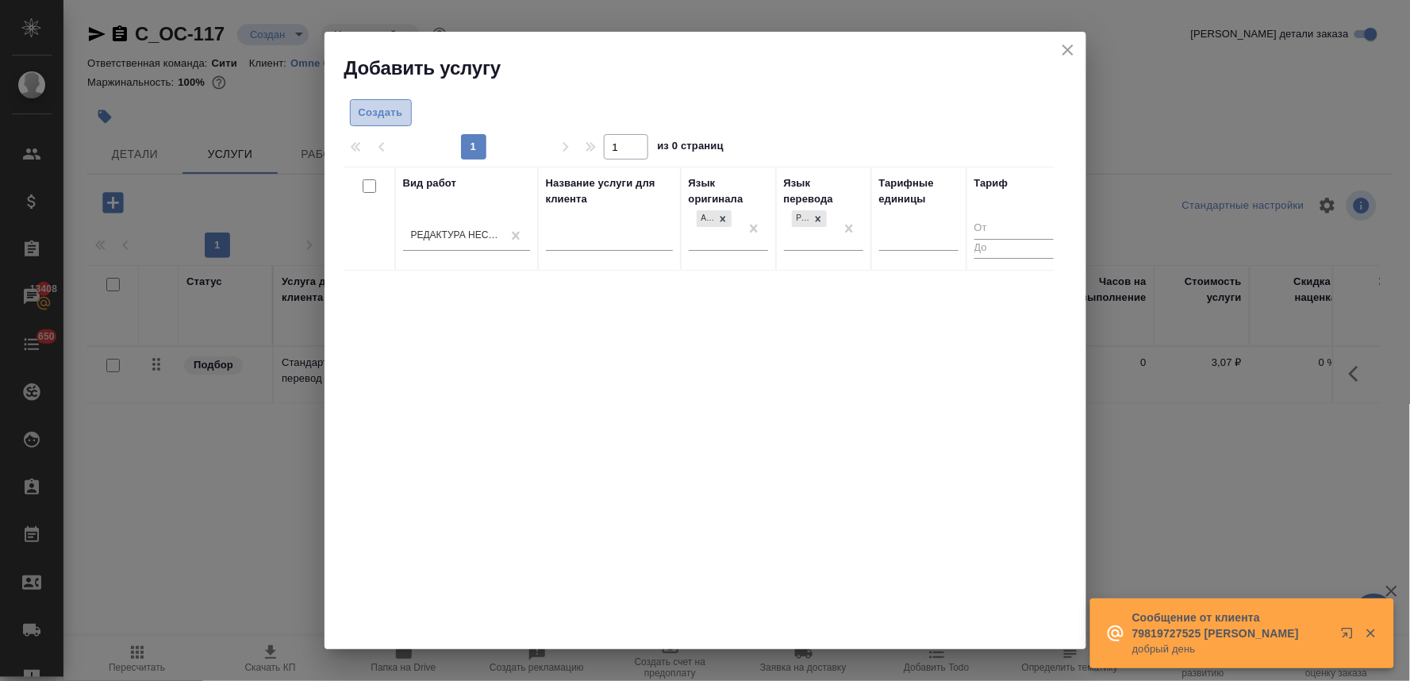
click at [386, 104] on span "Создать" at bounding box center [381, 113] width 44 height 18
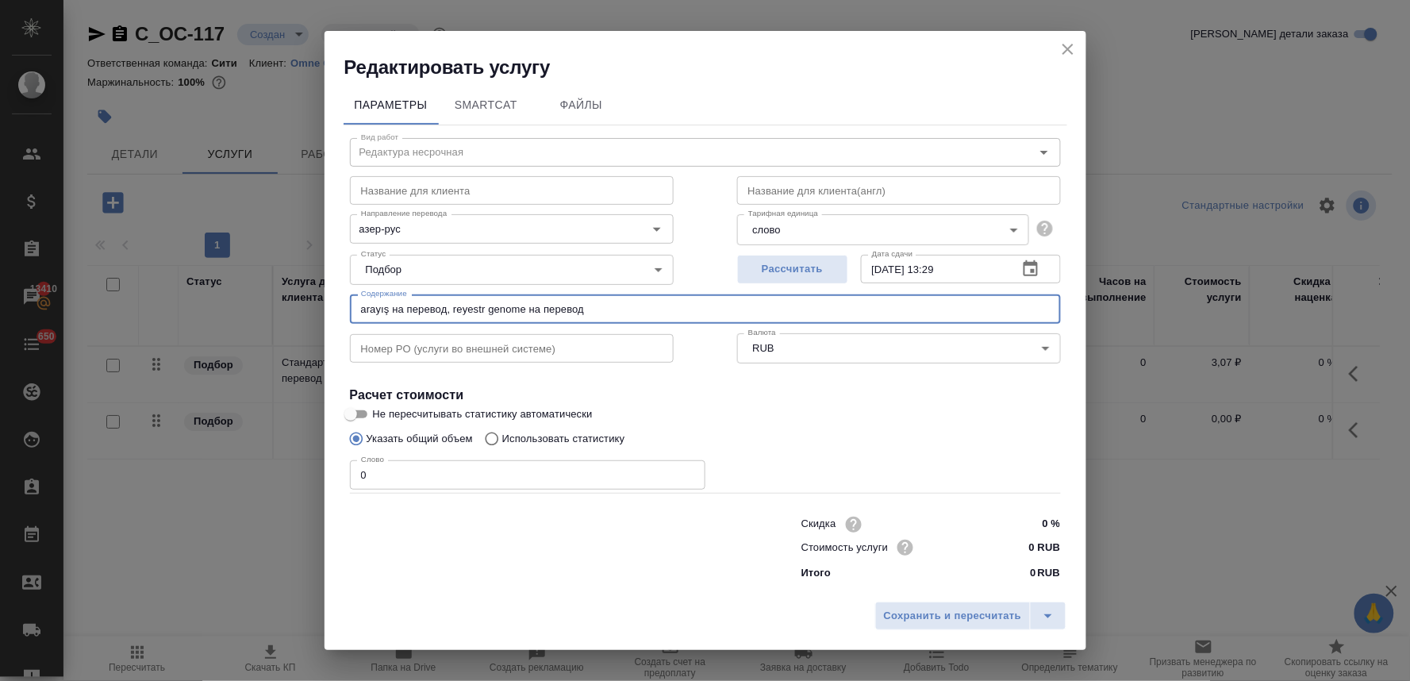
drag, startPoint x: 454, startPoint y: 306, endPoint x: 258, endPoint y: 307, distance: 196.1
click at [258, 307] on div "Редактировать услугу Параметры SmartCat Файлы Вид работ Редактура несрочная Вид…" at bounding box center [705, 340] width 1410 height 681
drag, startPoint x: 393, startPoint y: 476, endPoint x: 302, endPoint y: 477, distance: 90.5
click at [306, 476] on div "Редактировать услугу Параметры SmartCat Файлы Вид работ Редактура несрочная Вид…" at bounding box center [705, 340] width 1410 height 681
click at [1006, 540] on input "0 RUB" at bounding box center [1031, 547] width 60 height 23
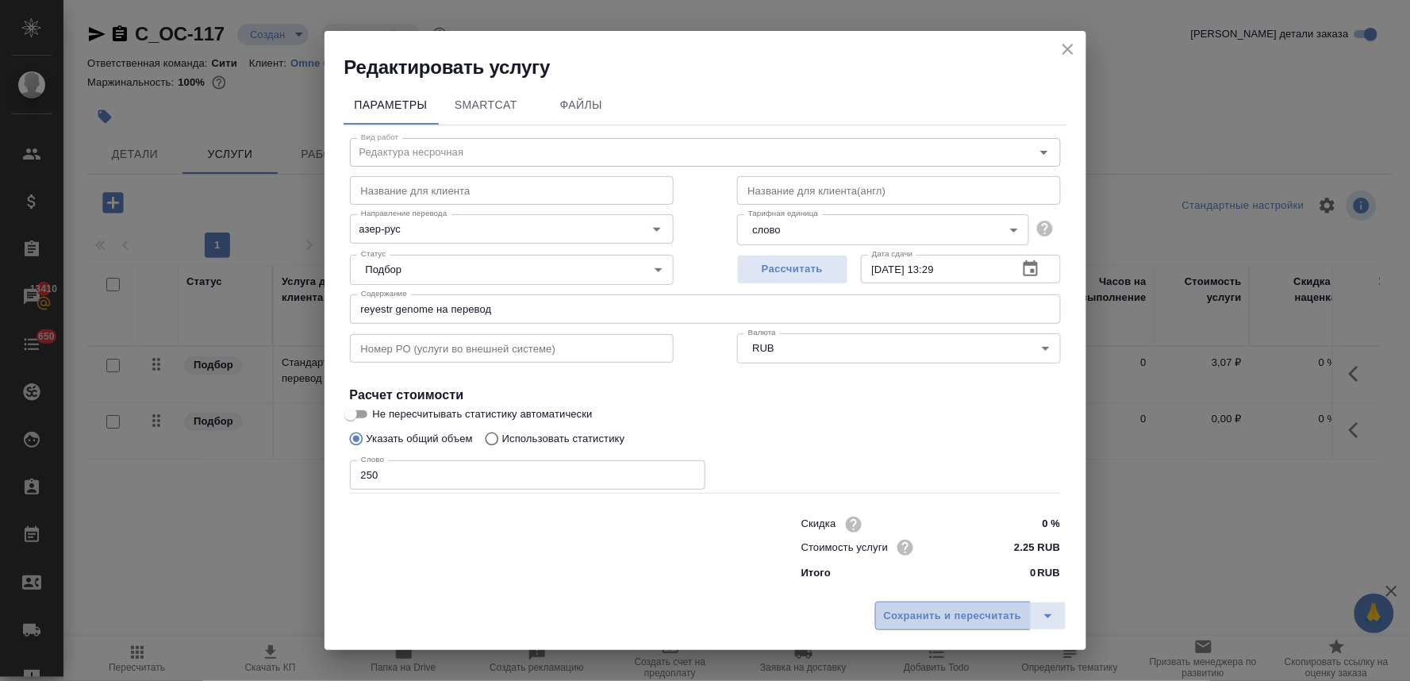
click at [983, 623] on span "Сохранить и пересчитать" at bounding box center [953, 616] width 138 height 18
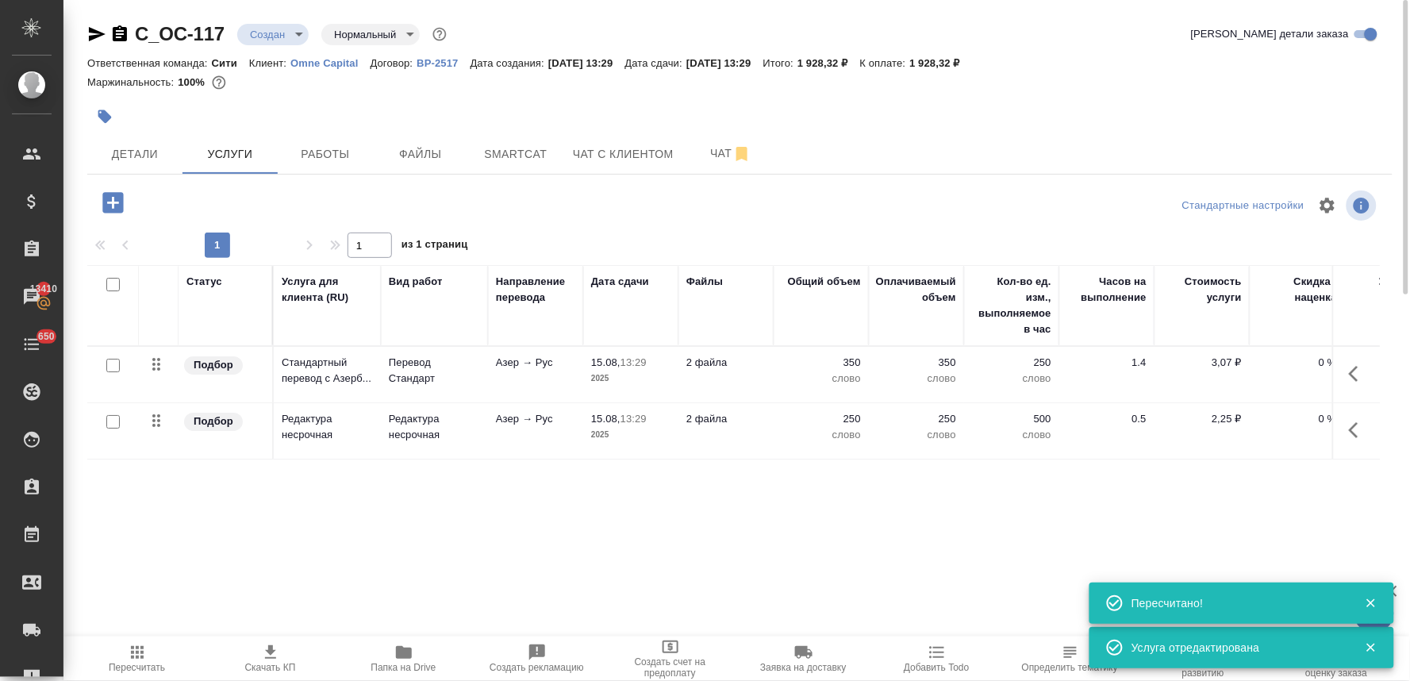
click at [116, 196] on icon "button" at bounding box center [112, 202] width 21 height 21
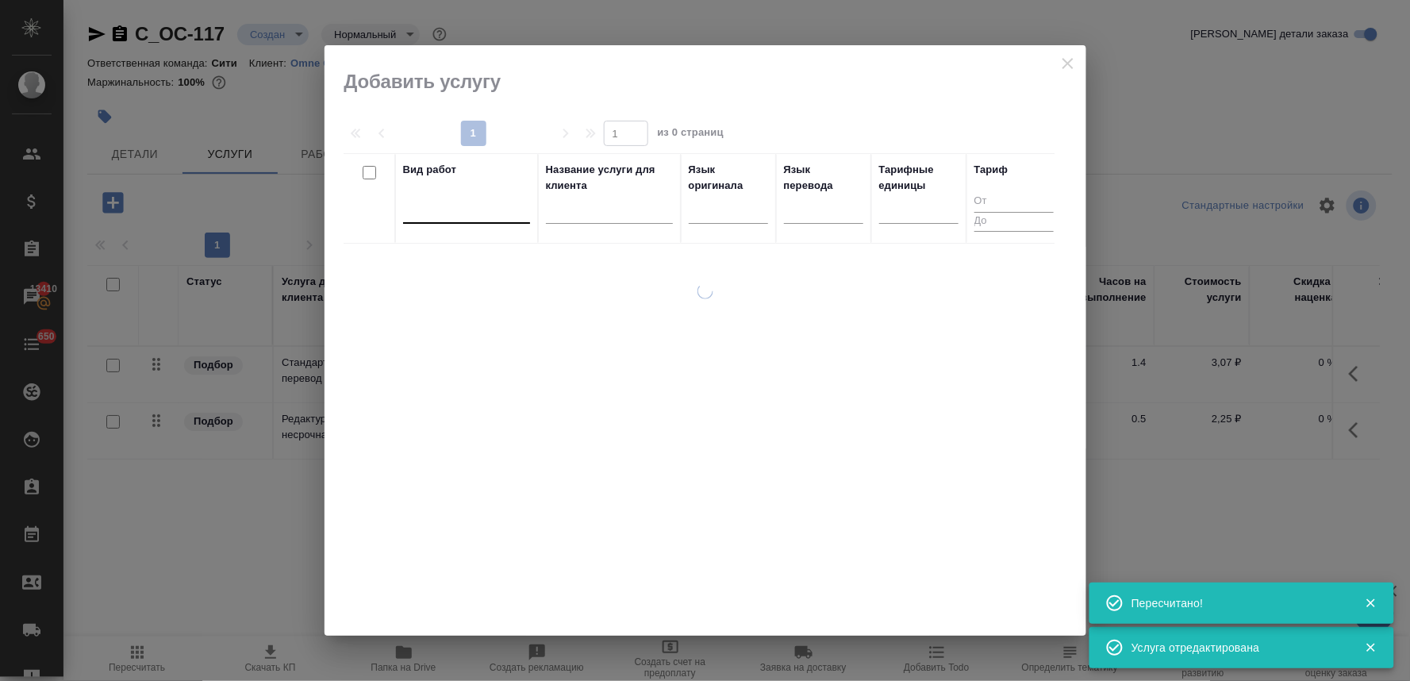
click at [487, 209] on div at bounding box center [466, 207] width 127 height 23
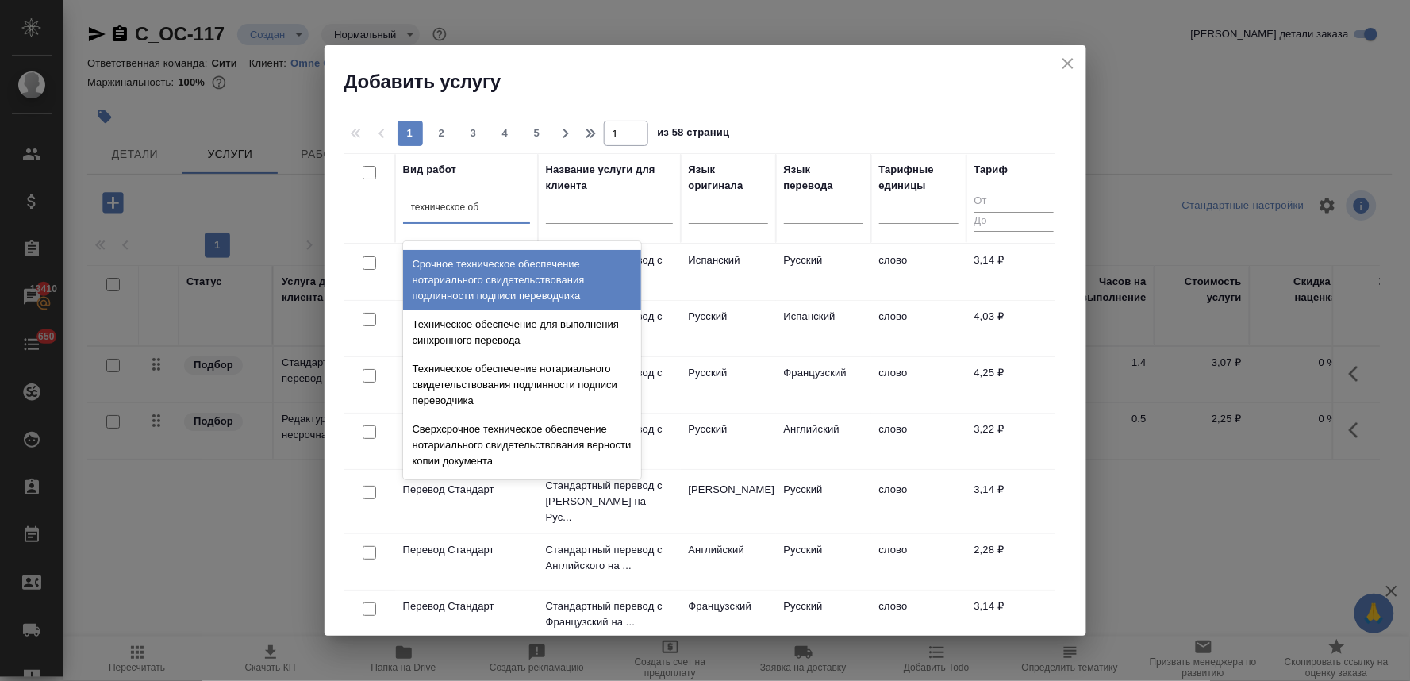
scroll to position [176, 0]
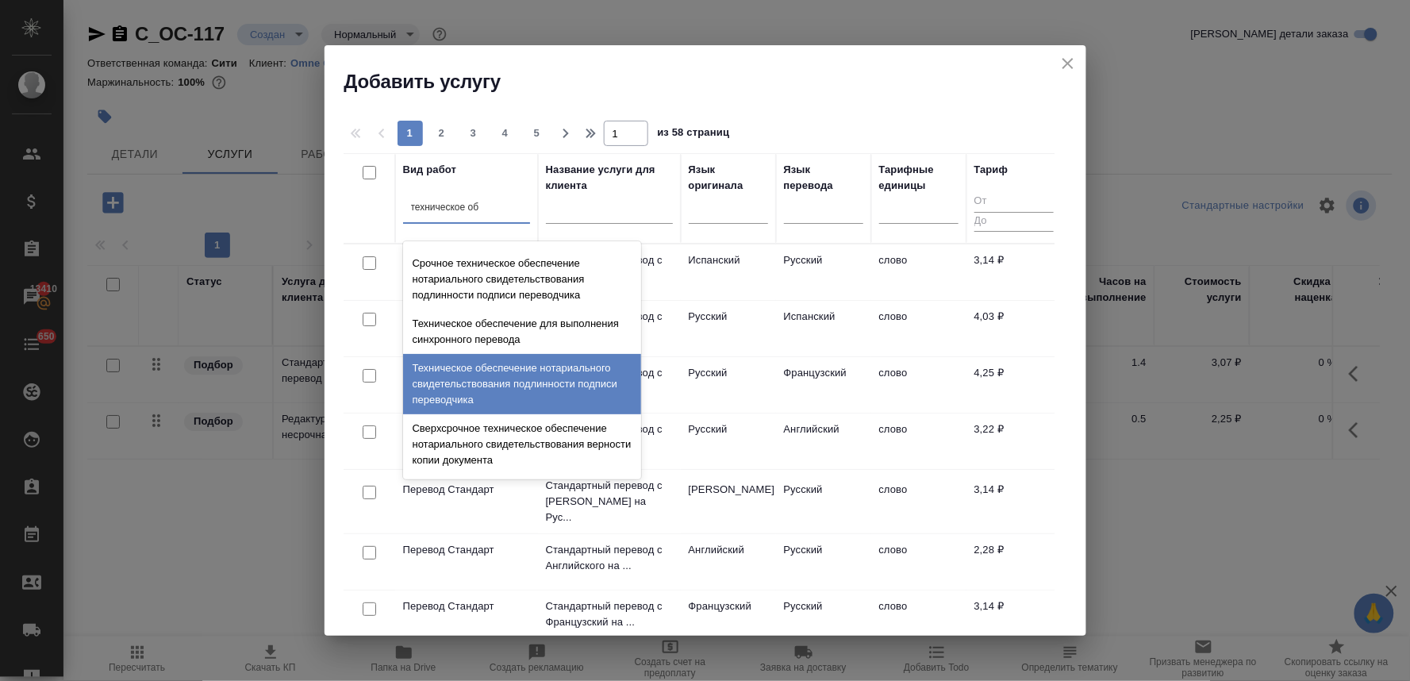
click at [527, 379] on div "Техническое обеспечение нотариального свидетельствования подлинности подписи пе…" at bounding box center [522, 384] width 238 height 60
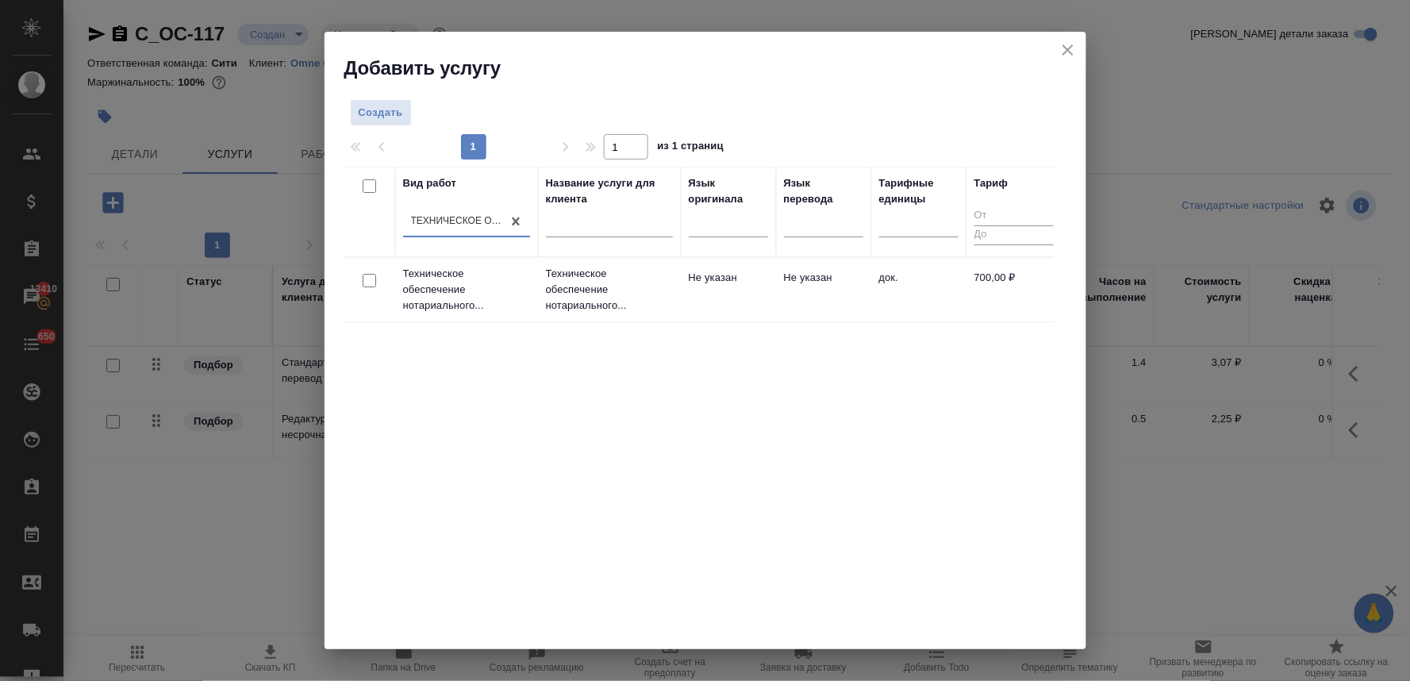
click at [370, 282] on input "checkbox" at bounding box center [369, 280] width 13 height 13
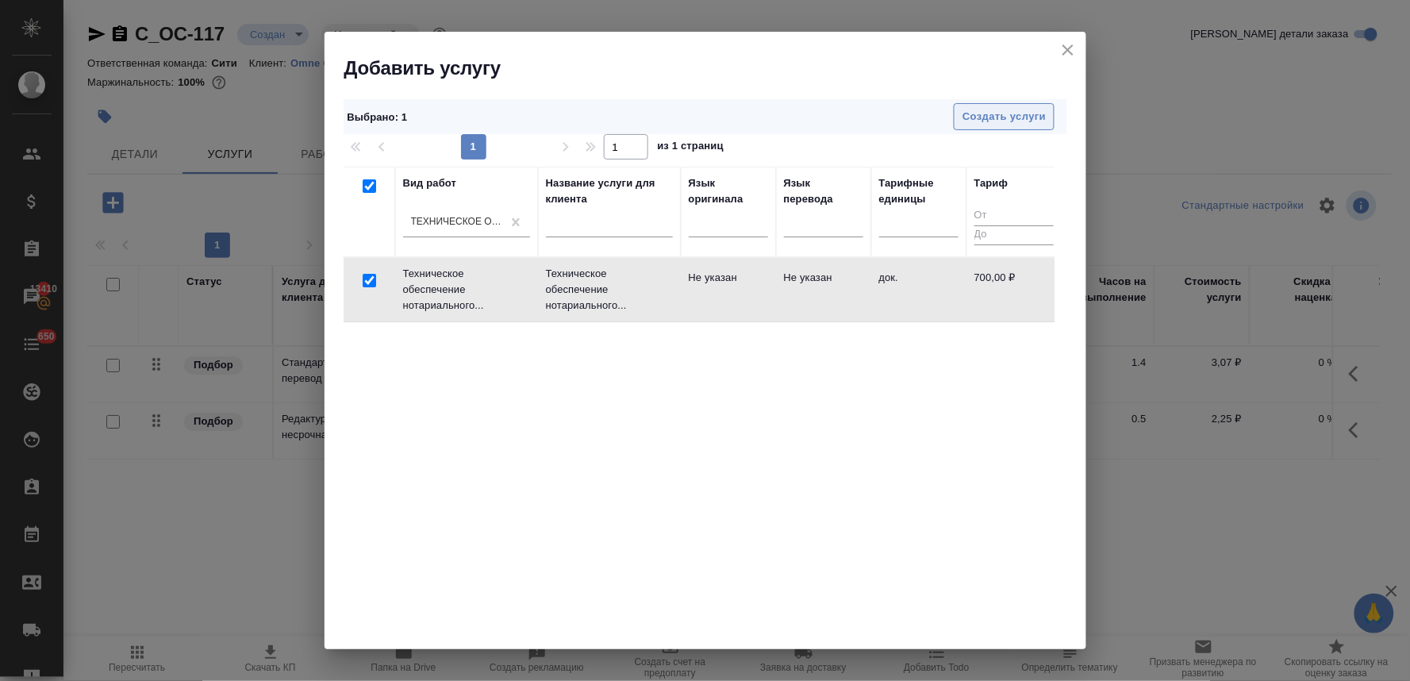
click at [992, 117] on span "Создать услуги" at bounding box center [1004, 117] width 83 height 18
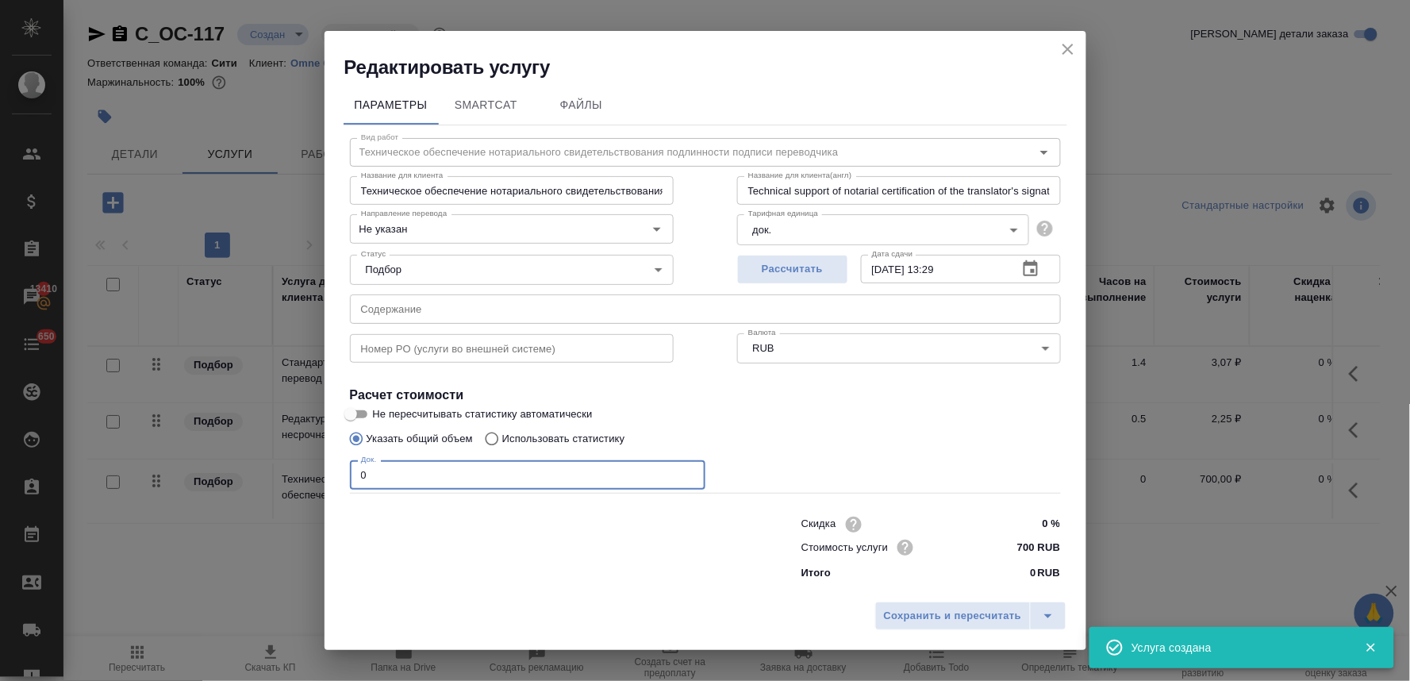
drag, startPoint x: 379, startPoint y: 478, endPoint x: 304, endPoint y: 480, distance: 75.4
click at [304, 480] on div "Редактировать услугу Параметры SmartCat Файлы Вид работ Техническое обеспечение…" at bounding box center [705, 340] width 1410 height 681
click at [919, 612] on span "Сохранить и пересчитать" at bounding box center [953, 616] width 138 height 18
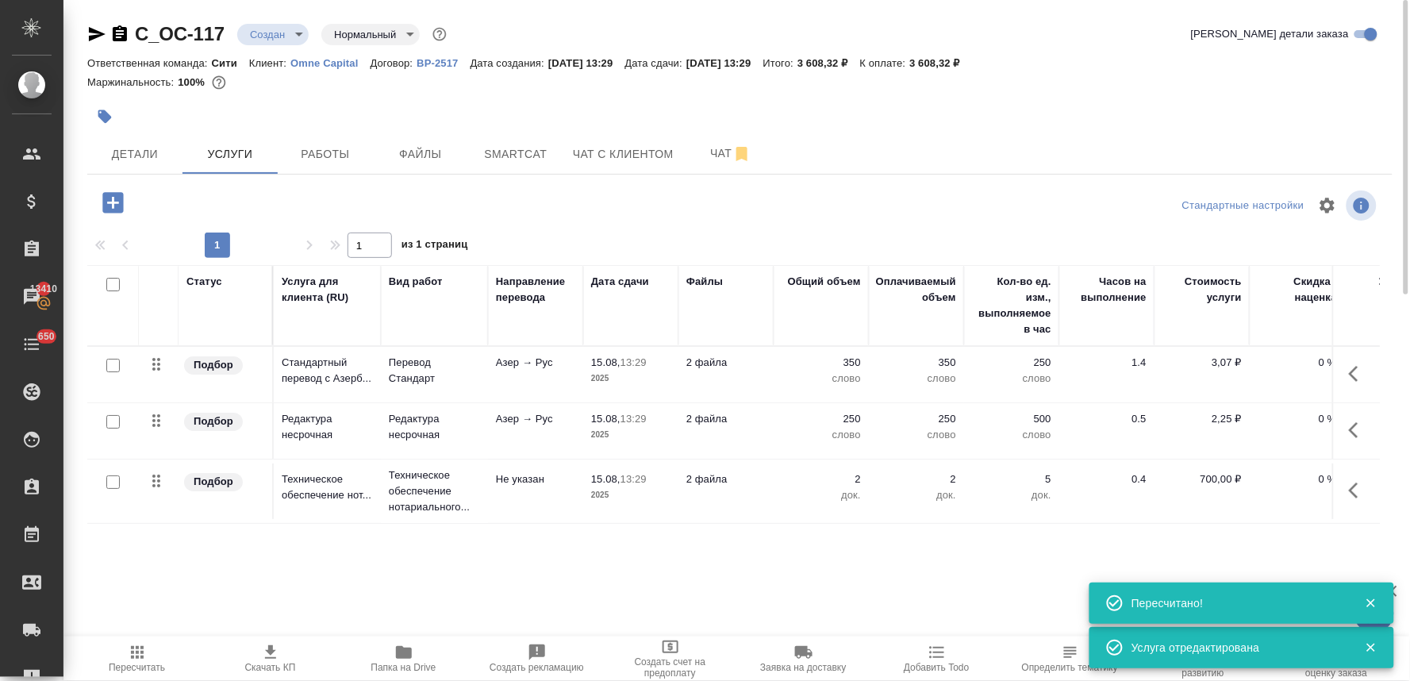
click at [410, 367] on p "Перевод Стандарт" at bounding box center [434, 371] width 91 height 32
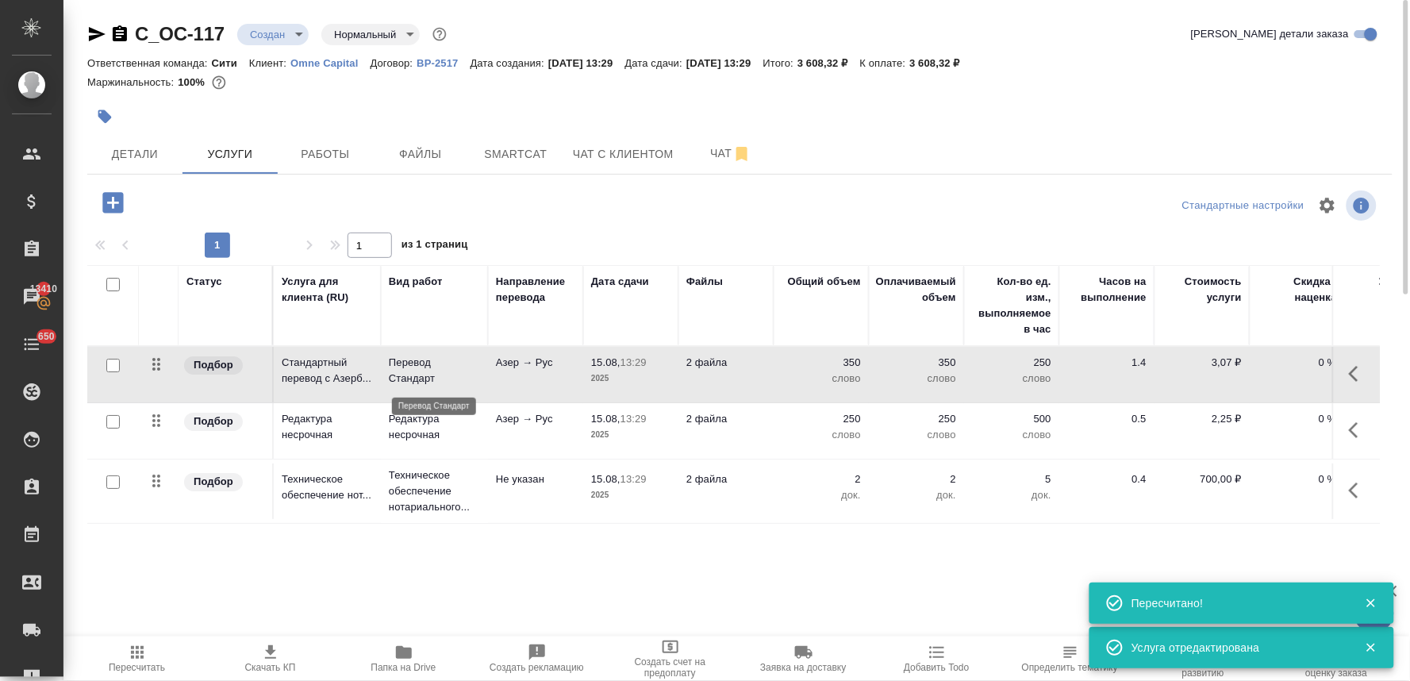
click at [409, 367] on p "Перевод Стандарт" at bounding box center [434, 371] width 91 height 32
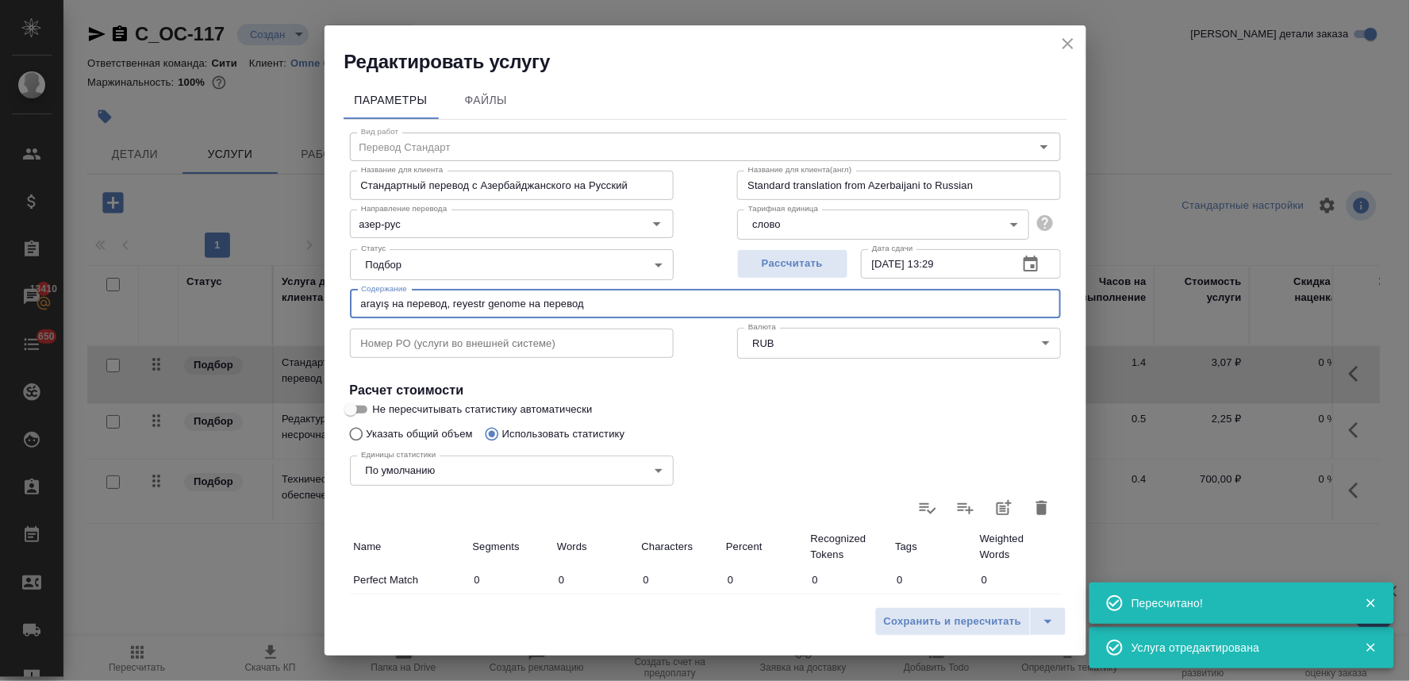
drag, startPoint x: 613, startPoint y: 295, endPoint x: 163, endPoint y: 323, distance: 450.9
click at [171, 323] on div "Редактировать услугу Параметры Файлы Вид работ Перевод Стандарт Вид работ Назва…" at bounding box center [705, 340] width 1410 height 681
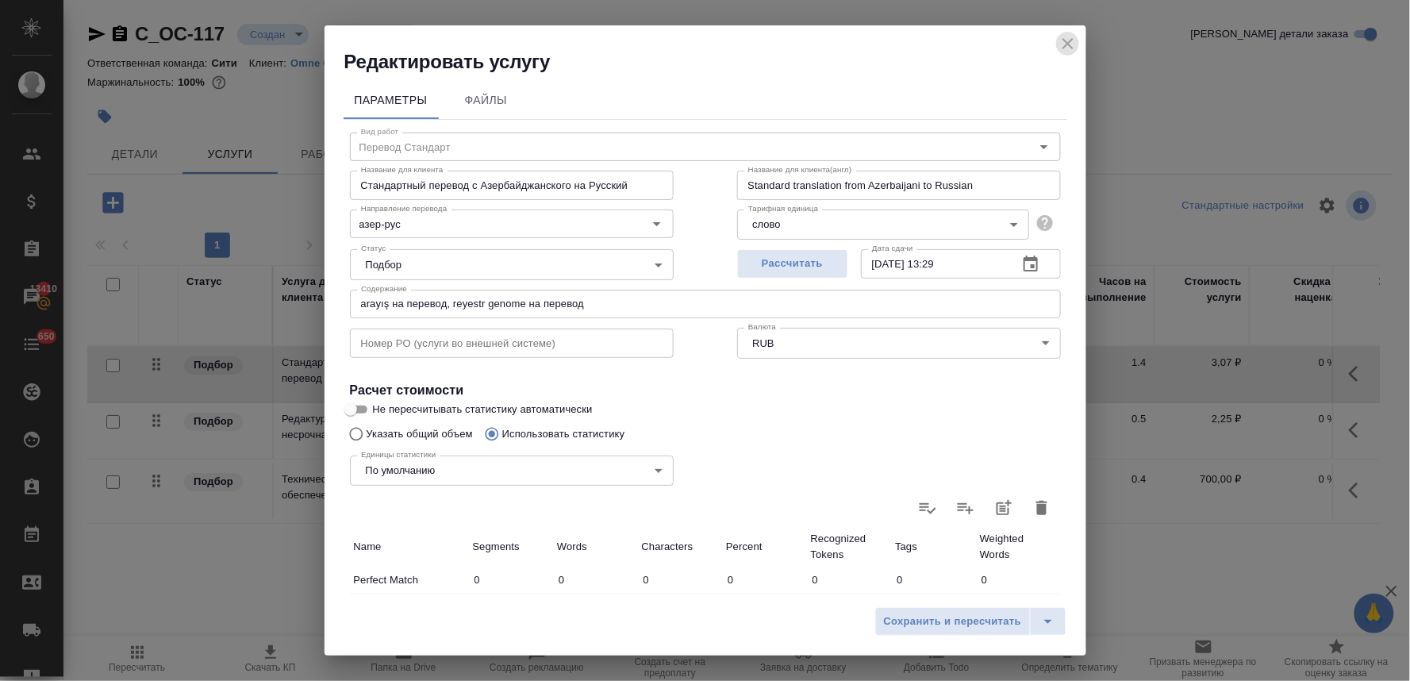
click at [1069, 40] on icon "close" at bounding box center [1068, 43] width 19 height 19
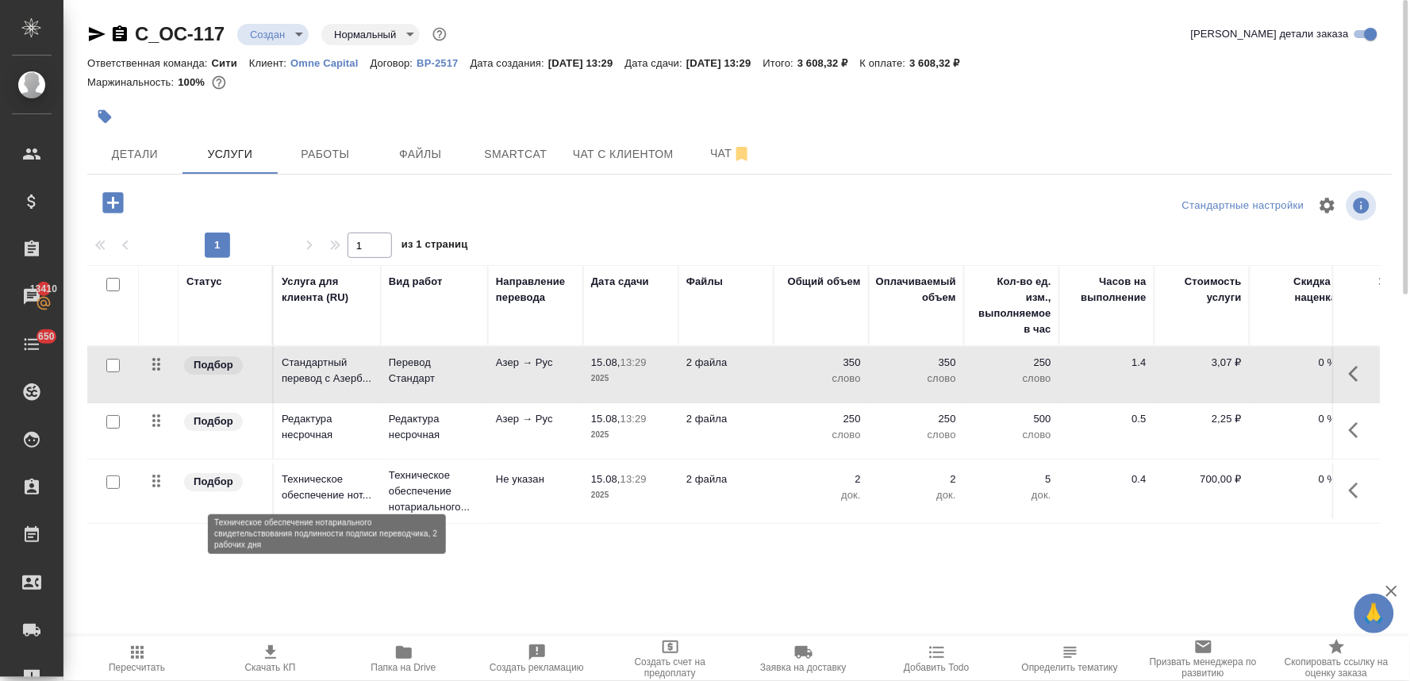
click at [317, 477] on p "Техническое обеспечение нот..." at bounding box center [327, 487] width 91 height 32
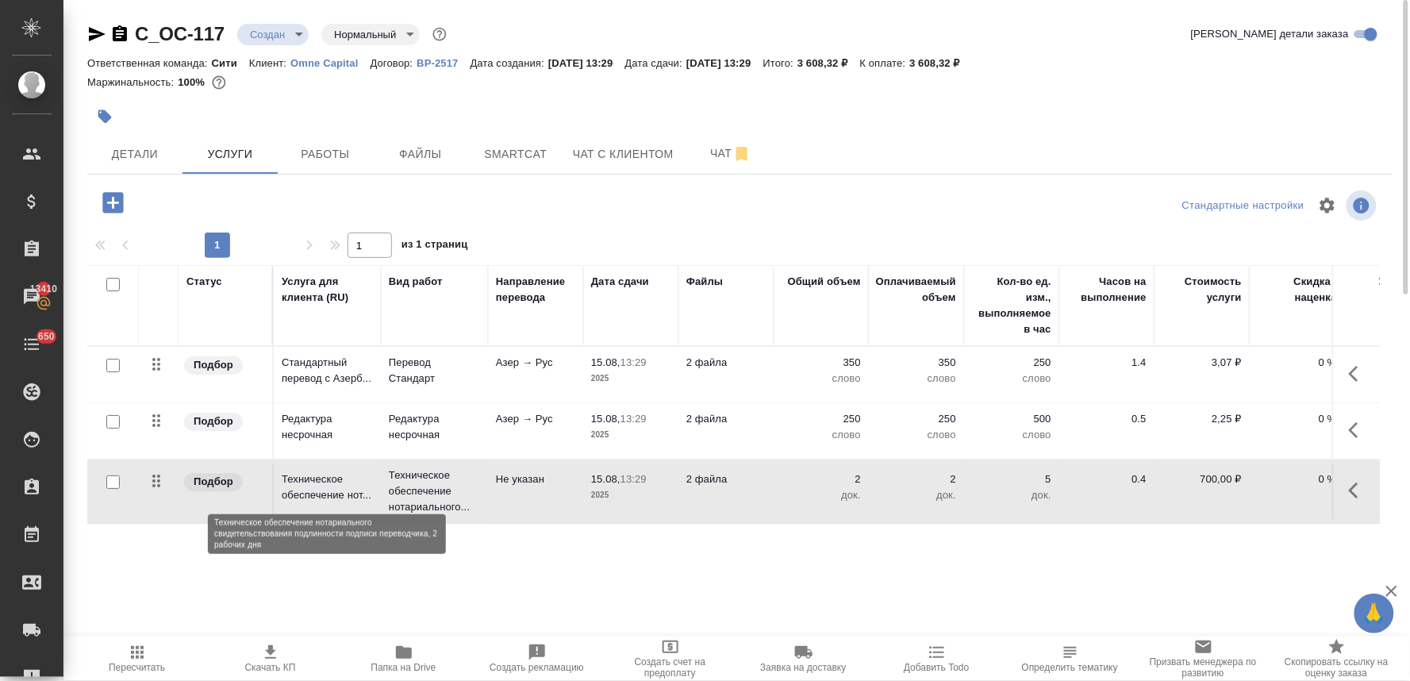
click at [317, 477] on p "Техническое обеспечение нот..." at bounding box center [327, 487] width 91 height 32
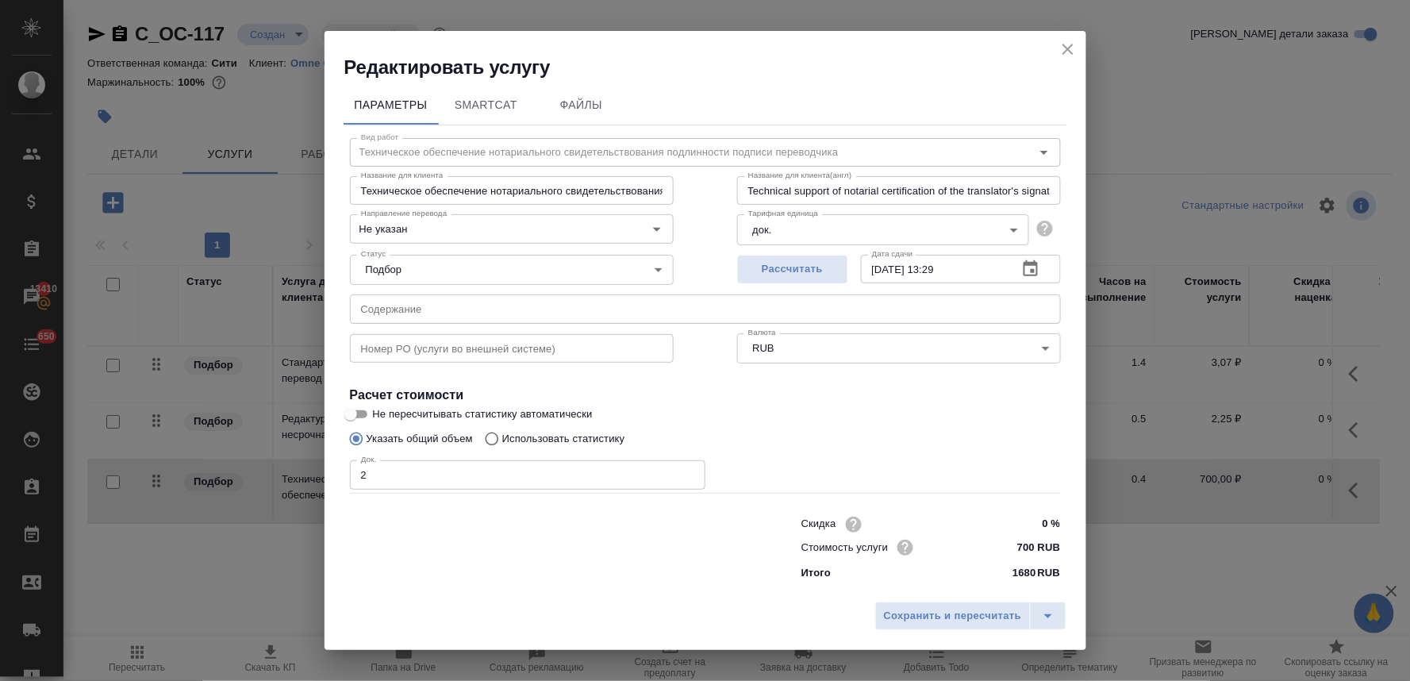
click at [426, 303] on input "text" at bounding box center [705, 308] width 711 height 29
paste input "arayış на перевод, reyestr genome на перевод"
click at [967, 614] on span "Сохранить и пересчитать" at bounding box center [953, 616] width 138 height 18
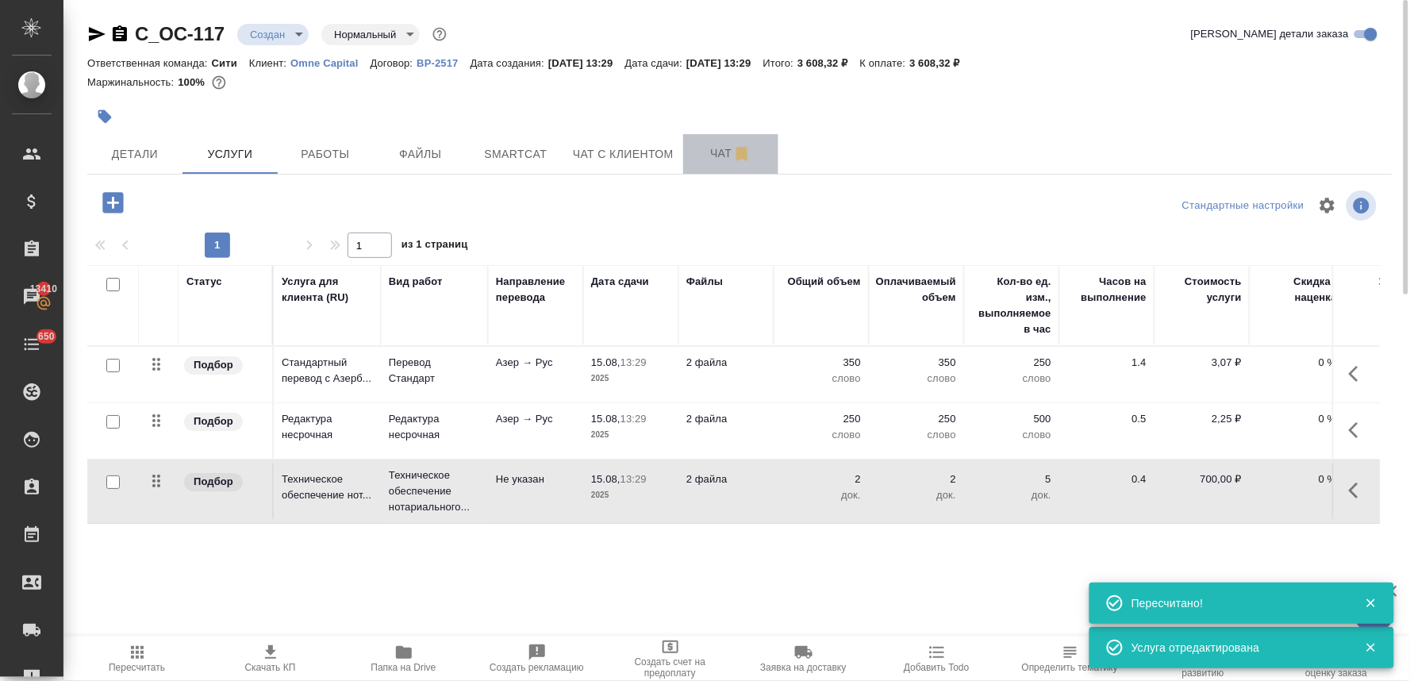
click at [721, 152] on span "Чат" at bounding box center [731, 154] width 76 height 20
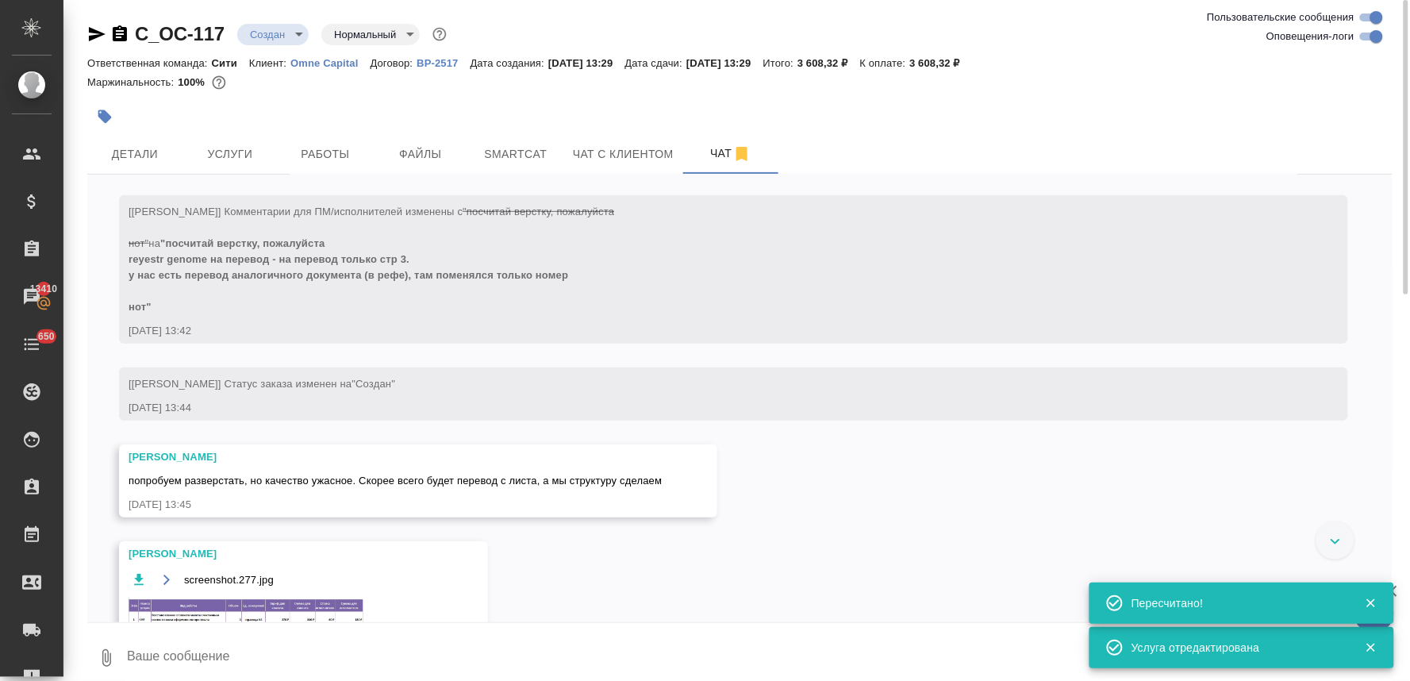
scroll to position [434, 0]
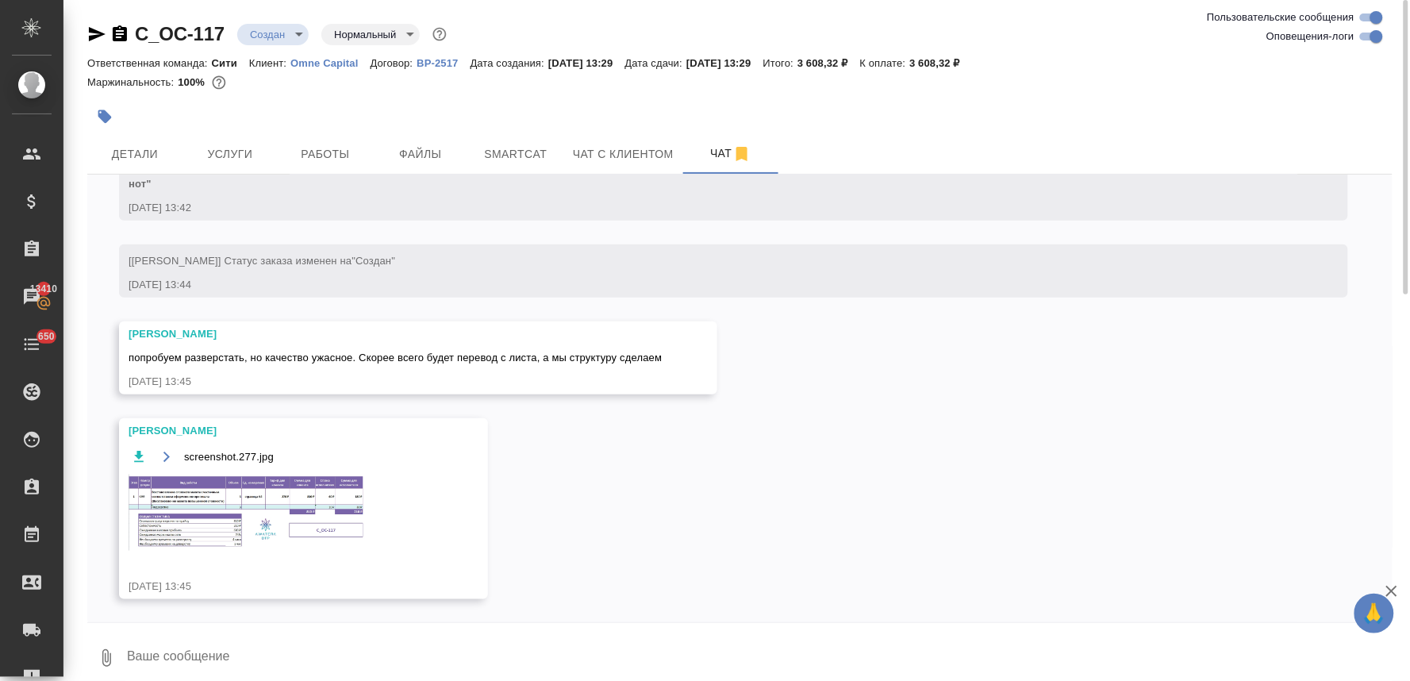
click at [251, 510] on img at bounding box center [248, 513] width 238 height 76
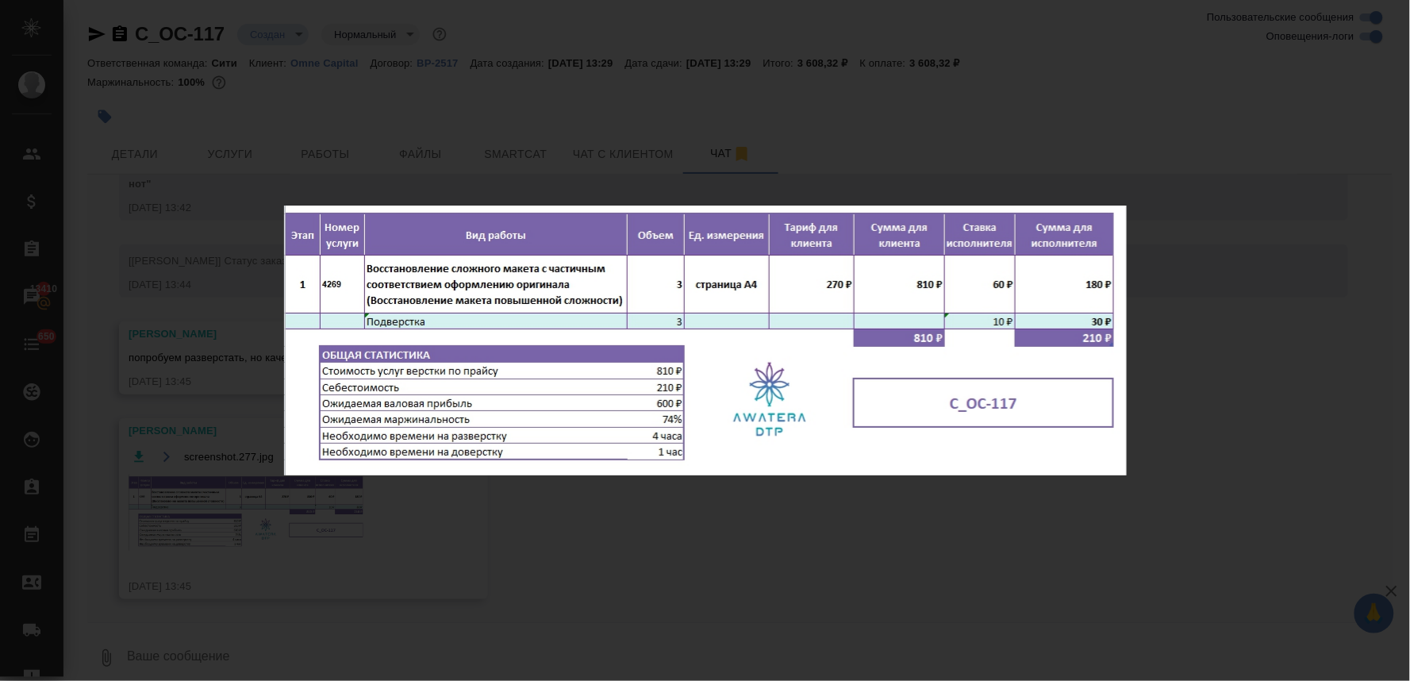
click at [516, 527] on div "screenshot.277.jpg 1 of 1" at bounding box center [705, 340] width 1410 height 681
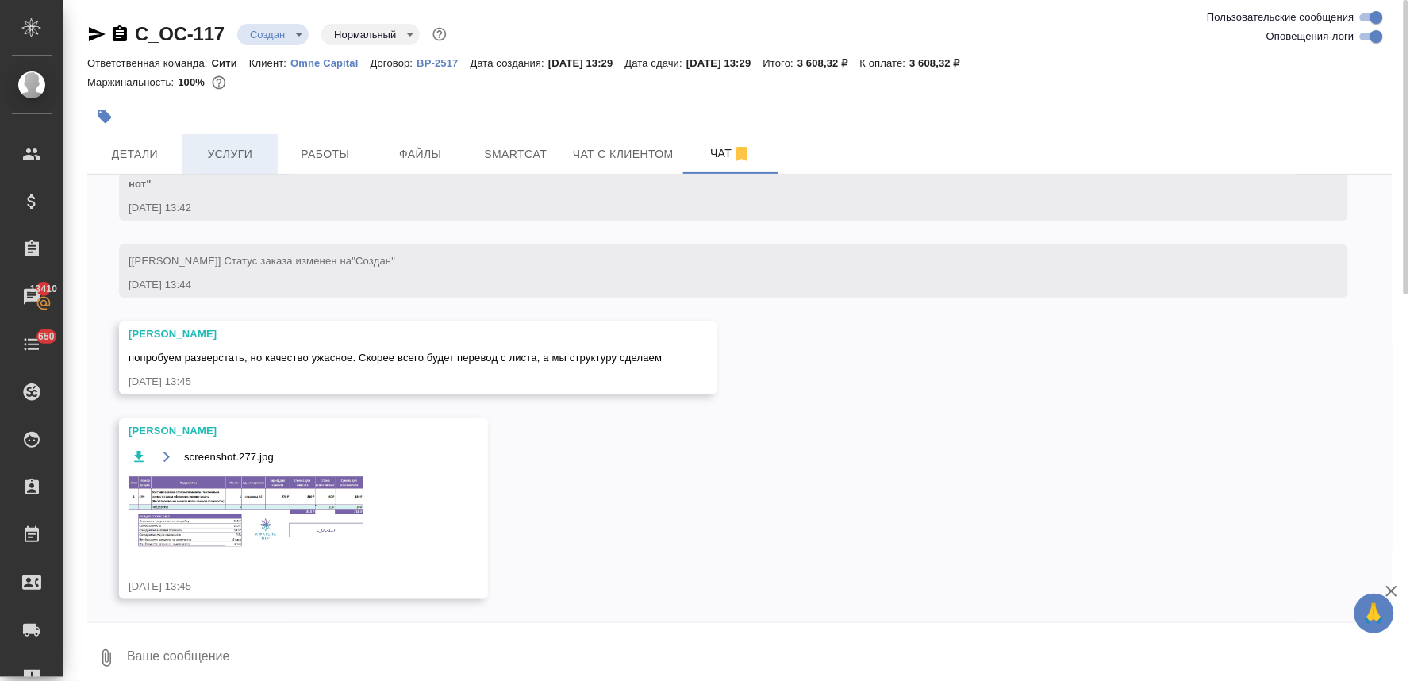
click at [230, 160] on span "Услуги" at bounding box center [230, 154] width 76 height 20
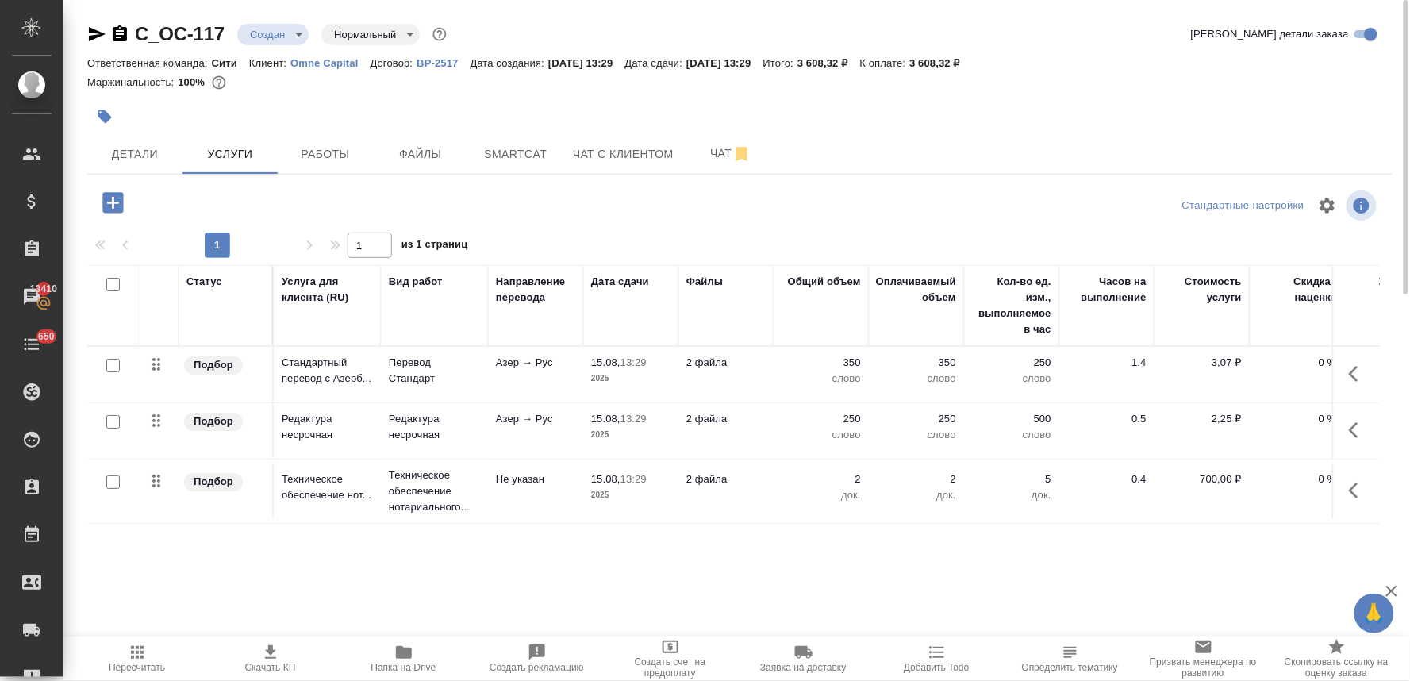
click at [117, 204] on icon "button" at bounding box center [112, 202] width 21 height 21
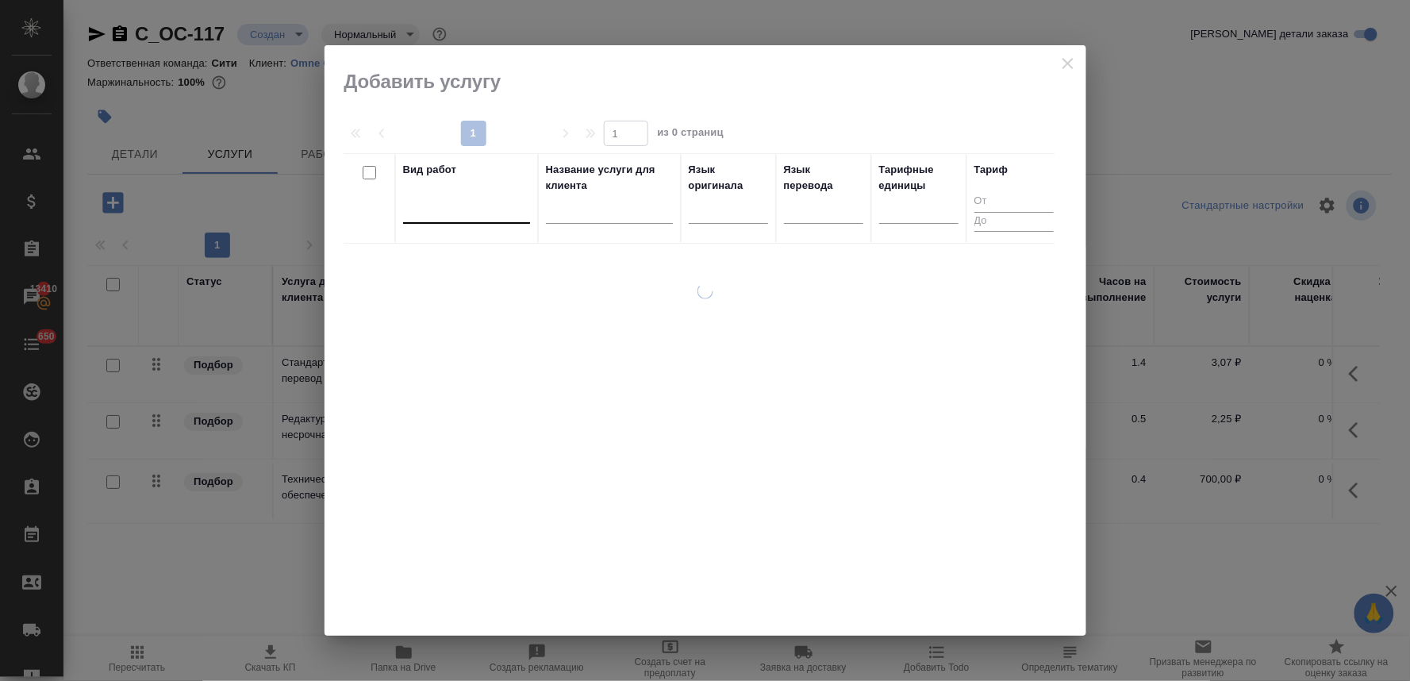
click at [504, 214] on div at bounding box center [466, 207] width 127 height 23
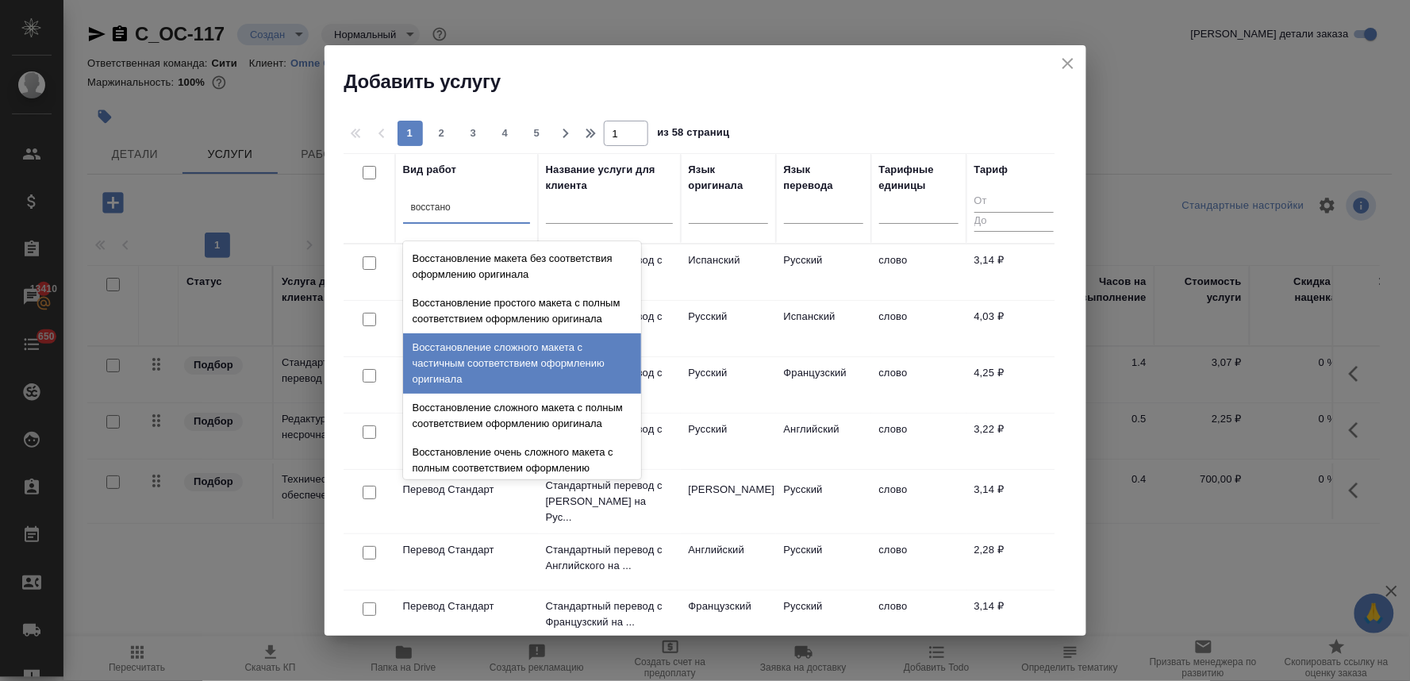
click at [548, 374] on div "Восстановление сложного макета с частичным соответствием оформлению оригинала" at bounding box center [522, 363] width 238 height 60
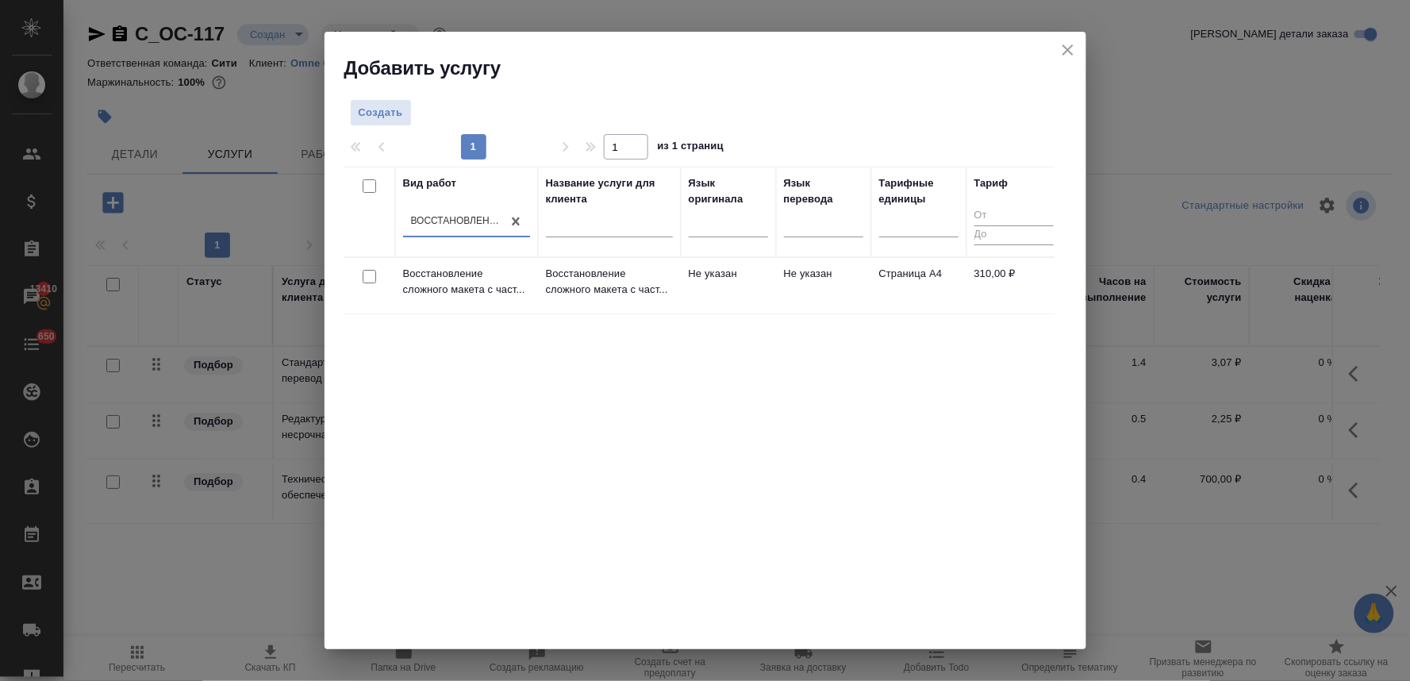
click at [367, 280] on input "checkbox" at bounding box center [369, 276] width 13 height 13
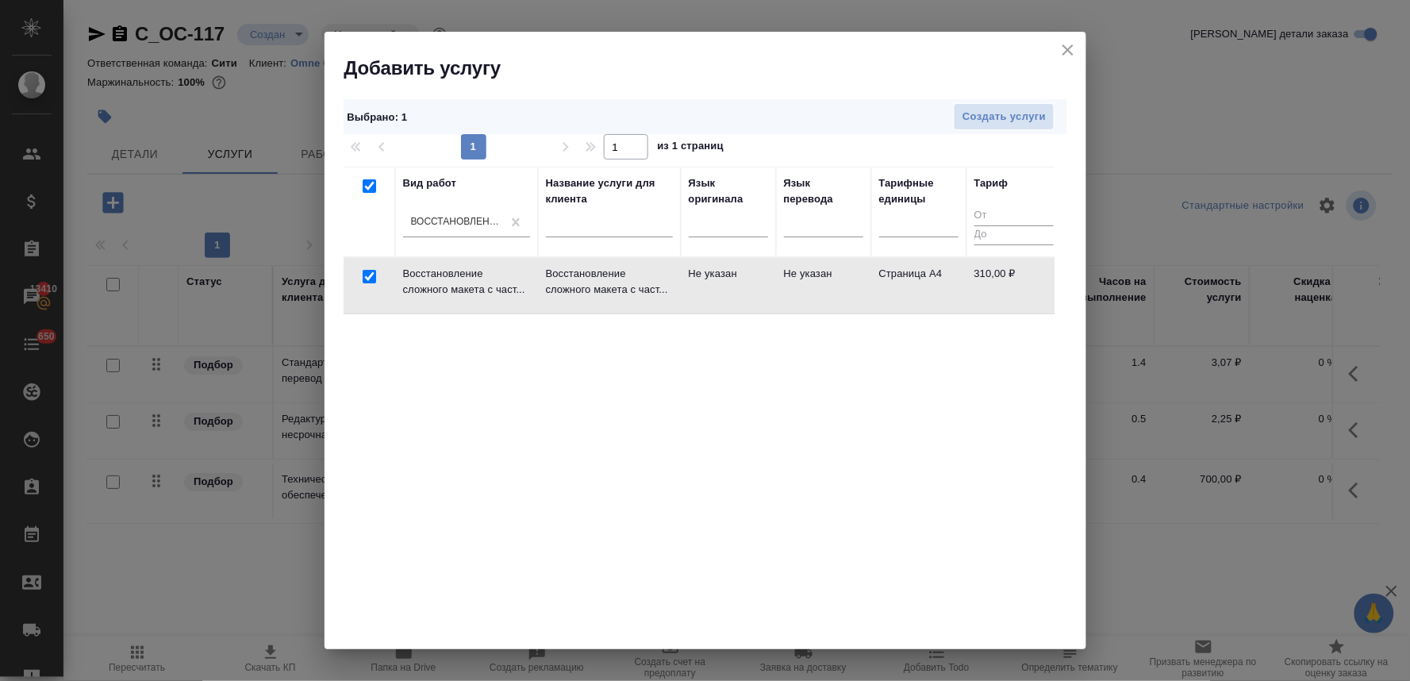
click at [987, 134] on div "1 1 из 1 страниц" at bounding box center [706, 146] width 724 height 25
click at [988, 123] on span "Создать услуги" at bounding box center [1004, 117] width 83 height 18
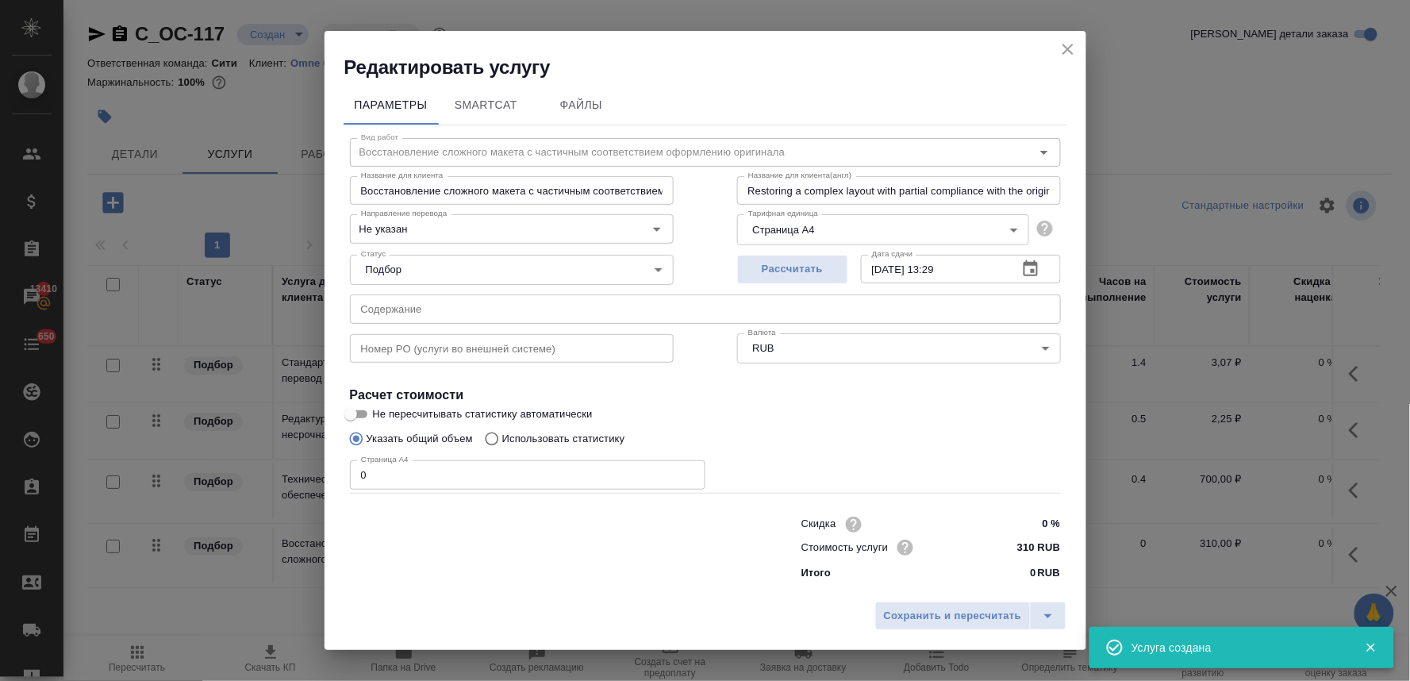
click at [422, 303] on input "text" at bounding box center [705, 308] width 711 height 29
paste input "arayış на перевод, reyestr genome на перевод"
drag, startPoint x: 411, startPoint y: 473, endPoint x: 276, endPoint y: 471, distance: 134.9
click at [288, 473] on div "Редактировать услугу Параметры SmartCat Файлы Вид работ Восстановление сложного…" at bounding box center [705, 340] width 1410 height 681
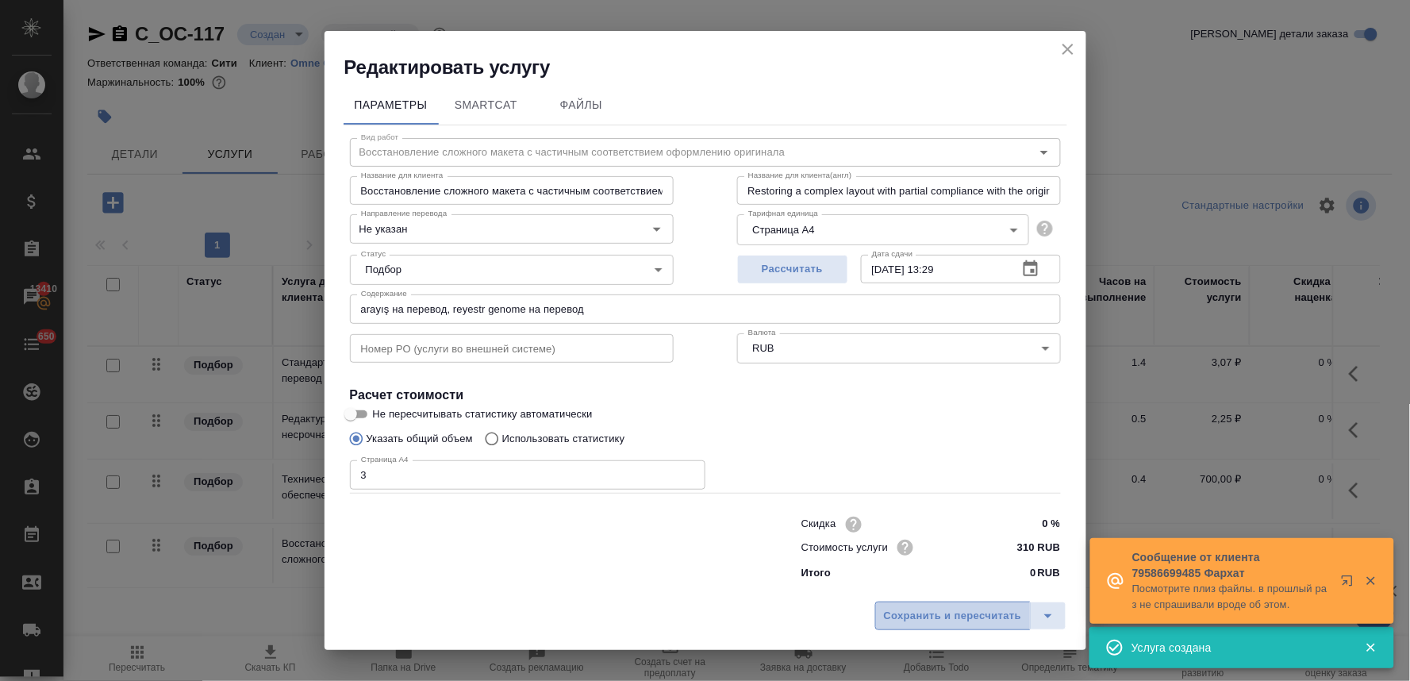
click at [941, 621] on span "Сохранить и пересчитать" at bounding box center [953, 616] width 138 height 18
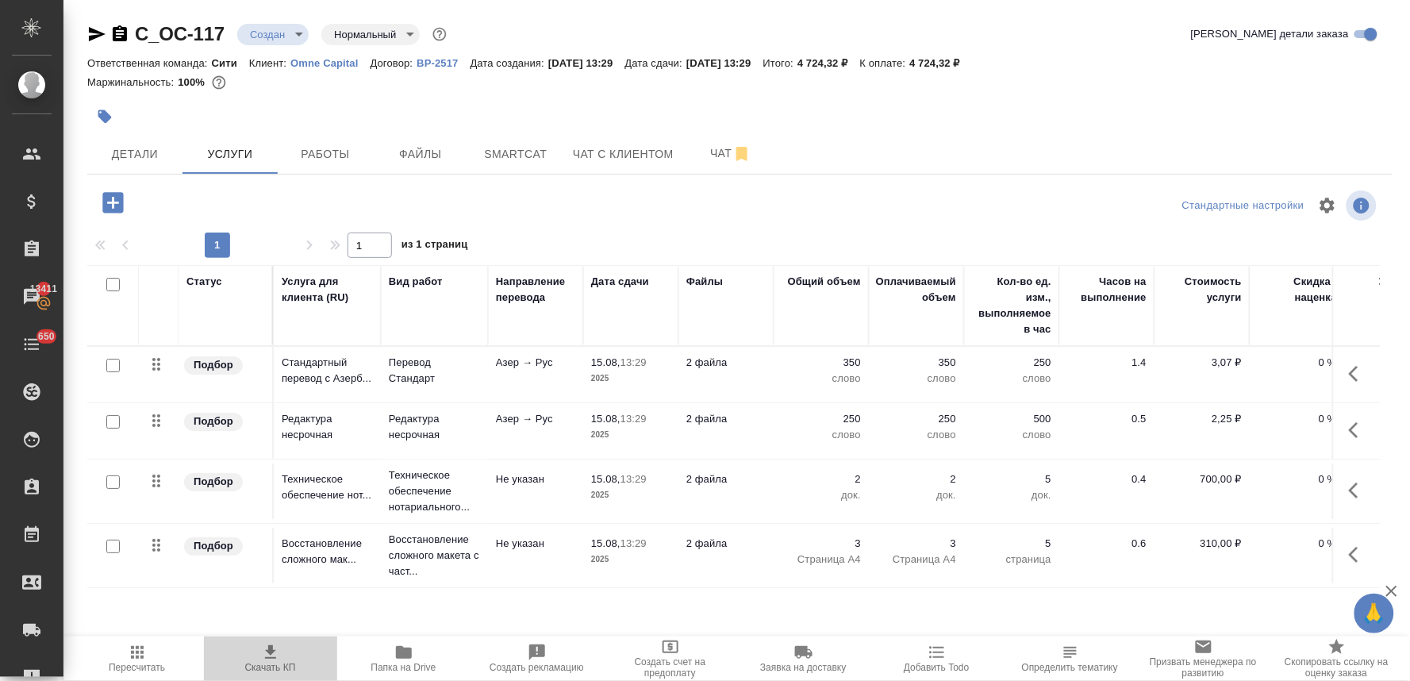
click at [275, 668] on span "Скачать КП" at bounding box center [270, 667] width 51 height 11
click at [714, 149] on span "Чат" at bounding box center [731, 154] width 76 height 20
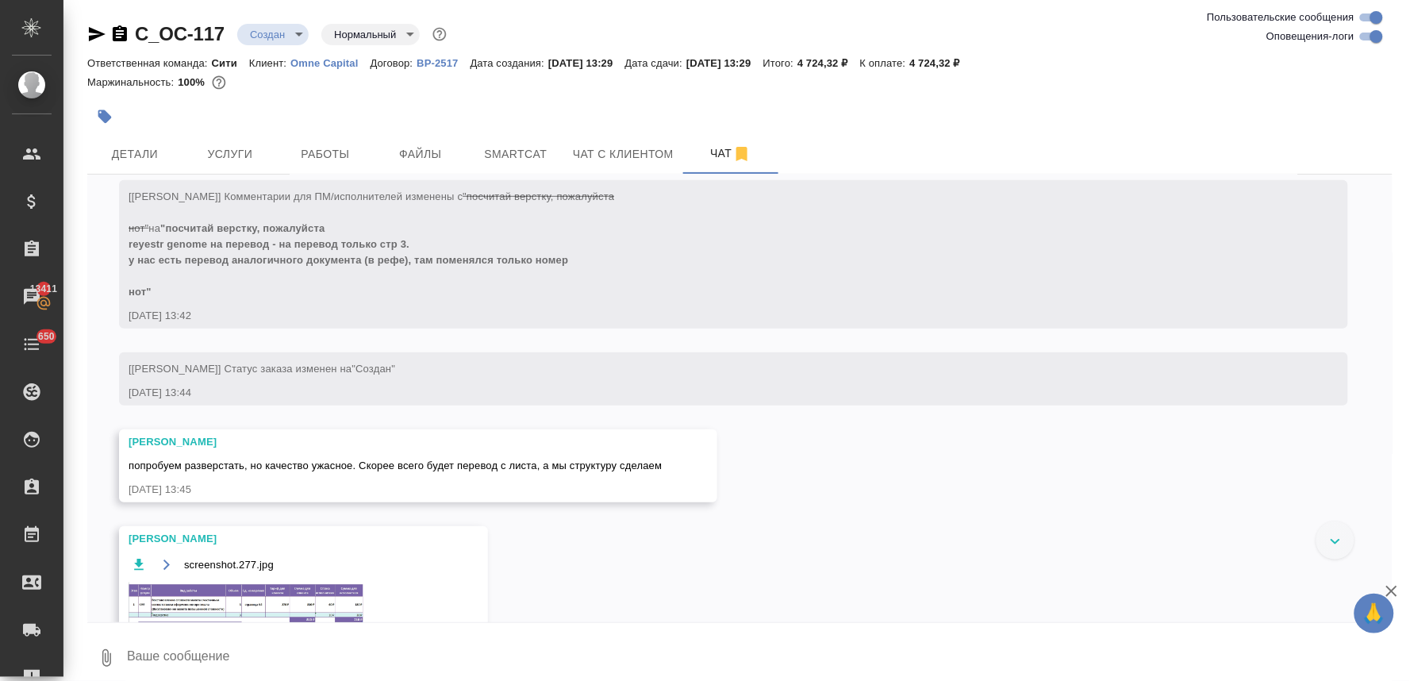
scroll to position [511, 0]
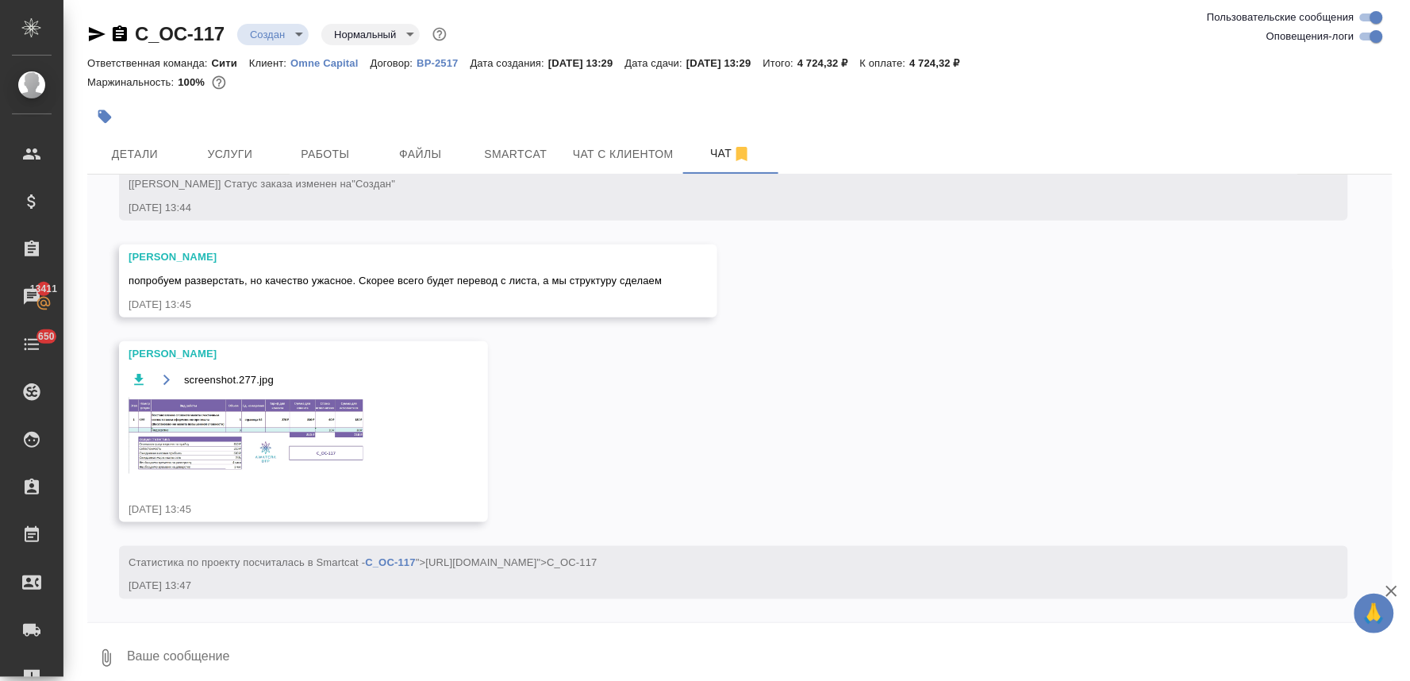
click at [294, 439] on img at bounding box center [248, 436] width 238 height 76
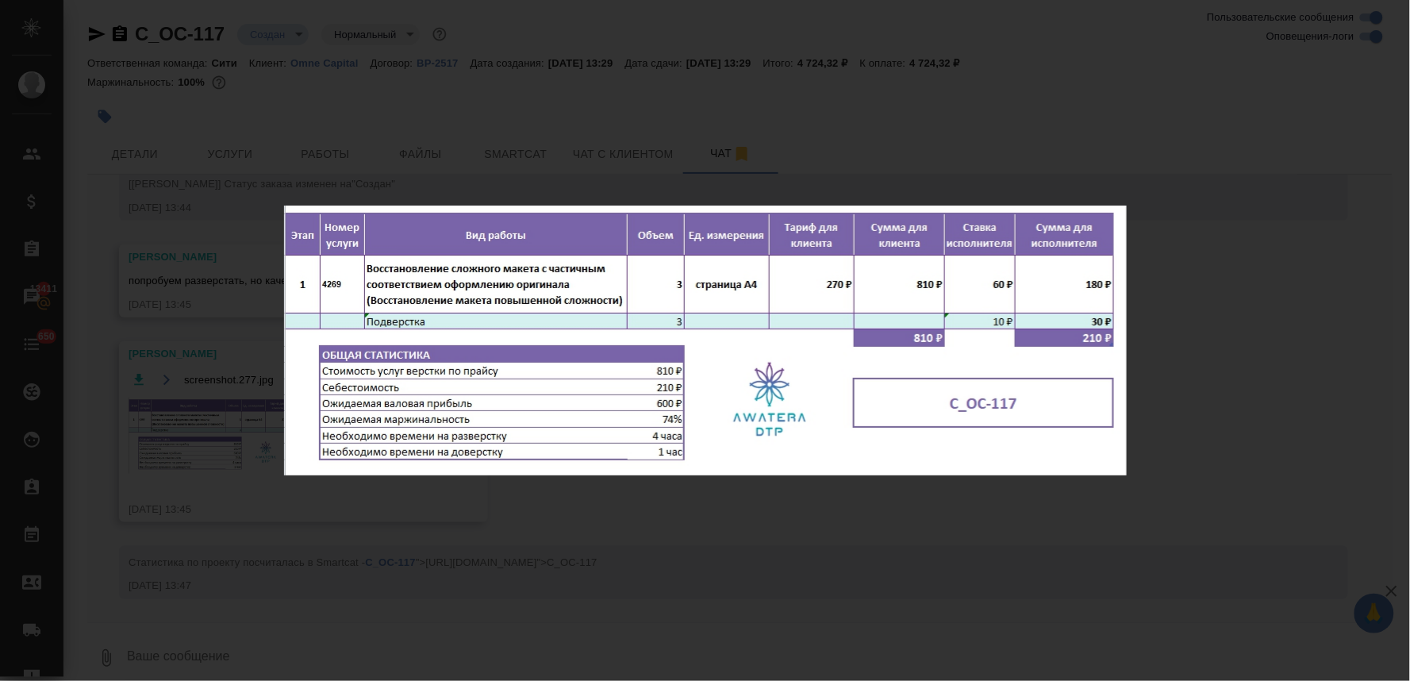
click at [719, 498] on div "screenshot.277.jpg 1 of 1" at bounding box center [705, 340] width 1410 height 681
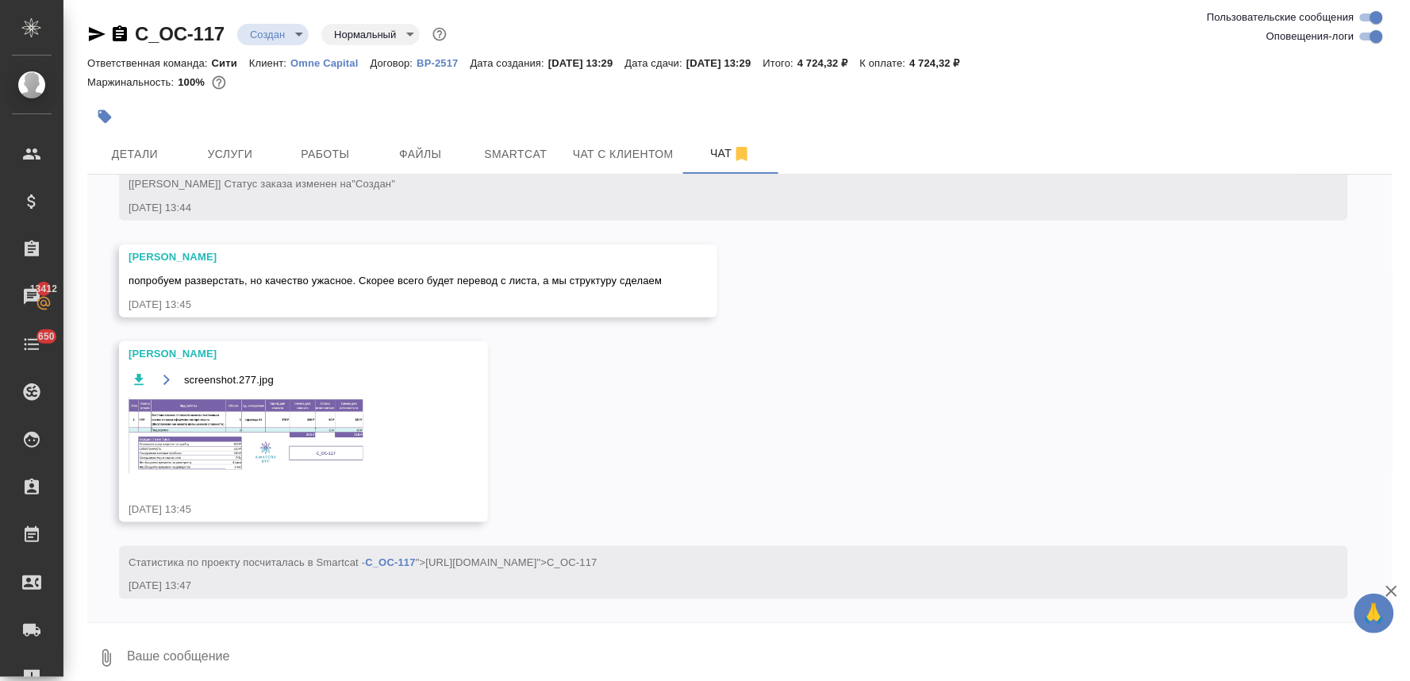
drag, startPoint x: 1373, startPoint y: 102, endPoint x: 1362, endPoint y: 103, distance: 11.2
click at [1373, 102] on div at bounding box center [740, 116] width 1306 height 35
drag, startPoint x: 953, startPoint y: 61, endPoint x: 992, endPoint y: 59, distance: 39.0
click at [973, 59] on p "4 724,32 ₽" at bounding box center [941, 63] width 63 height 12
copy p "4 724,32"
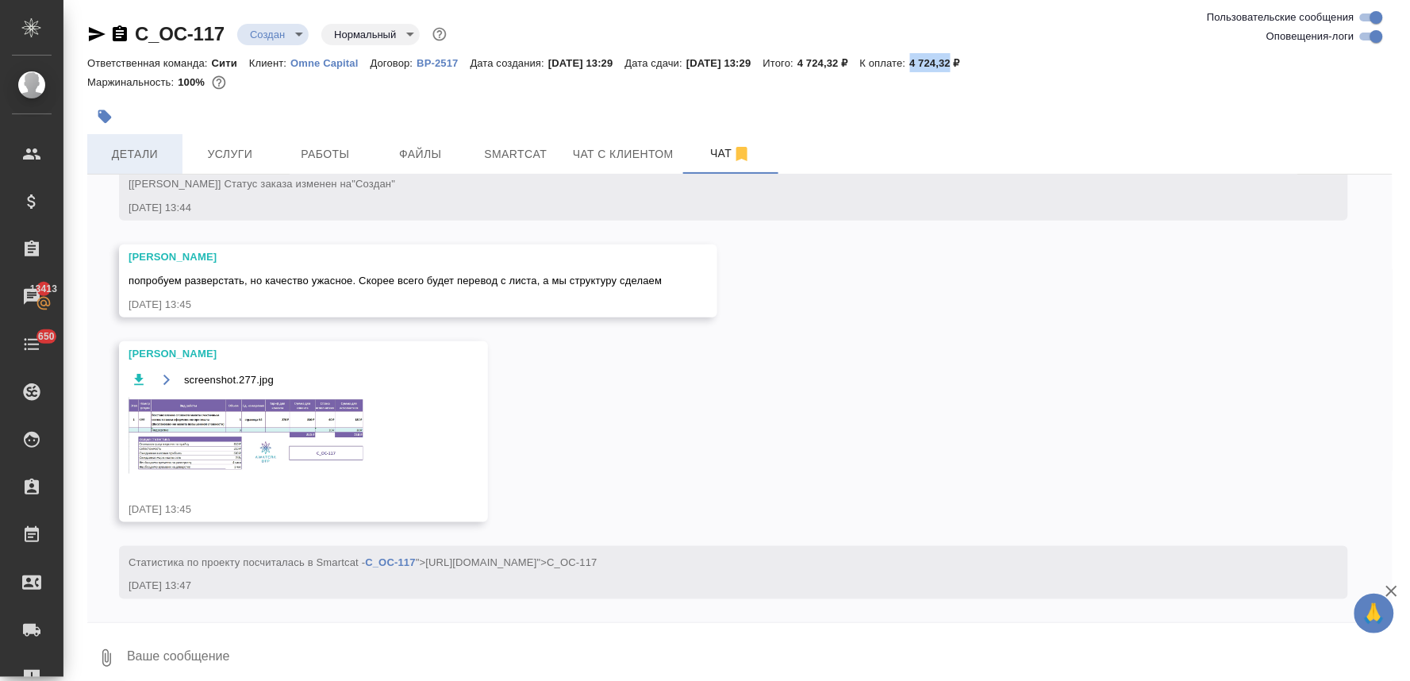
click at [151, 145] on span "Детали" at bounding box center [135, 154] width 76 height 20
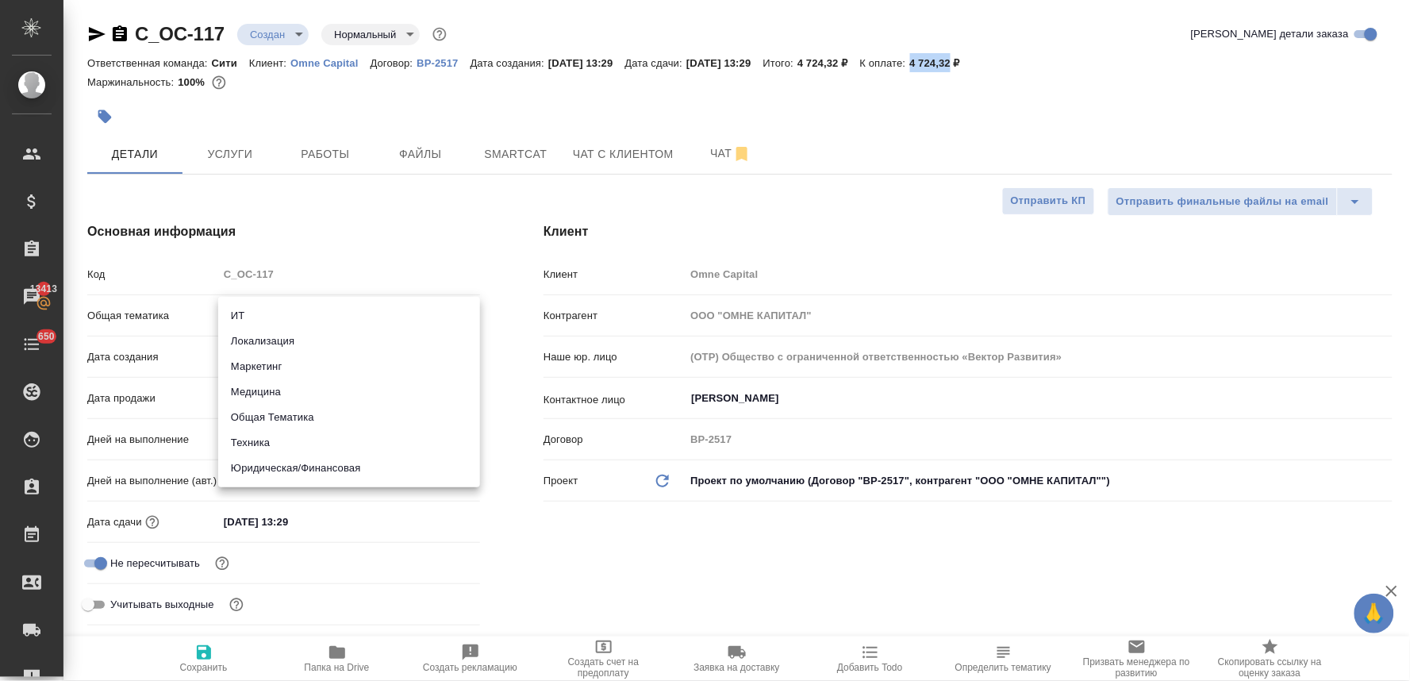
click at [291, 319] on body "🙏 .cls-1 fill:#fff; AWATERA Lyamina Nadezhda Клиенты Спецификации Заказы 13413 …" at bounding box center [705, 340] width 1410 height 681
click at [294, 460] on li "Юридическая/Финансовая" at bounding box center [349, 468] width 262 height 25
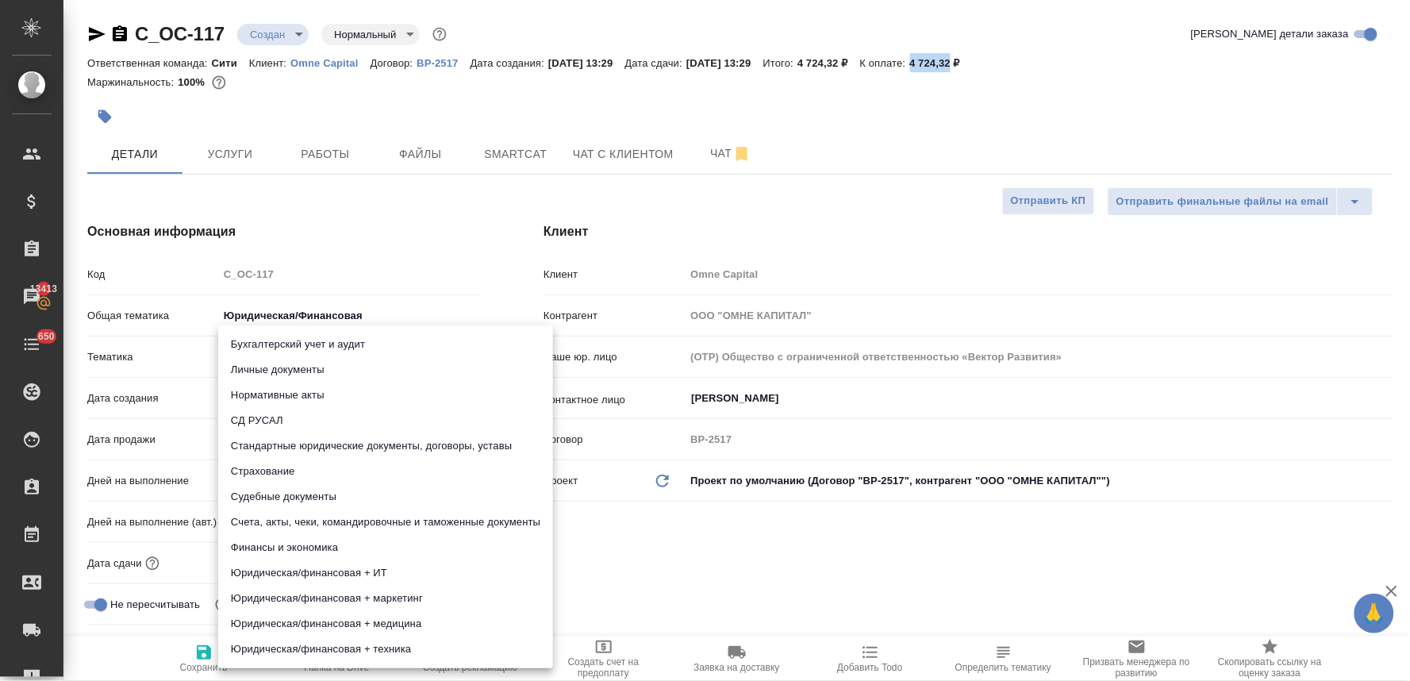
click at [292, 354] on body "🙏 .cls-1 fill:#fff; AWATERA Lyamina Nadezhda Клиенты Спецификации Заказы 13413 …" at bounding box center [705, 340] width 1410 height 681
click at [332, 451] on li "Стандартные юридические документы, договоры, уставы" at bounding box center [385, 445] width 335 height 25
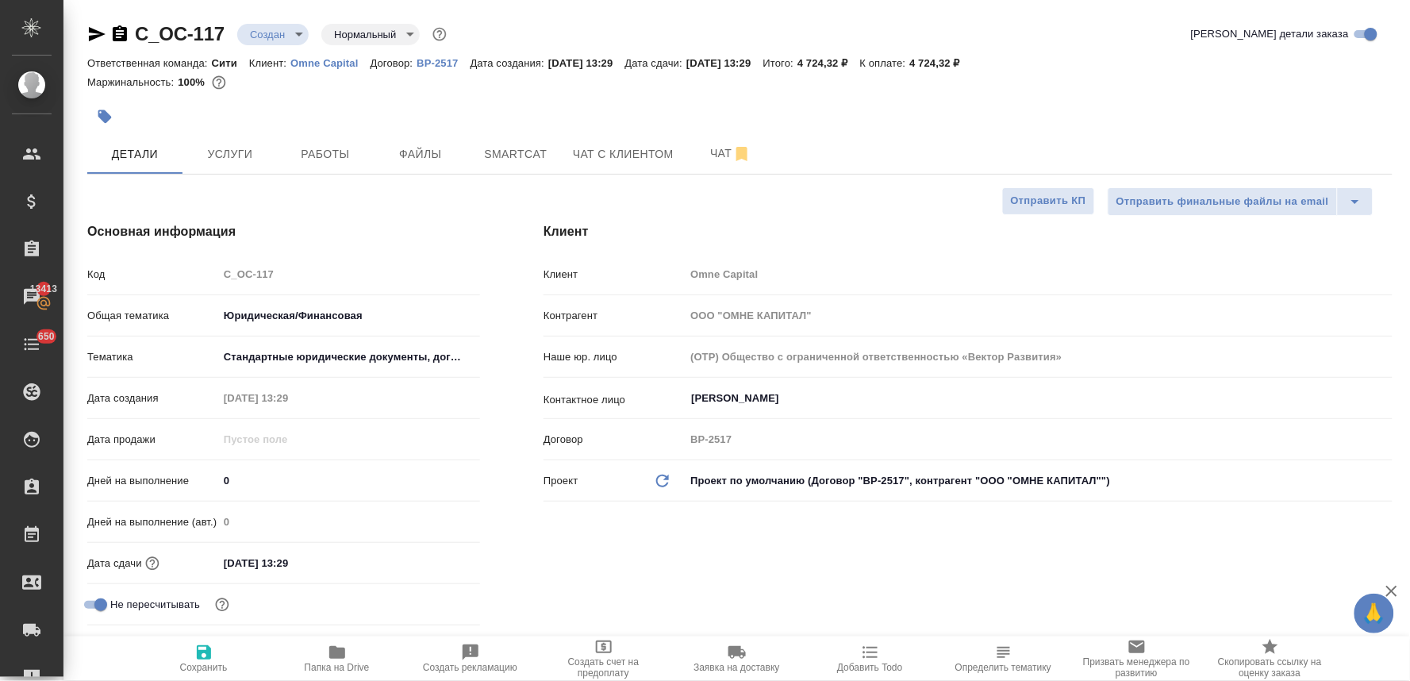
click at [715, 564] on div "Бухгалтерский учет и аудит Личные документы Нормативные акты СД РУСАЛ Стандартн…" at bounding box center [705, 340] width 1410 height 681
click at [291, 559] on input "15.08.2025 13:29" at bounding box center [287, 563] width 139 height 23
click at [435, 557] on icon "button" at bounding box center [434, 561] width 14 height 16
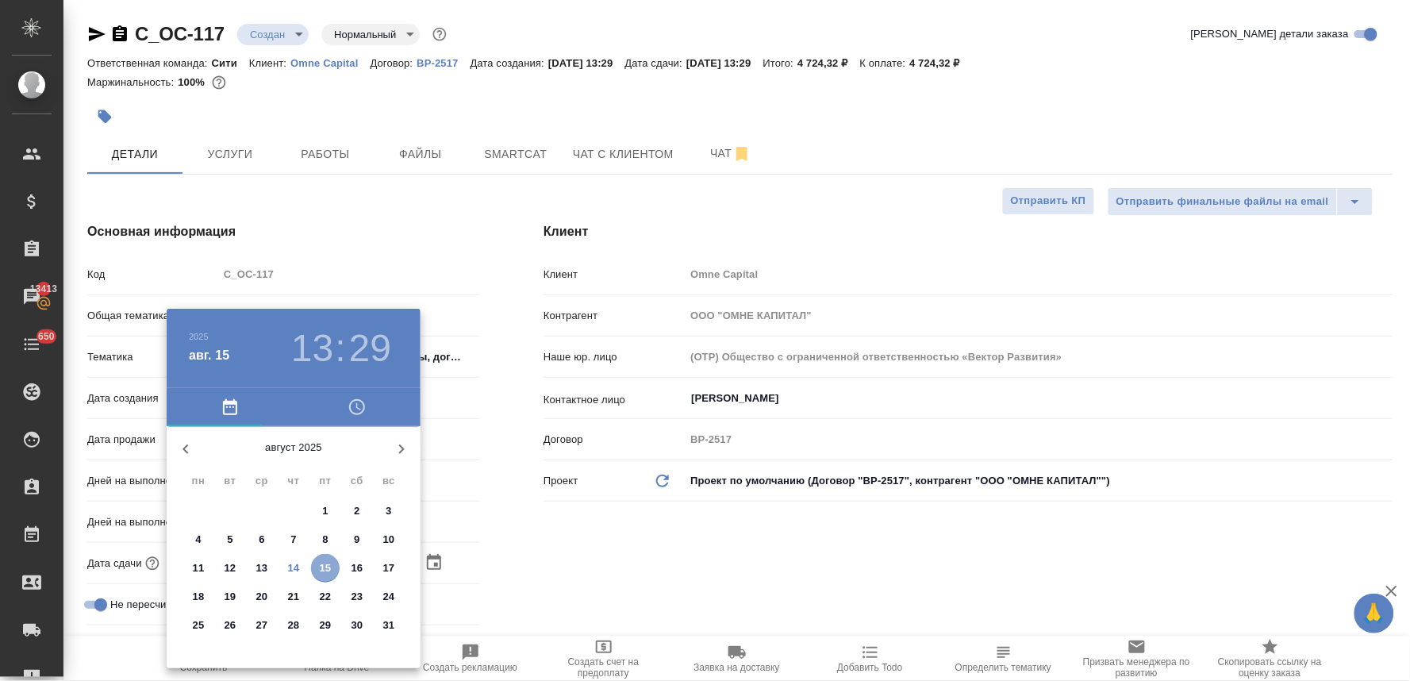
click at [317, 566] on span "15" at bounding box center [325, 568] width 29 height 16
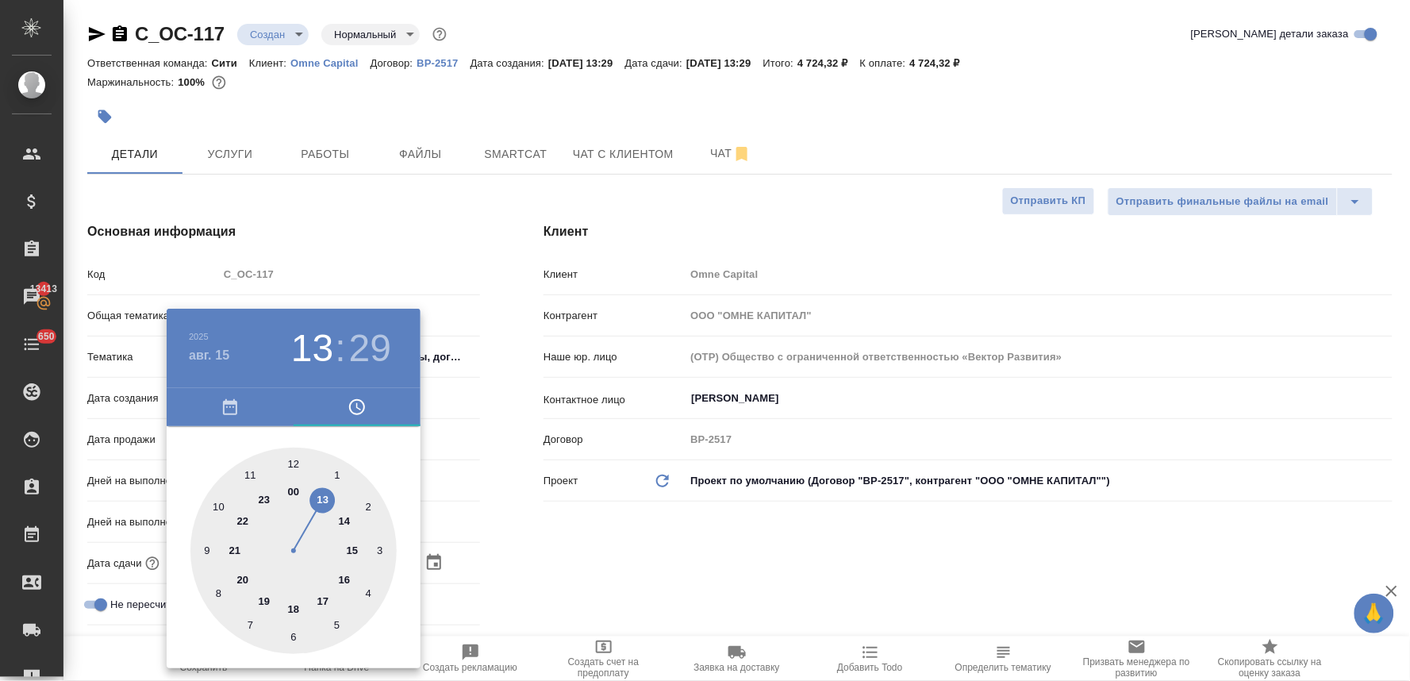
click at [349, 549] on div at bounding box center [293, 551] width 206 height 206
click at [294, 458] on div at bounding box center [293, 551] width 206 height 206
click at [633, 502] on div at bounding box center [705, 340] width 1410 height 681
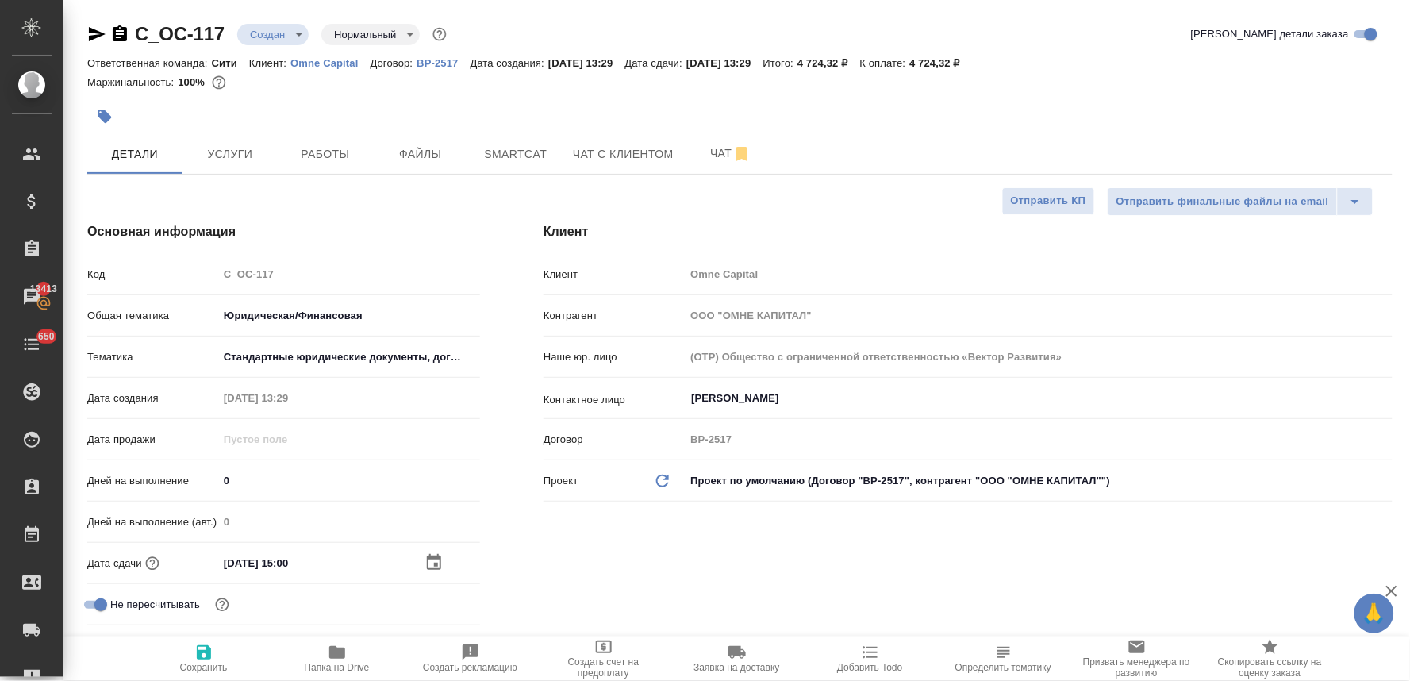
click at [290, 565] on input "15.08.2025 15:00" at bounding box center [287, 563] width 139 height 23
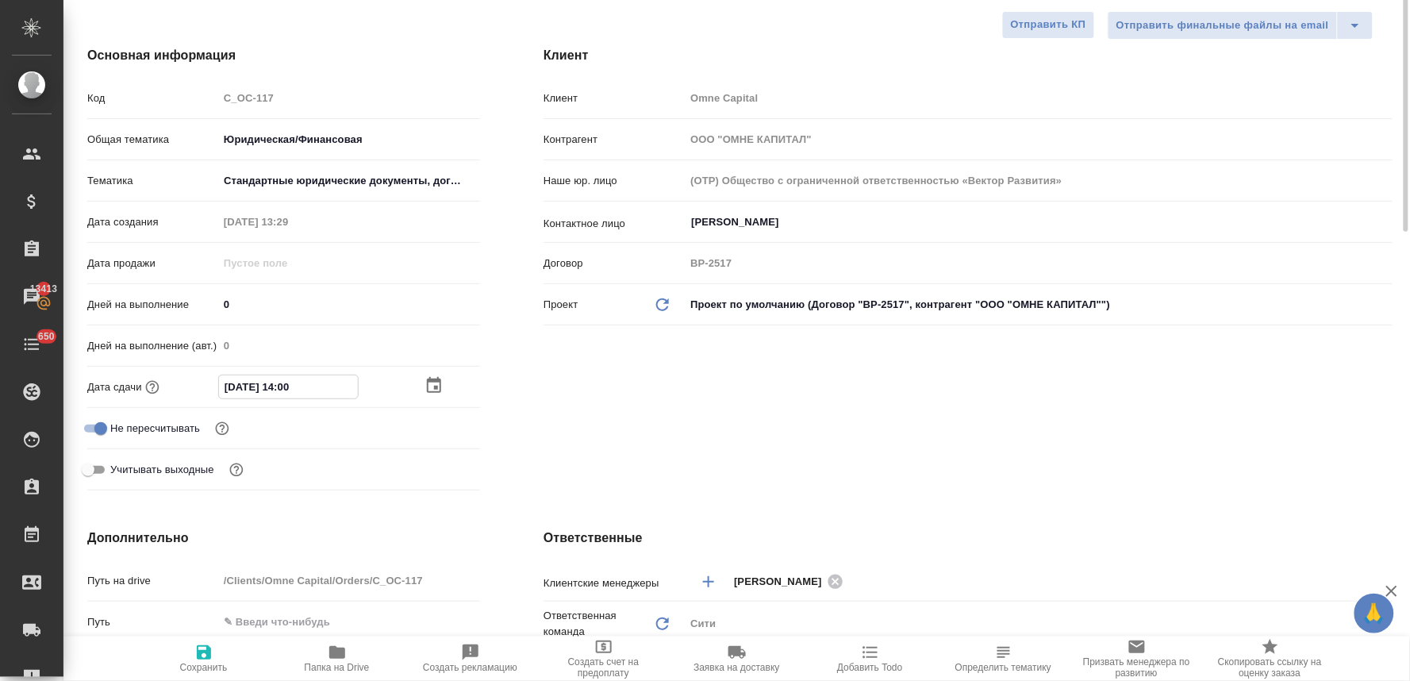
scroll to position [441, 0]
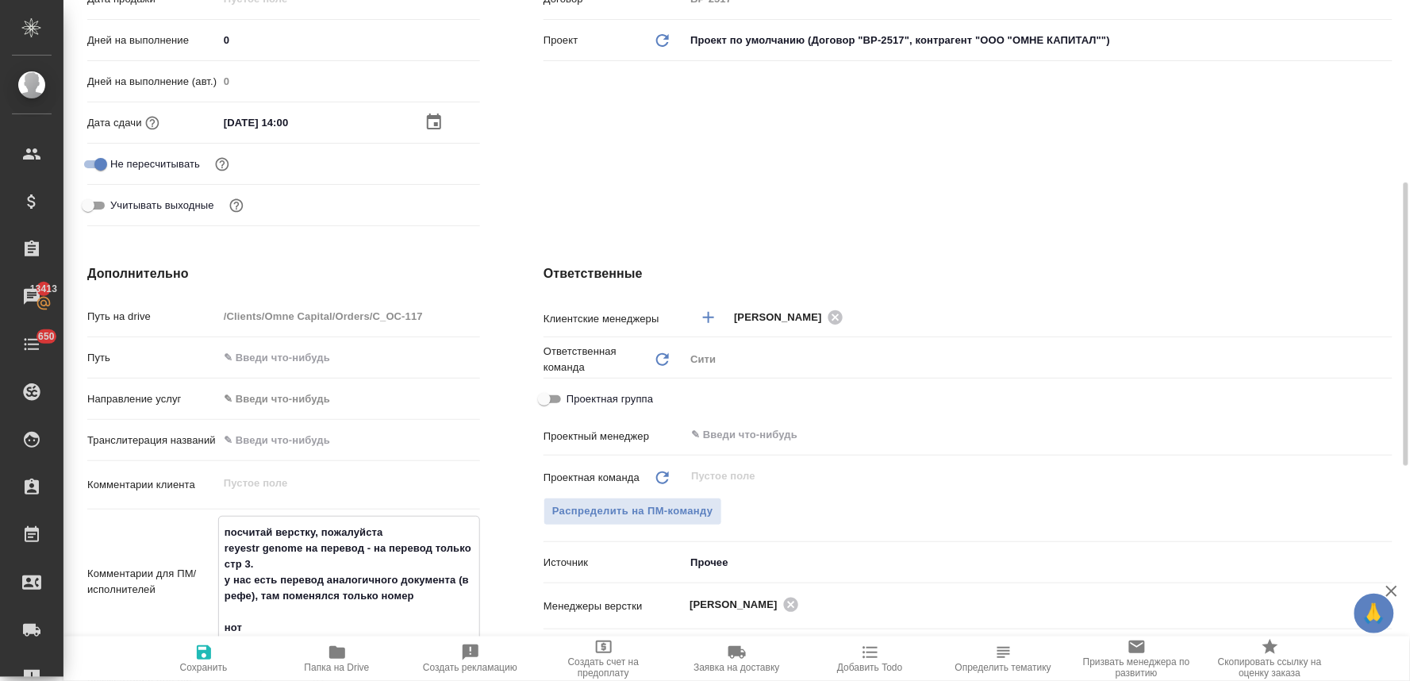
drag, startPoint x: 416, startPoint y: 529, endPoint x: 194, endPoint y: 525, distance: 221.5
click at [201, 525] on div "Комментарии для ПМ/исполнителей посчитай верстку, пожалуйста reyestr genome на …" at bounding box center [283, 582] width 393 height 132
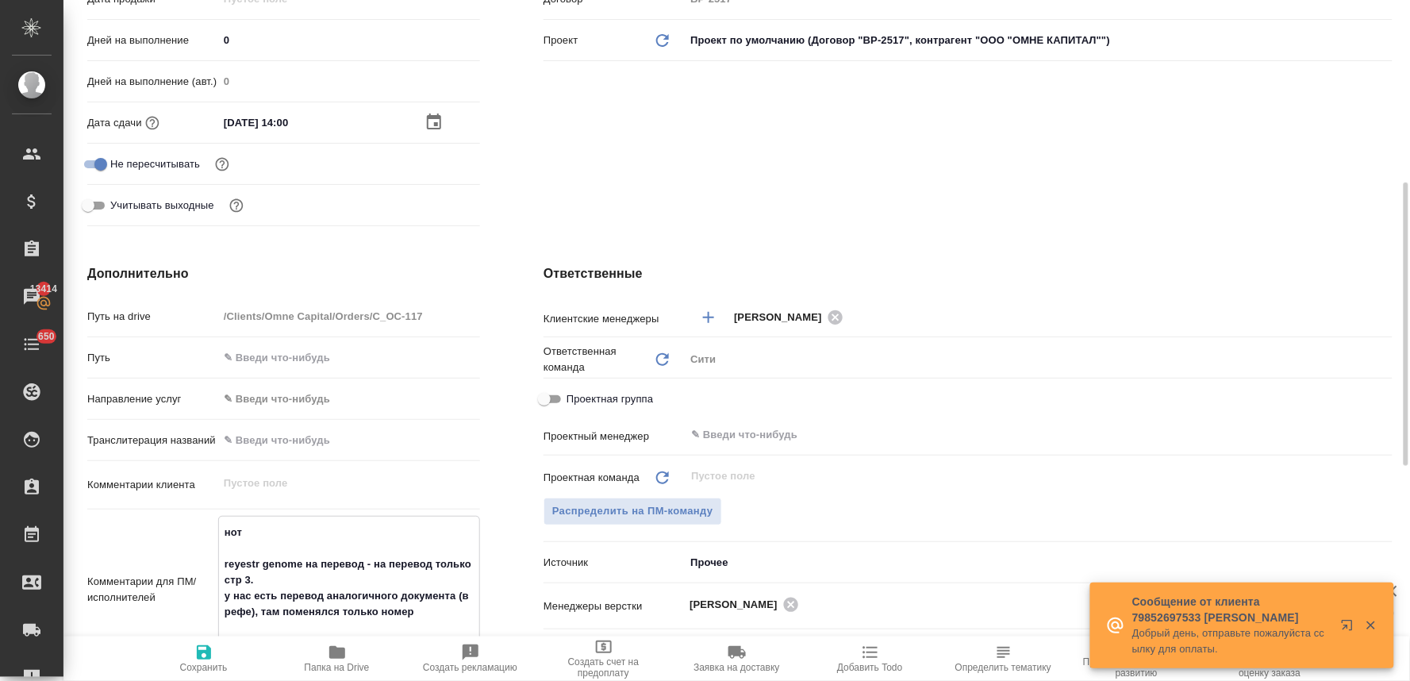
click at [424, 613] on textarea "нот reyestr genome на перевод - на перевод только стр 3. у нас есть перевод ана…" at bounding box center [349, 588] width 260 height 138
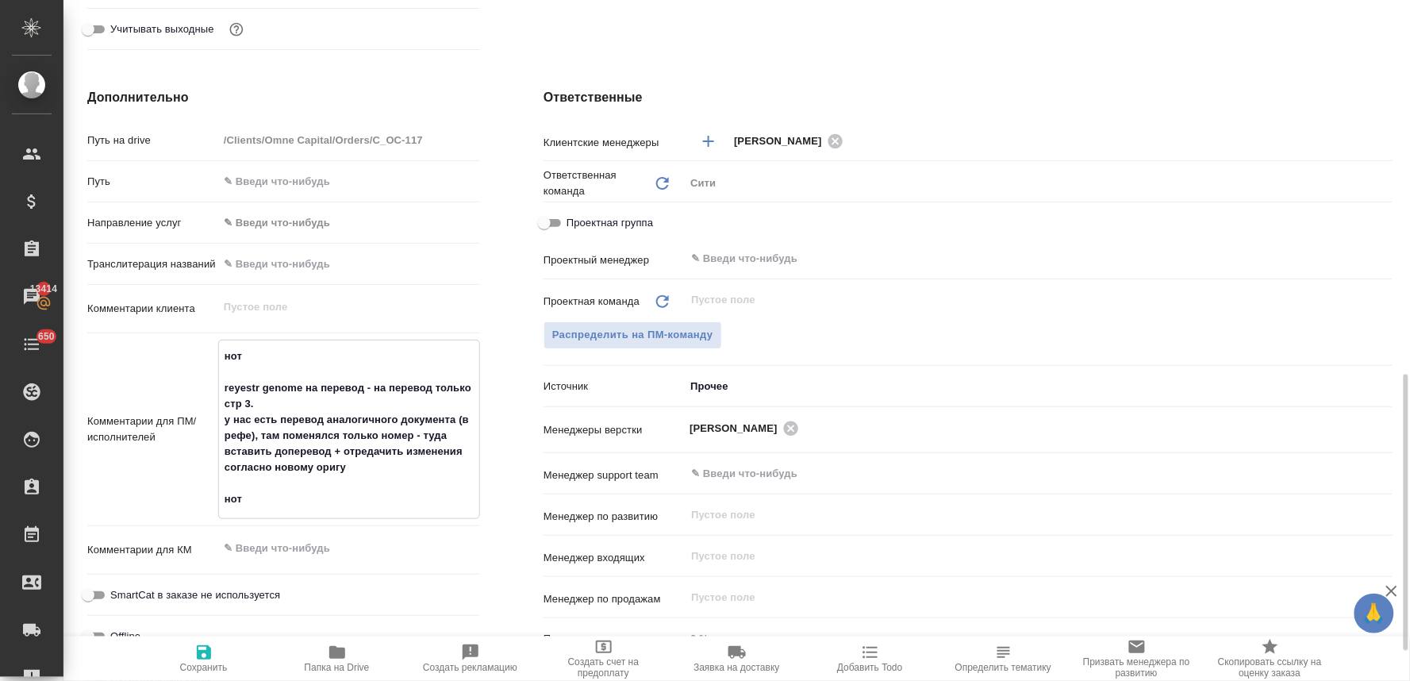
scroll to position [705, 0]
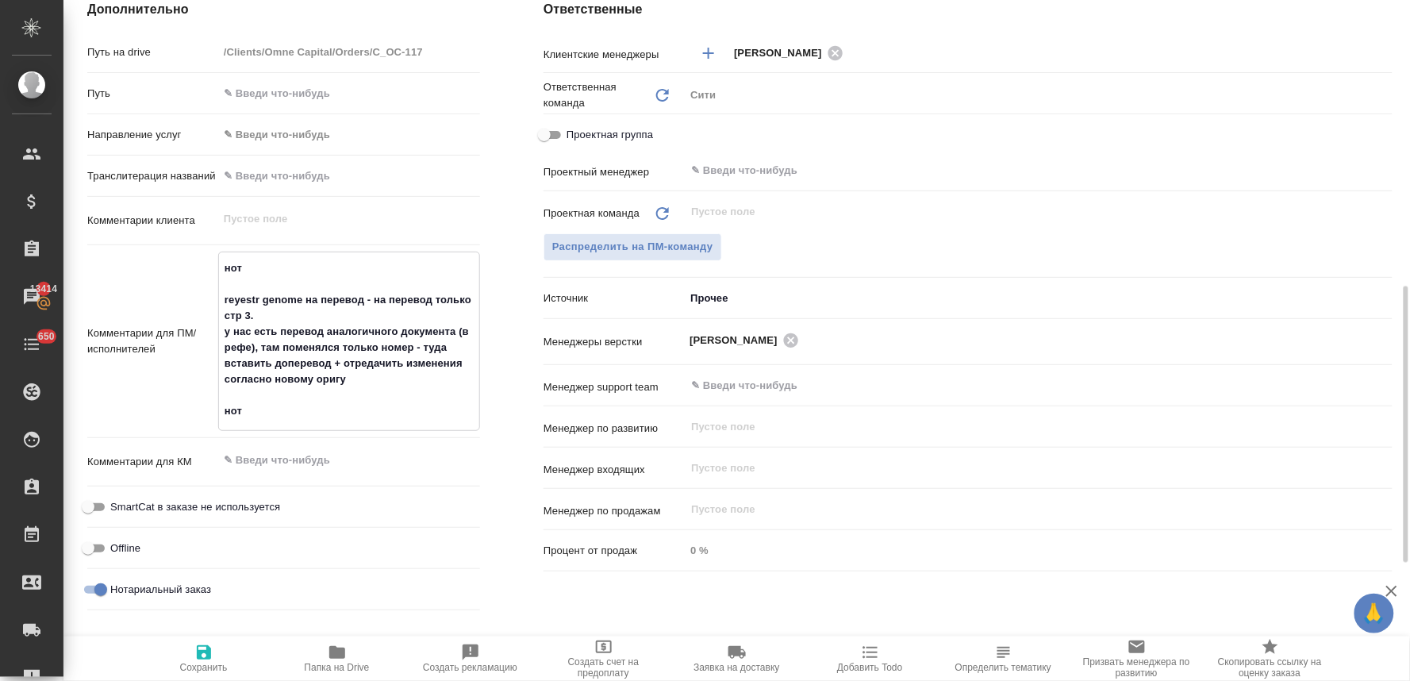
drag, startPoint x: 278, startPoint y: 410, endPoint x: 216, endPoint y: 392, distance: 64.3
click at [216, 392] on div "Комментарии для ПМ/исполнителей нот reyestr genome на перевод - на перевод толь…" at bounding box center [283, 341] width 393 height 179
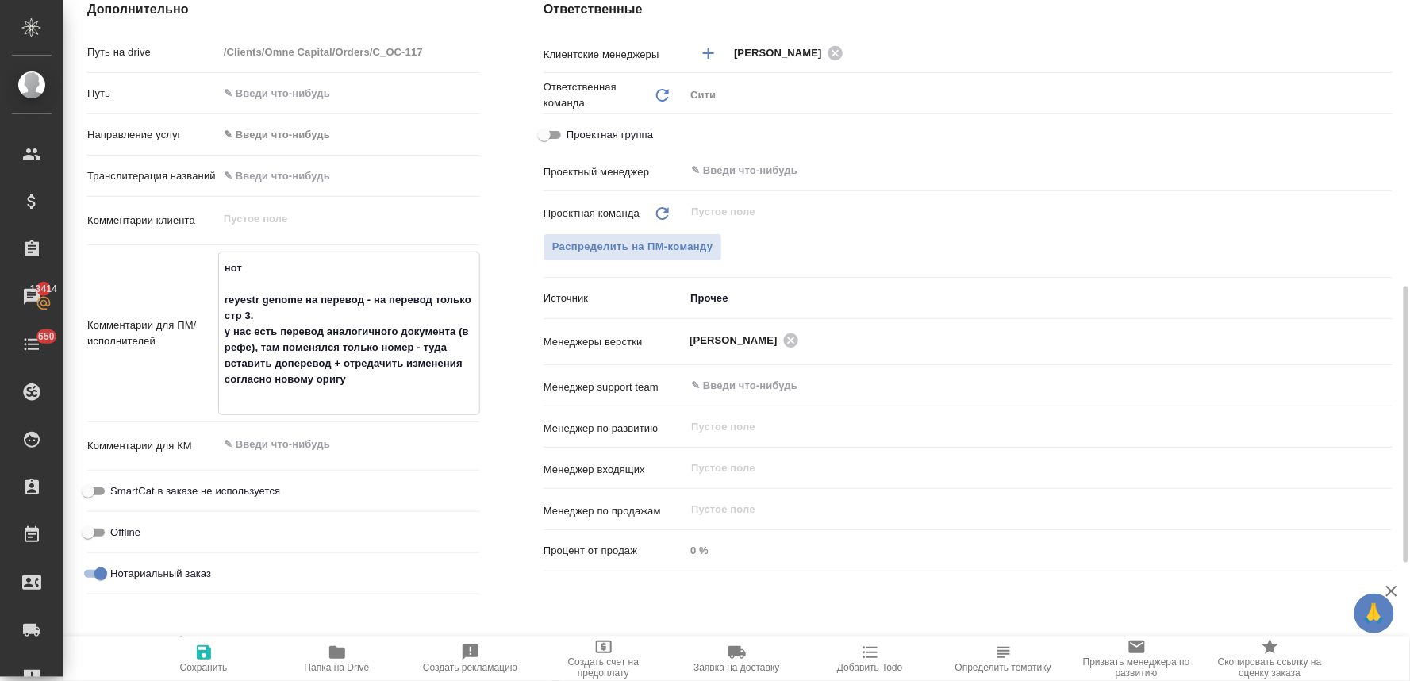
click at [282, 315] on textarea "нот reyestr genome на перевод - на перевод только стр 3. у нас есть перевод ана…" at bounding box center [349, 332] width 260 height 154
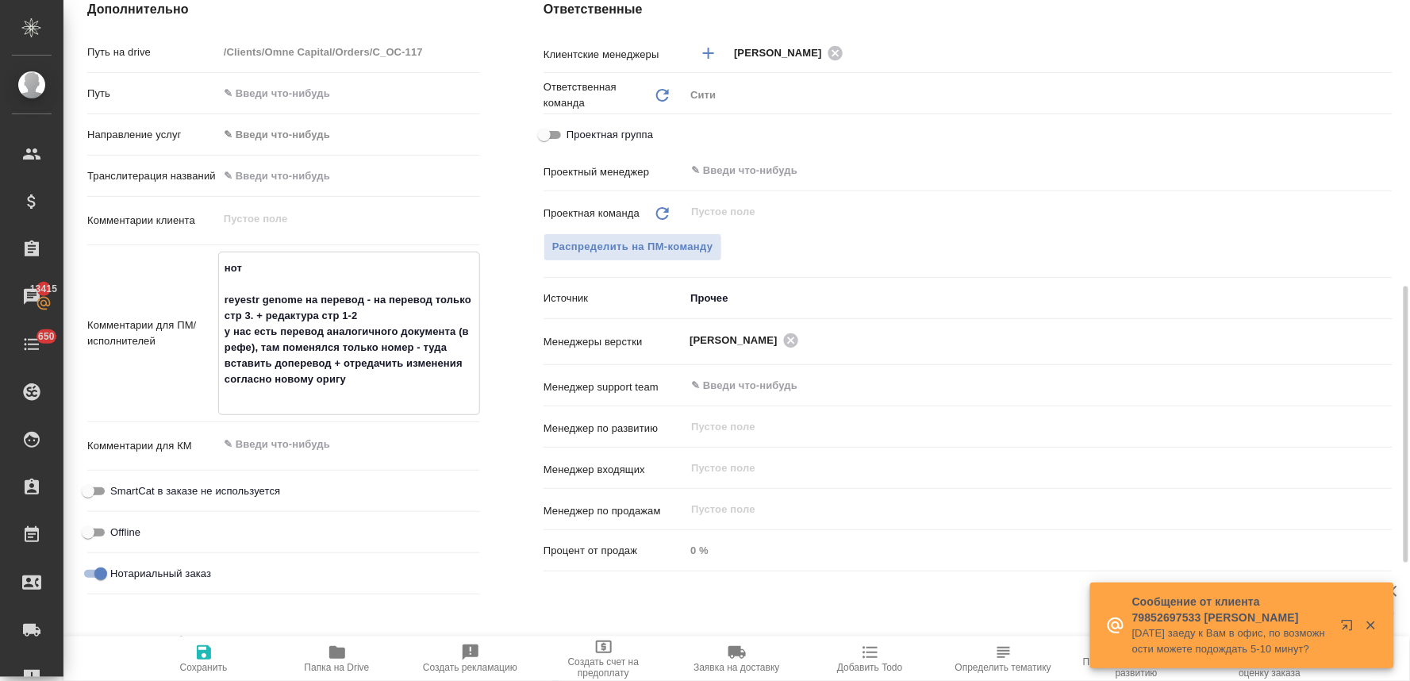
drag, startPoint x: 275, startPoint y: 333, endPoint x: 218, endPoint y: 328, distance: 56.6
click at [219, 328] on textarea "нот reyestr genome на перевод - на перевод только стр 3. + редактура стр 1-2 у …" at bounding box center [349, 332] width 260 height 154
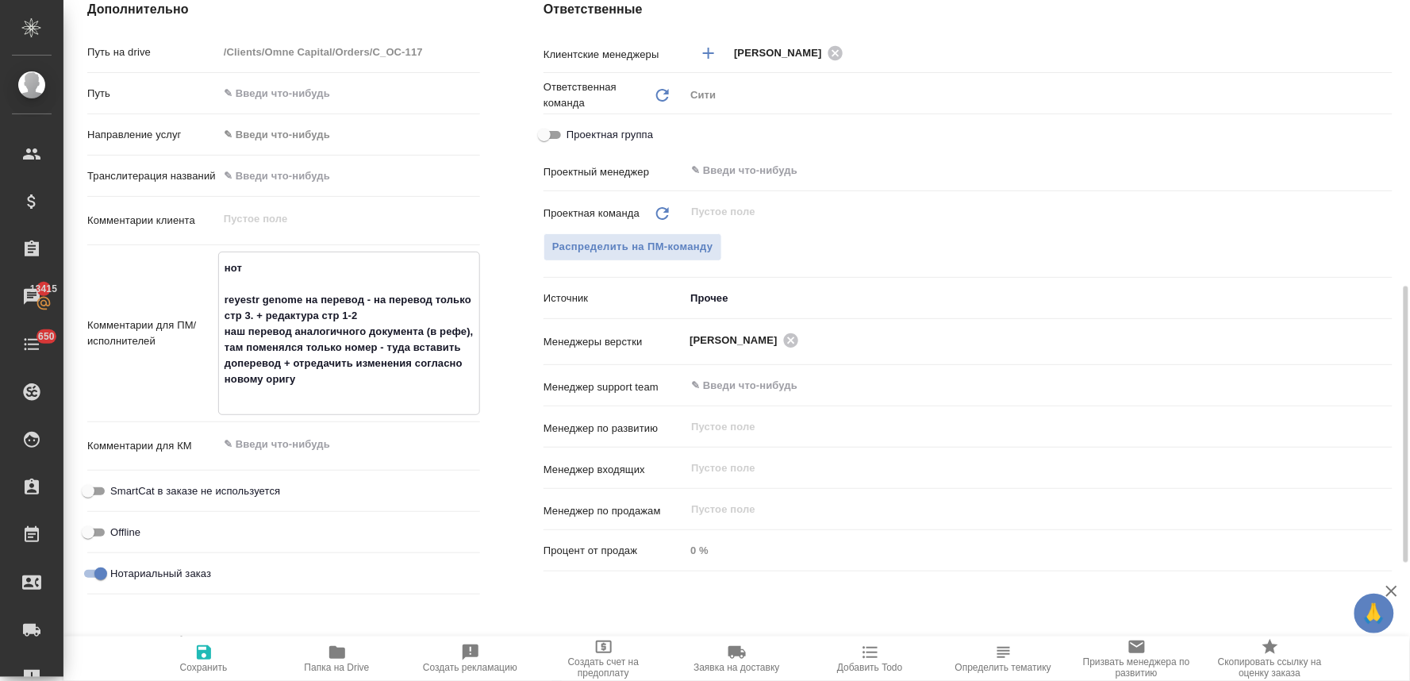
drag, startPoint x: 377, startPoint y: 347, endPoint x: 211, endPoint y: 347, distance: 165.9
click at [211, 347] on div "Комментарии для ПМ/исполнителей нот reyestr genome на перевод - на перевод толь…" at bounding box center [283, 334] width 393 height 164
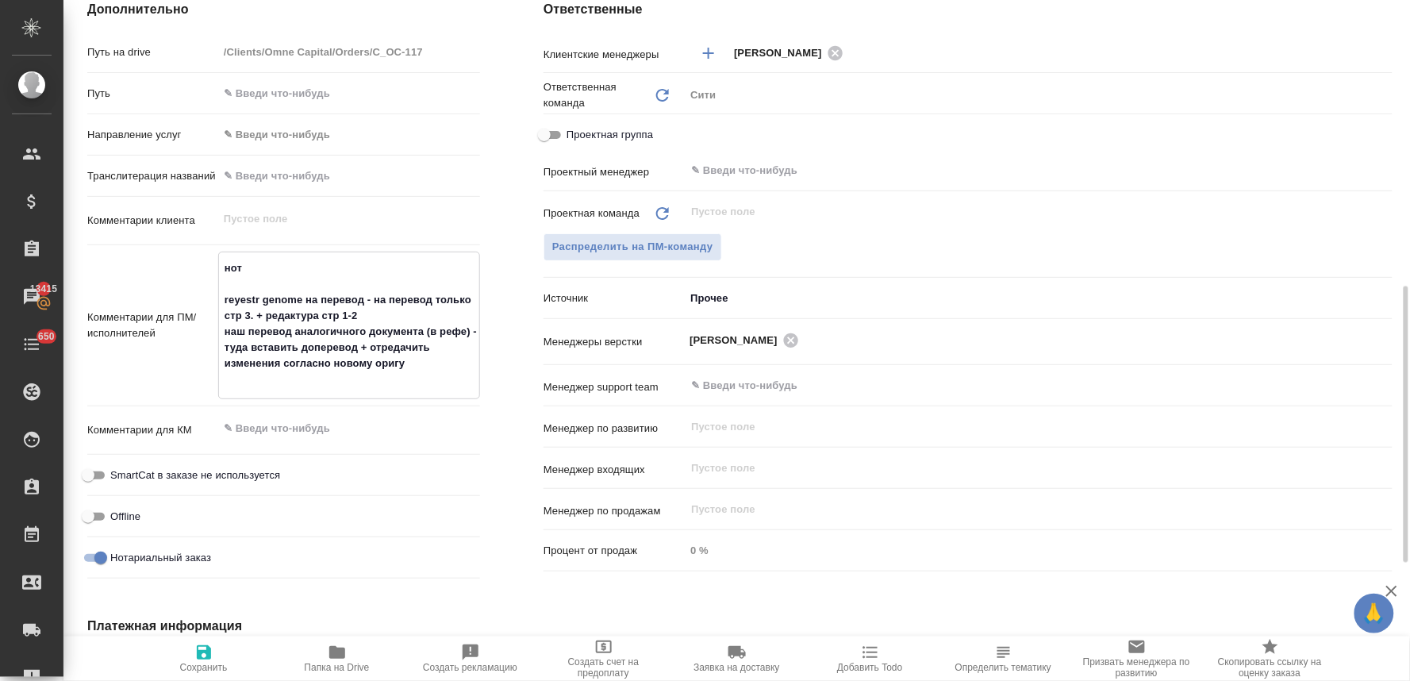
drag, startPoint x: 410, startPoint y: 360, endPoint x: 359, endPoint y: 343, distance: 53.7
click at [359, 343] on textarea "нот reyestr genome на перевод - на перевод только стр 3. + редактура стр 1-2 на…" at bounding box center [349, 324] width 260 height 138
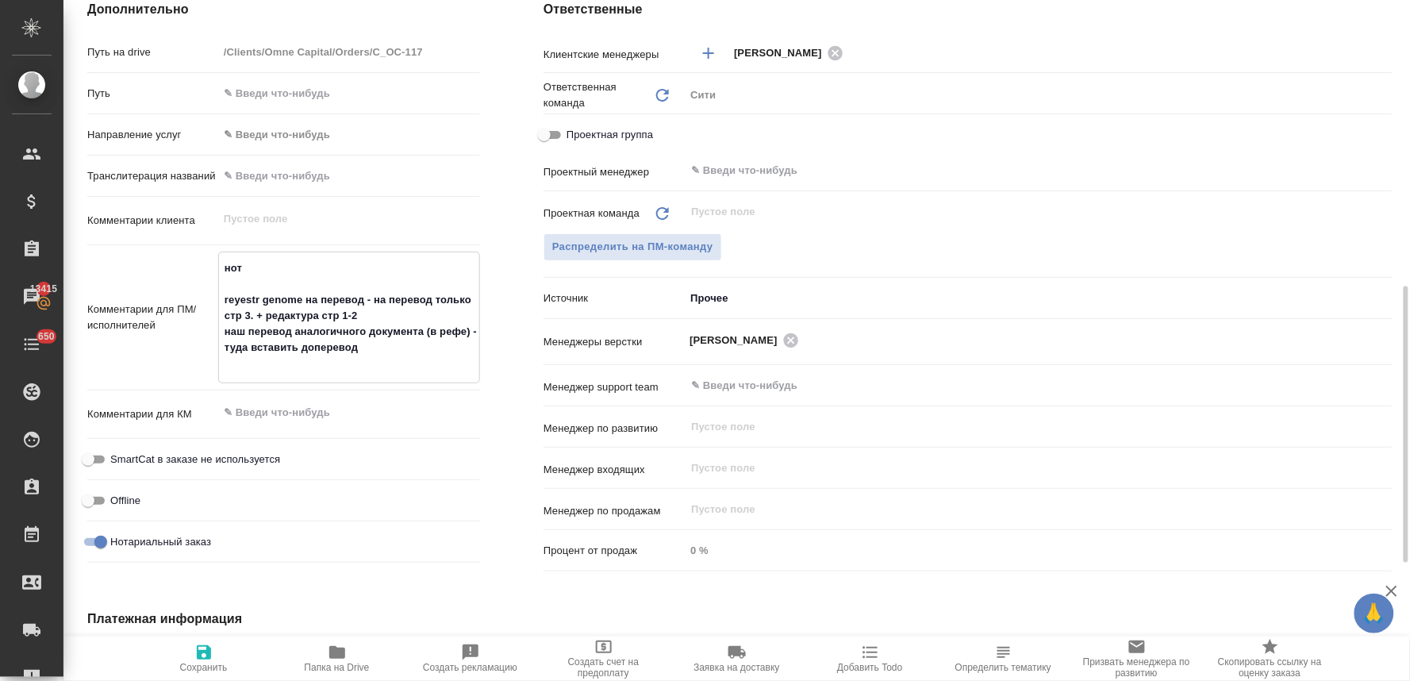
click at [209, 660] on icon "button" at bounding box center [204, 652] width 14 height 14
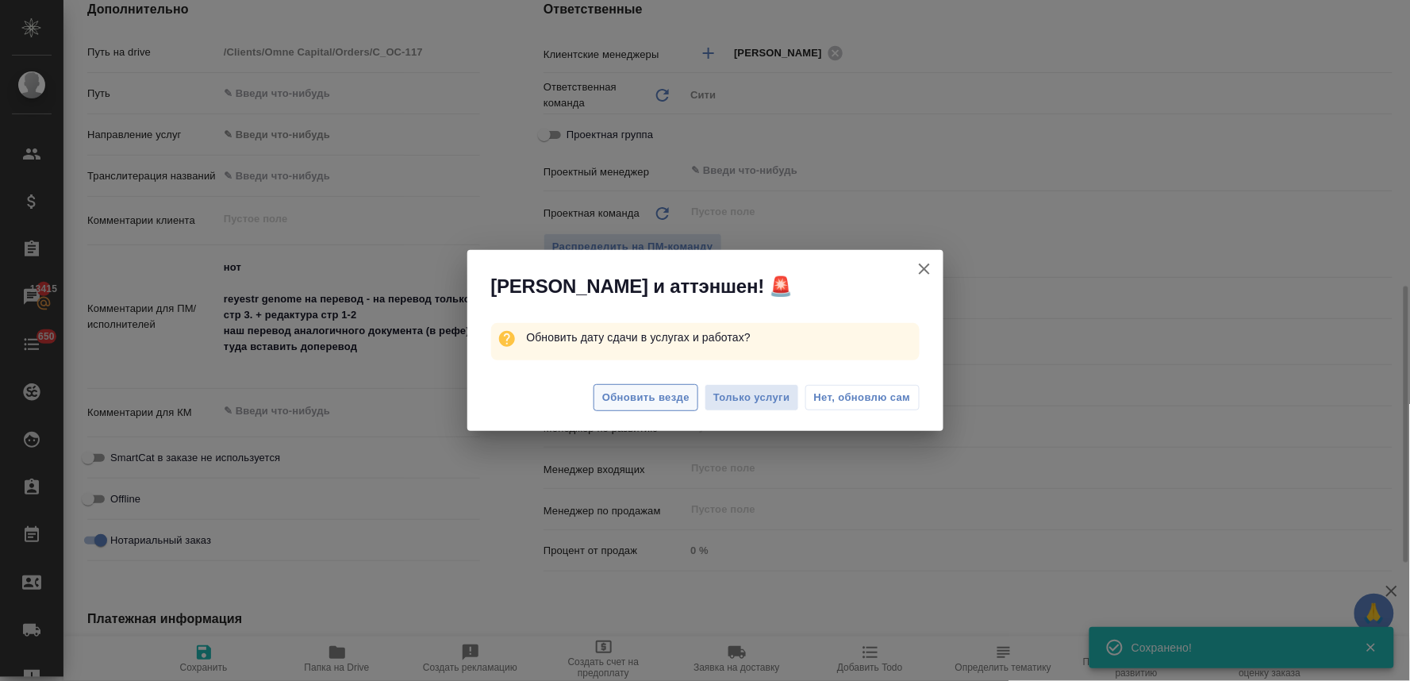
click at [678, 395] on span "Обновить везде" at bounding box center [645, 398] width 87 height 18
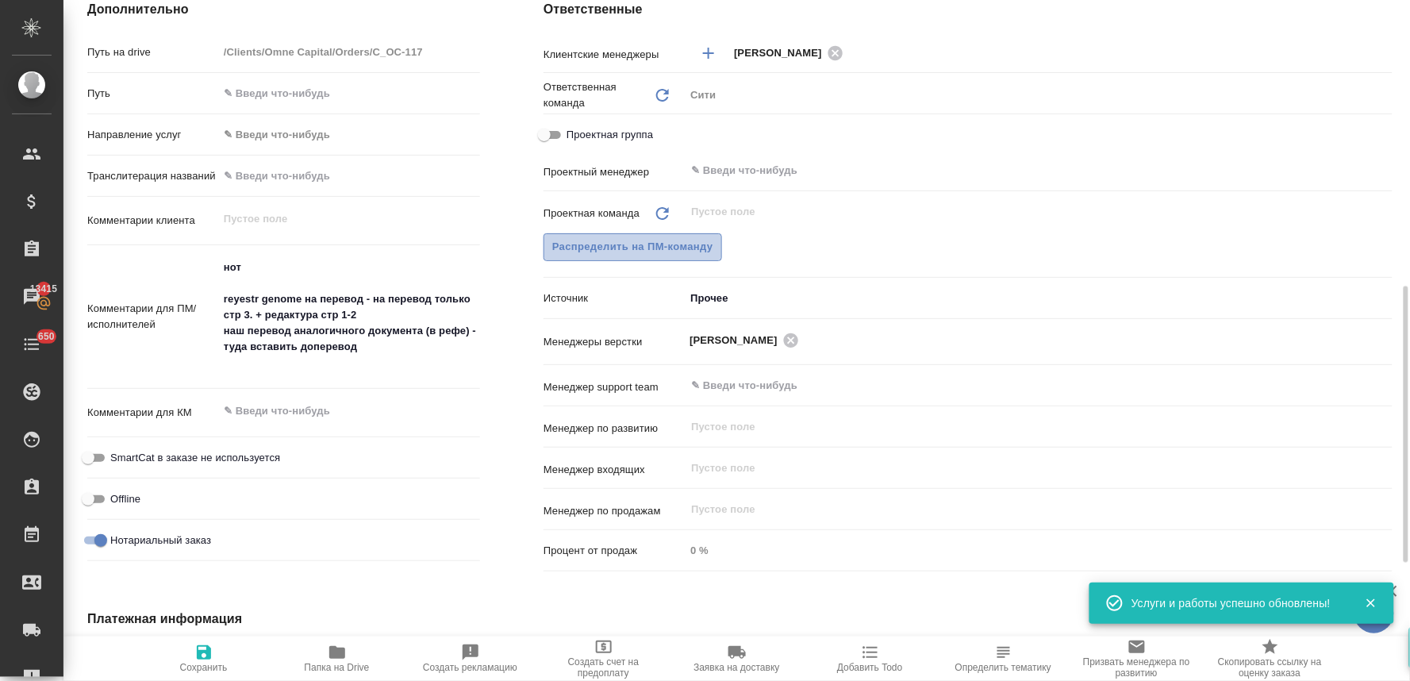
click at [675, 251] on span "Распределить на ПМ-команду" at bounding box center [632, 247] width 161 height 18
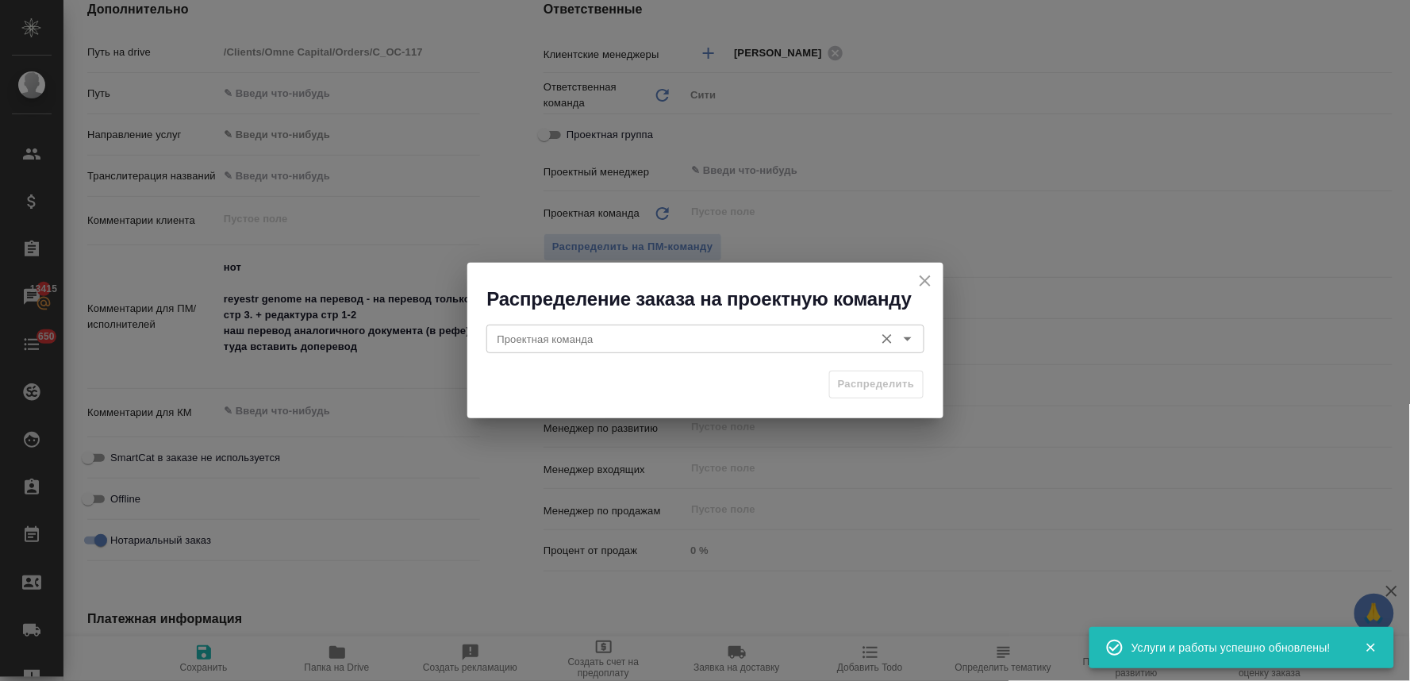
click at [644, 337] on input "Проектная команда" at bounding box center [678, 338] width 375 height 19
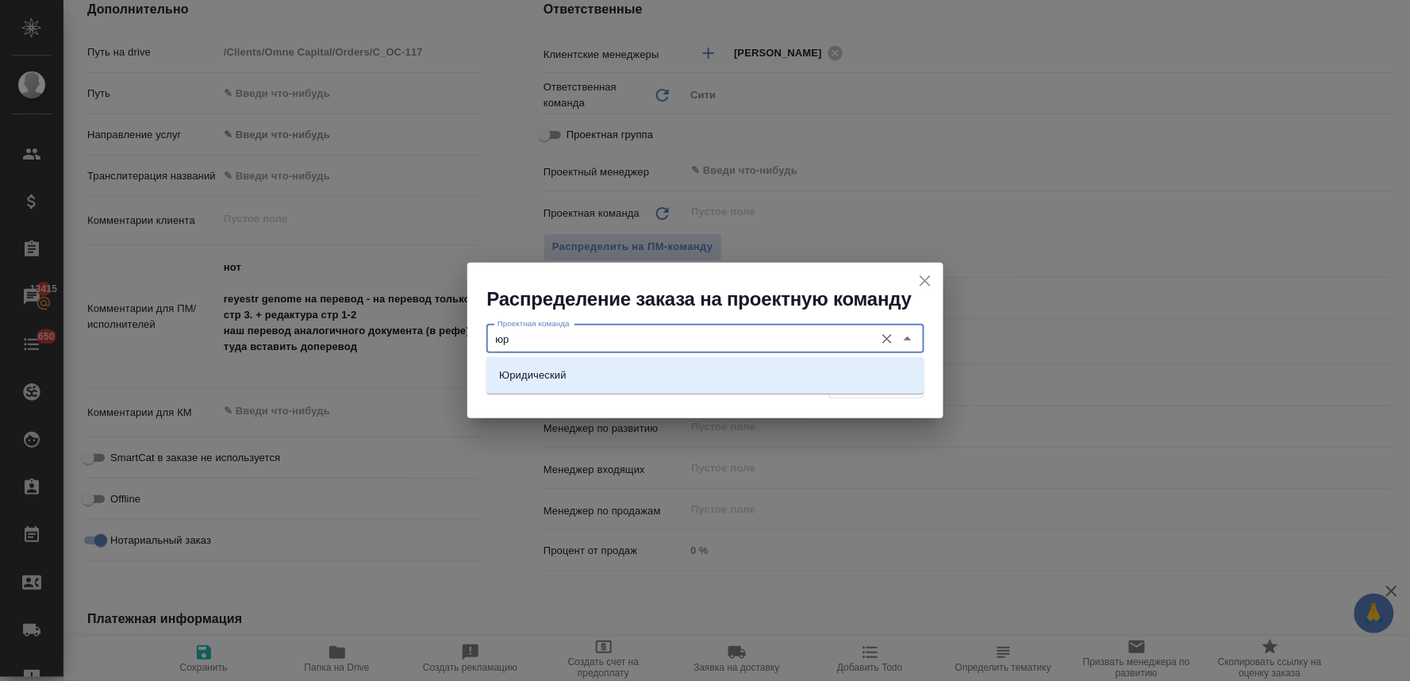
click at [641, 366] on li "Юридический" at bounding box center [706, 375] width 438 height 29
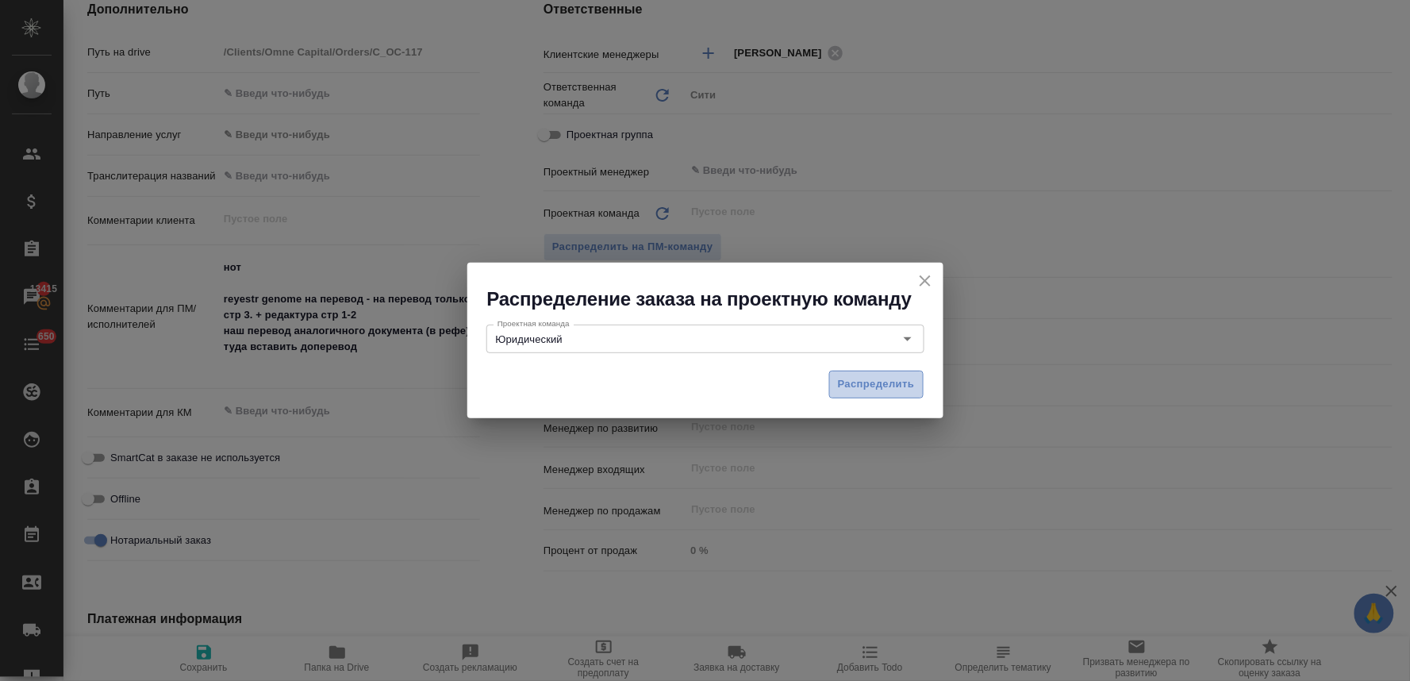
click at [860, 379] on span "Распределить" at bounding box center [876, 384] width 77 height 18
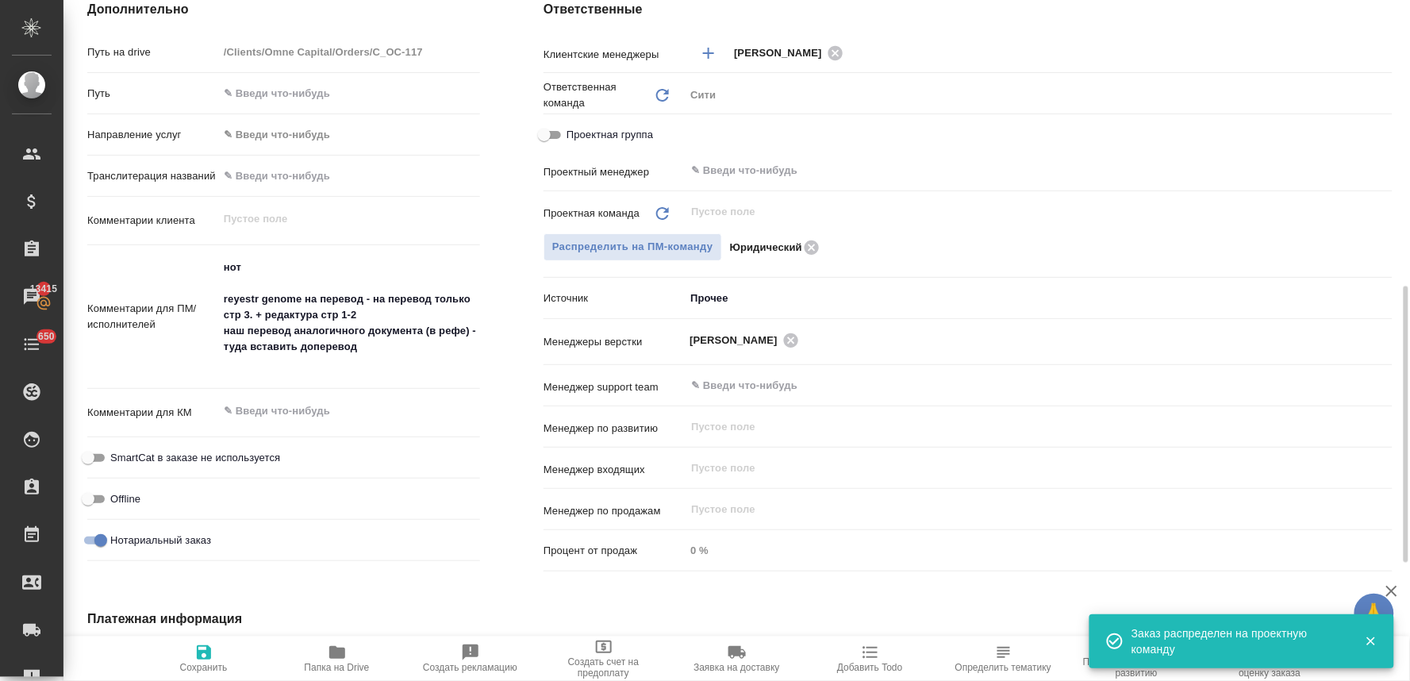
click at [201, 669] on span "Сохранить" at bounding box center [204, 667] width 48 height 11
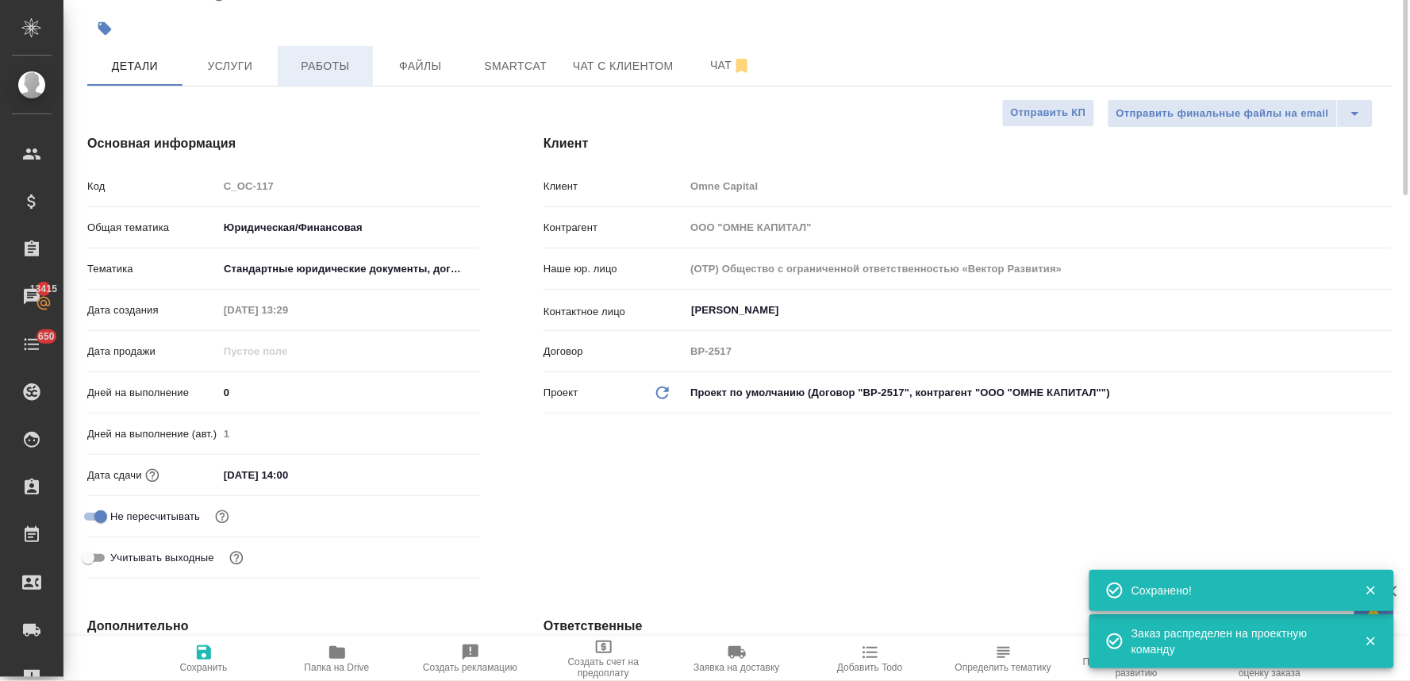
scroll to position [0, 0]
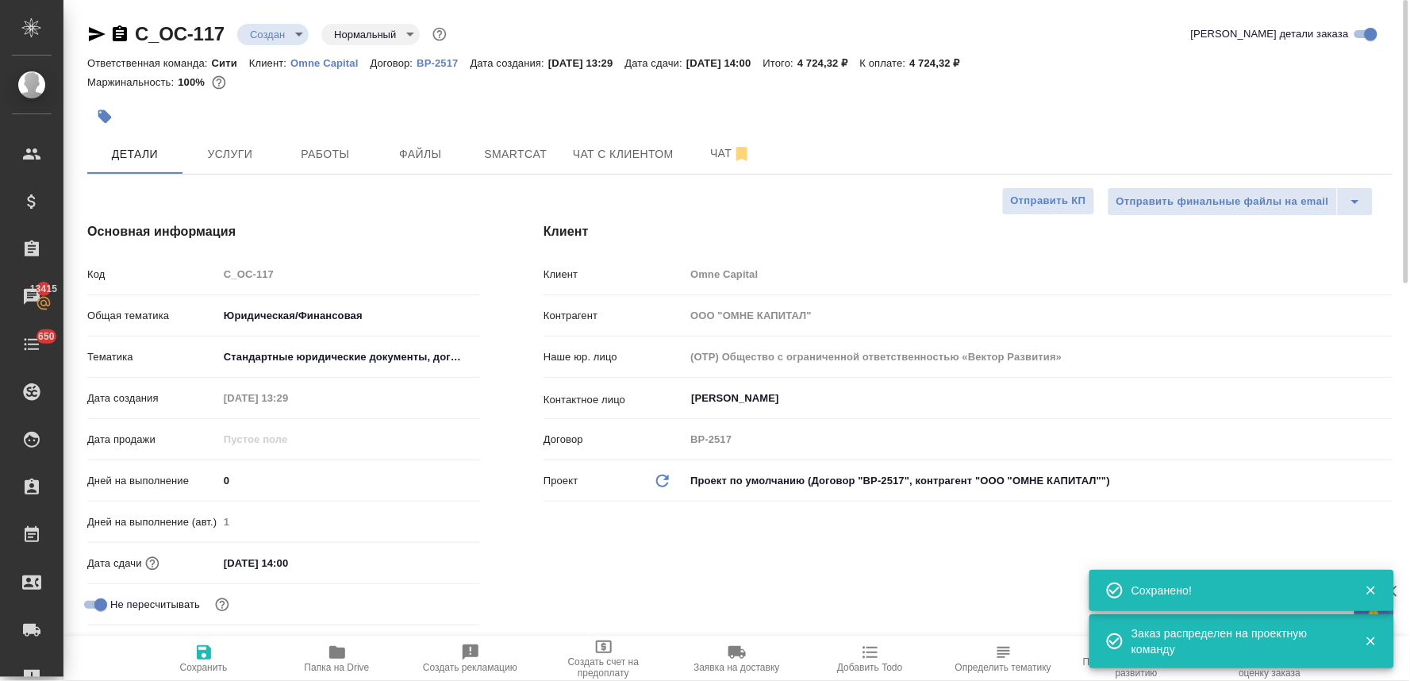
click at [279, 37] on body "🙏 .cls-1 fill:#fff; AWATERA Lyamina Nadezhda Клиенты Спецификации Заказы 13415 …" at bounding box center [705, 340] width 1410 height 681
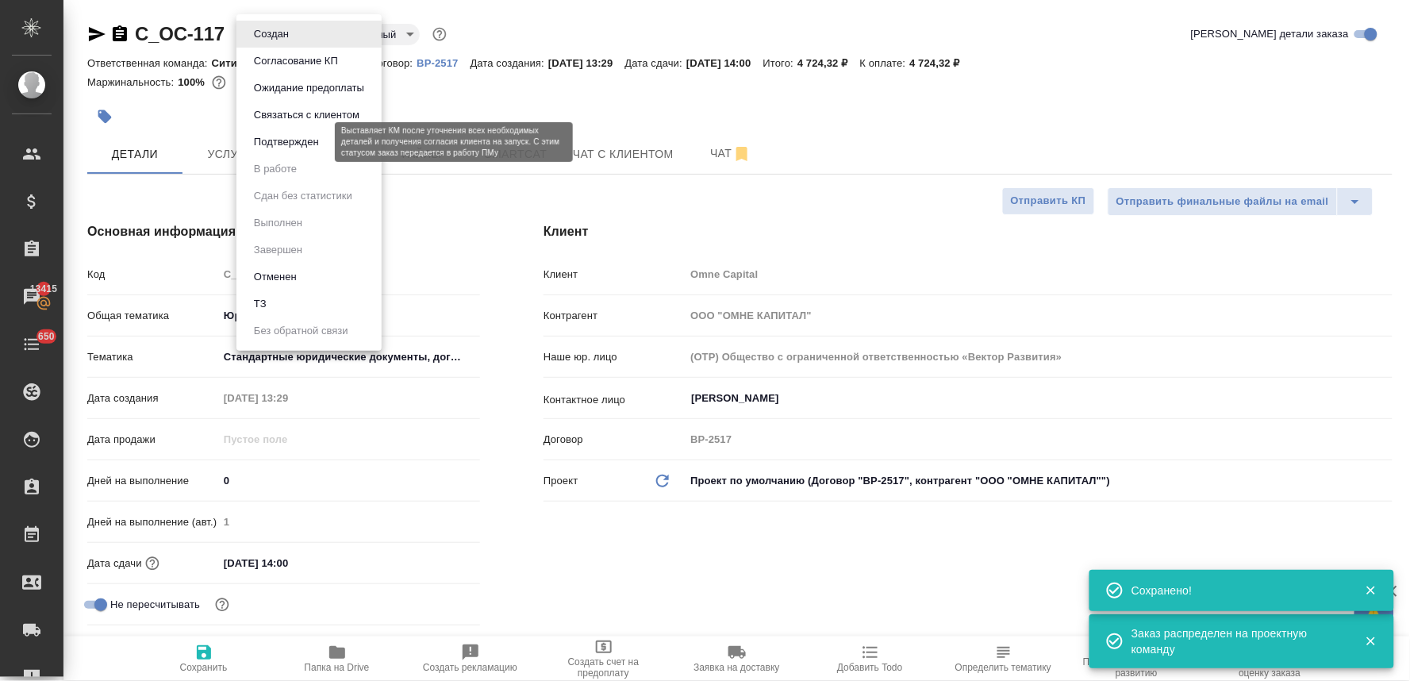
click at [286, 140] on button "Подтвержден" at bounding box center [286, 141] width 75 height 17
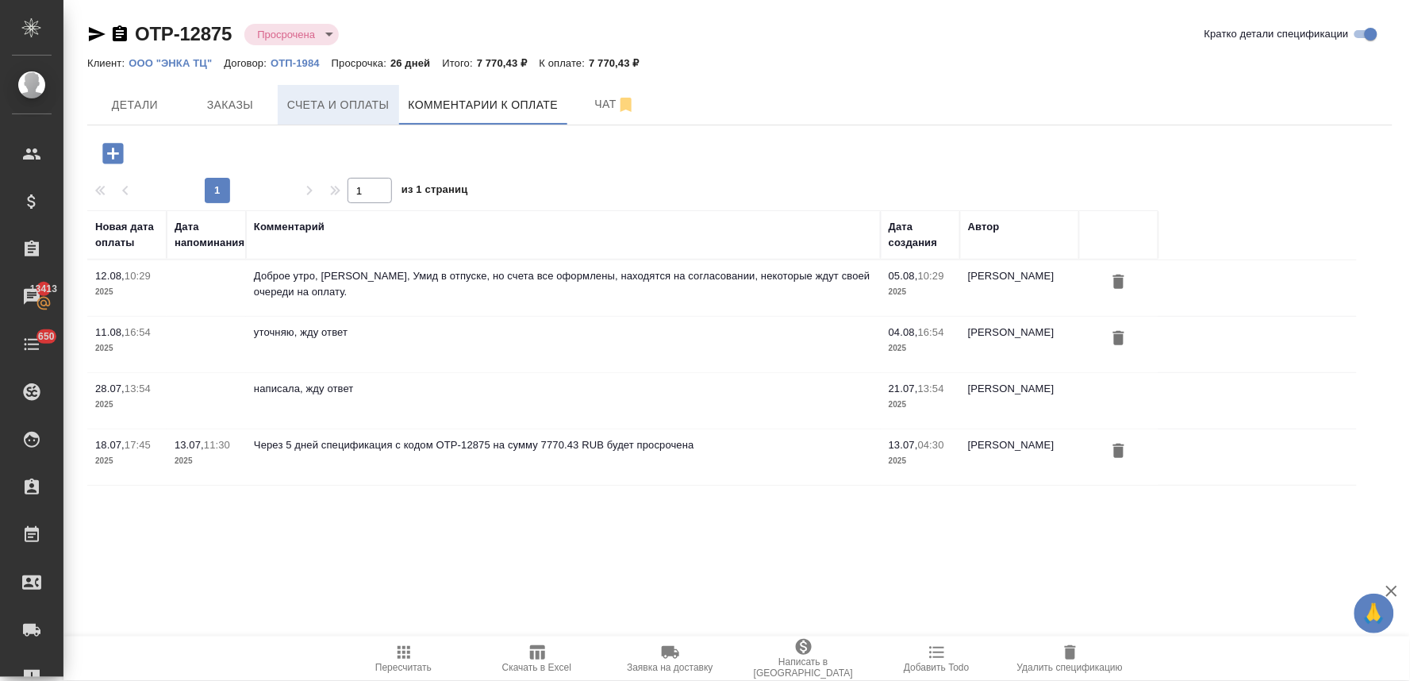
click at [361, 97] on span "Счета и оплаты" at bounding box center [338, 105] width 102 height 20
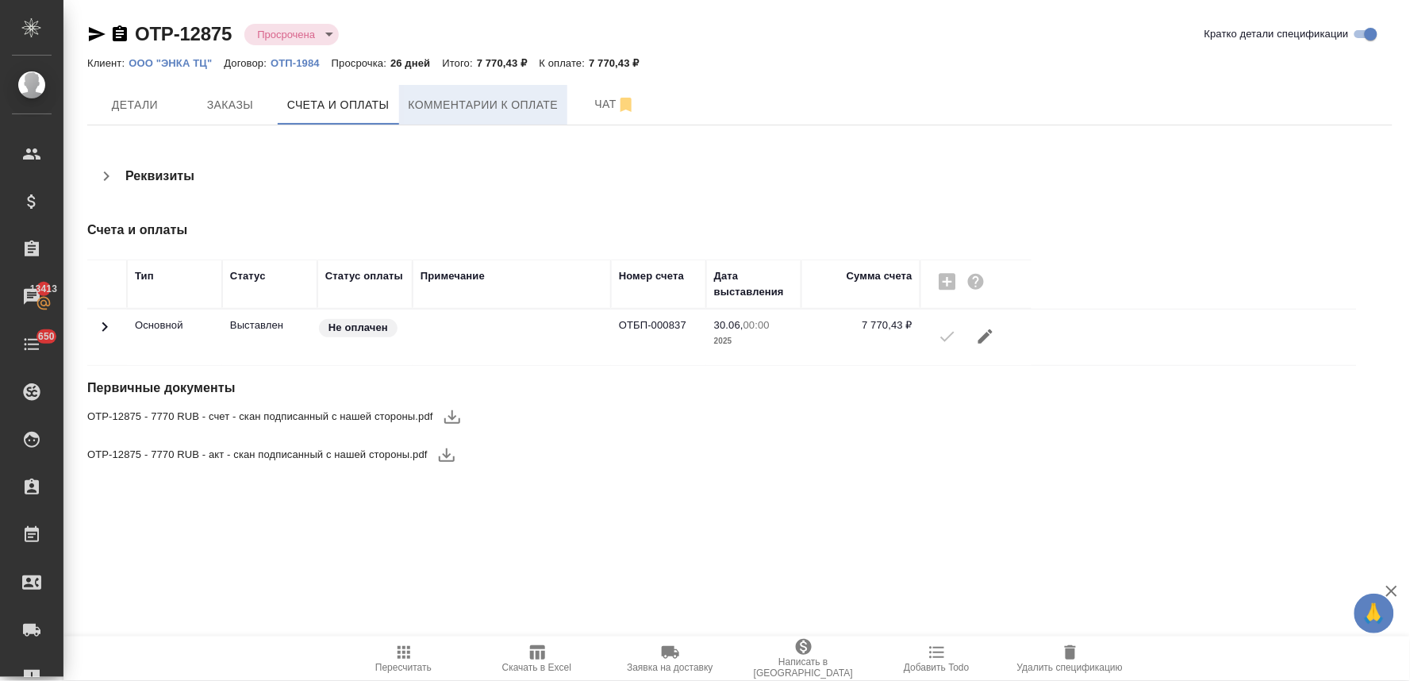
click at [522, 110] on span "Комментарии к оплате" at bounding box center [484, 105] width 150 height 20
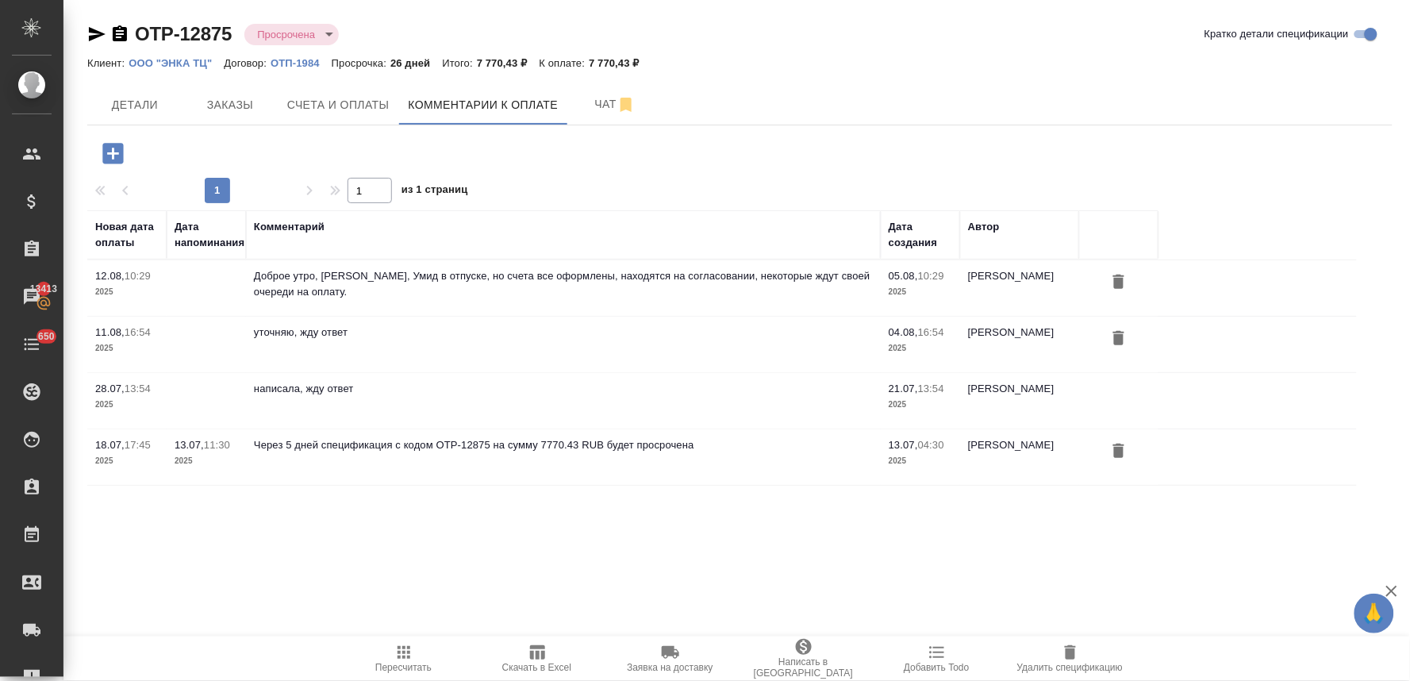
click at [108, 151] on icon "button" at bounding box center [112, 153] width 21 height 21
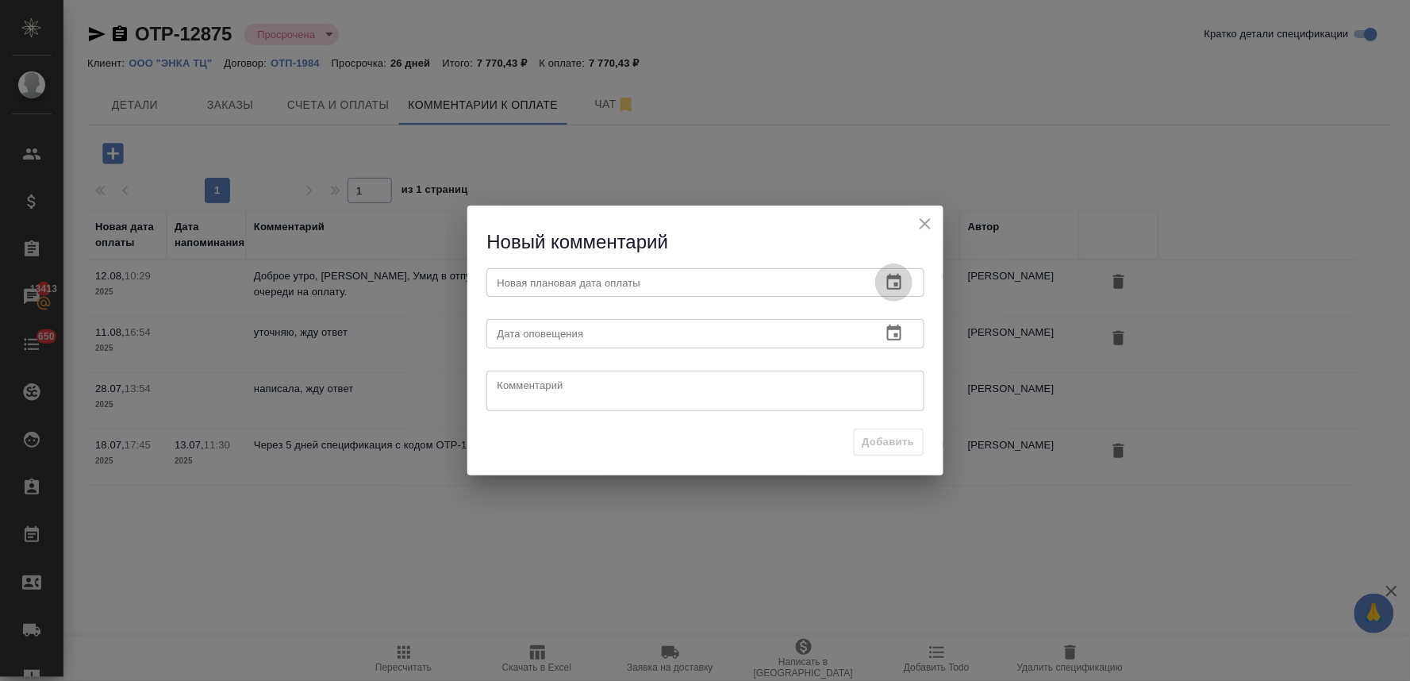
click at [890, 284] on icon "button" at bounding box center [894, 282] width 19 height 19
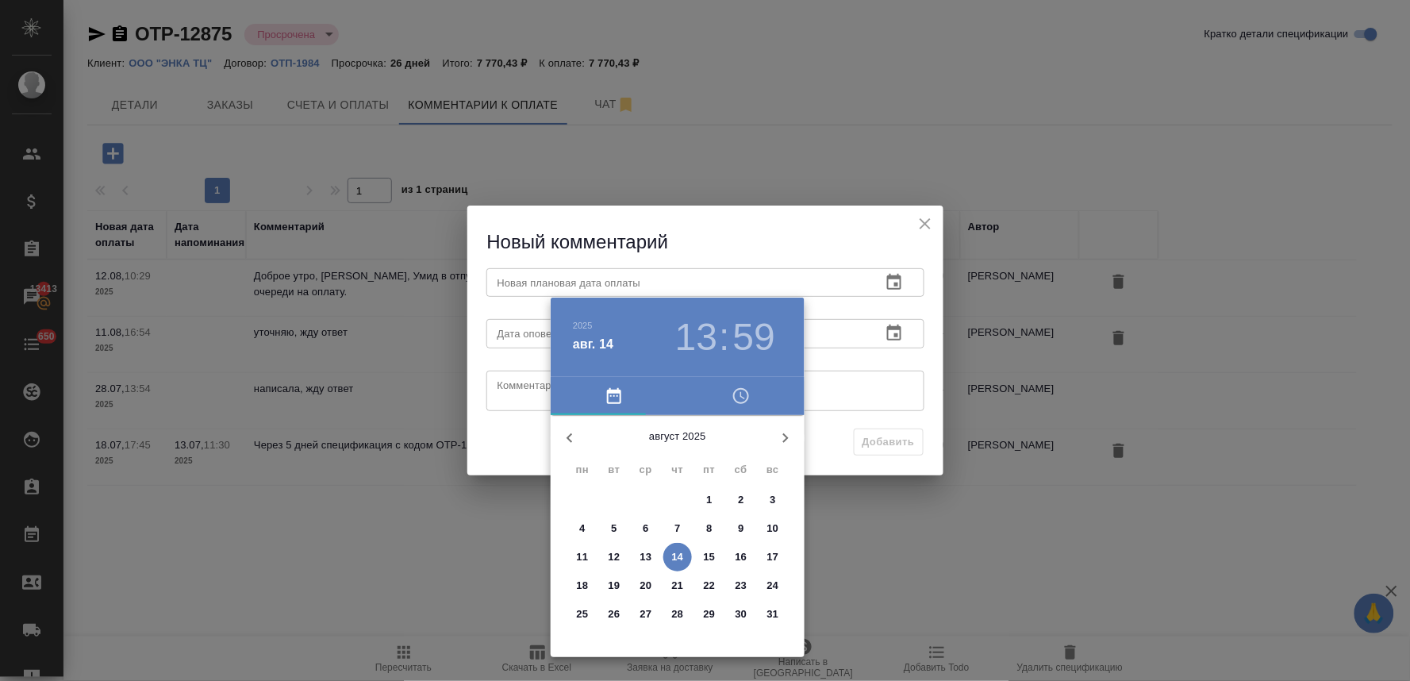
click at [655, 581] on span "20" at bounding box center [646, 586] width 29 height 16
type input "20.08.2025 13:59"
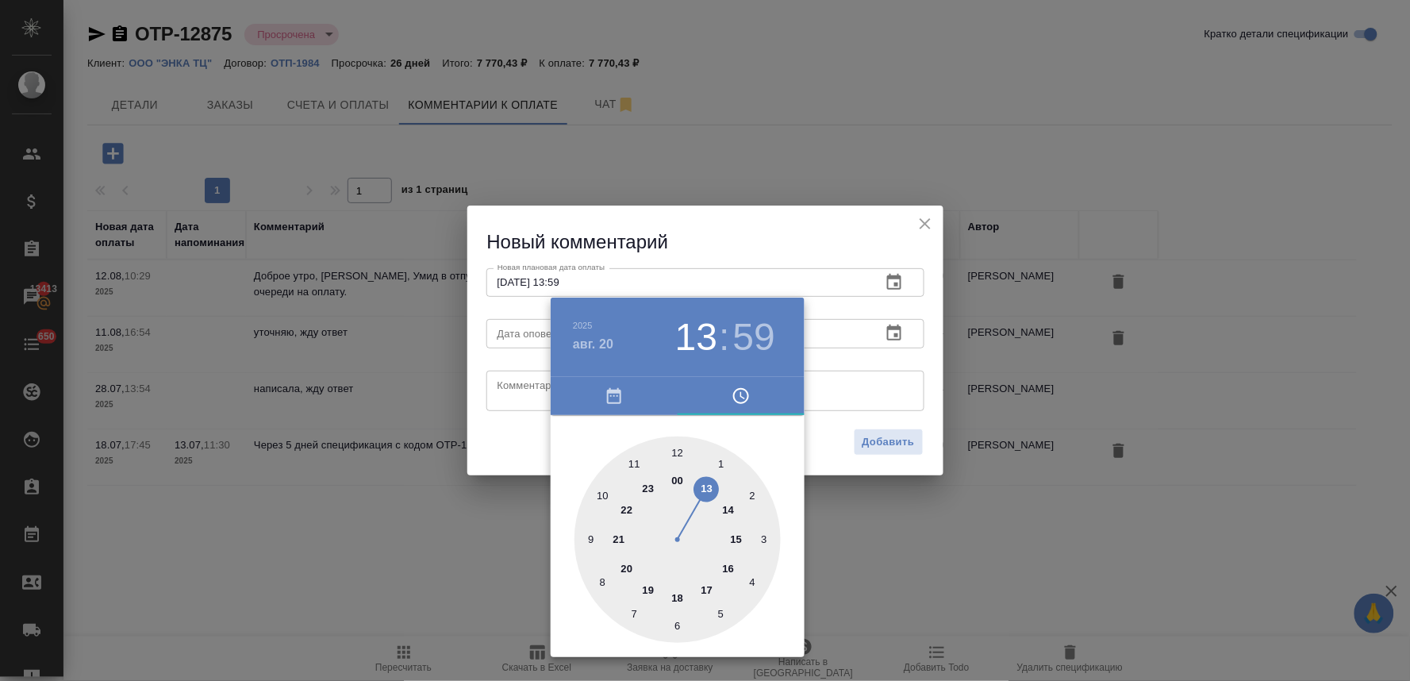
drag, startPoint x: 506, startPoint y: 444, endPoint x: 513, endPoint y: 377, distance: 67.8
click at [508, 435] on div at bounding box center [705, 340] width 1410 height 681
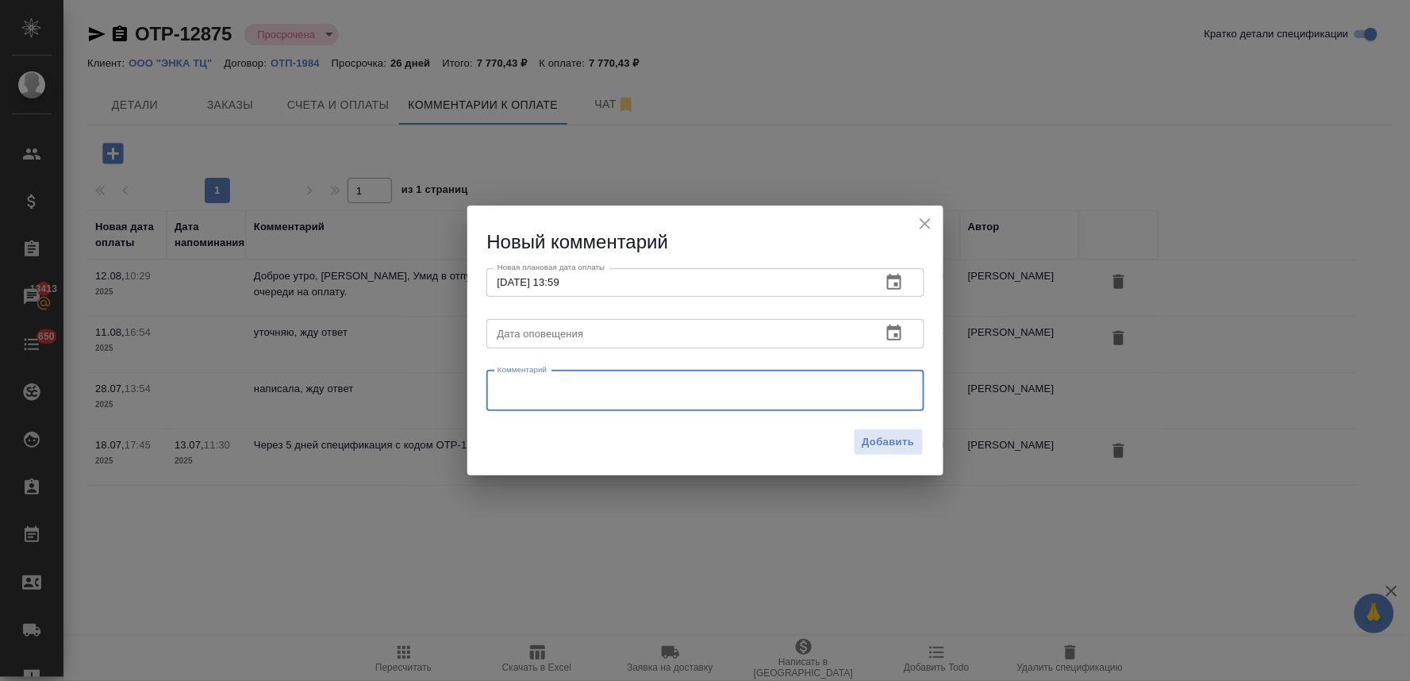
click at [522, 389] on textarea at bounding box center [706, 391] width 416 height 24
drag, startPoint x: 715, startPoint y: 385, endPoint x: 416, endPoint y: 371, distance: 299.6
click at [416, 371] on div "Новый комментарий Новая плановая дата оплаты 20.08.2025 13:59 Новая плановая да…" at bounding box center [705, 340] width 1410 height 681
type textarea "уточняю срок нашей очереди"
click at [911, 447] on span "Добавить" at bounding box center [889, 442] width 52 height 18
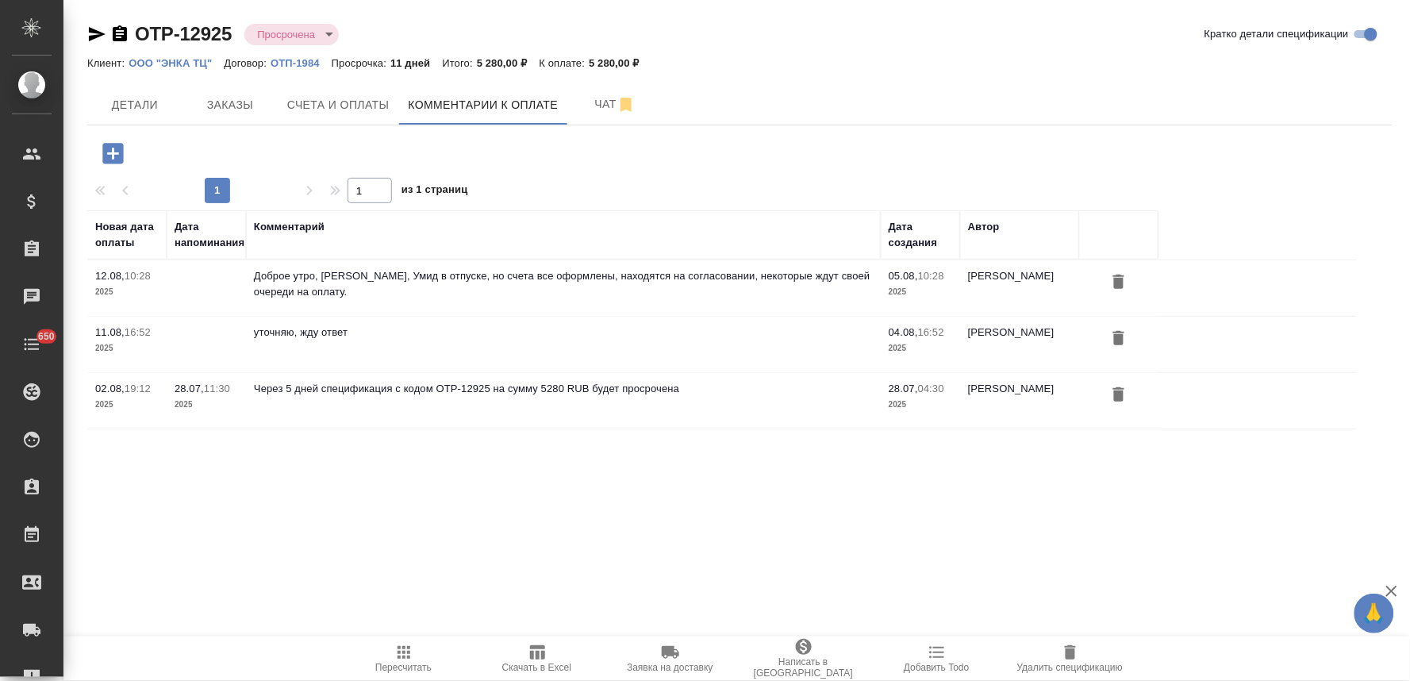
click at [119, 153] on icon "button" at bounding box center [112, 153] width 21 height 21
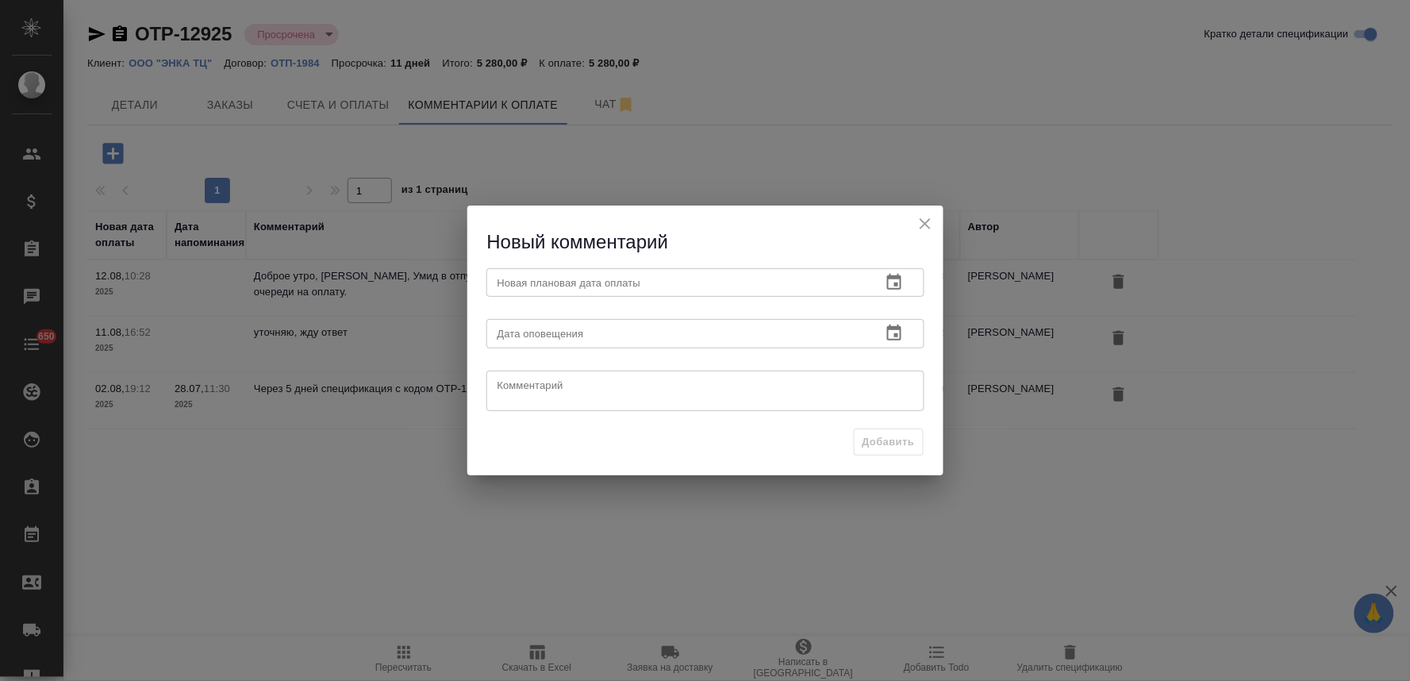
click at [887, 288] on icon "button" at bounding box center [894, 282] width 14 height 16
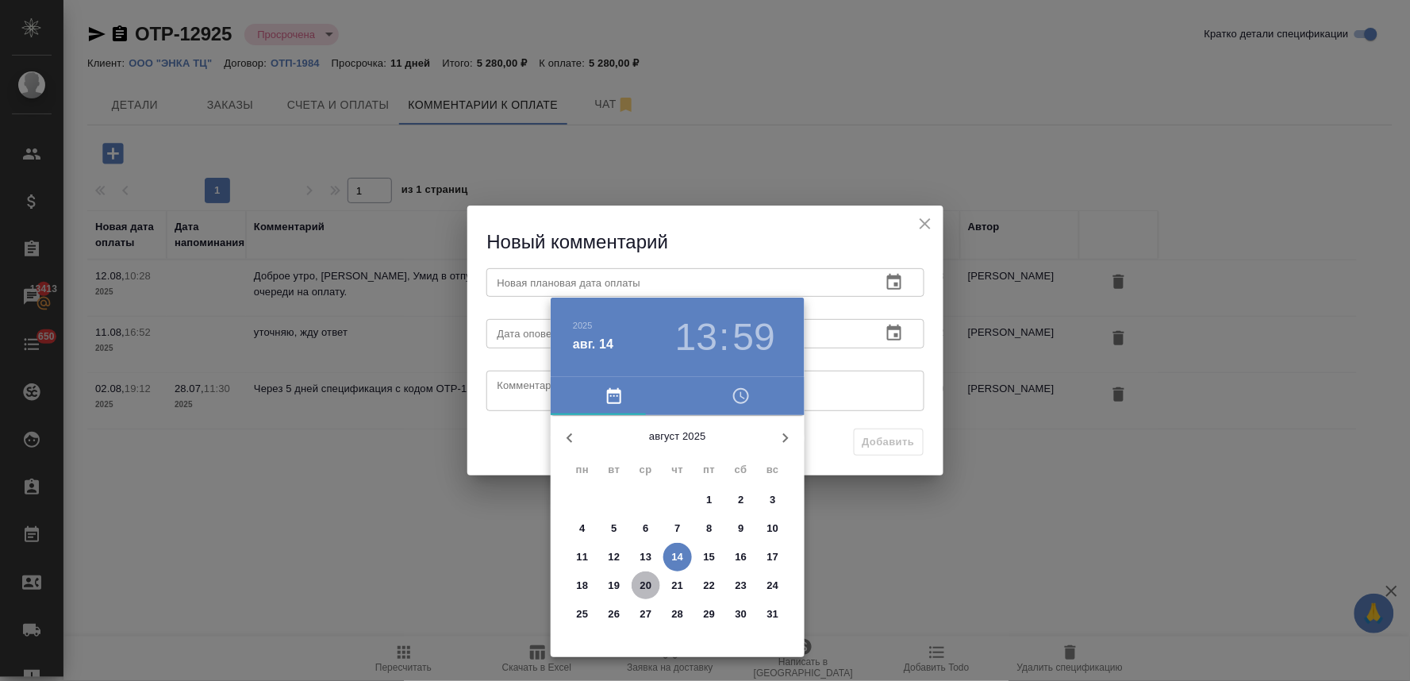
click at [645, 579] on p "20" at bounding box center [647, 586] width 12 height 16
type input "[DATE] 13:59"
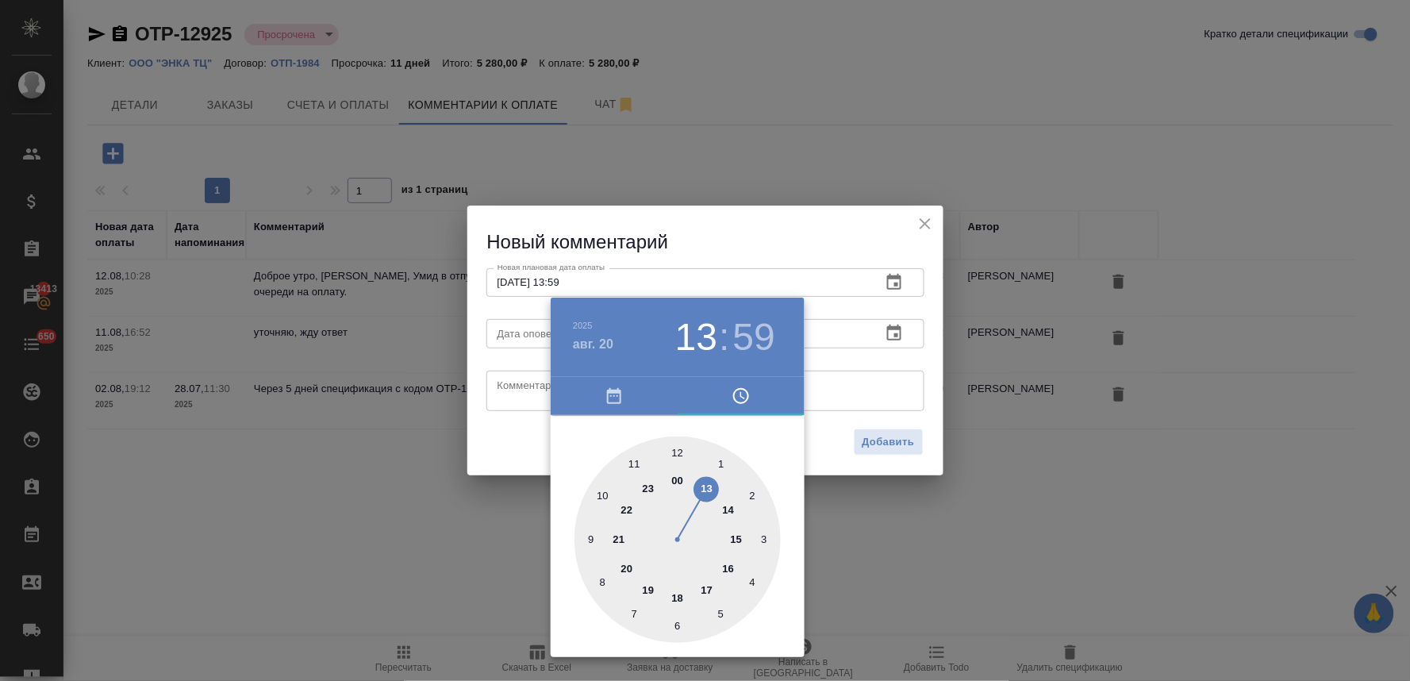
click at [498, 441] on div at bounding box center [705, 340] width 1410 height 681
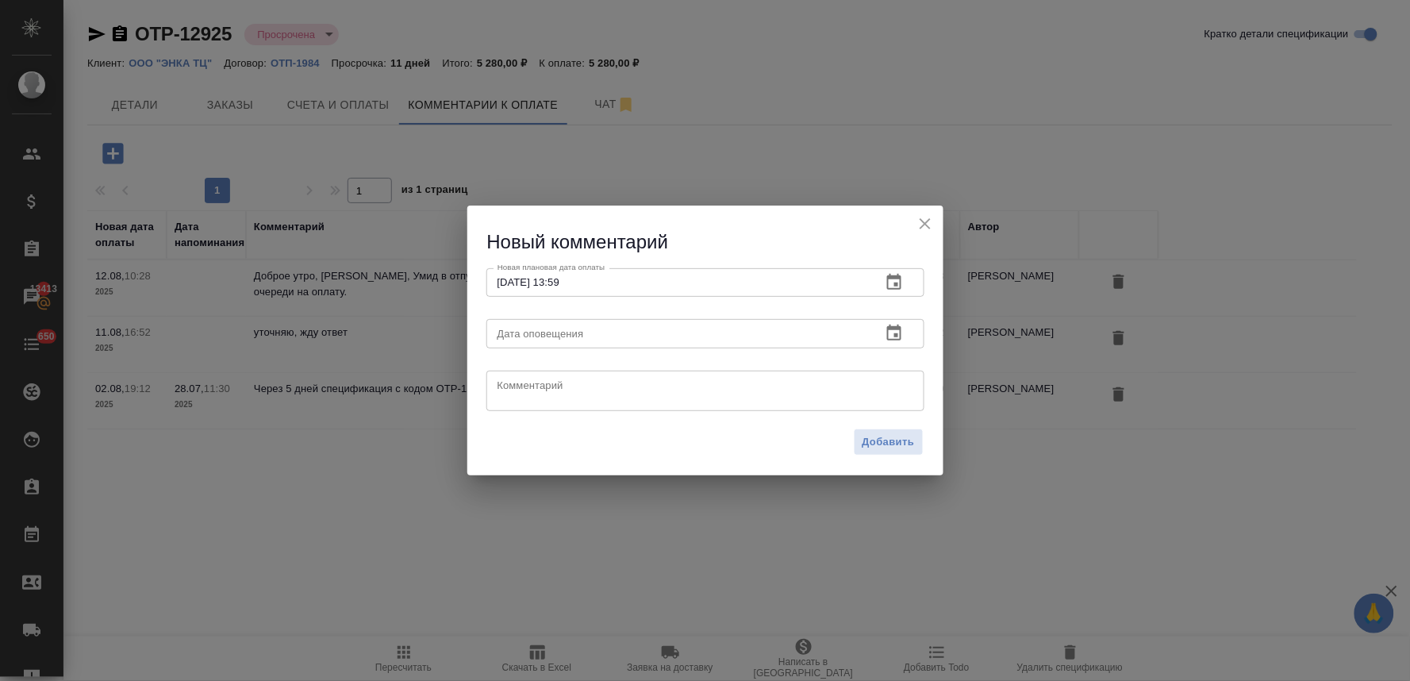
click at [538, 386] on textarea at bounding box center [706, 391] width 416 height 24
paste textarea "уточняю срок нашей очереди"
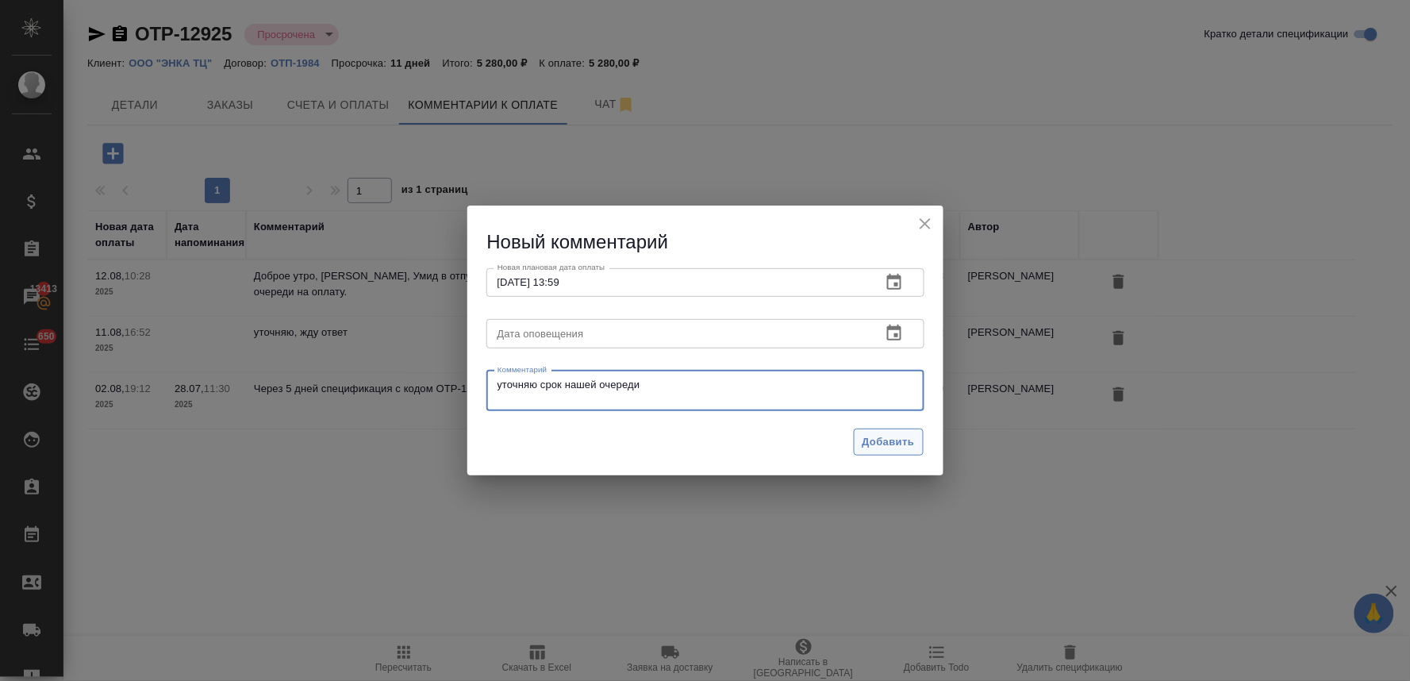
type textarea "уточняю срок нашей очереди"
click at [898, 432] on button "Добавить" at bounding box center [889, 443] width 70 height 28
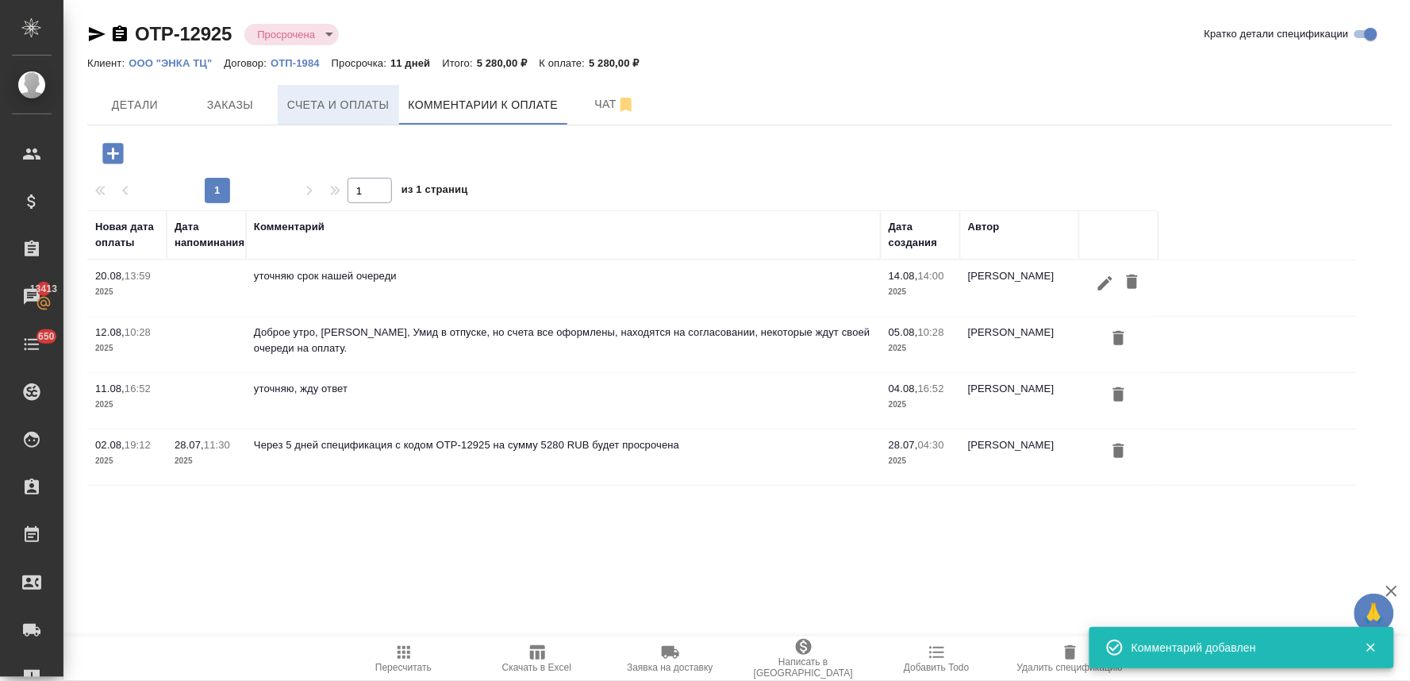
click at [310, 95] on span "Счета и оплаты" at bounding box center [338, 105] width 102 height 20
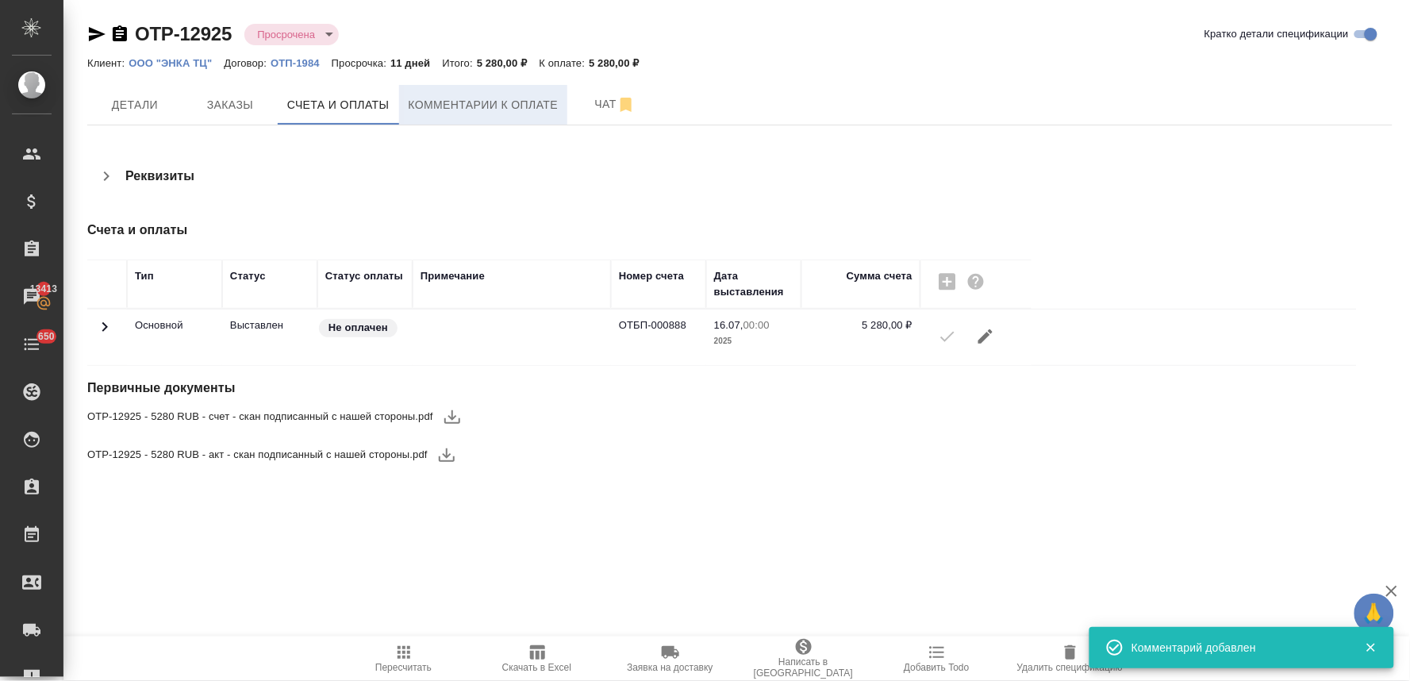
click at [462, 98] on span "Комментарии к оплате" at bounding box center [484, 105] width 150 height 20
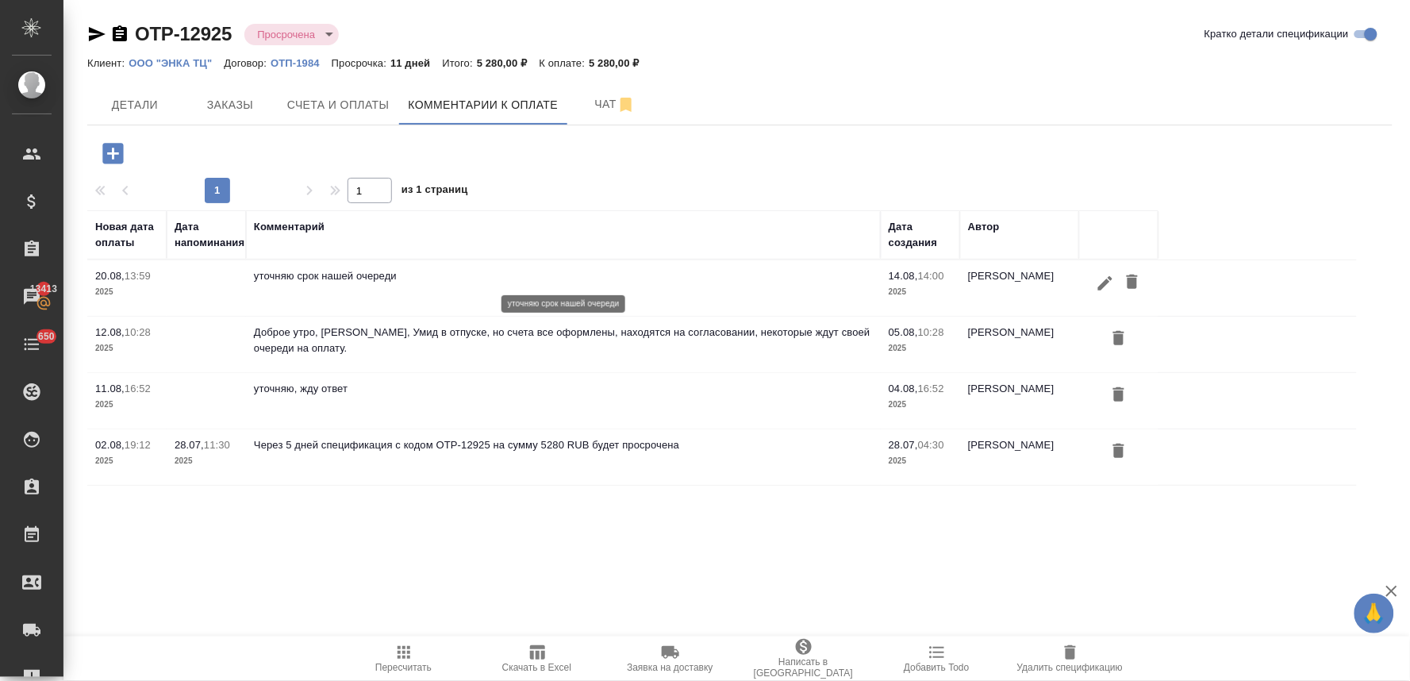
drag, startPoint x: 251, startPoint y: 276, endPoint x: 414, endPoint y: 280, distance: 162.8
click at [414, 280] on td "уточняю срок нашей очереди" at bounding box center [563, 288] width 635 height 56
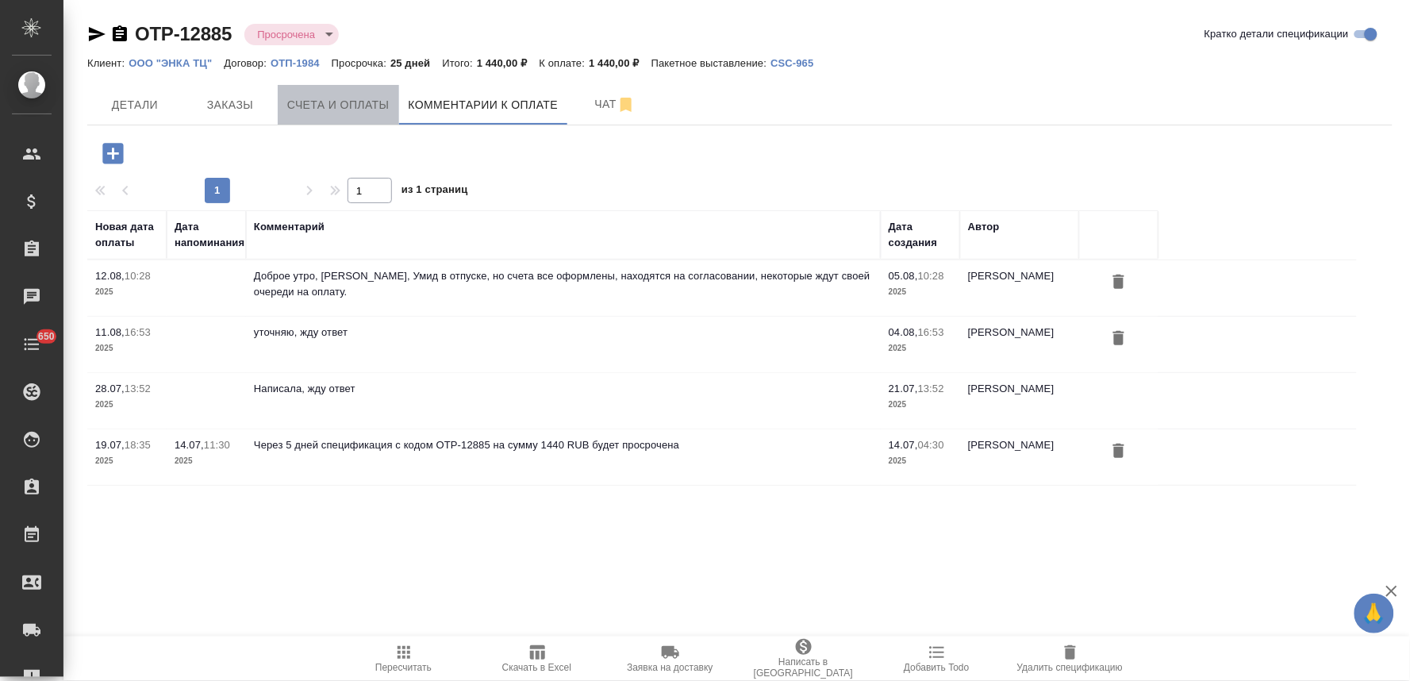
click at [352, 117] on button "Счета и оплаты" at bounding box center [338, 105] width 121 height 40
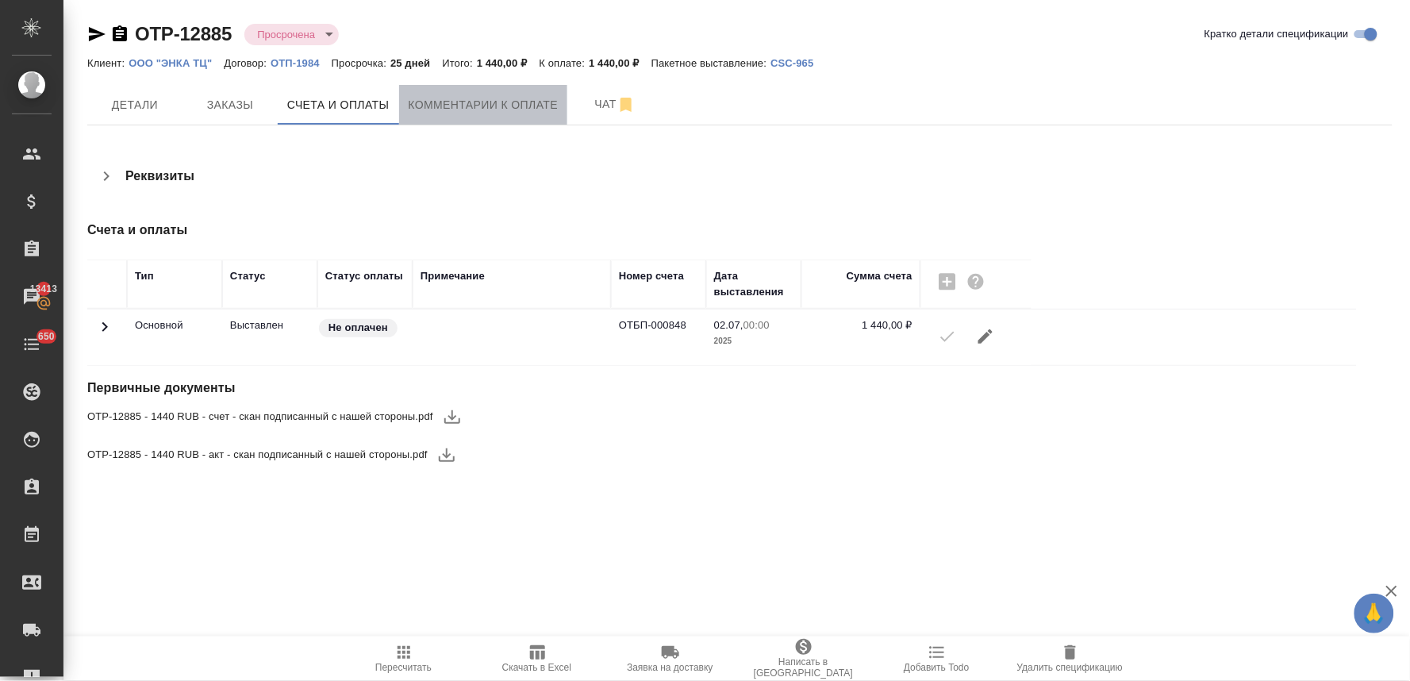
click at [518, 103] on span "Комментарии к оплате" at bounding box center [484, 105] width 150 height 20
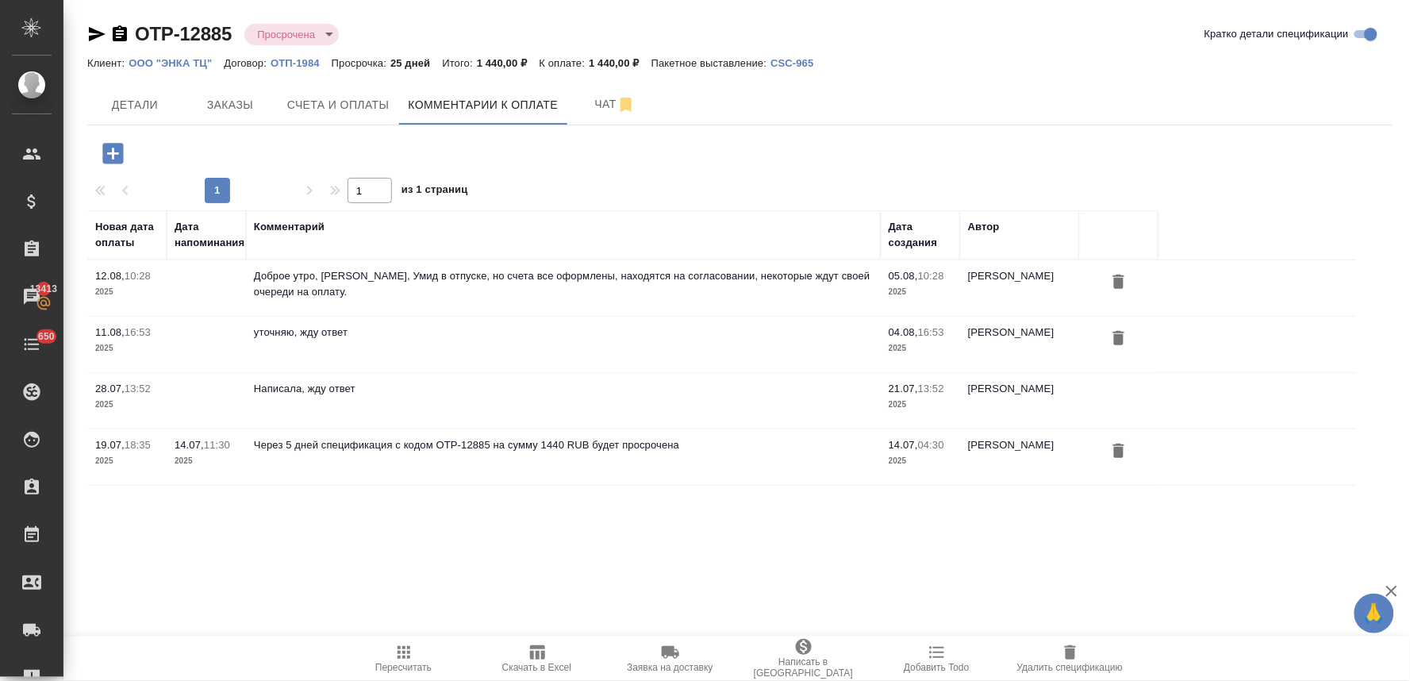
click at [104, 160] on icon "button" at bounding box center [112, 153] width 21 height 21
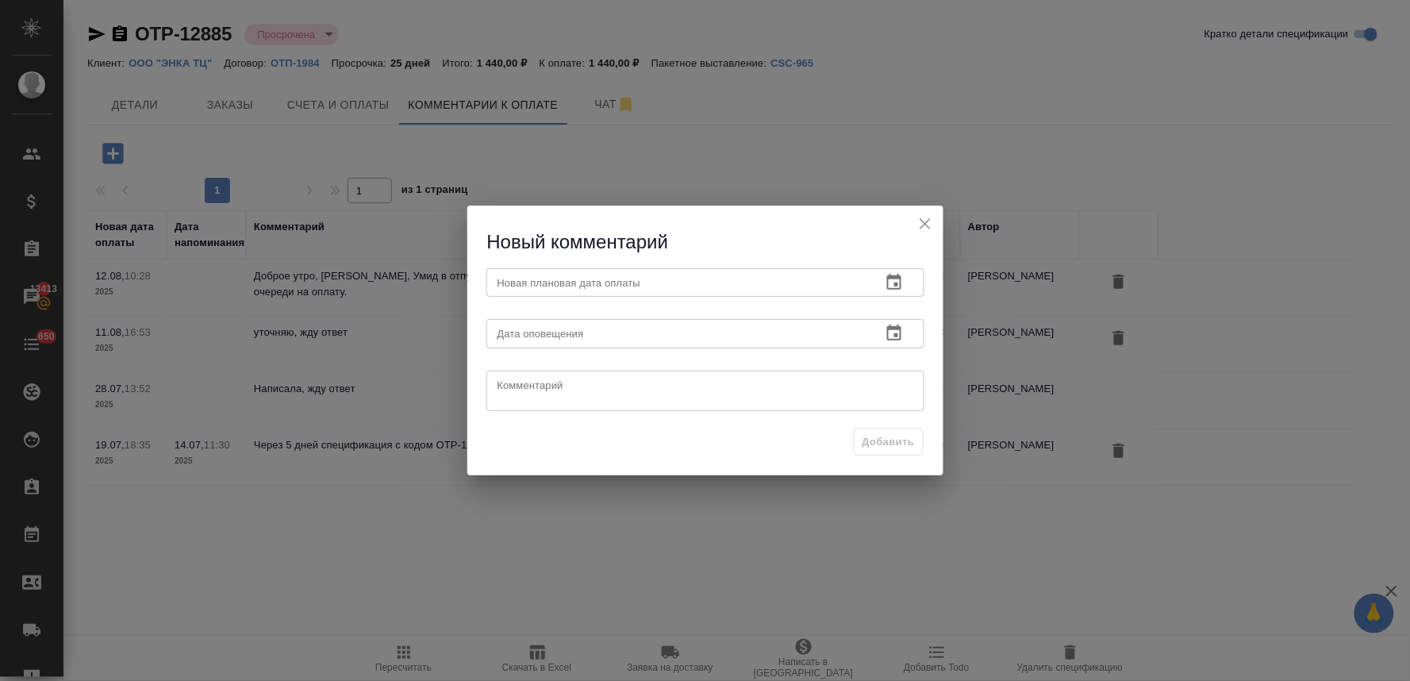
click at [898, 281] on icon "button" at bounding box center [894, 282] width 19 height 19
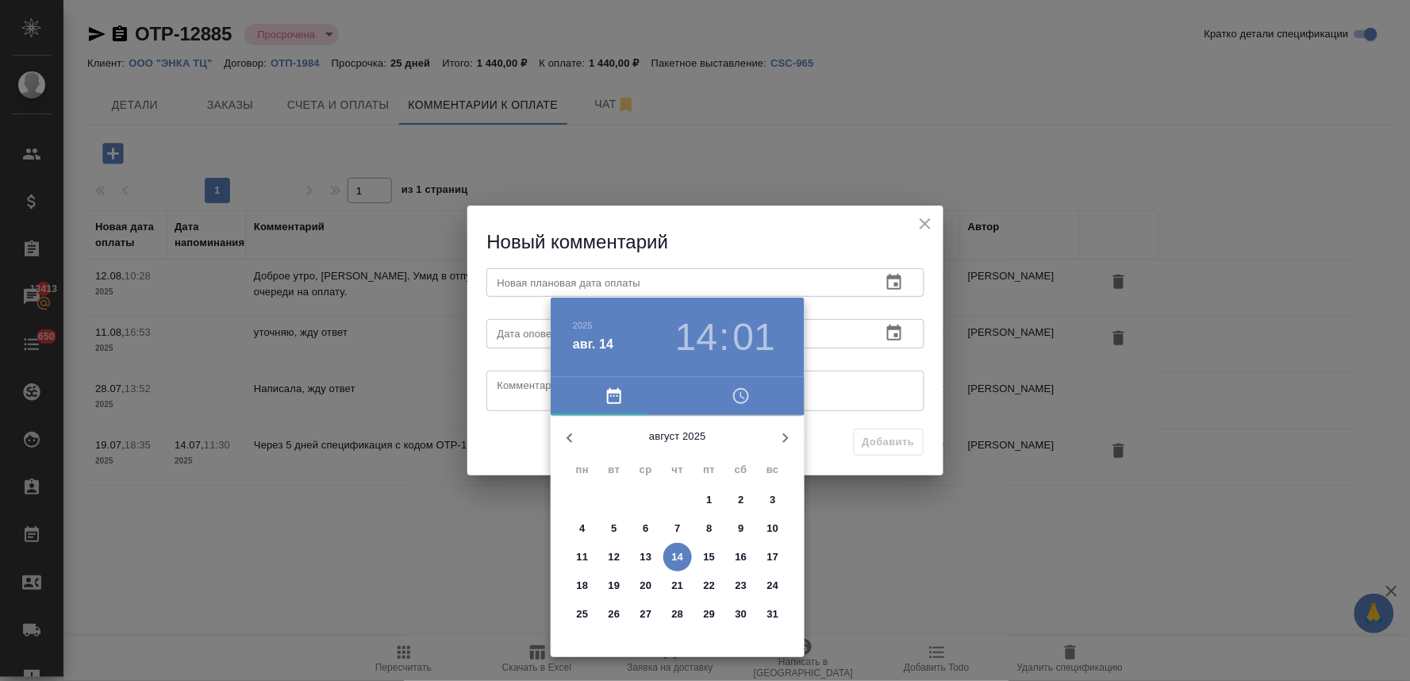
click at [646, 578] on p "20" at bounding box center [647, 586] width 12 height 16
type input "[DATE] 14:01"
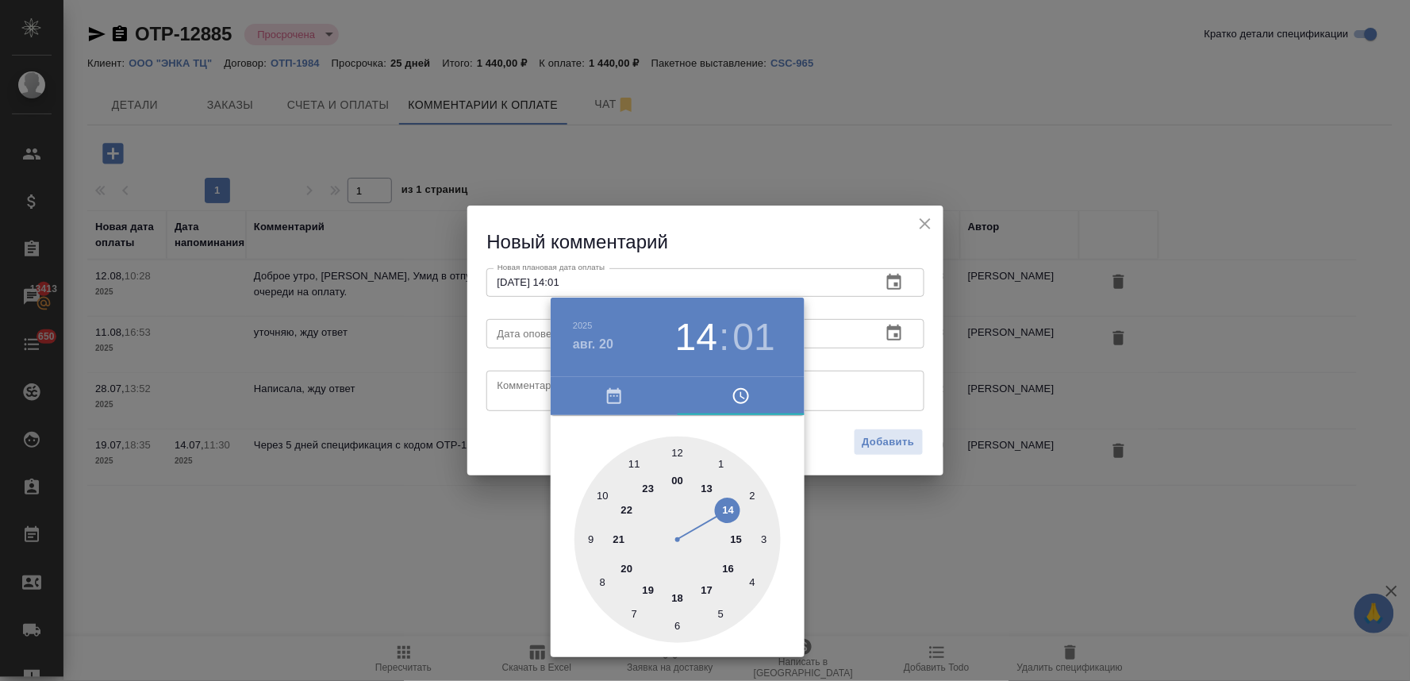
click at [528, 456] on div at bounding box center [705, 340] width 1410 height 681
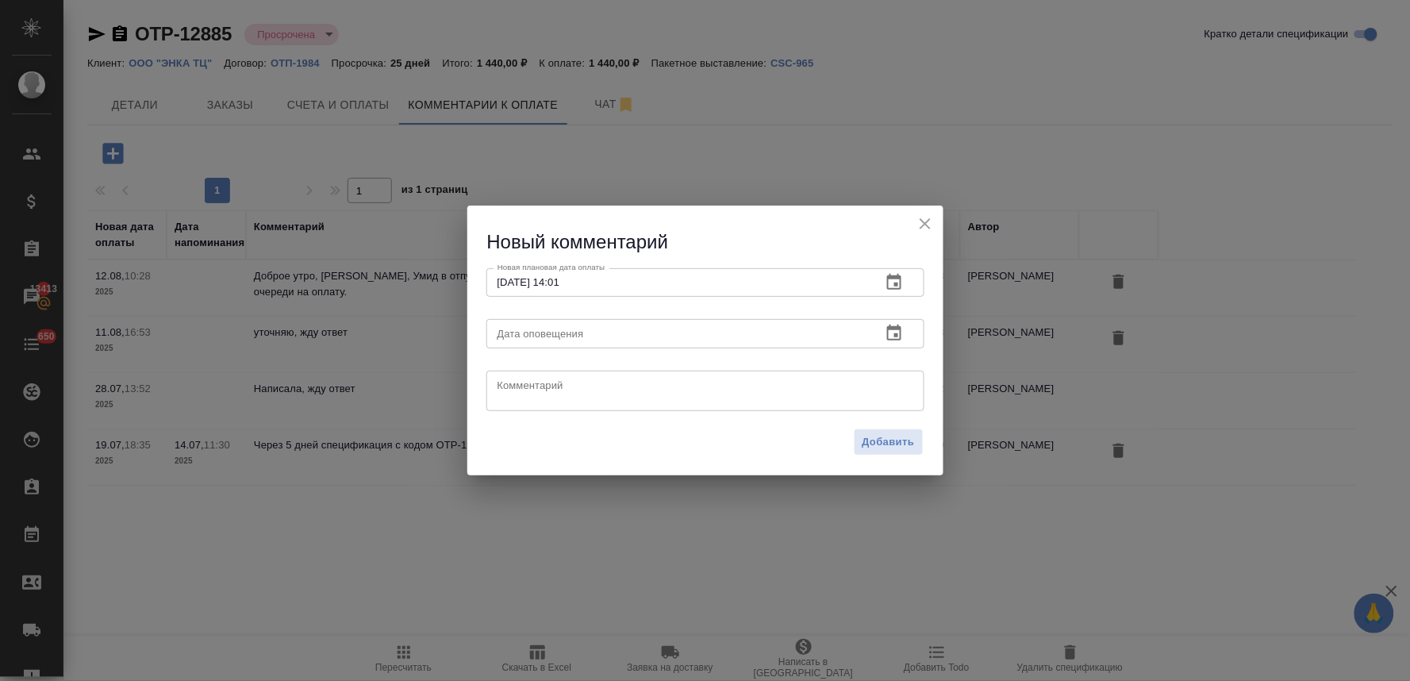
click at [516, 387] on textarea at bounding box center [706, 391] width 416 height 24
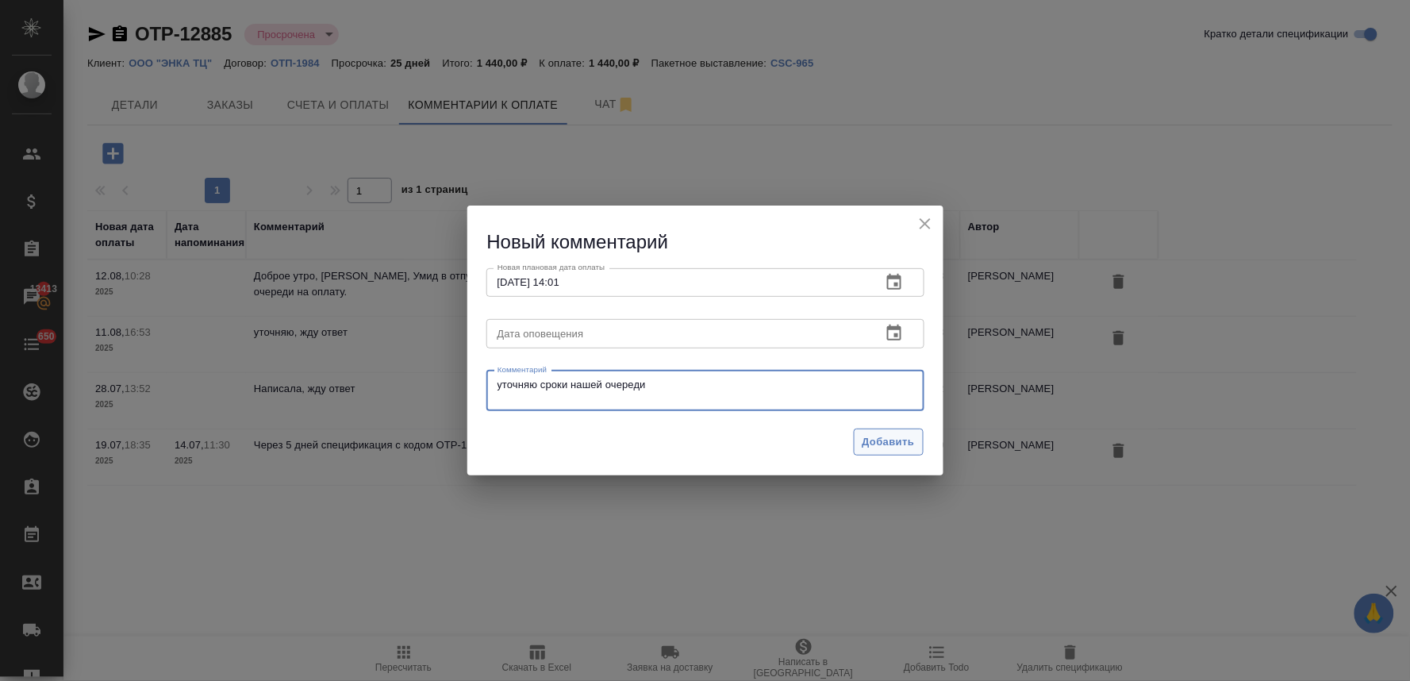
type textarea "уточняю сроки нашей очереди"
click at [884, 437] on span "Добавить" at bounding box center [889, 442] width 52 height 18
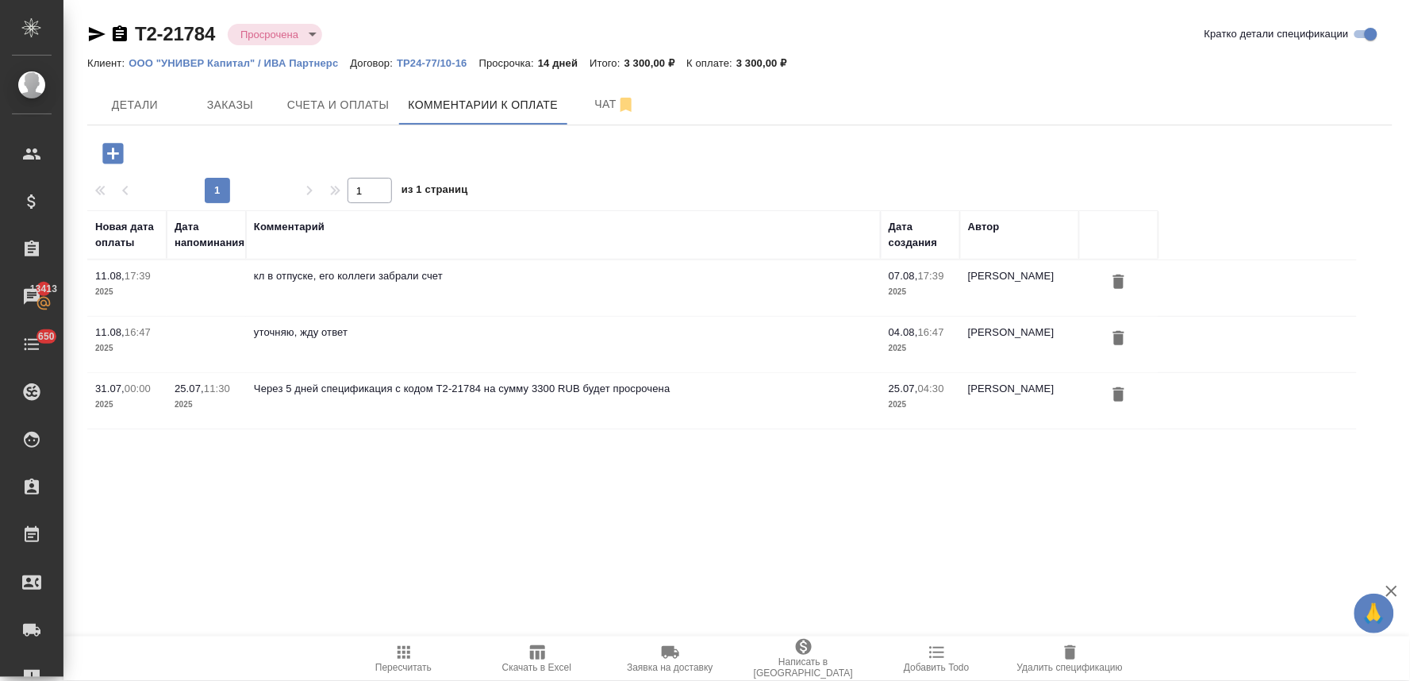
click at [115, 148] on icon "button" at bounding box center [112, 153] width 21 height 21
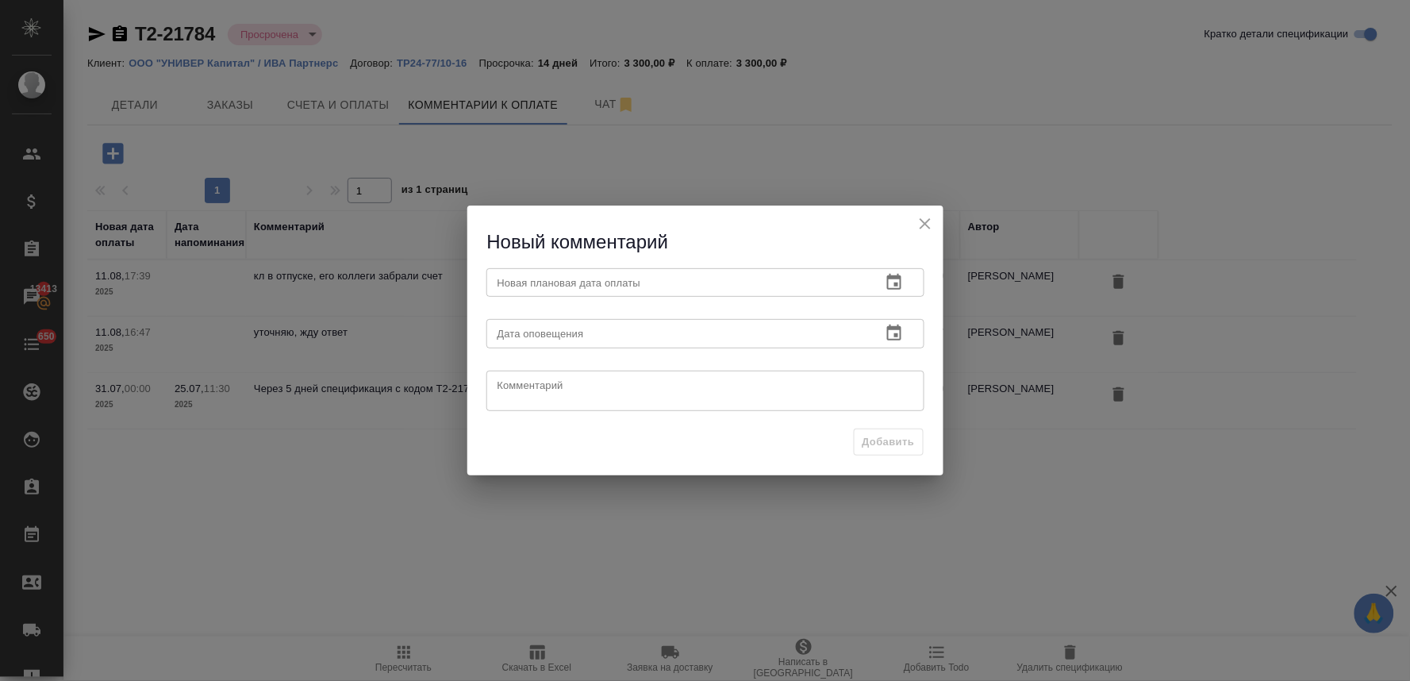
click at [893, 283] on icon "button" at bounding box center [894, 282] width 19 height 19
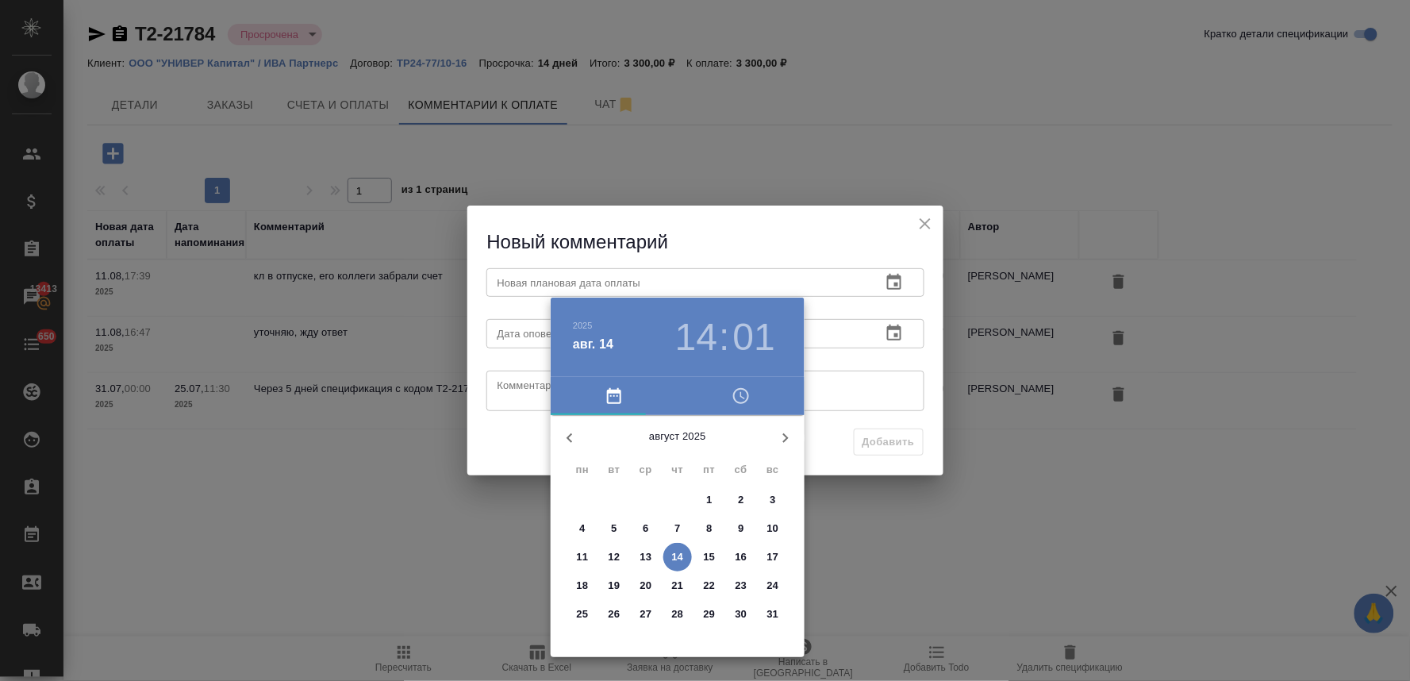
click at [645, 586] on p "20" at bounding box center [647, 586] width 12 height 16
type input "[DATE] 14:01"
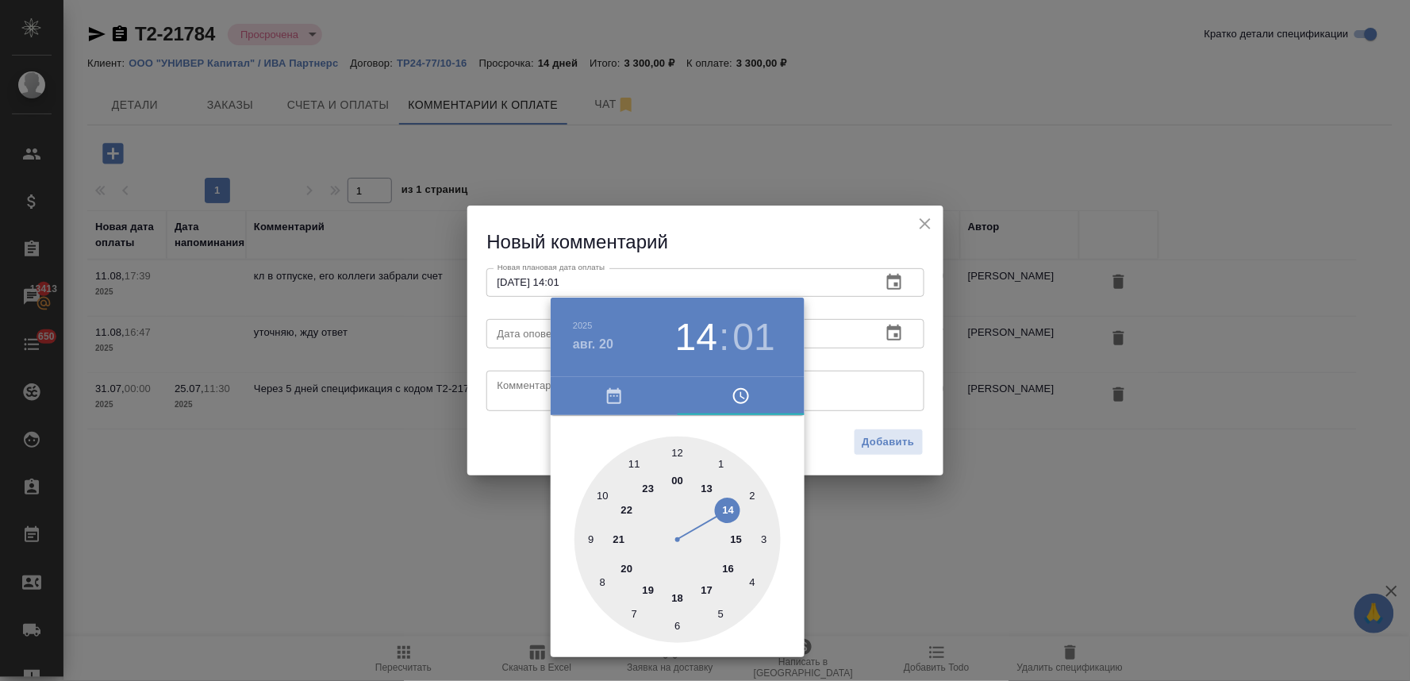
click at [839, 242] on div at bounding box center [705, 340] width 1410 height 681
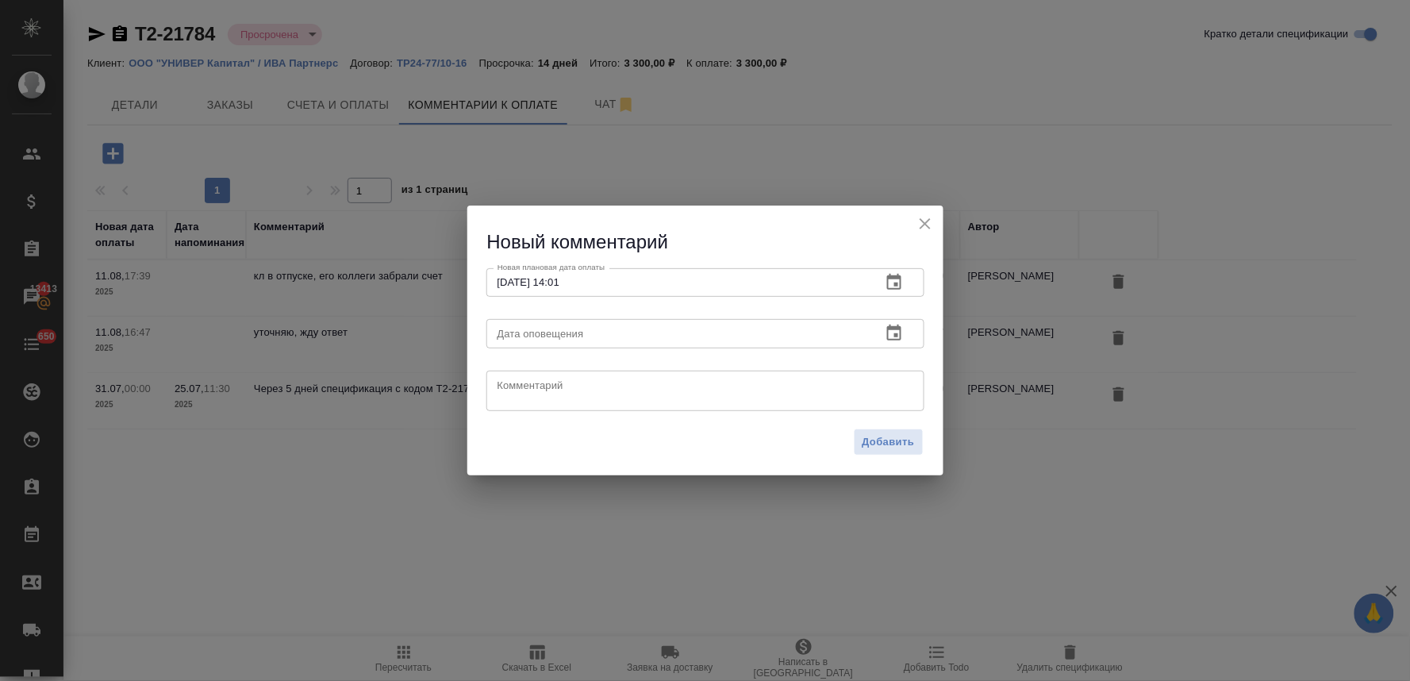
click at [883, 381] on textarea at bounding box center [706, 391] width 416 height 24
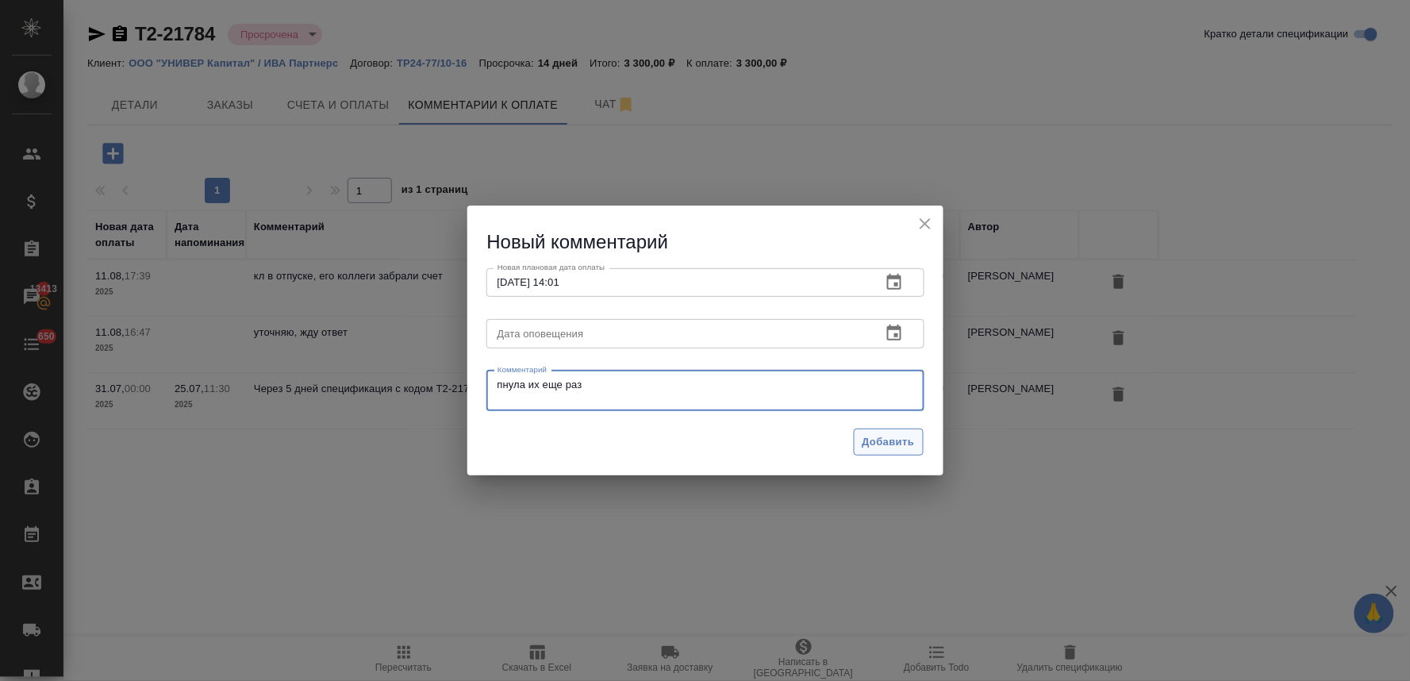
type textarea "пнула их еще раз"
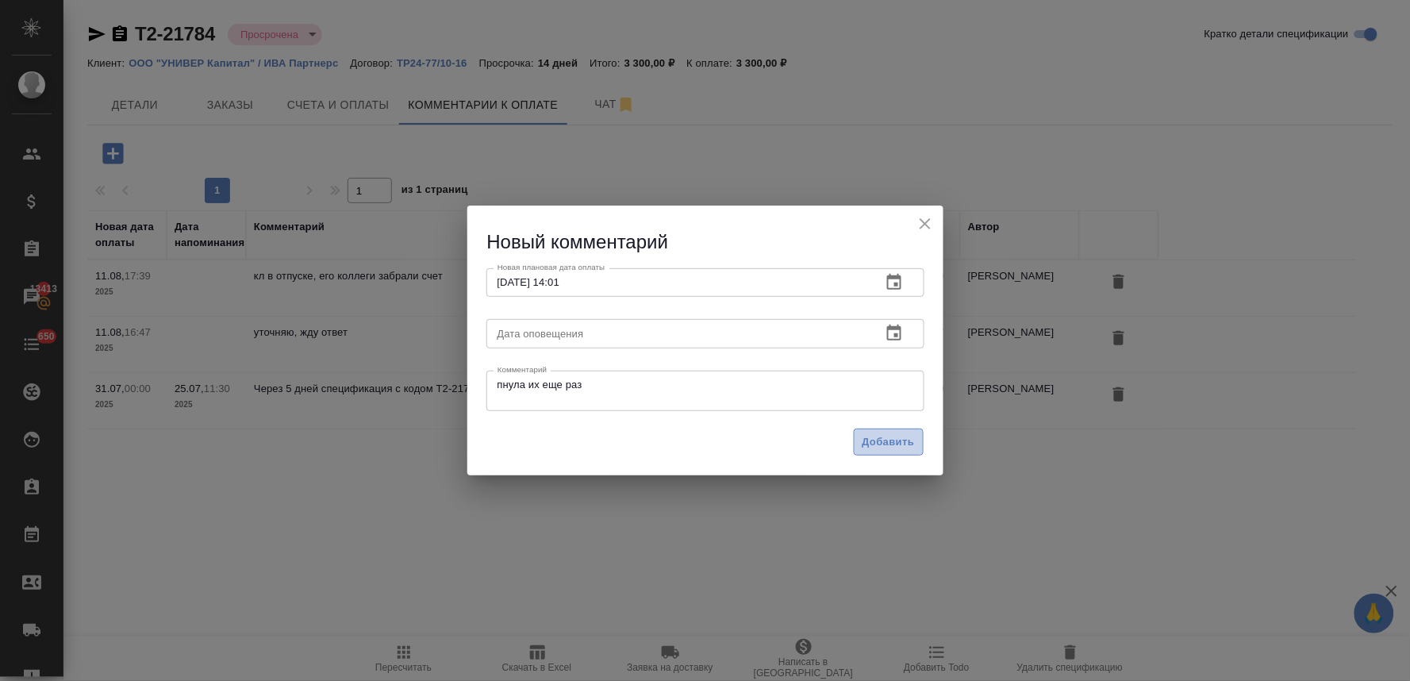
click at [895, 441] on span "Добавить" at bounding box center [889, 442] width 52 height 18
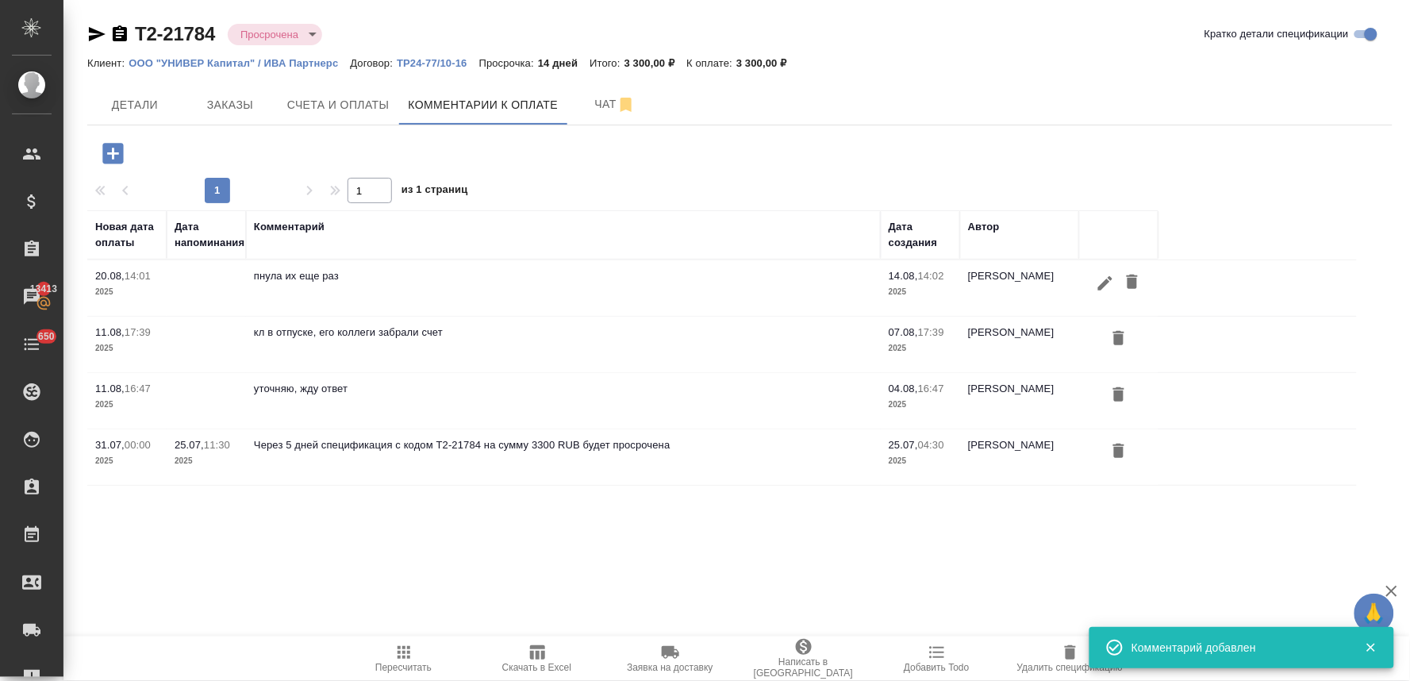
click at [726, 554] on div ".cls-1 fill:#fff; AWATERA [PERSON_NAME] Спецификации Заказы 13413 Чаты 650 Todo…" at bounding box center [705, 340] width 1410 height 681
